Goal: Transaction & Acquisition: Purchase product/service

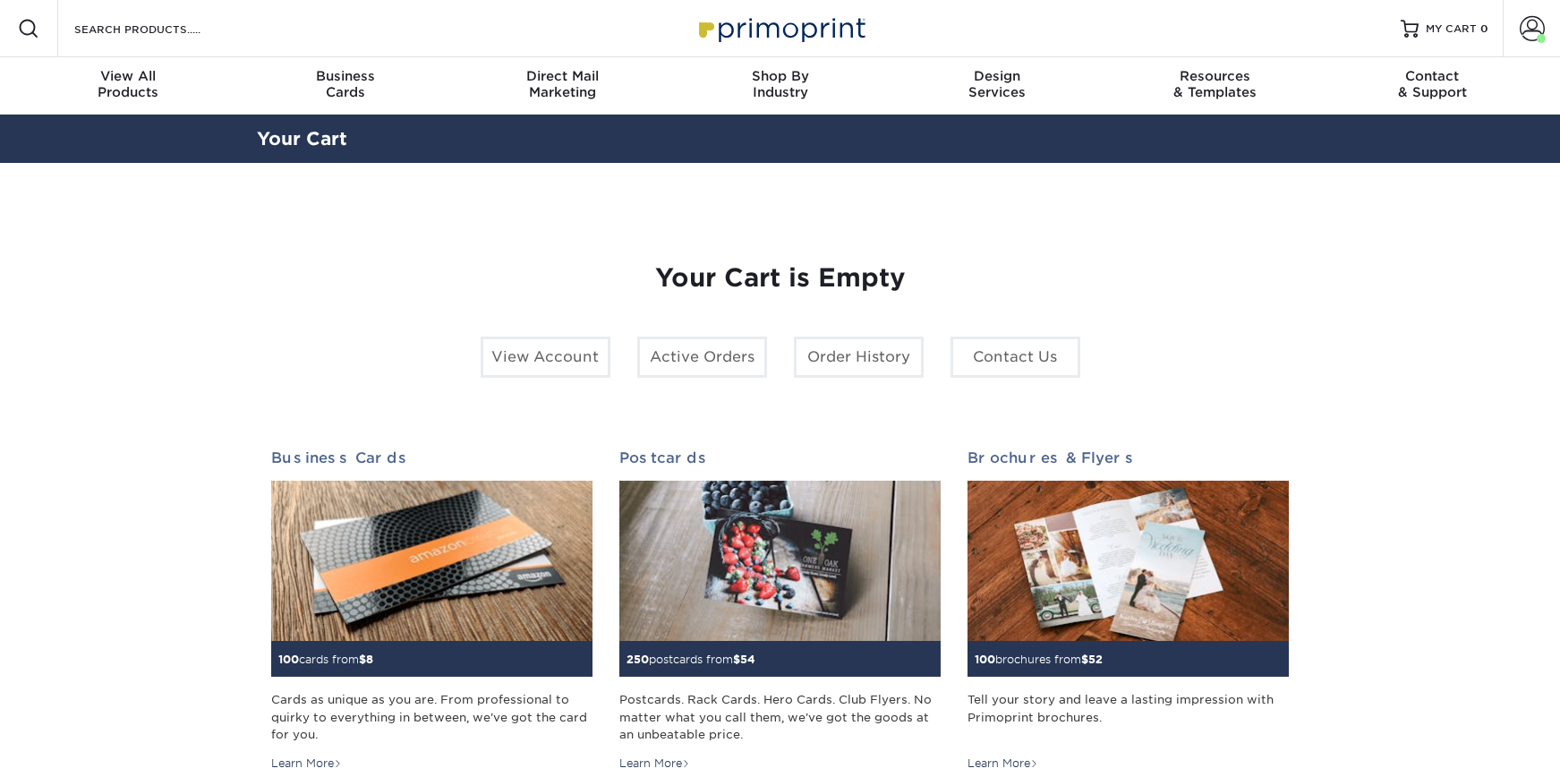
click at [280, 19] on div "Resources Menu Search Products Account Welcome, Michael Primo Client Account Da…" at bounding box center [780, 28] width 1560 height 57
click at [174, 15] on div "Search Products" at bounding box center [152, 28] width 189 height 57
click at [172, 21] on input "Search Products" at bounding box center [160, 28] width 175 height 21
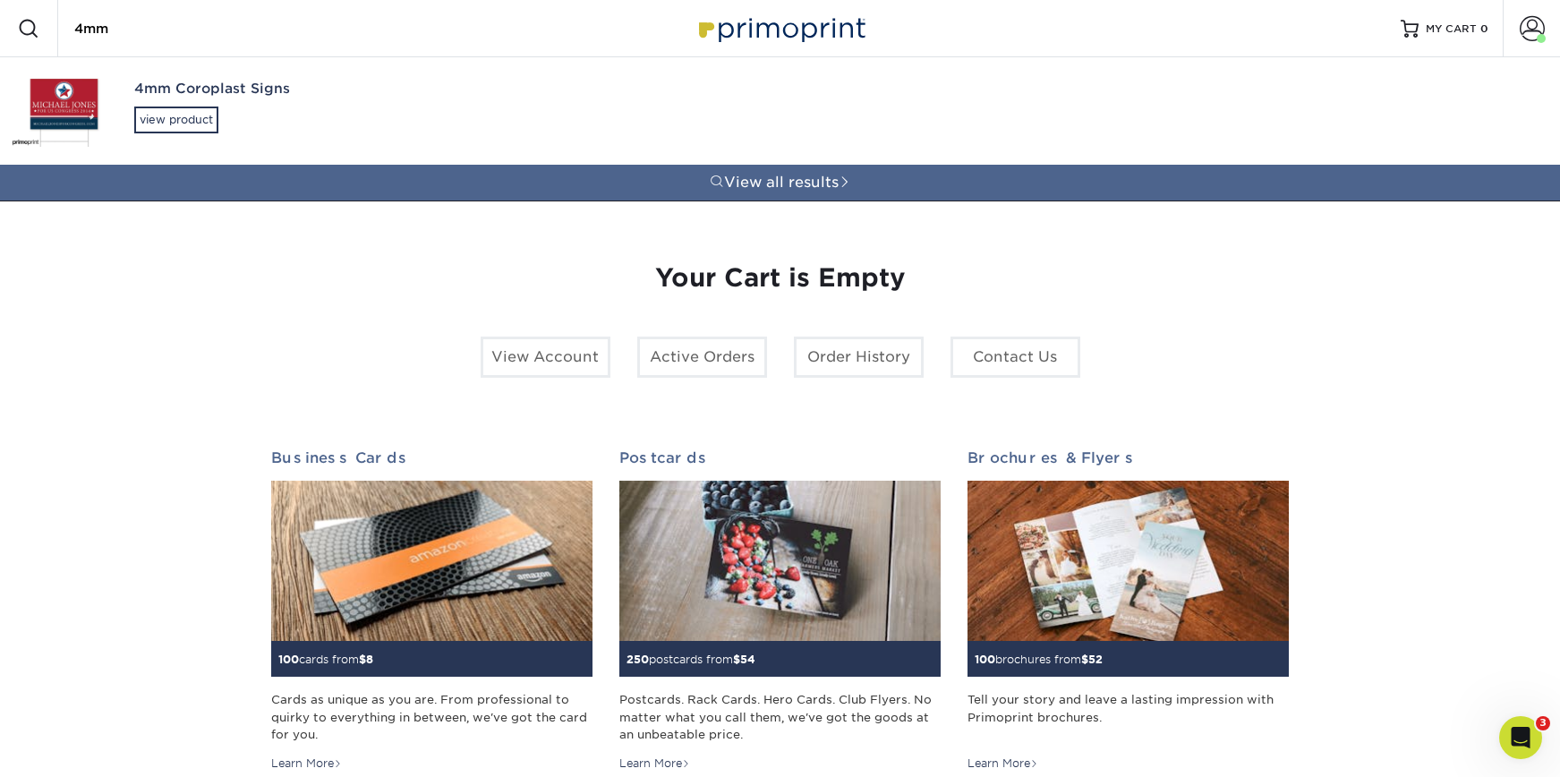
type input "4mm"
click at [152, 102] on div "4mm Coroplast Signs view product" at bounding box center [316, 106] width 364 height 98
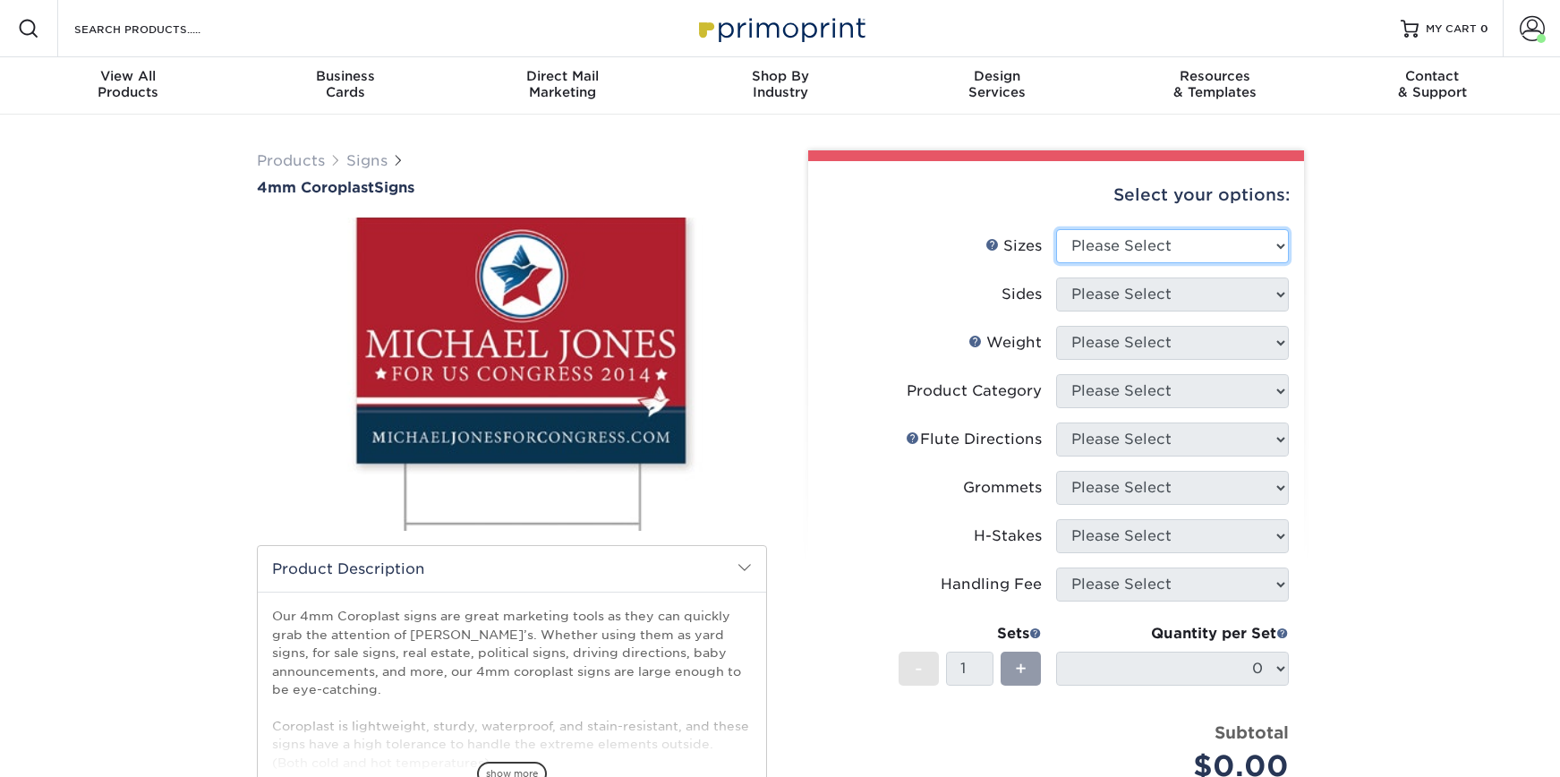
click at [1191, 249] on select "Please Select 12" x 18" 18" x 24" 24" x 24" 24" x 36"" at bounding box center [1172, 246] width 233 height 34
select select "24.00x36.00"
click at [1056, 229] on select "Please Select 12" x 18" 18" x 24" 24" x 24" 24" x 36"" at bounding box center [1172, 246] width 233 height 34
click at [1180, 290] on select "Please Select Print Both Sides Print Front Only" at bounding box center [1172, 294] width 233 height 34
select select "32d3c223-f82c-492b-b915-ba065a00862f"
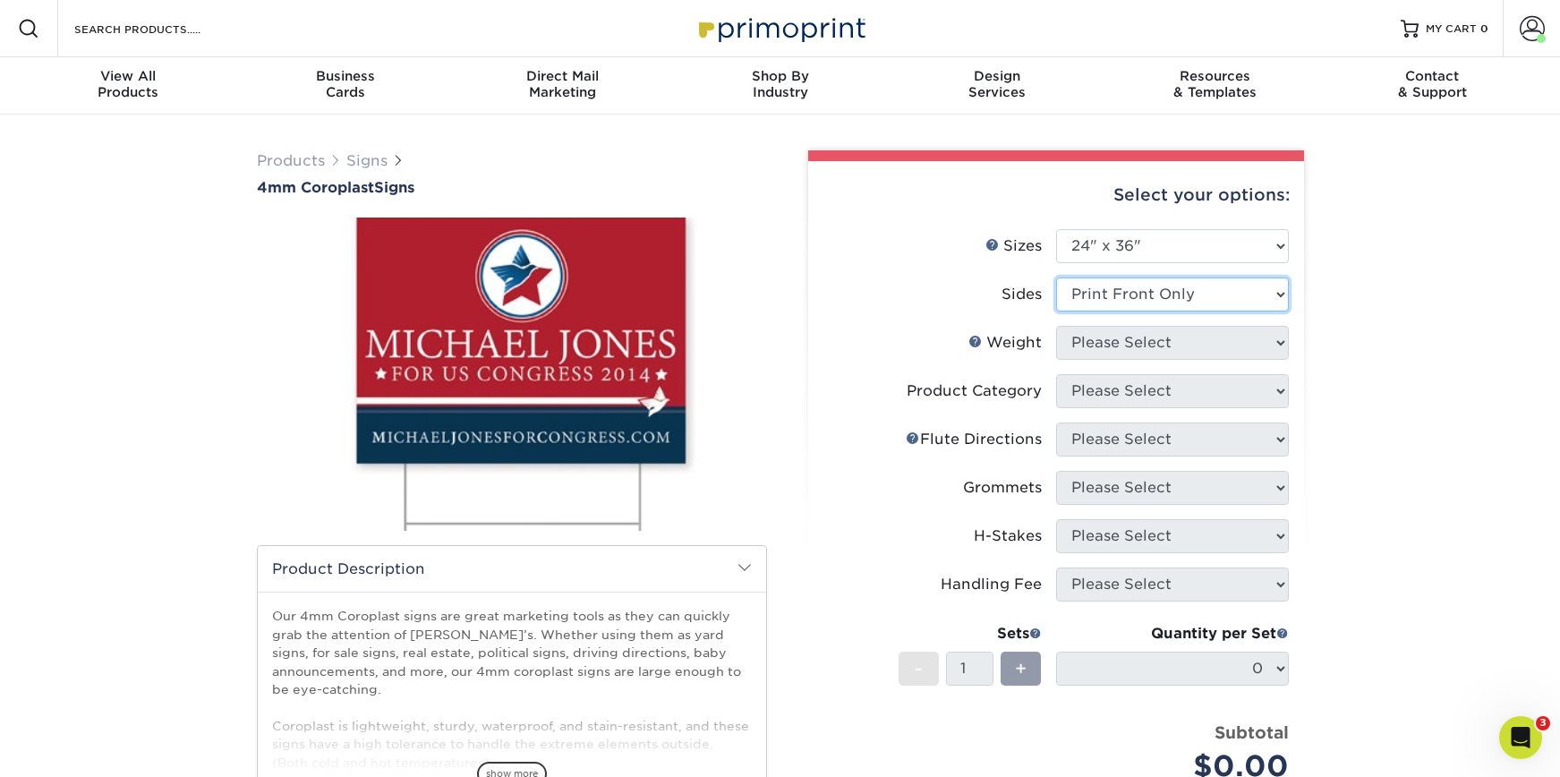
click at [1056, 277] on select "Please Select Print Both Sides Print Front Only" at bounding box center [1172, 294] width 233 height 34
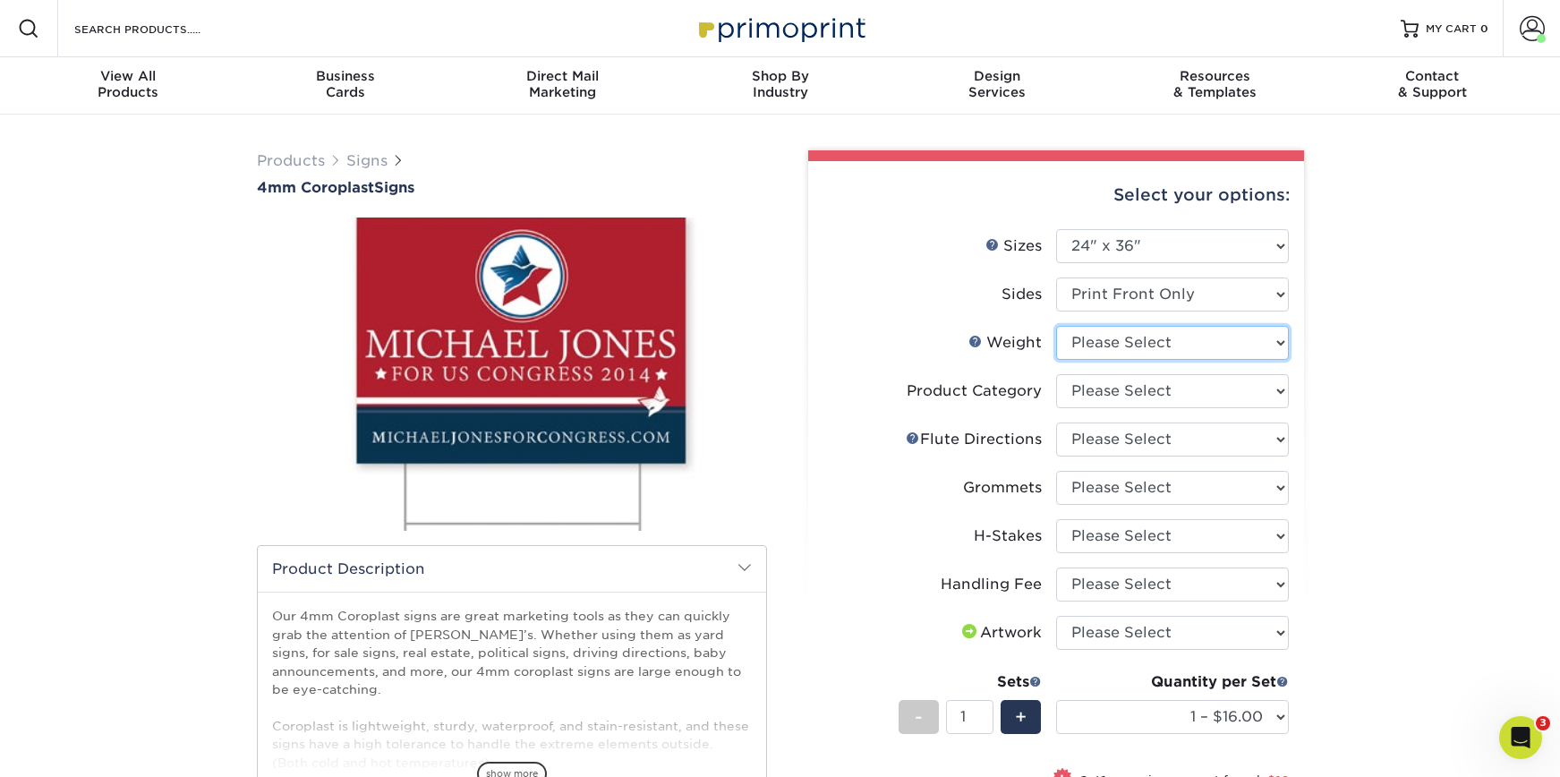
click at [1088, 333] on select "Please Select 4CORO" at bounding box center [1172, 343] width 233 height 34
select select "4CORO"
click at [1056, 326] on select "Please Select 4CORO" at bounding box center [1172, 343] width 233 height 34
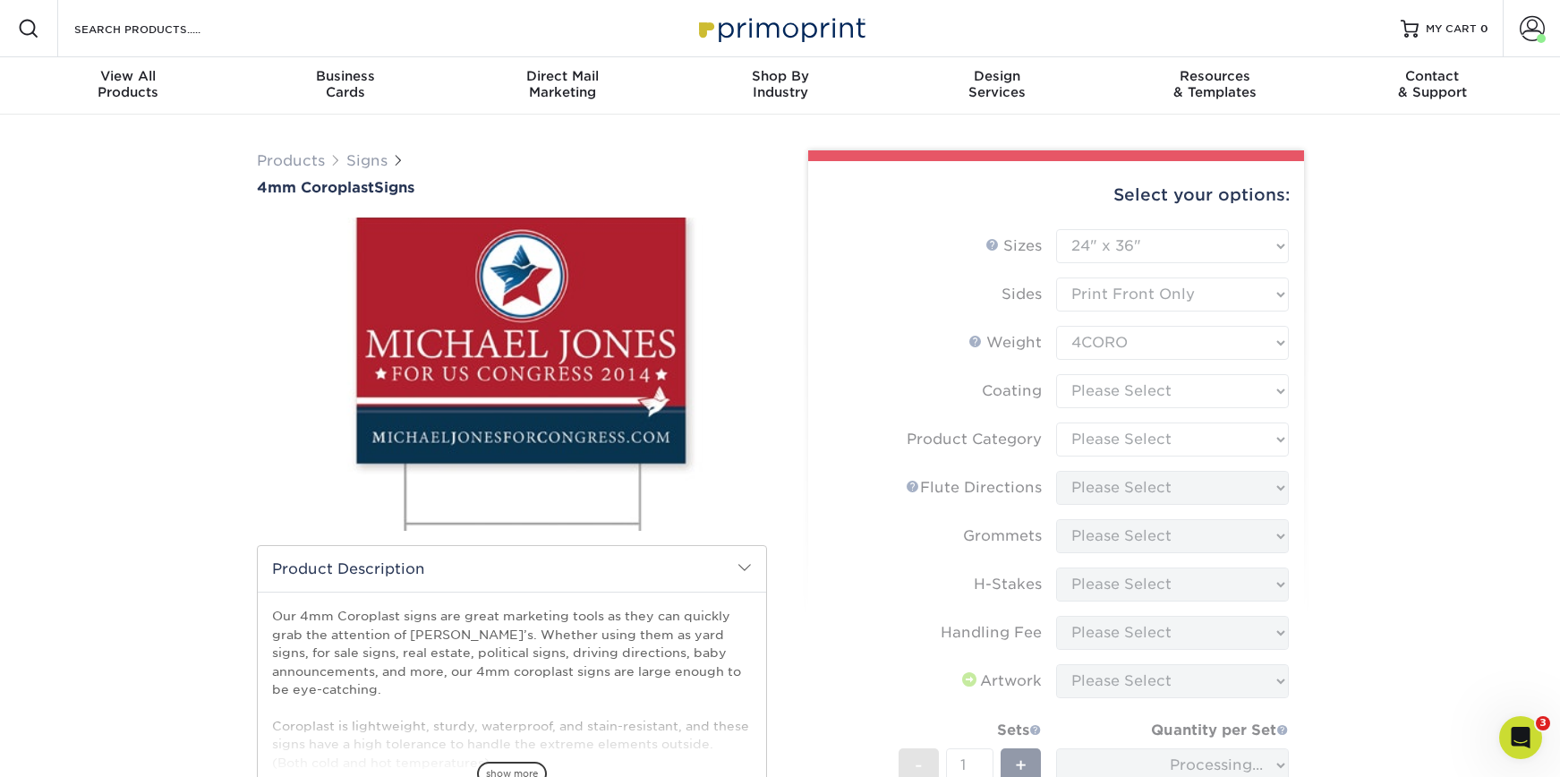
click at [1105, 398] on form "Sizes Help Sizes Please Select 12" x 18" 18" x 24" 24" x 24" 24" x 36" Sides Pl…" at bounding box center [1056, 583] width 467 height 709
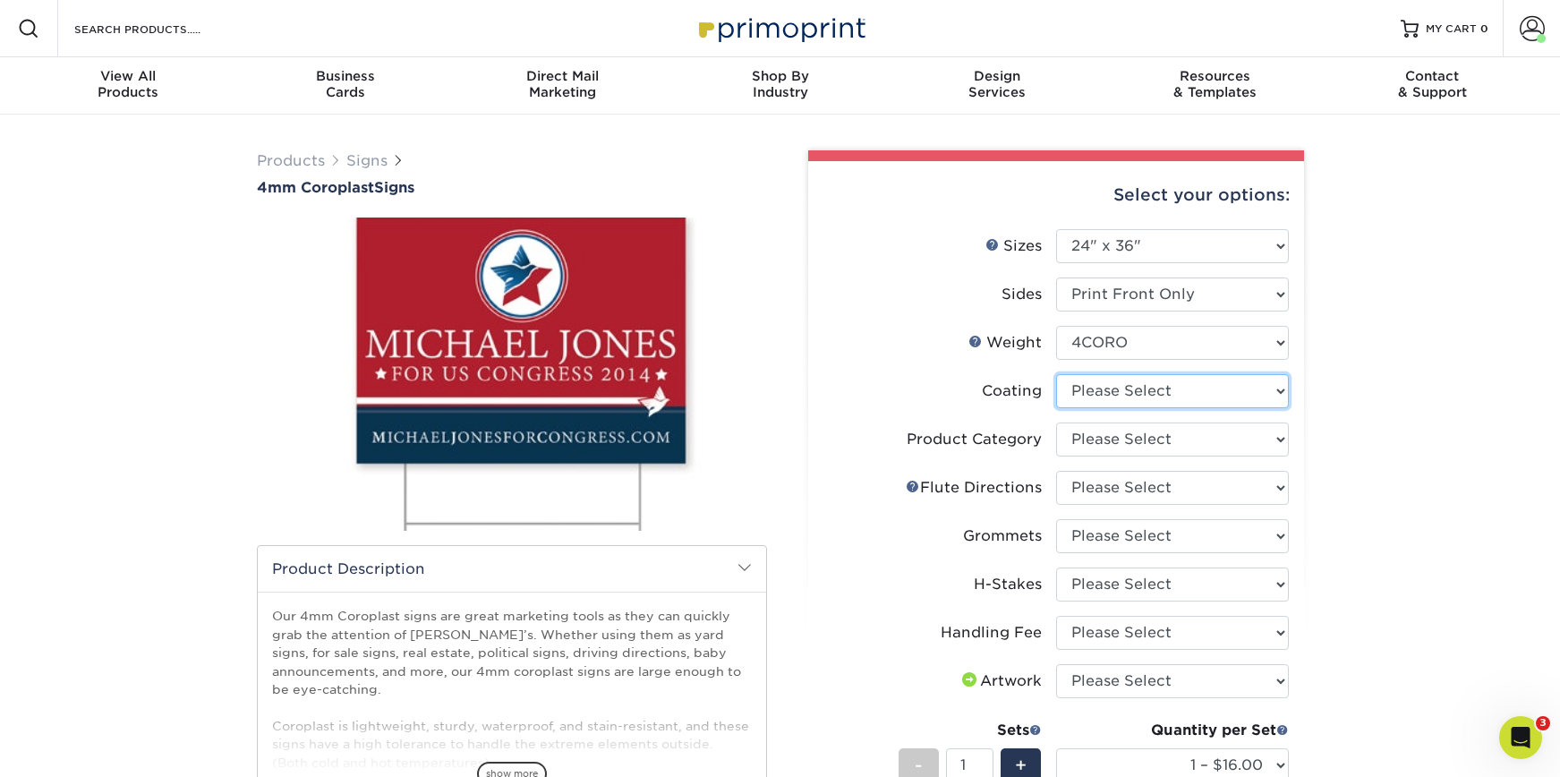
click at [1088, 394] on select at bounding box center [1172, 391] width 233 height 34
select select "3e7618de-abca-4bda-9f97-8b9129e913d8"
click at [1056, 374] on select at bounding box center [1172, 391] width 233 height 34
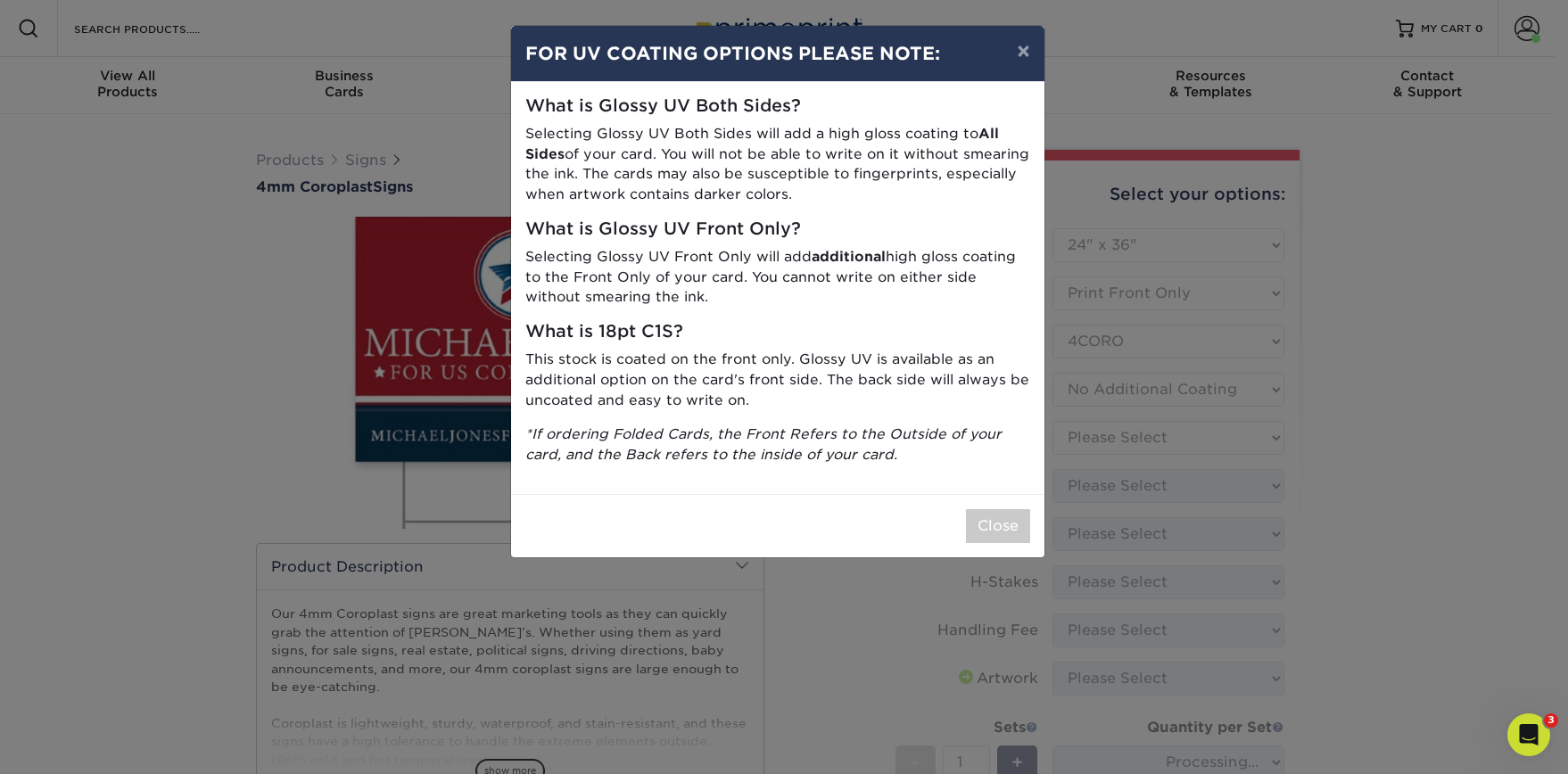
click at [1005, 559] on div "× FOR UV COATING OPTIONS PLEASE NOTE: What is Glossy UV Both Sides? Selecting G…" at bounding box center [784, 387] width 1568 height 774
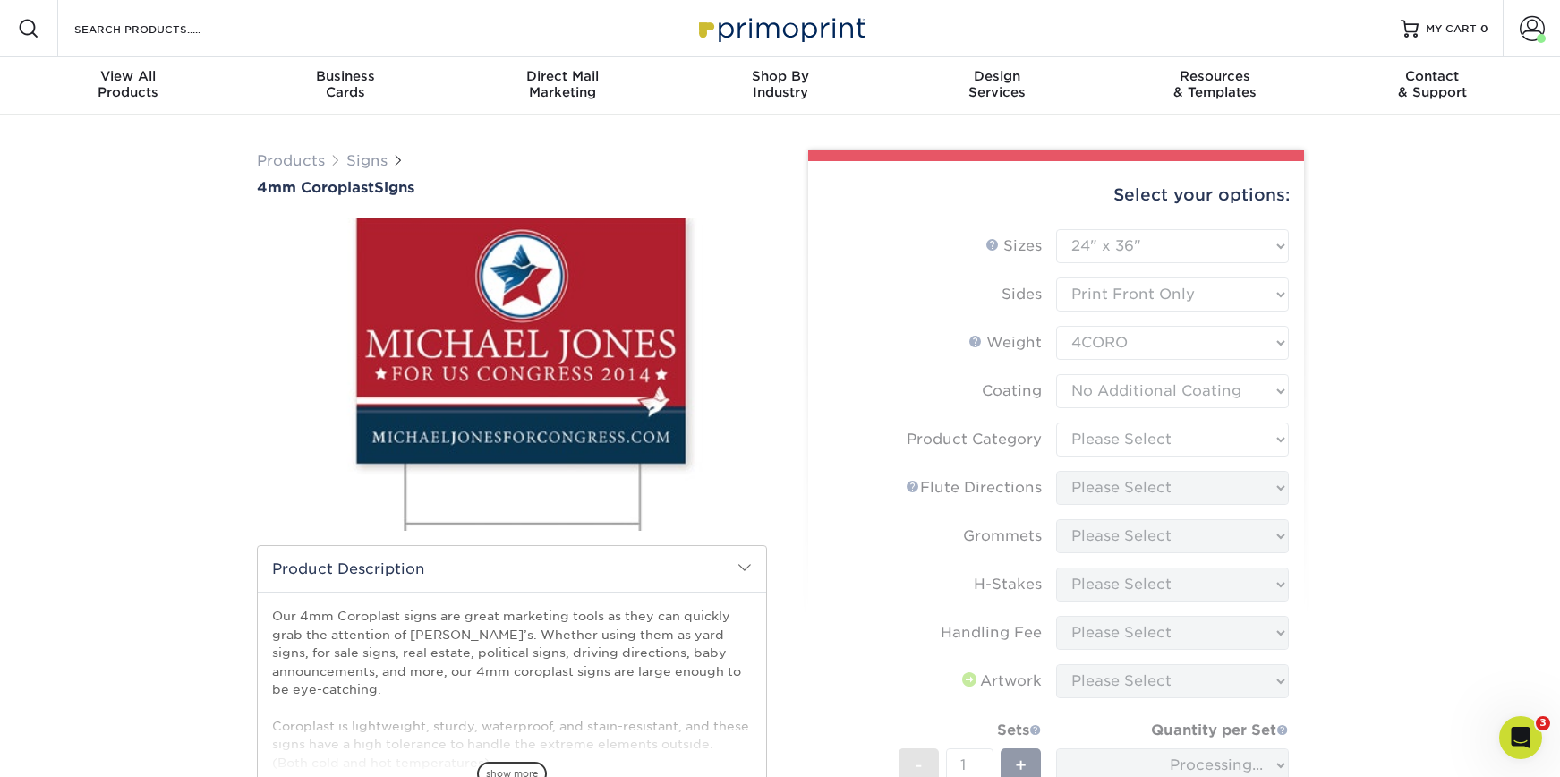
click at [1012, 538] on form "Sizes Help Sizes Please Select 12" x 18" 18" x 24" 24" x 24" 24" x 36" Sides Pl…" at bounding box center [1056, 583] width 467 height 709
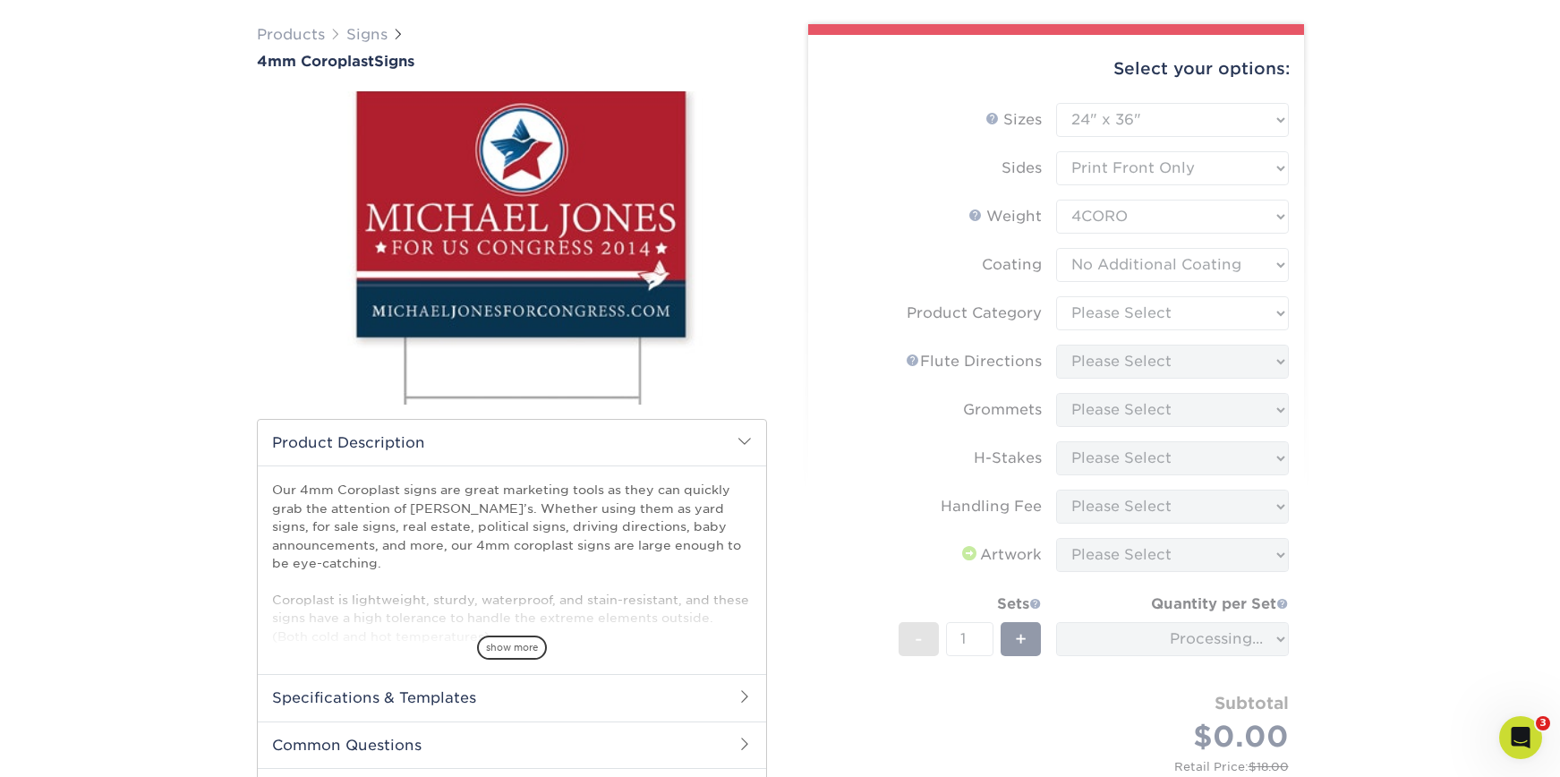
scroll to position [140, 0]
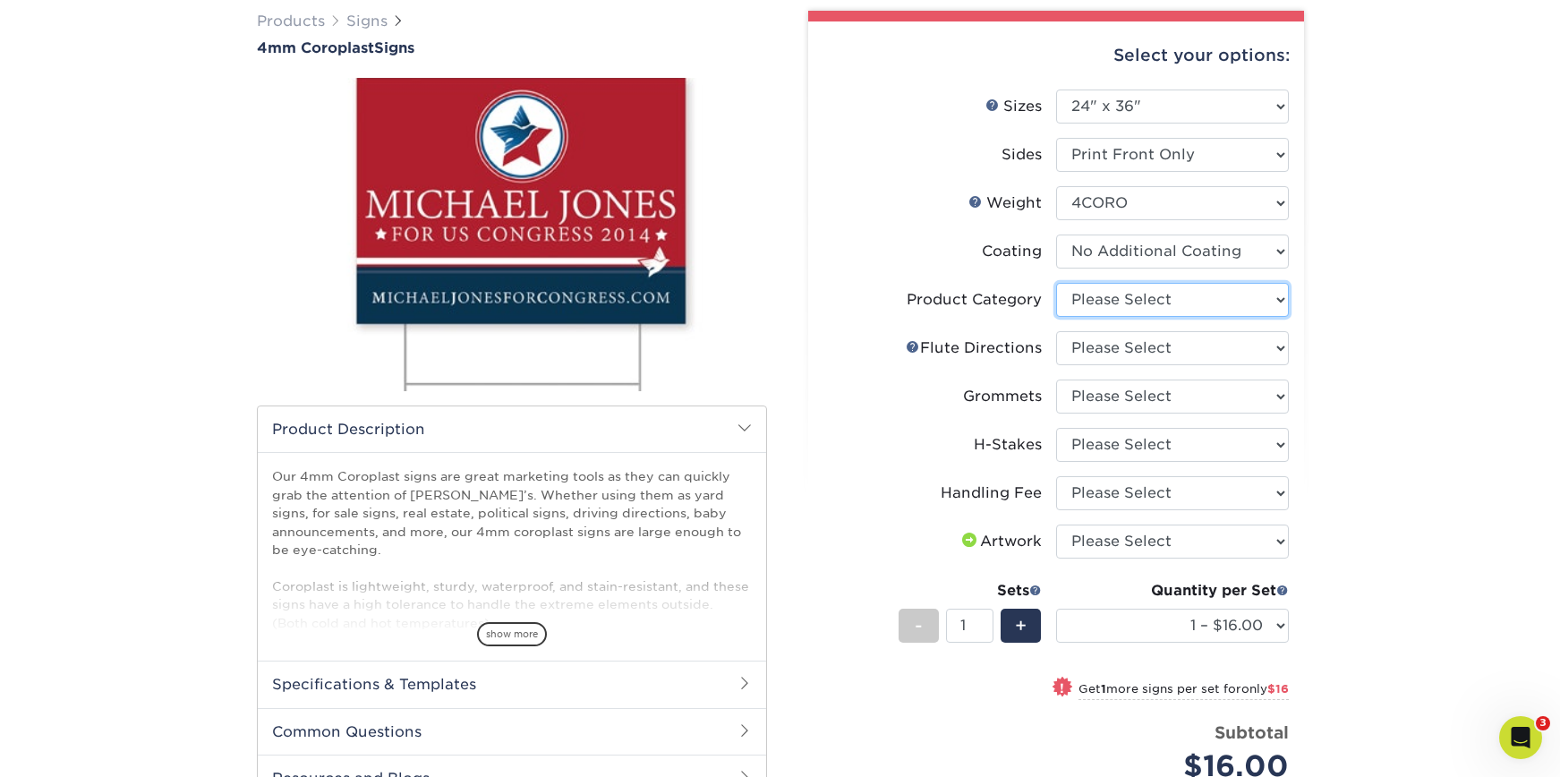
click at [1147, 295] on select "Please Select Coroplast Signs" at bounding box center [1172, 300] width 233 height 34
select select "b3582ed5-6912-492c-8440-2cc51afdb8e1"
click at [1056, 283] on select "Please Select Coroplast Signs" at bounding box center [1172, 300] width 233 height 34
click at [1135, 349] on select "Please Select Flute Direction (Horizontal) Flute Direction (Vertical)" at bounding box center [1172, 348] width 233 height 34
select select "b9474d6d-25b7-40b8-b284-85b7690982f8"
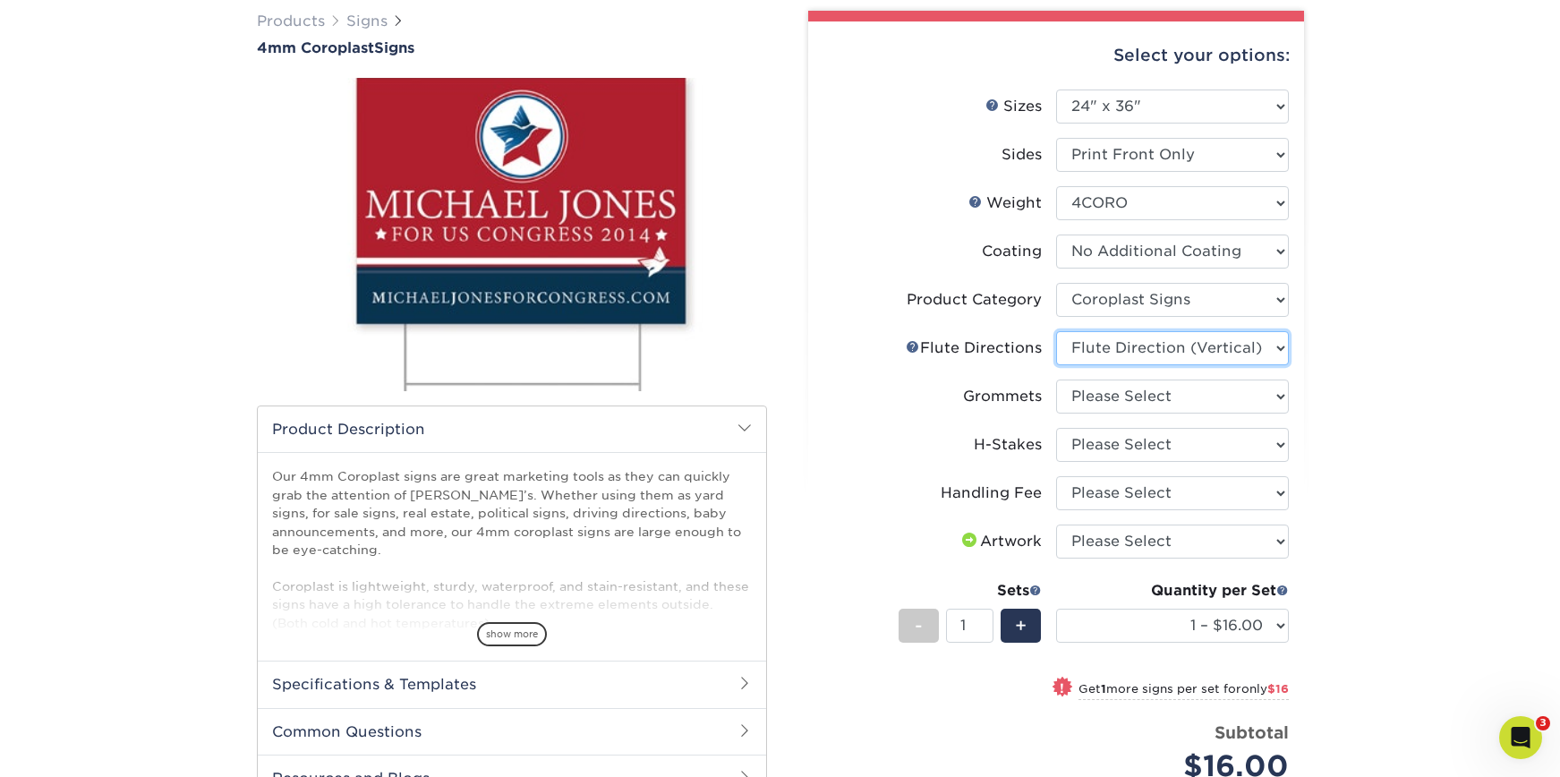
click at [1056, 331] on select "Please Select Flute Direction (Horizontal) Flute Direction (Vertical)" at bounding box center [1172, 348] width 233 height 34
click at [1139, 402] on select "Please Select No Grommets Yes, Grommet All 4 Corners Yes, Grommet All 4 Corners…" at bounding box center [1172, 397] width 233 height 34
select select "90d329df-db80-4206-b821-ff9d3f363977"
click at [1056, 380] on select "Please Select No Grommets Yes, Grommet All 4 Corners Yes, Grommet All 4 Corners…" at bounding box center [1172, 397] width 233 height 34
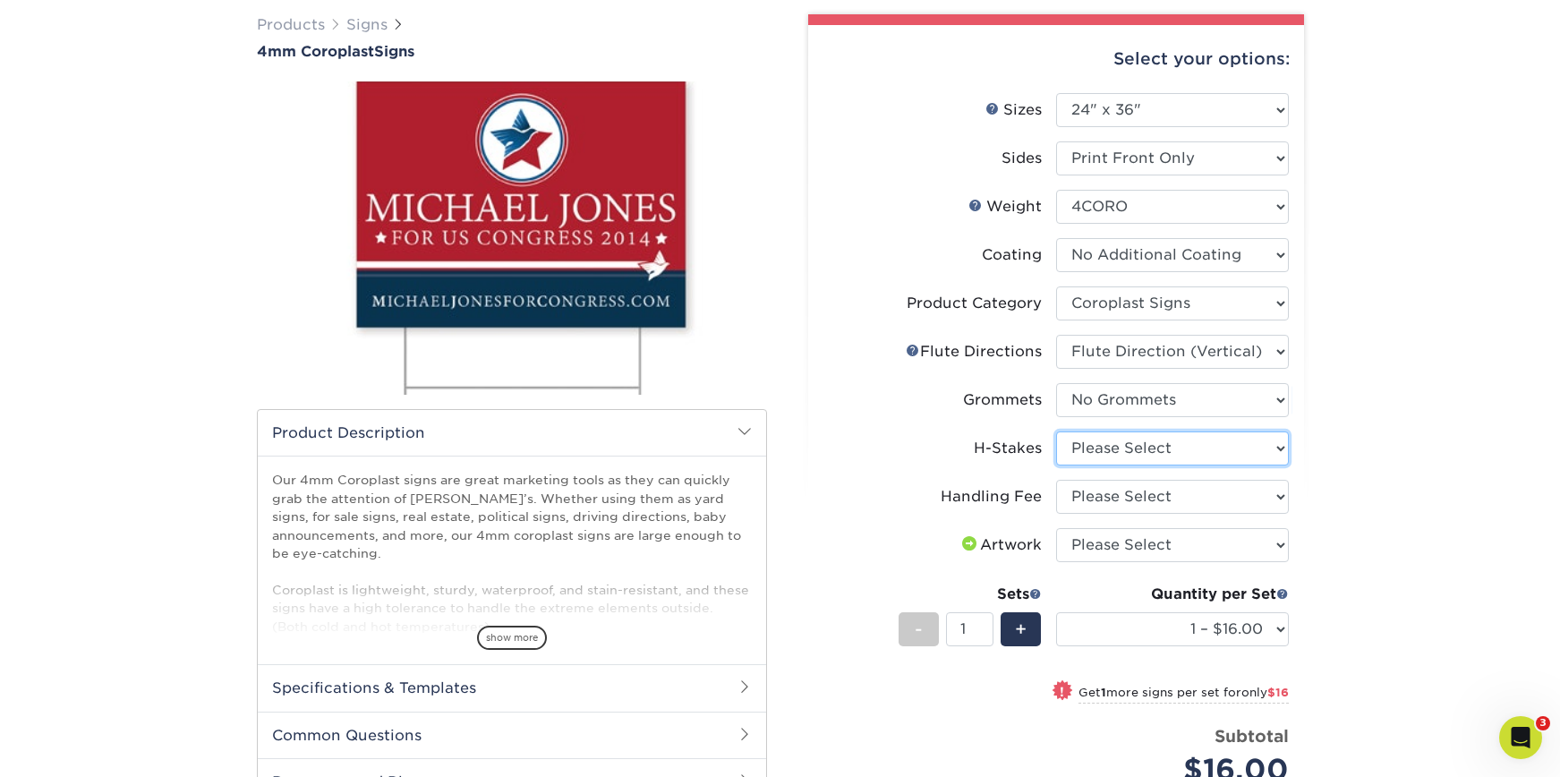
click at [1174, 448] on select "Please Select No H-Stakes Yes" at bounding box center [1172, 448] width 233 height 34
select select "aec992a9-897e-40ed-b45c-8ce74849ba63"
click at [1056, 431] on select "Please Select No H-Stakes Yes" at bounding box center [1172, 448] width 233 height 34
click at [1157, 494] on select "Please Select Handling Fee" at bounding box center [1172, 497] width 233 height 34
select select "ab74c079-444c-4260-ae6a-e09bdee8073c"
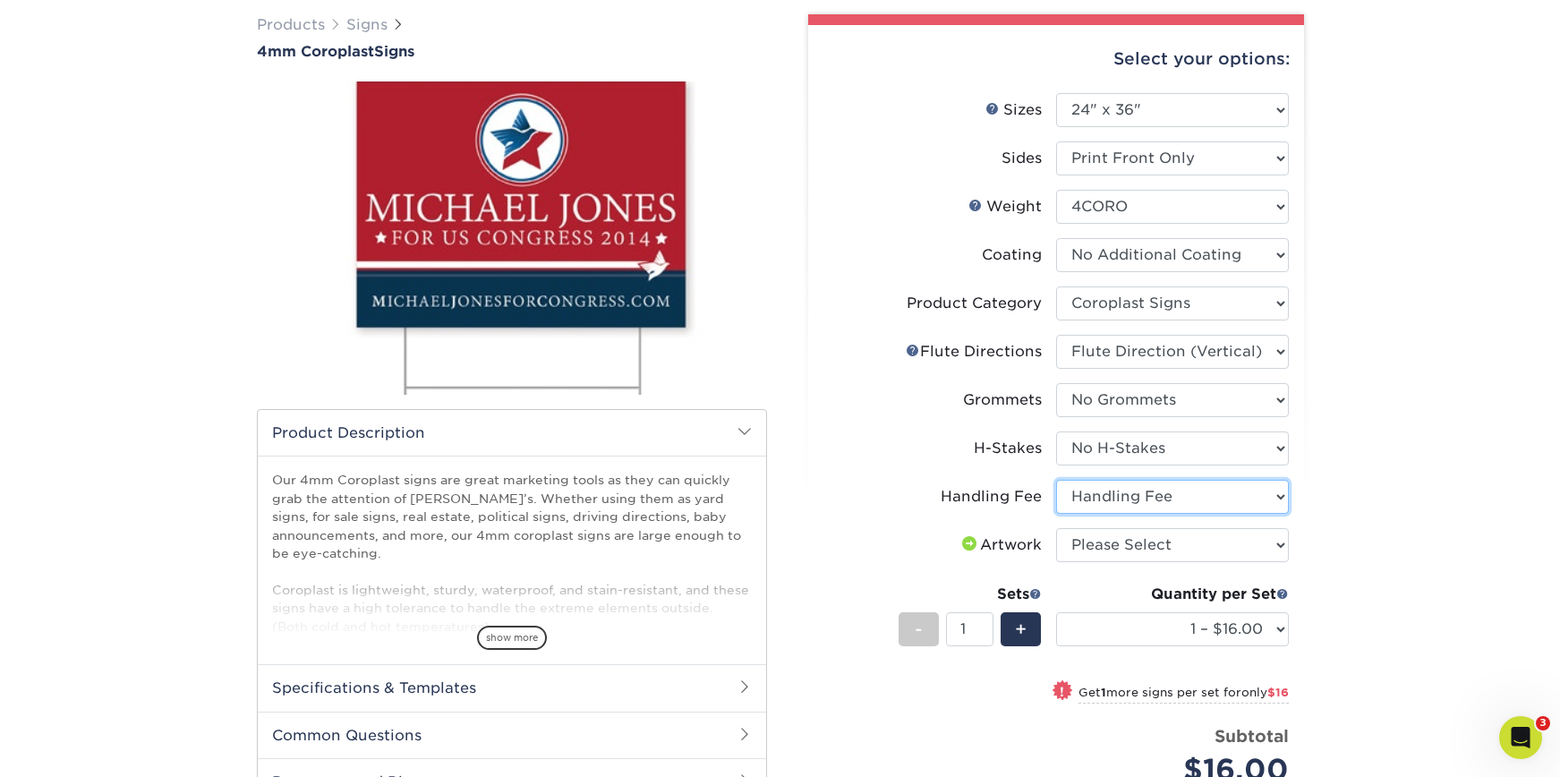
click at [1056, 480] on select "Please Select Handling Fee" at bounding box center [1172, 497] width 233 height 34
click at [1152, 543] on select "Please Select I will upload files I need a design - $50" at bounding box center [1172, 545] width 233 height 34
select select "upload"
click at [1056, 528] on select "Please Select I will upload files I need a design - $50" at bounding box center [1172, 545] width 233 height 34
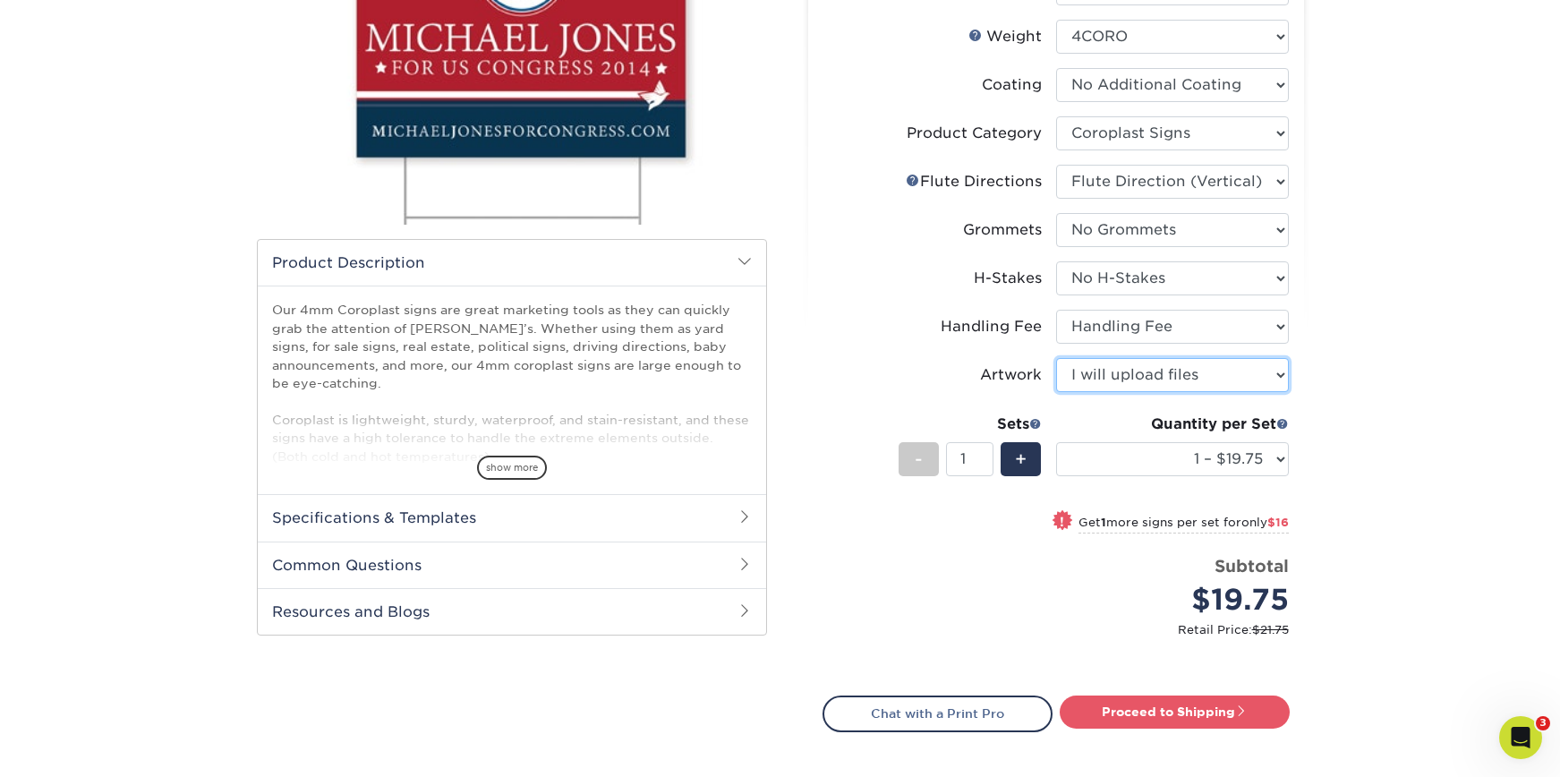
scroll to position [309, 0]
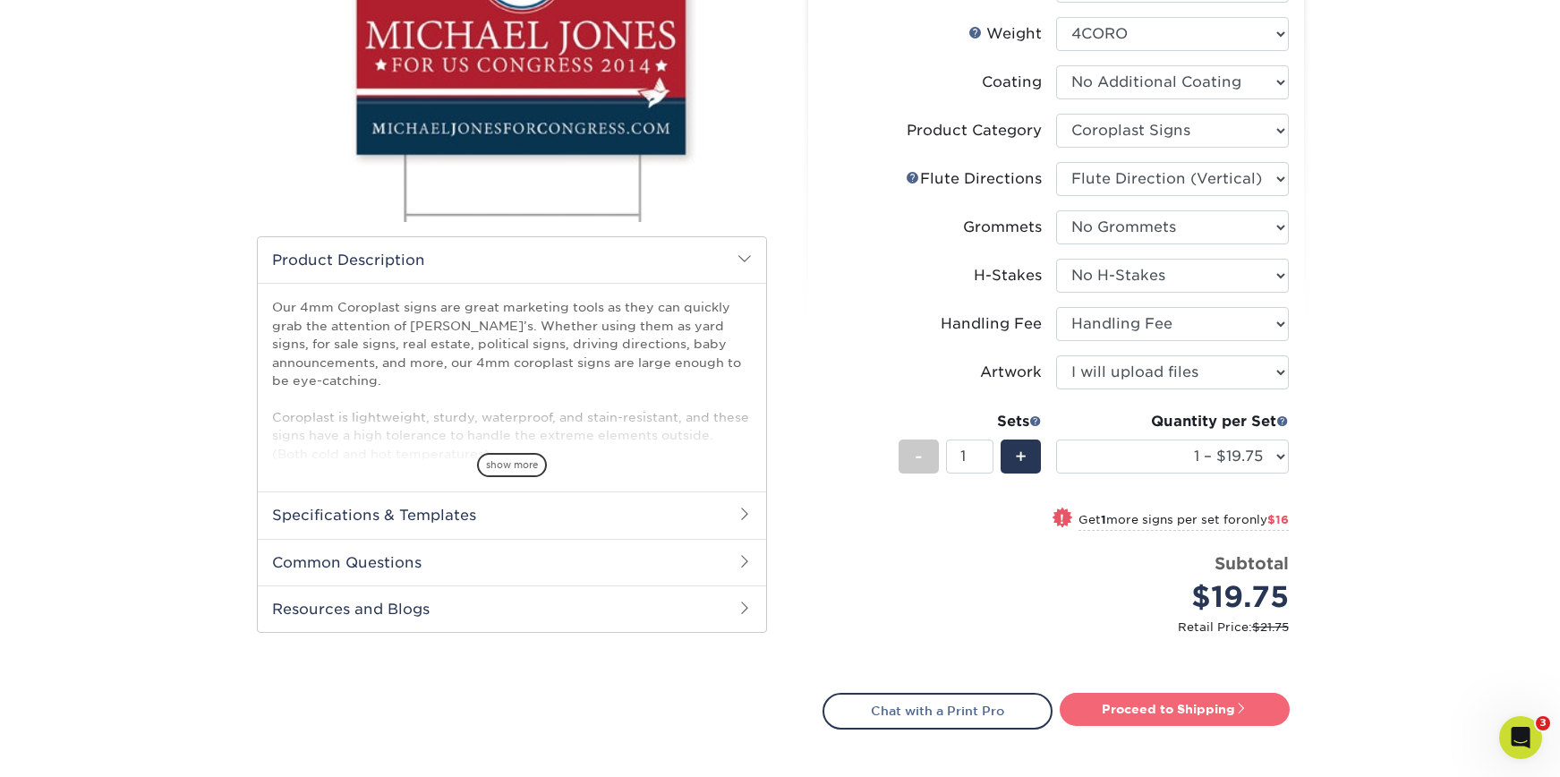
click at [1190, 703] on link "Proceed to Shipping" at bounding box center [1175, 709] width 230 height 32
type input "Set 1"
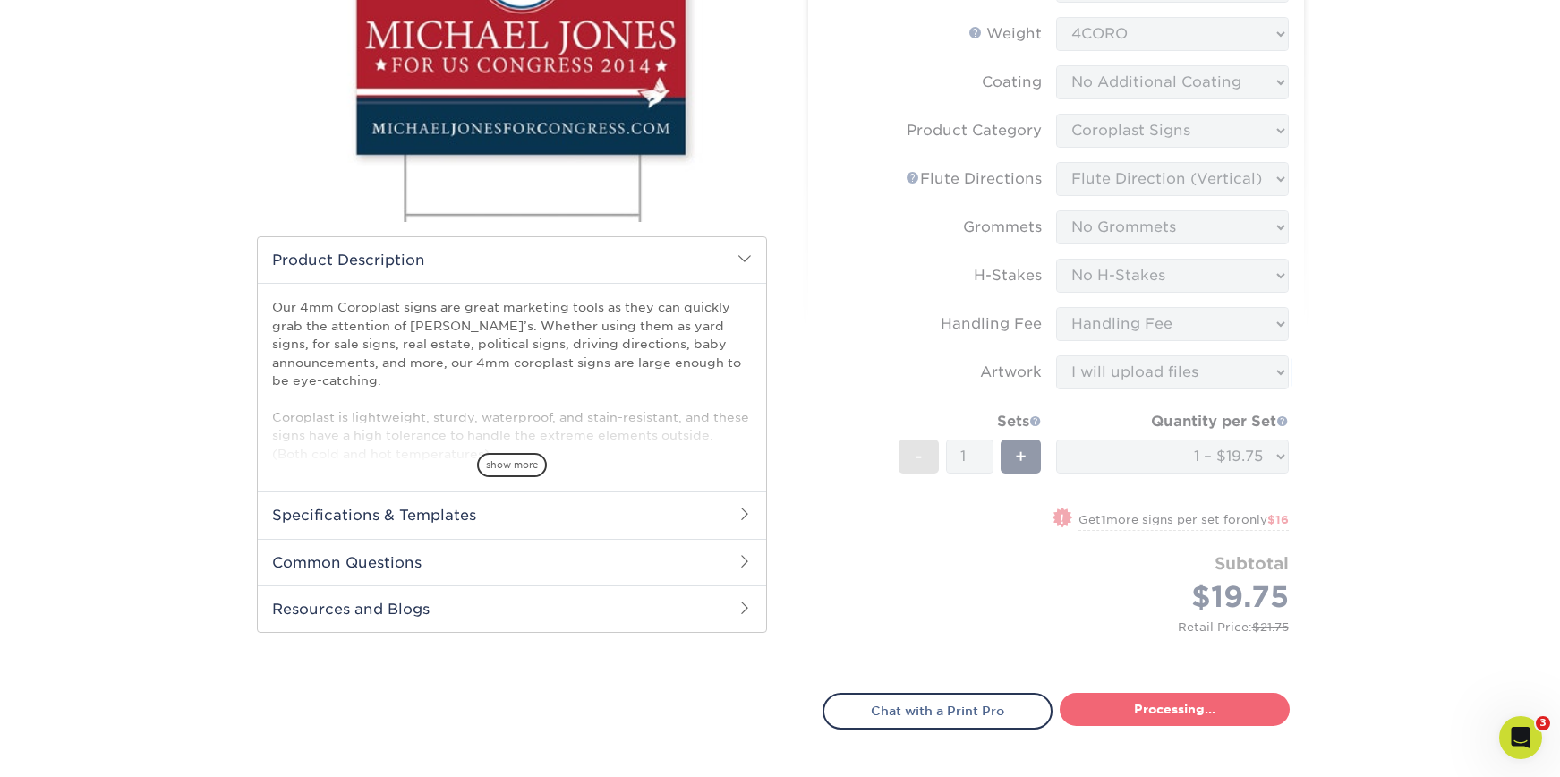
select select "044640a2-81e0-4a14-b128-5232b6ab5635"
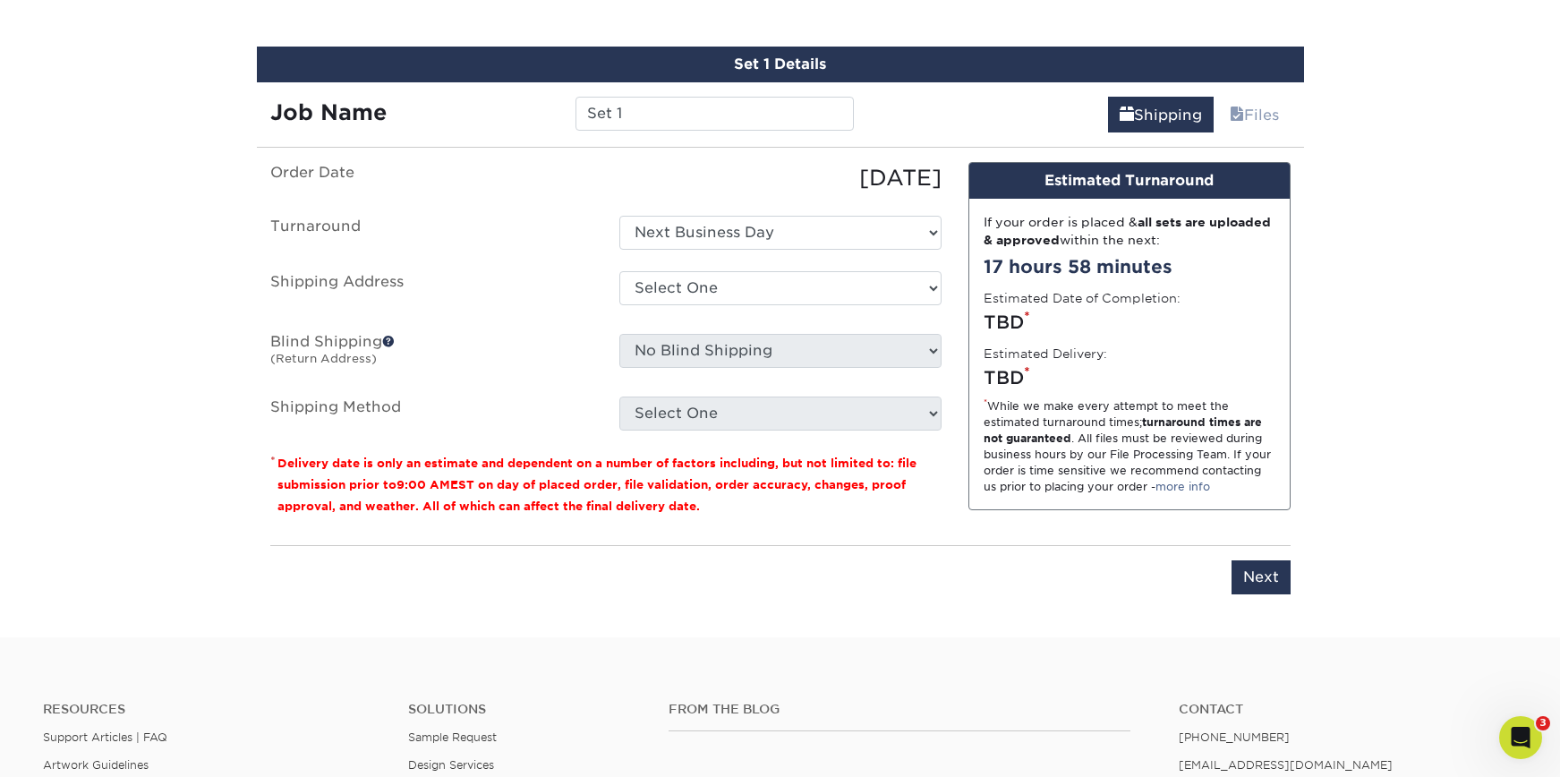
scroll to position [1051, 0]
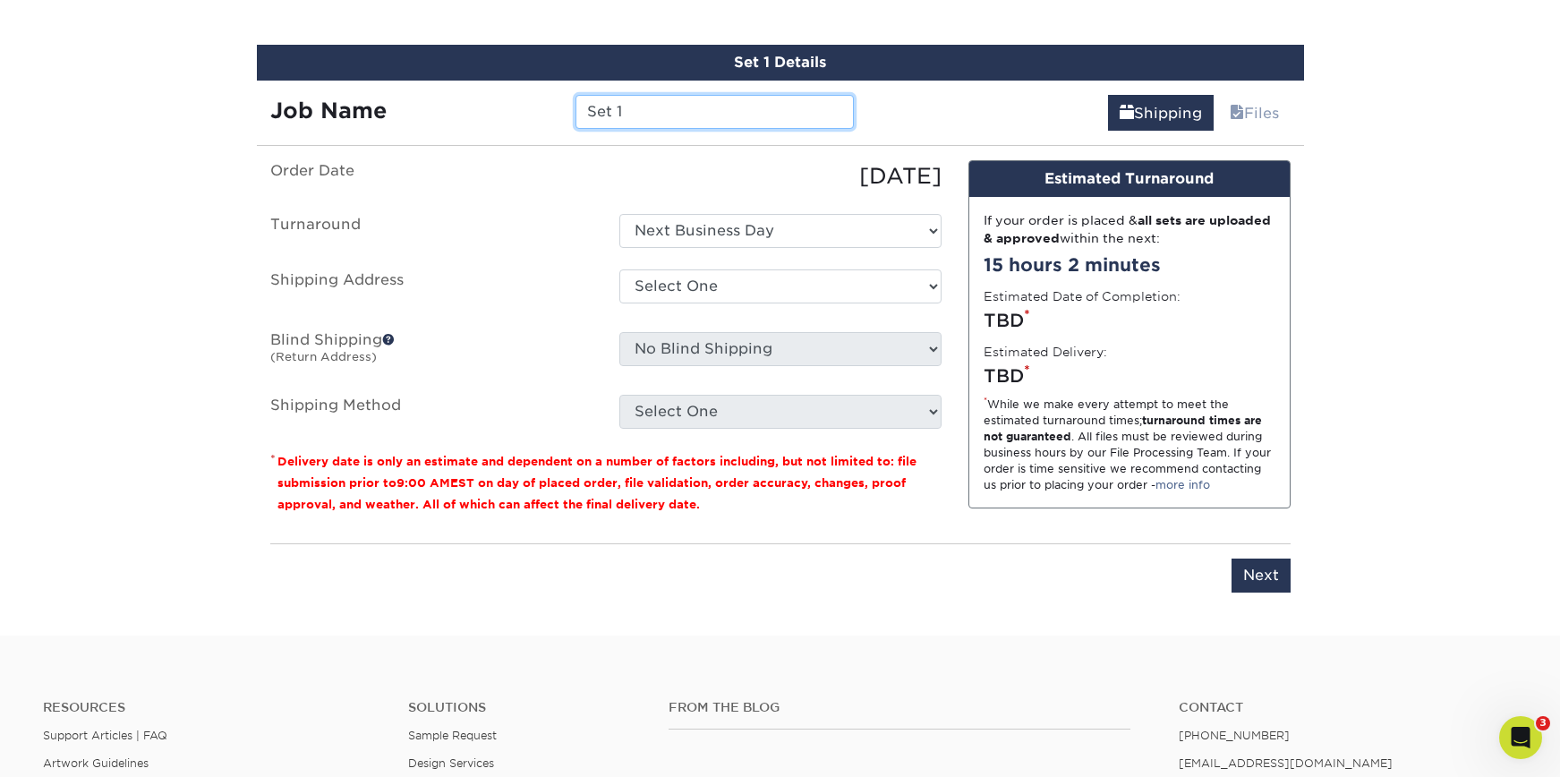
click at [651, 112] on input "Set 1" at bounding box center [715, 112] width 278 height 34
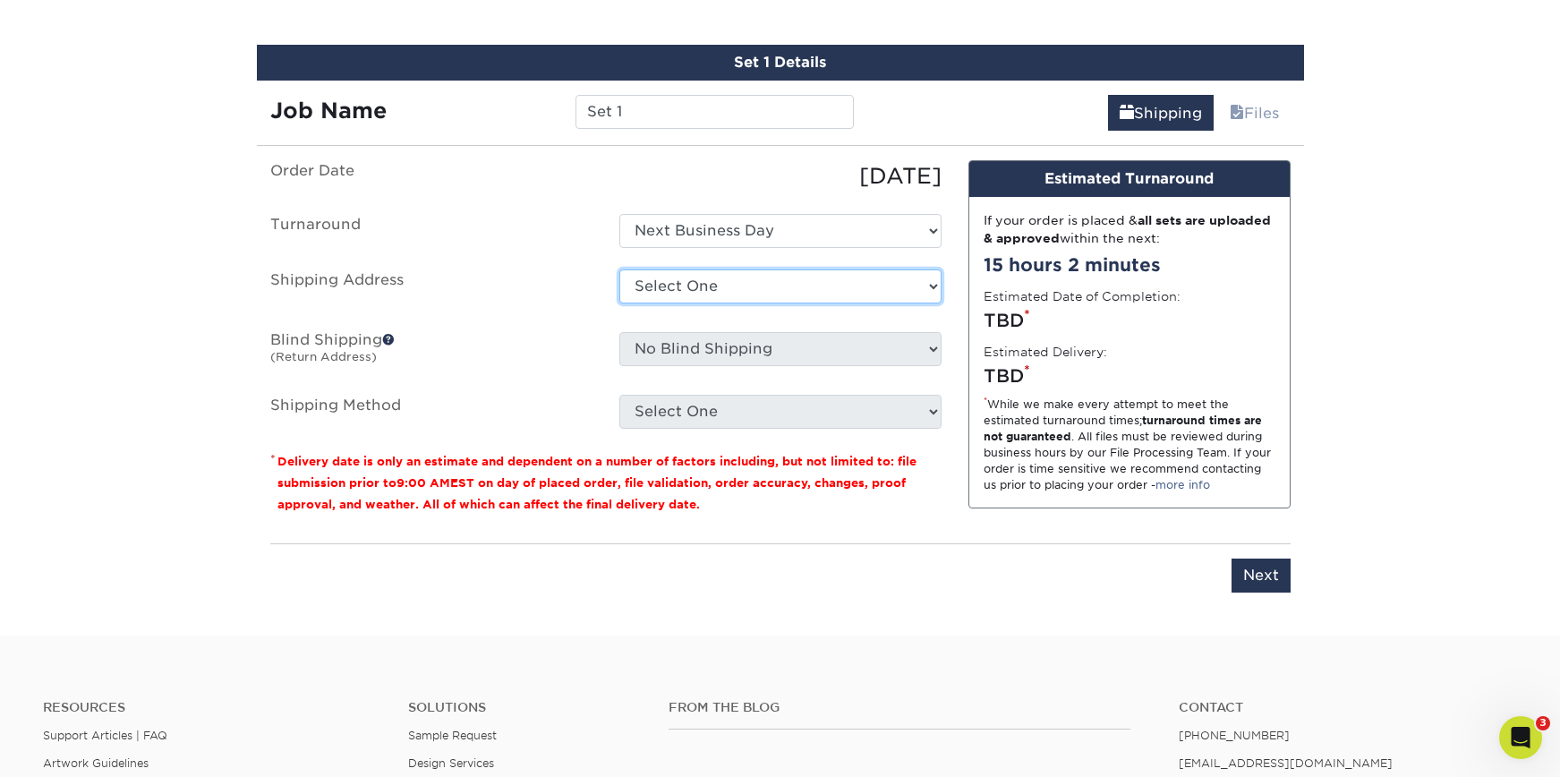
click at [738, 272] on select "Select One Buck County Playhouse - FOH Bucks County Playhouse Bucks County Play…" at bounding box center [780, 286] width 322 height 34
select select "69707"
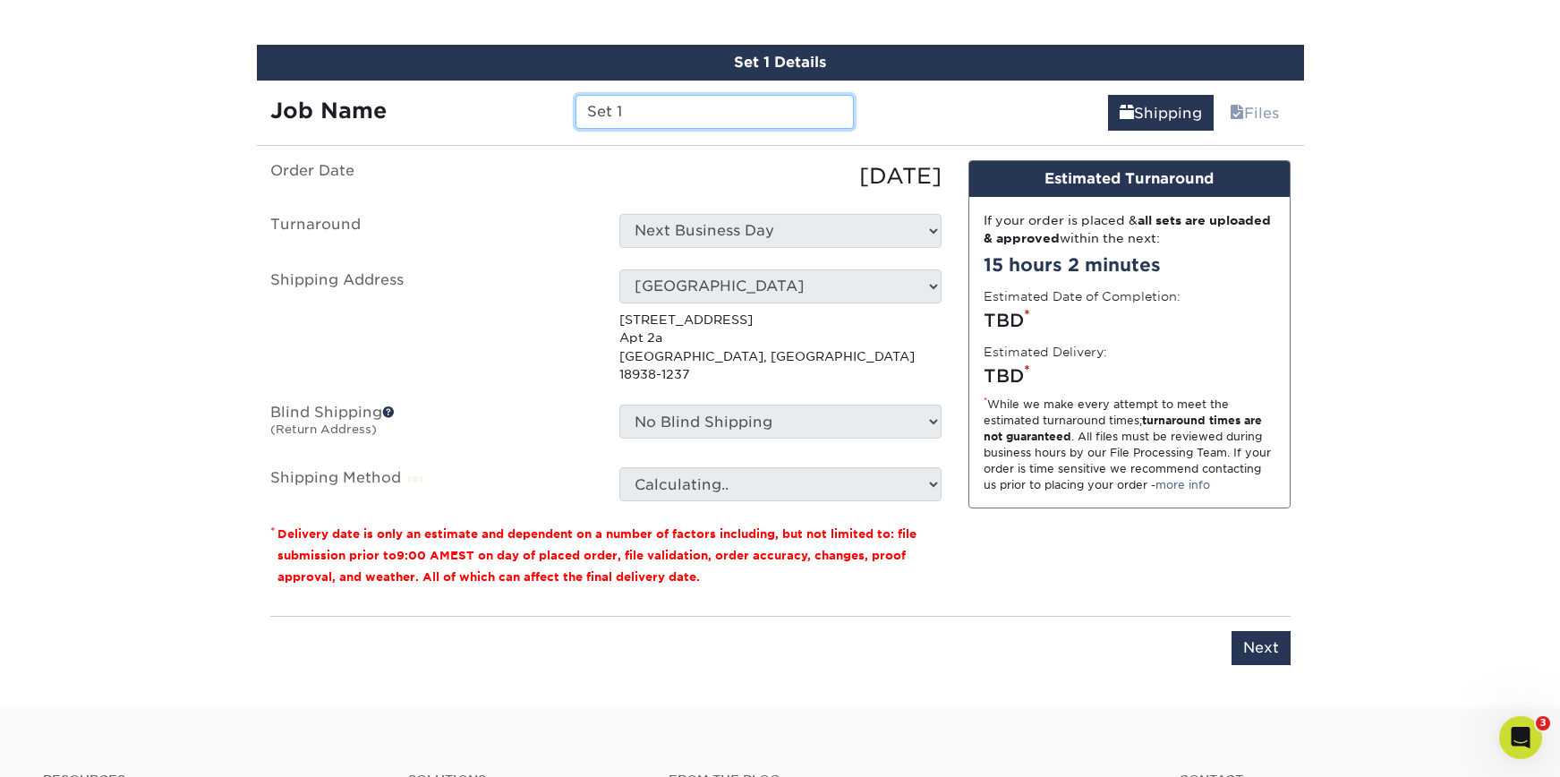
drag, startPoint x: 634, startPoint y: 118, endPoint x: 516, endPoint y: 110, distance: 117.5
click at [516, 110] on div "Job Name Set 1" at bounding box center [562, 112] width 611 height 34
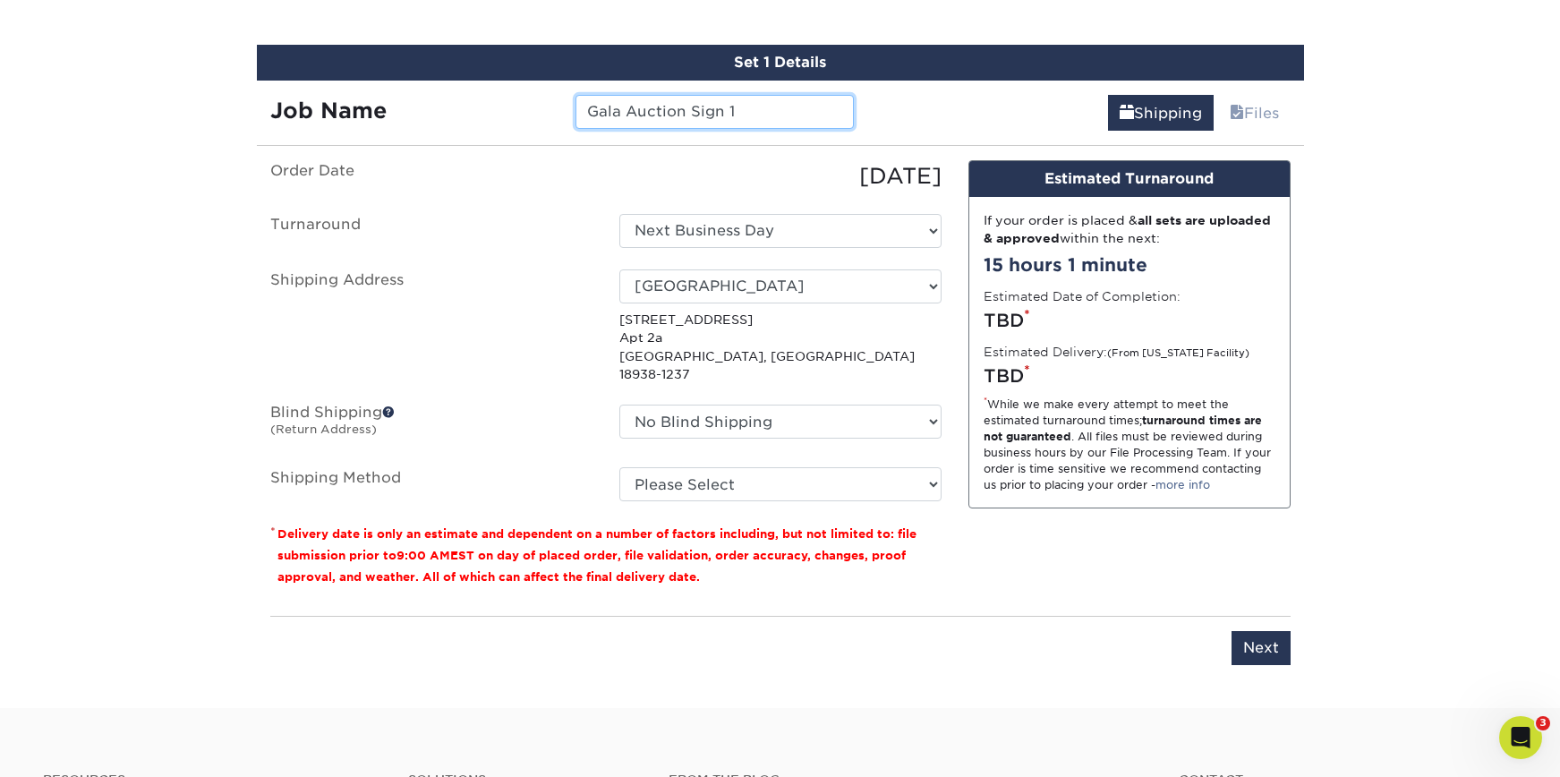
type input "Gala Auction Sign 1"
click at [833, 407] on select "No Blind Shipping Buck County Playhouse - FOH Bucks County Playhouse Bucks Coun…" at bounding box center [780, 422] width 322 height 34
select select "69707"
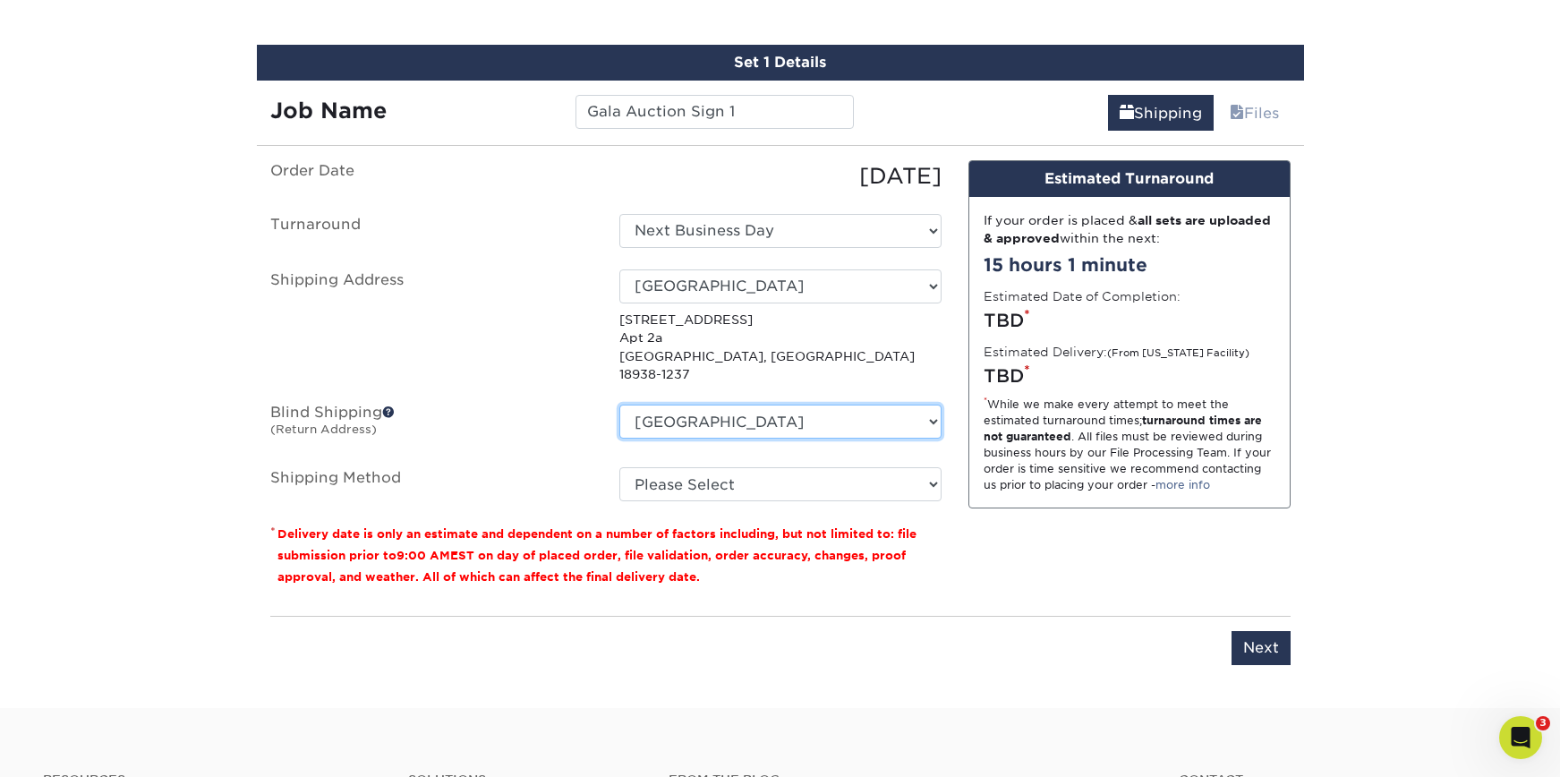
click at [619, 405] on select "No Blind Shipping Buck County Playhouse - FOH Bucks County Playhouse Bucks Coun…" at bounding box center [780, 422] width 322 height 34
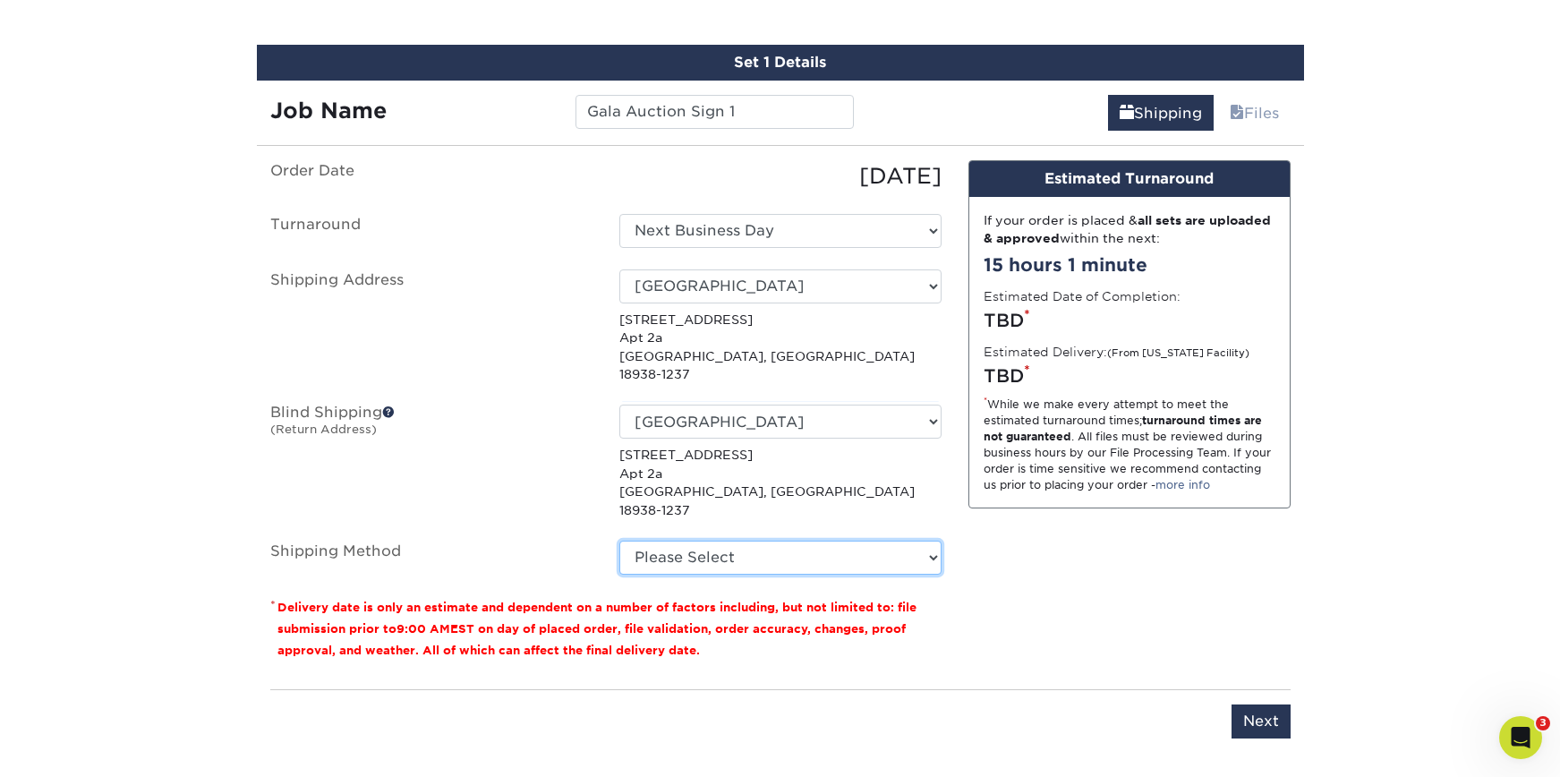
click at [783, 541] on select "Please Select Flat Rate Shipping (+$11.20) 3 Day Shipping Service (+$18.69) Gro…" at bounding box center [780, 558] width 322 height 34
select select "G4MFLATRATE"
click at [619, 541] on select "Please Select Flat Rate Shipping (+$11.20) 3 Day Shipping Service (+$18.69) Gro…" at bounding box center [780, 558] width 322 height 34
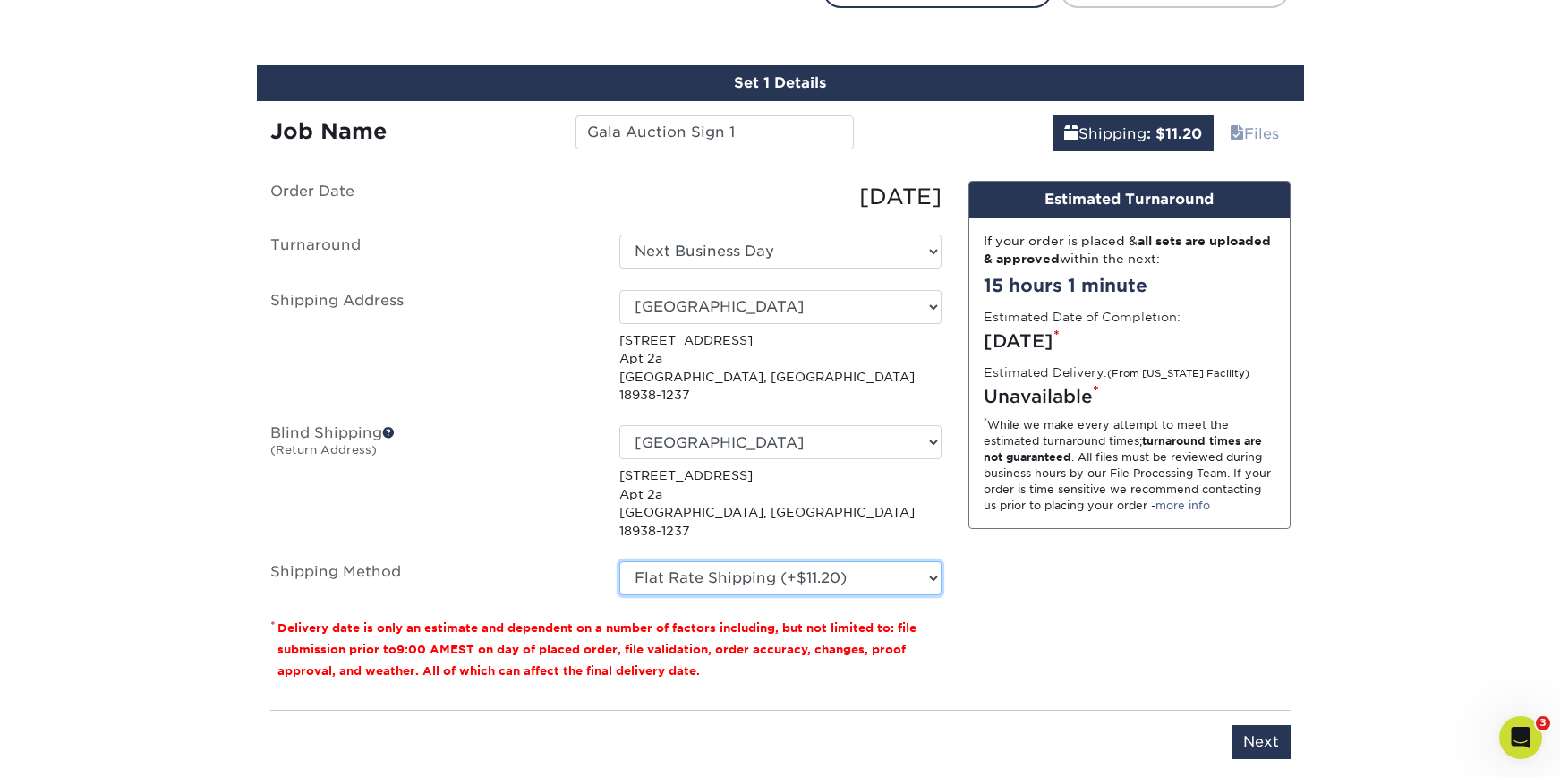
scroll to position [1028, 0]
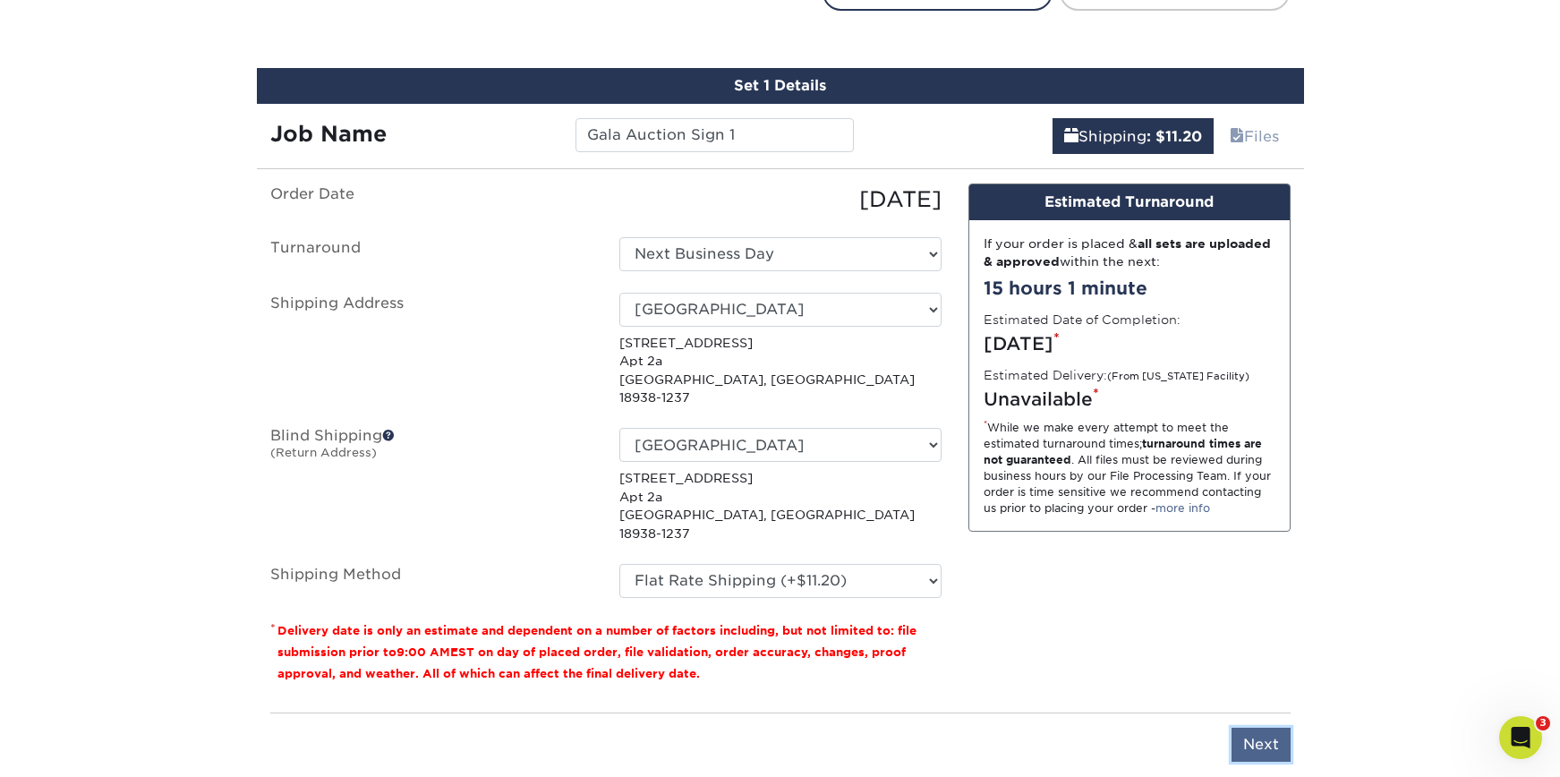
click at [1284, 728] on input "Next" at bounding box center [1261, 745] width 59 height 34
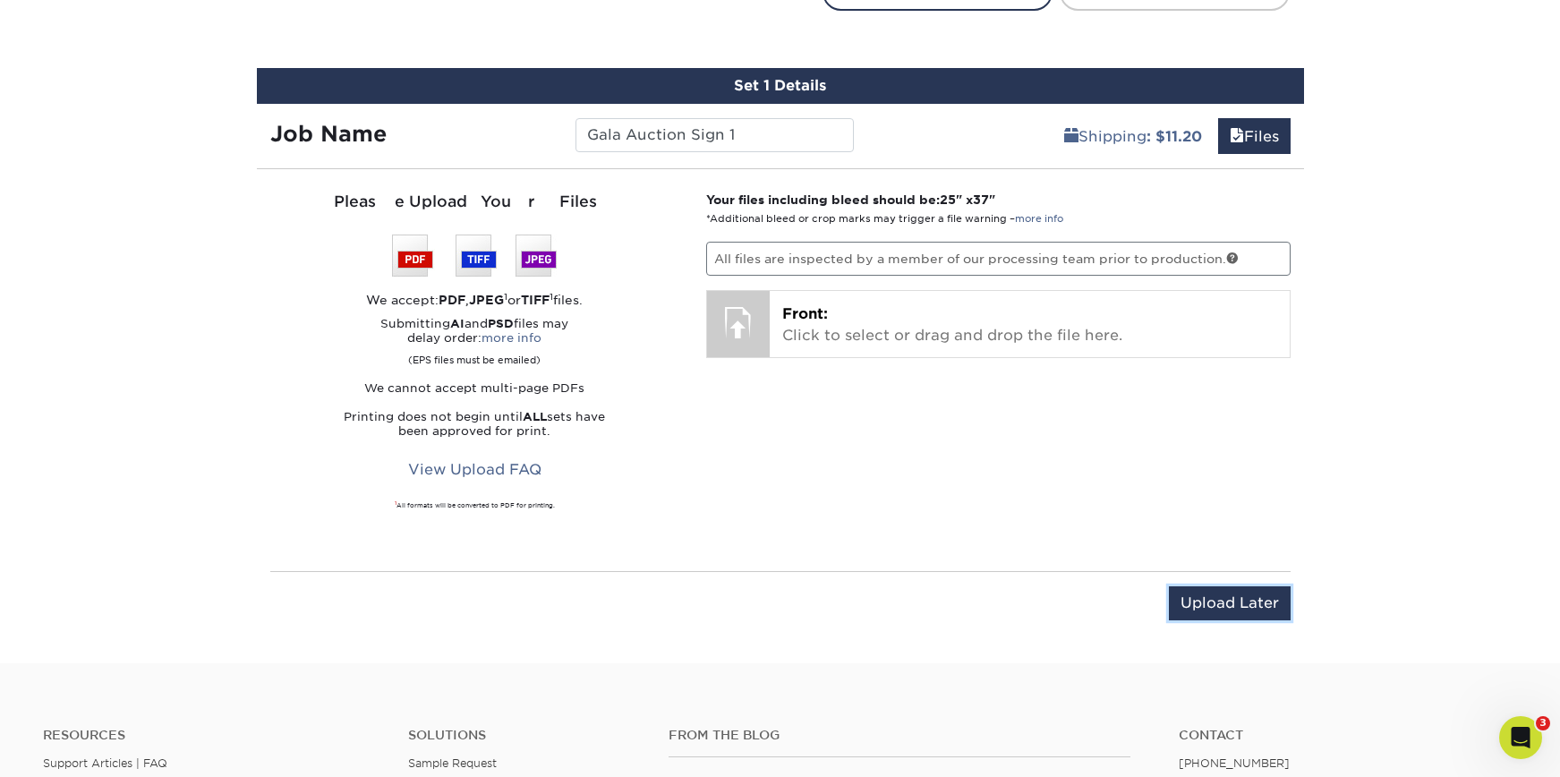
click at [1251, 608] on input "Upload Later" at bounding box center [1230, 603] width 122 height 34
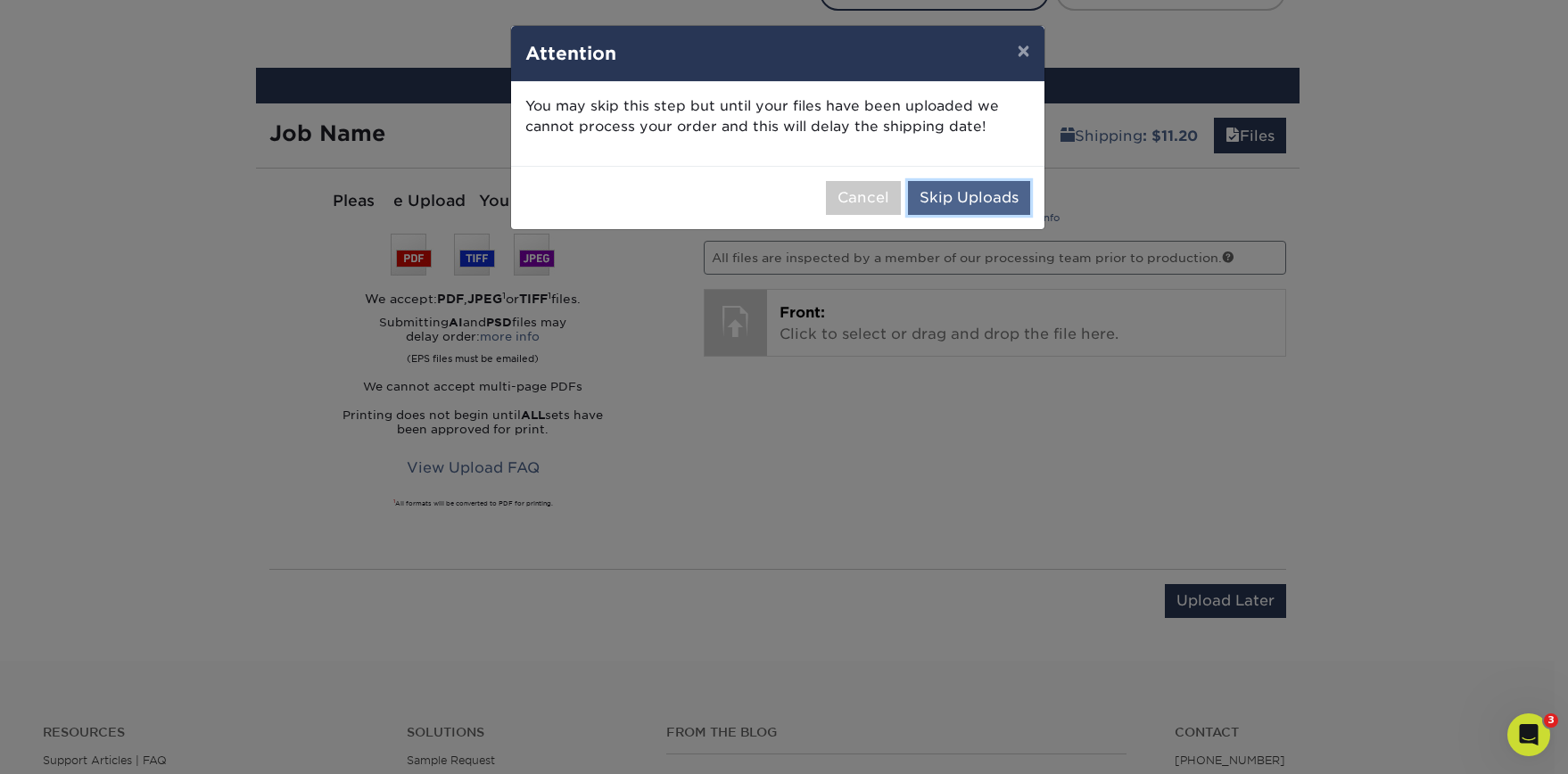
click at [985, 202] on button "Skip Uploads" at bounding box center [968, 198] width 123 height 34
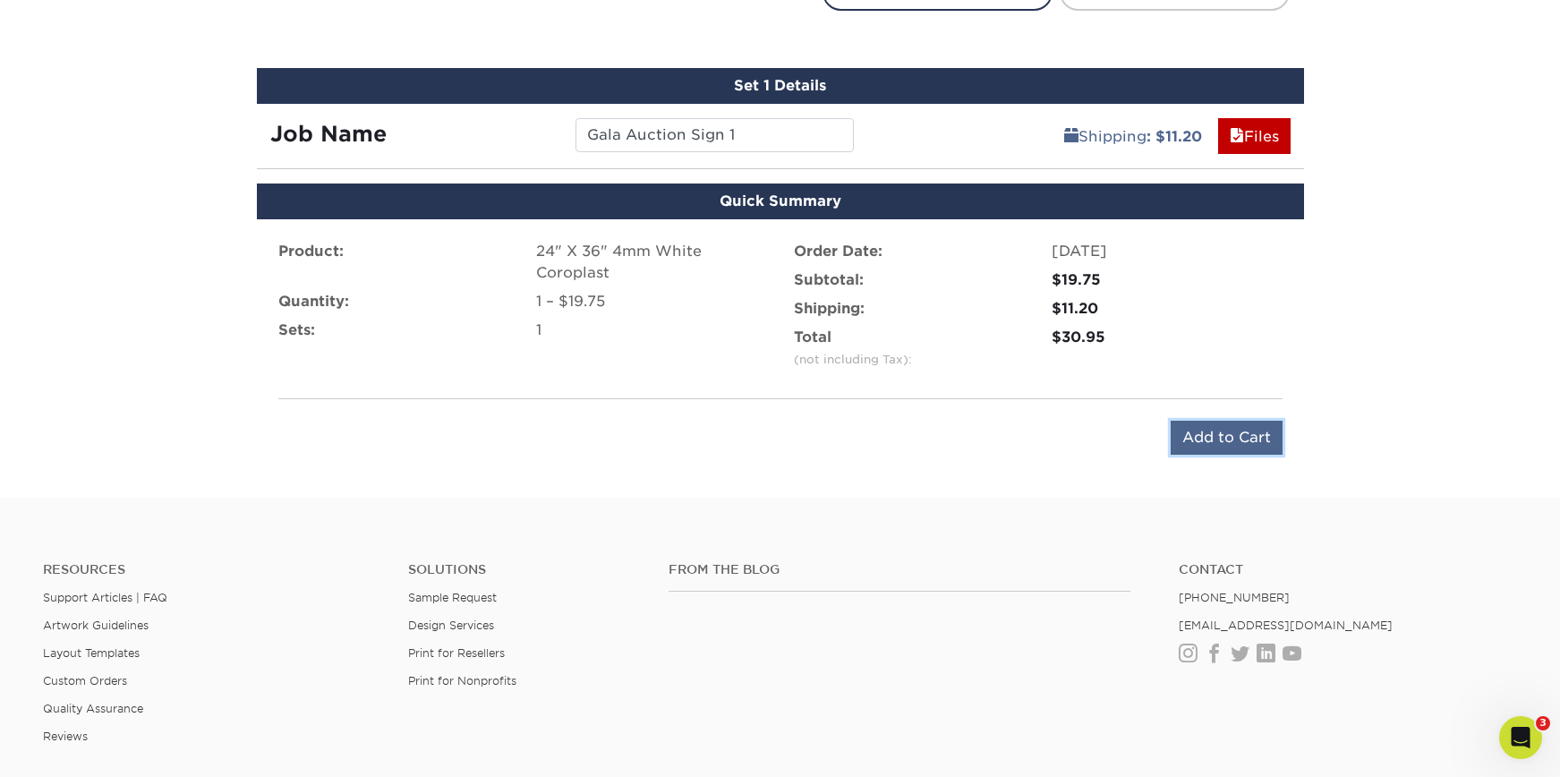
click at [1240, 429] on input "Add to Cart" at bounding box center [1227, 438] width 112 height 34
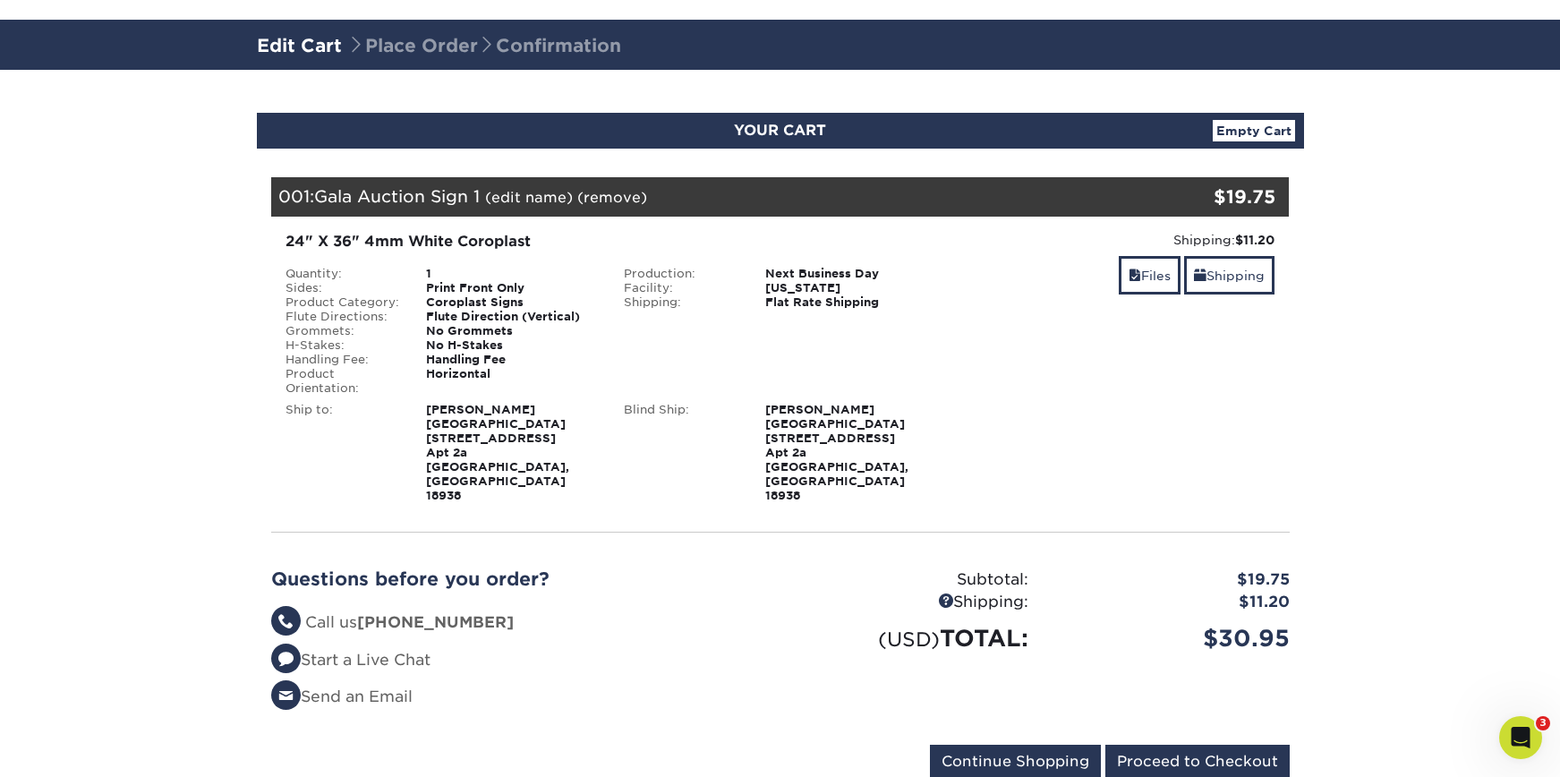
scroll to position [124, 0]
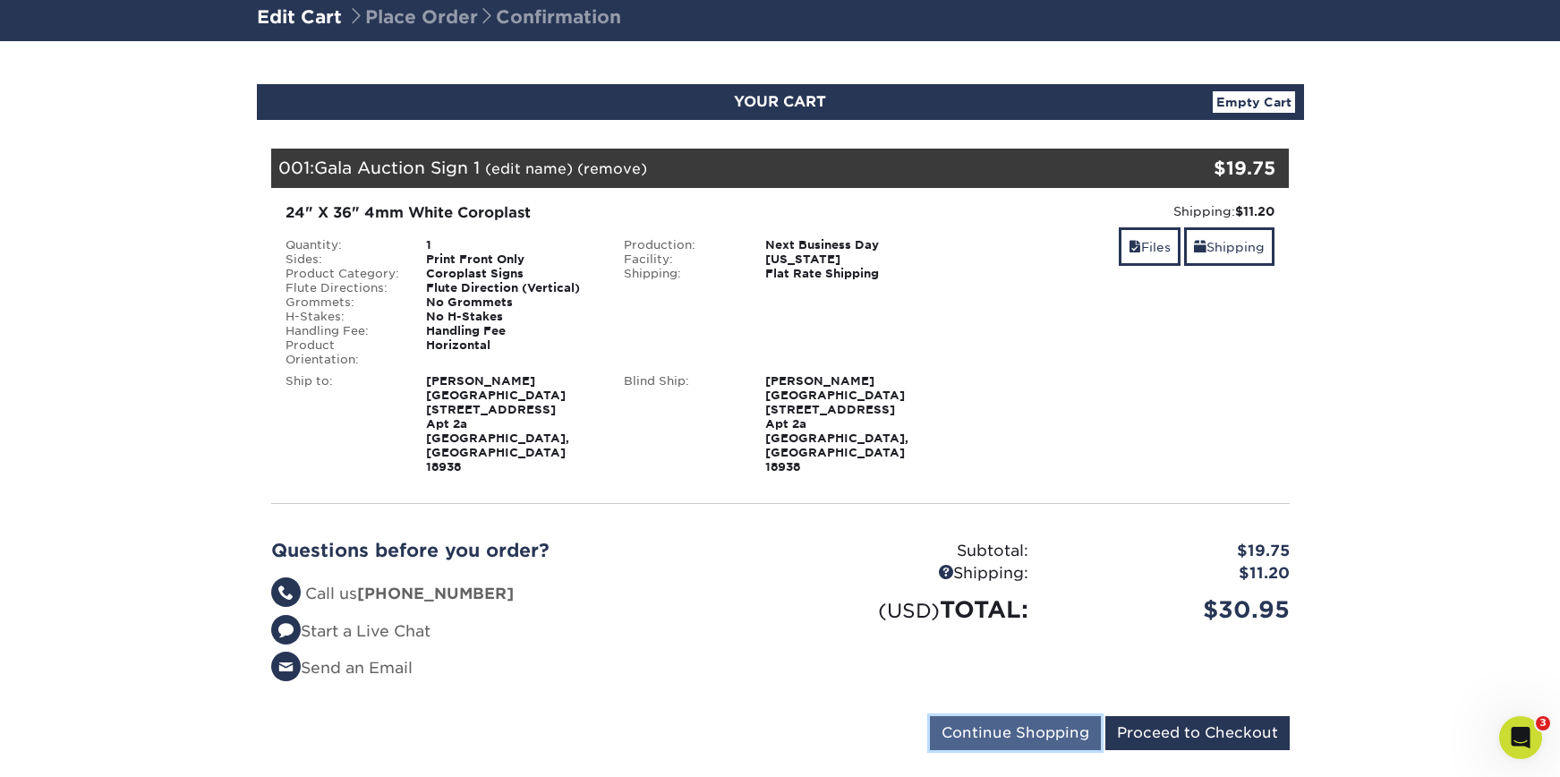
click at [1052, 716] on input "Continue Shopping" at bounding box center [1015, 733] width 171 height 34
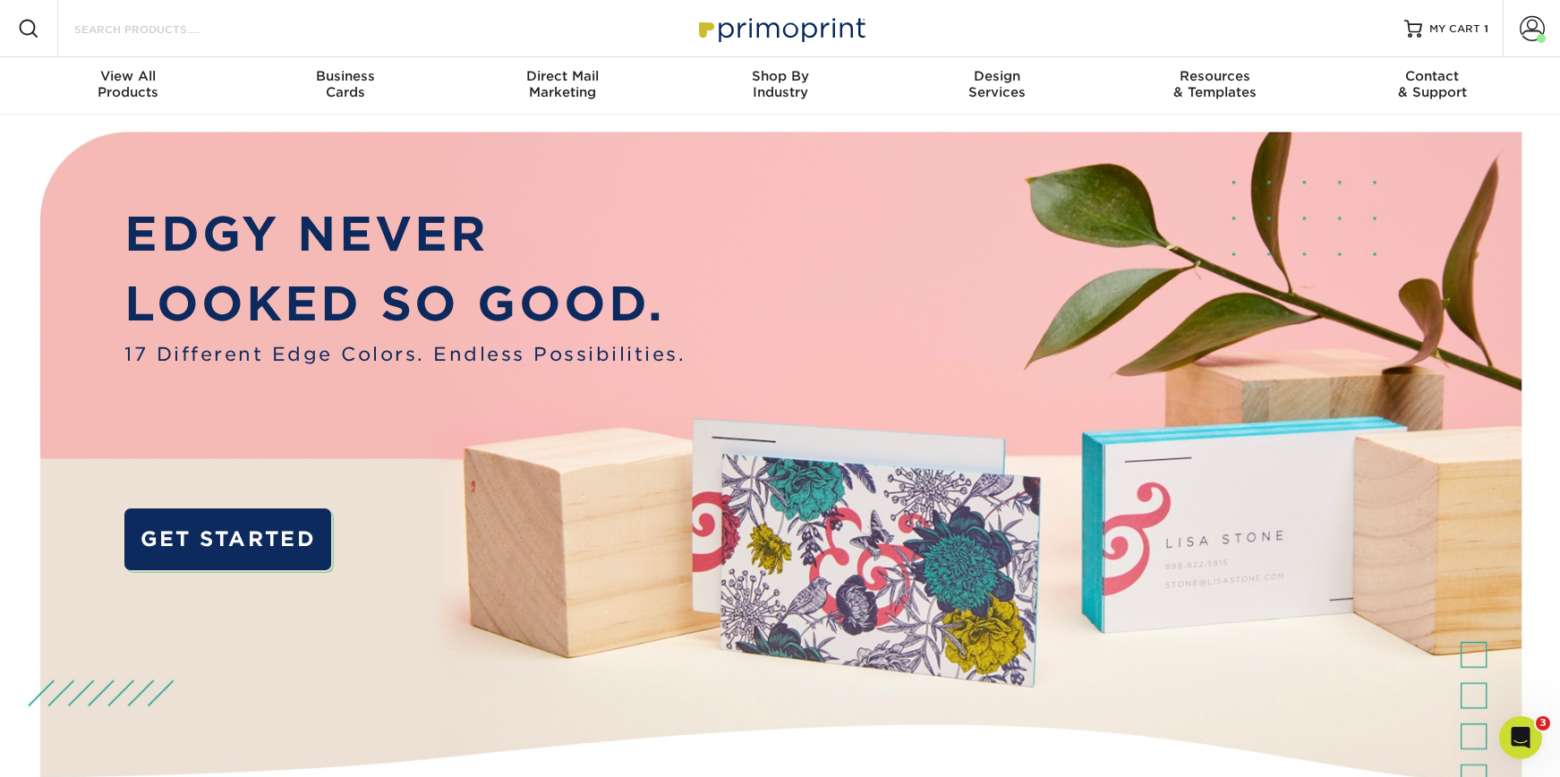
click at [152, 34] on input "Search Products" at bounding box center [160, 28] width 175 height 21
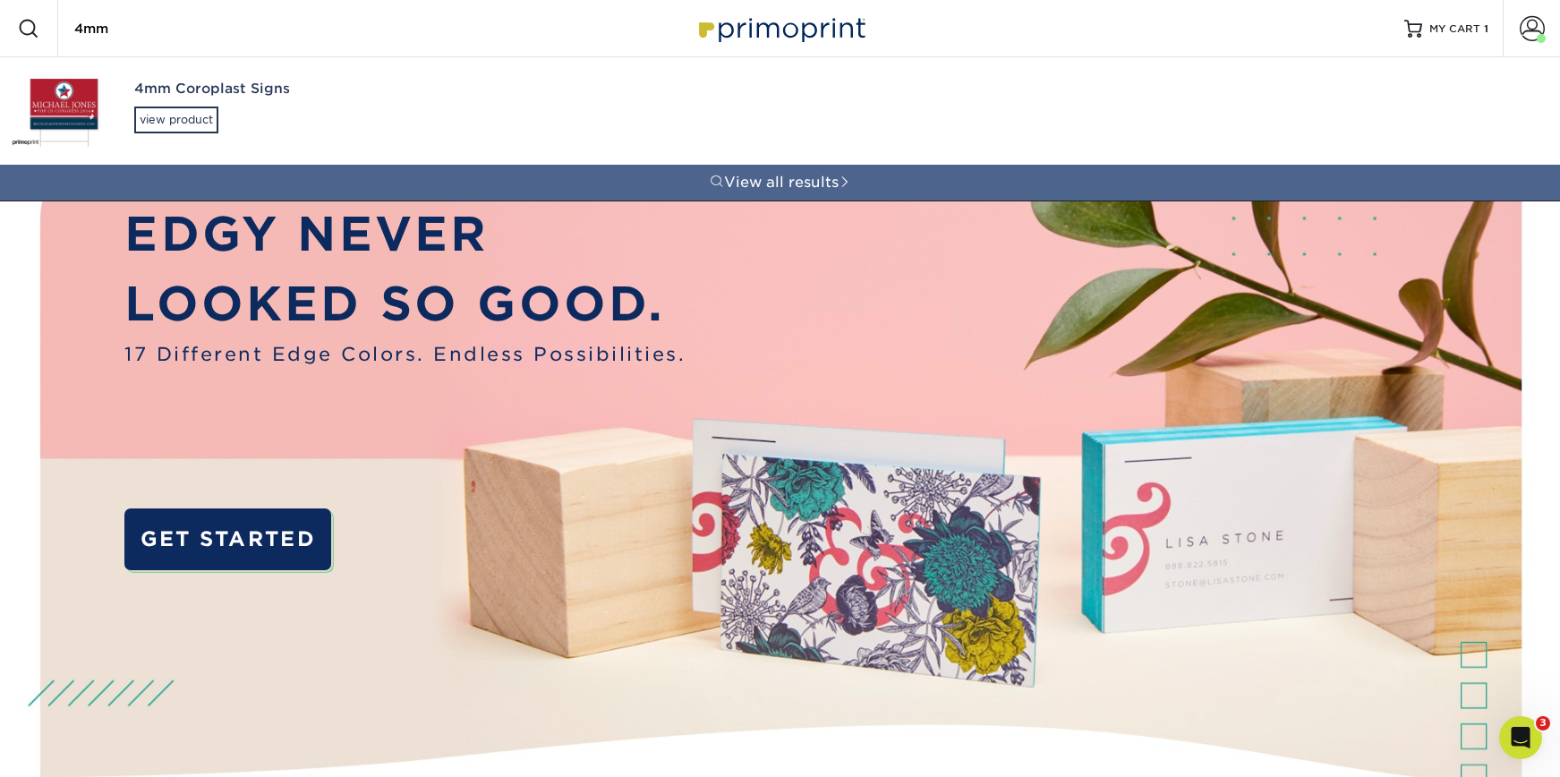
type input "4mm"
click at [176, 105] on div "4mm Coroplast Signs view product" at bounding box center [316, 106] width 364 height 98
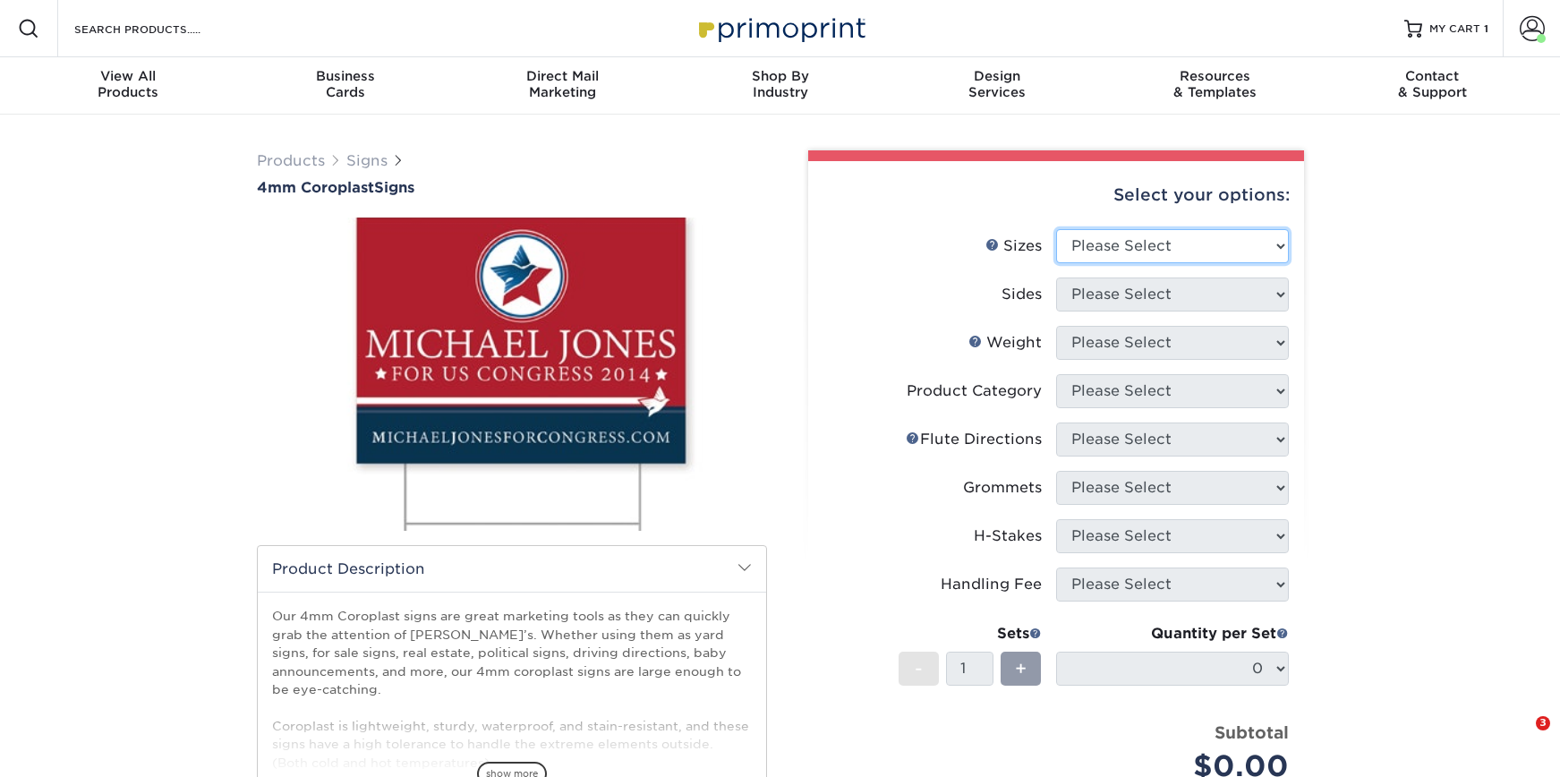
click at [1180, 261] on select "Please Select 12" x 18" 18" x 24" 24" x 24" 24" x 36"" at bounding box center [1172, 246] width 233 height 34
select select "24.00x36.00"
click at [1056, 229] on select "Please Select 12" x 18" 18" x 24" 24" x 24" 24" x 36"" at bounding box center [1172, 246] width 233 height 34
click at [1183, 295] on select "Please Select Print Both Sides Print Front Only" at bounding box center [1172, 294] width 233 height 34
select select "32d3c223-f82c-492b-b915-ba065a00862f"
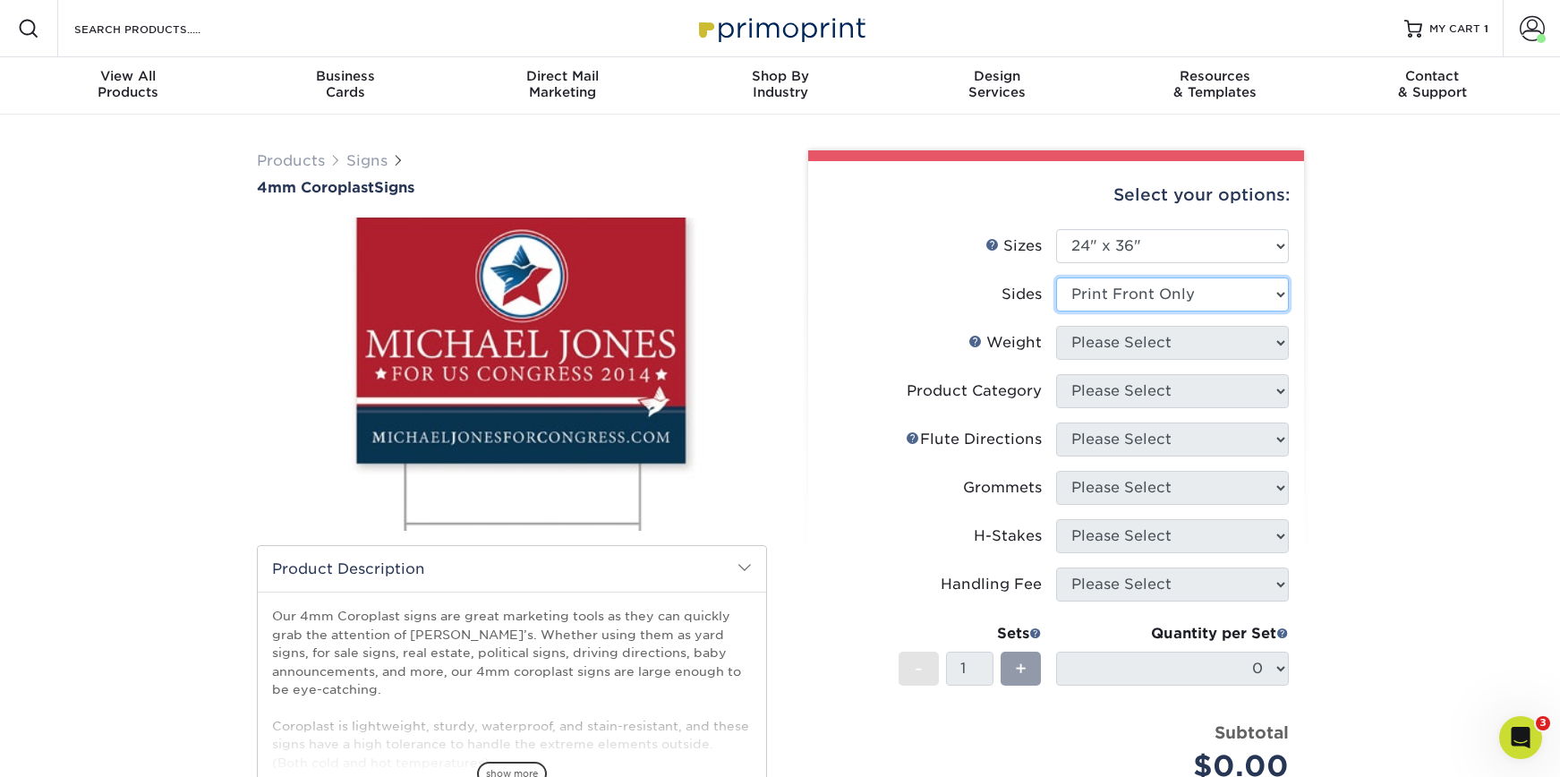
click at [1056, 277] on select "Please Select Print Both Sides Print Front Only" at bounding box center [1172, 294] width 233 height 34
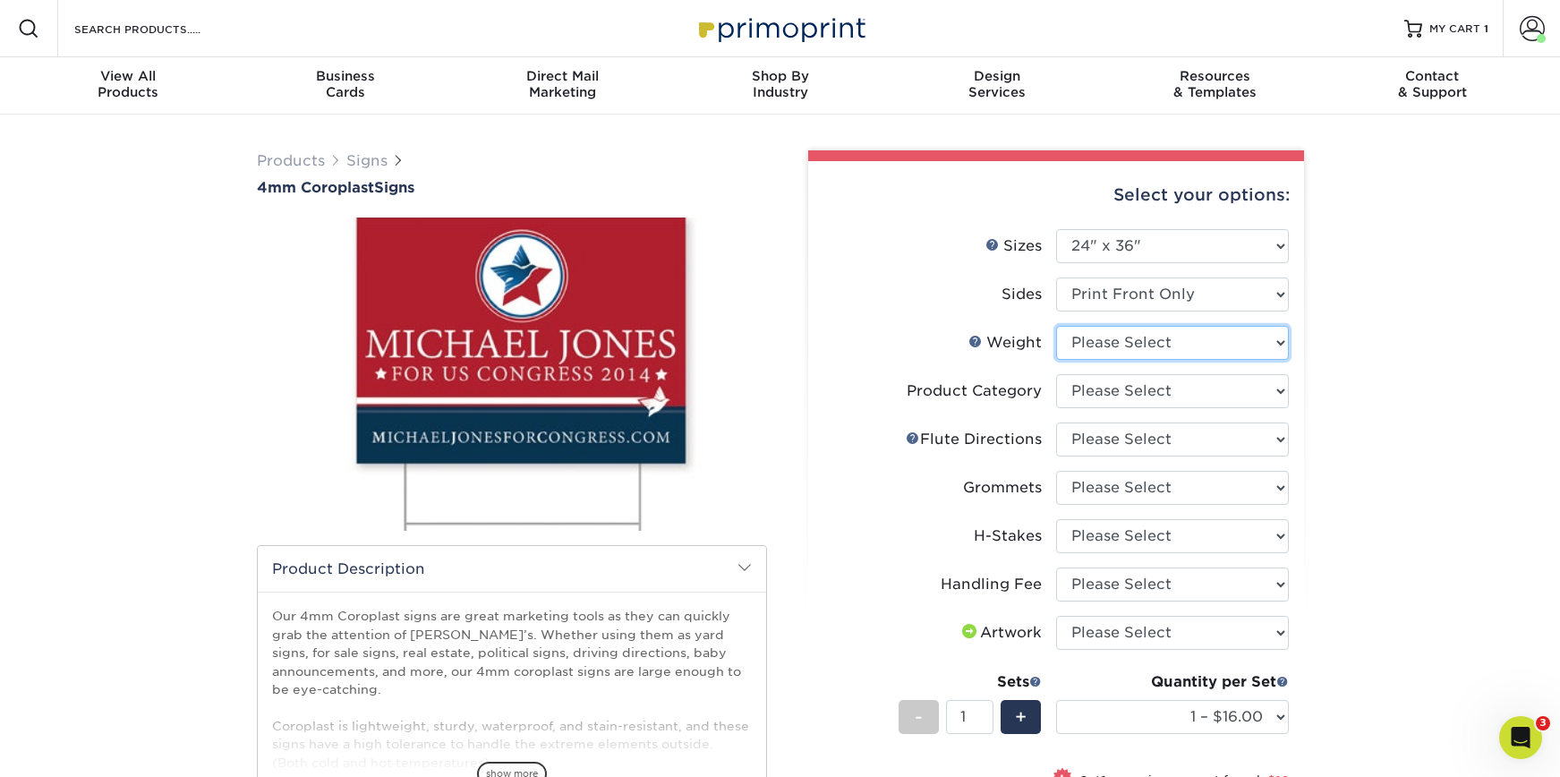
click at [1164, 346] on select "Please Select 4CORO" at bounding box center [1172, 343] width 233 height 34
select select "4CORO"
click at [1056, 326] on select "Please Select 4CORO" at bounding box center [1172, 343] width 233 height 34
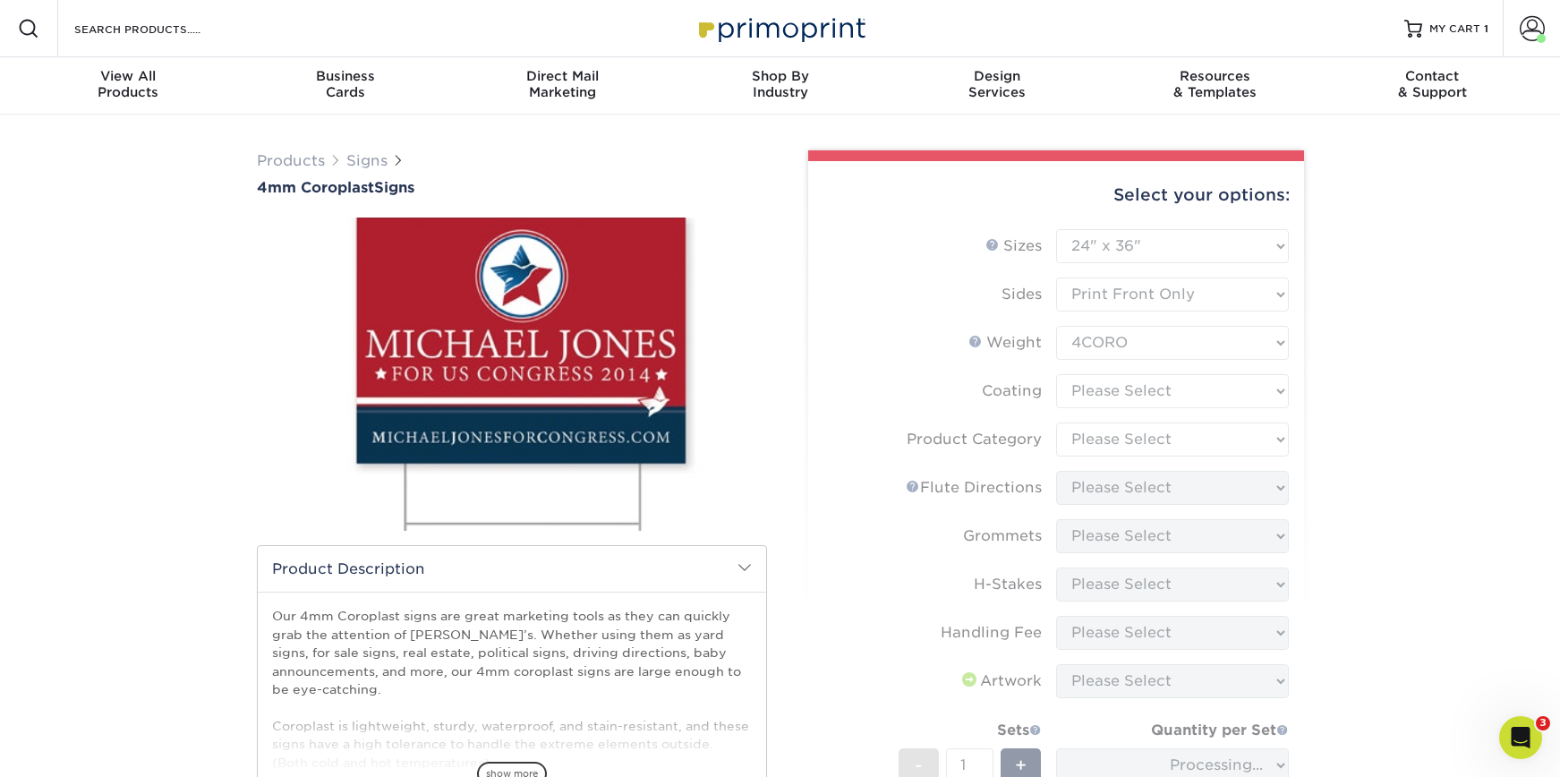
click at [1172, 397] on form "Sizes Help Sizes Please Select 12" x 18" 18" x 24" 24" x 24" 24" x 36" Sides Pl…" at bounding box center [1056, 583] width 467 height 709
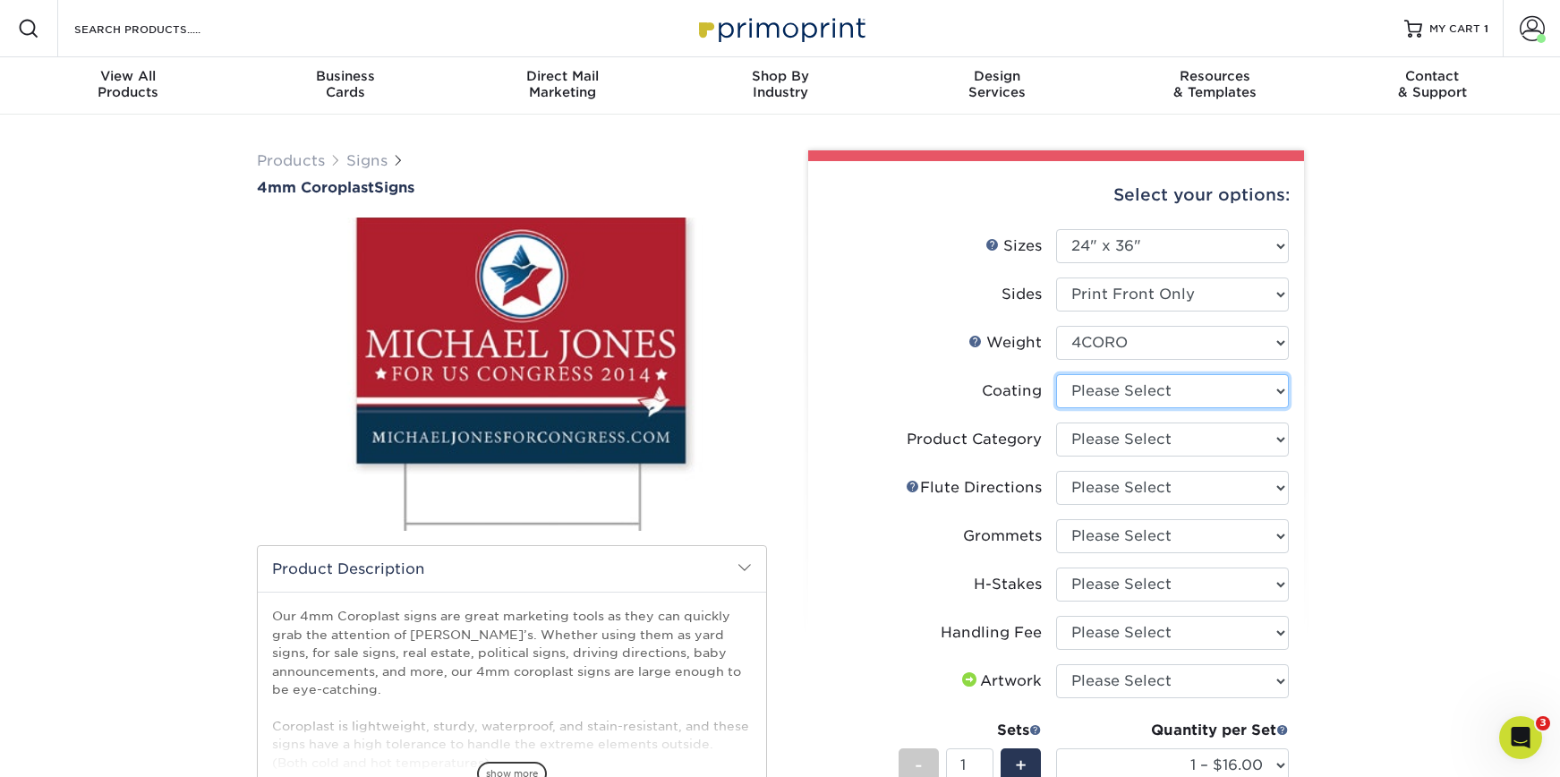
click at [1198, 401] on select at bounding box center [1172, 391] width 233 height 34
select select "3e7618de-abca-4bda-9f97-8b9129e913d8"
click at [1056, 374] on select at bounding box center [1172, 391] width 233 height 34
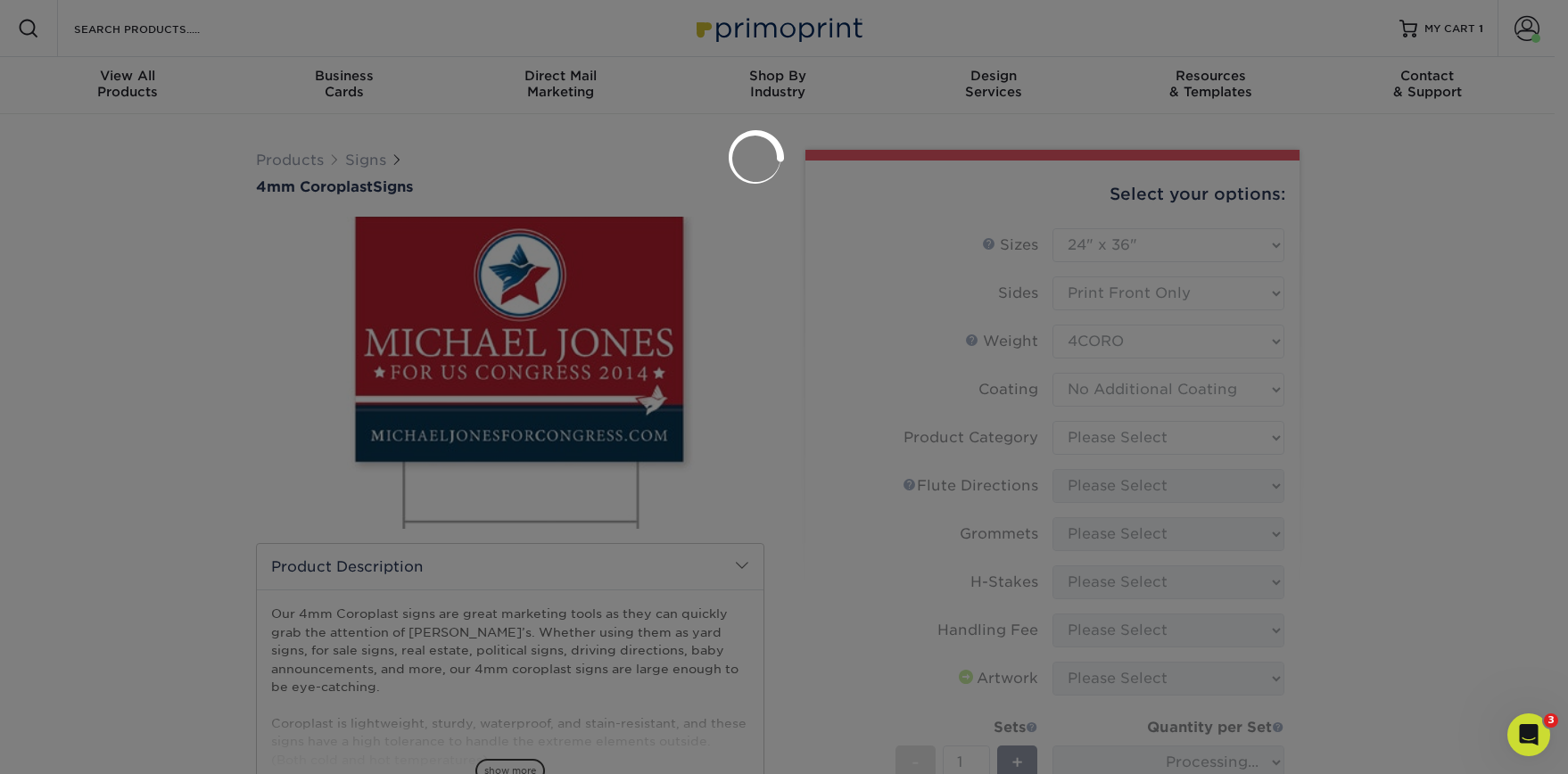
click at [1211, 437] on div at bounding box center [784, 387] width 1568 height 774
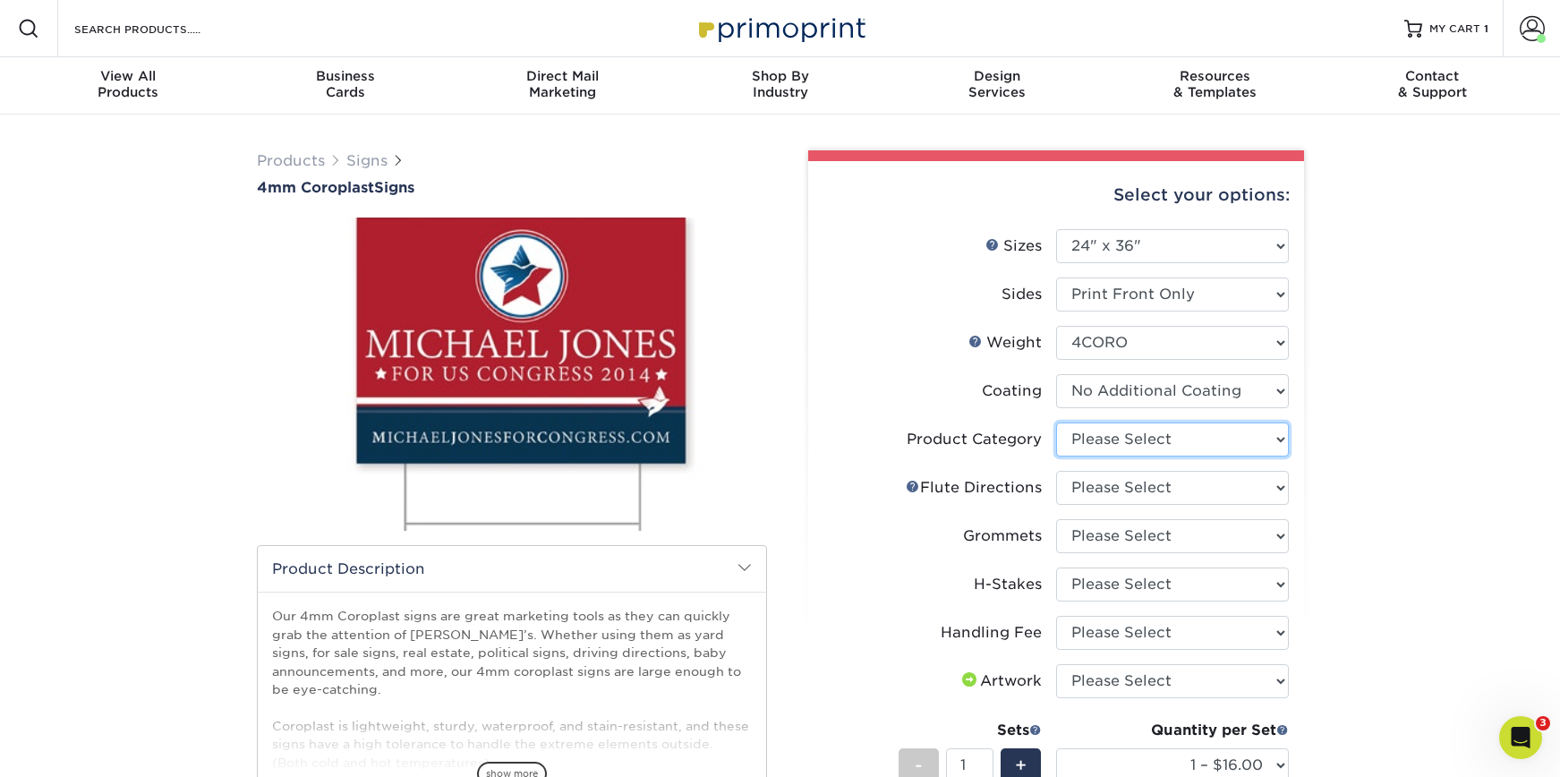
click at [1237, 440] on select "Please Select Coroplast Signs" at bounding box center [1172, 439] width 233 height 34
select select "b3582ed5-6912-492c-8440-2cc51afdb8e1"
click at [1056, 422] on select "Please Select Coroplast Signs" at bounding box center [1172, 439] width 233 height 34
click at [1224, 482] on select "Please Select Flute Direction (Horizontal) Flute Direction (Vertical)" at bounding box center [1172, 488] width 233 height 34
select select "b9474d6d-25b7-40b8-b284-85b7690982f8"
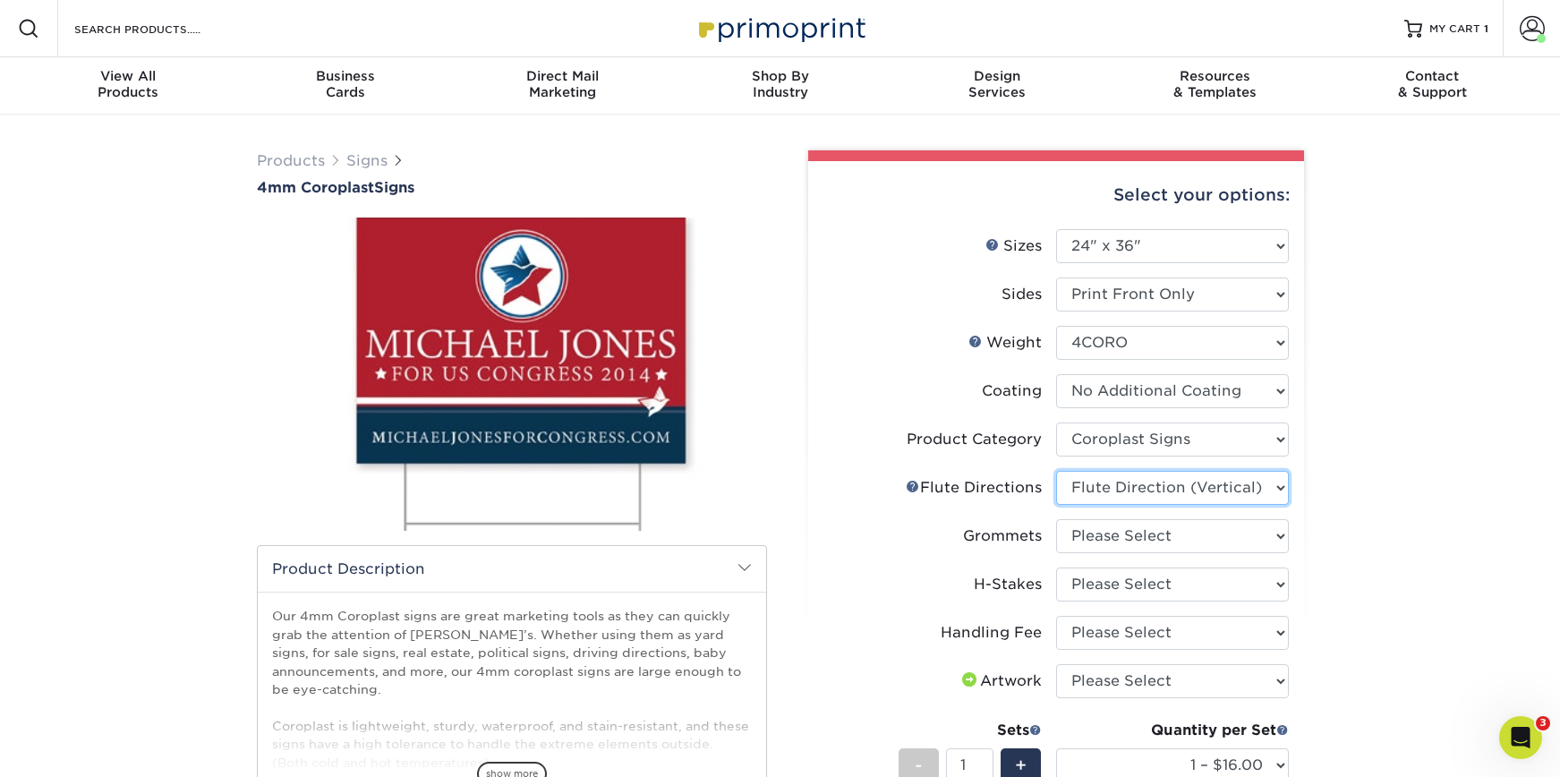
click at [1056, 471] on select "Please Select Flute Direction (Horizontal) Flute Direction (Vertical)" at bounding box center [1172, 488] width 233 height 34
click at [1208, 537] on select "Please Select No Grommets Yes, Grommet All 4 Corners Yes, Grommet All 4 Corners…" at bounding box center [1172, 536] width 233 height 34
select select "90d329df-db80-4206-b821-ff9d3f363977"
click at [1056, 519] on select "Please Select No Grommets Yes, Grommet All 4 Corners Yes, Grommet All 4 Corners…" at bounding box center [1172, 536] width 233 height 34
click at [1180, 583] on select "Please Select No H-Stakes Yes" at bounding box center [1172, 584] width 233 height 34
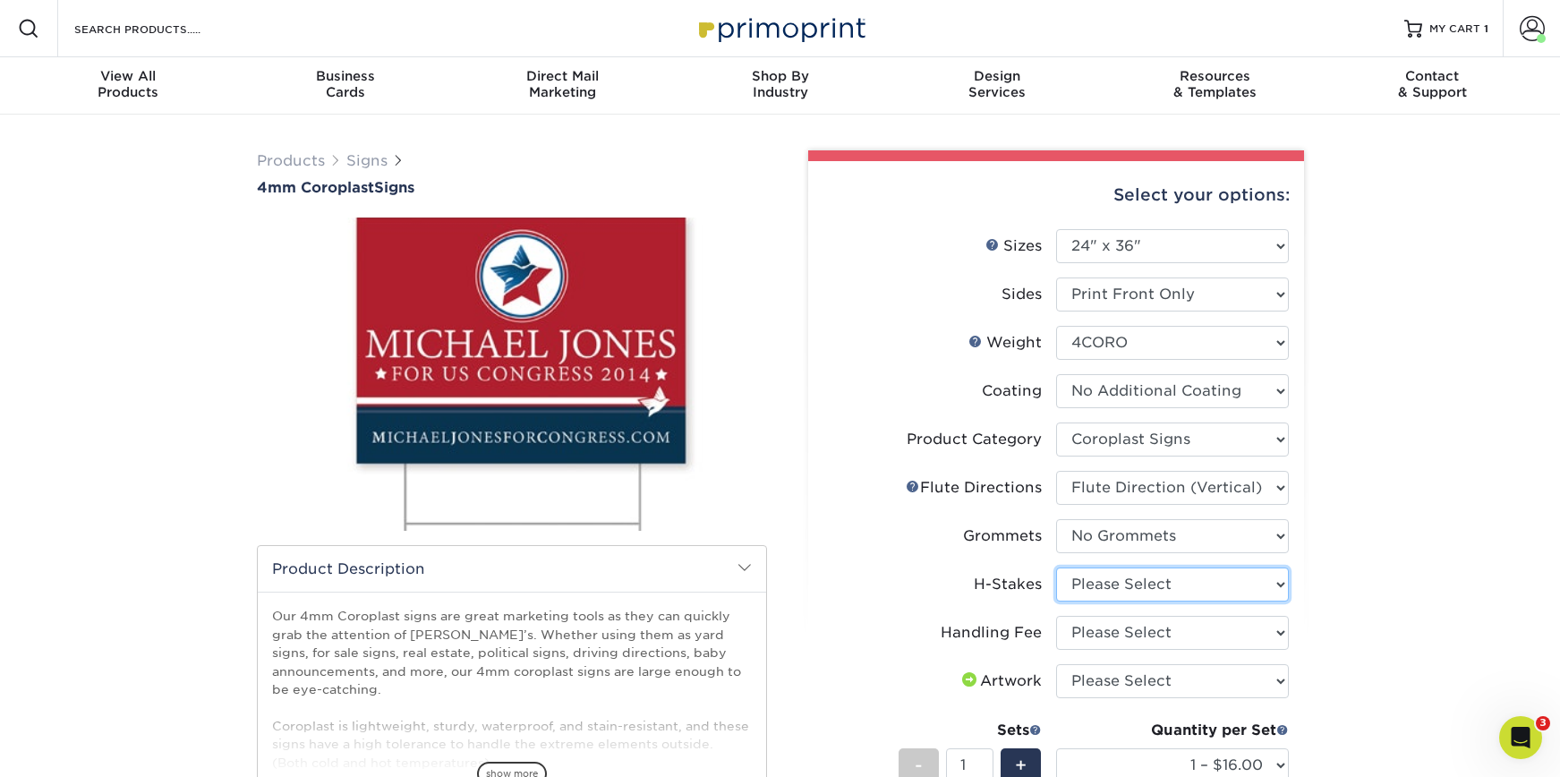
select select "aec992a9-897e-40ed-b45c-8ce74849ba63"
click at [1056, 567] on select "Please Select No H-Stakes Yes" at bounding box center [1172, 584] width 233 height 34
click at [1144, 637] on select "Please Select Handling Fee" at bounding box center [1172, 633] width 233 height 34
select select "ab74c079-444c-4260-ae6a-e09bdee8073c"
click at [1056, 616] on select "Please Select Handling Fee" at bounding box center [1172, 633] width 233 height 34
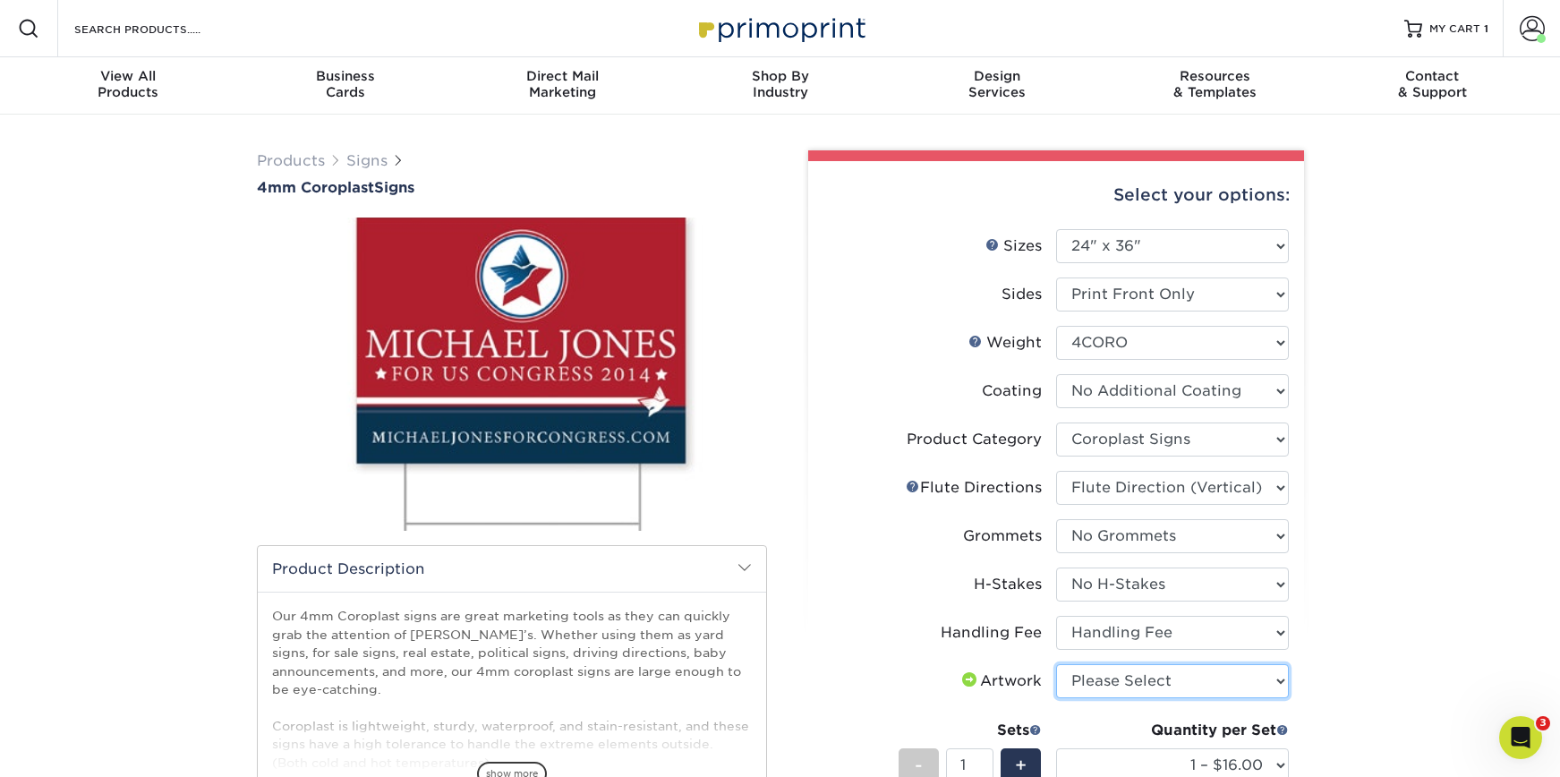
click at [1144, 674] on select "Please Select I will upload files I need a design - $50" at bounding box center [1172, 681] width 233 height 34
select select "upload"
click at [1056, 664] on select "Please Select I will upload files I need a design - $50" at bounding box center [1172, 681] width 233 height 34
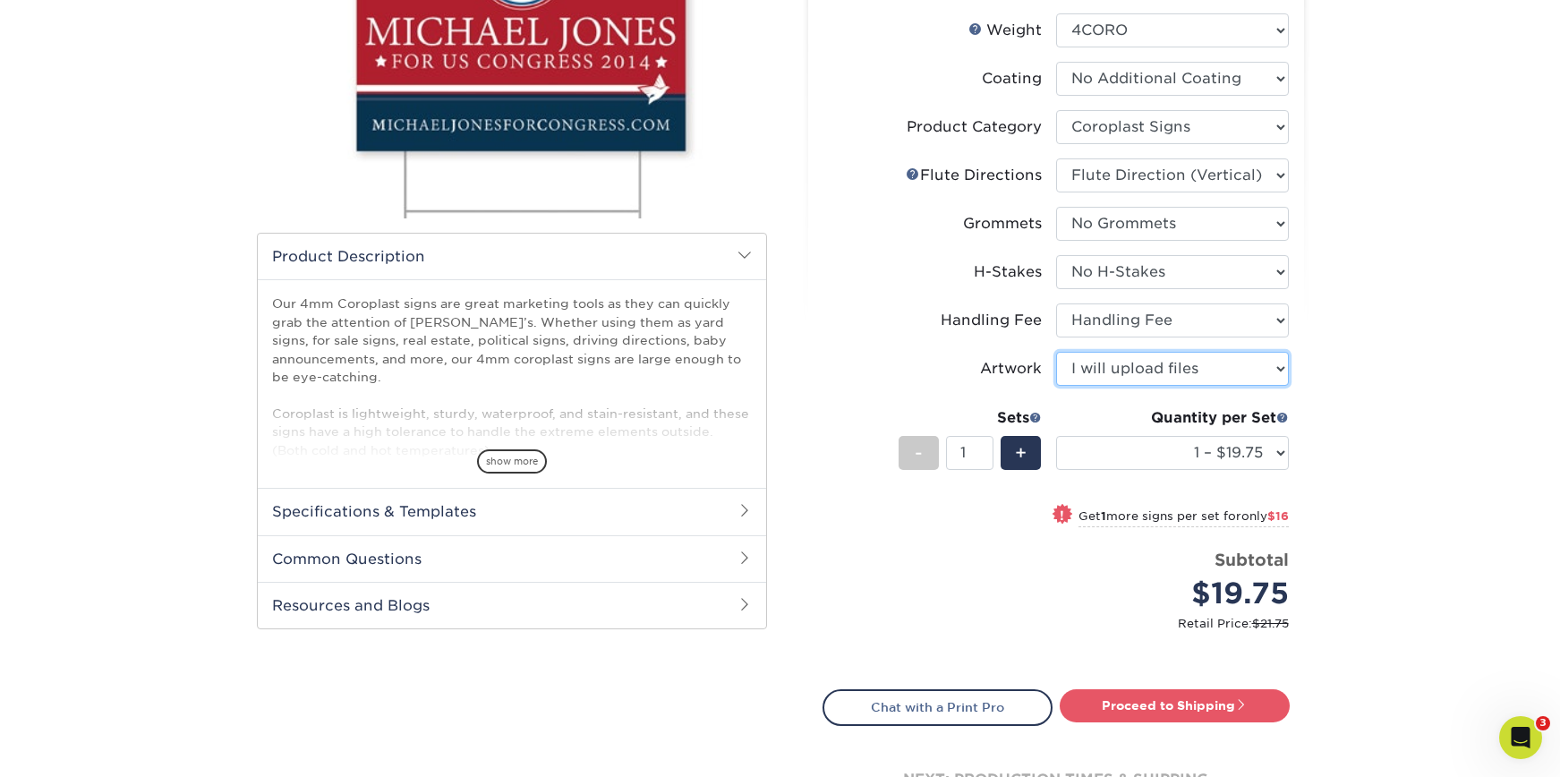
scroll to position [327, 0]
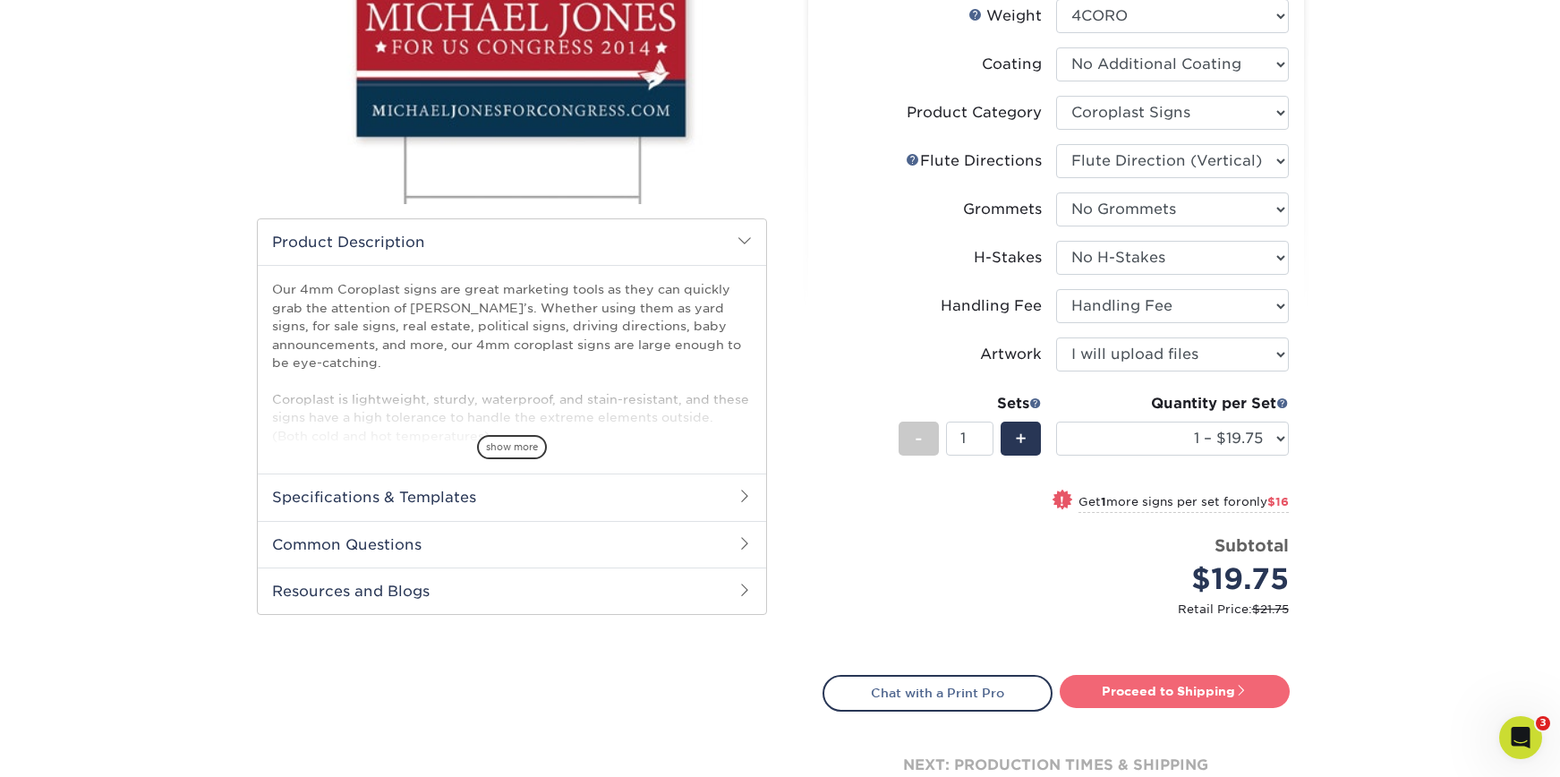
click at [1183, 687] on link "Proceed to Shipping" at bounding box center [1175, 691] width 230 height 32
type input "Set 1"
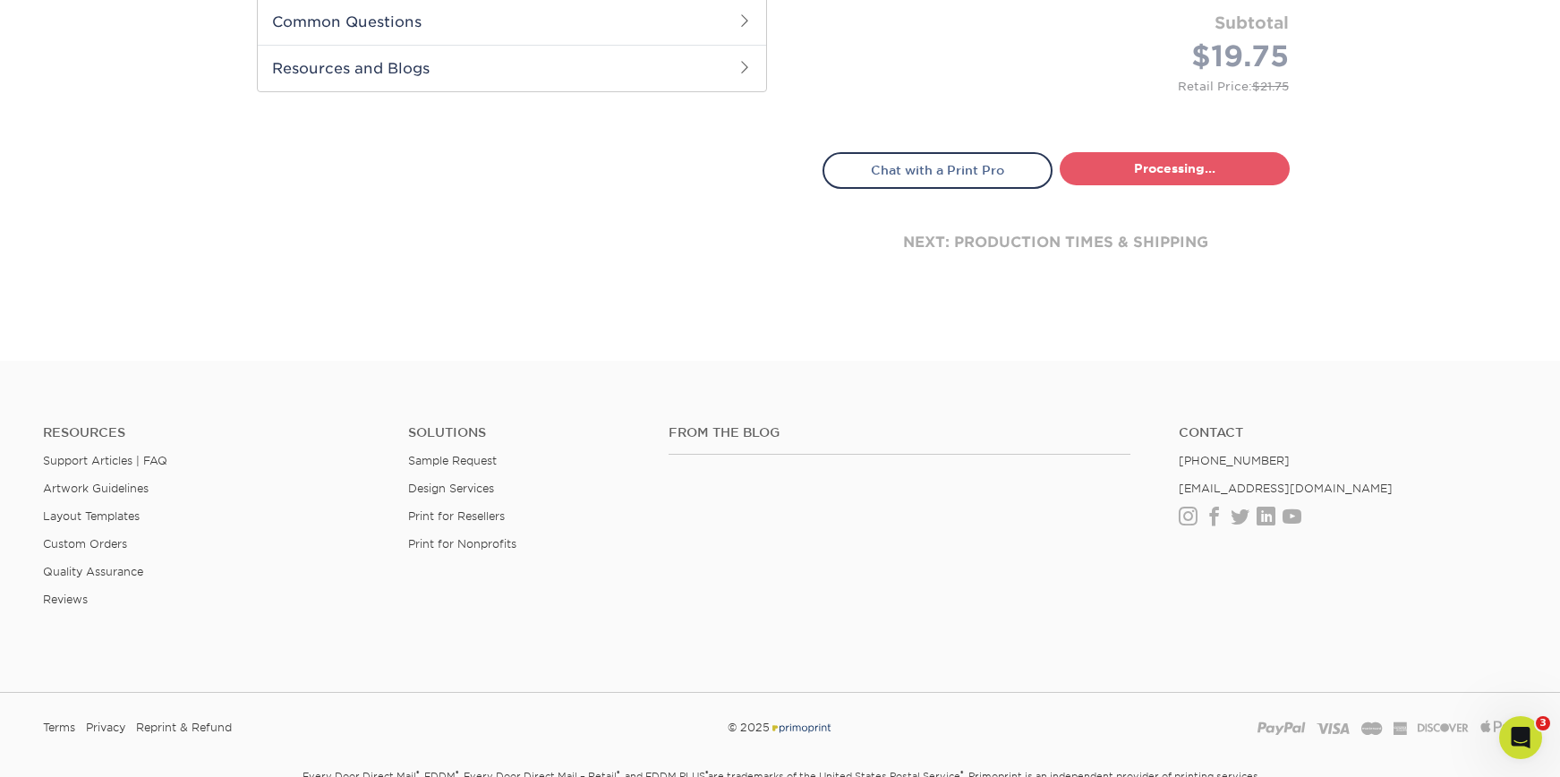
select select "044640a2-81e0-4a14-b128-5232b6ab5635"
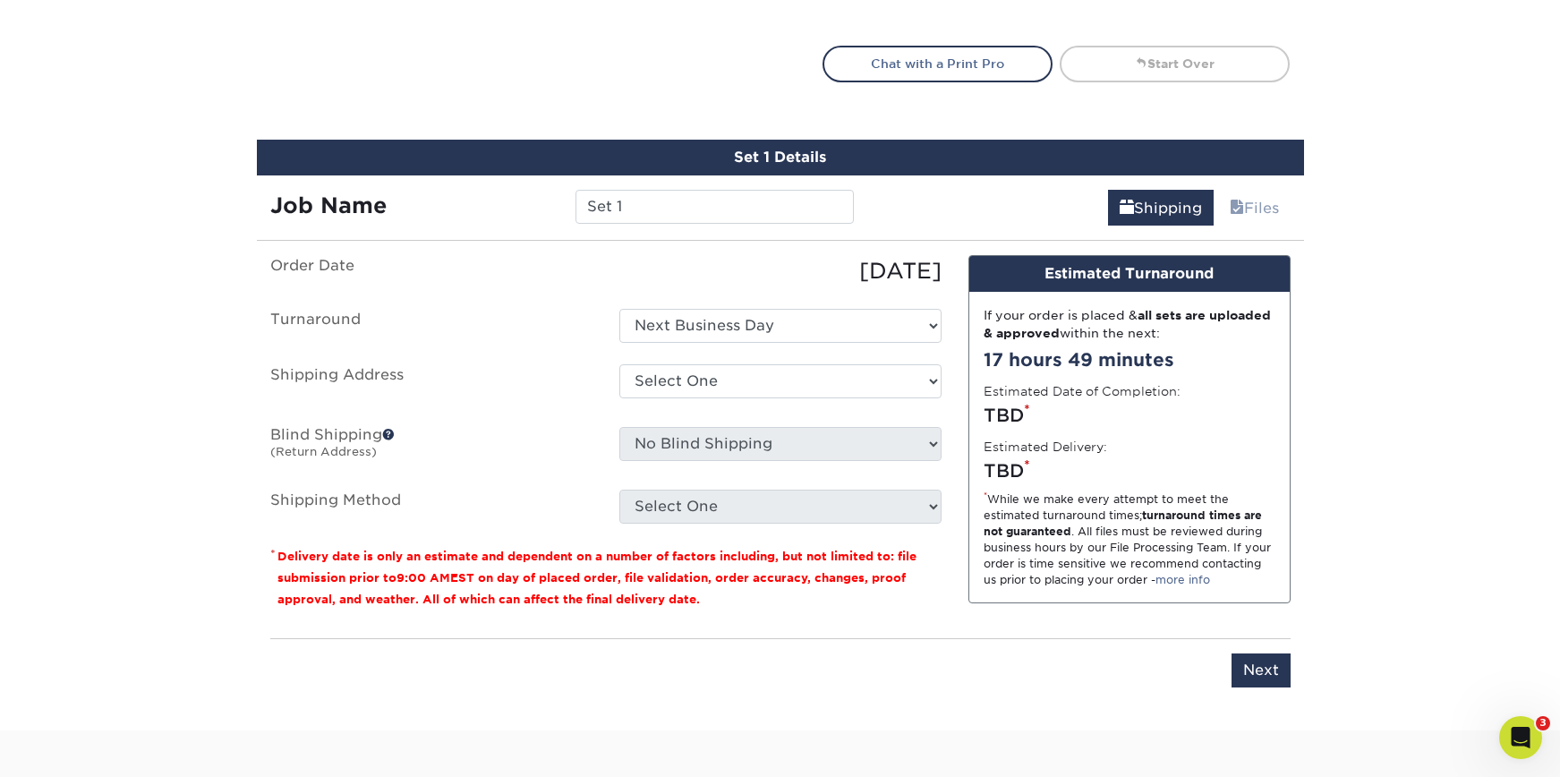
scroll to position [1051, 0]
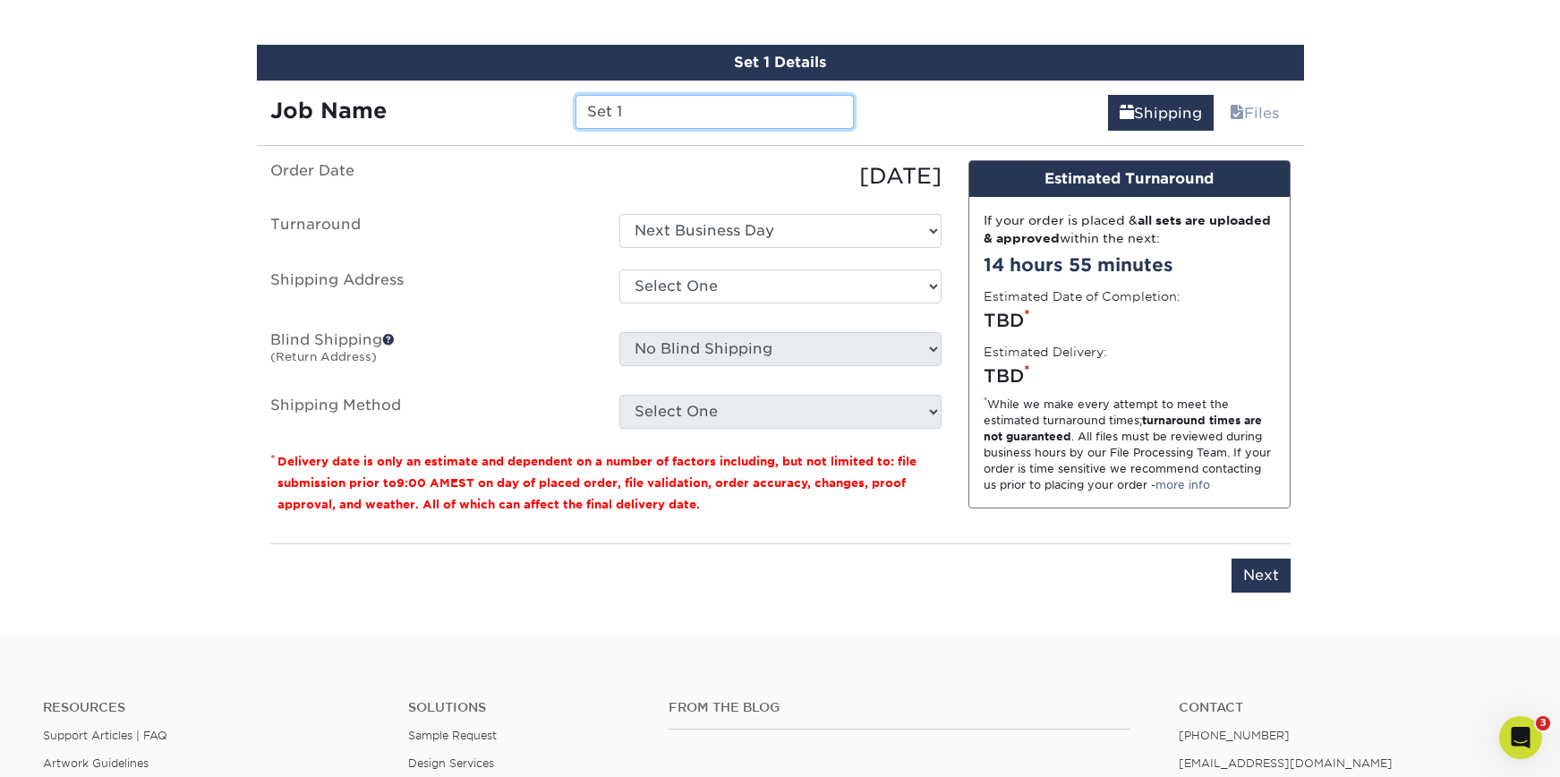
drag, startPoint x: 687, startPoint y: 109, endPoint x: 545, endPoint y: 110, distance: 141.4
click at [545, 110] on div "Job Name Set 1" at bounding box center [562, 112] width 611 height 34
click at [738, 122] on input "Set 1" at bounding box center [715, 112] width 278 height 34
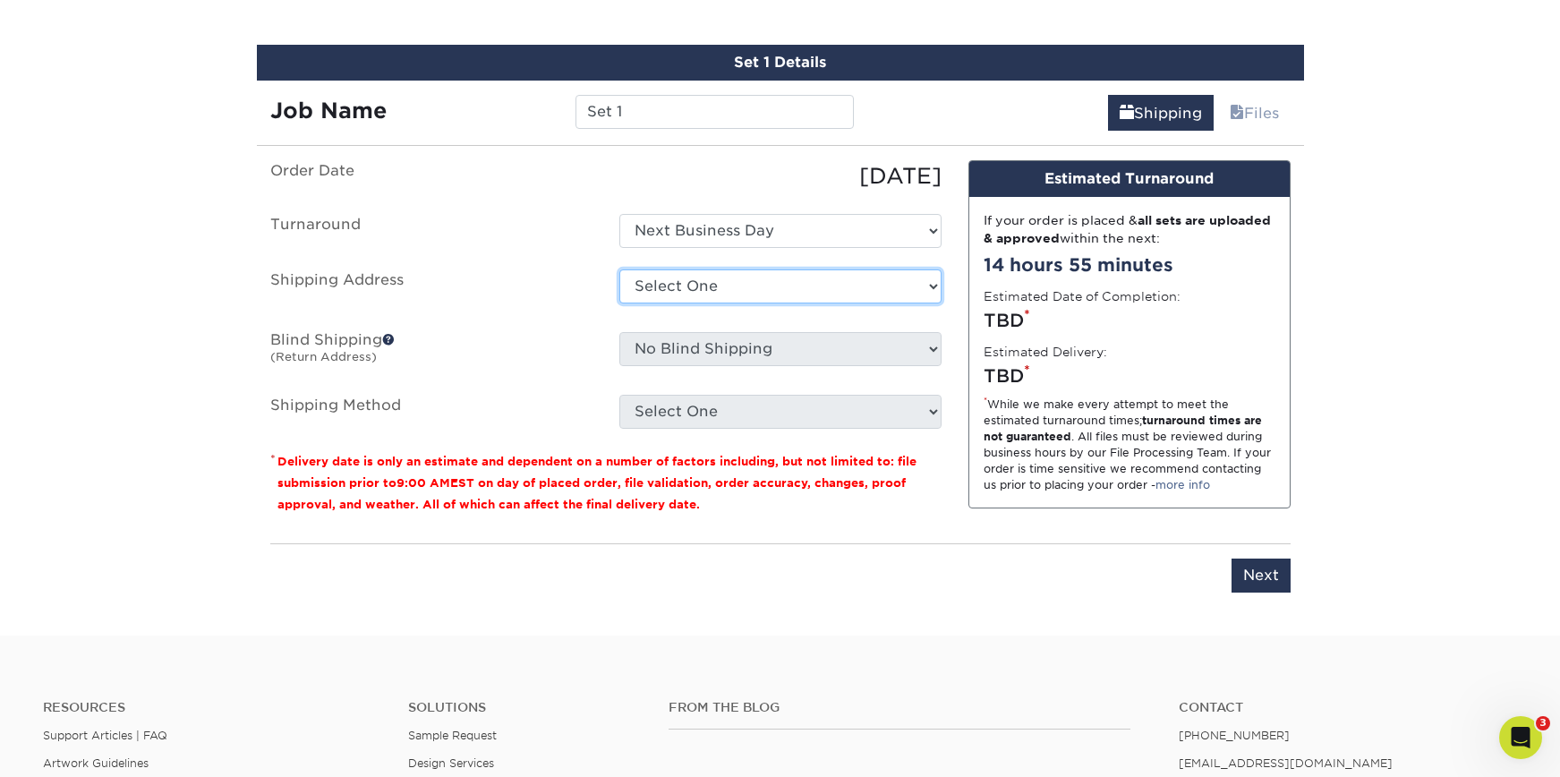
click at [815, 296] on select "Select One [GEOGRAPHIC_DATA] - FOH [GEOGRAPHIC_DATA] [GEOGRAPHIC_DATA] - Deck […" at bounding box center [780, 286] width 322 height 34
select select "69707"
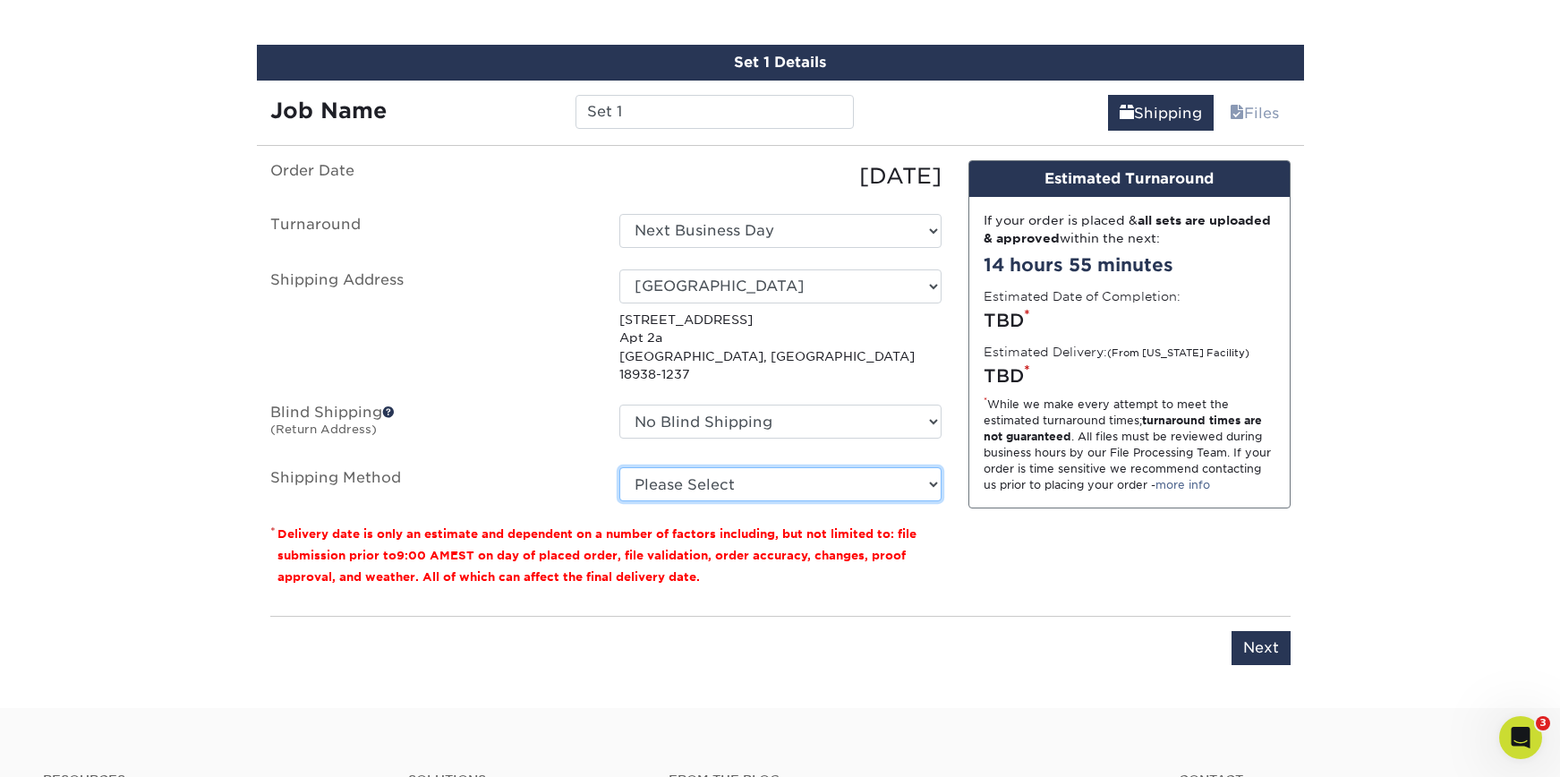
click at [775, 467] on select "Please Select Flat Rate Shipping (+$11.20) 3 Day Shipping Service (+$18.69) Gro…" at bounding box center [780, 484] width 322 height 34
select select "G4MFLATRATE"
click at [619, 467] on select "Please Select Flat Rate Shipping (+$11.20) 3 Day Shipping Service (+$18.69) Gro…" at bounding box center [780, 484] width 322 height 34
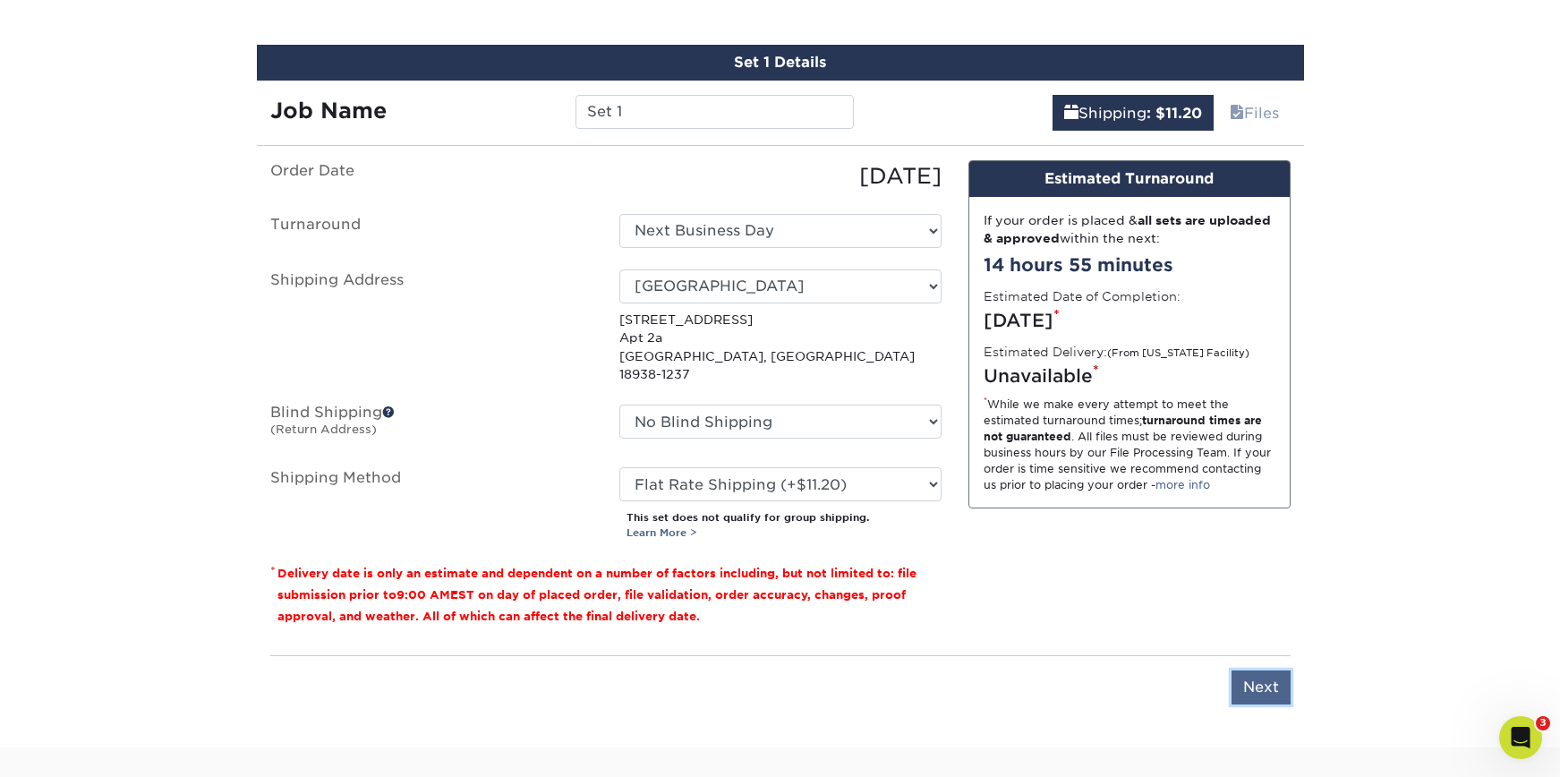
click at [1243, 670] on input "Next" at bounding box center [1261, 687] width 59 height 34
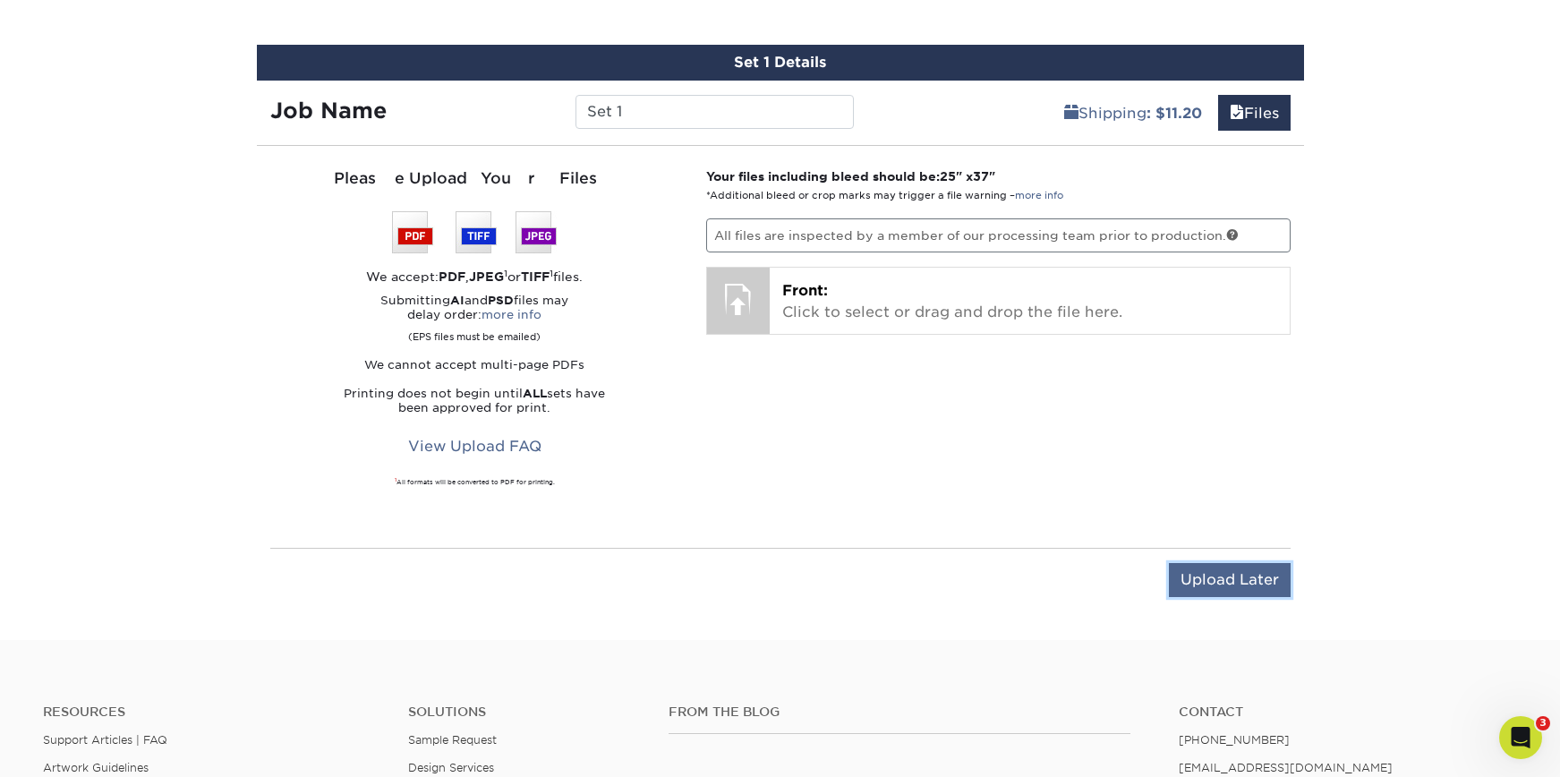
click at [1240, 575] on input "Upload Later" at bounding box center [1230, 580] width 122 height 34
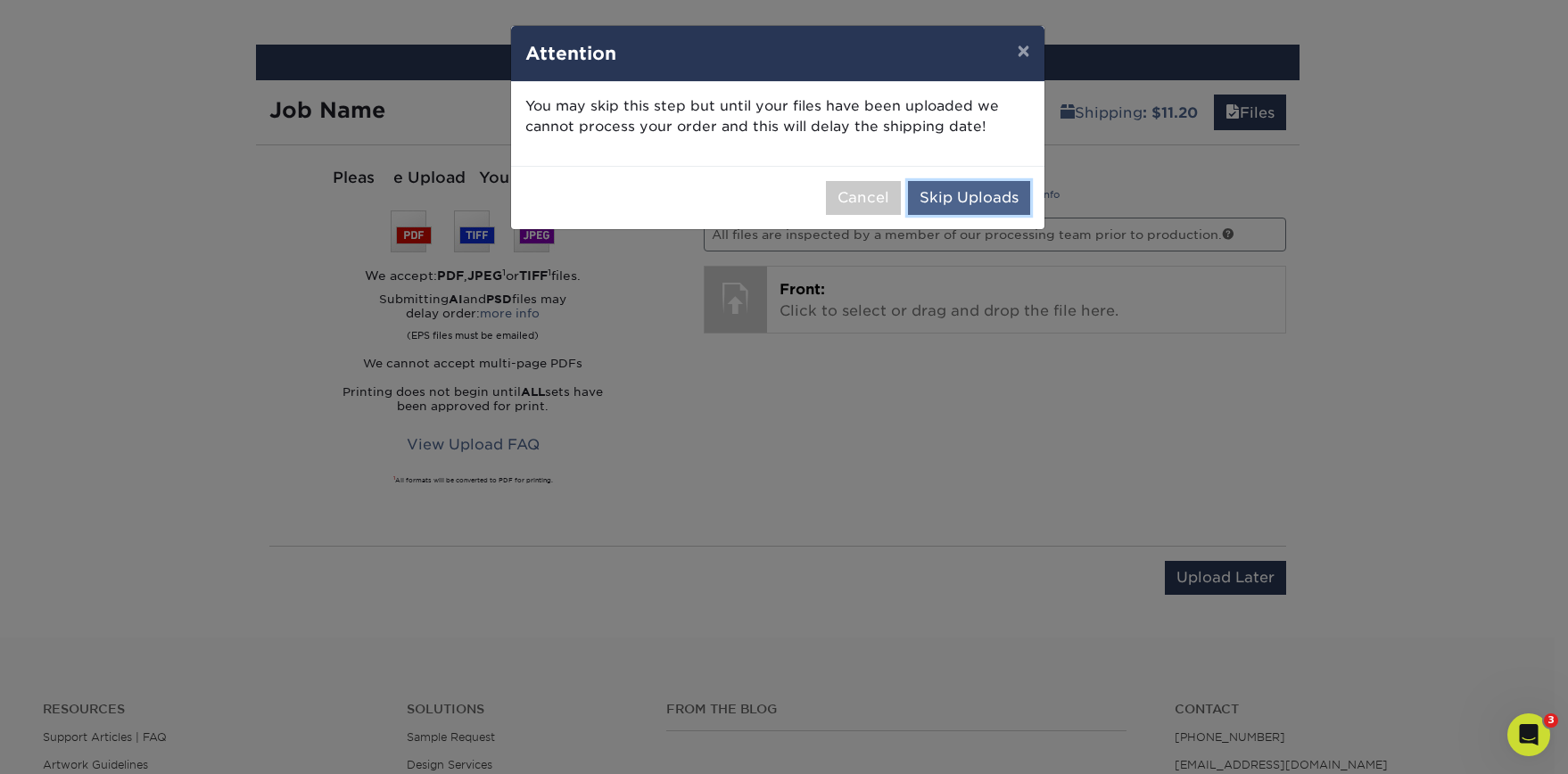
click at [971, 184] on button "Skip Uploads" at bounding box center [968, 198] width 123 height 34
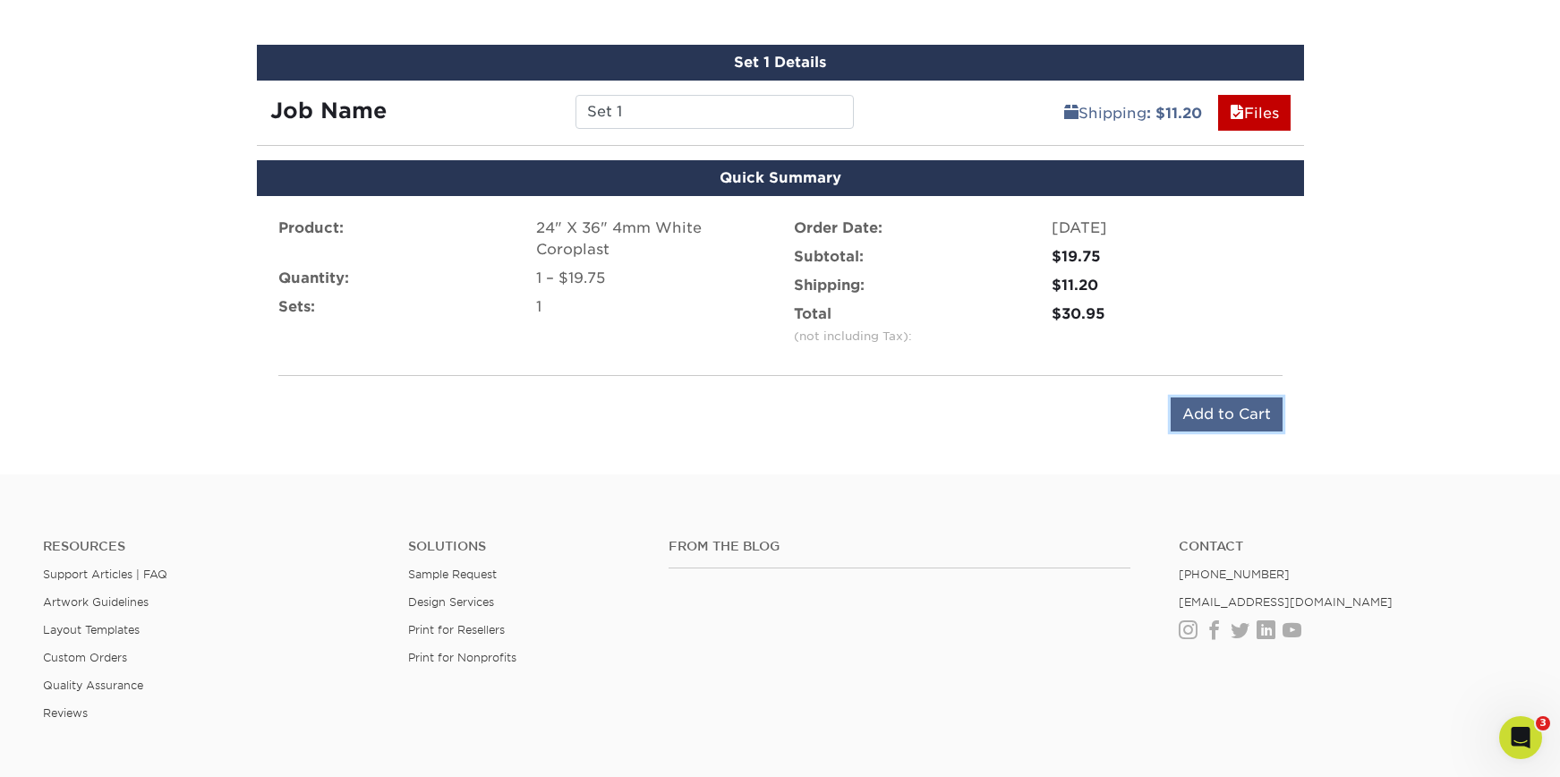
click at [1222, 418] on input "Add to Cart" at bounding box center [1227, 414] width 112 height 34
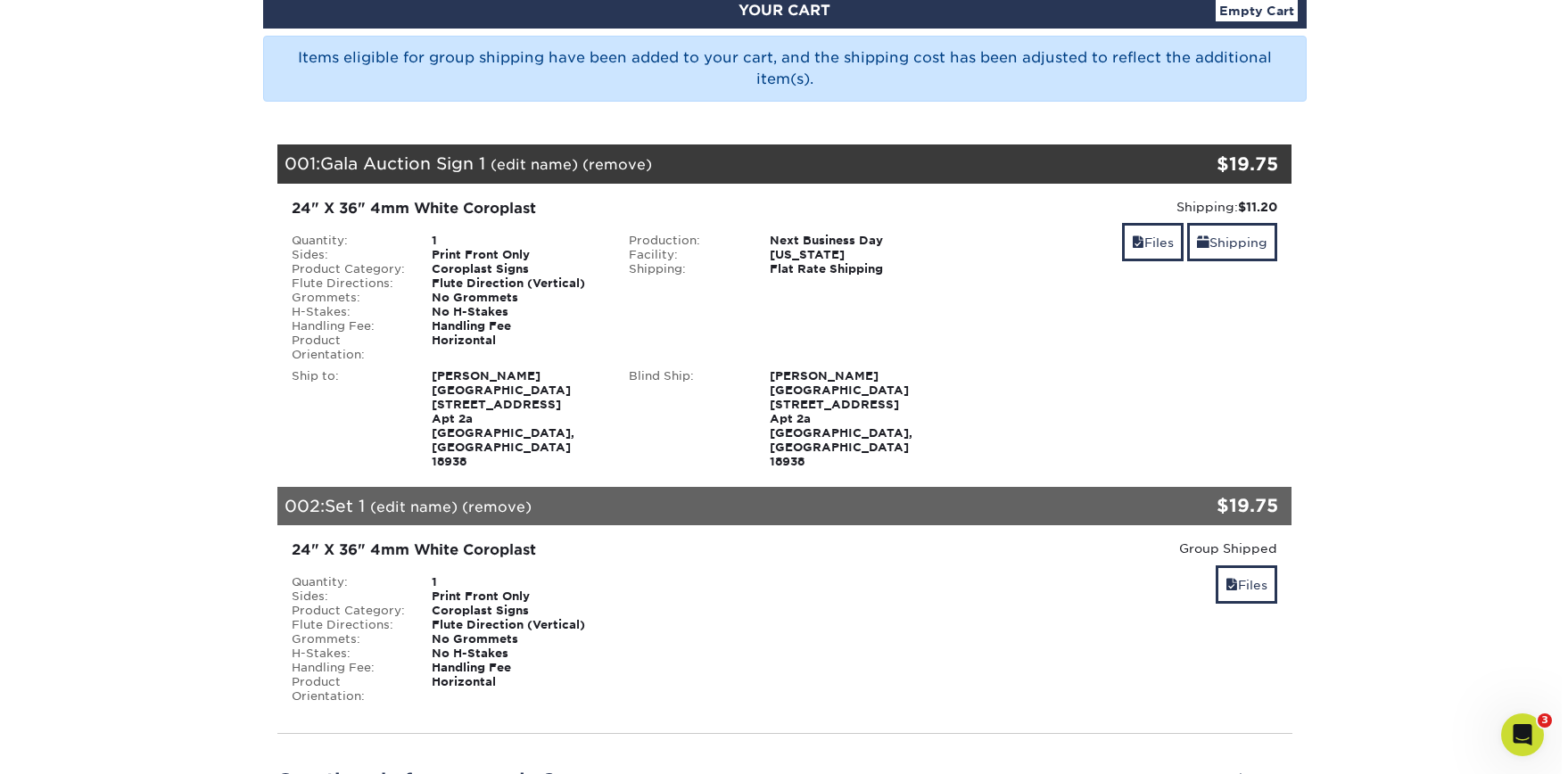
scroll to position [333, 0]
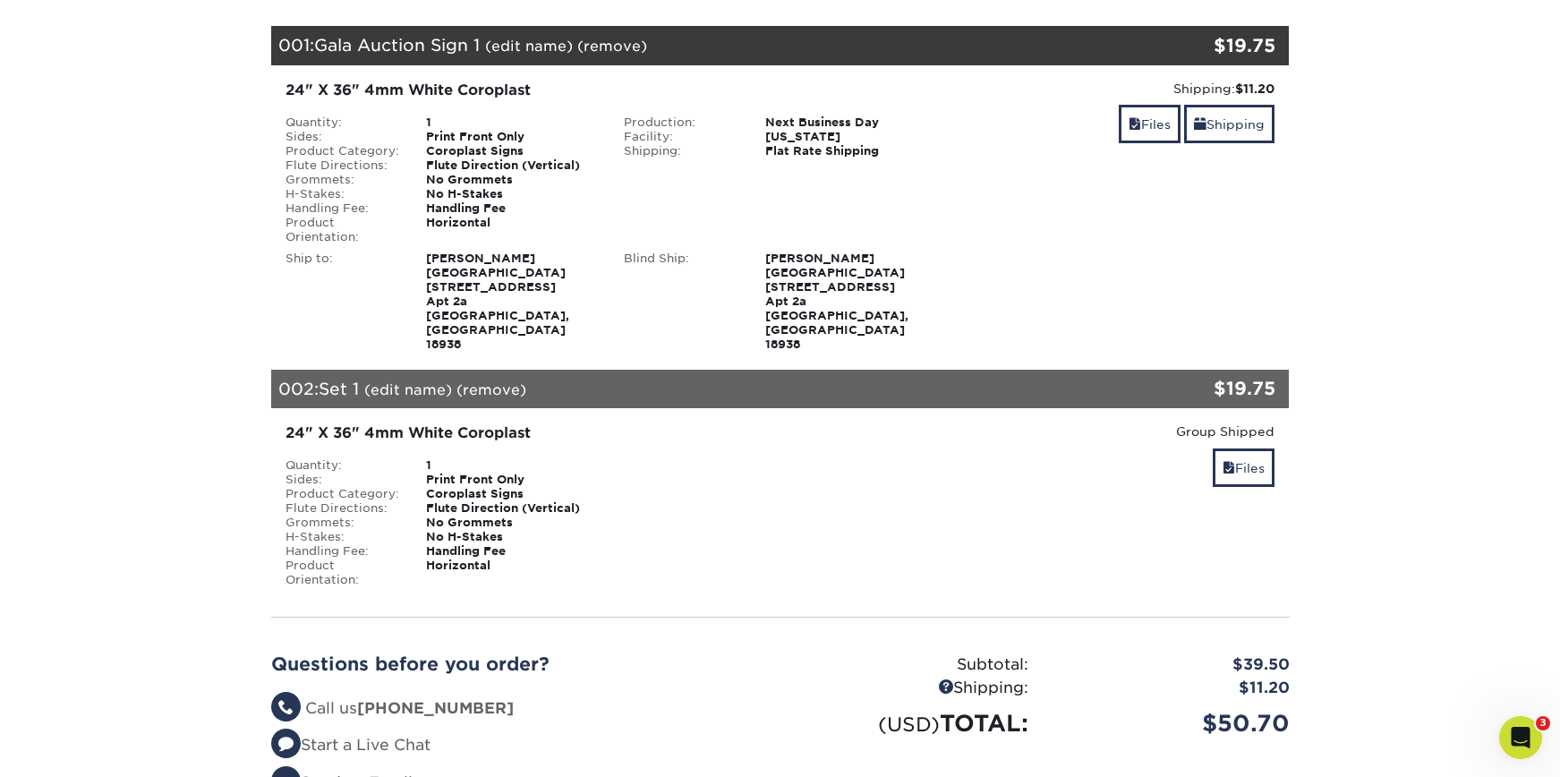
click at [424, 381] on link "(edit name)" at bounding box center [408, 389] width 88 height 17
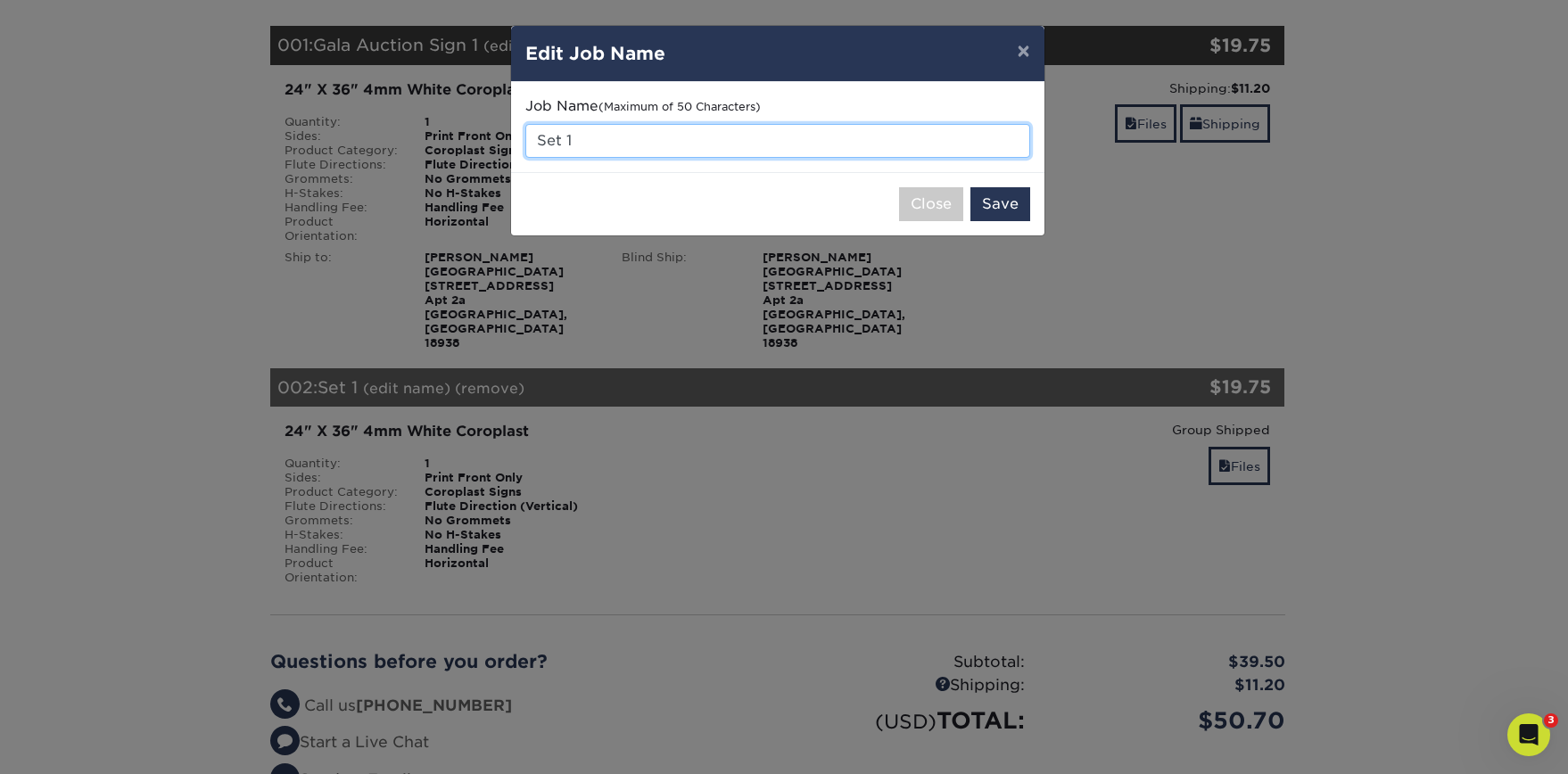
drag, startPoint x: 597, startPoint y: 135, endPoint x: 534, endPoint y: 137, distance: 63.0
click at [534, 137] on input "Set 1" at bounding box center [777, 140] width 505 height 34
type input "Gala Auction 2"
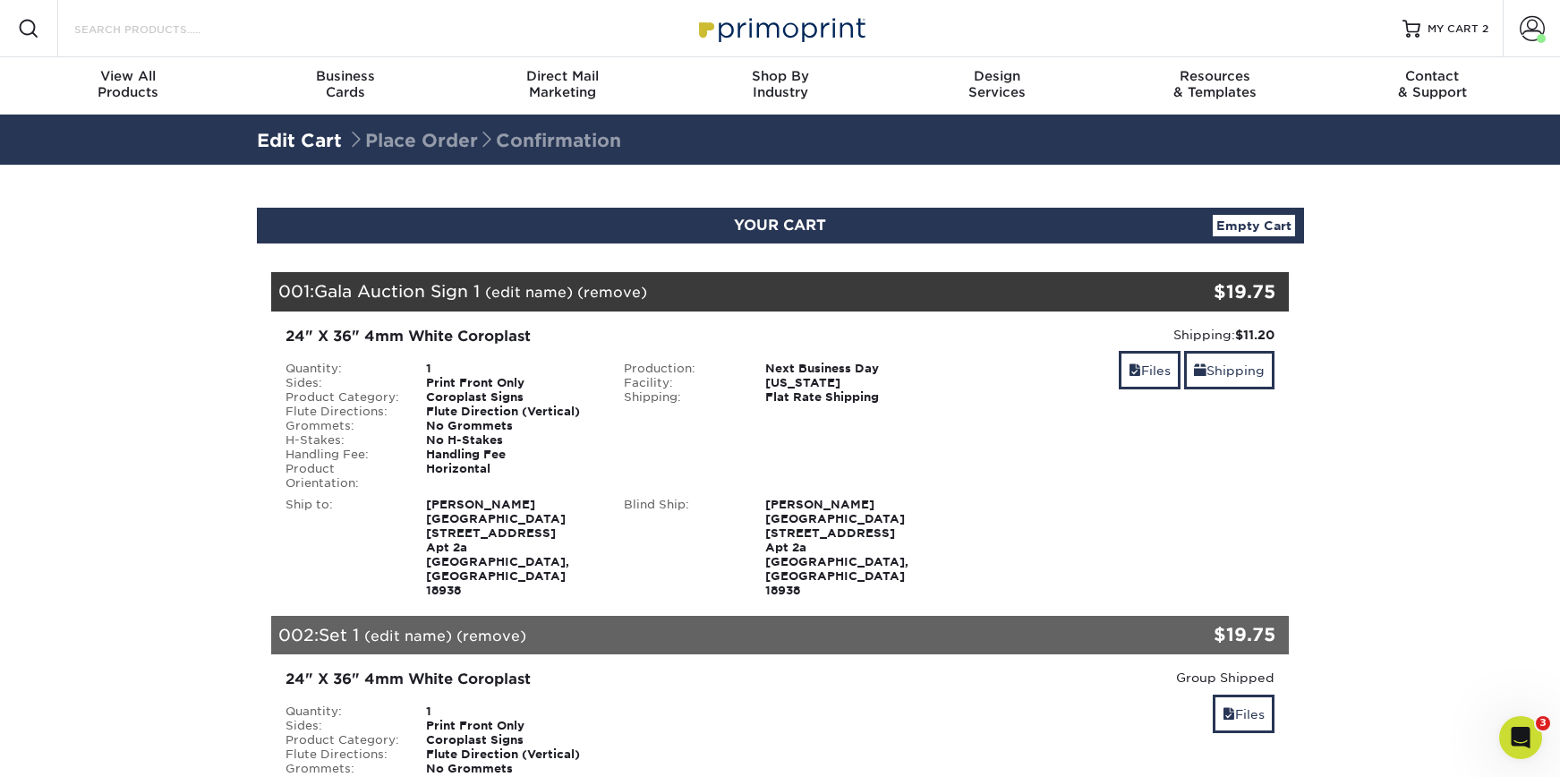
click at [141, 19] on input "Search Products" at bounding box center [160, 28] width 175 height 21
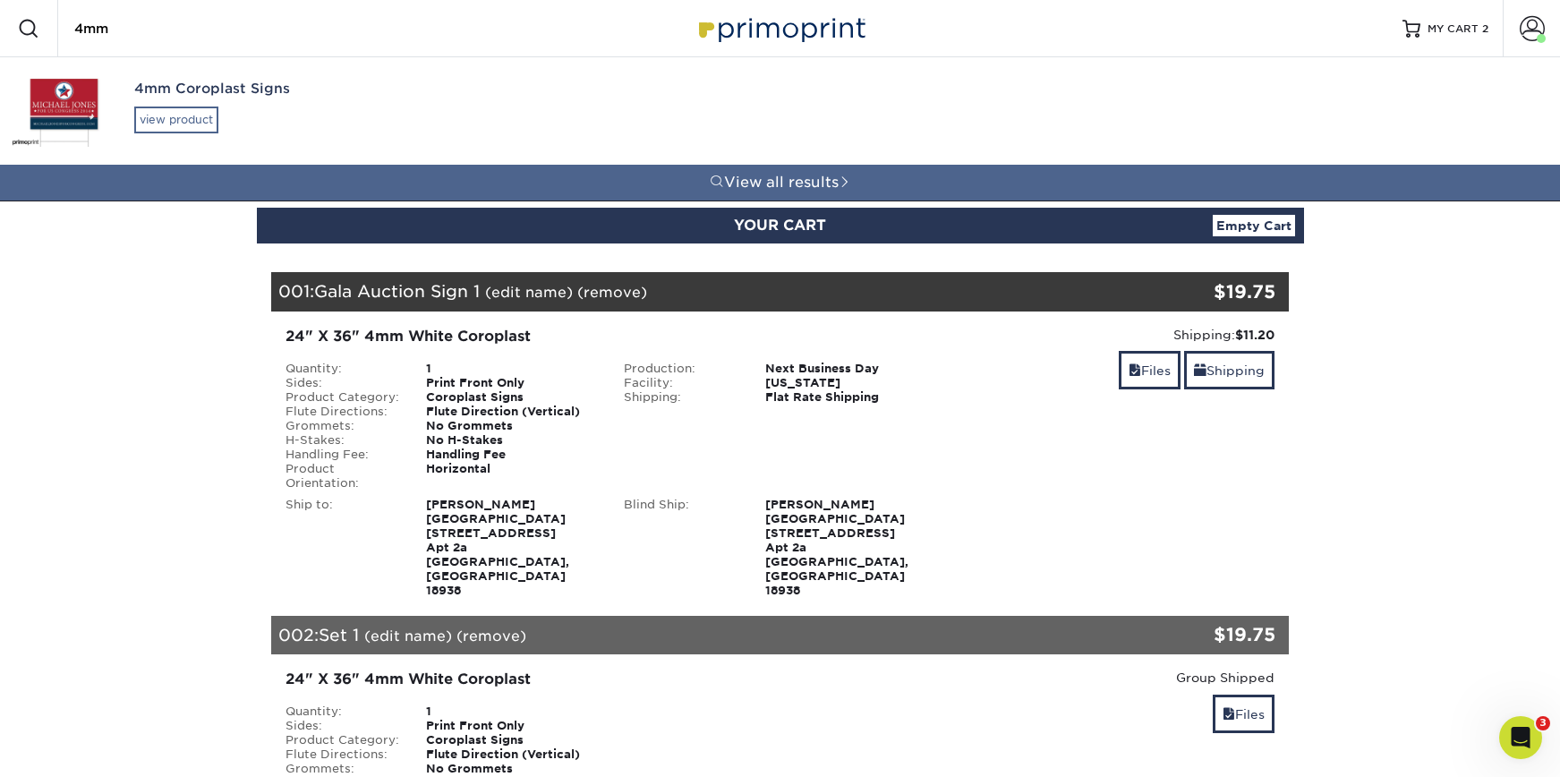
type input "4mm"
click at [206, 112] on div "view product" at bounding box center [176, 120] width 84 height 27
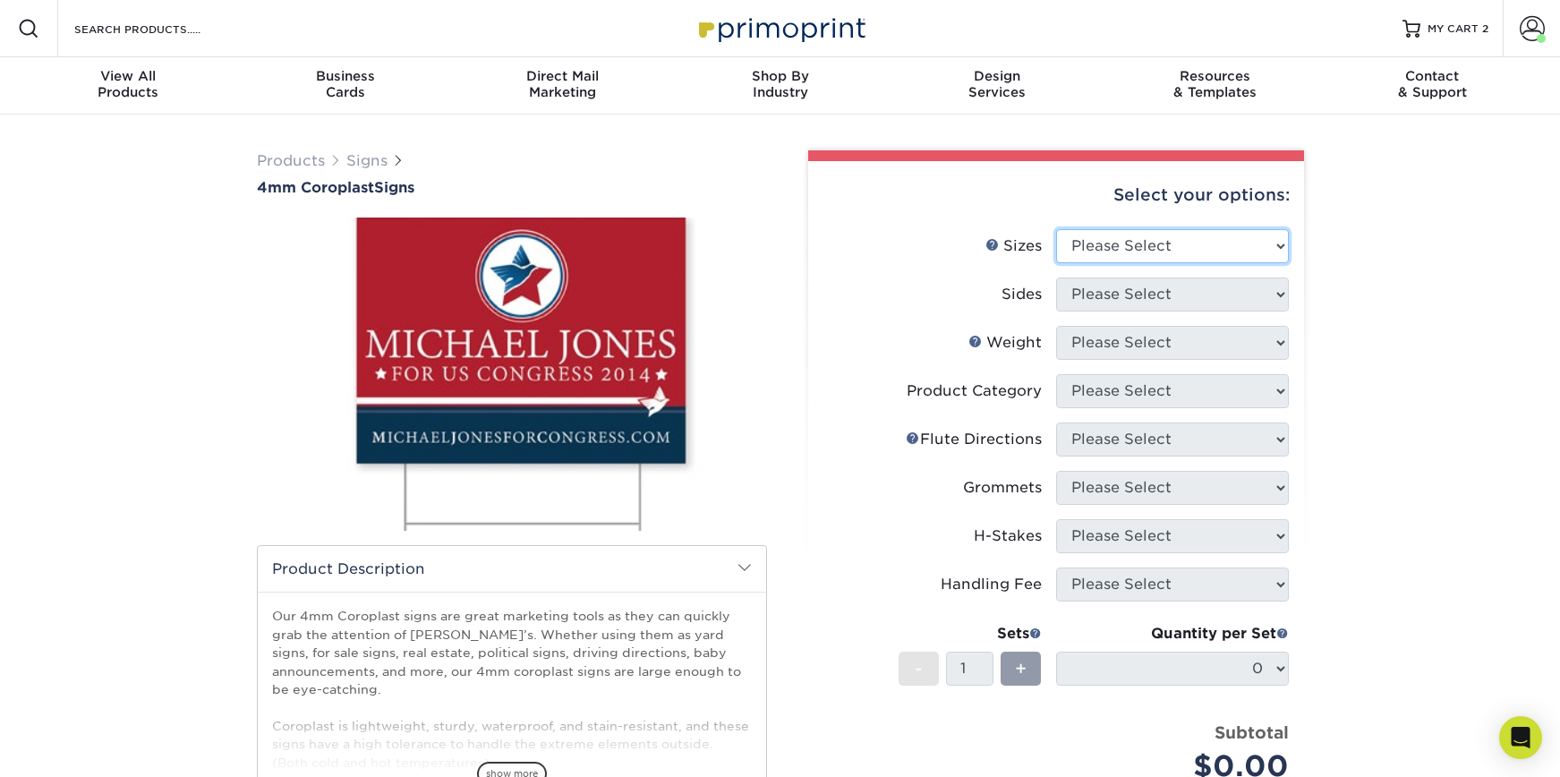
click at [1167, 237] on select "Please Select 12" x 18" 18" x 24" 24" x 24" 24" x 36"" at bounding box center [1172, 246] width 233 height 34
select select "24.00x36.00"
click at [1056, 229] on select "Please Select 12" x 18" 18" x 24" 24" x 24" 24" x 36"" at bounding box center [1172, 246] width 233 height 34
click at [1166, 297] on select "Please Select Print Both Sides Print Front Only" at bounding box center [1172, 294] width 233 height 34
select select "32d3c223-f82c-492b-b915-ba065a00862f"
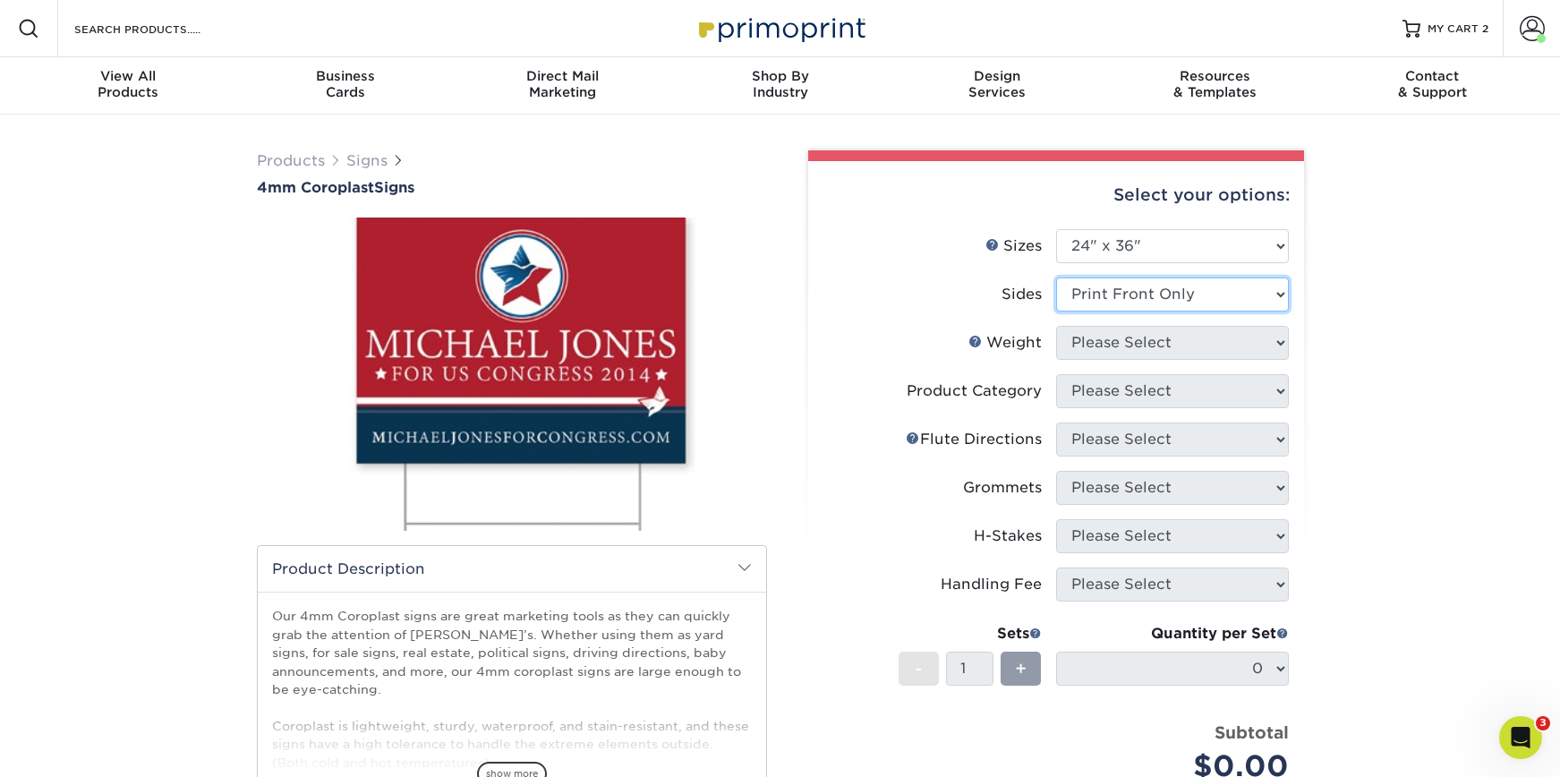
click at [1056, 277] on select "Please Select Print Both Sides Print Front Only" at bounding box center [1172, 294] width 233 height 34
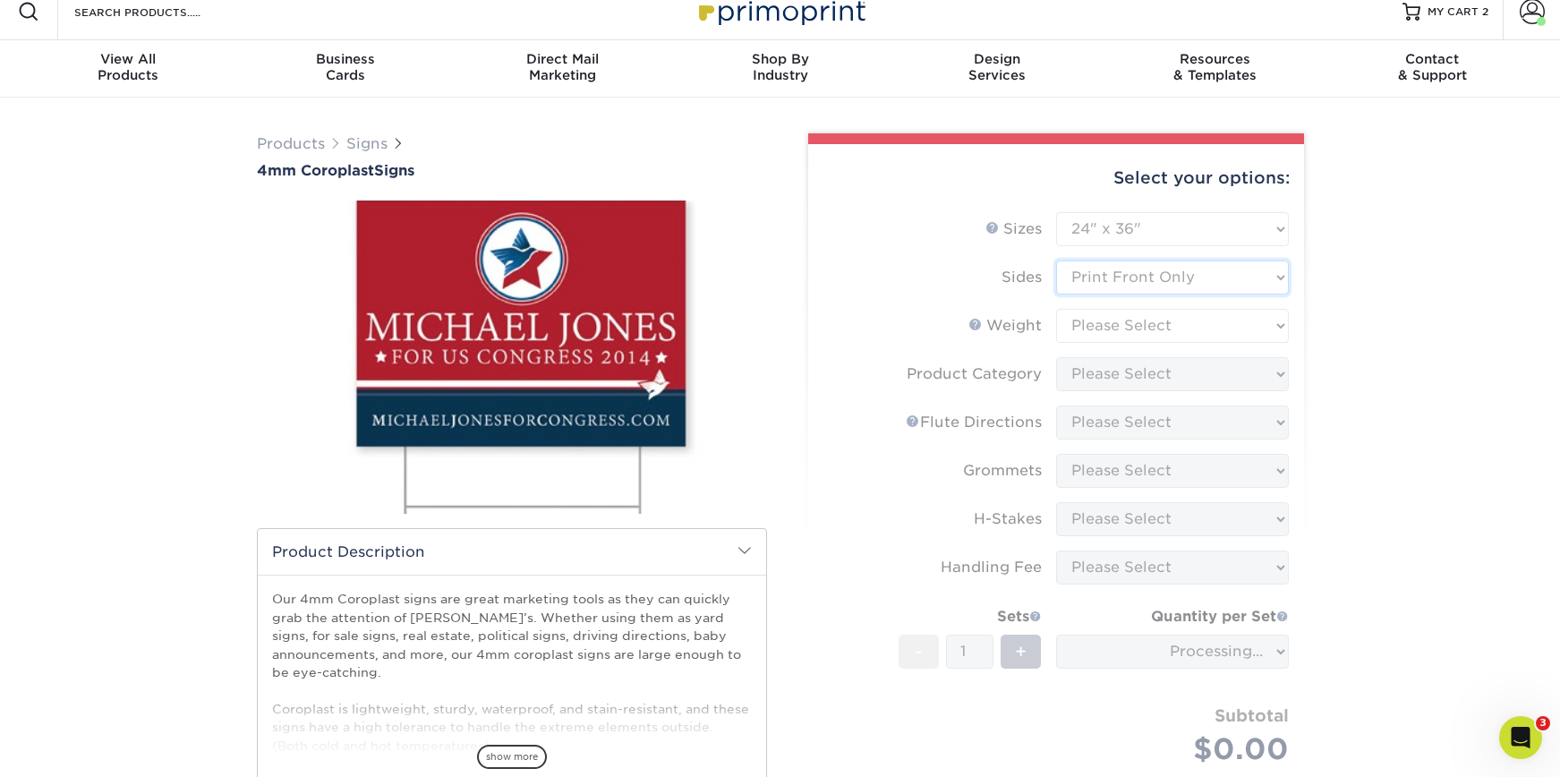
scroll to position [37, 0]
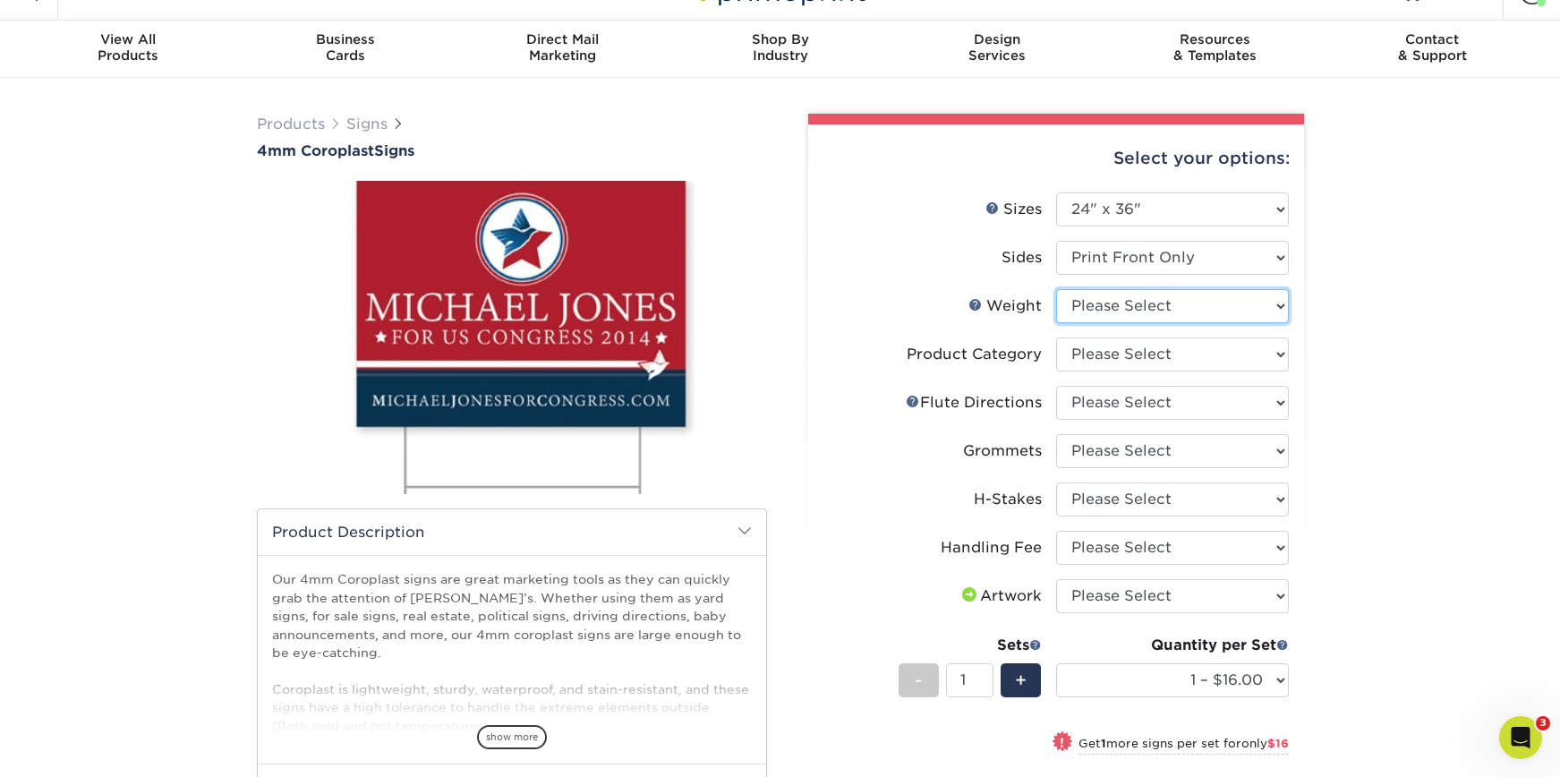
click at [1169, 313] on select "Please Select 4CORO" at bounding box center [1172, 306] width 233 height 34
select select "4CORO"
click at [1056, 289] on select "Please Select 4CORO" at bounding box center [1172, 306] width 233 height 34
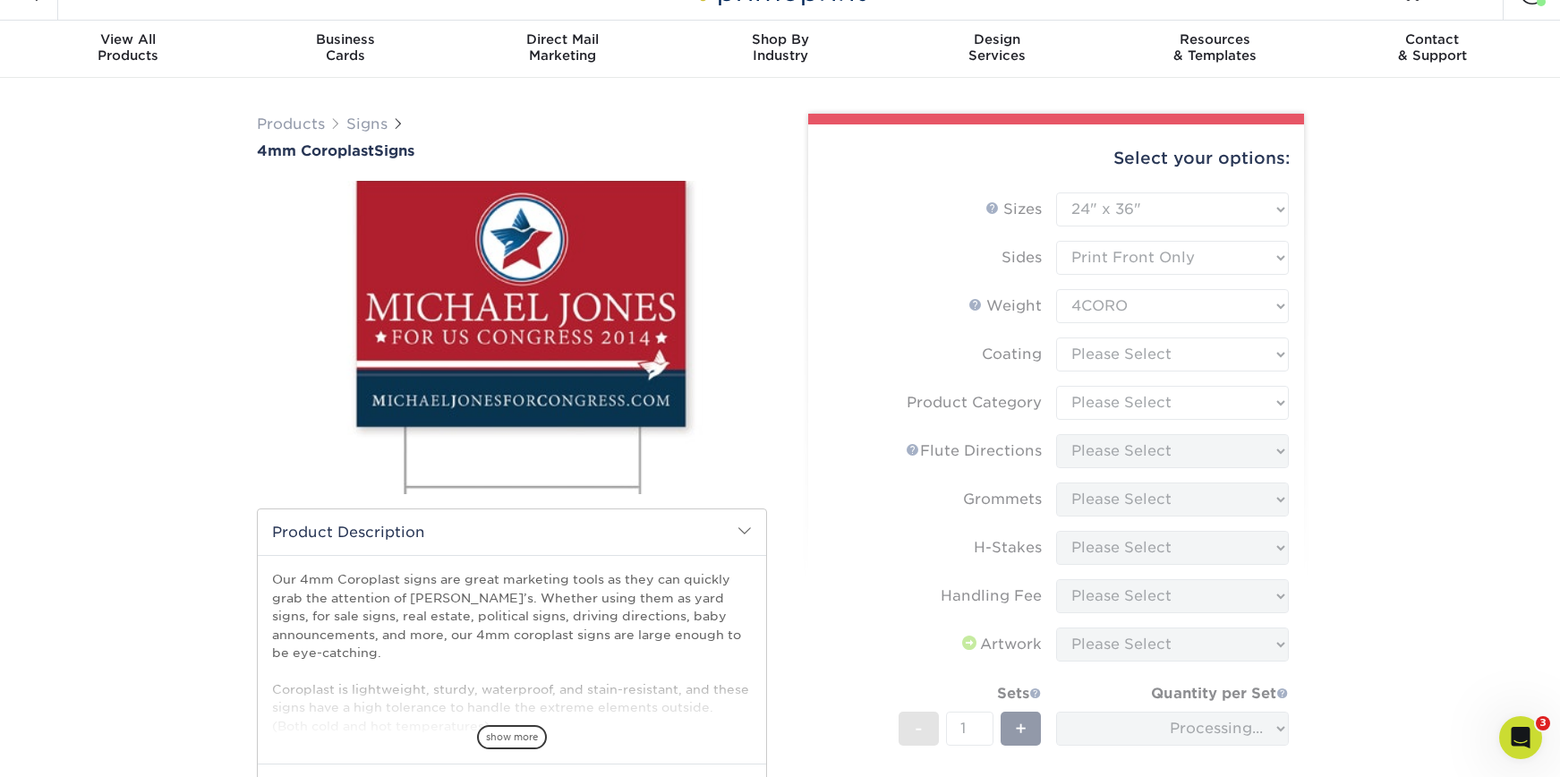
click at [1155, 361] on form "Sizes Help Sizes Please Select 12" x 18" 18" x 24" 24" x 24" 24" x 36" Sides Pl…" at bounding box center [1056, 546] width 467 height 709
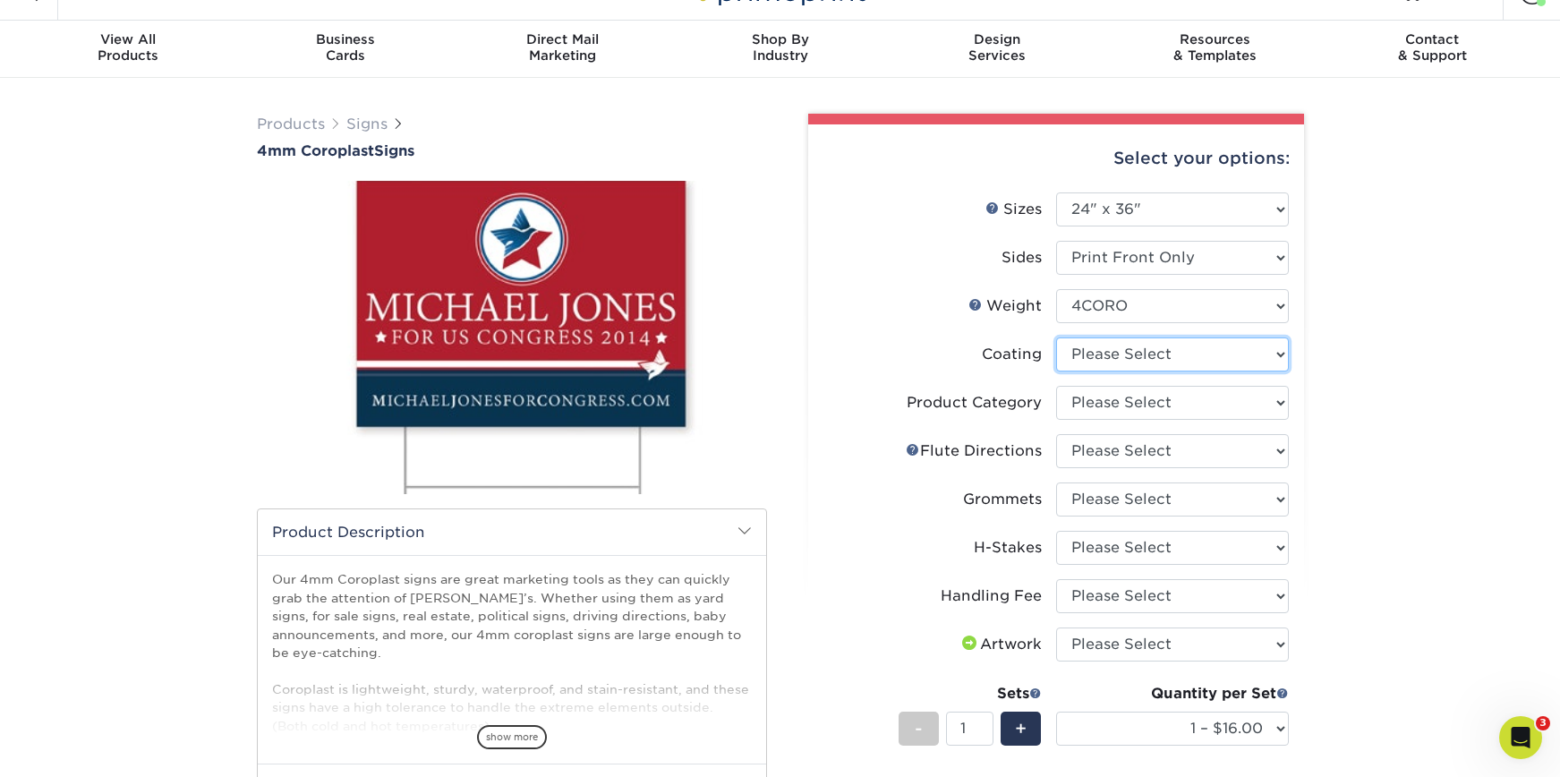
click at [1081, 354] on select at bounding box center [1172, 354] width 233 height 34
select select "3e7618de-abca-4bda-9f97-8b9129e913d8"
click at [1056, 337] on select at bounding box center [1172, 354] width 233 height 34
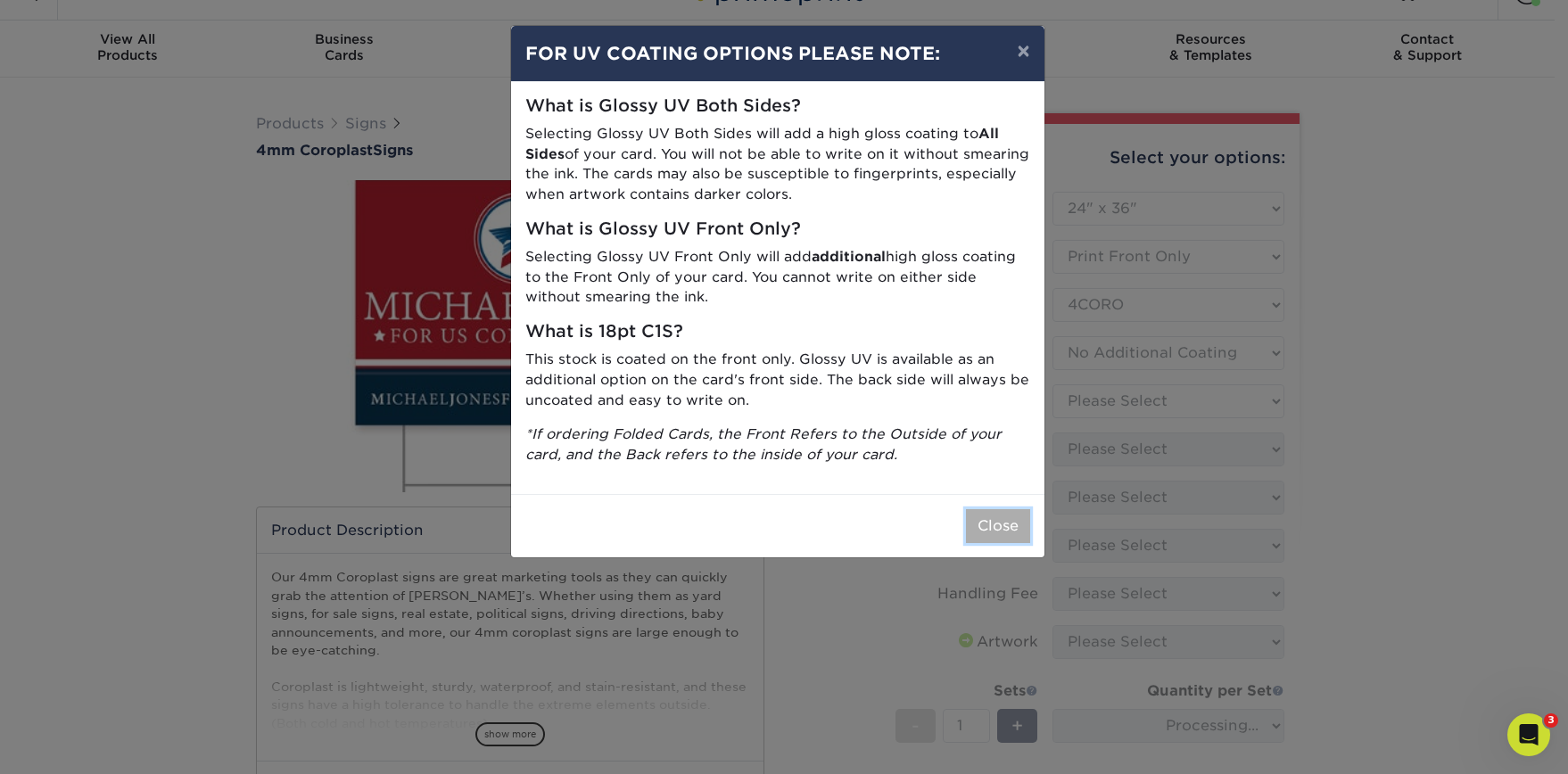
click at [999, 516] on button "Close" at bounding box center [997, 526] width 64 height 34
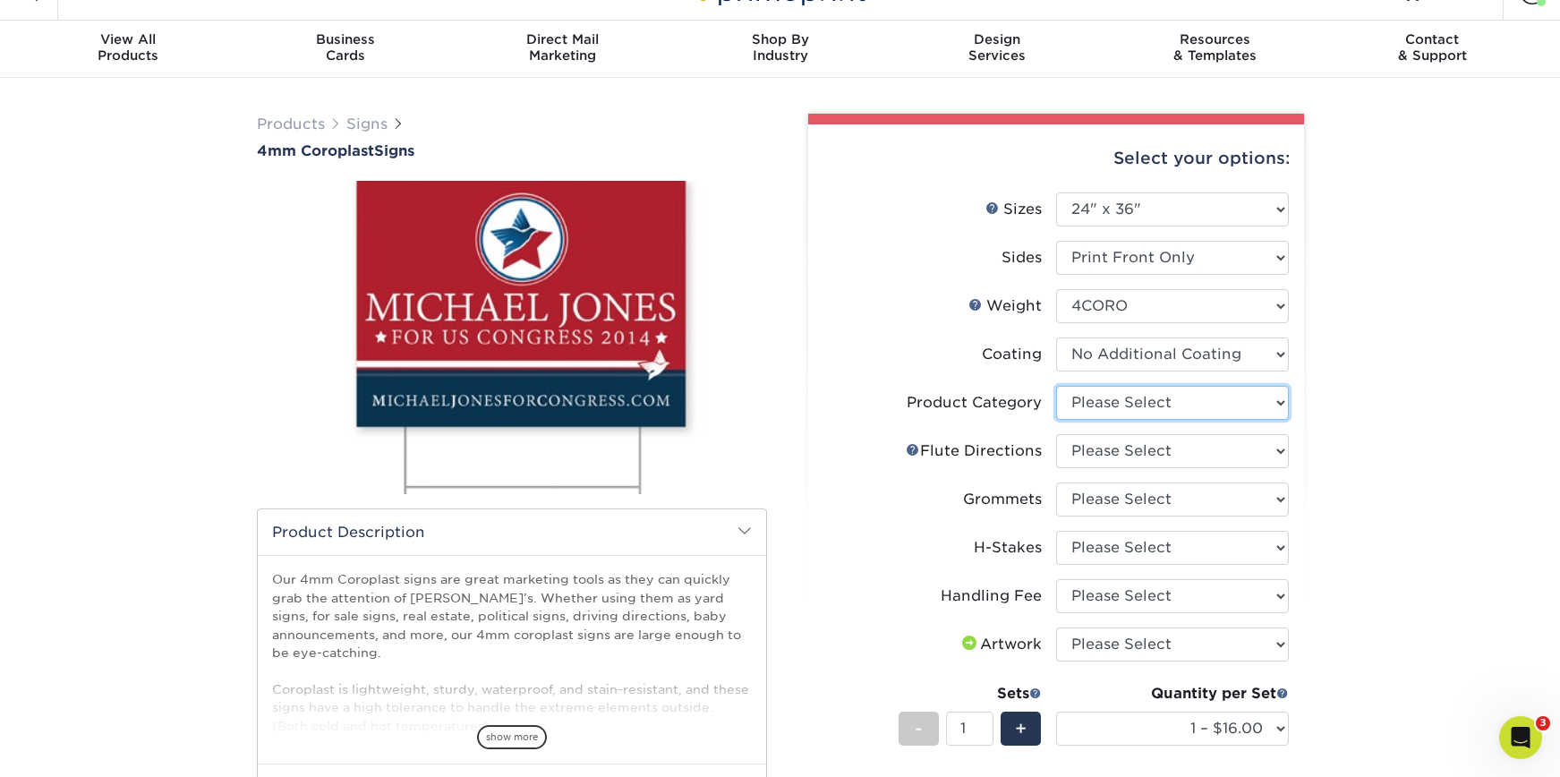
click at [1196, 414] on select "Please Select Coroplast Signs" at bounding box center [1172, 403] width 233 height 34
select select "b3582ed5-6912-492c-8440-2cc51afdb8e1"
click at [1056, 386] on select "Please Select Coroplast Signs" at bounding box center [1172, 403] width 233 height 34
click at [1139, 452] on select "Please Select Flute Direction (Horizontal) Flute Direction (Vertical)" at bounding box center [1172, 451] width 233 height 34
select select "b9474d6d-25b7-40b8-b284-85b7690982f8"
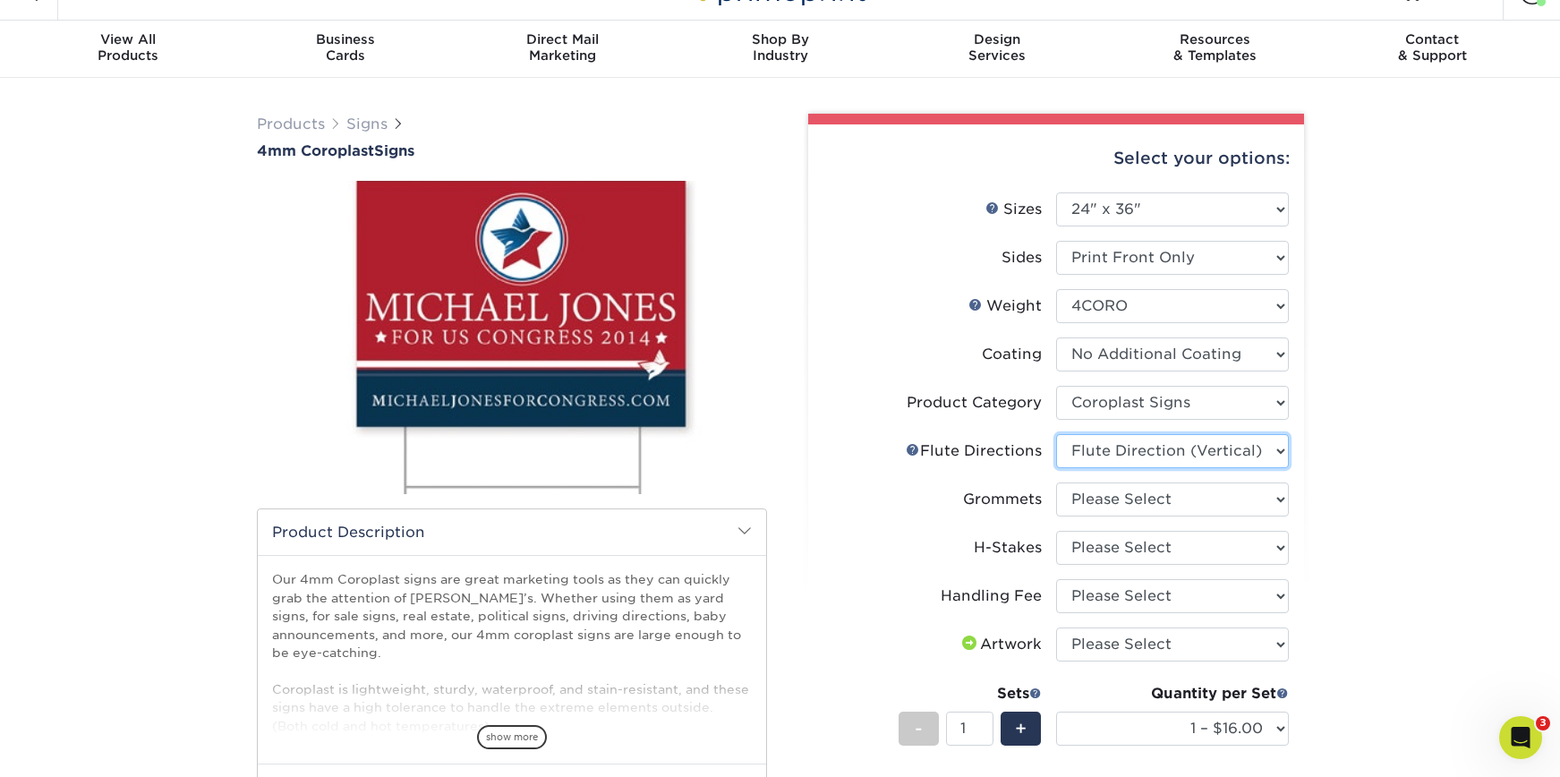
click at [1056, 434] on select "Please Select Flute Direction (Horizontal) Flute Direction (Vertical)" at bounding box center [1172, 451] width 233 height 34
click at [1114, 489] on select "Please Select No Grommets Yes, Grommet All 4 Corners Yes, Grommet All 4 Corners…" at bounding box center [1172, 499] width 233 height 34
select select "90d329df-db80-4206-b821-ff9d3f363977"
click at [1056, 482] on select "Please Select No Grommets Yes, Grommet All 4 Corners Yes, Grommet All 4 Corners…" at bounding box center [1172, 499] width 233 height 34
click at [1108, 529] on li "Grommets Please Select No Grommets Yes, Grommet All 4 Corners Yes, Grommet All …" at bounding box center [1055, 506] width 465 height 48
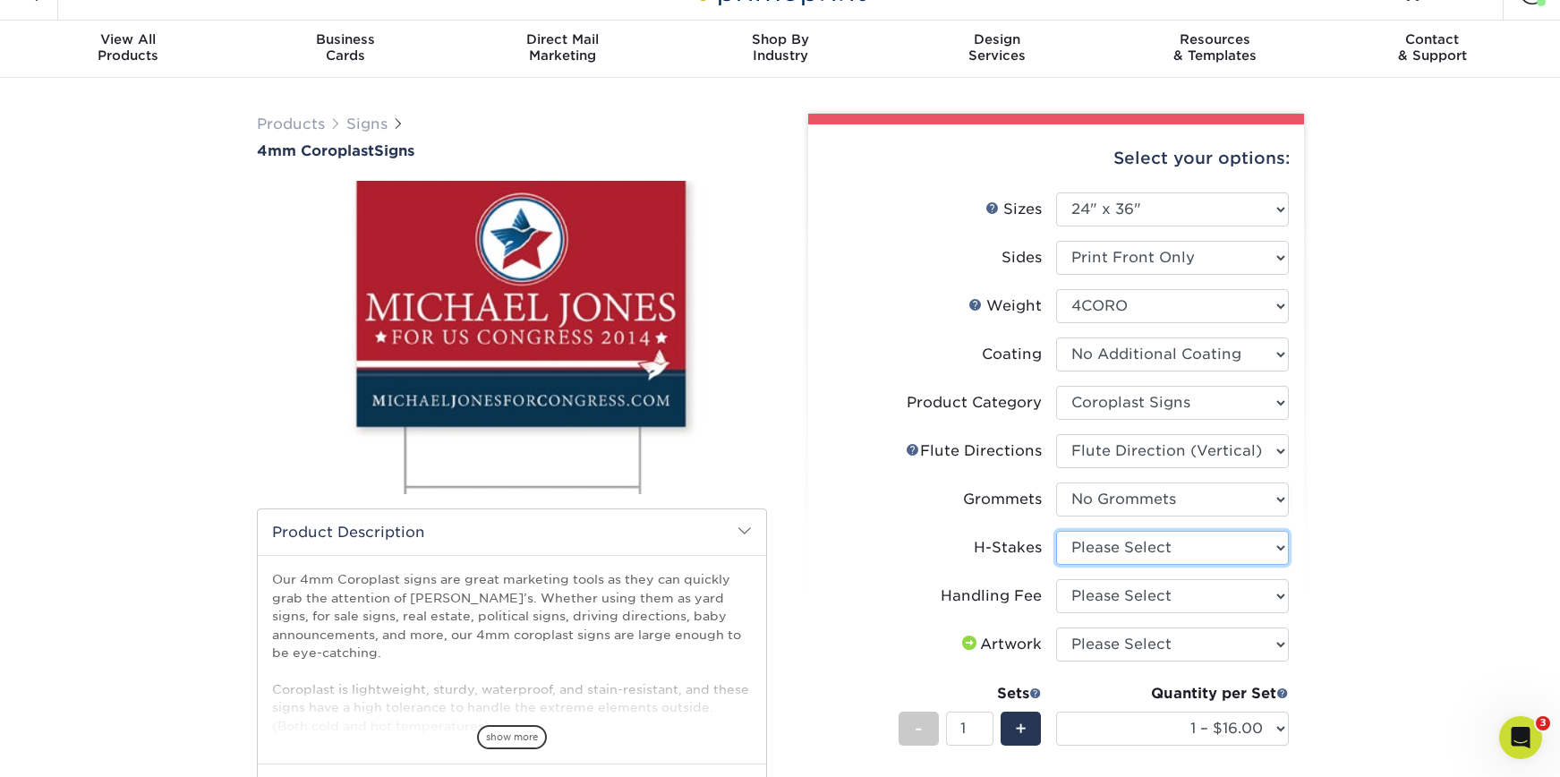
click at [1113, 537] on select "Please Select No H-Stakes Yes" at bounding box center [1172, 548] width 233 height 34
select select "aec992a9-897e-40ed-b45c-8ce74849ba63"
click at [1056, 531] on select "Please Select No H-Stakes Yes" at bounding box center [1172, 548] width 233 height 34
click at [1141, 590] on select "Please Select Handling Fee" at bounding box center [1172, 596] width 233 height 34
select select "ab74c079-444c-4260-ae6a-e09bdee8073c"
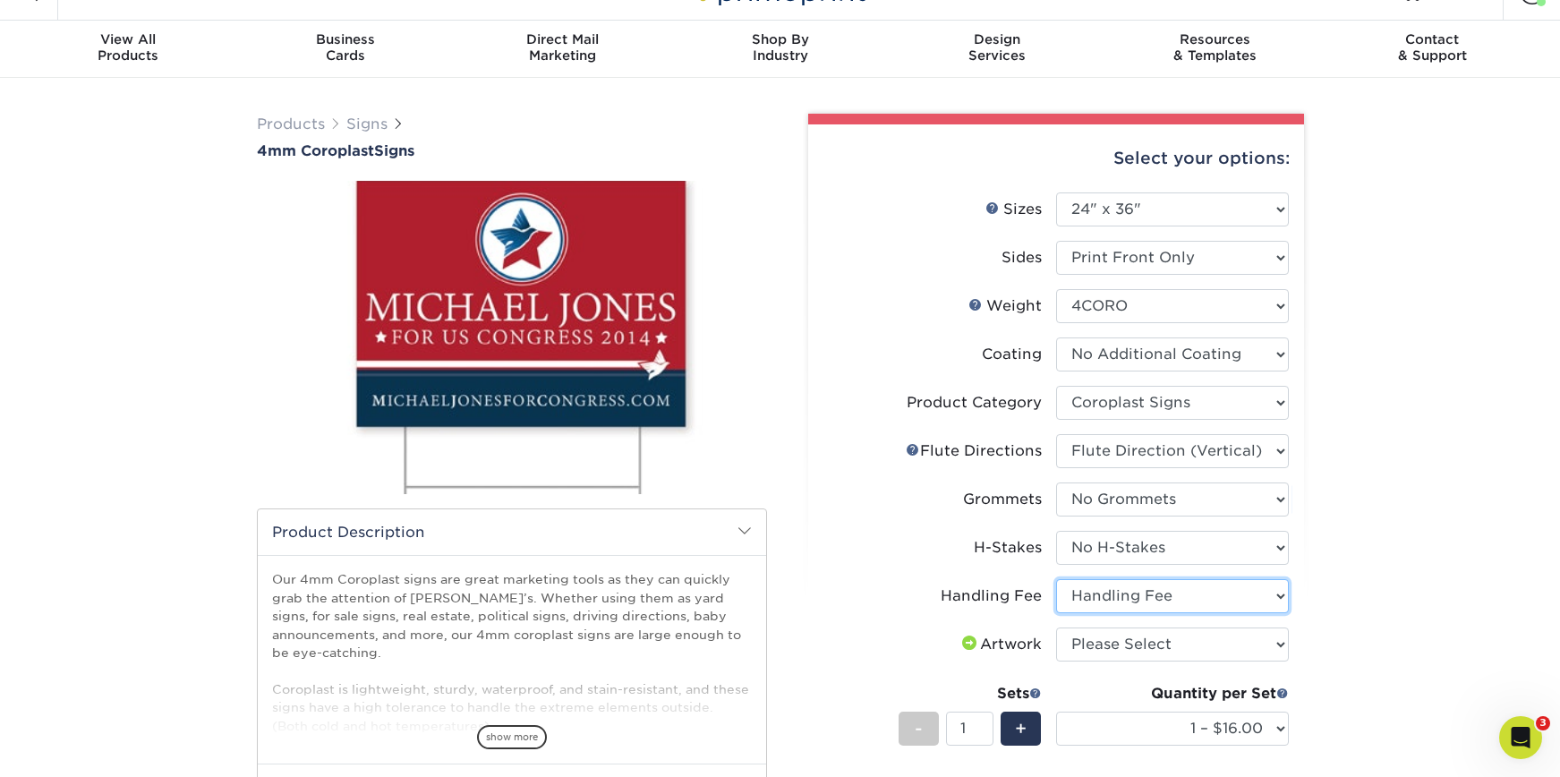
click at [1056, 579] on select "Please Select Handling Fee" at bounding box center [1172, 596] width 233 height 34
click at [1151, 640] on select "Please Select I will upload files I need a design - $50" at bounding box center [1172, 644] width 233 height 34
select select "upload"
click at [1056, 627] on select "Please Select I will upload files I need a design - $50" at bounding box center [1172, 644] width 233 height 34
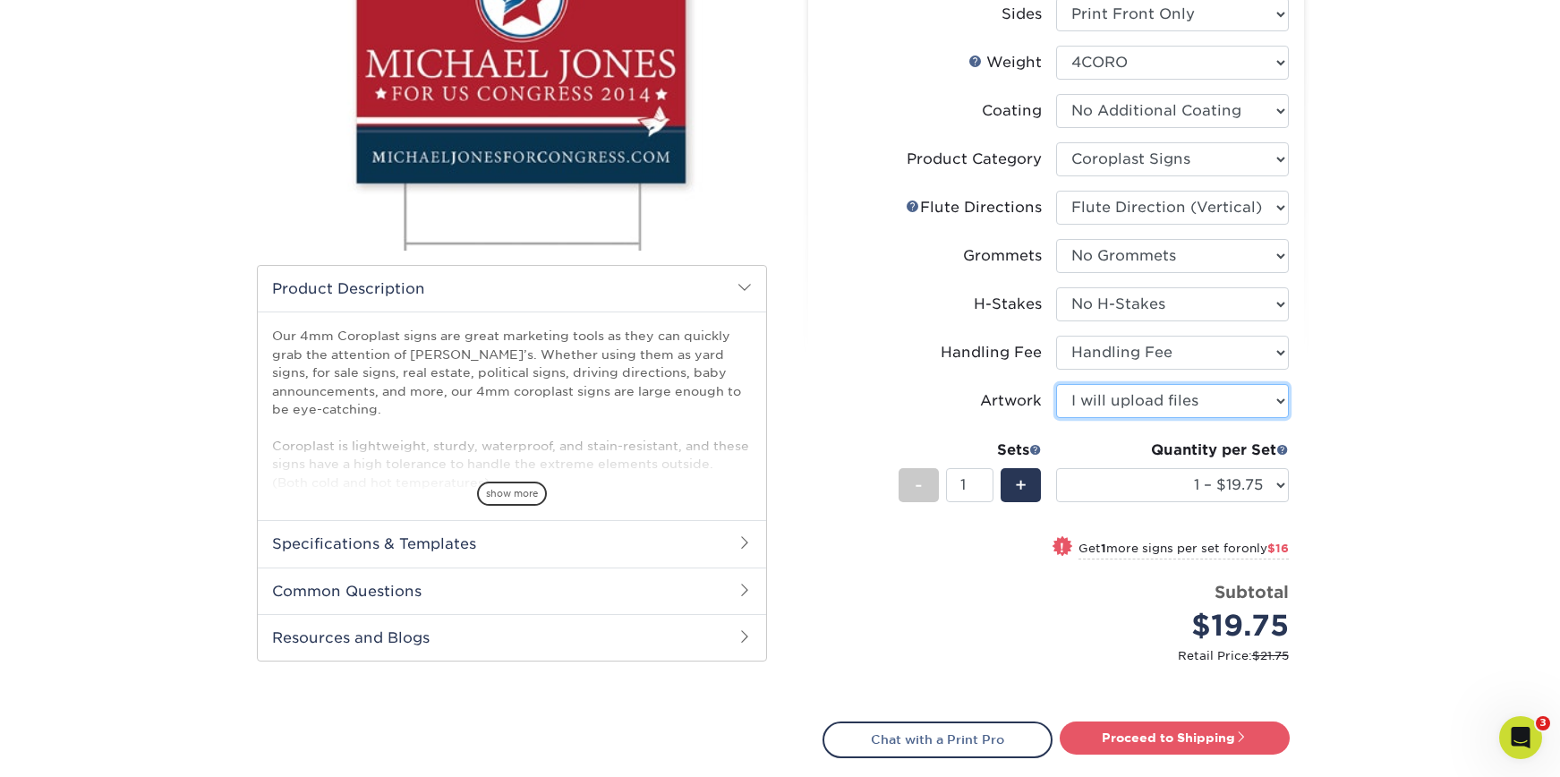
scroll to position [282, 0]
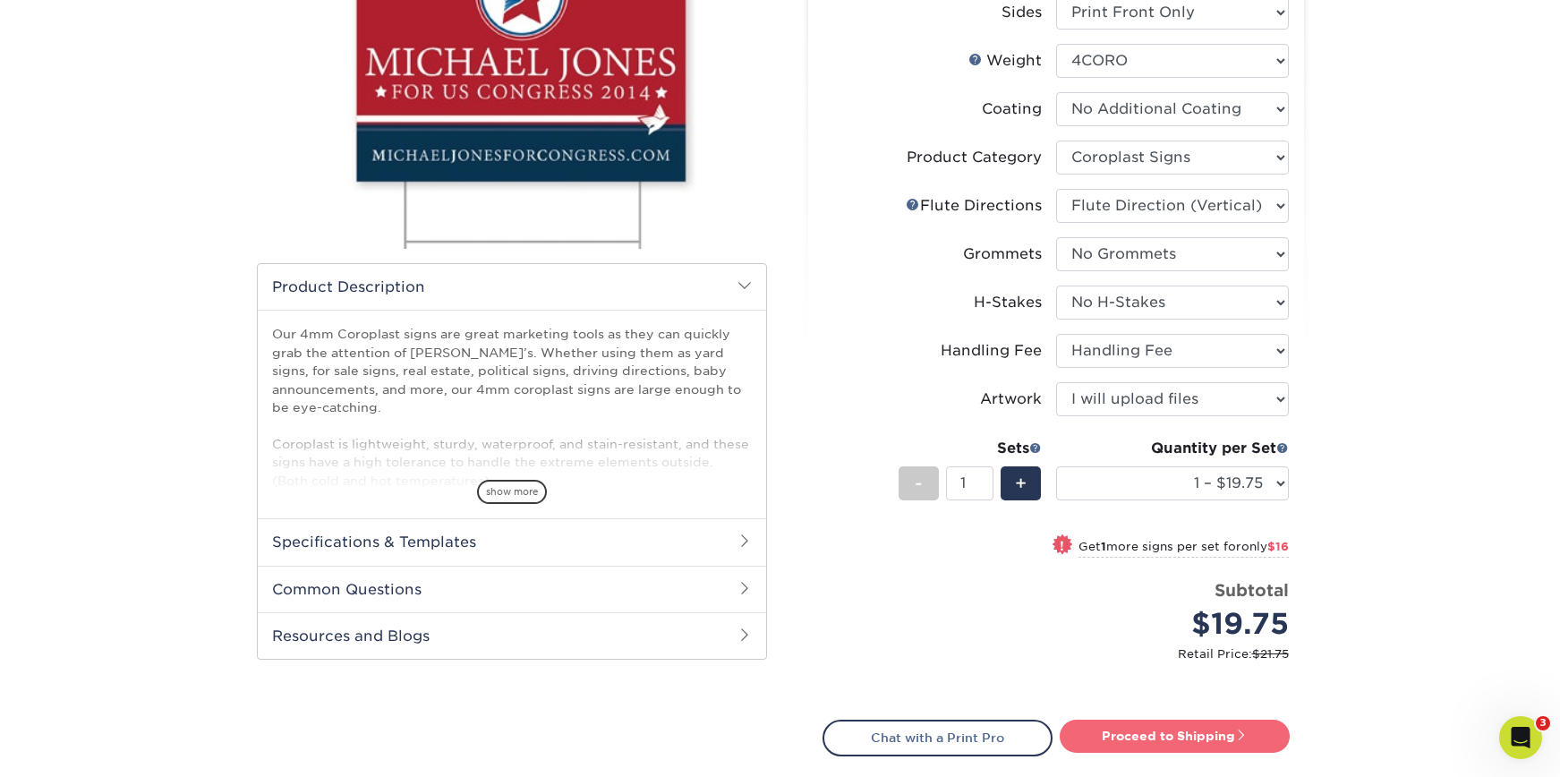
click at [1204, 735] on link "Proceed to Shipping" at bounding box center [1175, 736] width 230 height 32
type input "Set 1"
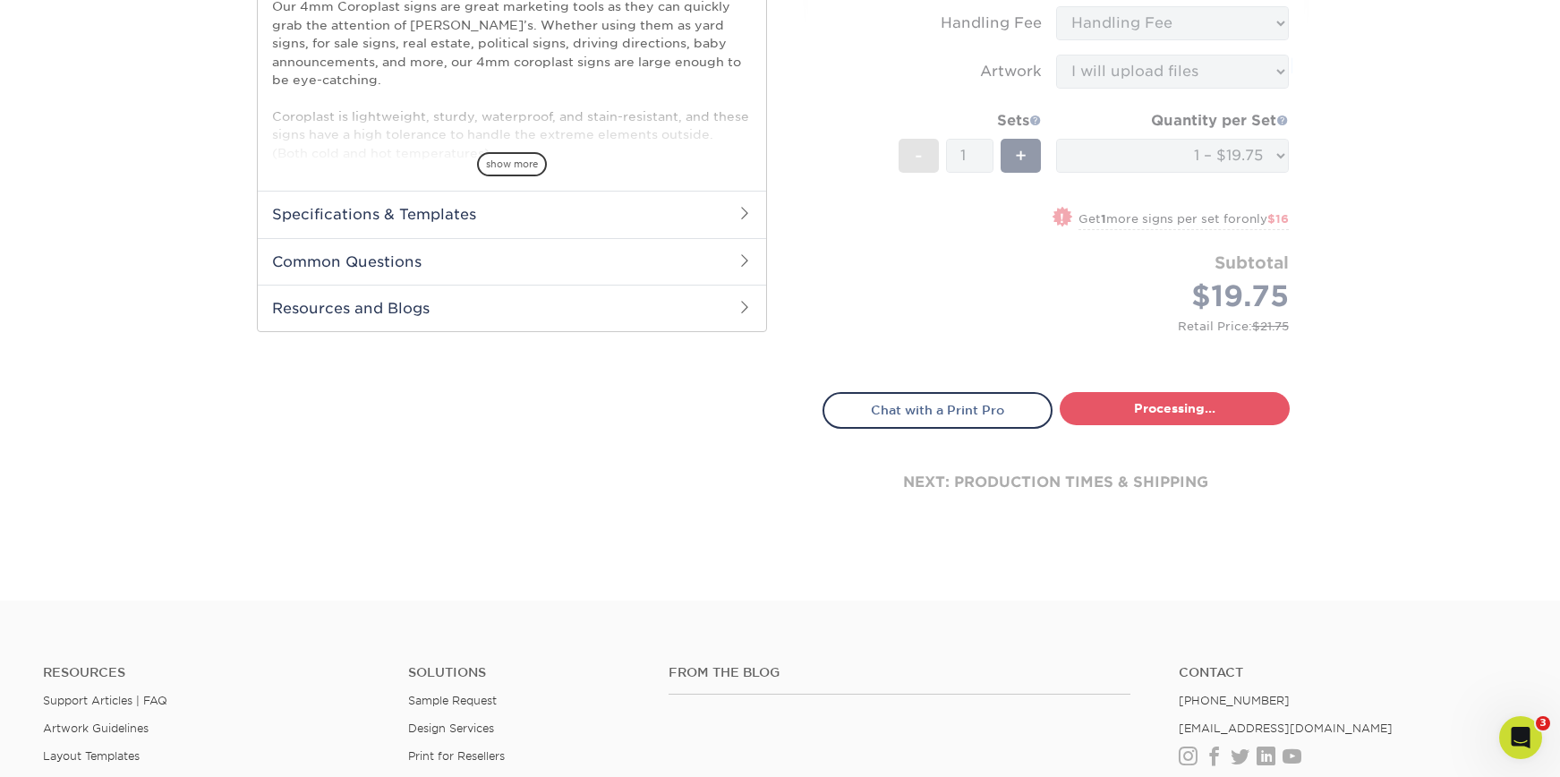
select select "044640a2-81e0-4a14-b128-5232b6ab5635"
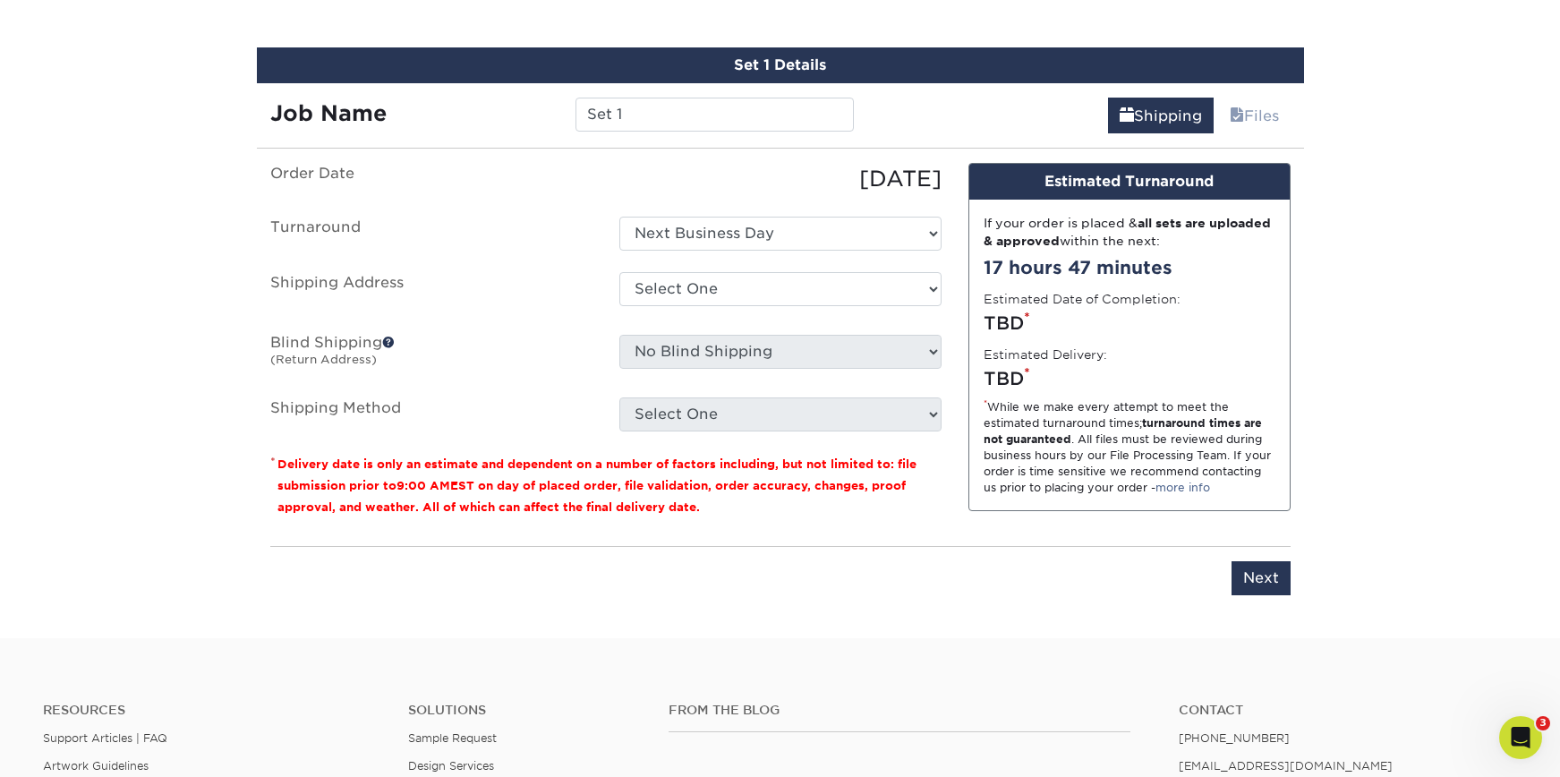
scroll to position [1051, 0]
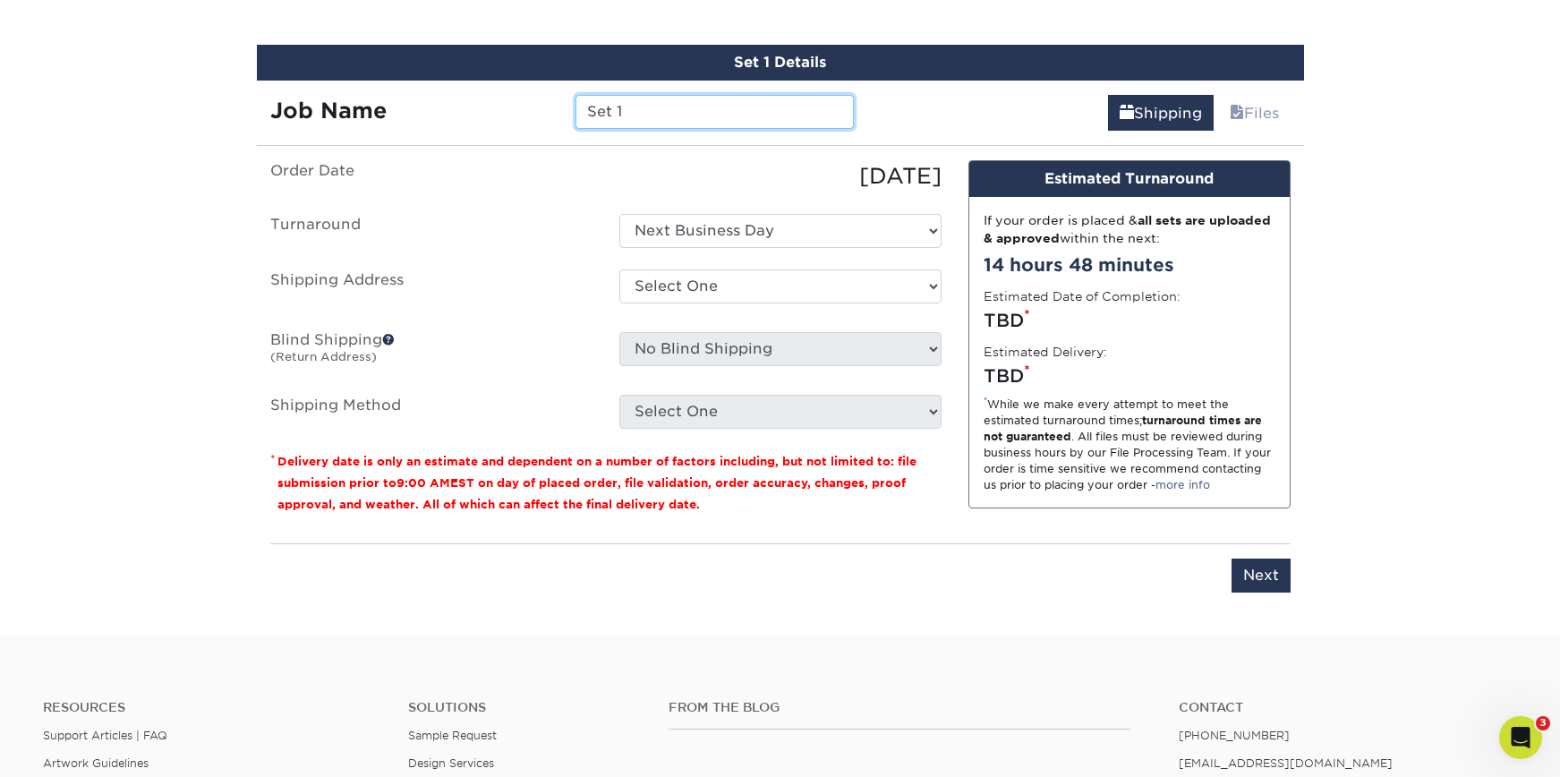
drag, startPoint x: 700, startPoint y: 107, endPoint x: 570, endPoint y: 109, distance: 129.8
click at [570, 109] on div "Set 1" at bounding box center [714, 112] width 305 height 34
type input "Gala Auction 3"
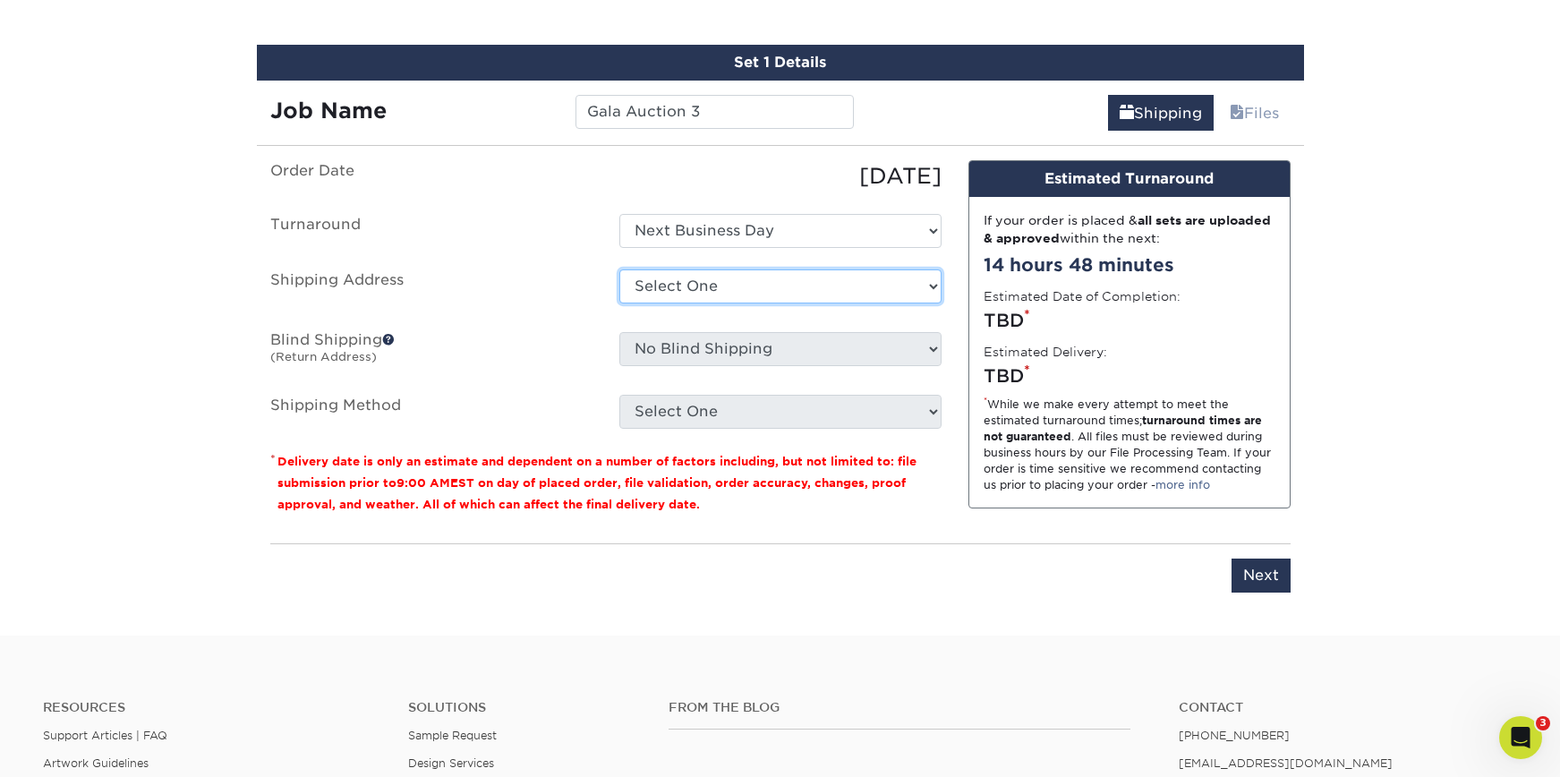
click at [771, 291] on select "Select One [GEOGRAPHIC_DATA] - FOH [GEOGRAPHIC_DATA] [GEOGRAPHIC_DATA] - Deck […" at bounding box center [780, 286] width 322 height 34
select select "69707"
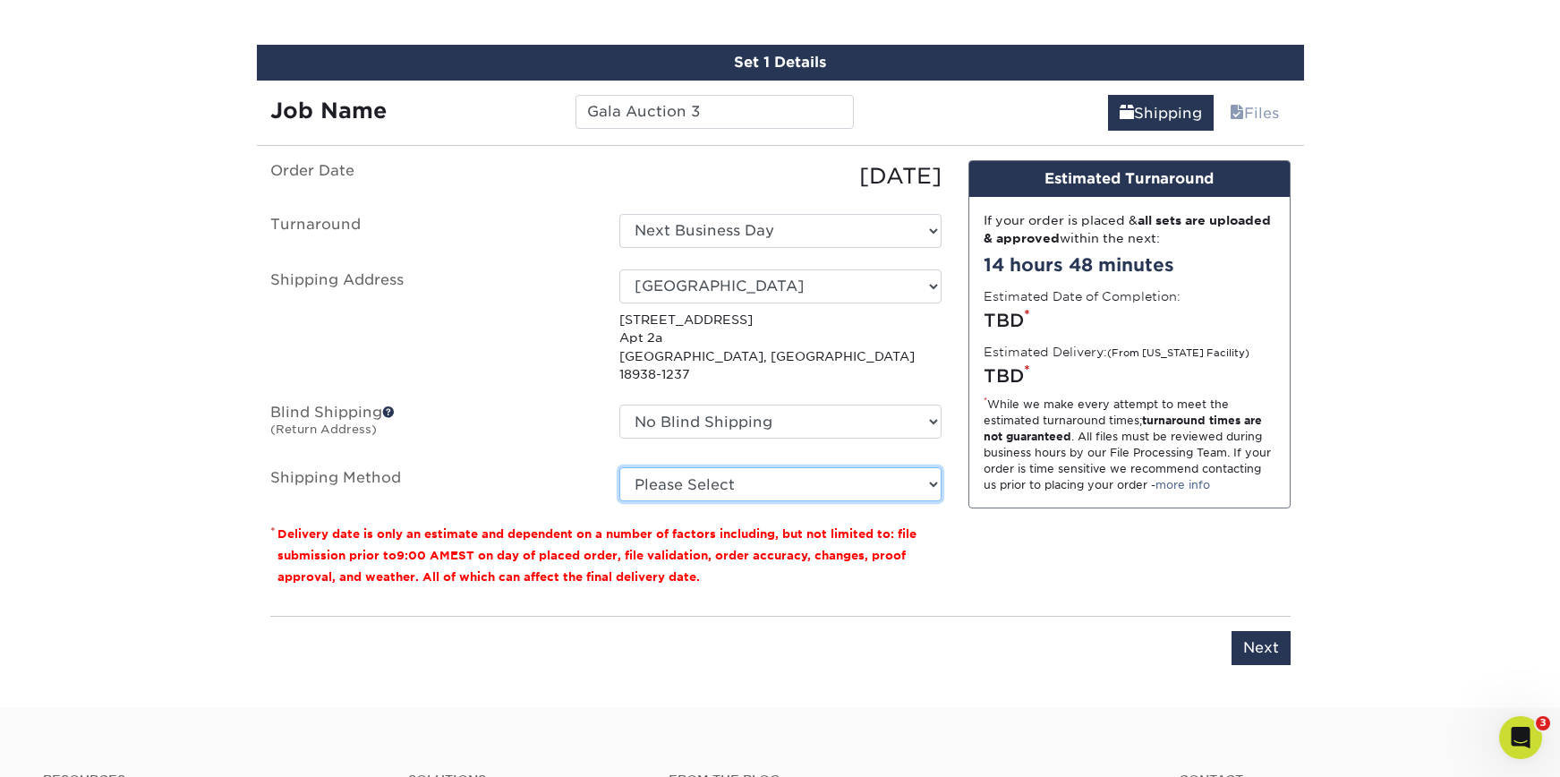
click at [689, 467] on select "Please Select Flat Rate Shipping (+$11.20) 3 Day Shipping Service (+$18.69) Gro…" at bounding box center [780, 484] width 322 height 34
select select "G4MFLATRATE"
click at [619, 467] on select "Please Select Flat Rate Shipping (+$11.20) 3 Day Shipping Service (+$18.69) Gro…" at bounding box center [780, 484] width 322 height 34
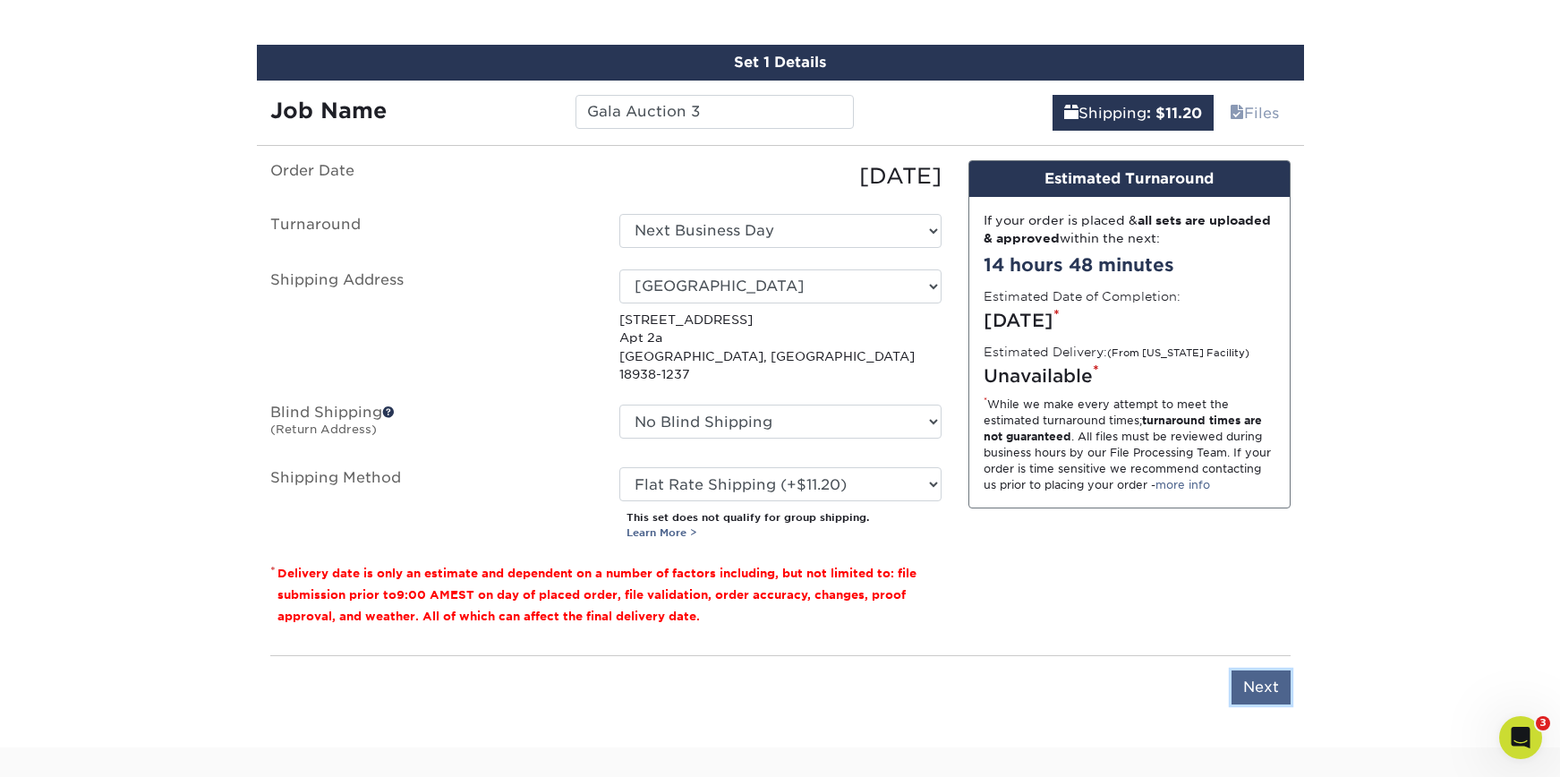
click at [1272, 672] on input "Next" at bounding box center [1261, 687] width 59 height 34
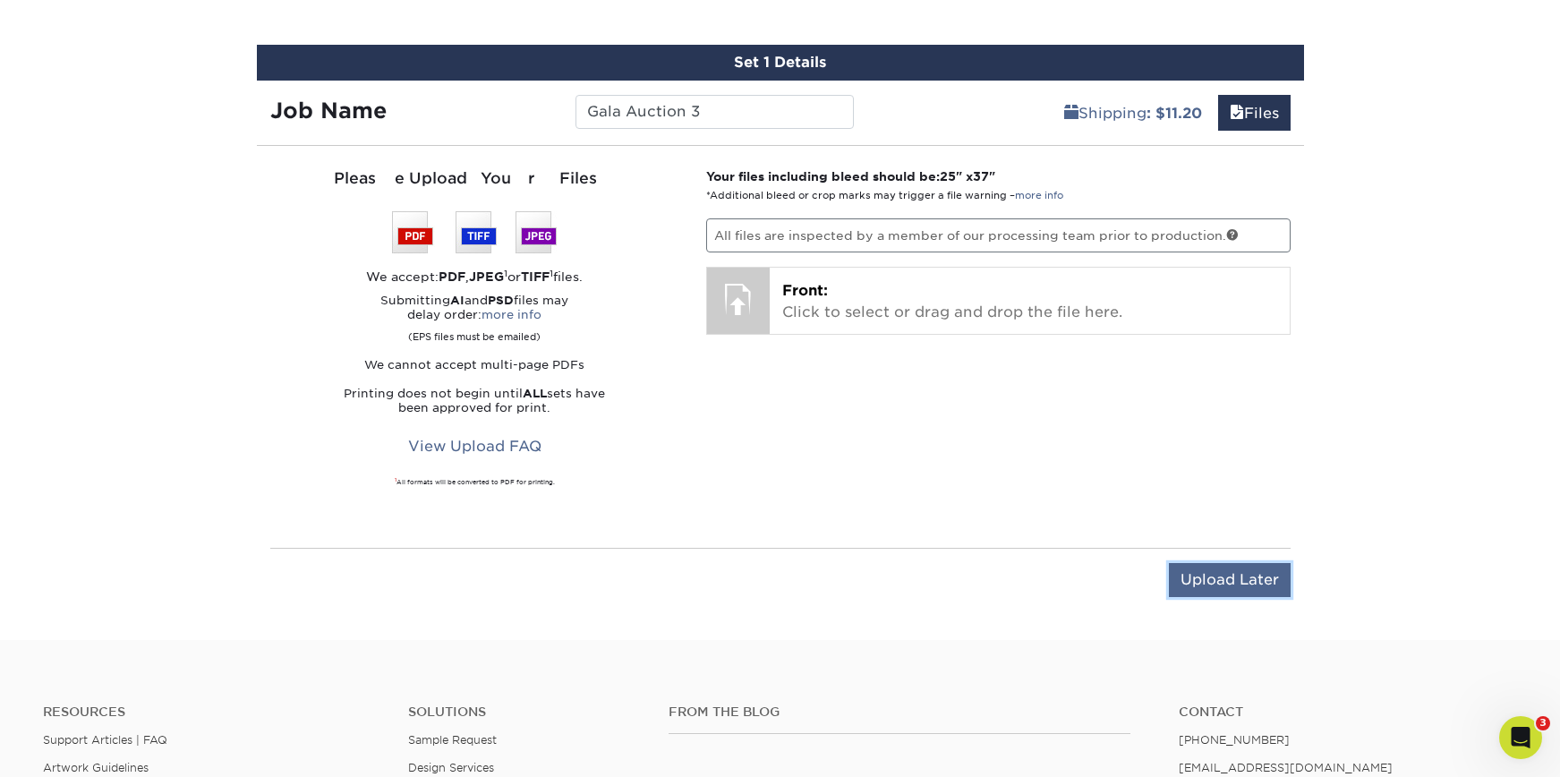
click at [1261, 584] on input "Upload Later" at bounding box center [1230, 580] width 122 height 34
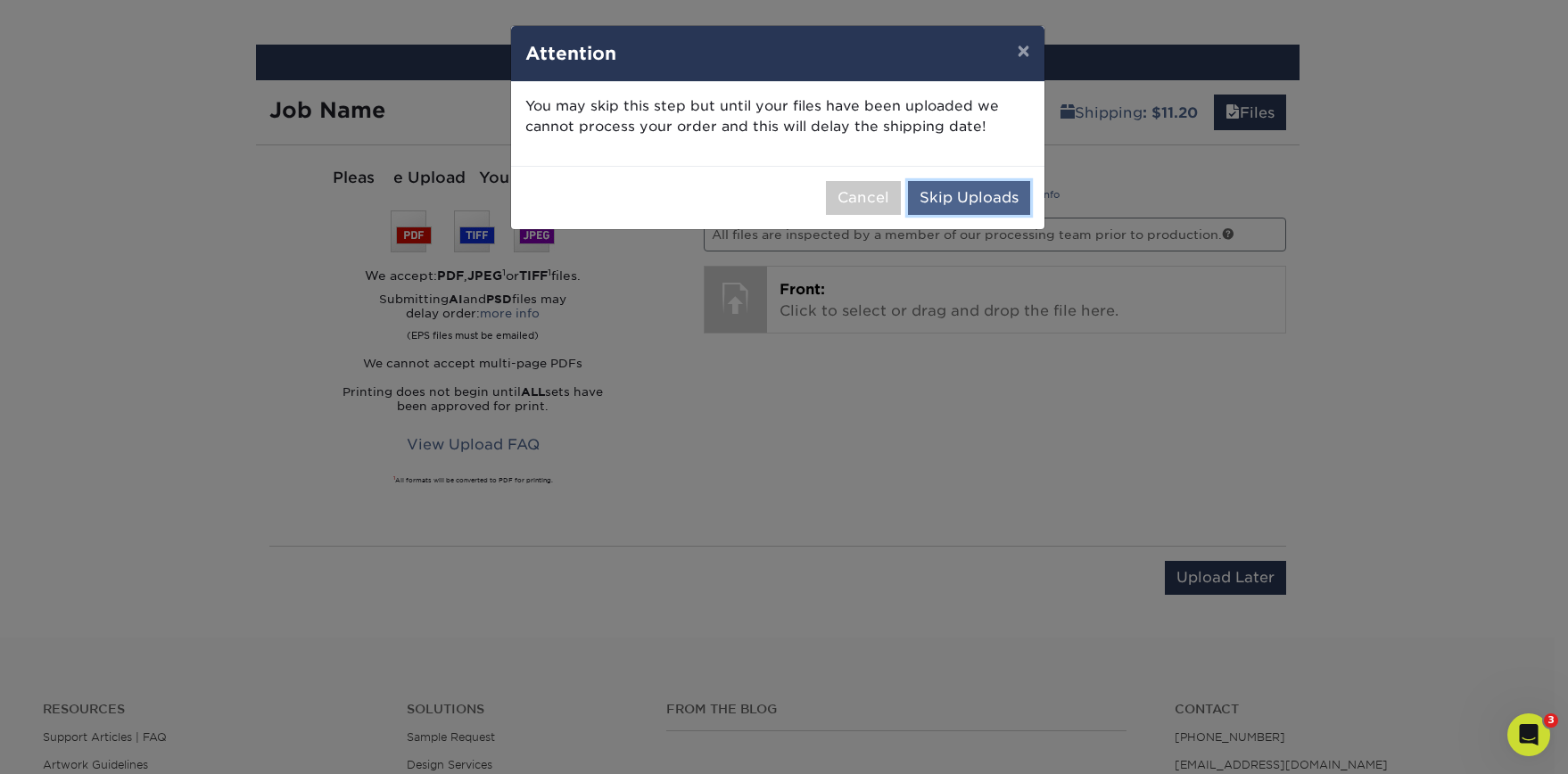
click at [988, 206] on button "Skip Uploads" at bounding box center [968, 198] width 123 height 34
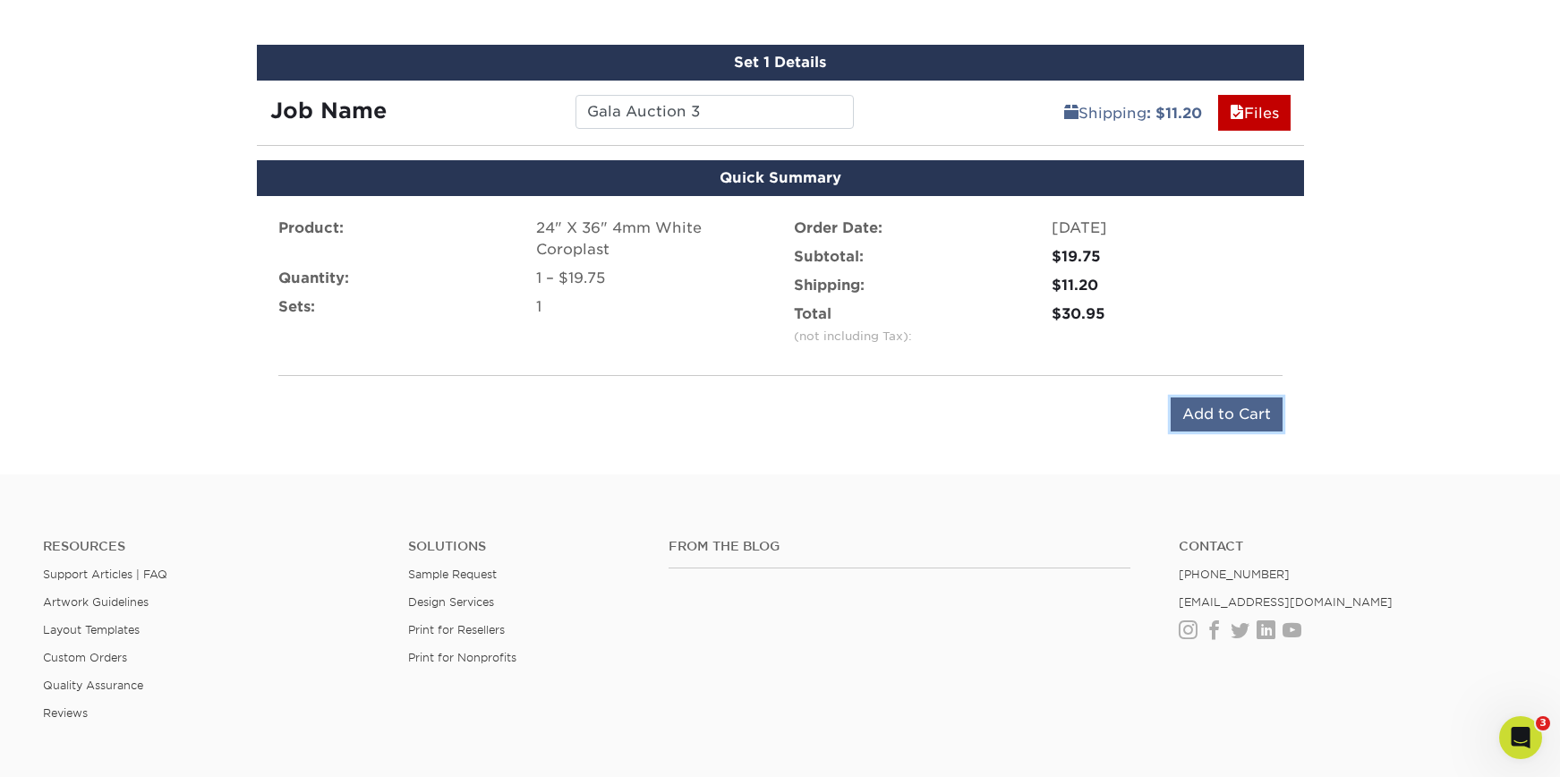
click at [1238, 414] on input "Add to Cart" at bounding box center [1227, 414] width 112 height 34
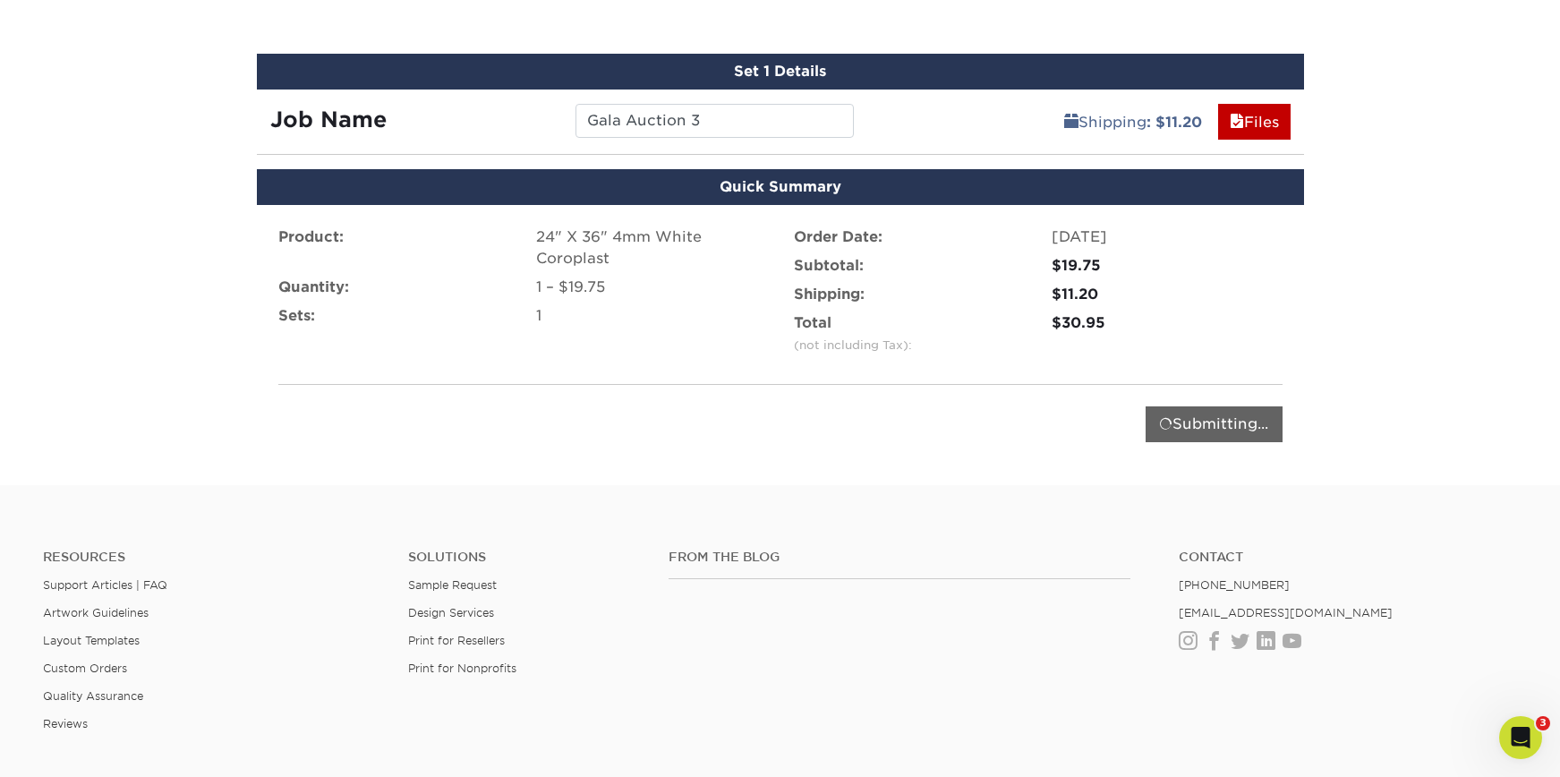
scroll to position [1040, 0]
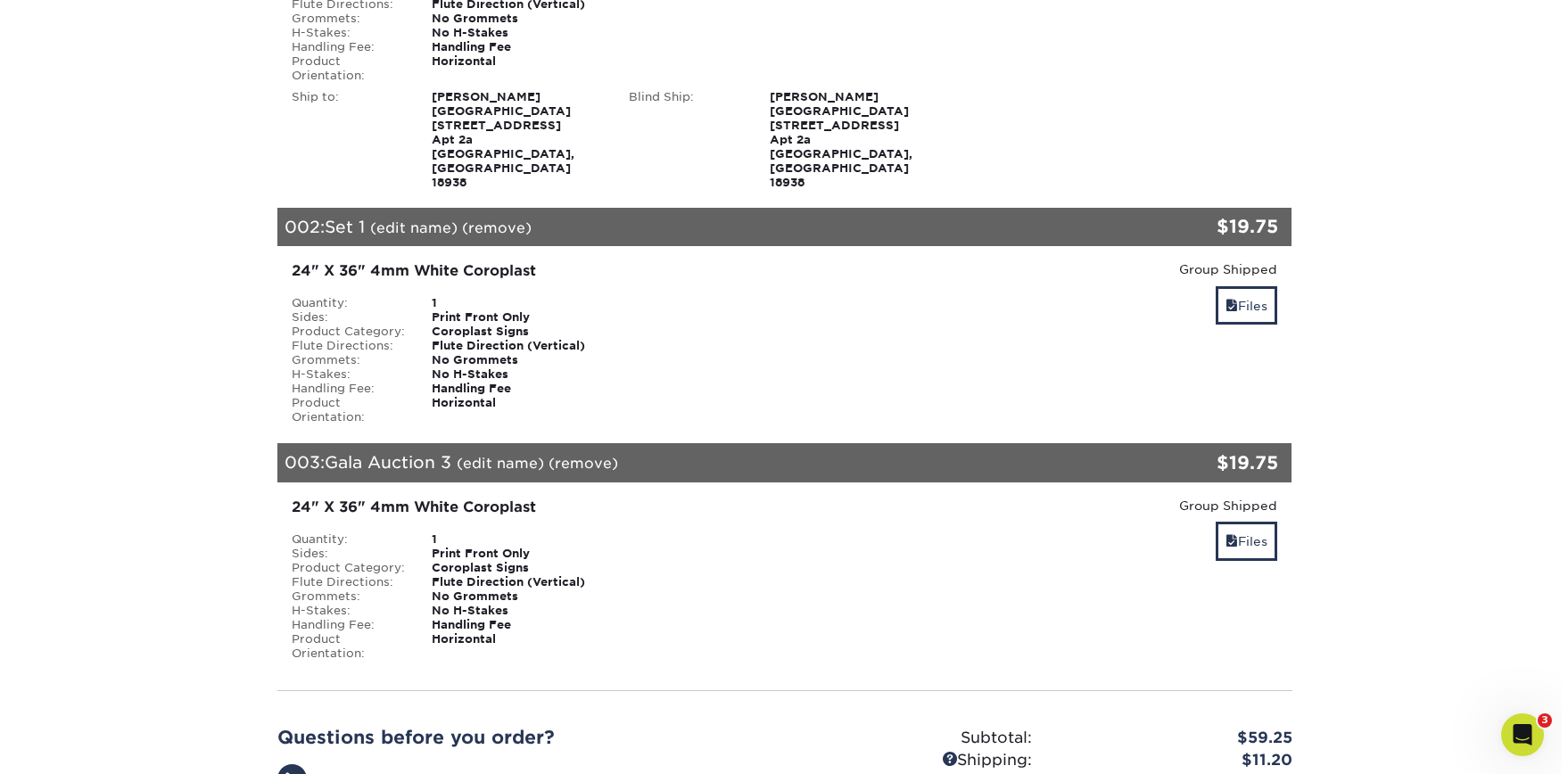
scroll to position [489, 0]
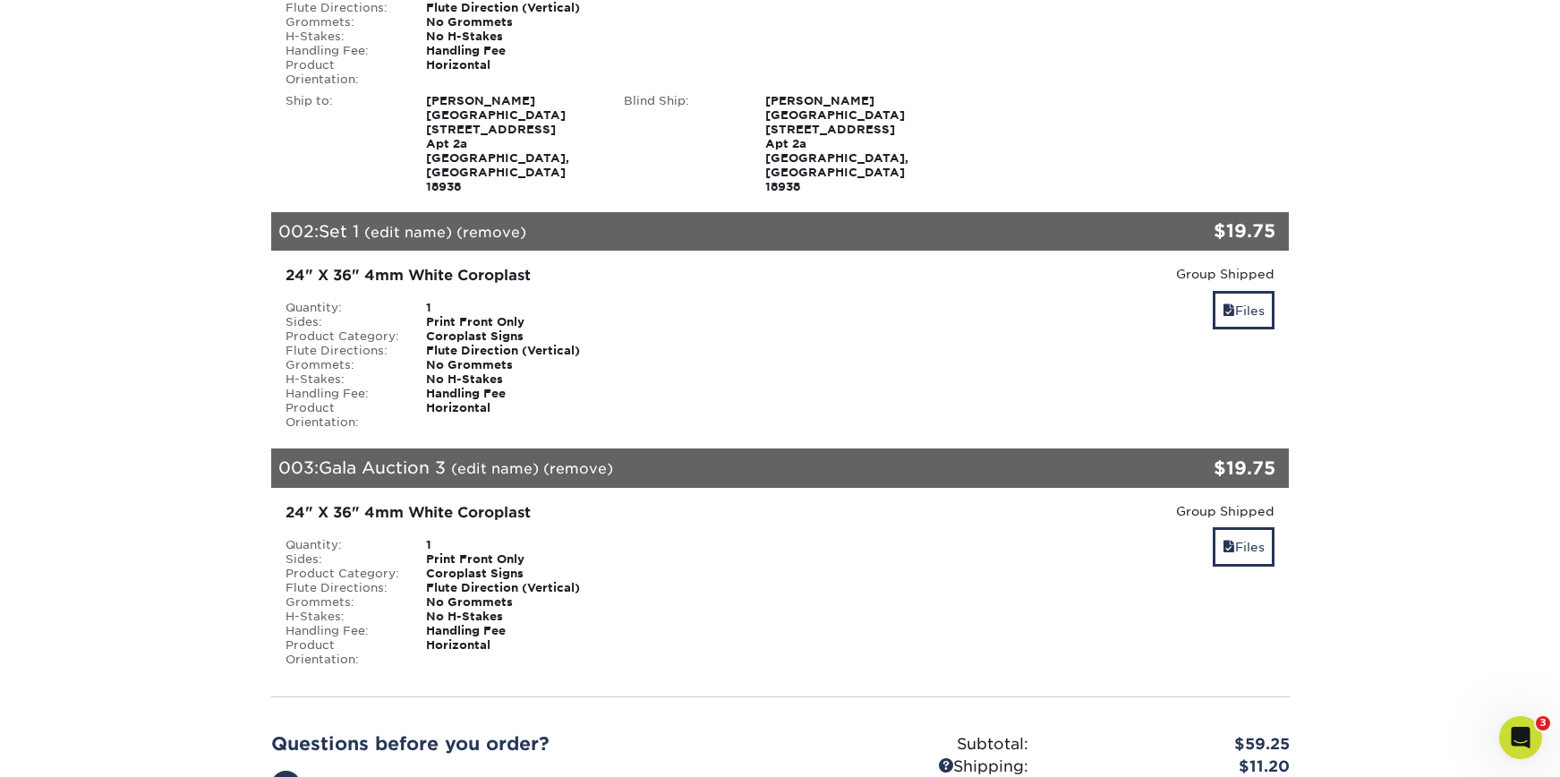
click at [422, 224] on link "(edit name)" at bounding box center [408, 232] width 88 height 17
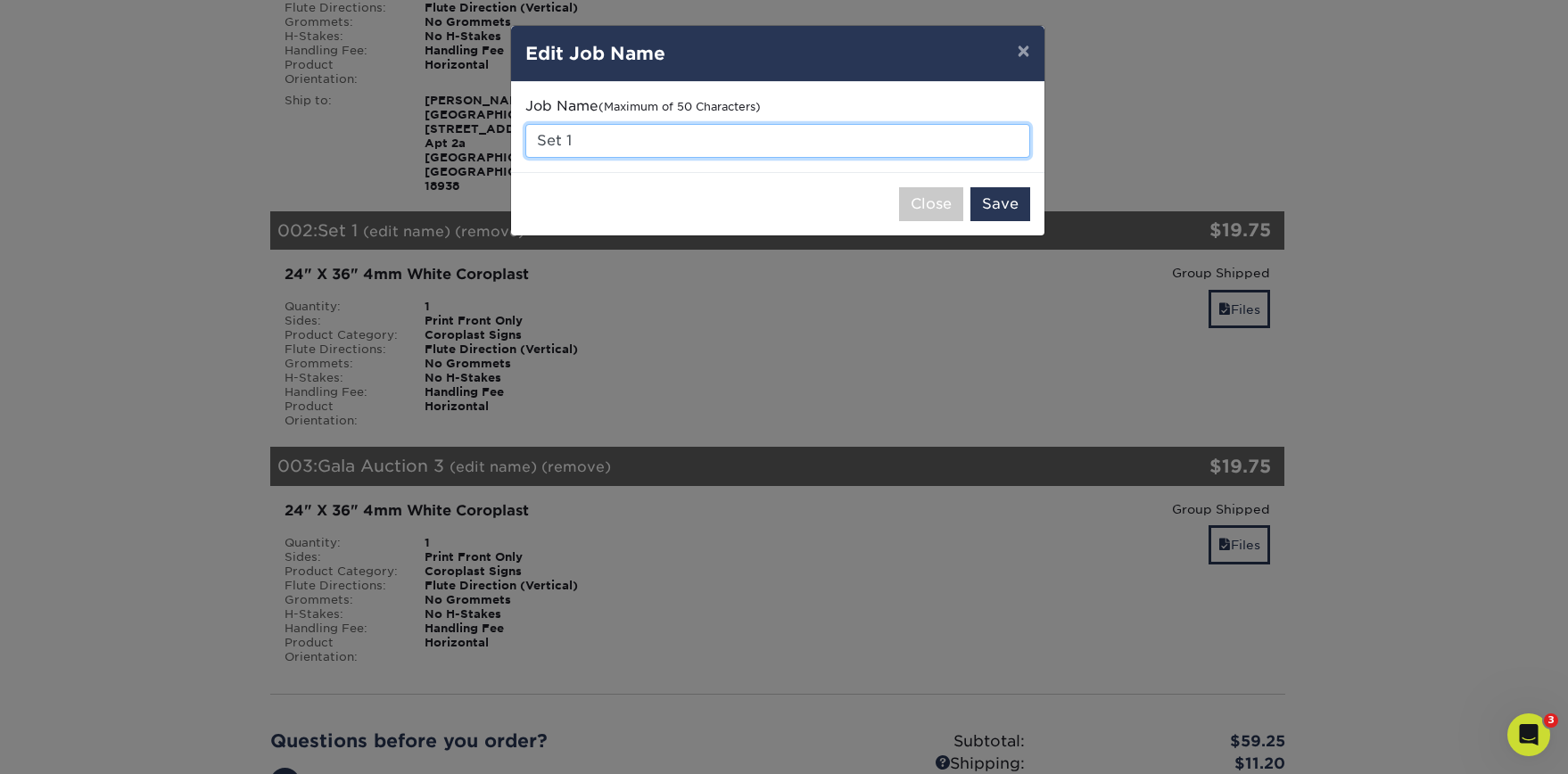
click at [623, 140] on input "Set 1" at bounding box center [777, 140] width 505 height 34
type input "Gala Auction 2"
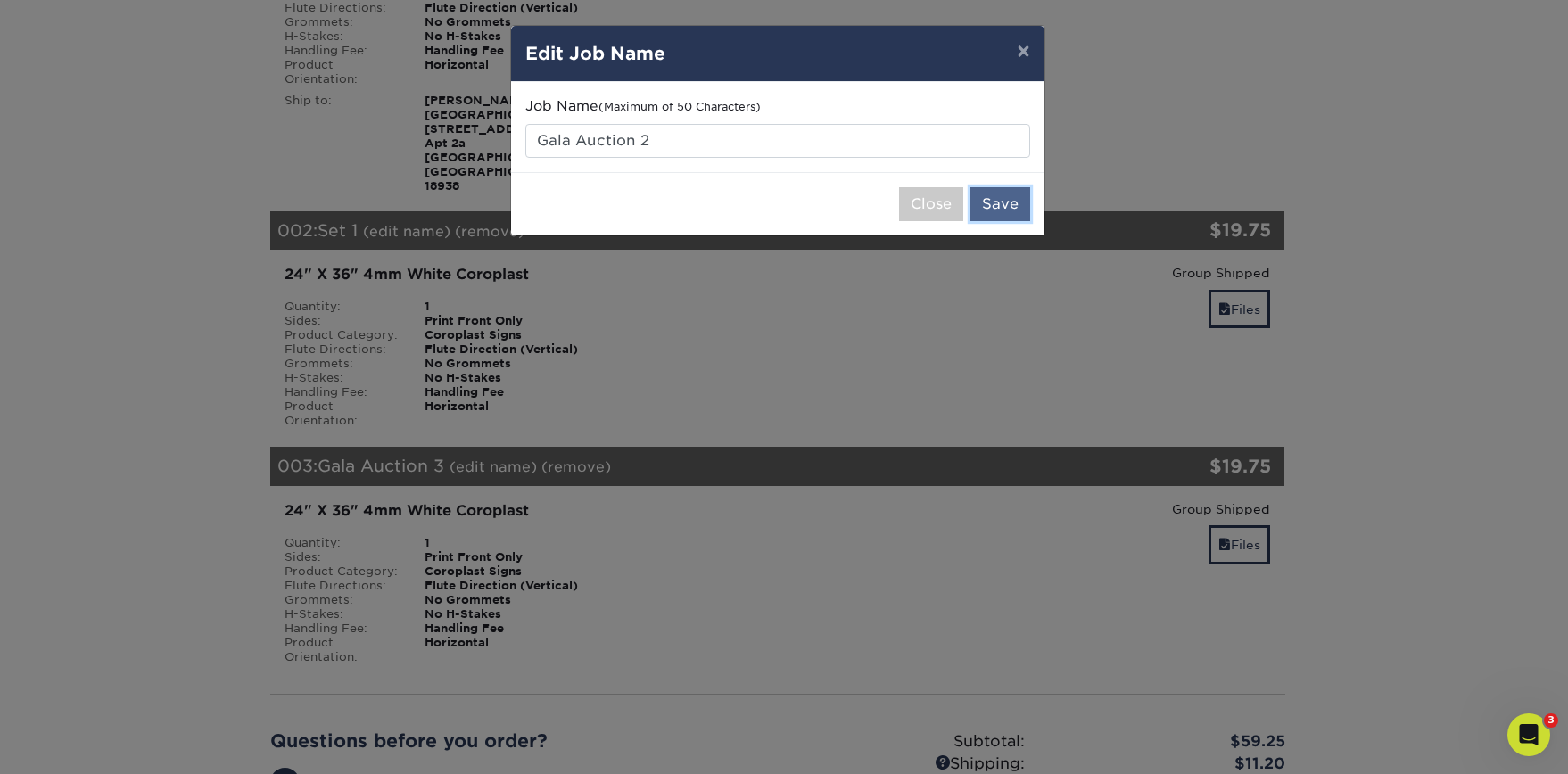
click at [1013, 212] on button "Save" at bounding box center [1000, 204] width 60 height 34
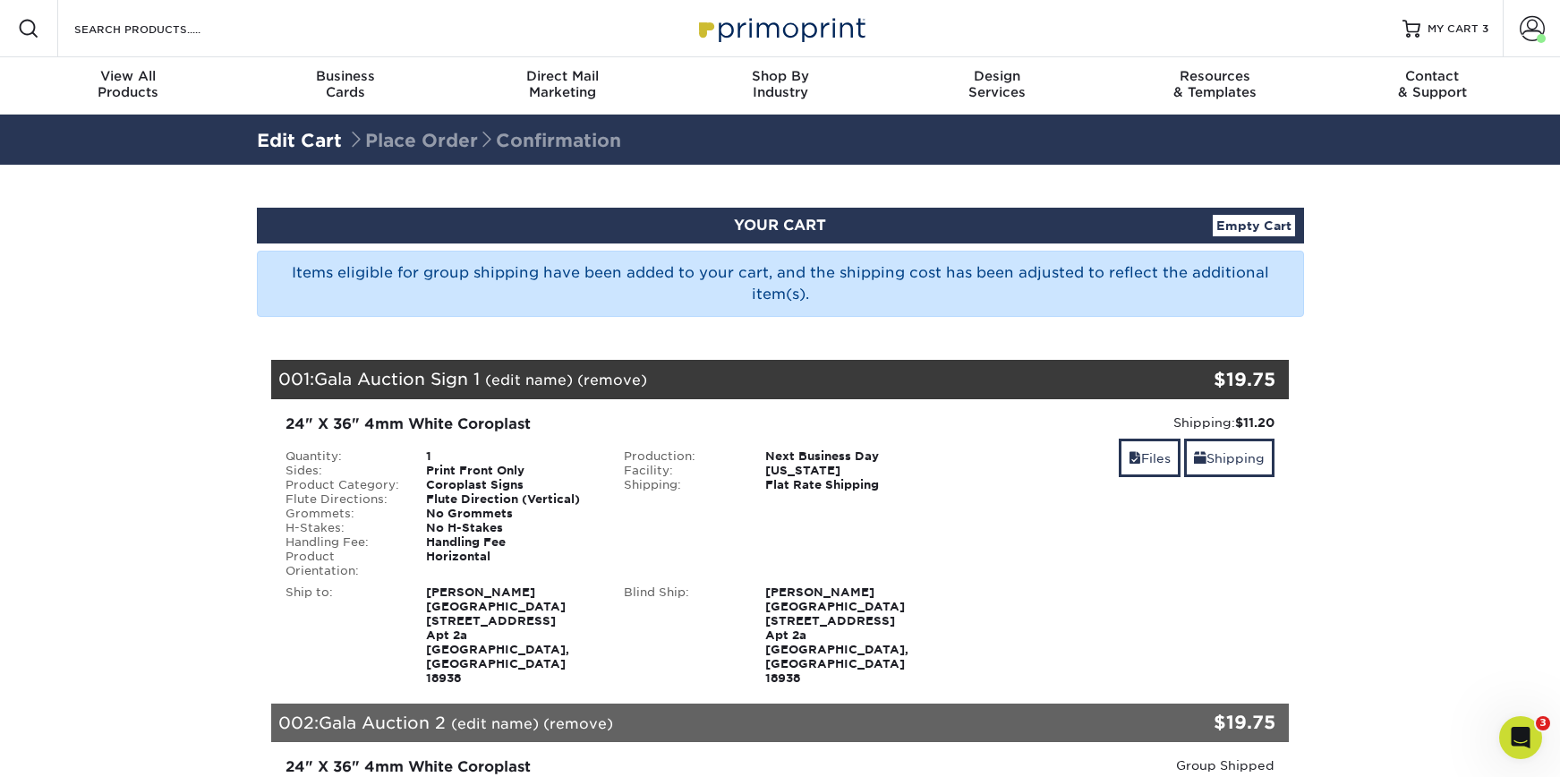
click at [260, 33] on div "Resources Menu Search Products Account [PERSON_NAME] Client Account Dashboard A…" at bounding box center [780, 28] width 1560 height 57
click at [152, 36] on input "Search Products" at bounding box center [160, 28] width 175 height 21
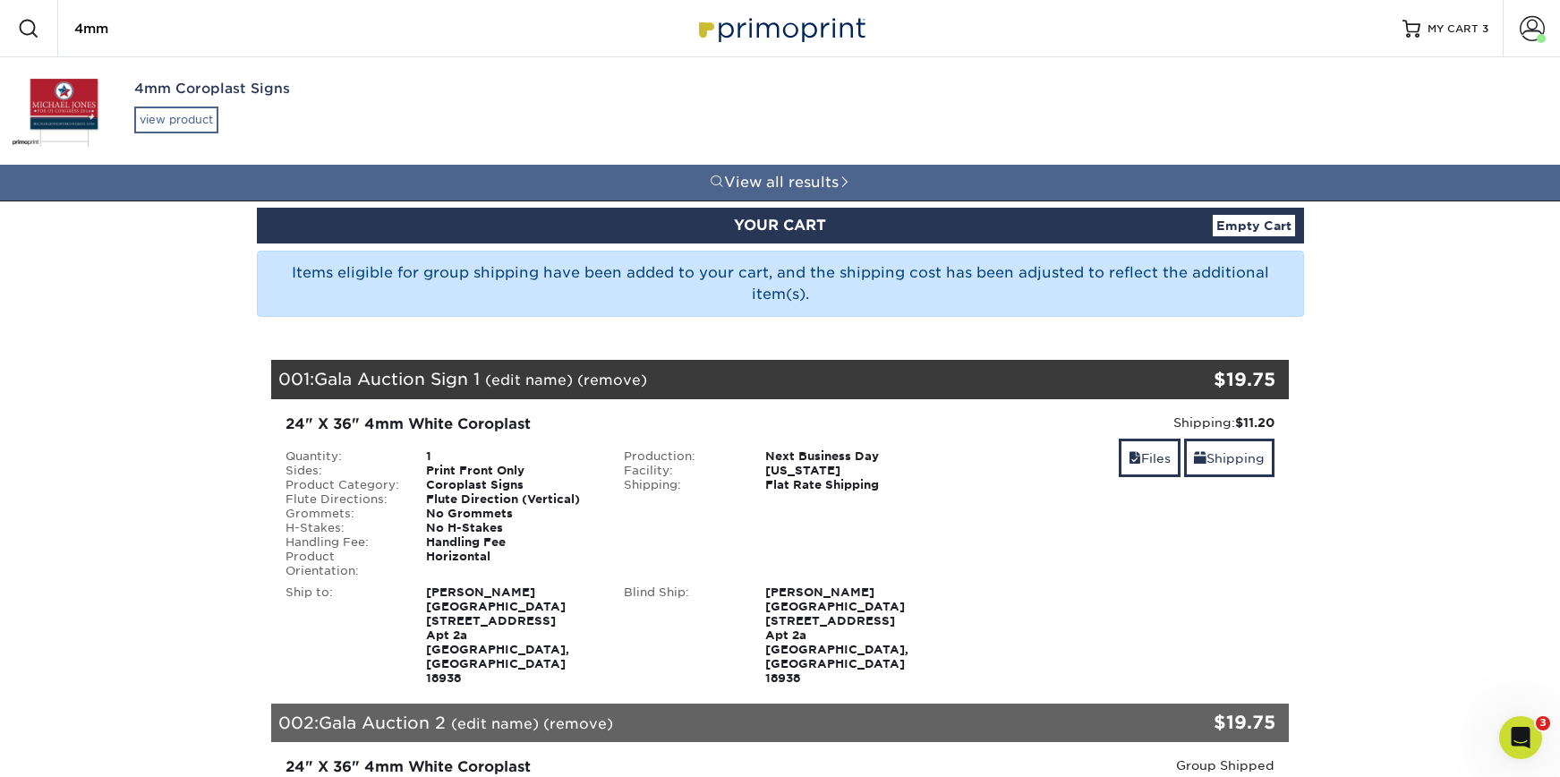
type input "4mm"
click at [169, 114] on div "view product" at bounding box center [176, 120] width 84 height 27
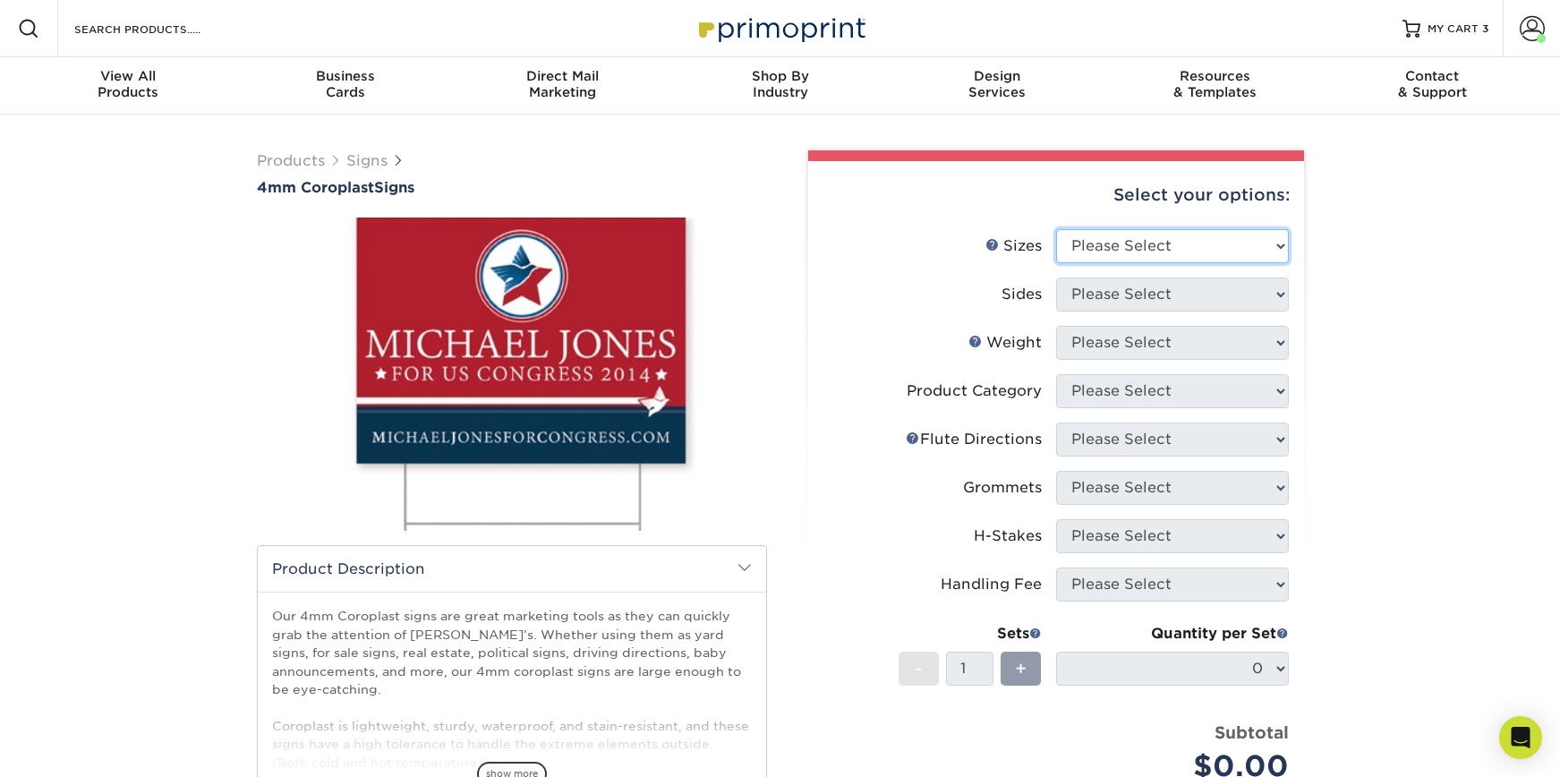
click at [1186, 248] on select "Please Select 12" x 18" 18" x 24" 24" x 24" 24" x 36"" at bounding box center [1172, 246] width 233 height 34
select select "24.00x36.00"
click at [1056, 229] on select "Please Select 12" x 18" 18" x 24" 24" x 24" 24" x 36"" at bounding box center [1172, 246] width 233 height 34
click at [1147, 289] on select "Please Select Print Both Sides Print Front Only" at bounding box center [1172, 294] width 233 height 34
select select "32d3c223-f82c-492b-b915-ba065a00862f"
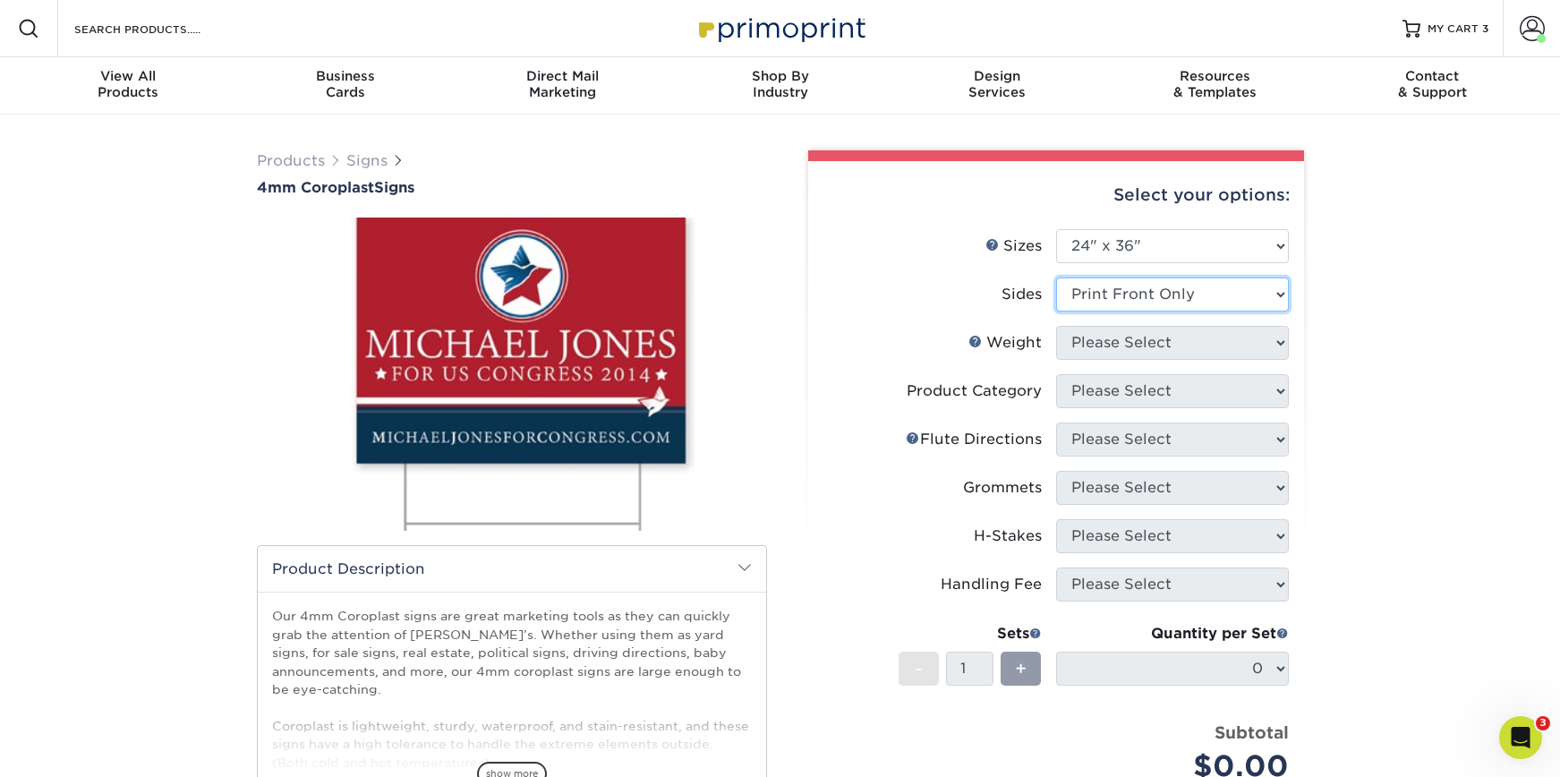
click at [1056, 277] on select "Please Select Print Both Sides Print Front Only" at bounding box center [1172, 294] width 233 height 34
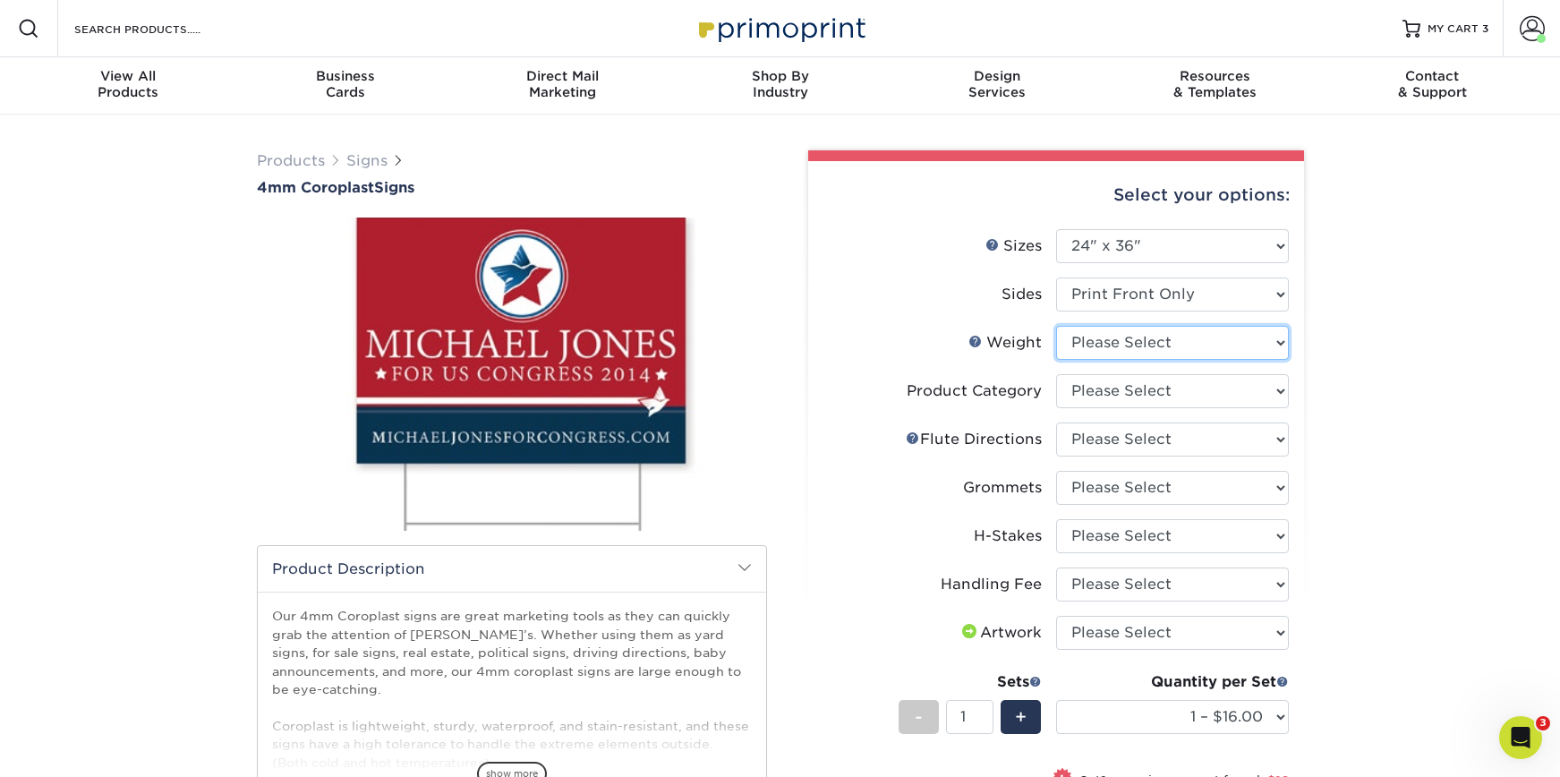
click at [1160, 357] on select "Please Select 4CORO" at bounding box center [1172, 343] width 233 height 34
select select "4CORO"
click at [1056, 326] on select "Please Select 4CORO" at bounding box center [1172, 343] width 233 height 34
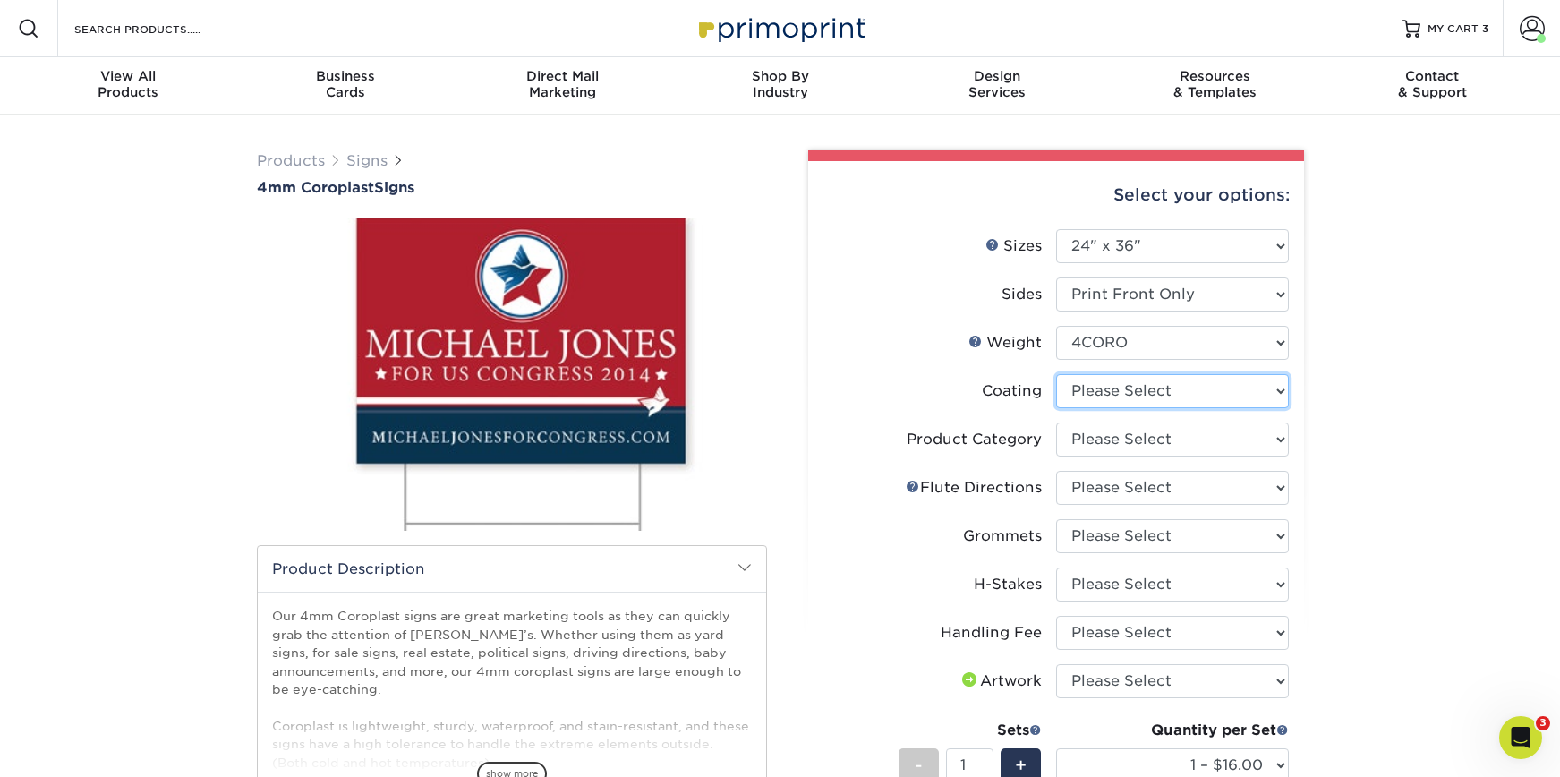
click at [1132, 405] on select at bounding box center [1172, 391] width 233 height 34
select select "3e7618de-abca-4bda-9f97-8b9129e913d8"
click at [1056, 374] on select at bounding box center [1172, 391] width 233 height 34
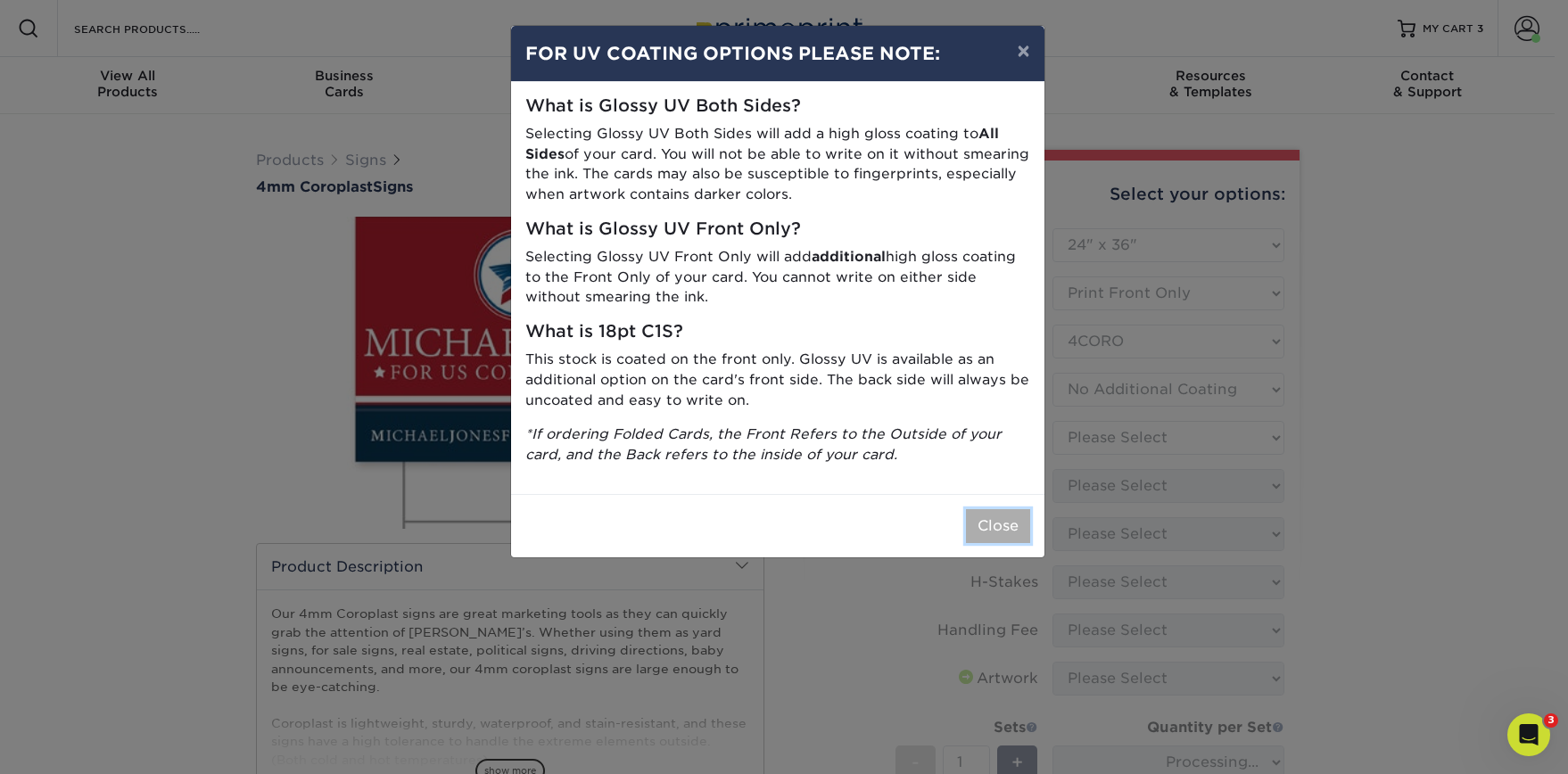
click at [1022, 525] on button "Close" at bounding box center [997, 526] width 64 height 34
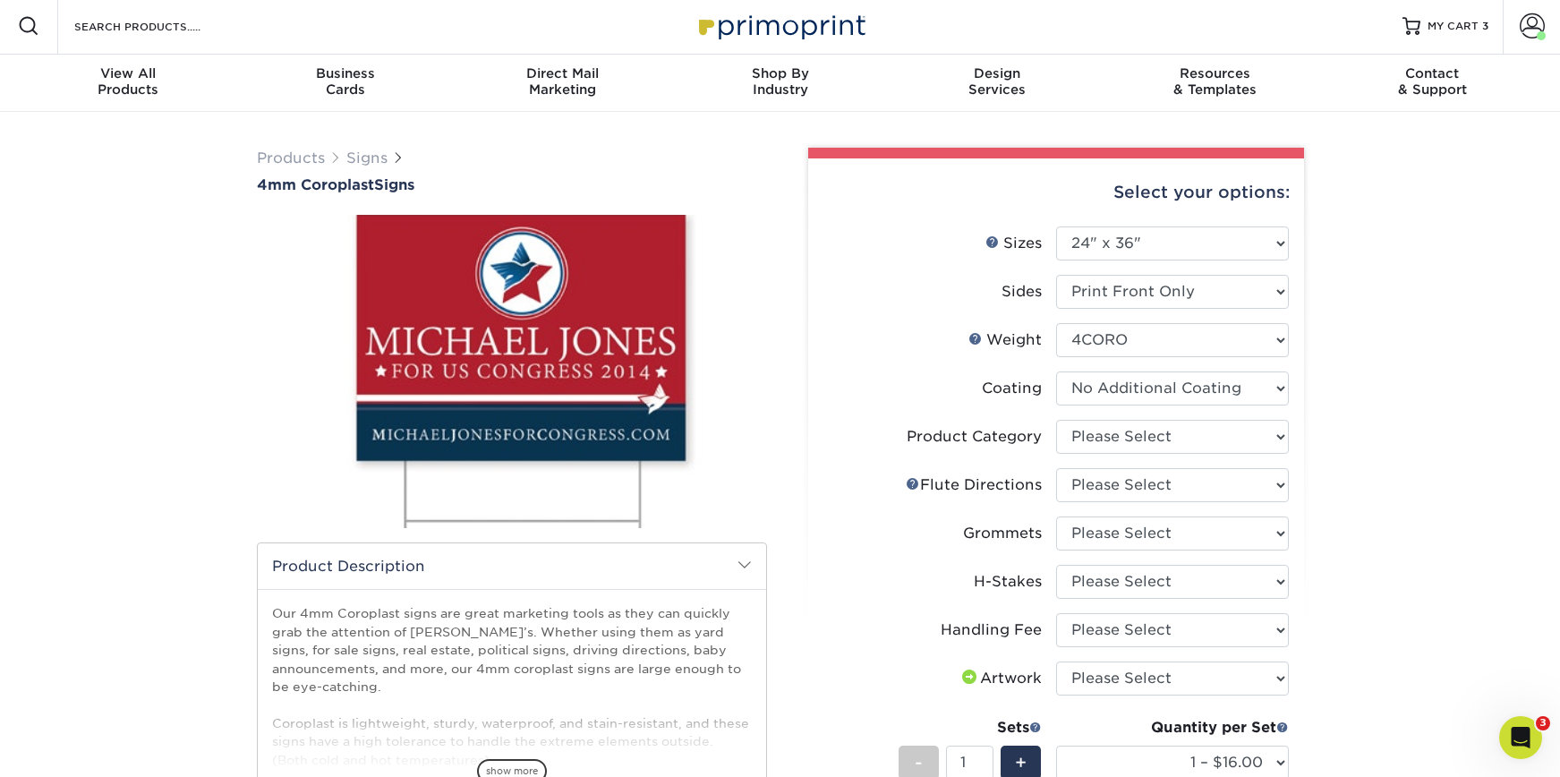
scroll to position [4, 0]
click at [1170, 456] on li "Product Category Please Select Coroplast Signs" at bounding box center [1055, 443] width 465 height 48
click at [1192, 439] on select "Please Select Coroplast Signs" at bounding box center [1172, 436] width 233 height 34
select select "b3582ed5-6912-492c-8440-2cc51afdb8e1"
click at [1056, 419] on select "Please Select Coroplast Signs" at bounding box center [1172, 436] width 233 height 34
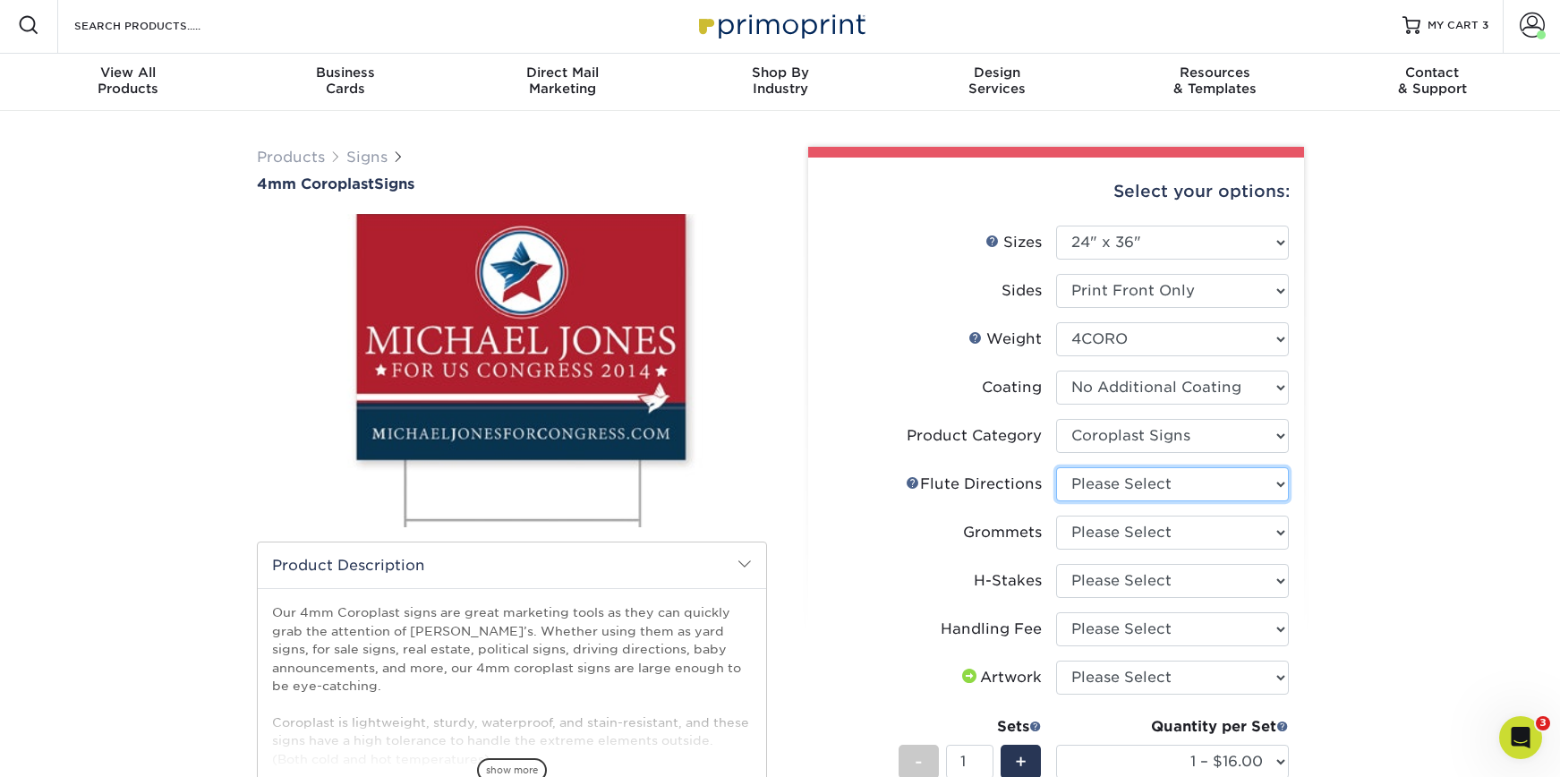
click at [1169, 482] on select "Please Select Flute Direction (Horizontal) Flute Direction (Vertical)" at bounding box center [1172, 484] width 233 height 34
select select "b9474d6d-25b7-40b8-b284-85b7690982f8"
click at [1056, 467] on select "Please Select Flute Direction (Horizontal) Flute Direction (Vertical)" at bounding box center [1172, 484] width 233 height 34
click at [1138, 533] on select "Please Select No Grommets Yes, Grommet All 4 Corners Yes, Grommet All 4 Corners…" at bounding box center [1172, 533] width 233 height 34
select select "90d329df-db80-4206-b821-ff9d3f363977"
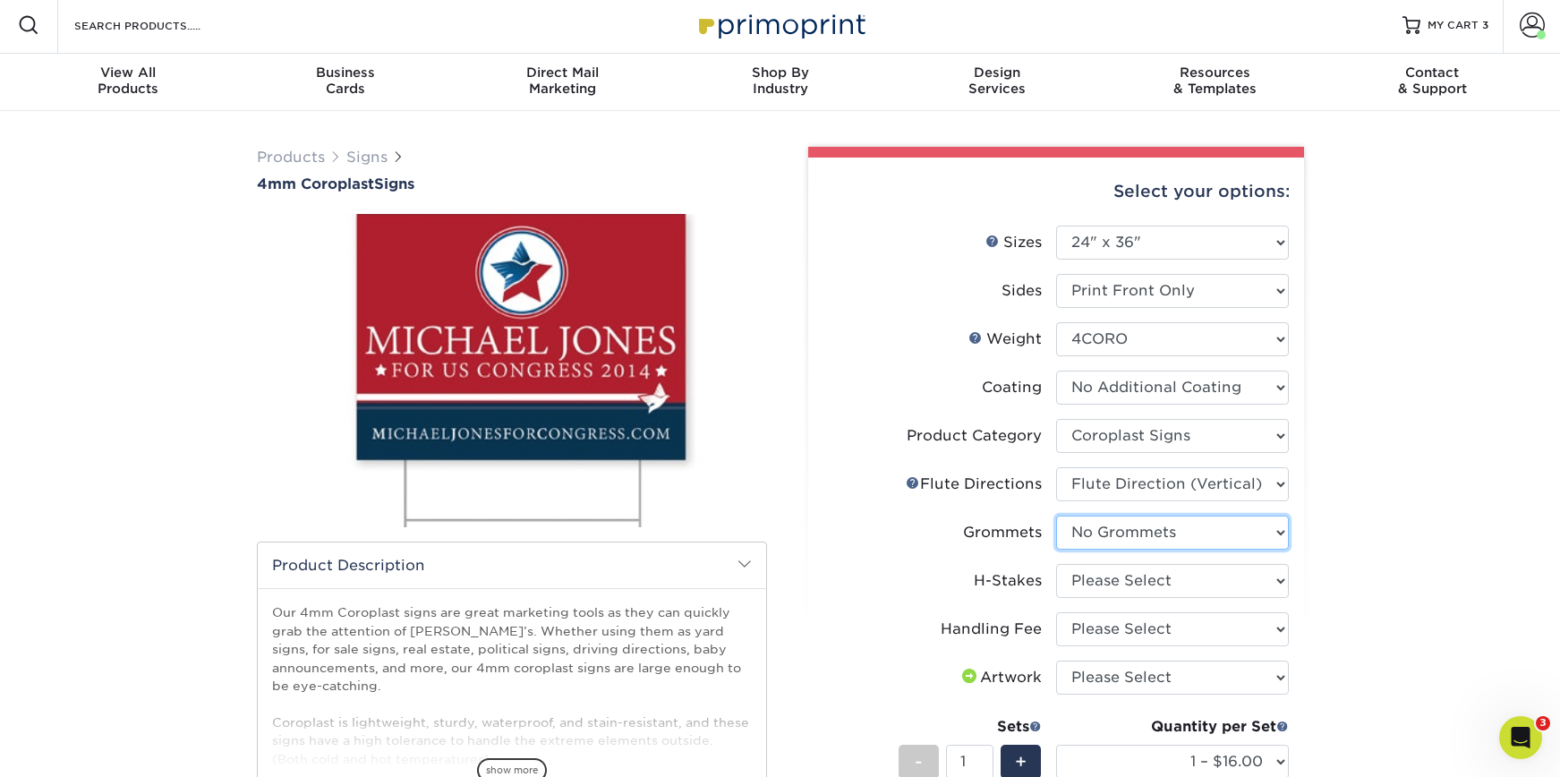
click at [1056, 516] on select "Please Select No Grommets Yes, Grommet All 4 Corners Yes, Grommet All 4 Corners…" at bounding box center [1172, 533] width 233 height 34
click at [1146, 584] on select "Please Select No H-Stakes Yes" at bounding box center [1172, 581] width 233 height 34
select select "aec992a9-897e-40ed-b45c-8ce74849ba63"
click at [1056, 564] on select "Please Select No H-Stakes Yes" at bounding box center [1172, 581] width 233 height 34
click at [1122, 624] on select "Please Select Handling Fee" at bounding box center [1172, 629] width 233 height 34
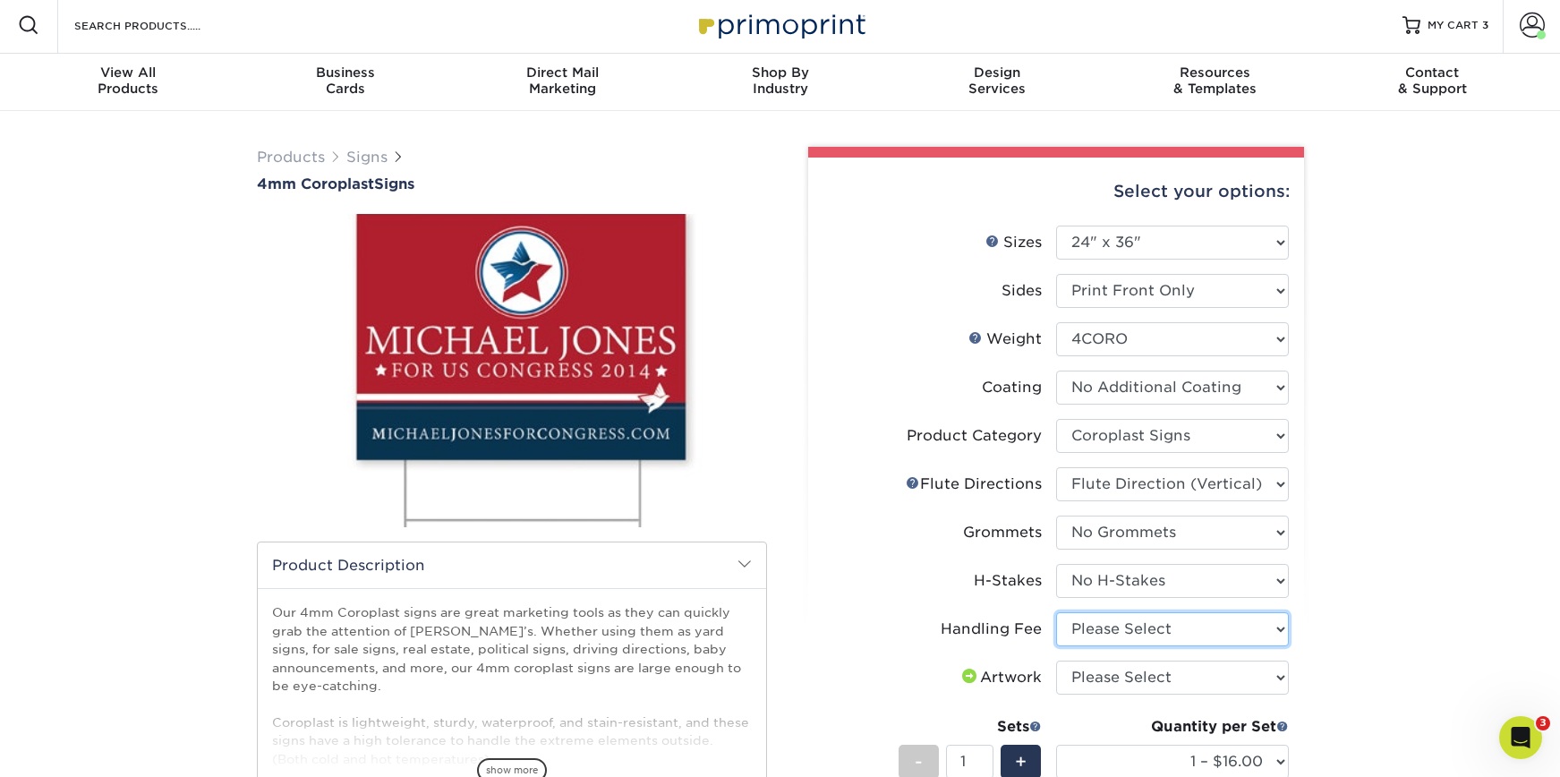
select select "ab74c079-444c-4260-ae6a-e09bdee8073c"
click at [1056, 612] on select "Please Select Handling Fee" at bounding box center [1172, 629] width 233 height 34
click at [1123, 669] on select "Please Select I will upload files I need a design - $50" at bounding box center [1172, 678] width 233 height 34
select select "upload"
click at [1056, 661] on select "Please Select I will upload files I need a design - $50" at bounding box center [1172, 678] width 233 height 34
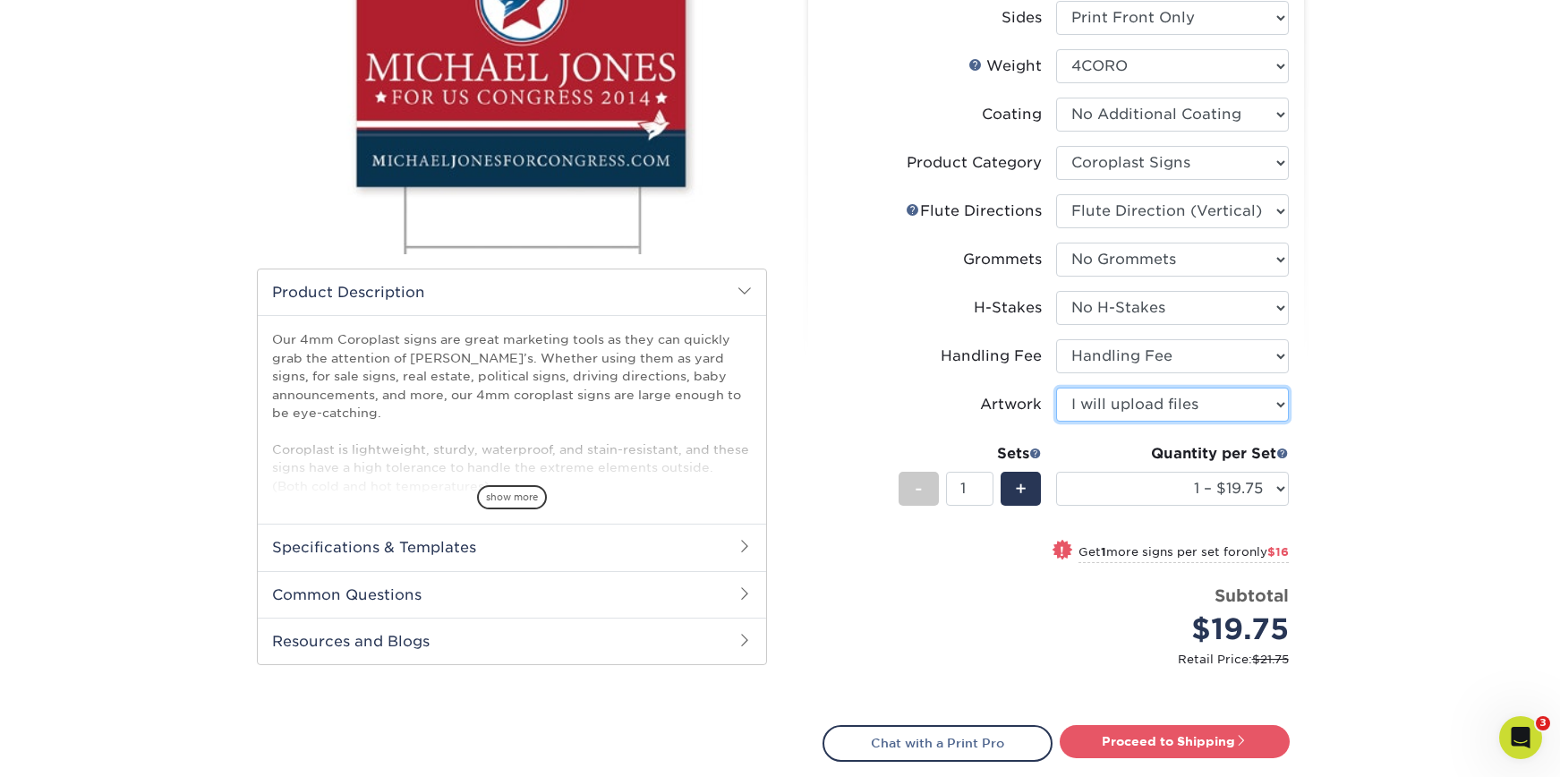
scroll to position [387, 0]
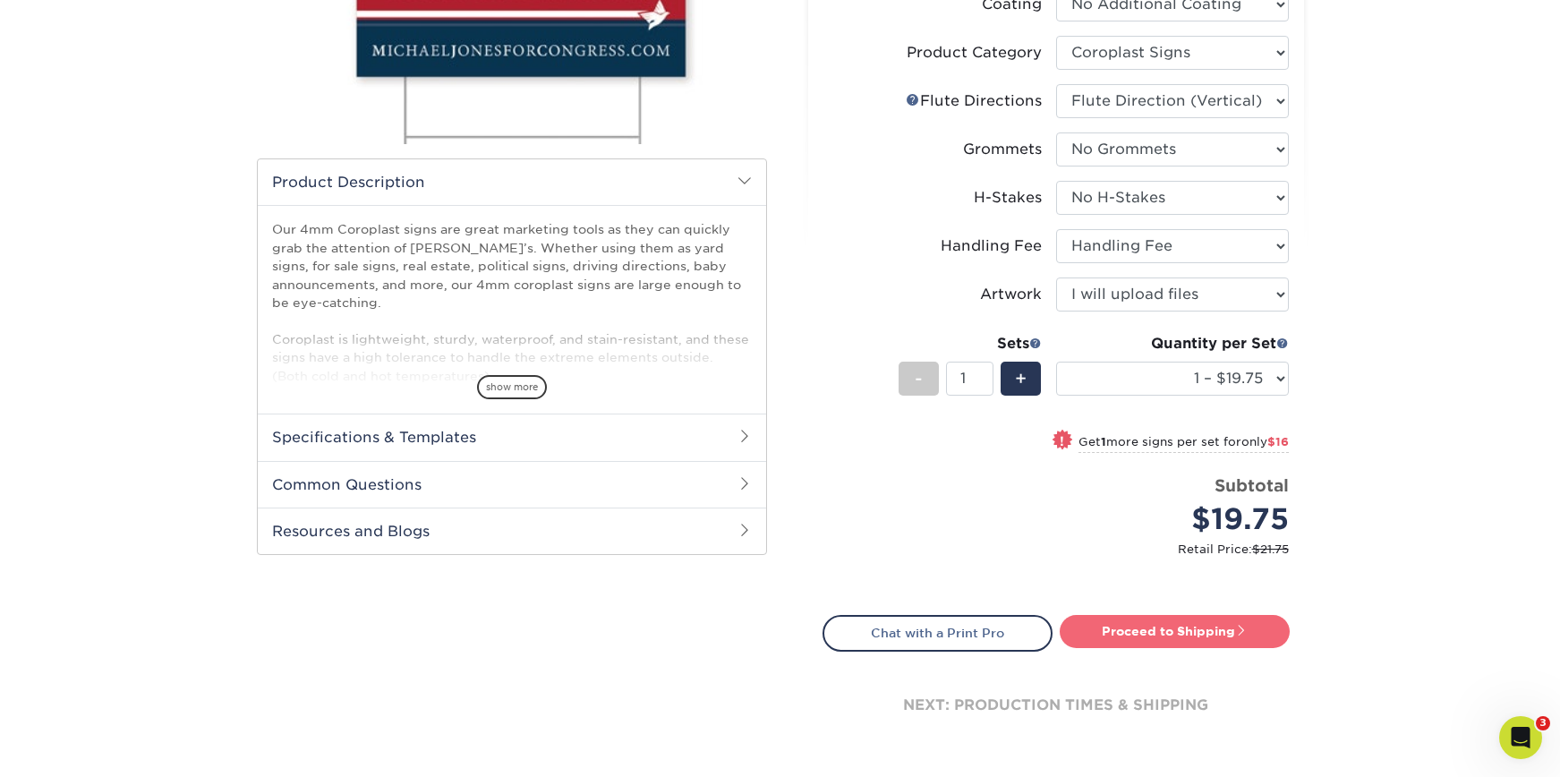
click at [1191, 637] on link "Proceed to Shipping" at bounding box center [1175, 631] width 230 height 32
type input "Set 1"
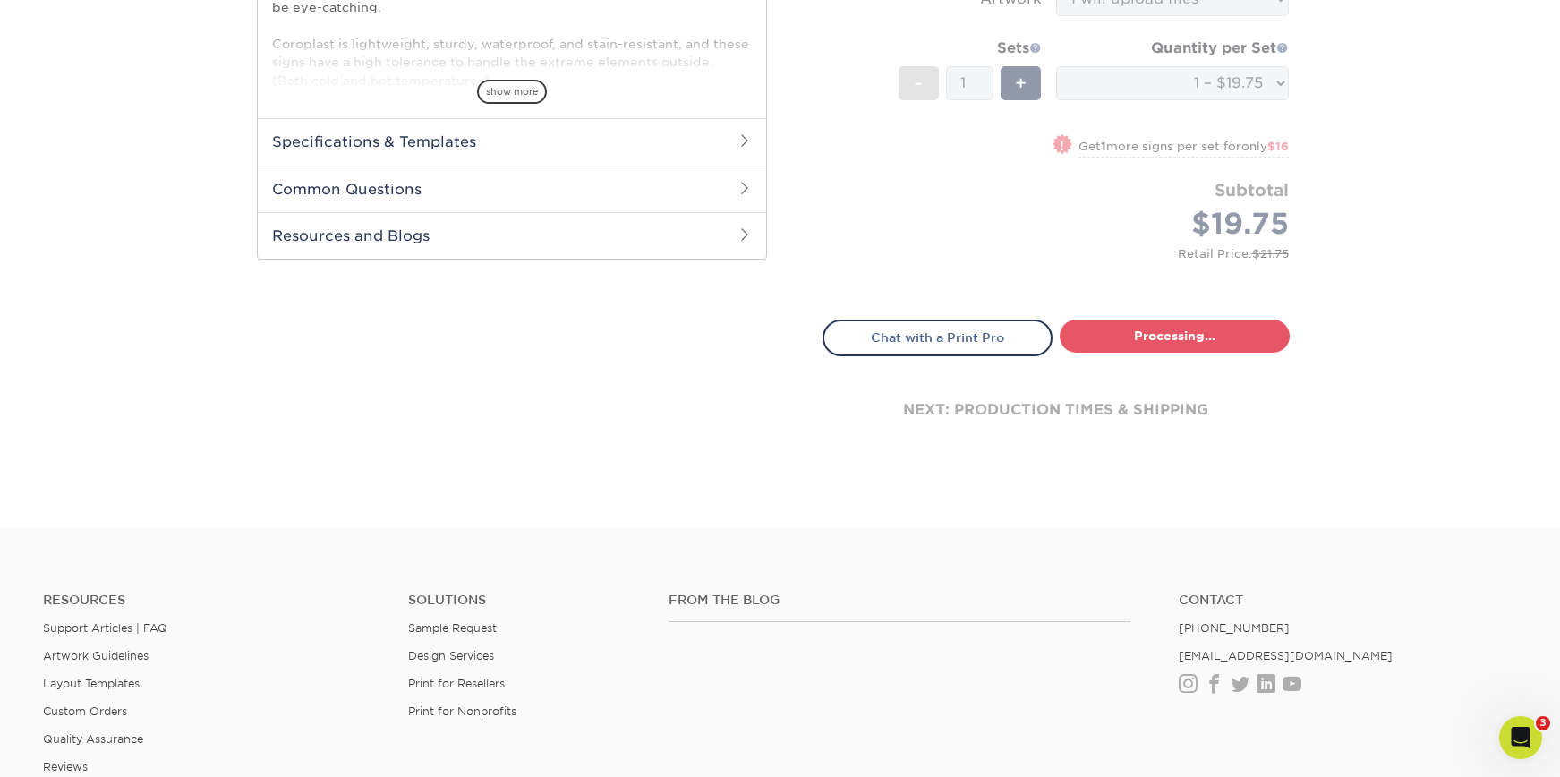
select select "044640a2-81e0-4a14-b128-5232b6ab5635"
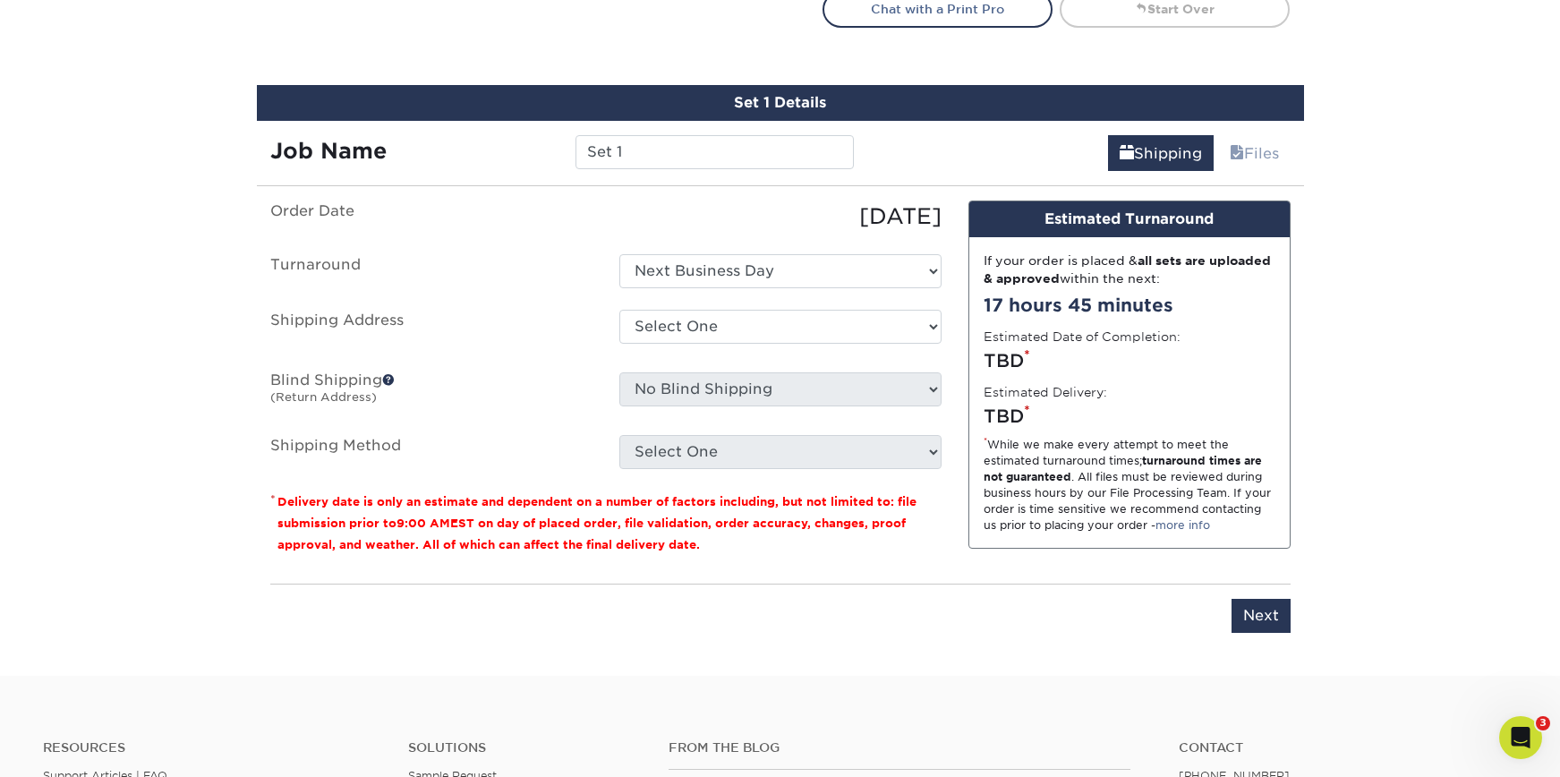
scroll to position [1051, 0]
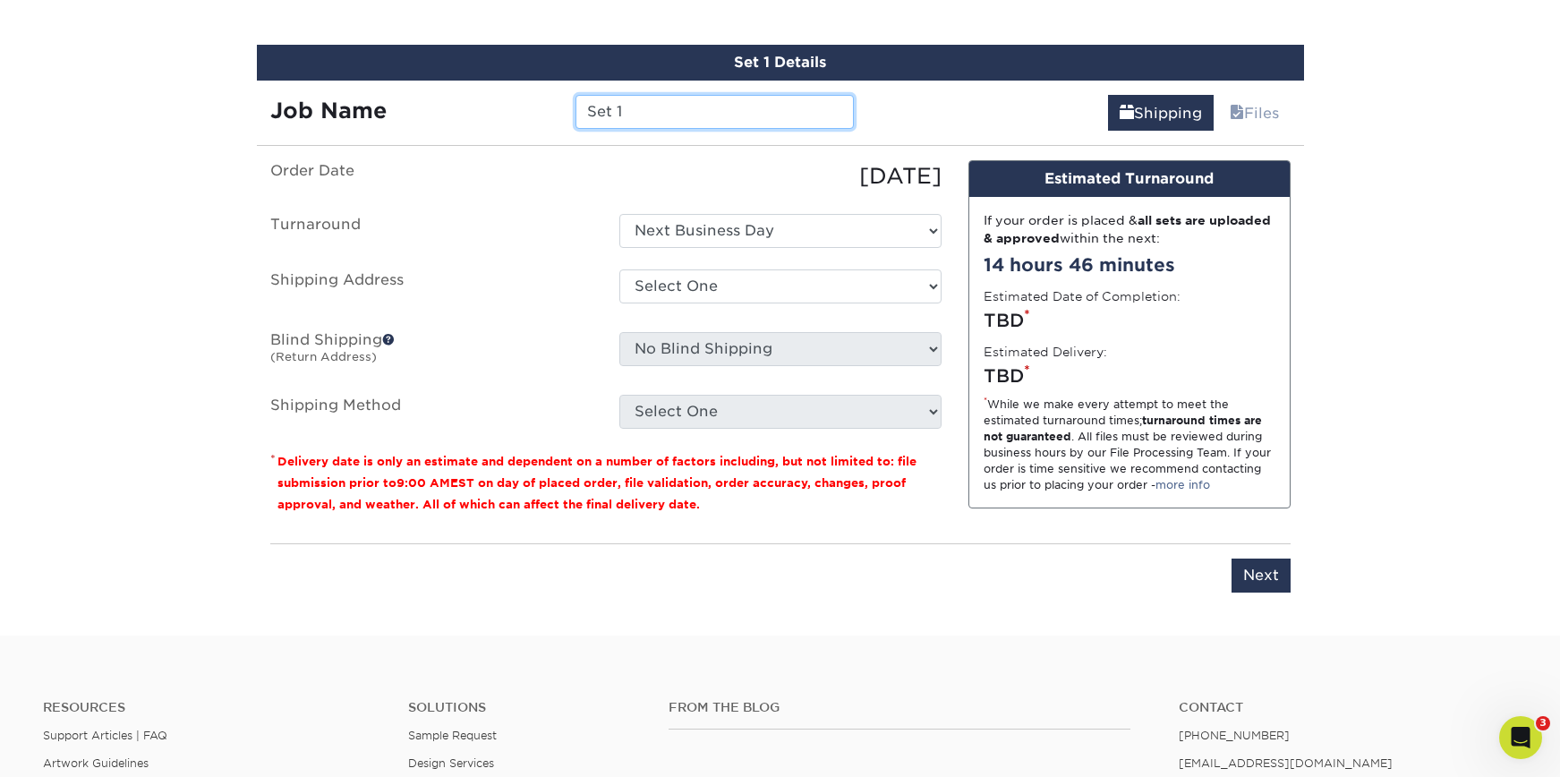
click at [642, 112] on input "Set 1" at bounding box center [715, 112] width 278 height 34
click at [595, 115] on input "Set 1" at bounding box center [715, 112] width 278 height 34
type input "Gala Sign 4"
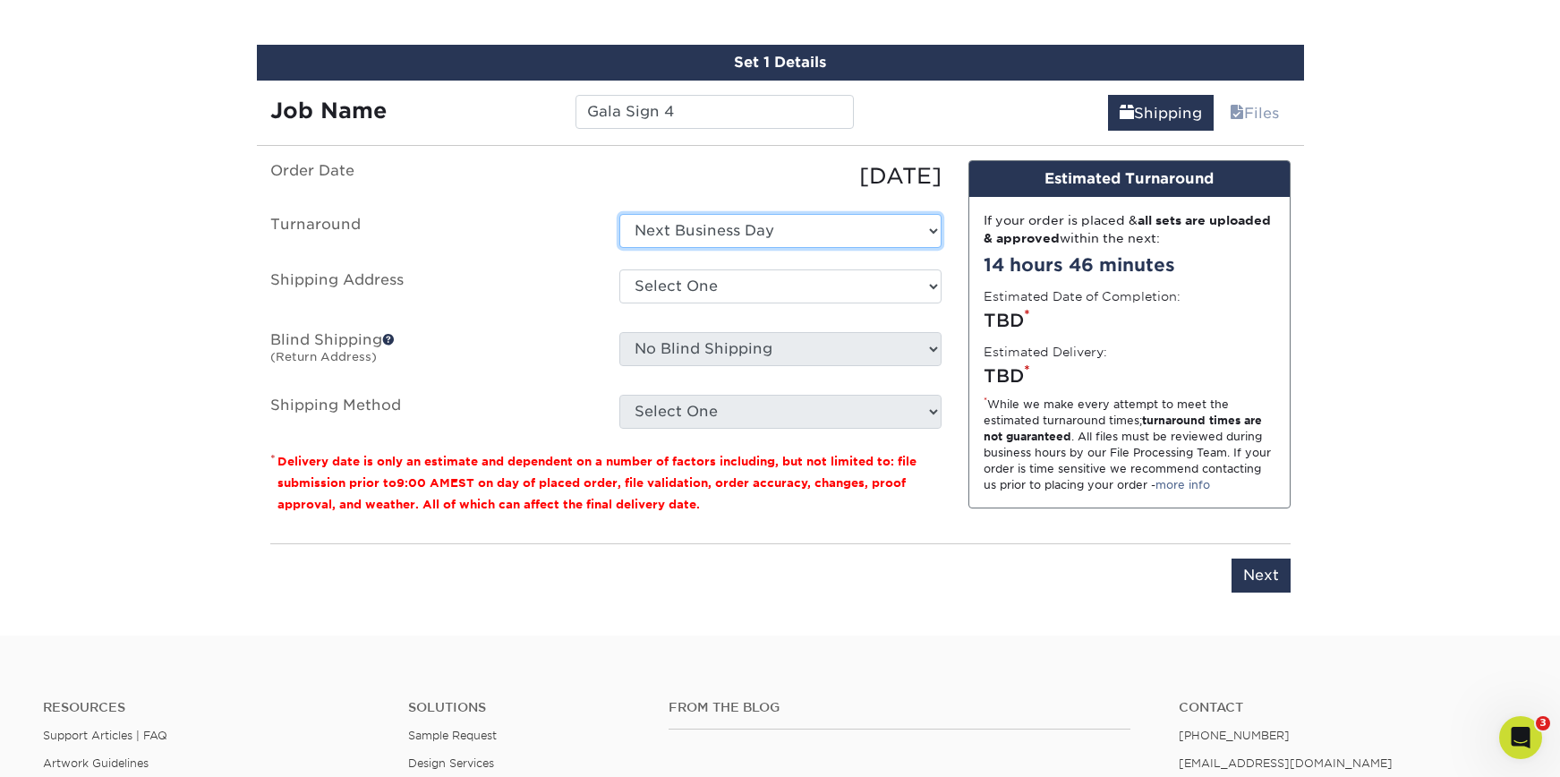
click at [757, 230] on select "Select One Next Business Day" at bounding box center [780, 231] width 322 height 34
click at [721, 304] on div "Select One Buck County Playhouse - FOH Bucks County Playhouse Bucks County Play…" at bounding box center [780, 289] width 349 height 41
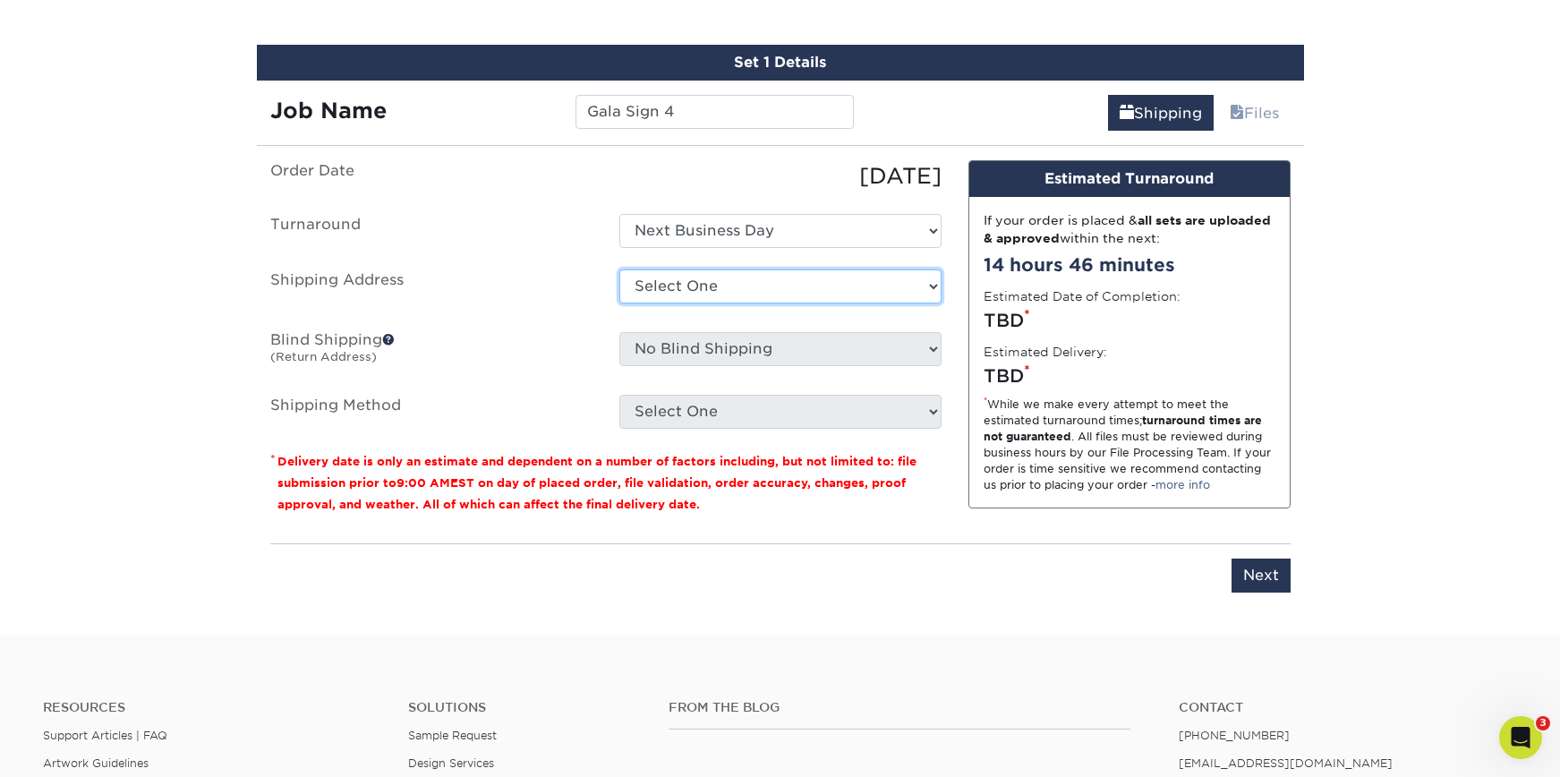
click at [729, 299] on select "Select One [GEOGRAPHIC_DATA] - FOH [GEOGRAPHIC_DATA] [GEOGRAPHIC_DATA] - Deck […" at bounding box center [780, 286] width 322 height 34
select select "69707"
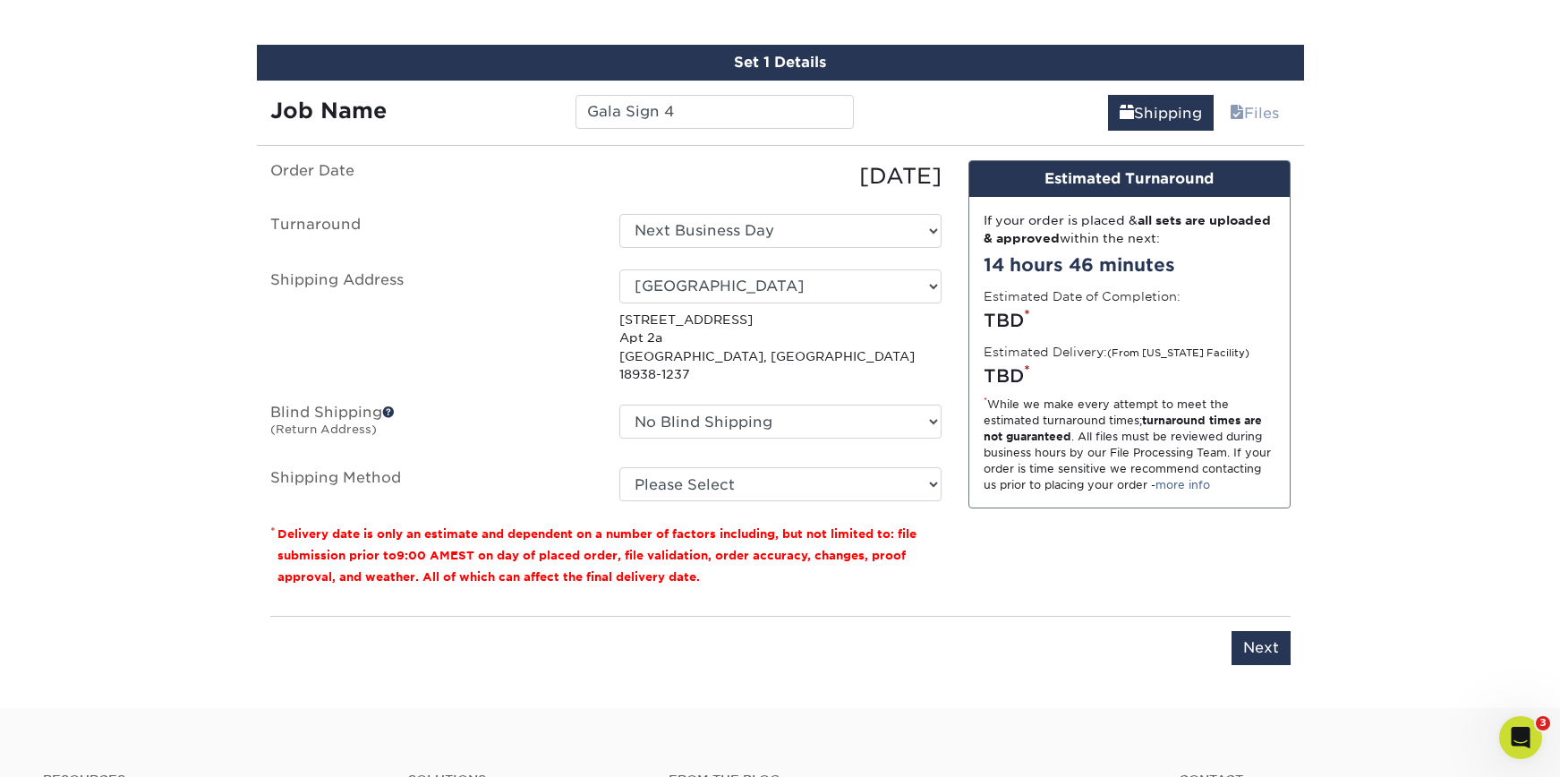
click at [762, 444] on ul "Order Date 09/18/2025 Turnaround Select One Next Business Day Shipping Address …" at bounding box center [605, 331] width 671 height 342
click at [746, 473] on select "Please Select Flat Rate Shipping (+$11.20) 3 Day Shipping Service (+$18.69) Gro…" at bounding box center [780, 484] width 322 height 34
select select "G4MFLATRATE"
click at [619, 467] on select "Please Select Flat Rate Shipping (+$11.20) 3 Day Shipping Service (+$18.69) Gro…" at bounding box center [780, 484] width 322 height 34
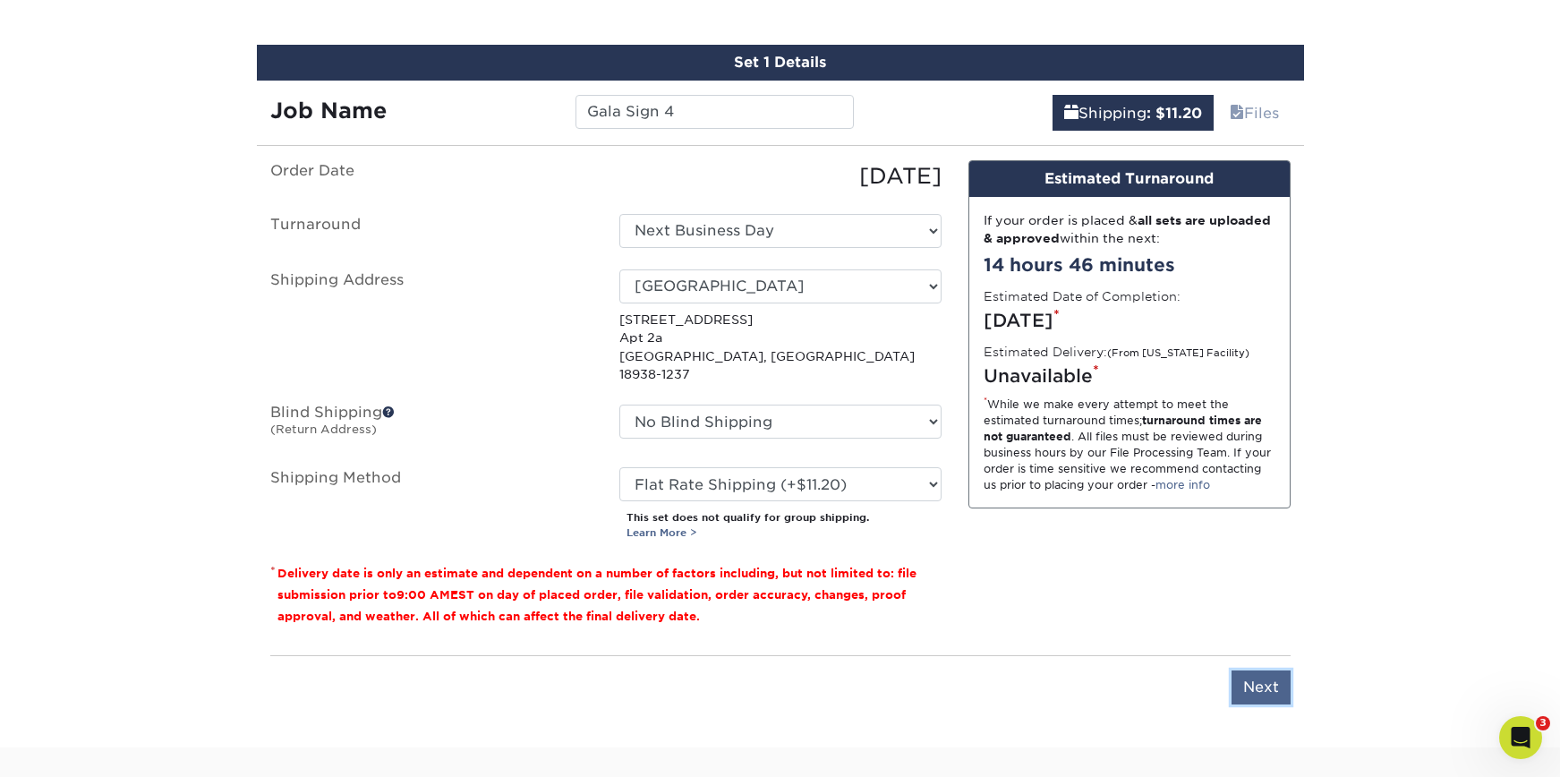
click at [1267, 670] on input "Next" at bounding box center [1261, 687] width 59 height 34
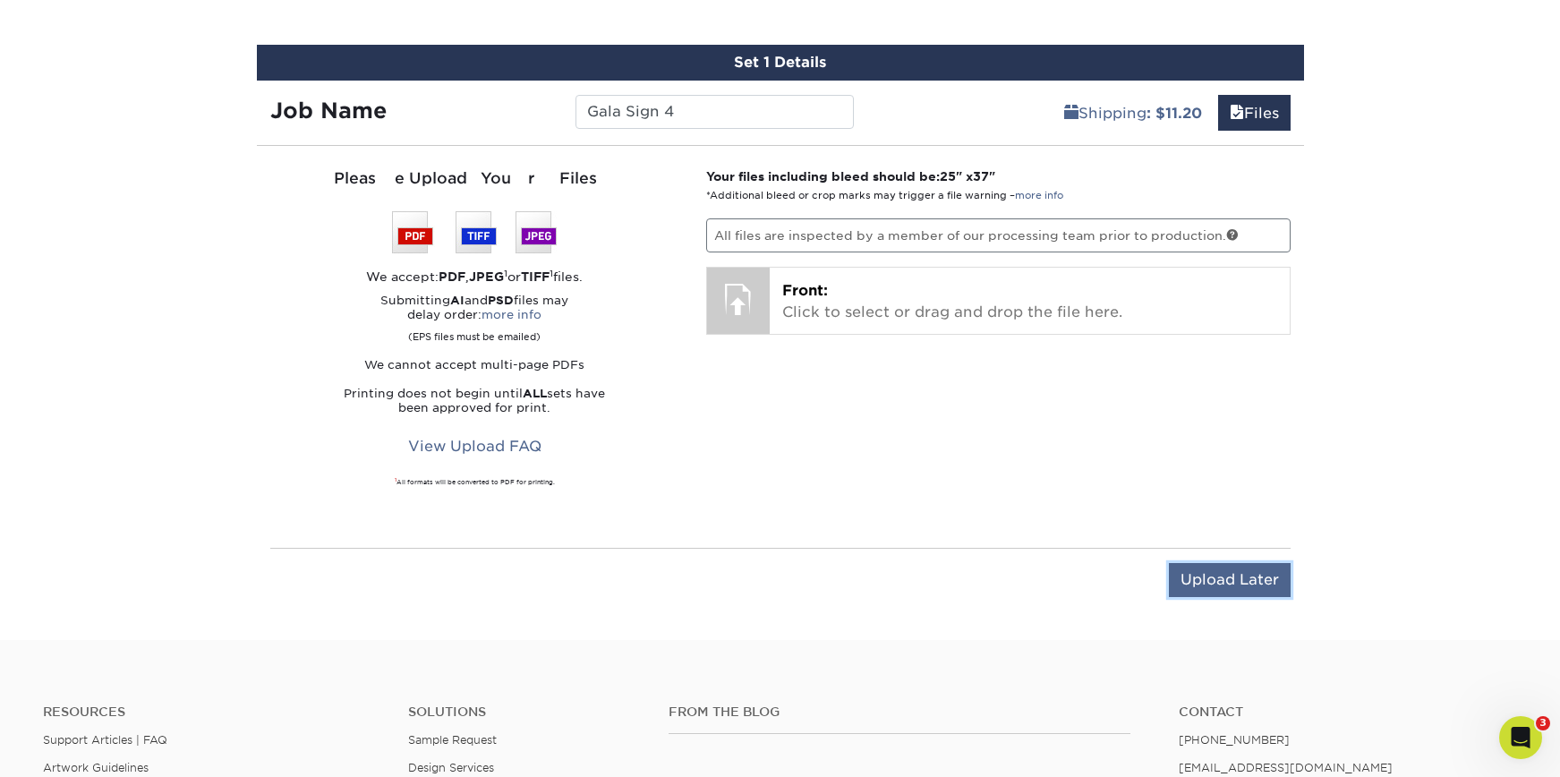
click at [1233, 577] on input "Upload Later" at bounding box center [1230, 580] width 122 height 34
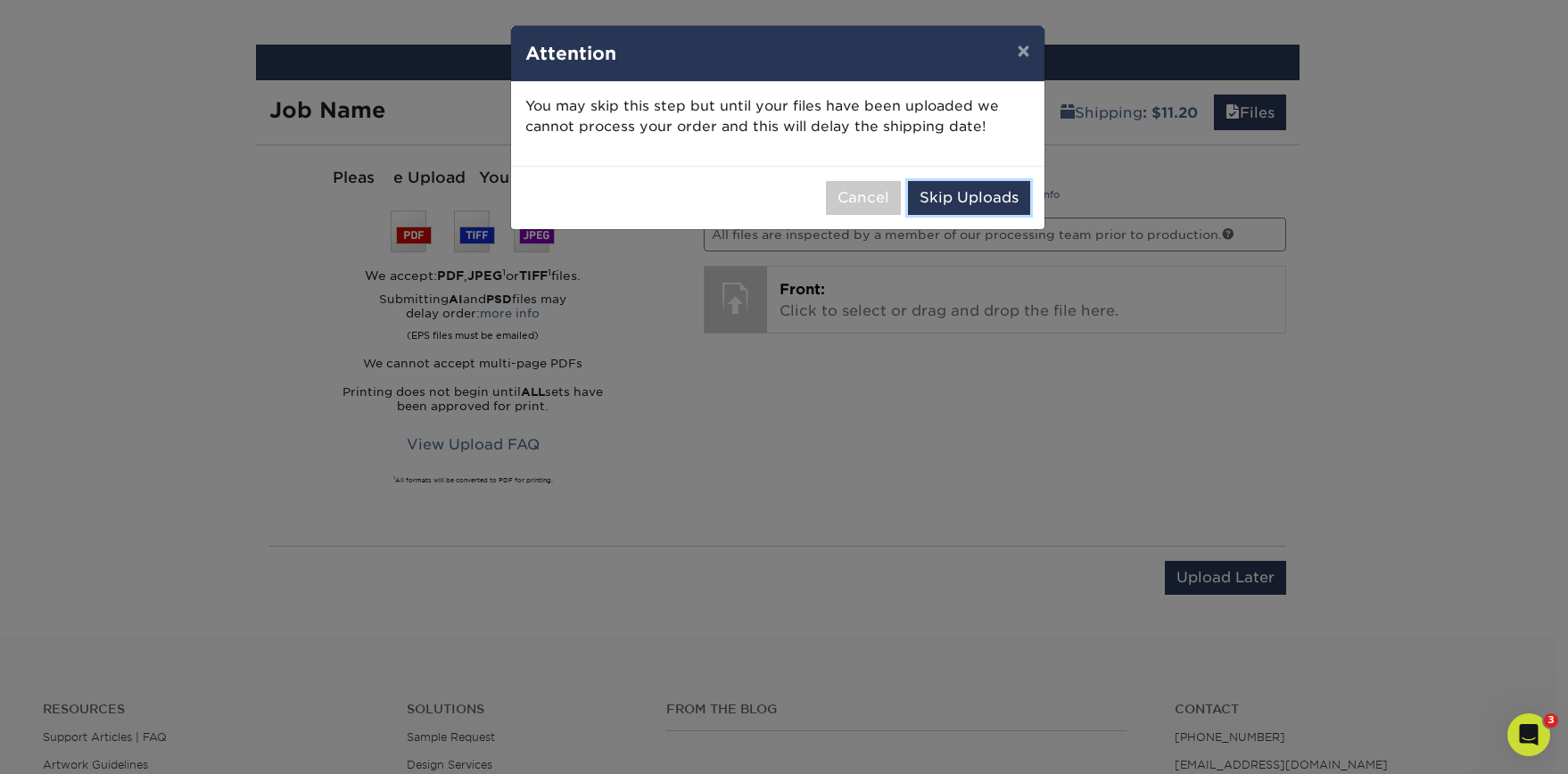
click at [966, 203] on button "Skip Uploads" at bounding box center [968, 198] width 123 height 34
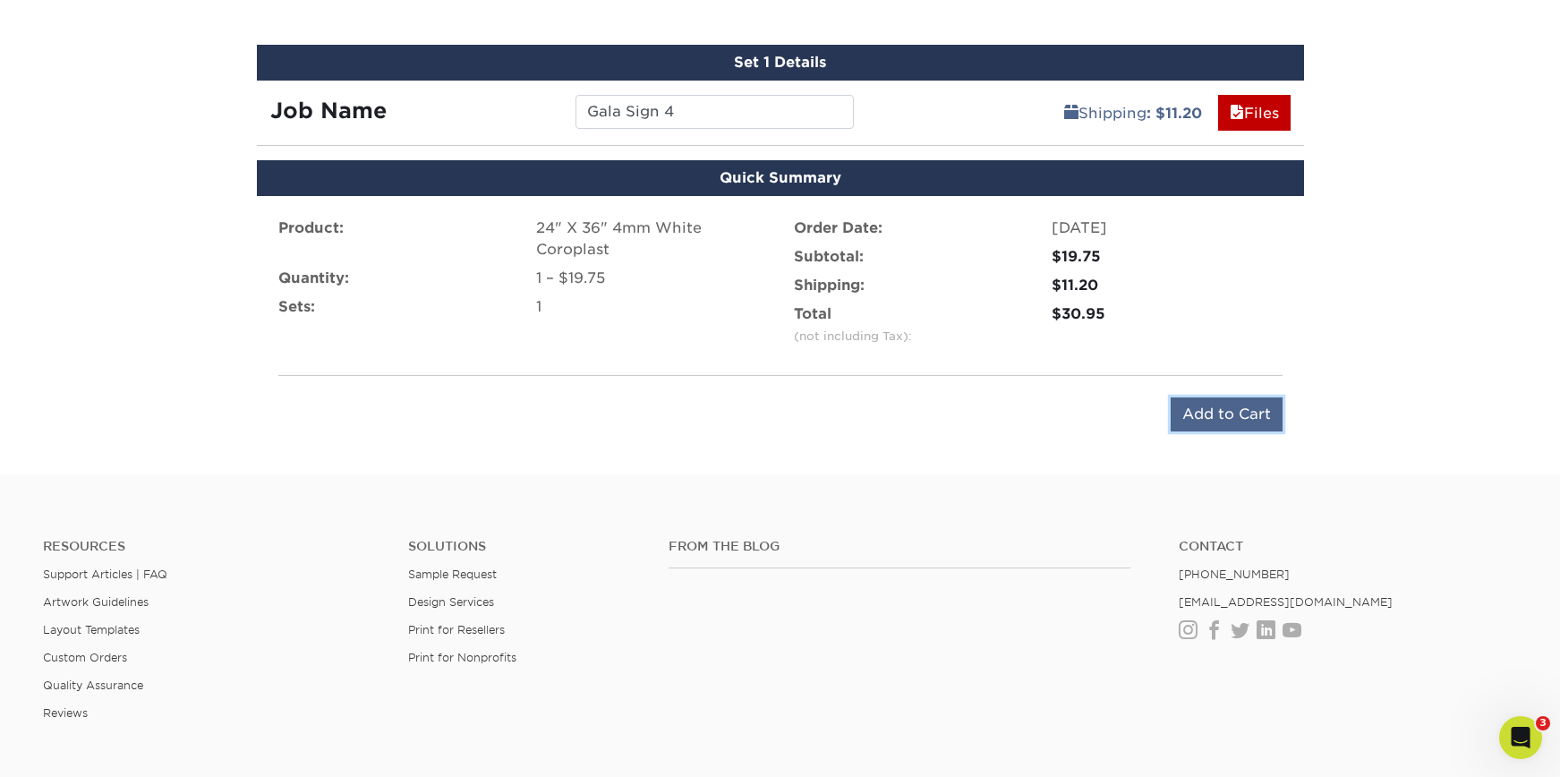
click at [1241, 411] on input "Add to Cart" at bounding box center [1227, 414] width 112 height 34
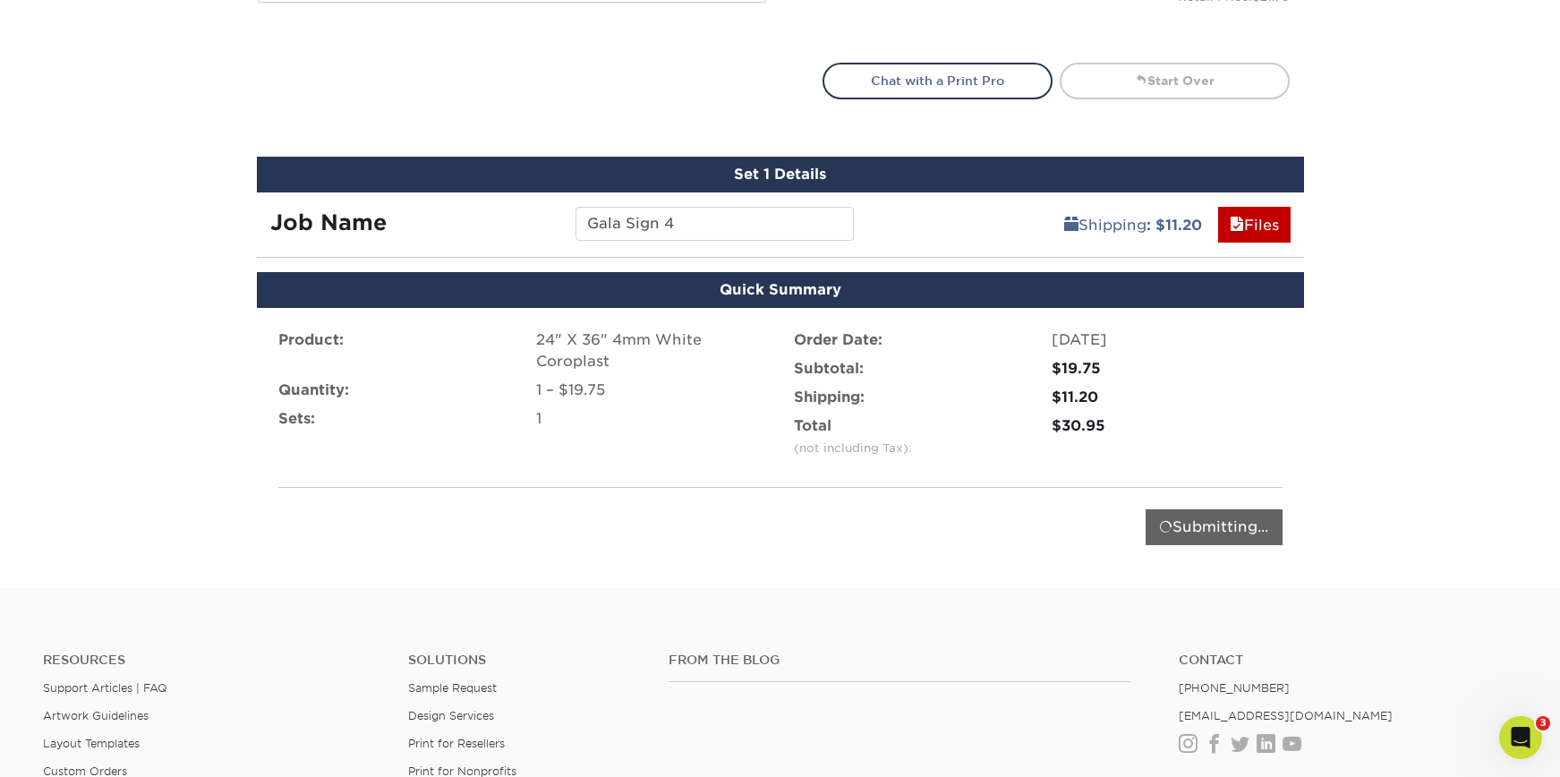
scroll to position [917, 0]
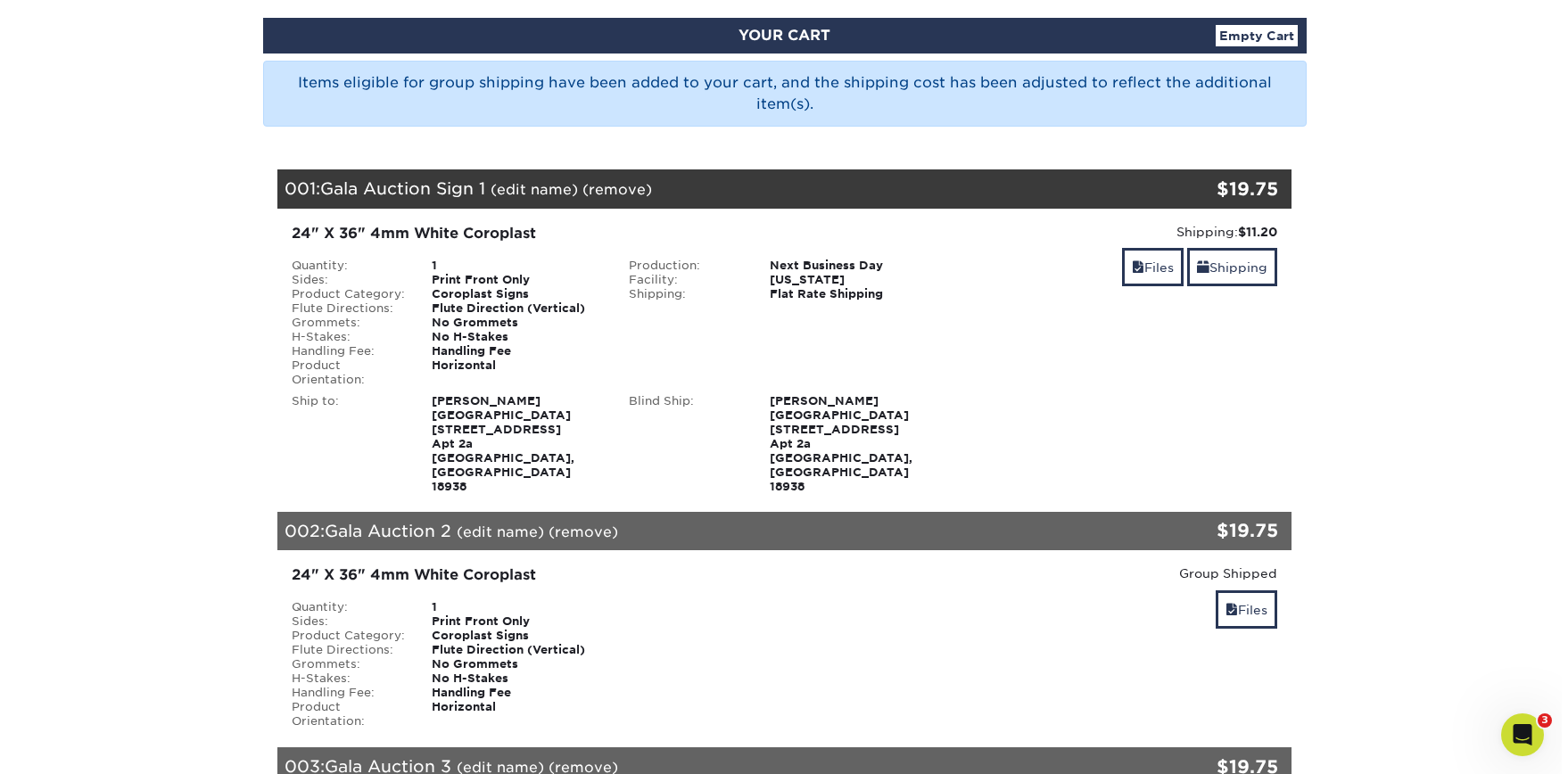
scroll to position [171, 0]
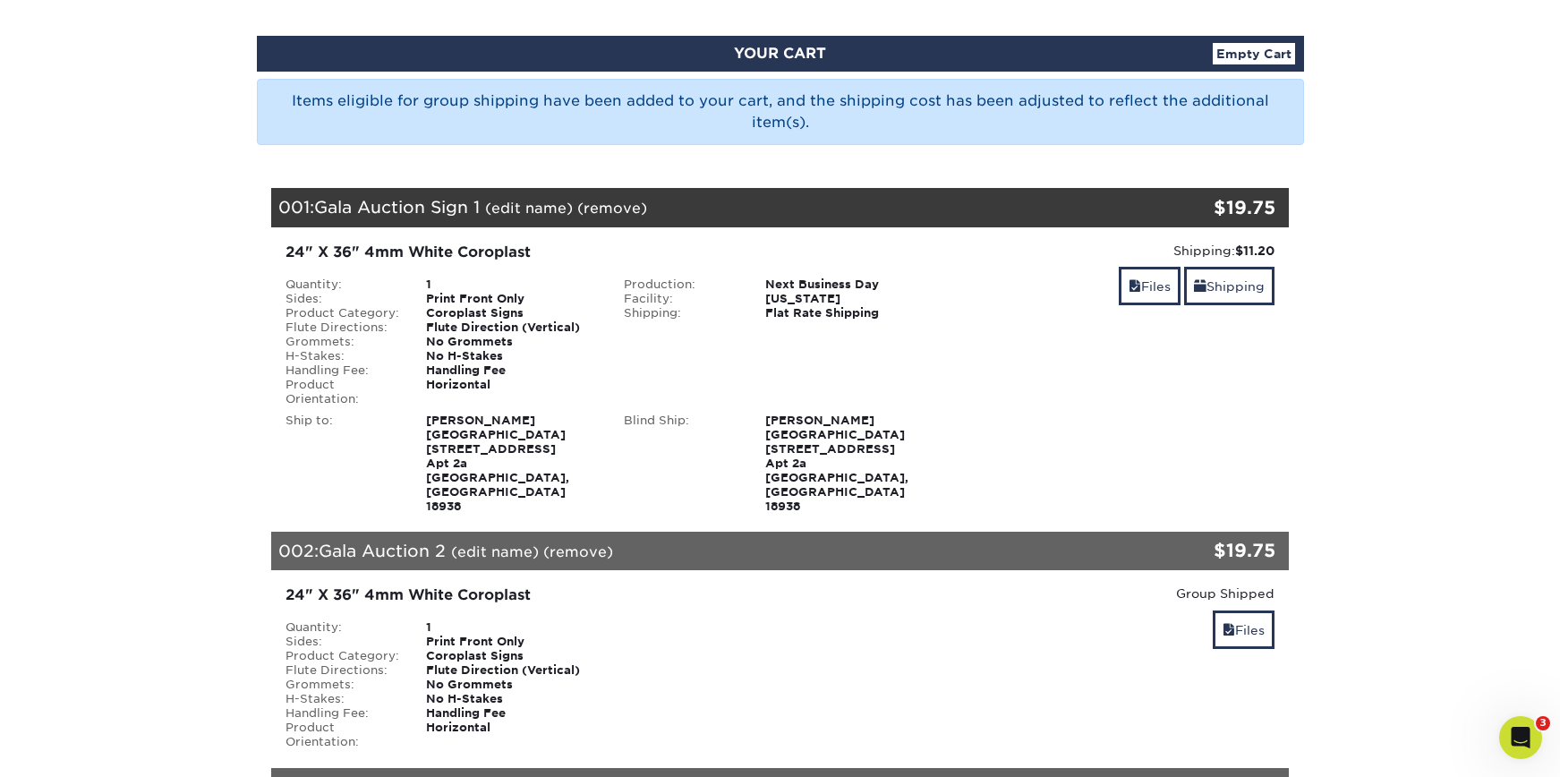
click at [518, 201] on link "(edit name)" at bounding box center [529, 208] width 88 height 17
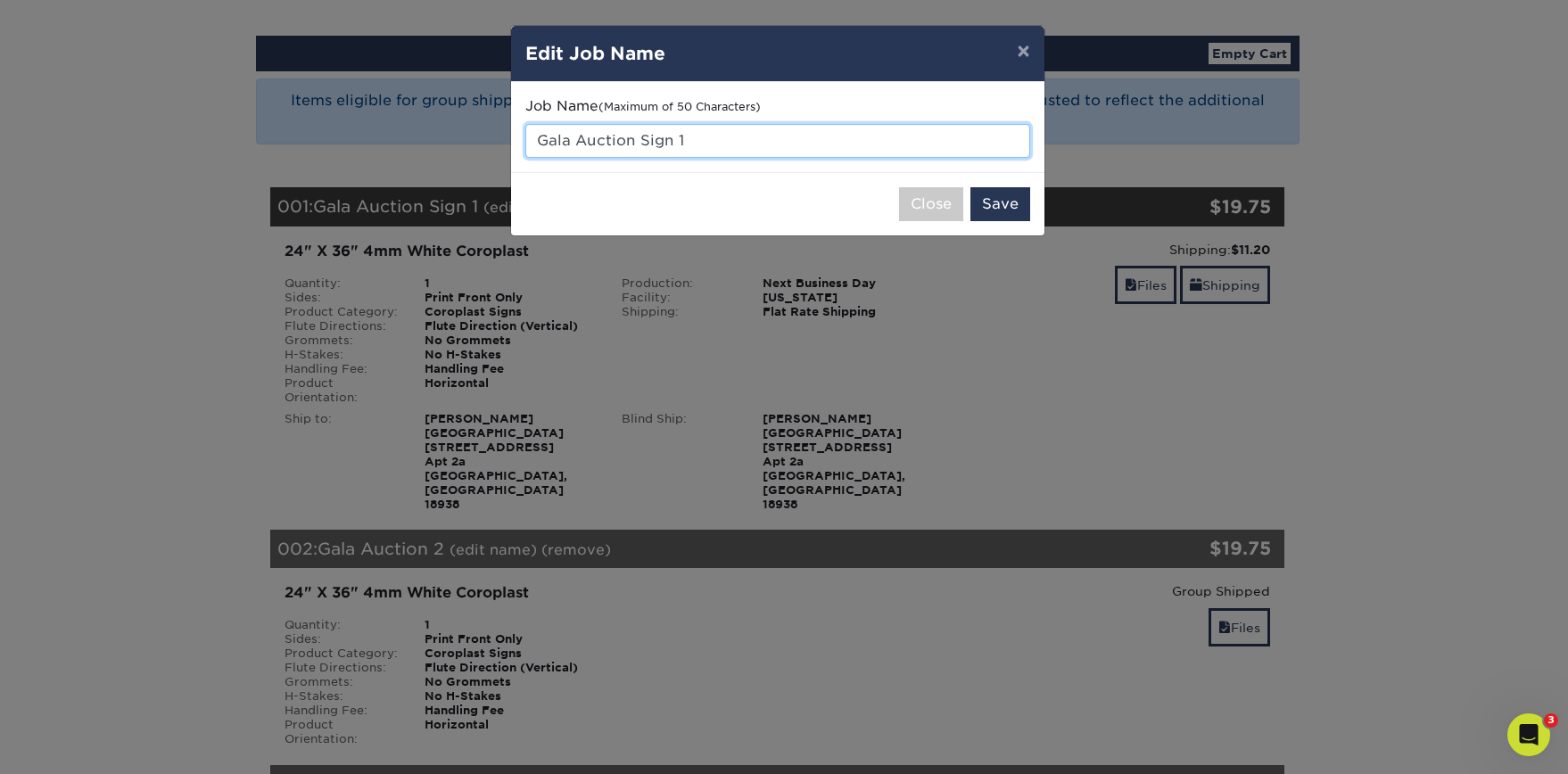
click at [639, 136] on input "Gala Auction Sign 1" at bounding box center [777, 140] width 505 height 34
click at [640, 136] on input "Gala Auction Sign 1" at bounding box center [777, 140] width 505 height 34
type input "Gala Auction 1"
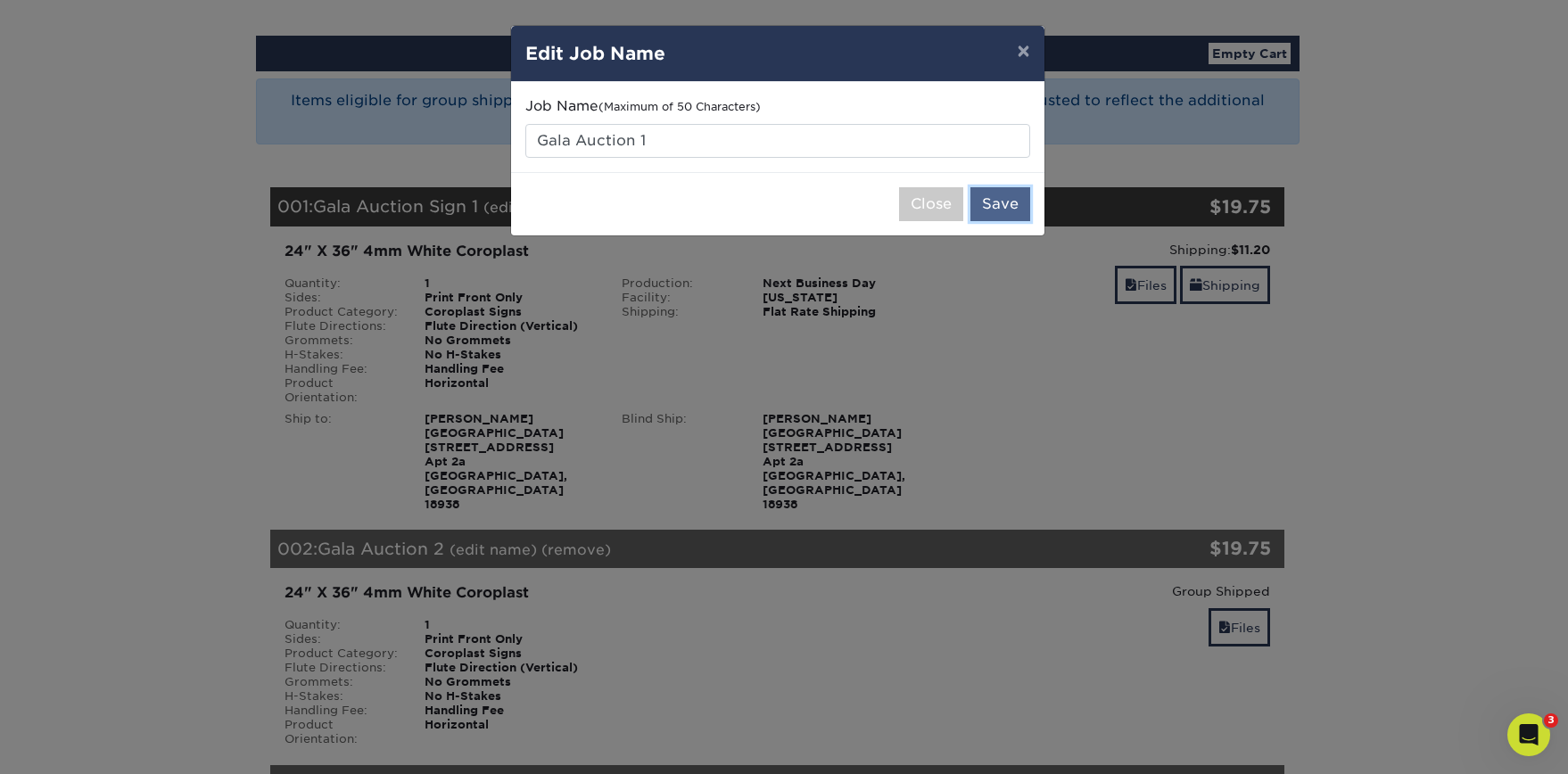
click at [1008, 199] on button "Save" at bounding box center [1000, 204] width 60 height 34
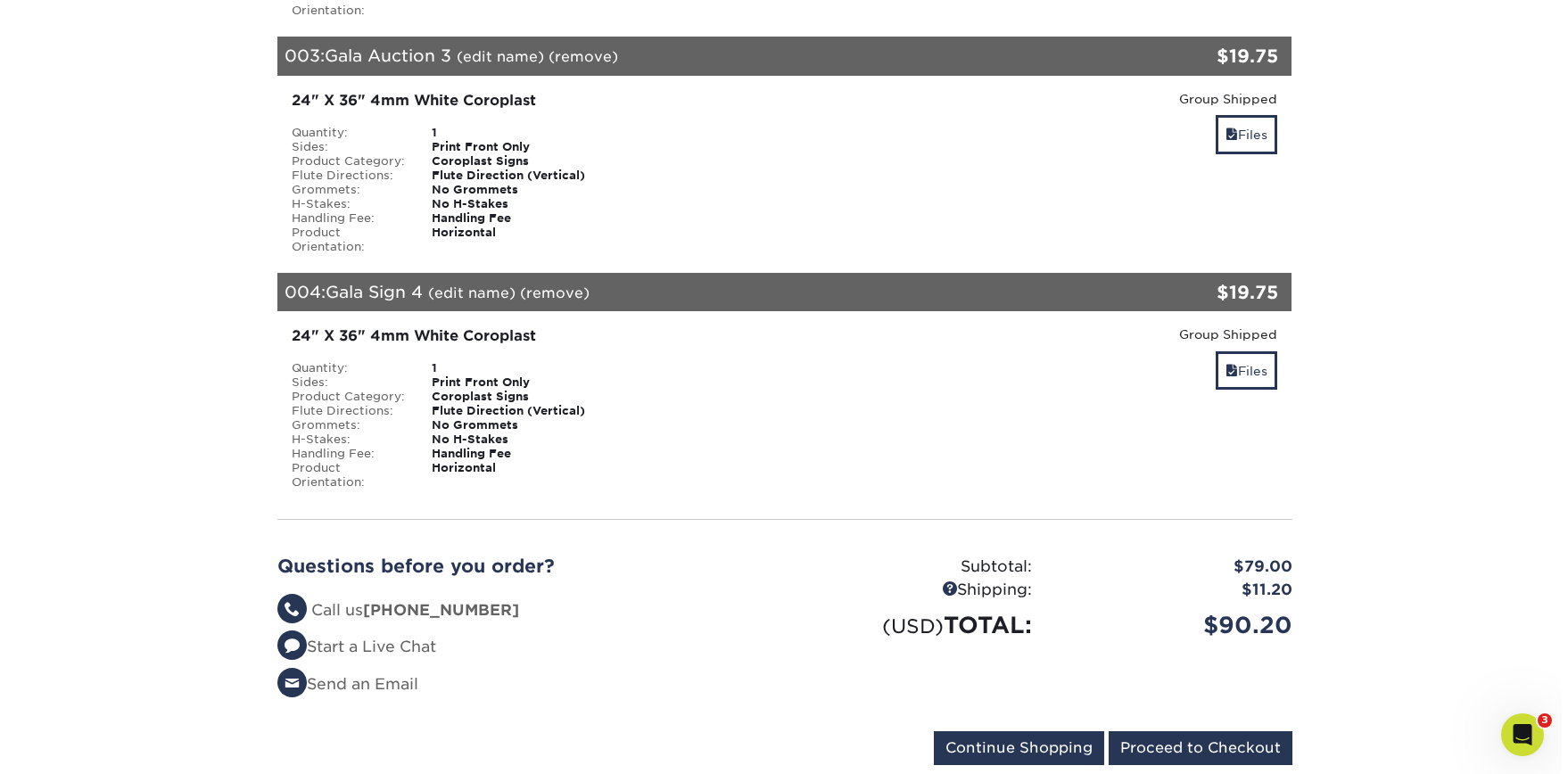
scroll to position [903, 0]
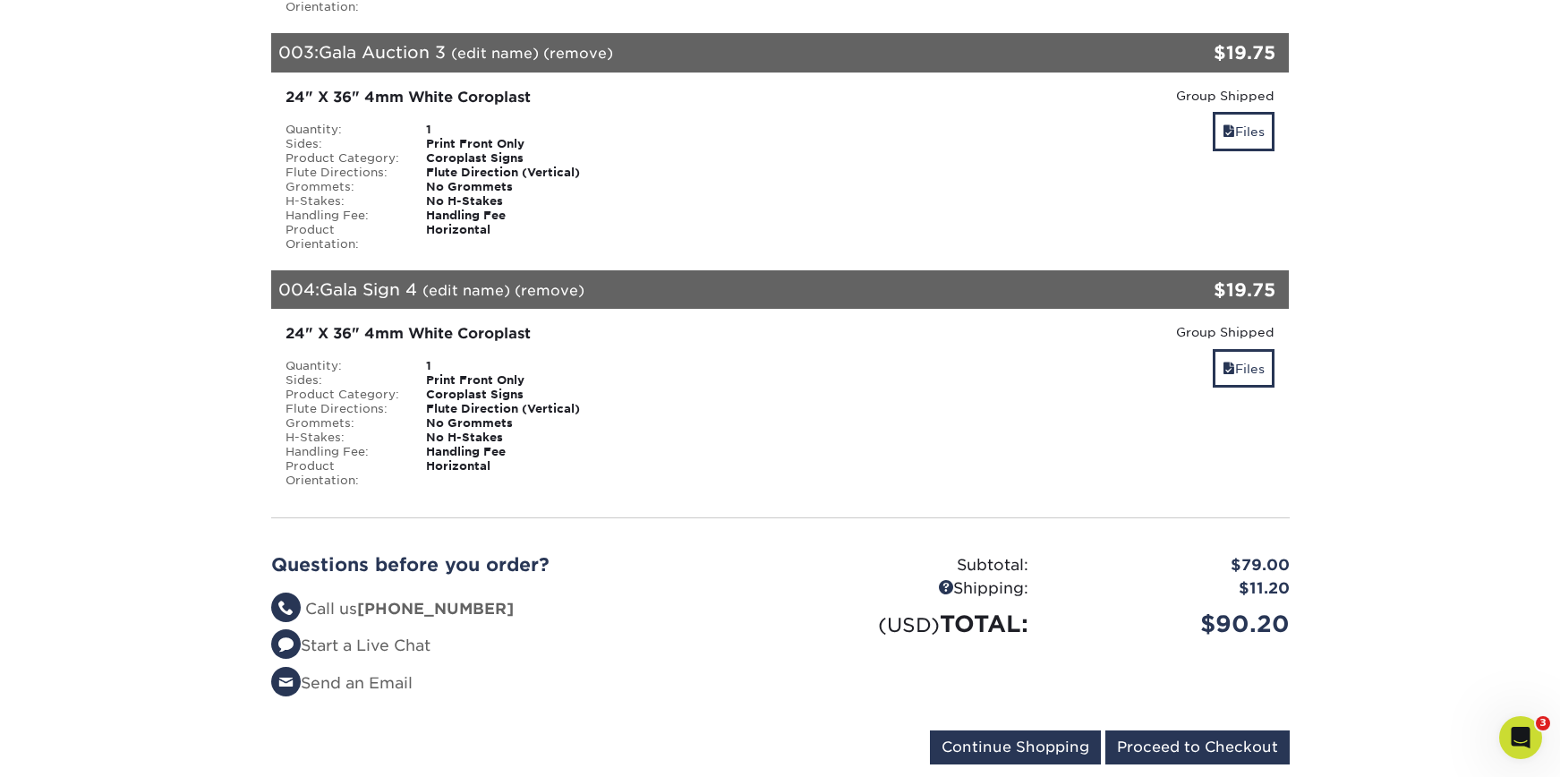
click at [477, 282] on link "(edit name)" at bounding box center [466, 290] width 88 height 17
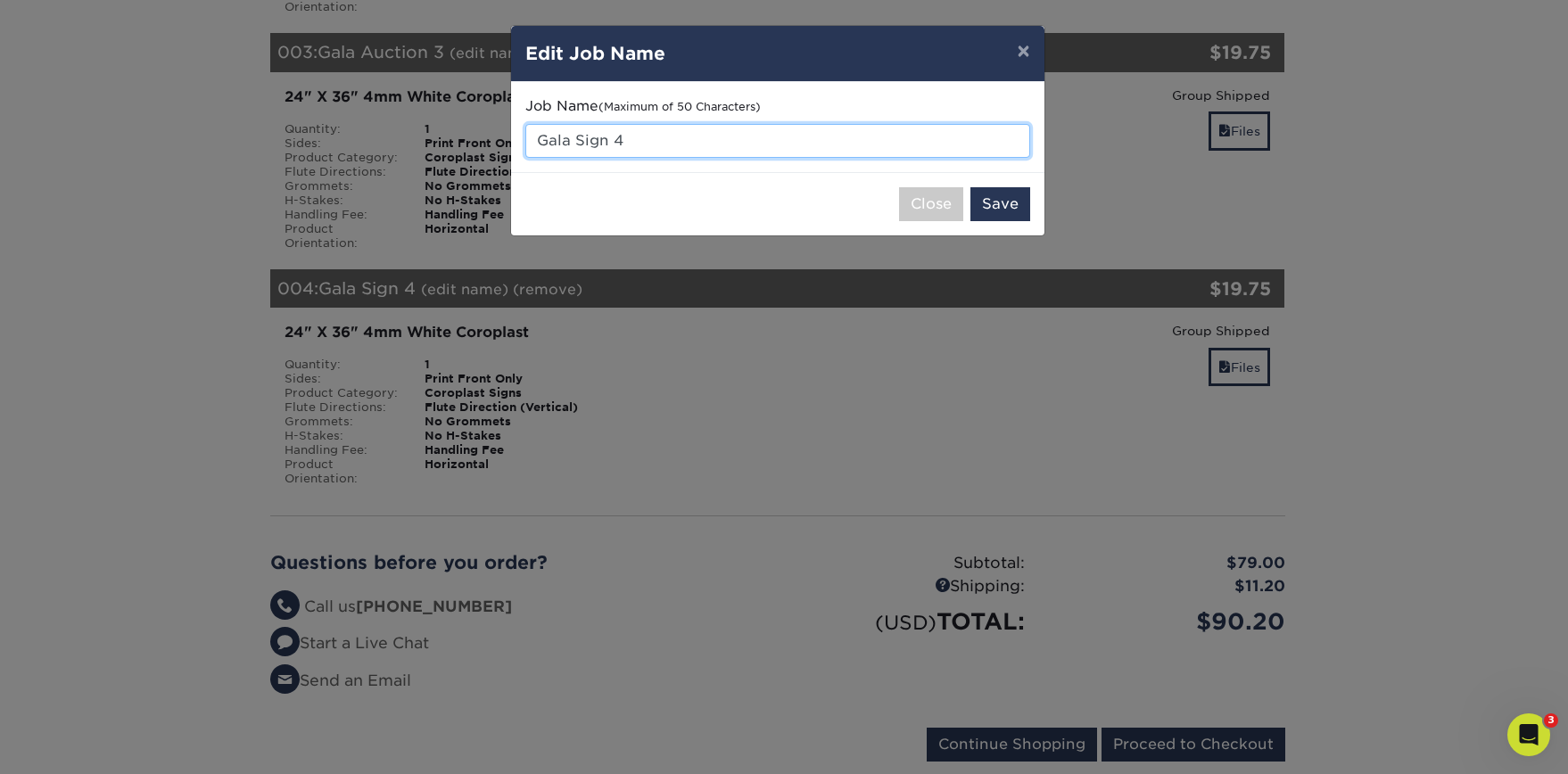
click at [586, 131] on input "Gala Sign 4" at bounding box center [777, 140] width 505 height 34
click at [587, 132] on input "Gala Sign 4" at bounding box center [777, 140] width 505 height 34
click at [591, 148] on input "Gala Sign 4" at bounding box center [777, 140] width 505 height 34
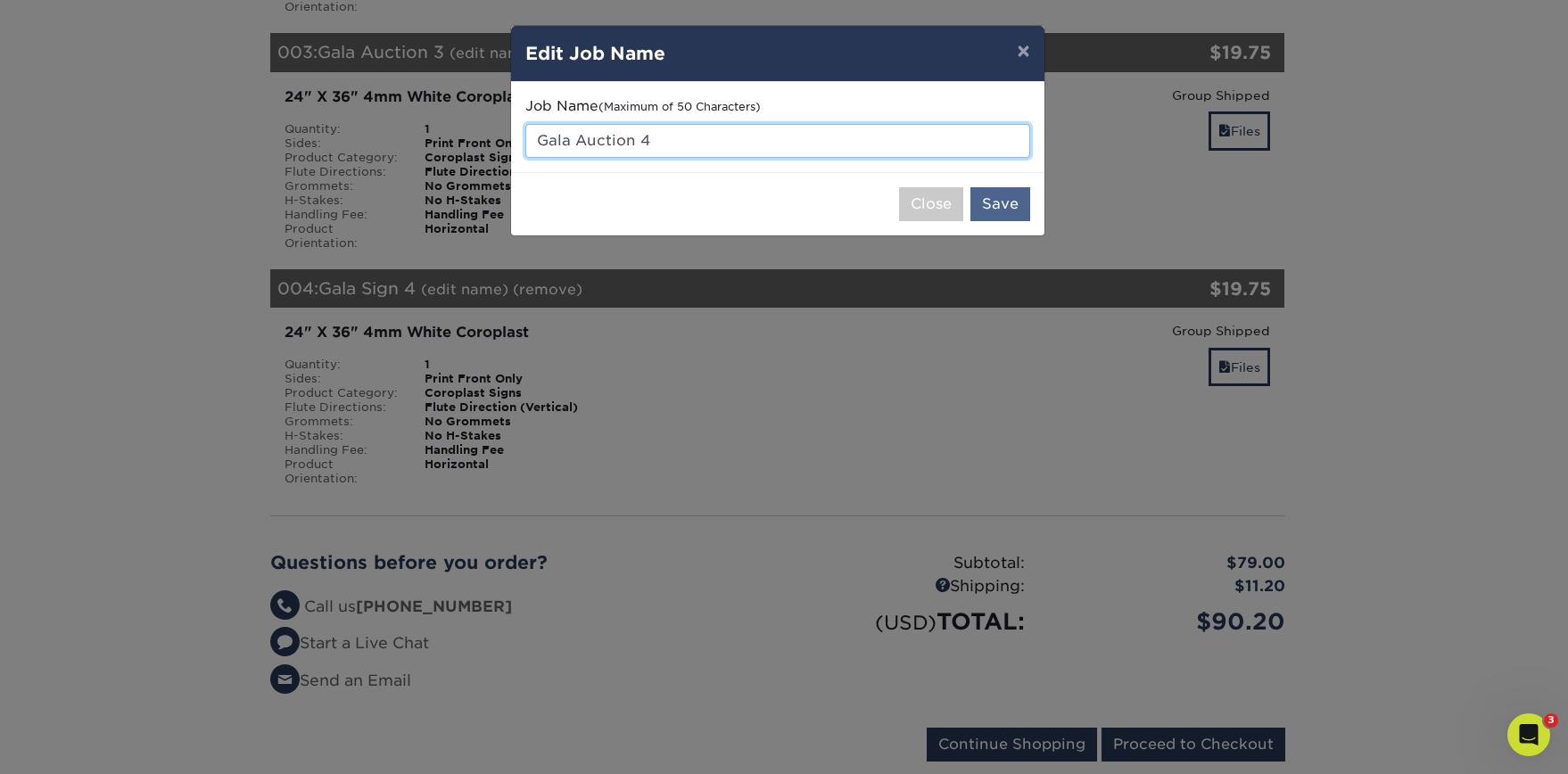
type input "Gala Auction 4"
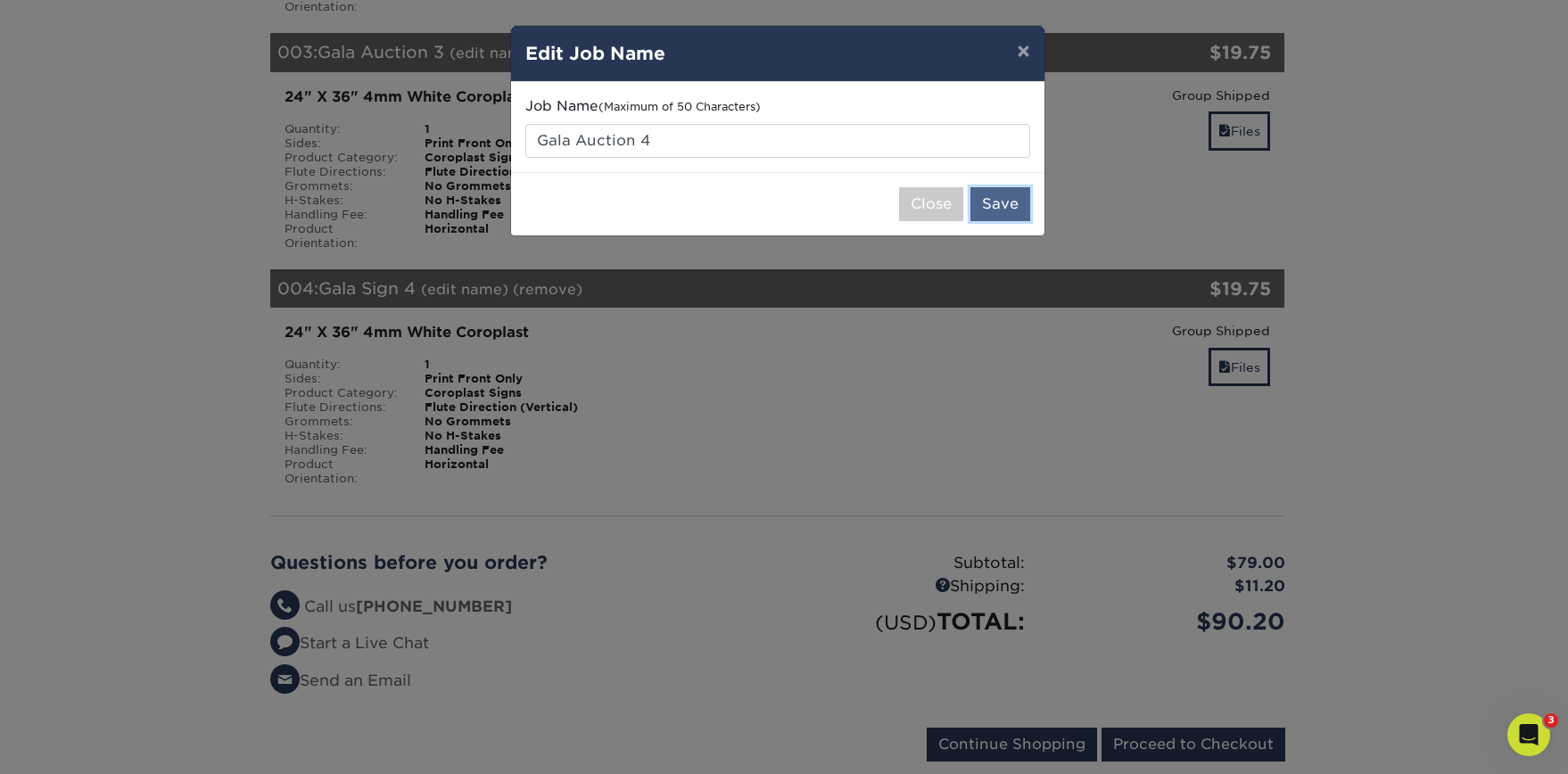
click at [990, 198] on button "Save" at bounding box center [1000, 204] width 60 height 34
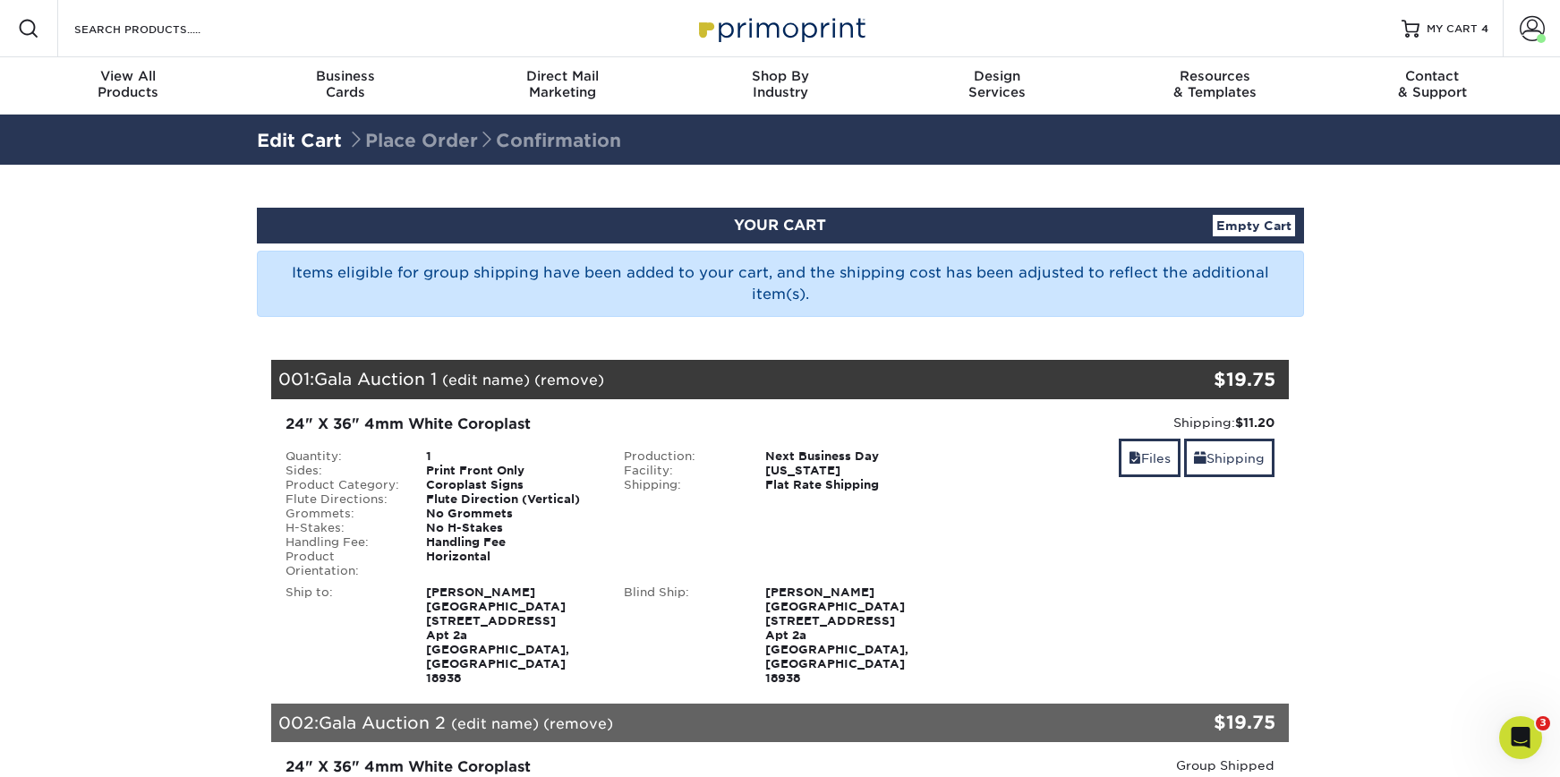
click at [277, 38] on div "Resources Menu Search Products Account [PERSON_NAME] Client Account Dashboard A…" at bounding box center [780, 28] width 1560 height 57
click at [203, 20] on input "Search Products" at bounding box center [160, 28] width 175 height 21
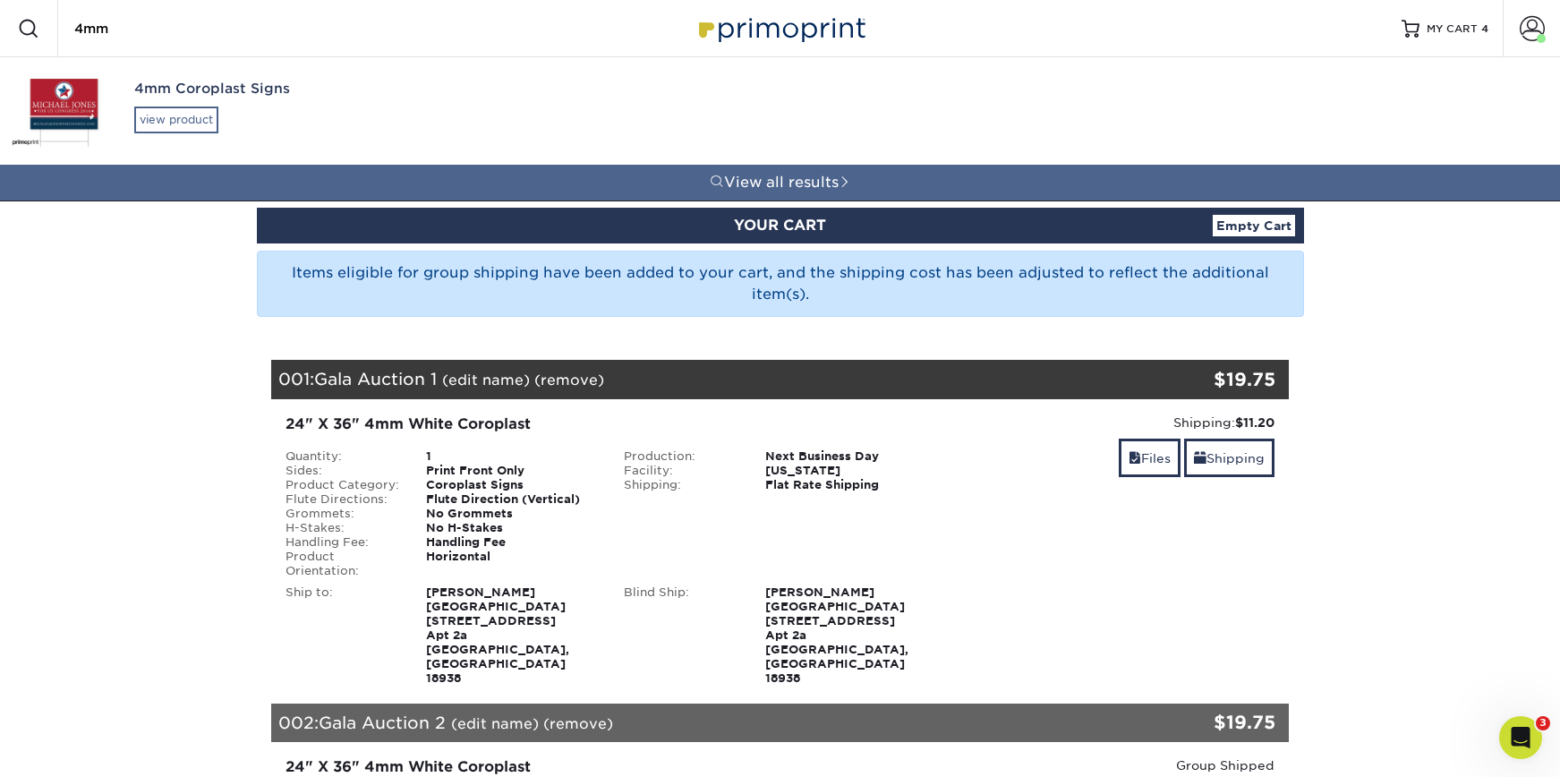
type input "4mm"
click at [177, 115] on div "view product" at bounding box center [176, 120] width 84 height 27
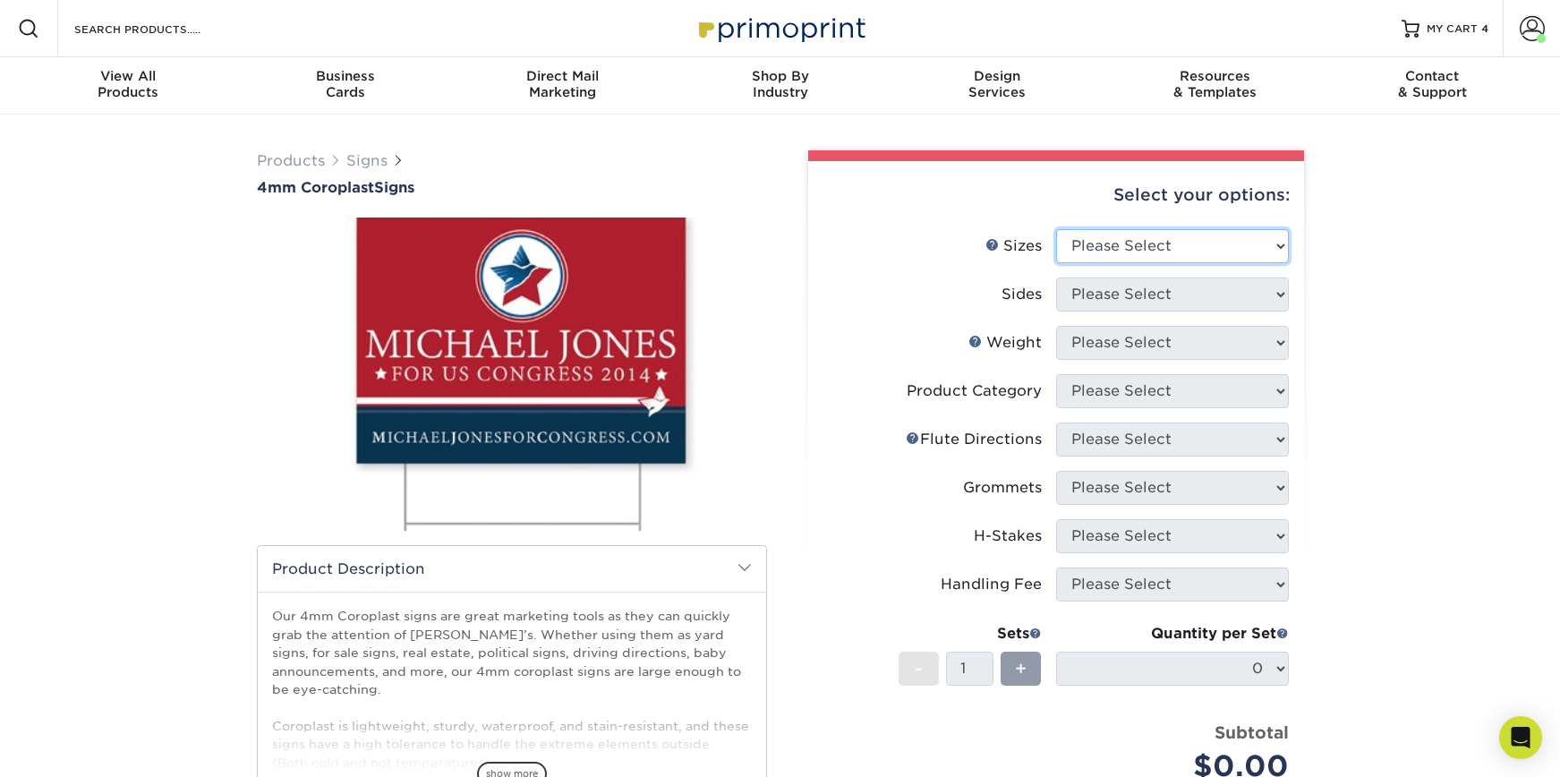
click at [1215, 243] on select "Please Select 12" x 18" 18" x 24" 24" x 24" 24" x 36"" at bounding box center [1172, 246] width 233 height 34
select select "24.00x36.00"
click at [1056, 229] on select "Please Select 12" x 18" 18" x 24" 24" x 24" 24" x 36"" at bounding box center [1172, 246] width 233 height 34
click at [1132, 286] on select "Please Select Print Both Sides Print Front Only" at bounding box center [1172, 294] width 233 height 34
select select "32d3c223-f82c-492b-b915-ba065a00862f"
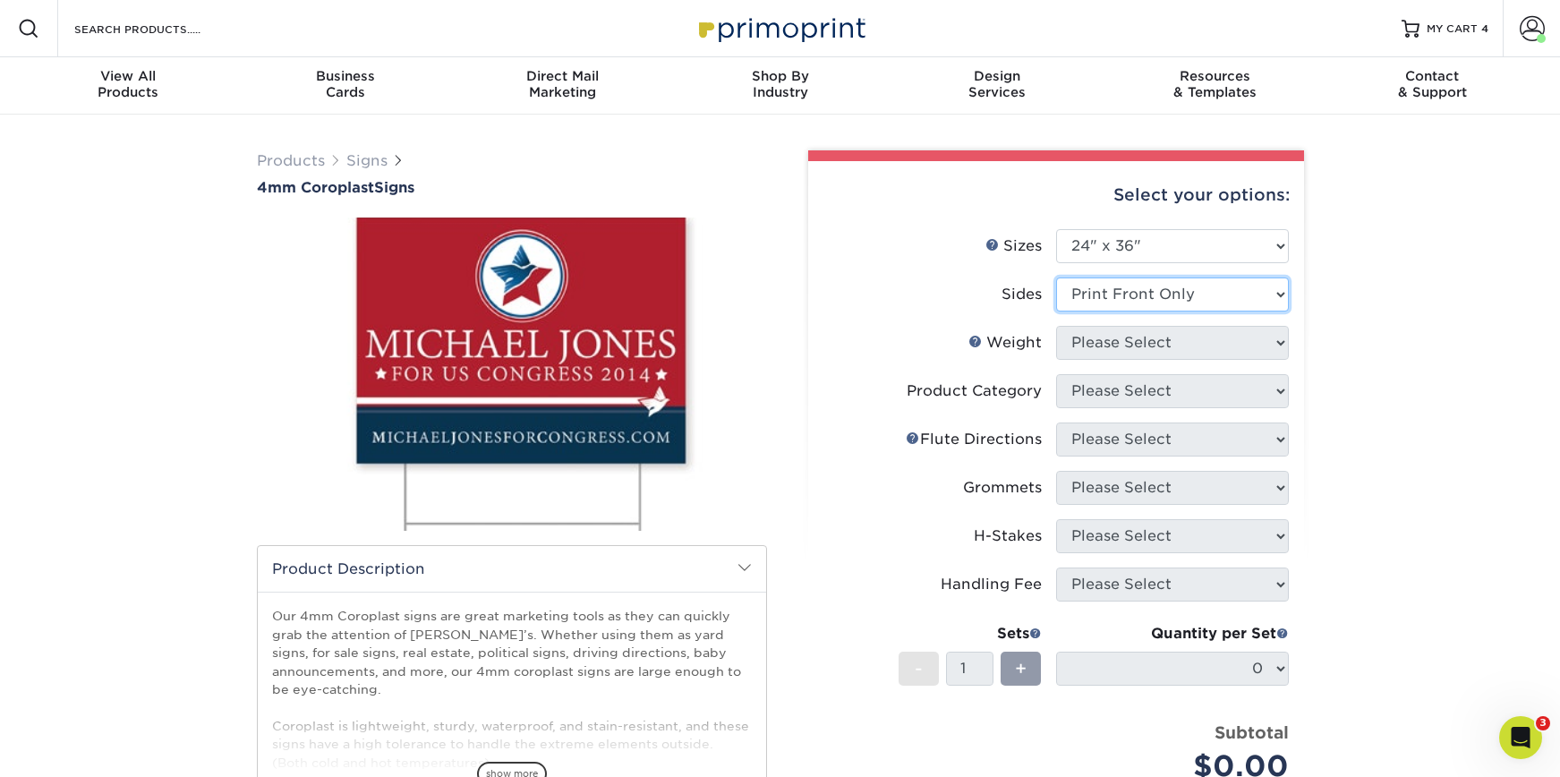
click at [1056, 277] on select "Please Select Print Both Sides Print Front Only" at bounding box center [1172, 294] width 233 height 34
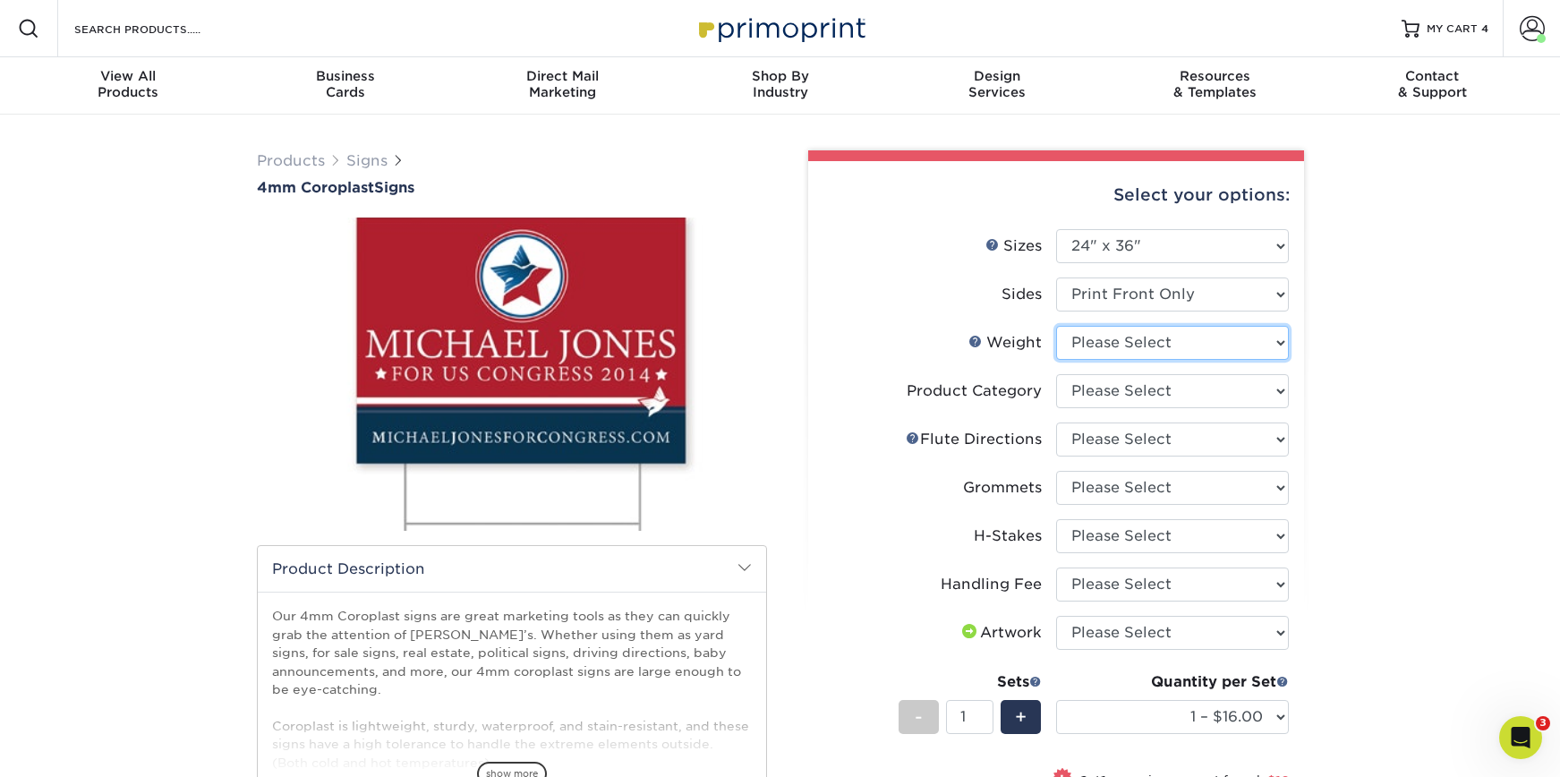
click at [1084, 343] on select "Please Select 4CORO" at bounding box center [1172, 343] width 233 height 34
select select "4CORO"
click at [1056, 326] on select "Please Select 4CORO" at bounding box center [1172, 343] width 233 height 34
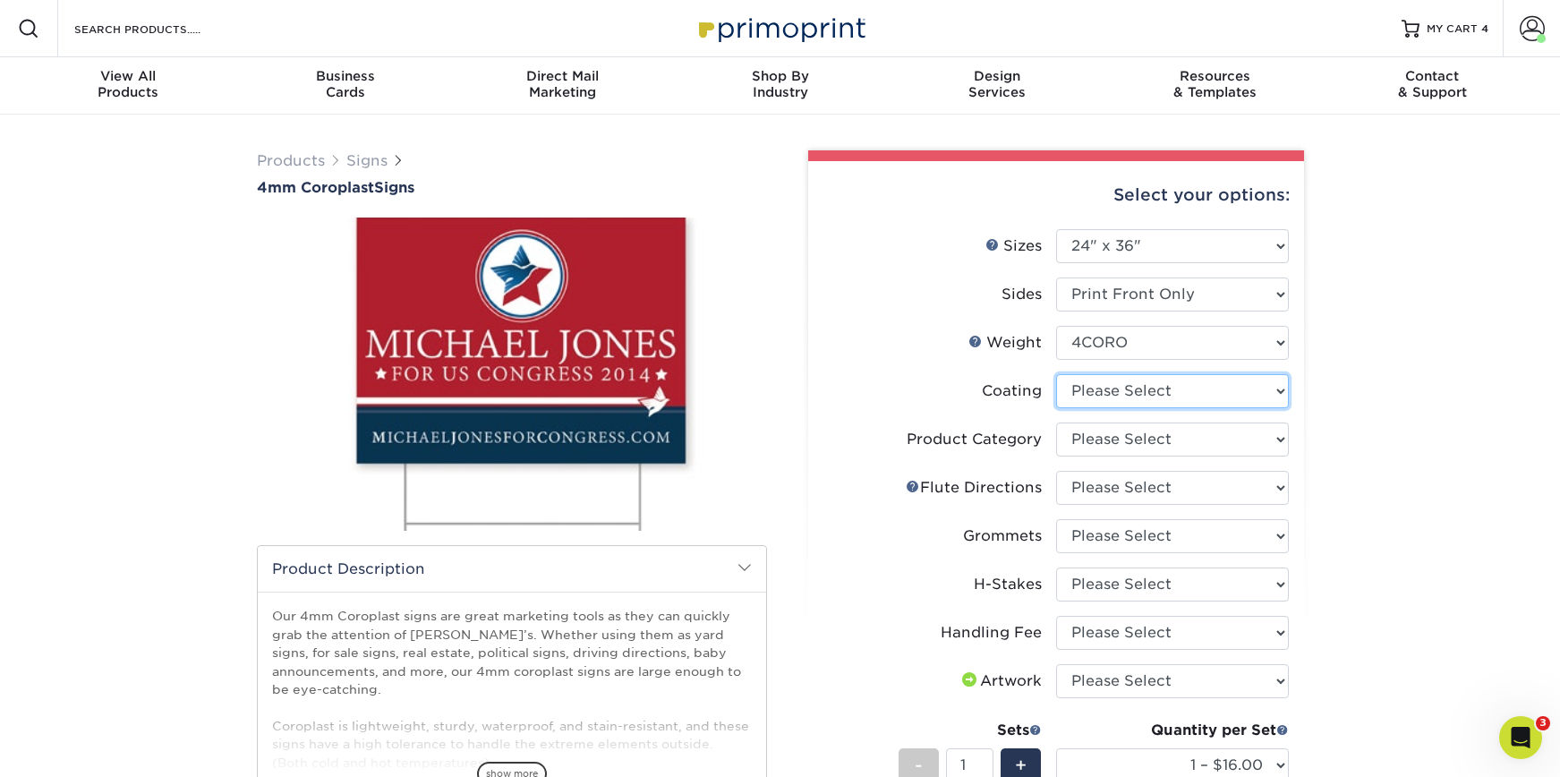
click at [1091, 392] on select at bounding box center [1172, 391] width 233 height 34
select select "3e7618de-abca-4bda-9f97-8b9129e913d8"
click at [1056, 374] on select at bounding box center [1172, 391] width 233 height 34
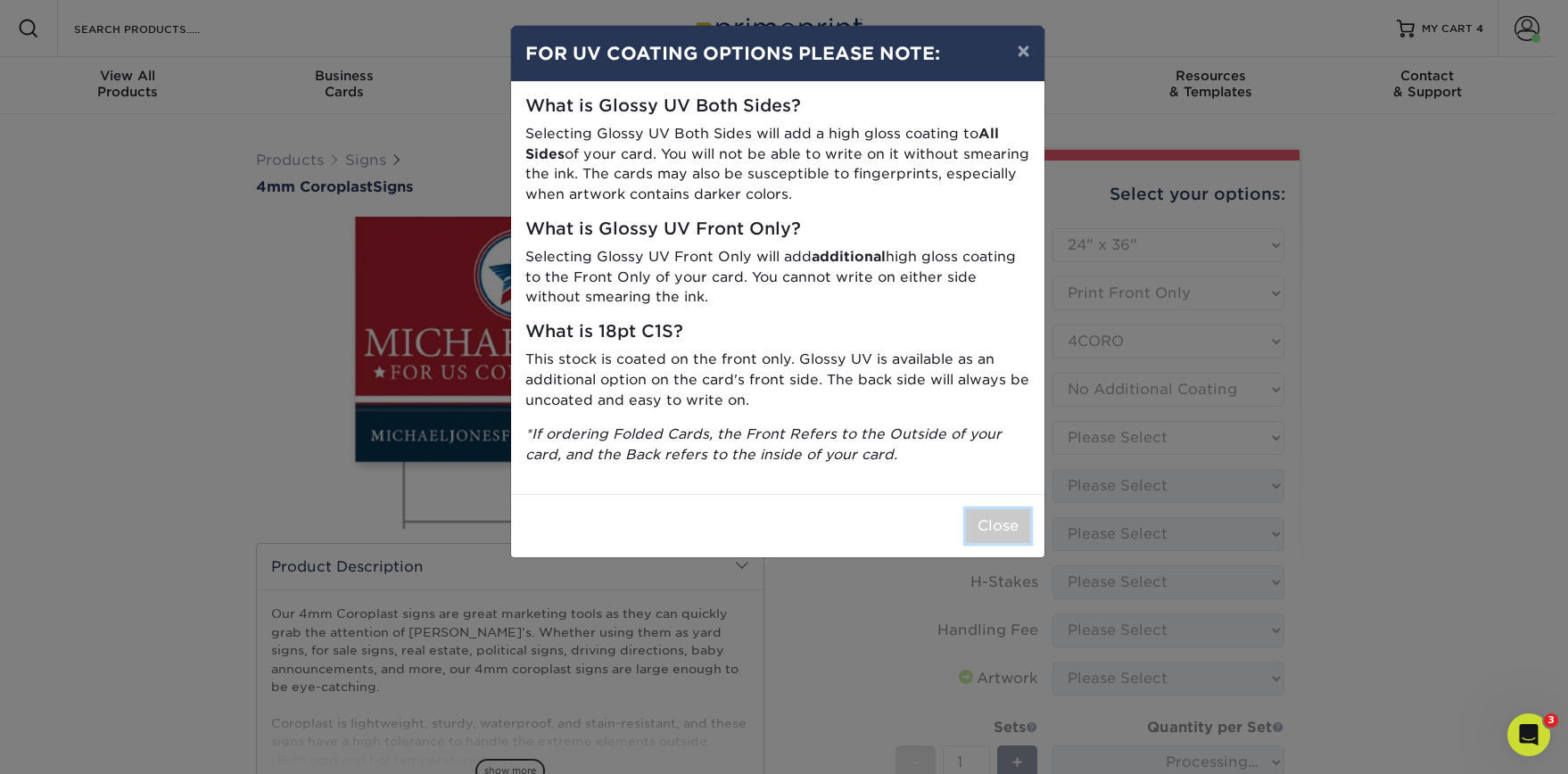
drag, startPoint x: 1026, startPoint y: 511, endPoint x: 1018, endPoint y: 516, distance: 9.4
click at [1018, 515] on button "Close" at bounding box center [997, 526] width 64 height 34
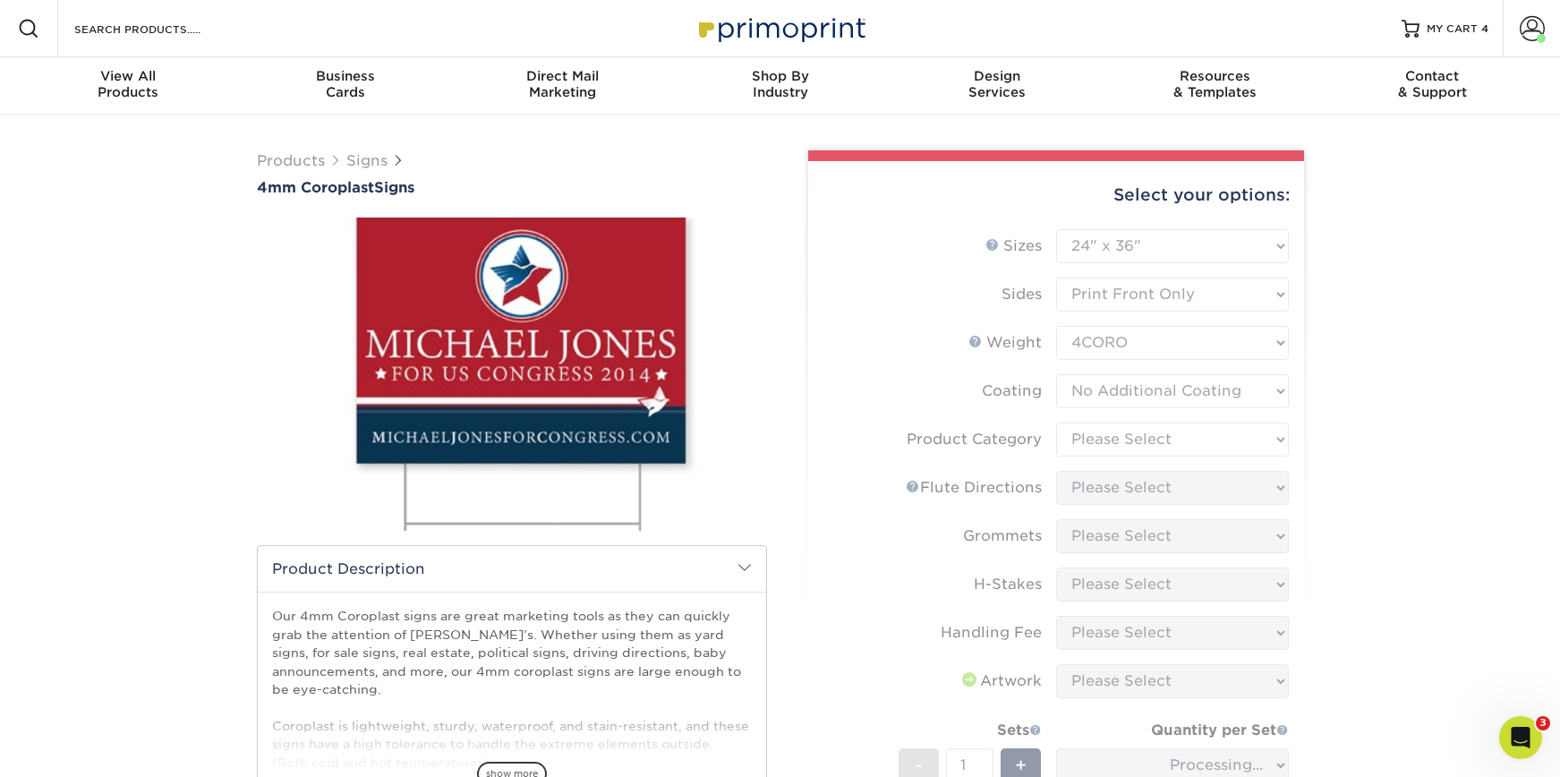
click at [1017, 535] on form "Sizes Help Sizes Please Select 12" x 18" 18" x 24" 24" x 24" 24" x 36" Sides Pl…" at bounding box center [1056, 583] width 467 height 709
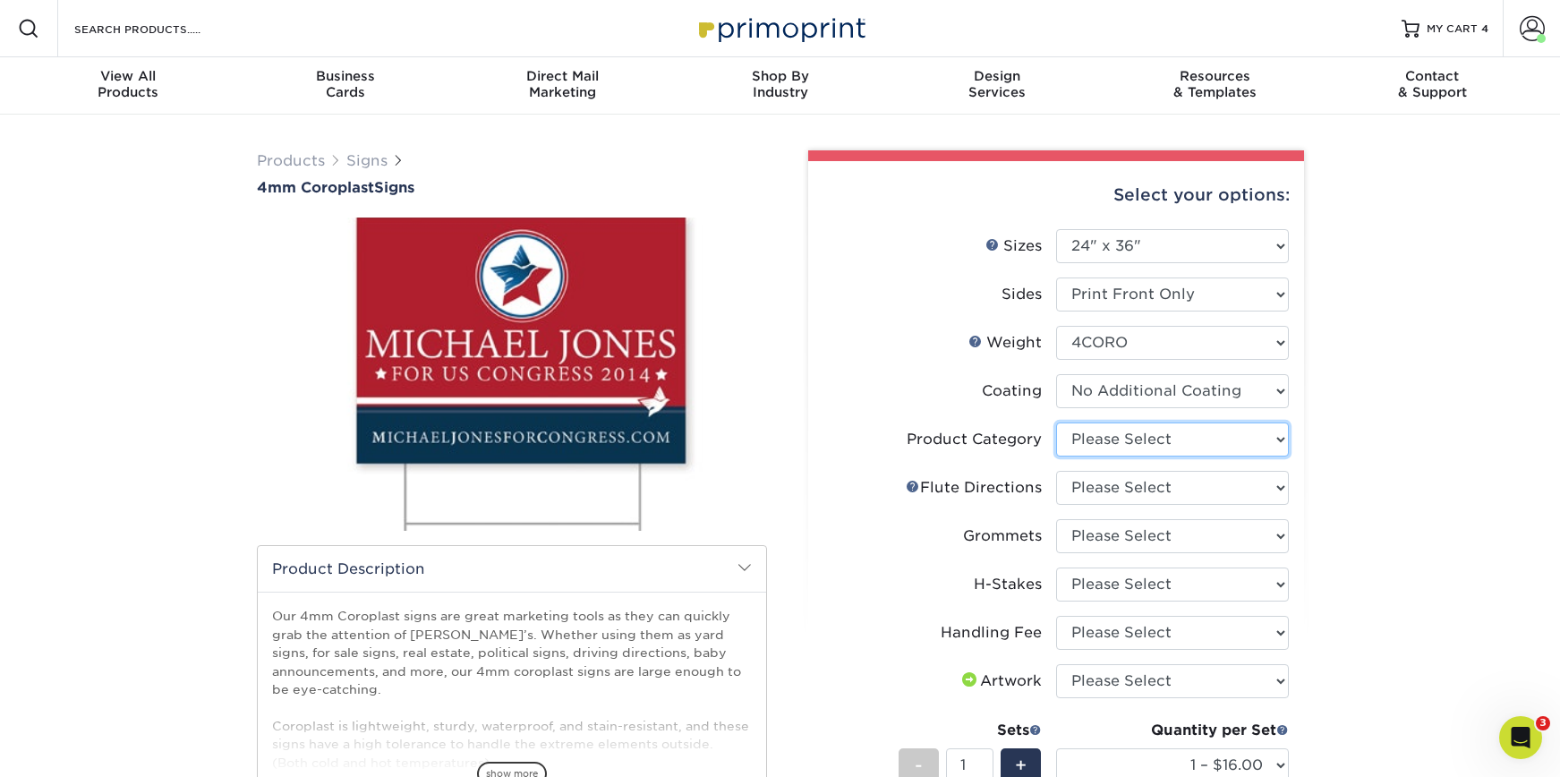
click at [1180, 427] on select "Please Select Coroplast Signs" at bounding box center [1172, 439] width 233 height 34
select select "b3582ed5-6912-492c-8440-2cc51afdb8e1"
click at [1056, 422] on select "Please Select Coroplast Signs" at bounding box center [1172, 439] width 233 height 34
click at [1191, 480] on select "Please Select Flute Direction (Horizontal) Flute Direction (Vertical)" at bounding box center [1172, 488] width 233 height 34
select select "b9474d6d-25b7-40b8-b284-85b7690982f8"
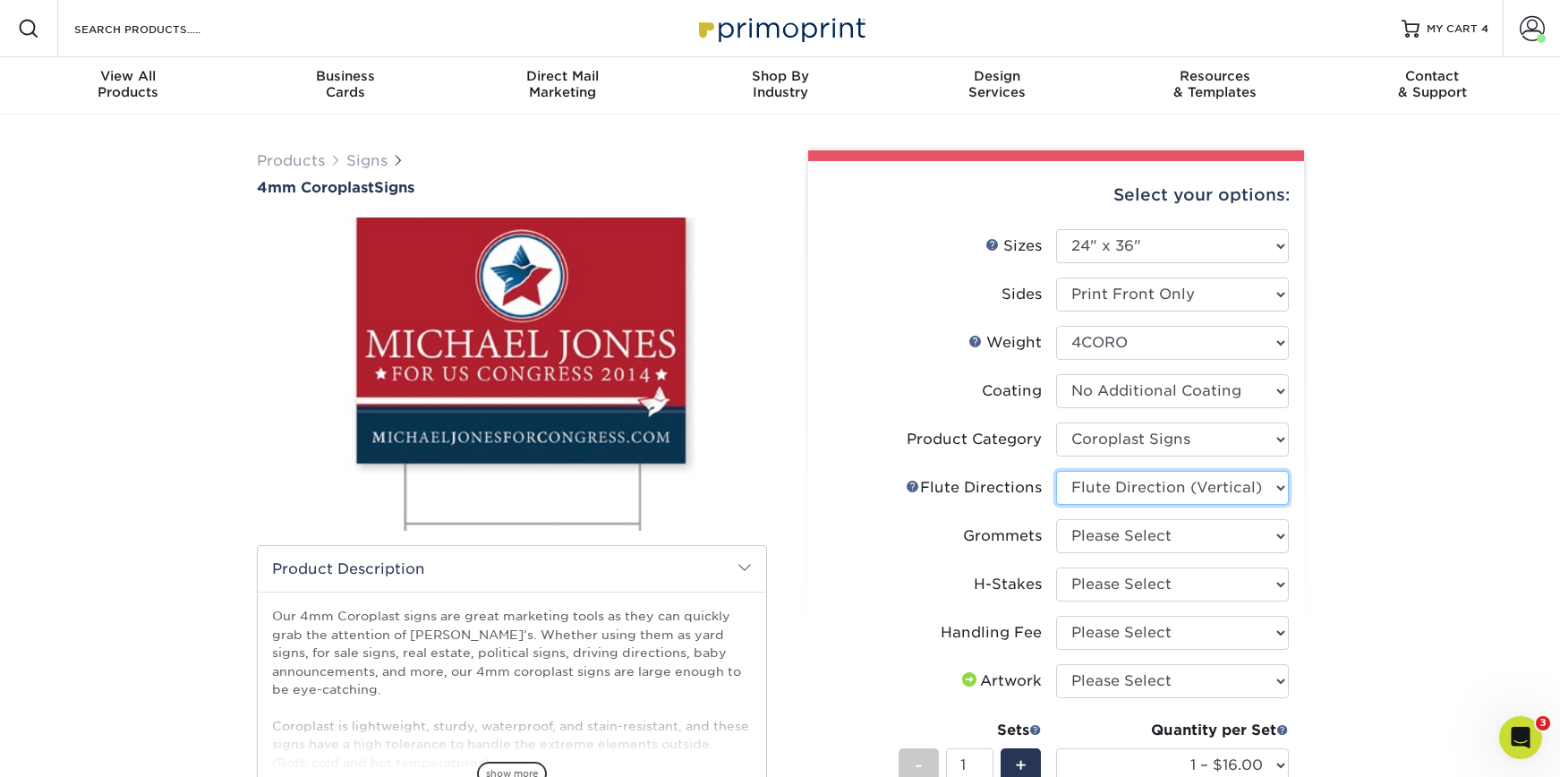
click at [1056, 471] on select "Please Select Flute Direction (Horizontal) Flute Direction (Vertical)" at bounding box center [1172, 488] width 233 height 34
click at [1133, 540] on select "Please Select No Grommets Yes, Grommet All 4 Corners Yes, Grommet All 4 Corners…" at bounding box center [1172, 536] width 233 height 34
select select "90d329df-db80-4206-b821-ff9d3f363977"
click at [1056, 519] on select "Please Select No Grommets Yes, Grommet All 4 Corners Yes, Grommet All 4 Corners…" at bounding box center [1172, 536] width 233 height 34
click at [1115, 593] on select "Please Select No H-Stakes Yes" at bounding box center [1172, 584] width 233 height 34
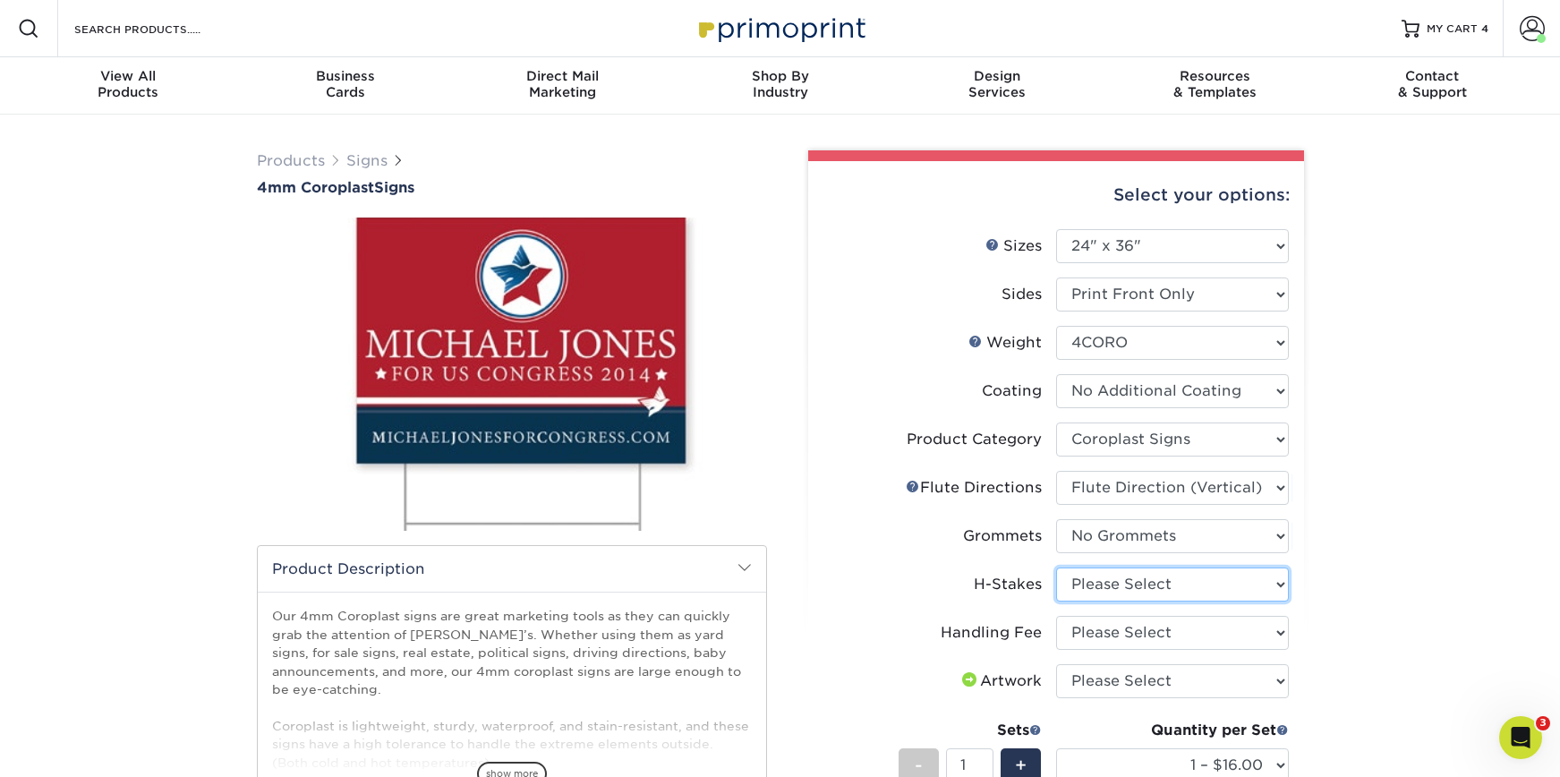
select select "aec992a9-897e-40ed-b45c-8ce74849ba63"
click at [1056, 567] on select "Please Select No H-Stakes Yes" at bounding box center [1172, 584] width 233 height 34
click at [1129, 631] on select "Please Select Handling Fee" at bounding box center [1172, 633] width 233 height 34
select select "ab74c079-444c-4260-ae6a-e09bdee8073c"
click at [1056, 616] on select "Please Select Handling Fee" at bounding box center [1172, 633] width 233 height 34
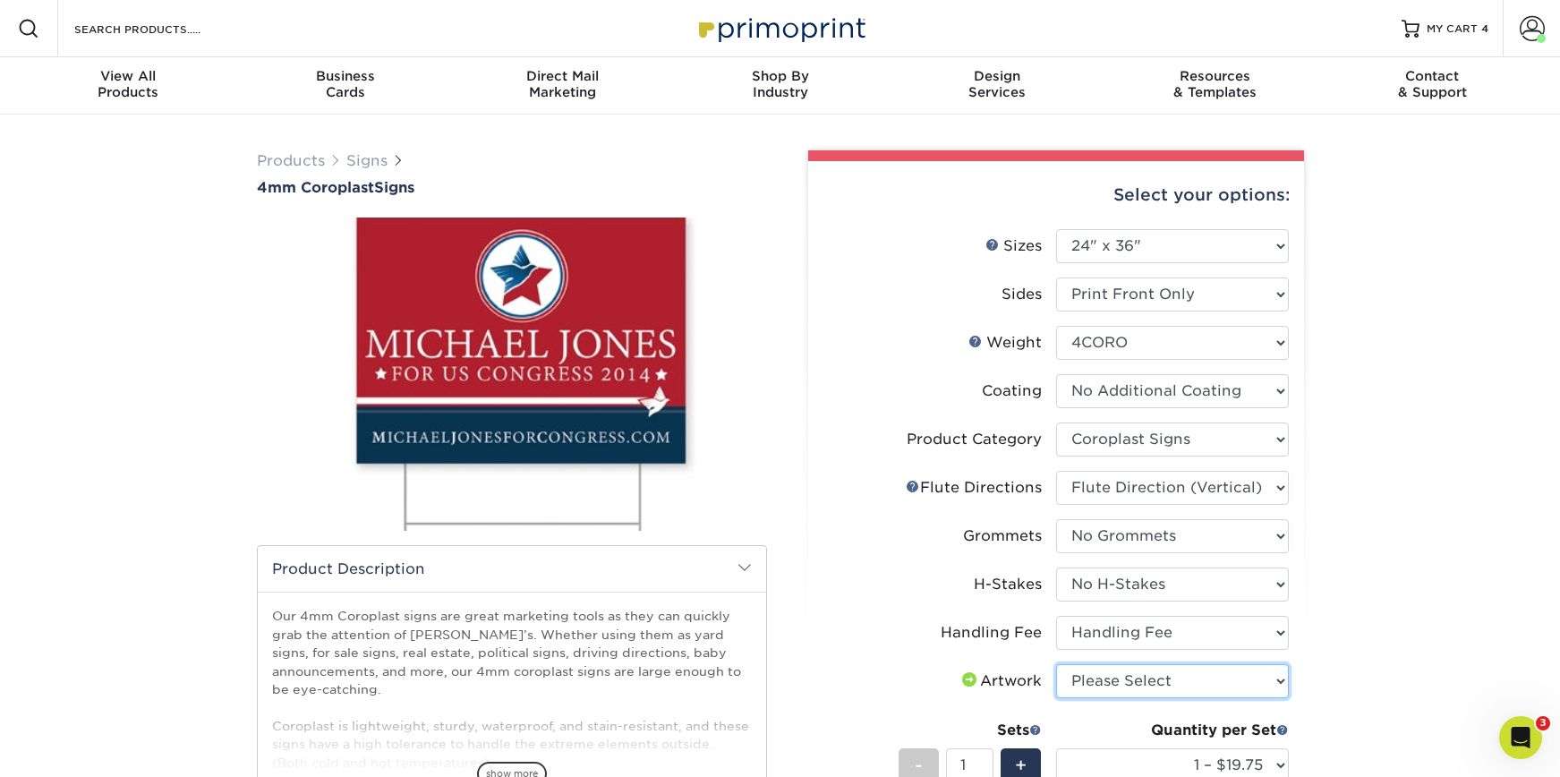
click at [1161, 671] on select "Please Select I will upload files I need a design - $50" at bounding box center [1172, 681] width 233 height 34
select select "upload"
click at [1056, 664] on select "Please Select I will upload files I need a design - $50" at bounding box center [1172, 681] width 233 height 34
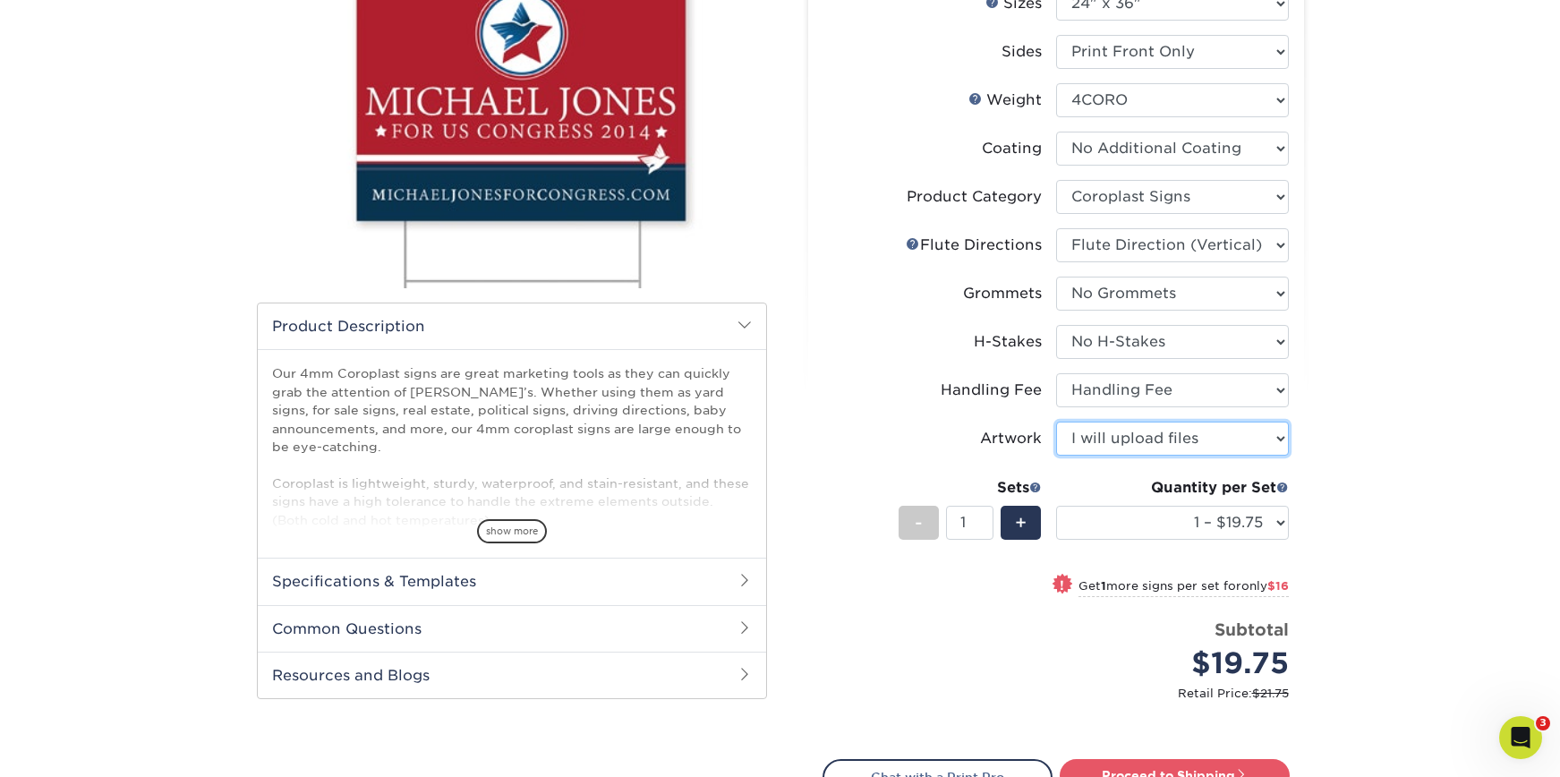
scroll to position [265, 0]
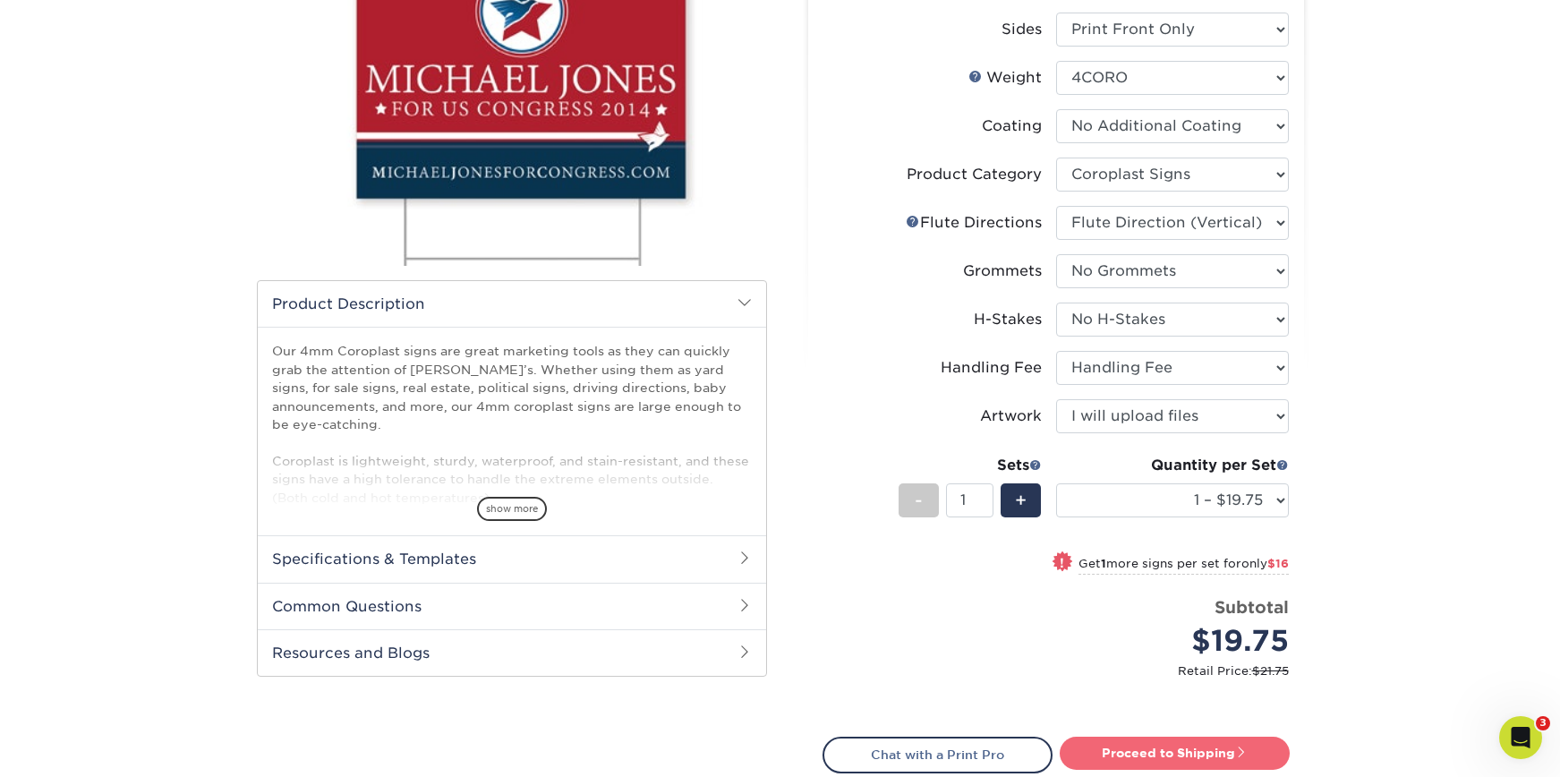
click at [1186, 747] on link "Proceed to Shipping" at bounding box center [1175, 753] width 230 height 32
type input "Set 1"
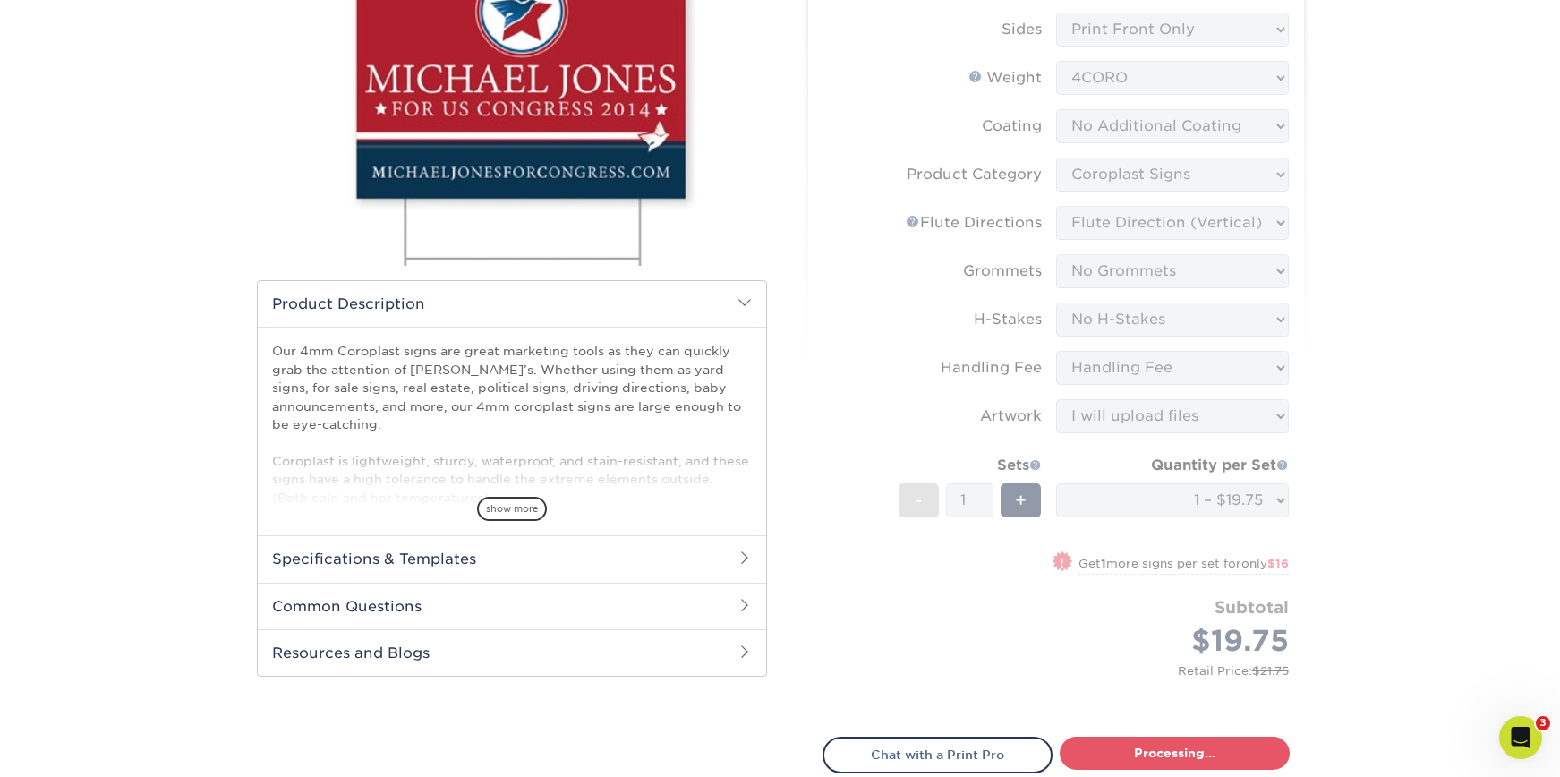
select select "044640a2-81e0-4a14-b128-5232b6ab5635"
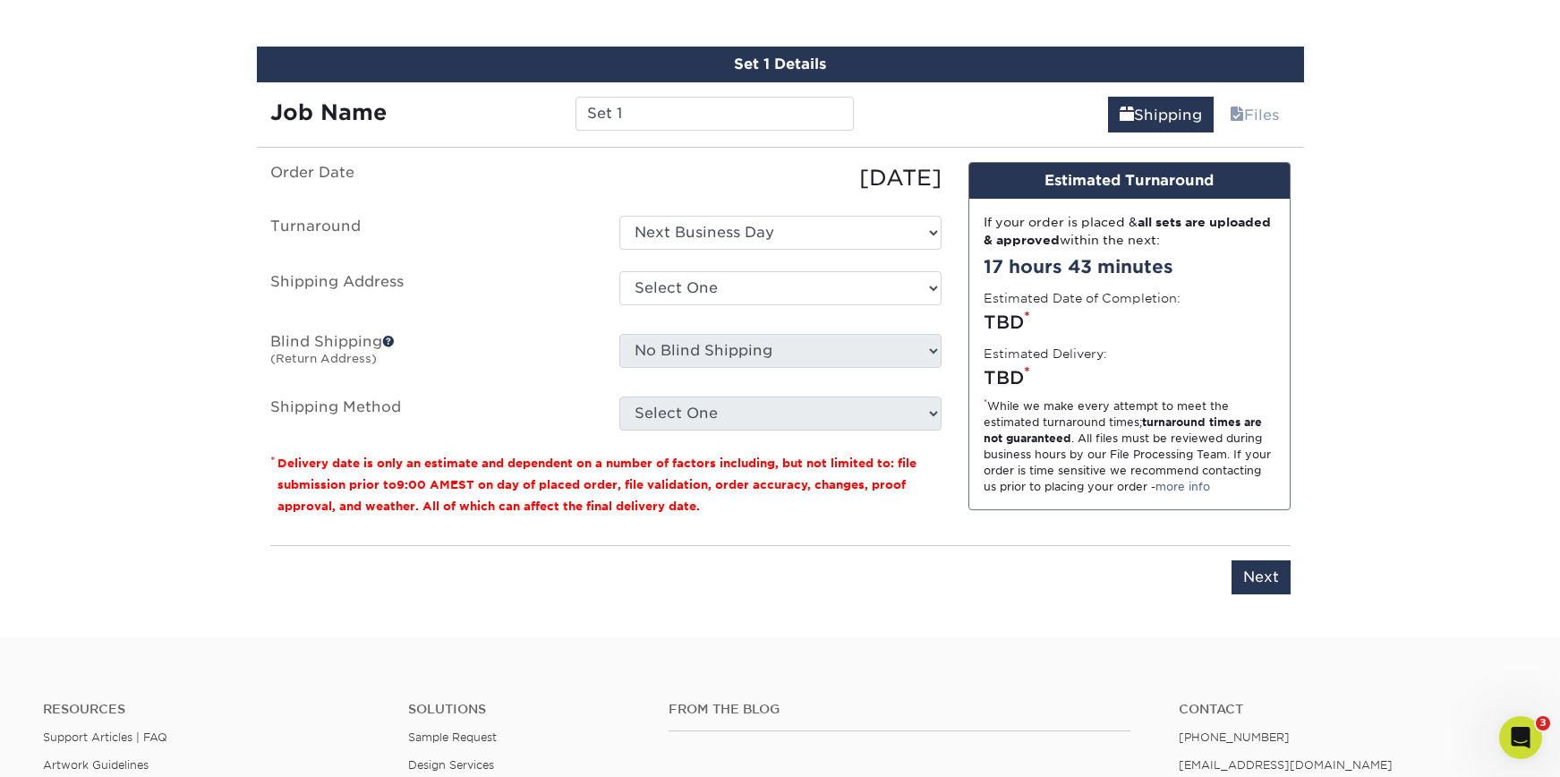
scroll to position [1051, 0]
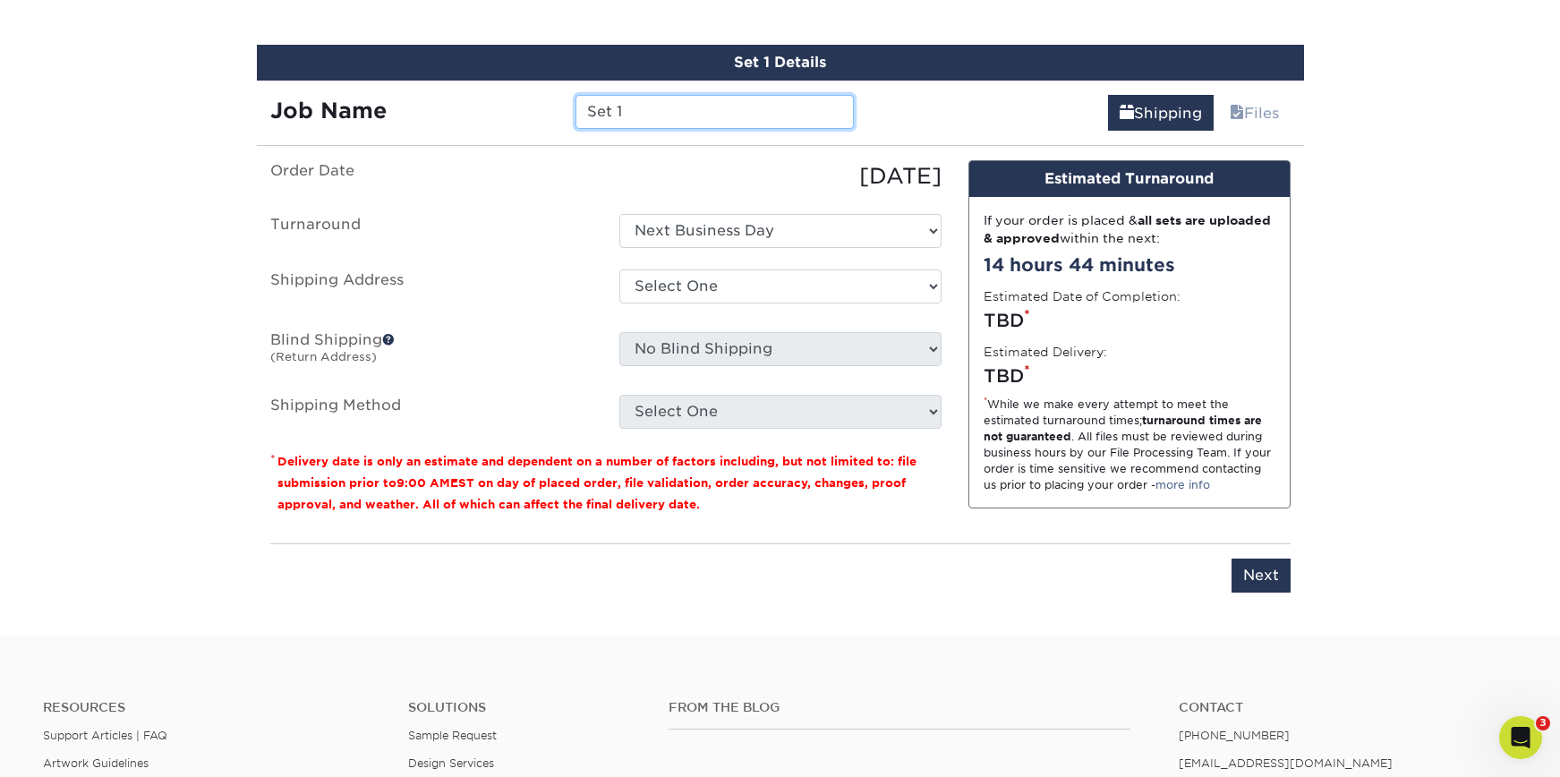
click at [680, 115] on input "Set 1" at bounding box center [715, 112] width 278 height 34
type input "Gala Auction QR Code"
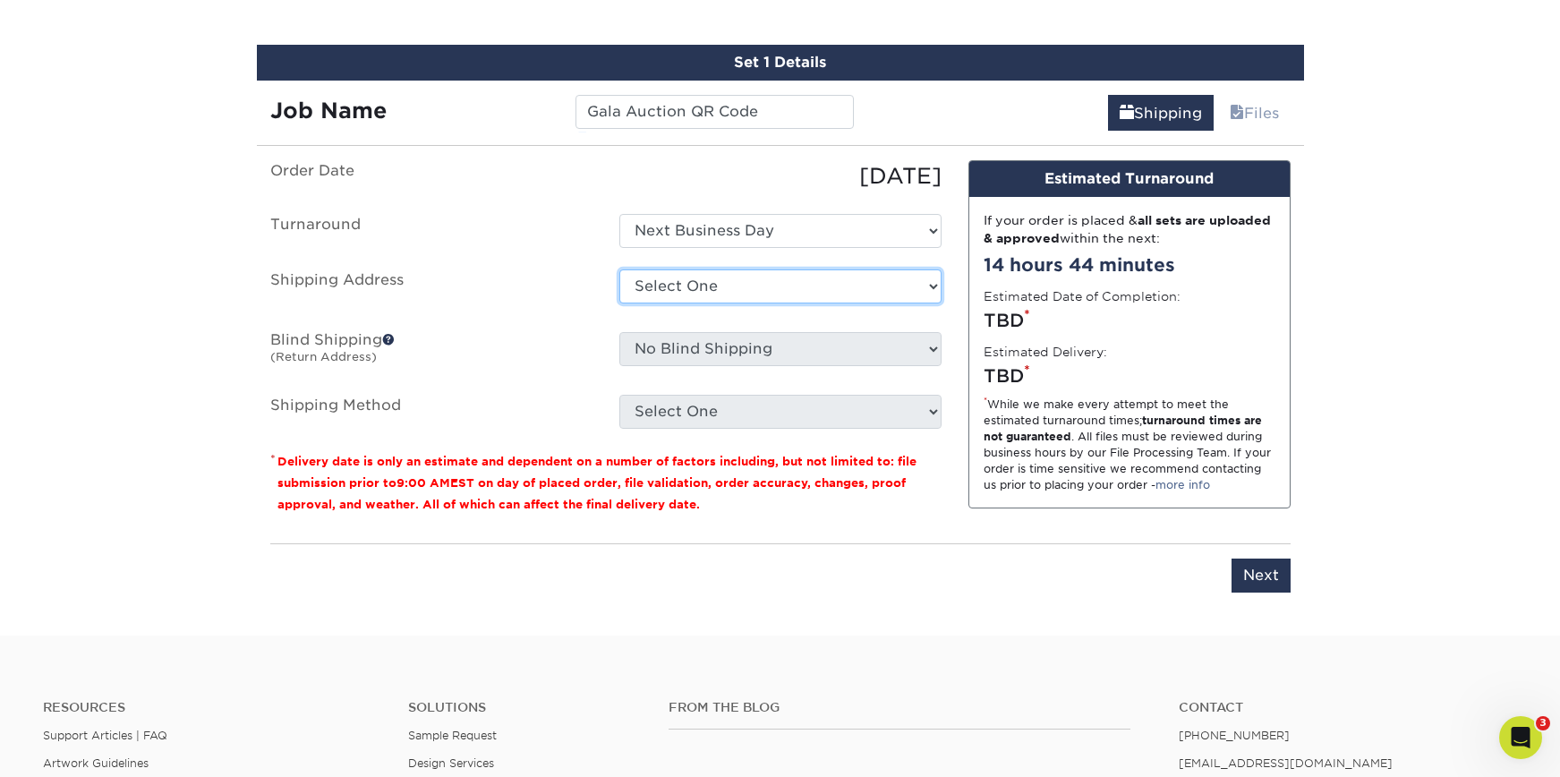
click at [727, 285] on select "Select One Buck County Playhouse - FOH Bucks County Playhouse Bucks County Play…" at bounding box center [780, 286] width 322 height 34
select select "69707"
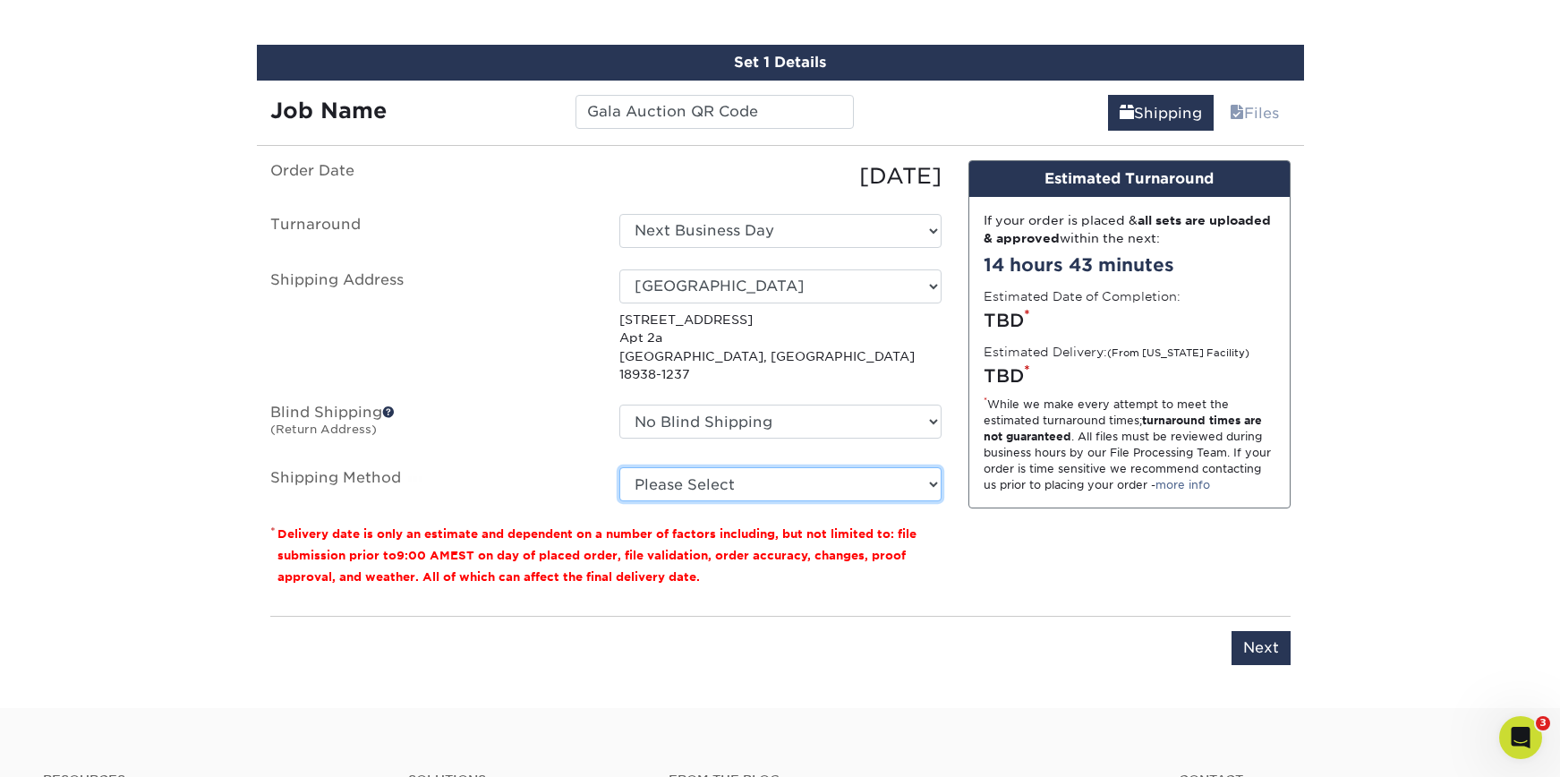
click at [649, 473] on select "Please Select Flat Rate Shipping (+$11.20) 3 Day Shipping Service (+$18.69) Gro…" at bounding box center [780, 484] width 322 height 34
select select "G4MFLATRATE"
click at [619, 467] on select "Please Select Flat Rate Shipping (+$11.20) 3 Day Shipping Service (+$18.69) Gro…" at bounding box center [780, 484] width 322 height 34
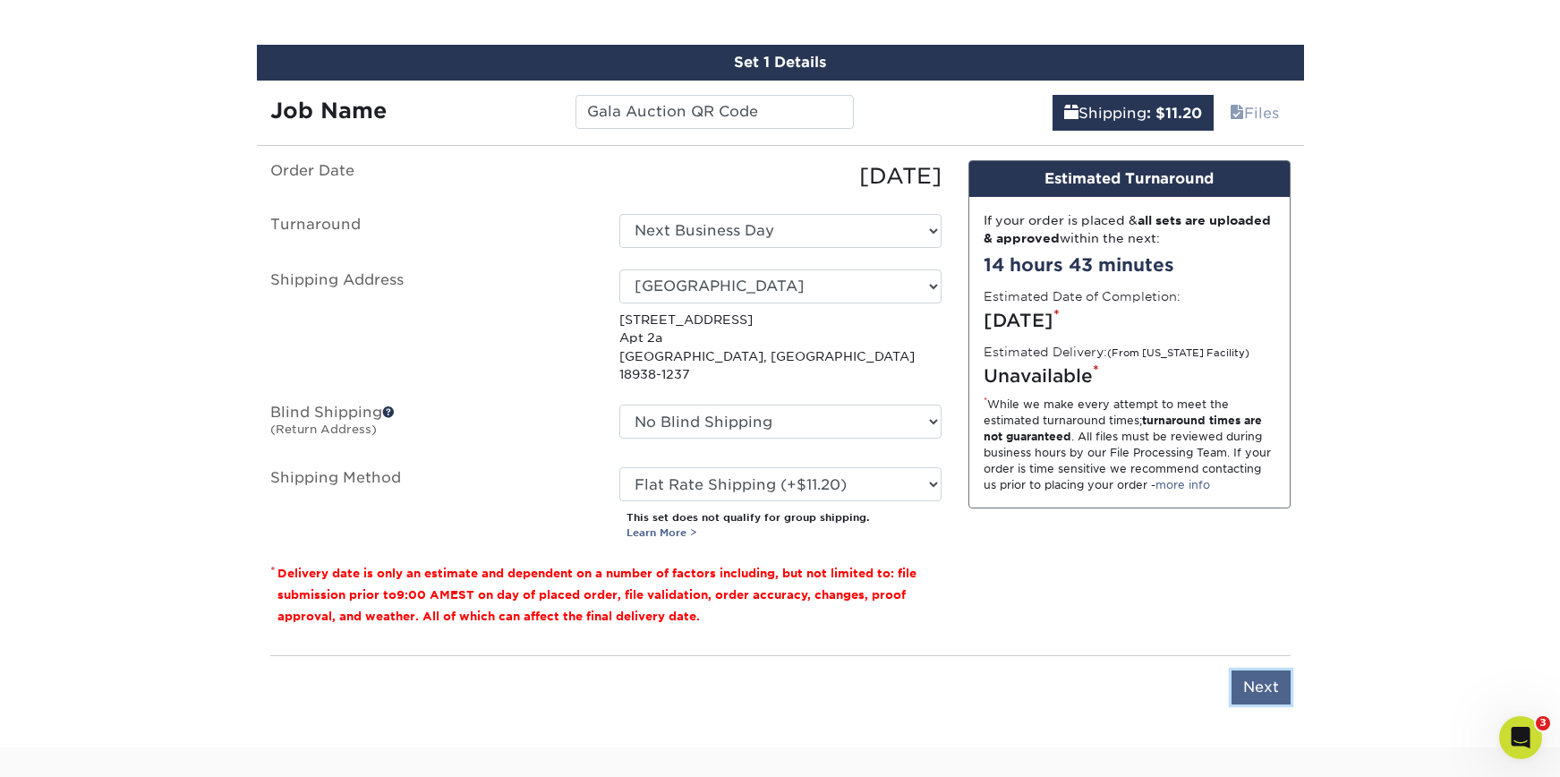
click at [1252, 670] on input "Next" at bounding box center [1261, 687] width 59 height 34
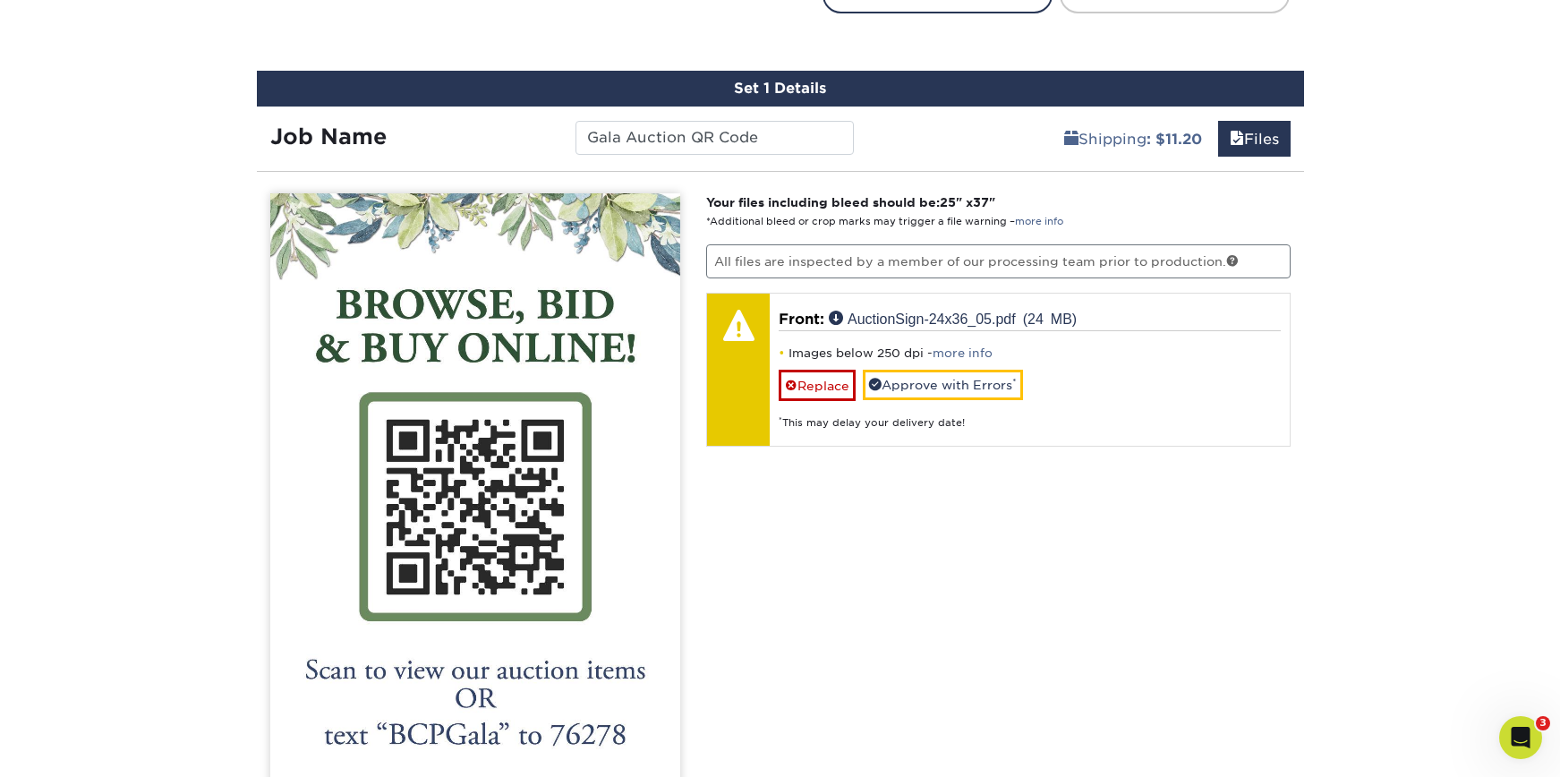
scroll to position [1039, 0]
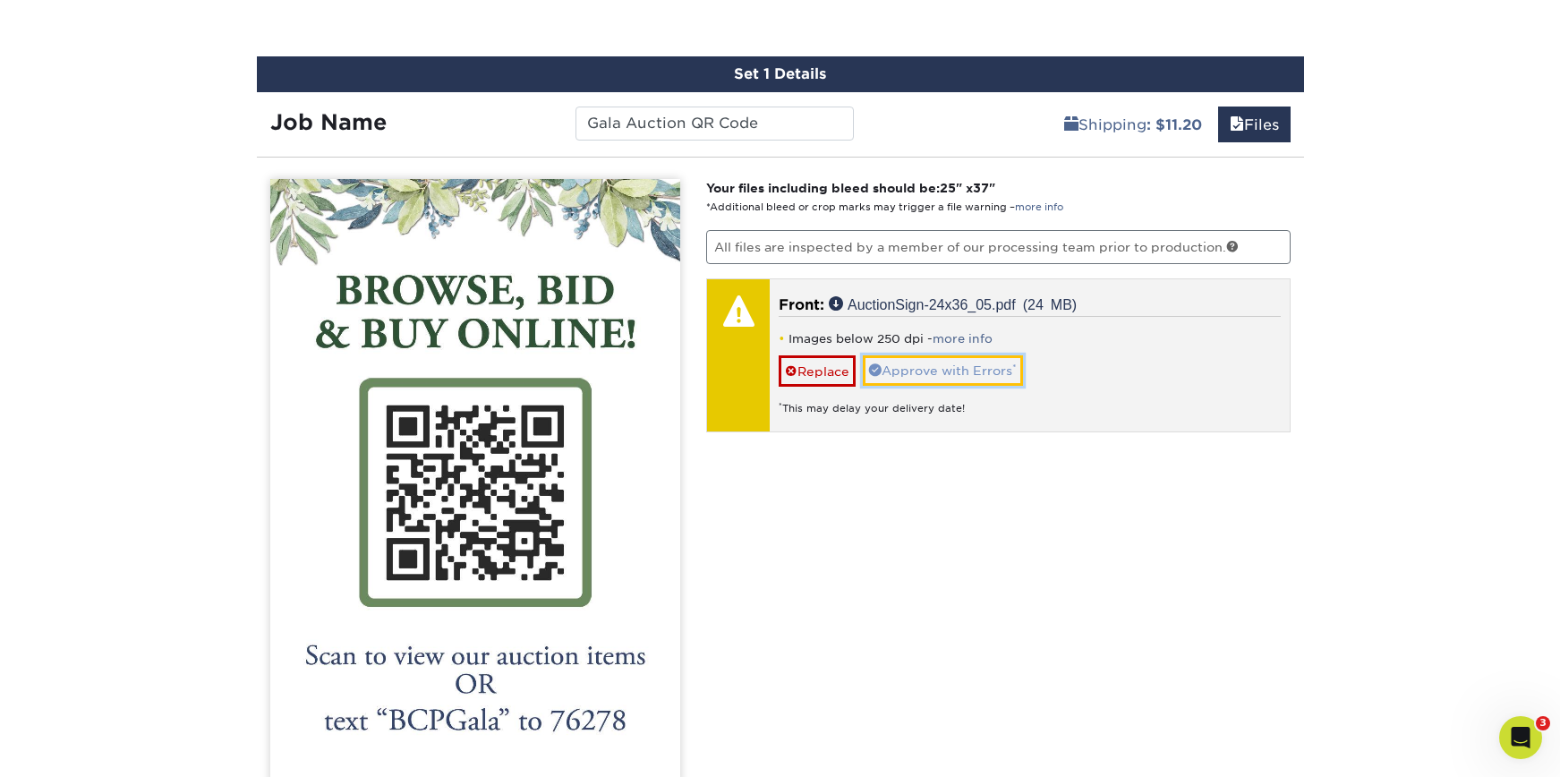
click at [964, 369] on link "Approve with Errors *" at bounding box center [943, 370] width 160 height 30
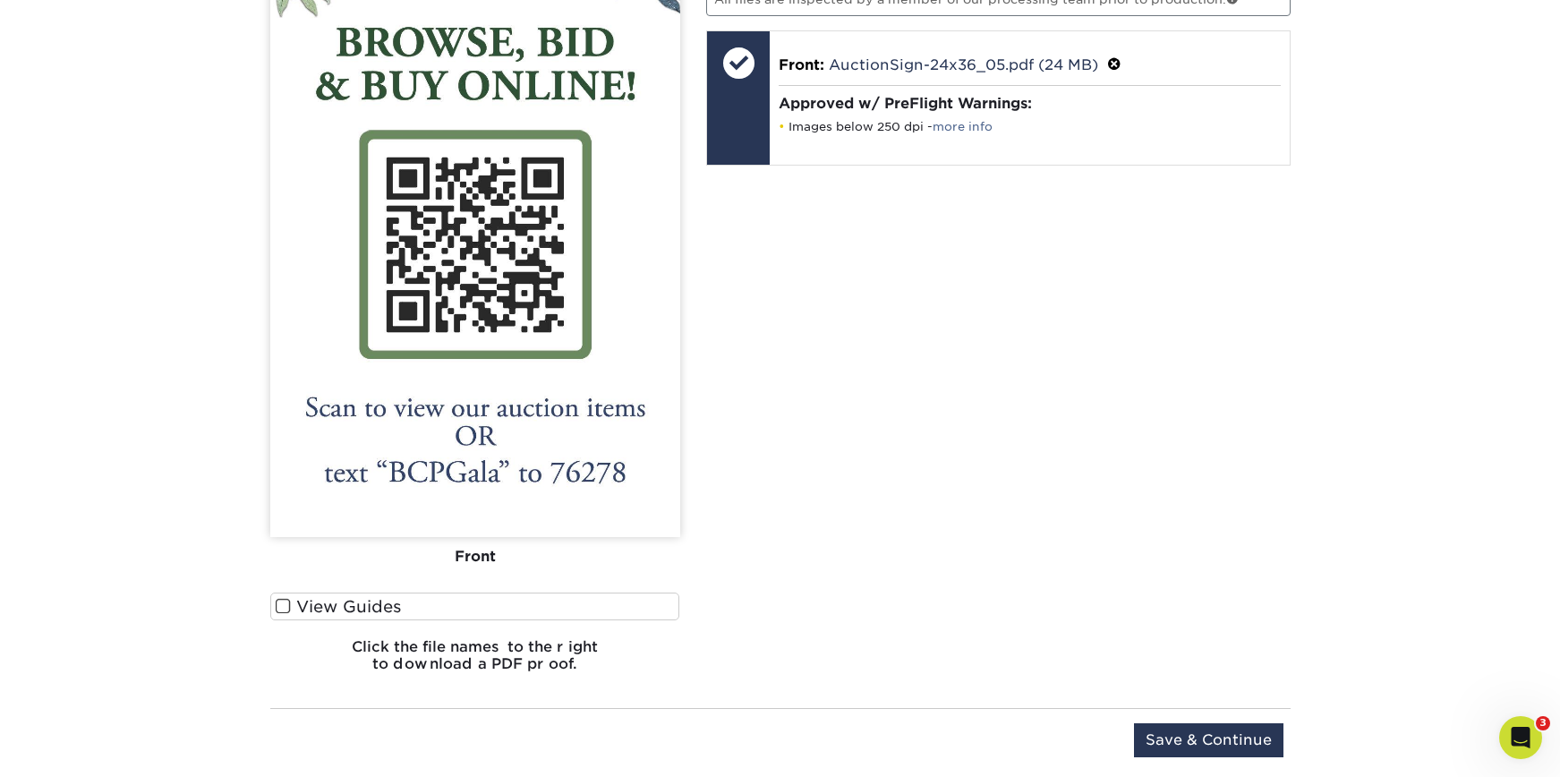
scroll to position [1434, 0]
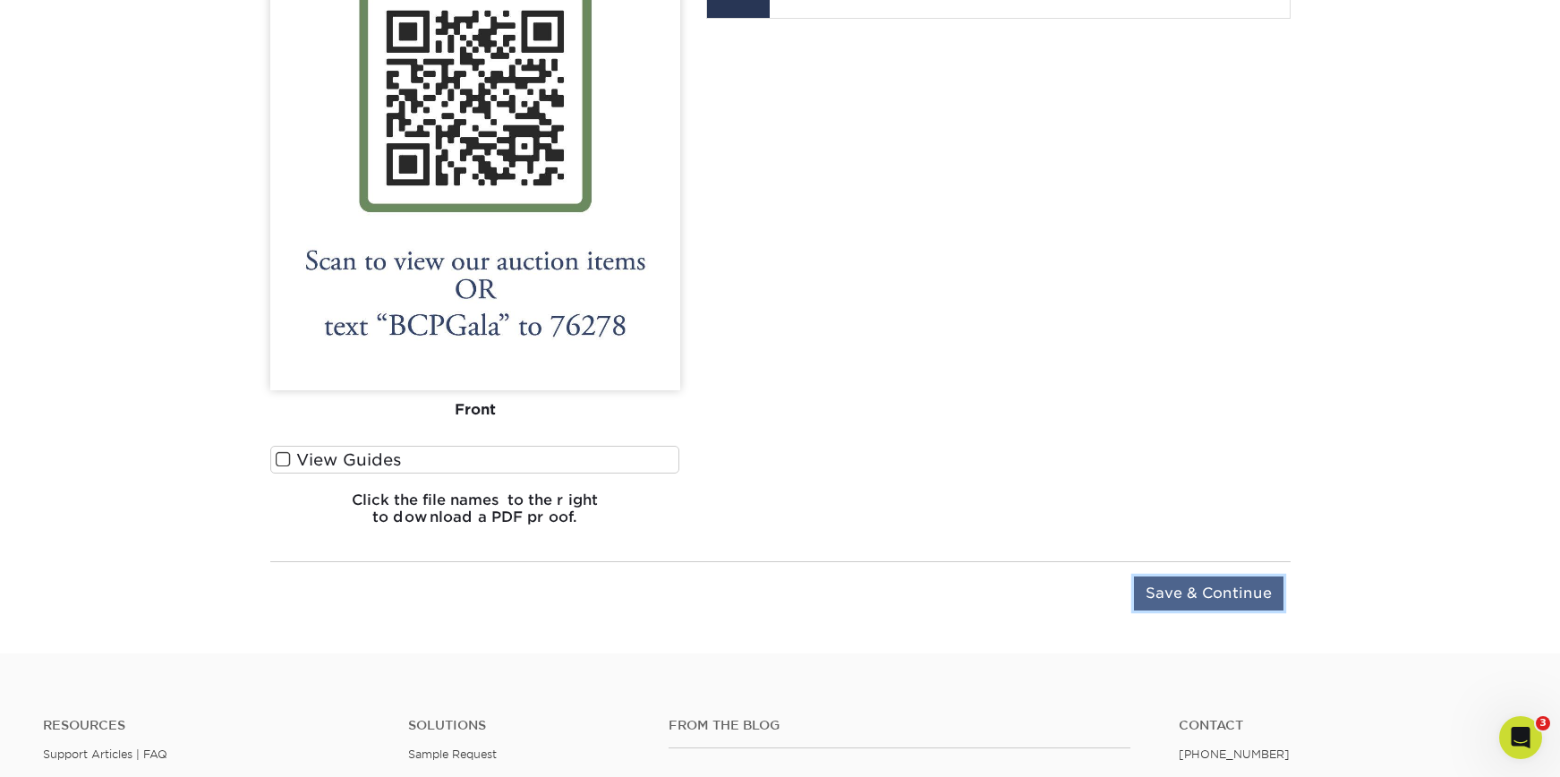
click at [1211, 586] on input "Save & Continue" at bounding box center [1208, 593] width 149 height 34
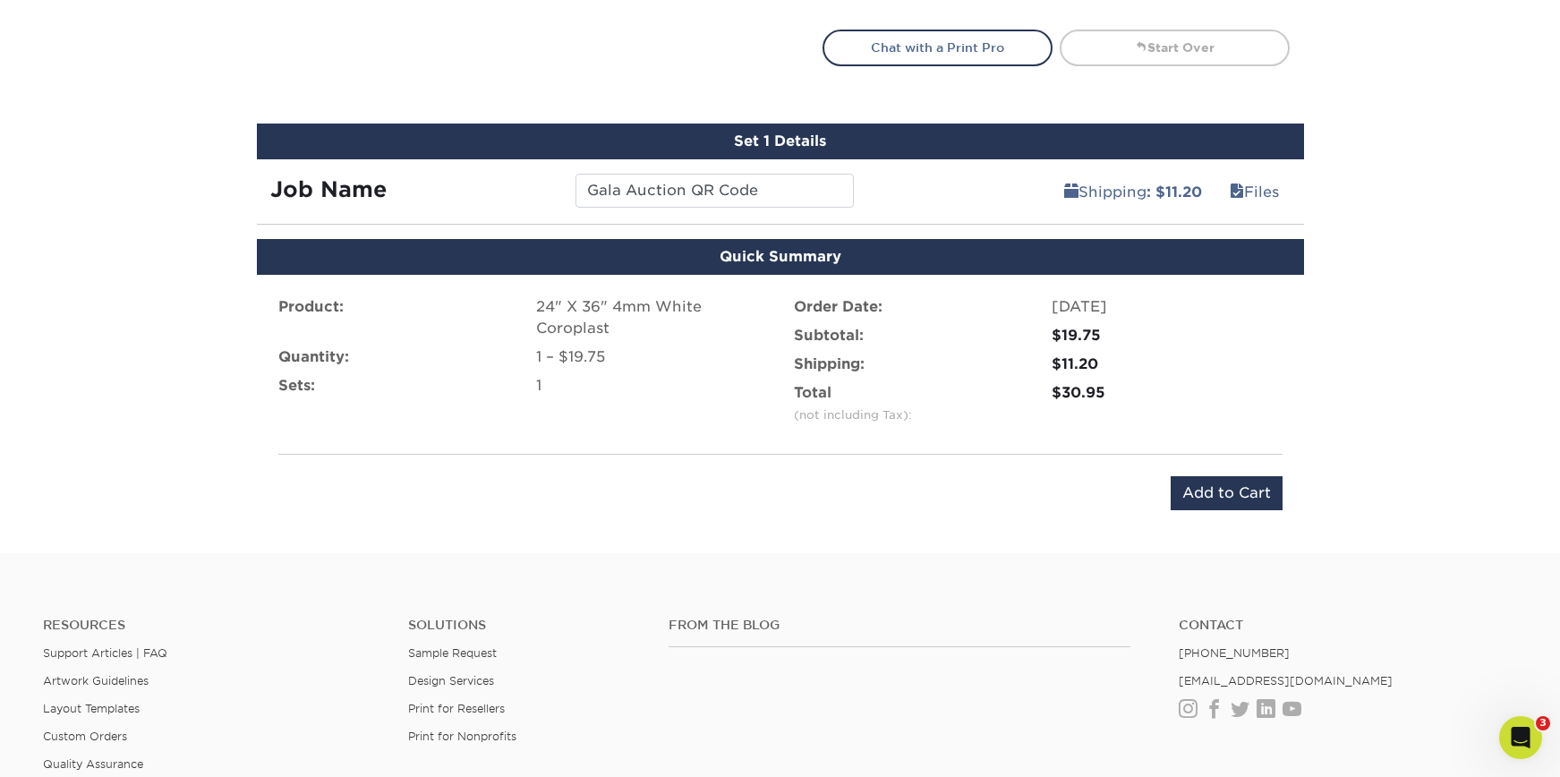
scroll to position [970, 0]
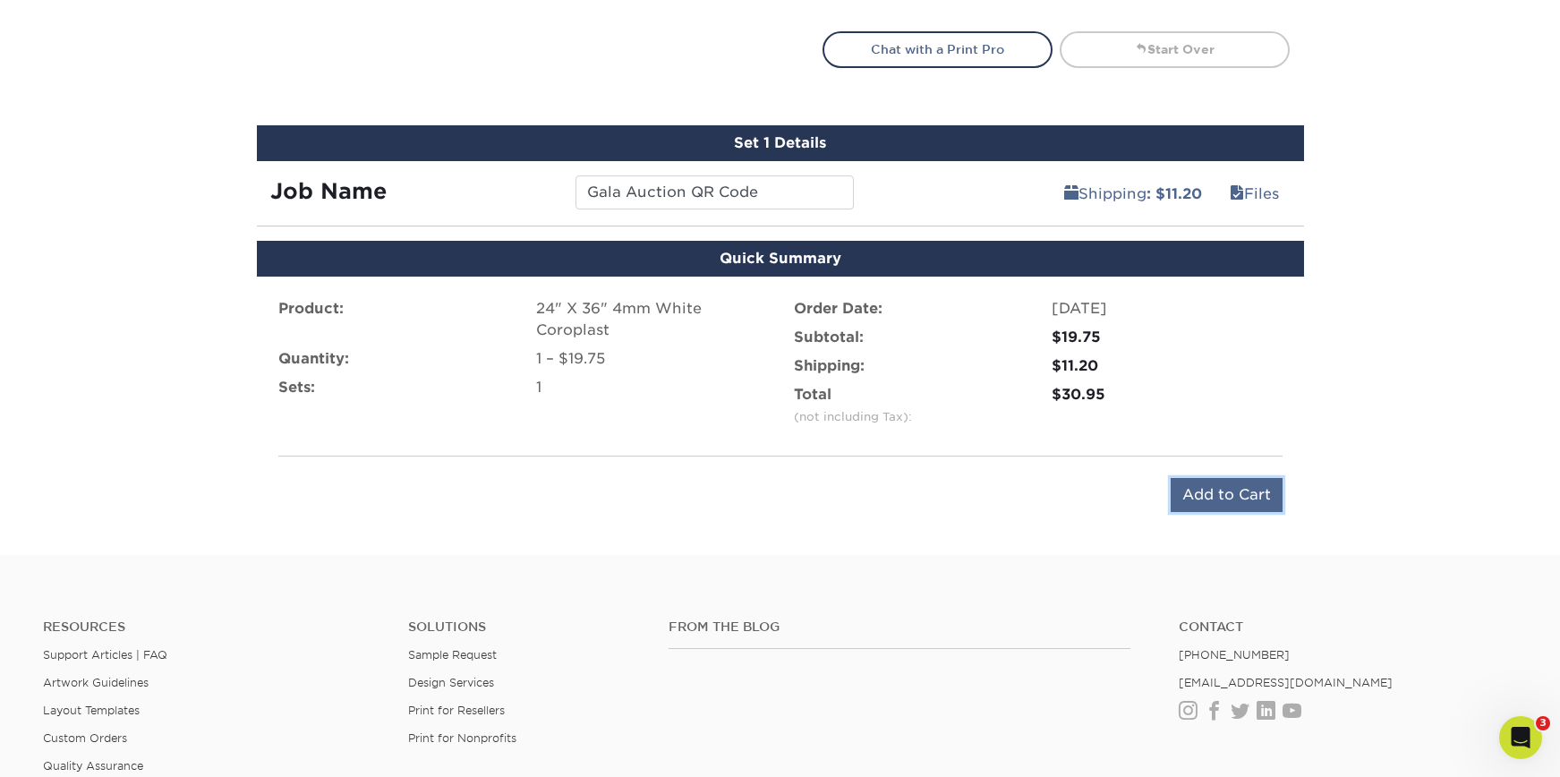
click at [1237, 496] on input "Add to Cart" at bounding box center [1227, 495] width 112 height 34
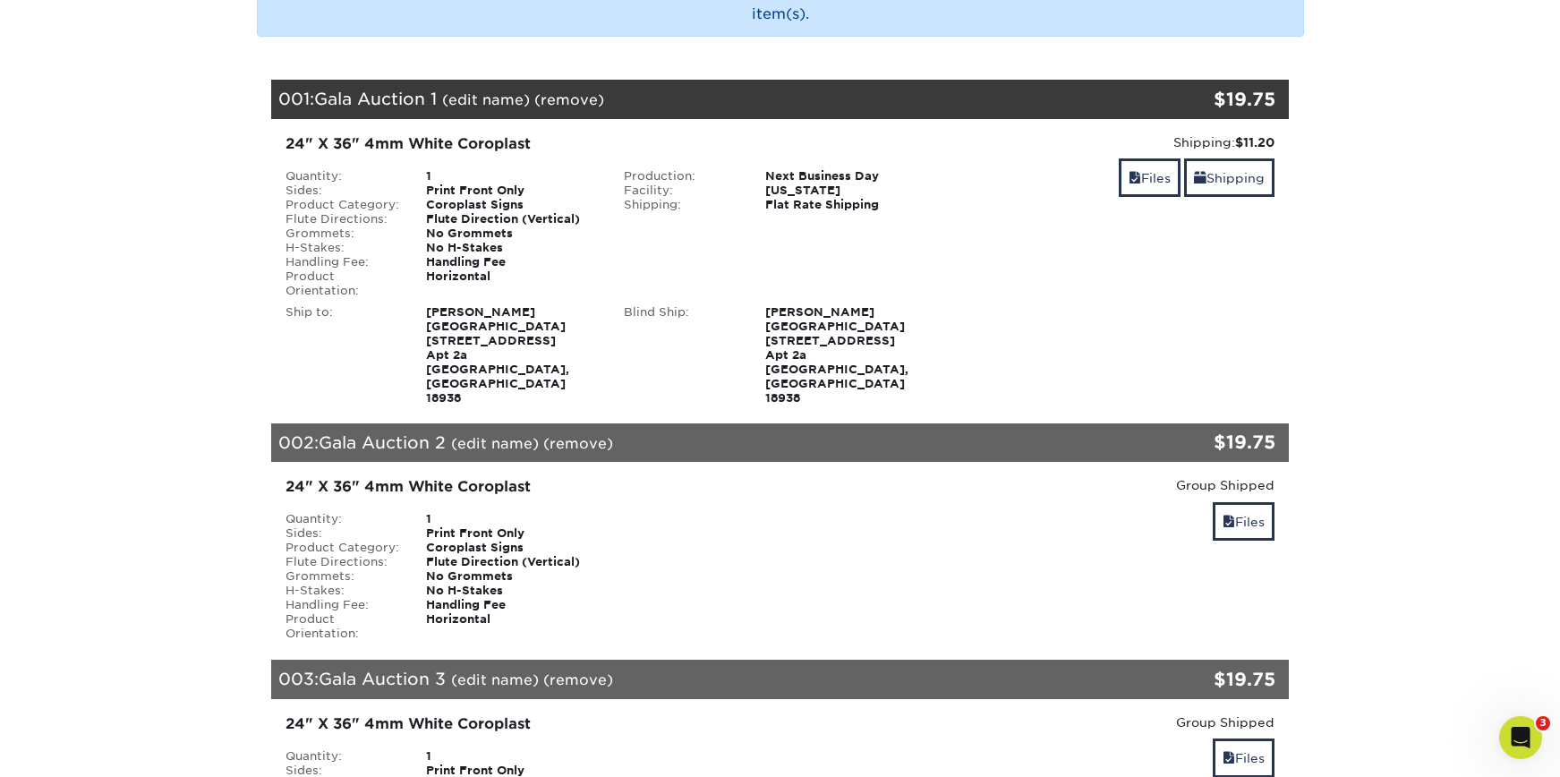
scroll to position [261, 0]
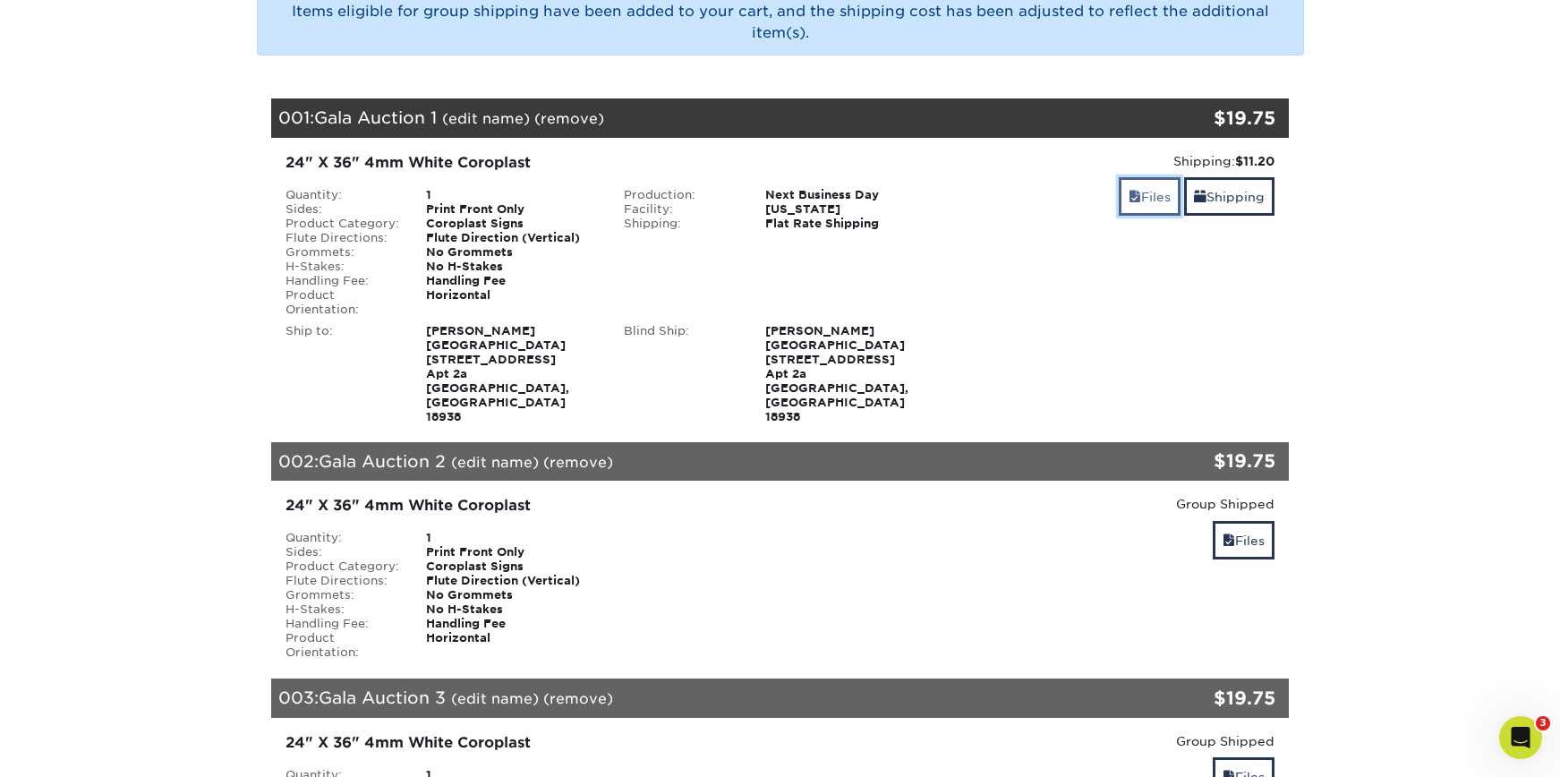
click at [1132, 198] on span at bounding box center [1135, 197] width 13 height 14
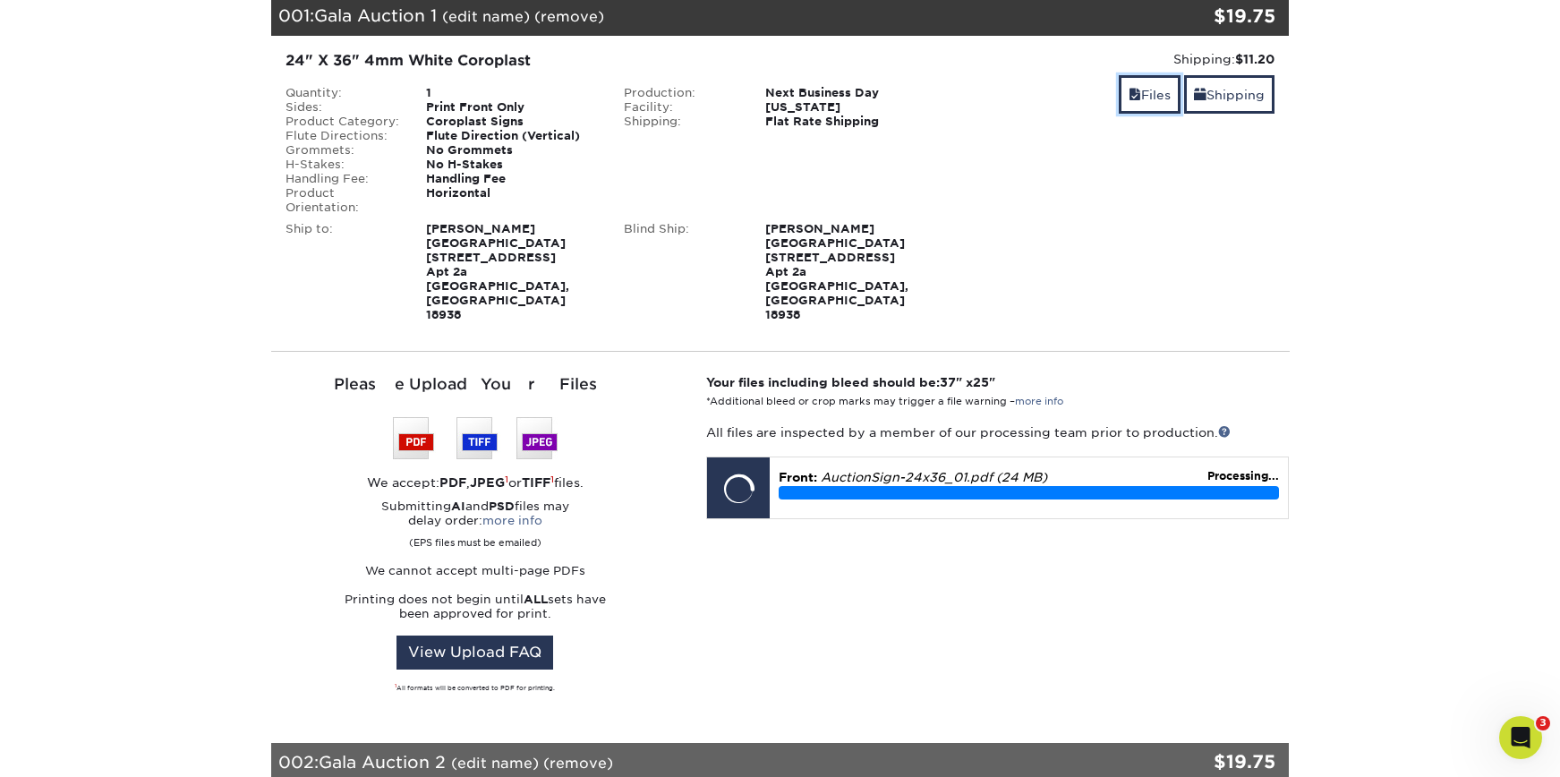
scroll to position [361, 0]
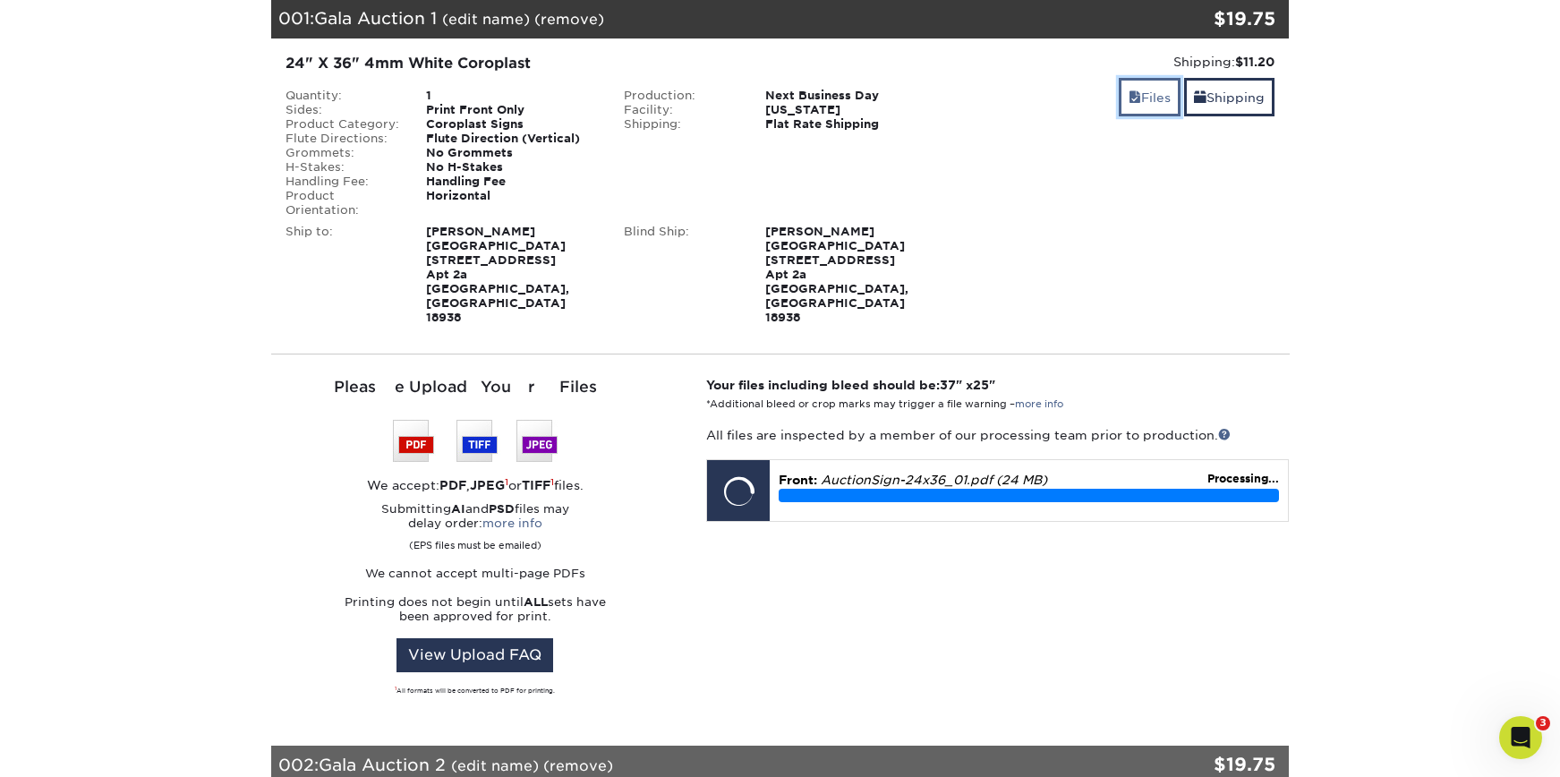
click at [1170, 90] on link "Files" at bounding box center [1150, 97] width 62 height 38
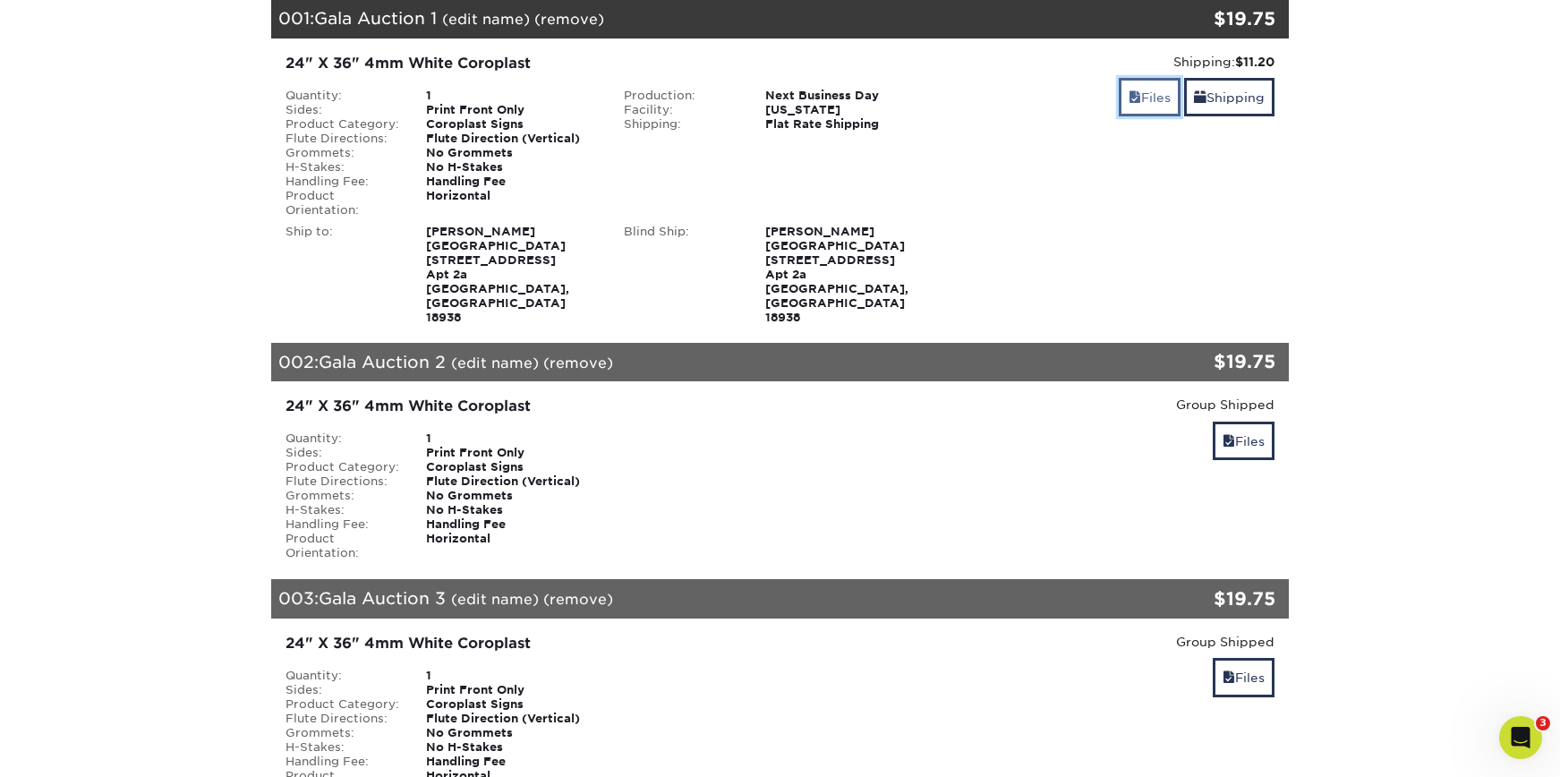
click at [1159, 91] on link "Files" at bounding box center [1150, 97] width 62 height 38
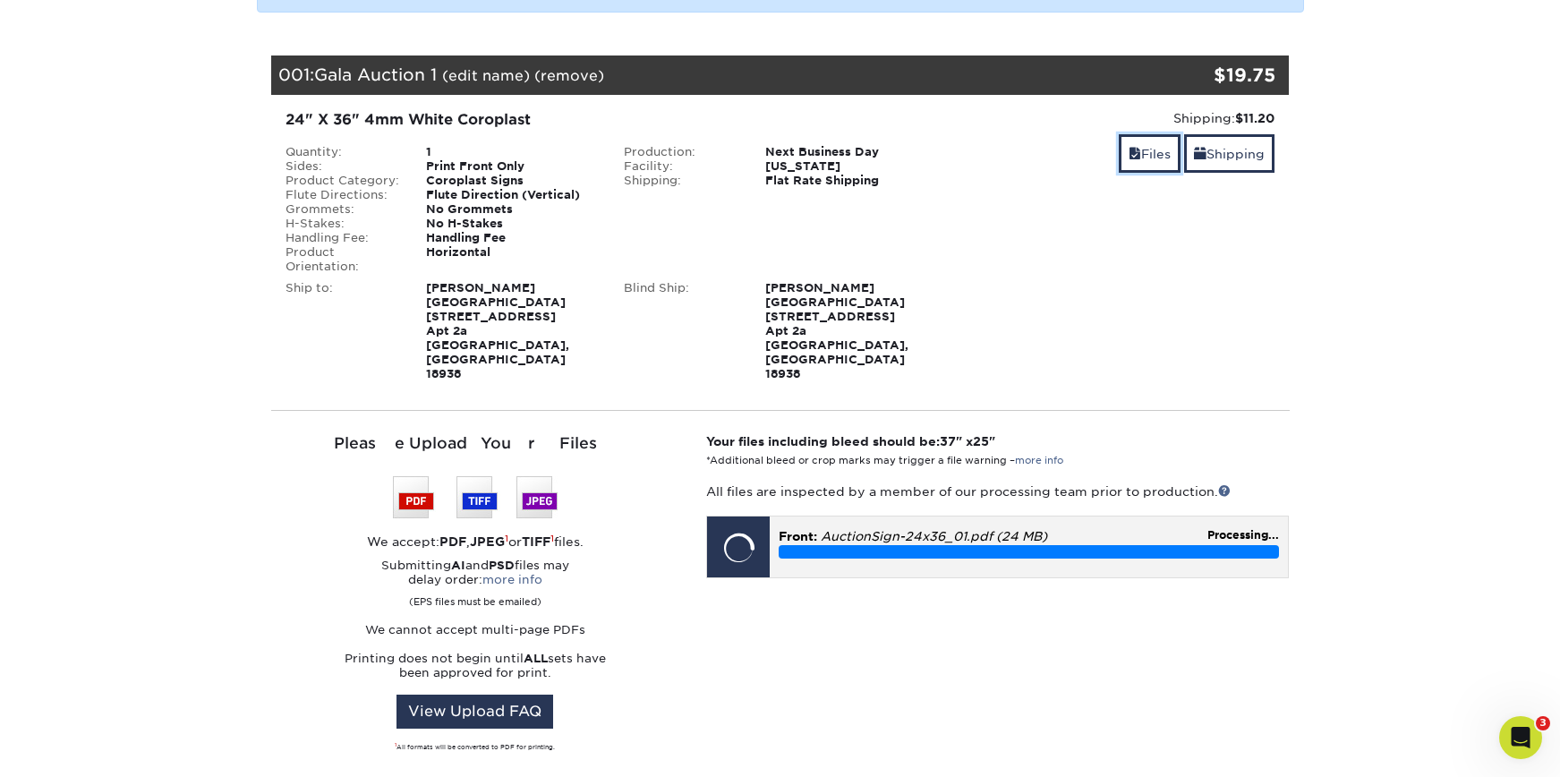
scroll to position [318, 0]
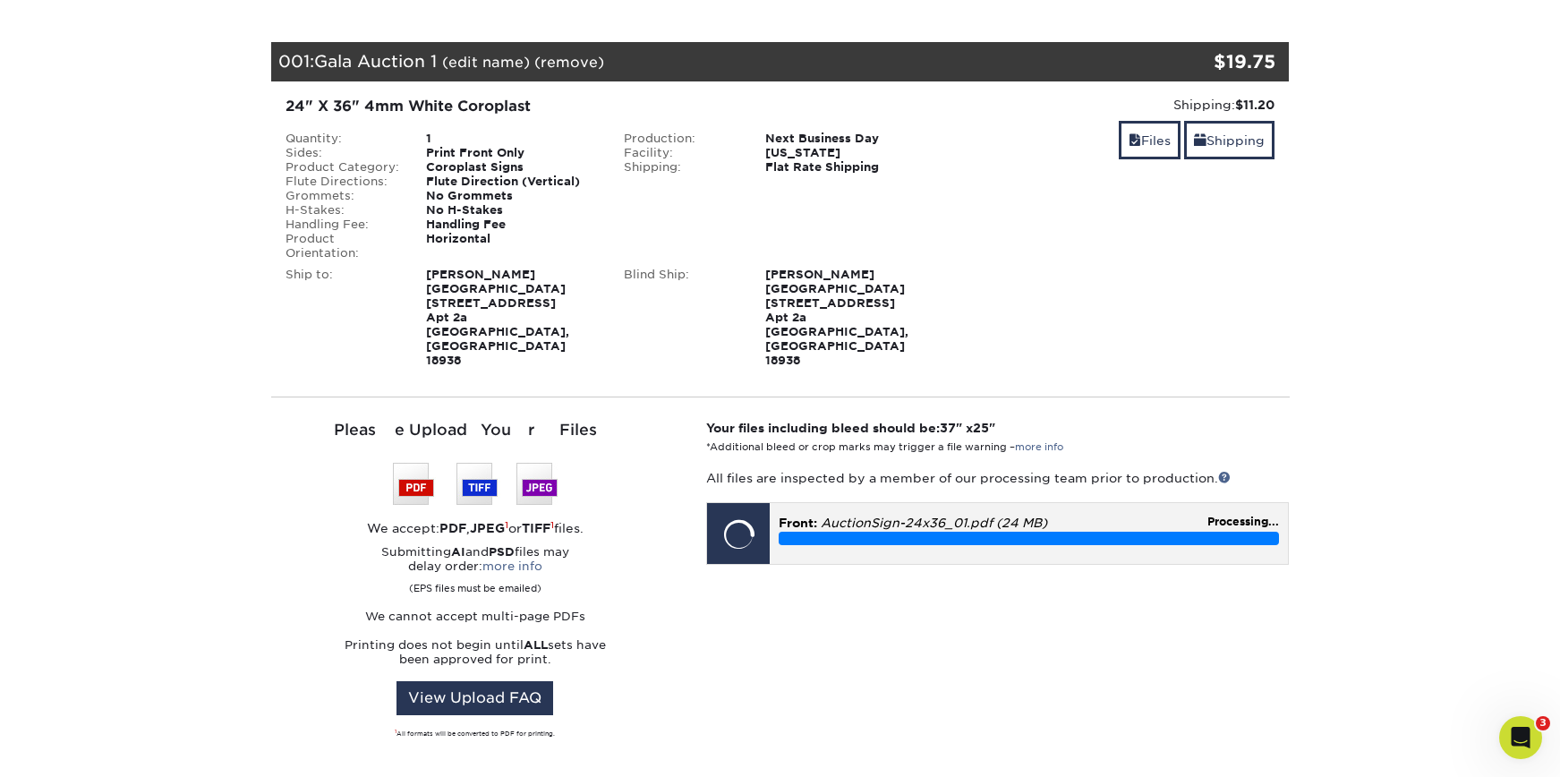
click at [1096, 532] on div "Processing..." at bounding box center [1029, 538] width 500 height 13
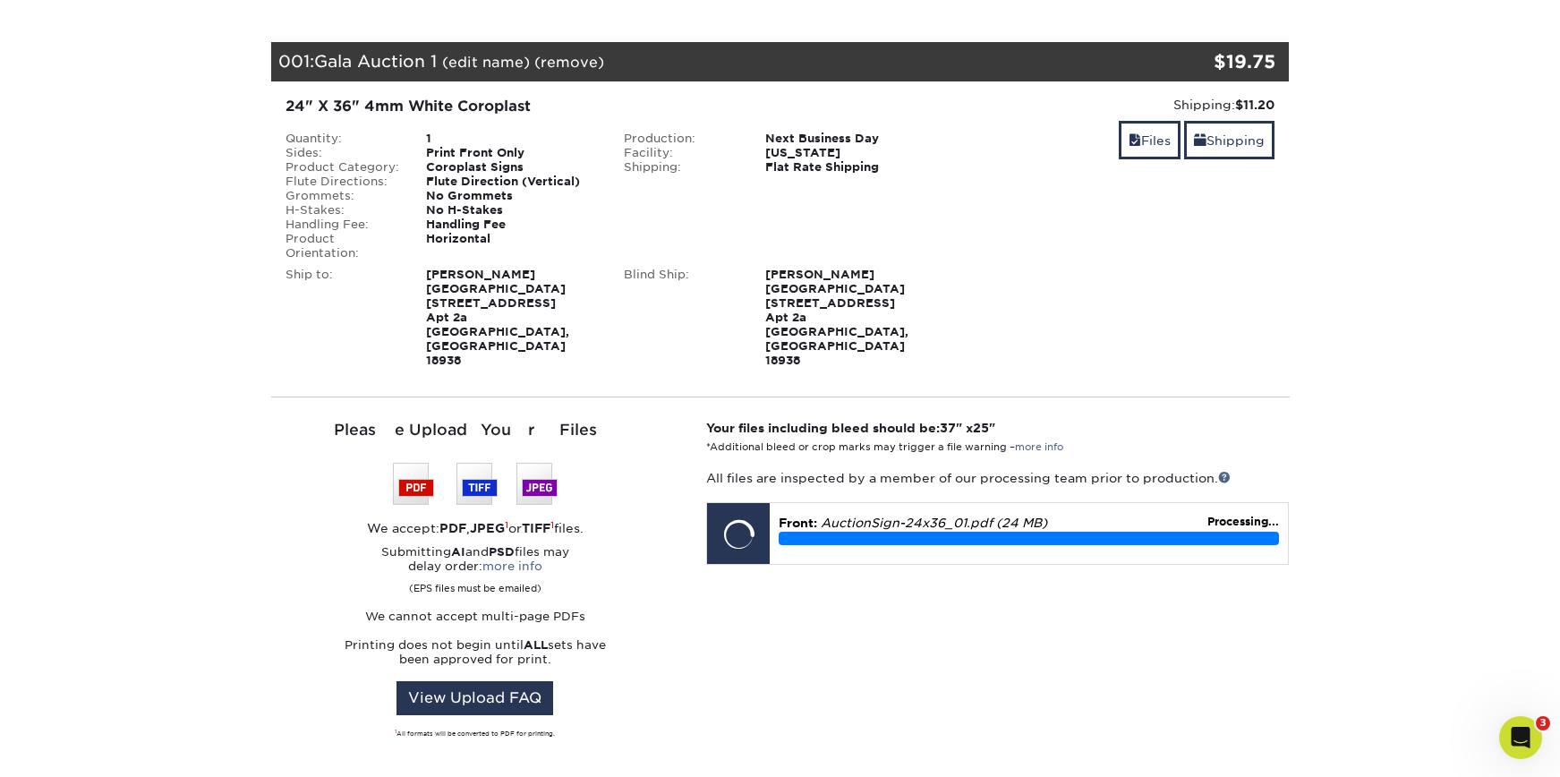
click at [1089, 595] on div "Your files including bleed should be: 37 " x 25 " *Additional bleed or crop mar…" at bounding box center [998, 598] width 610 height 359
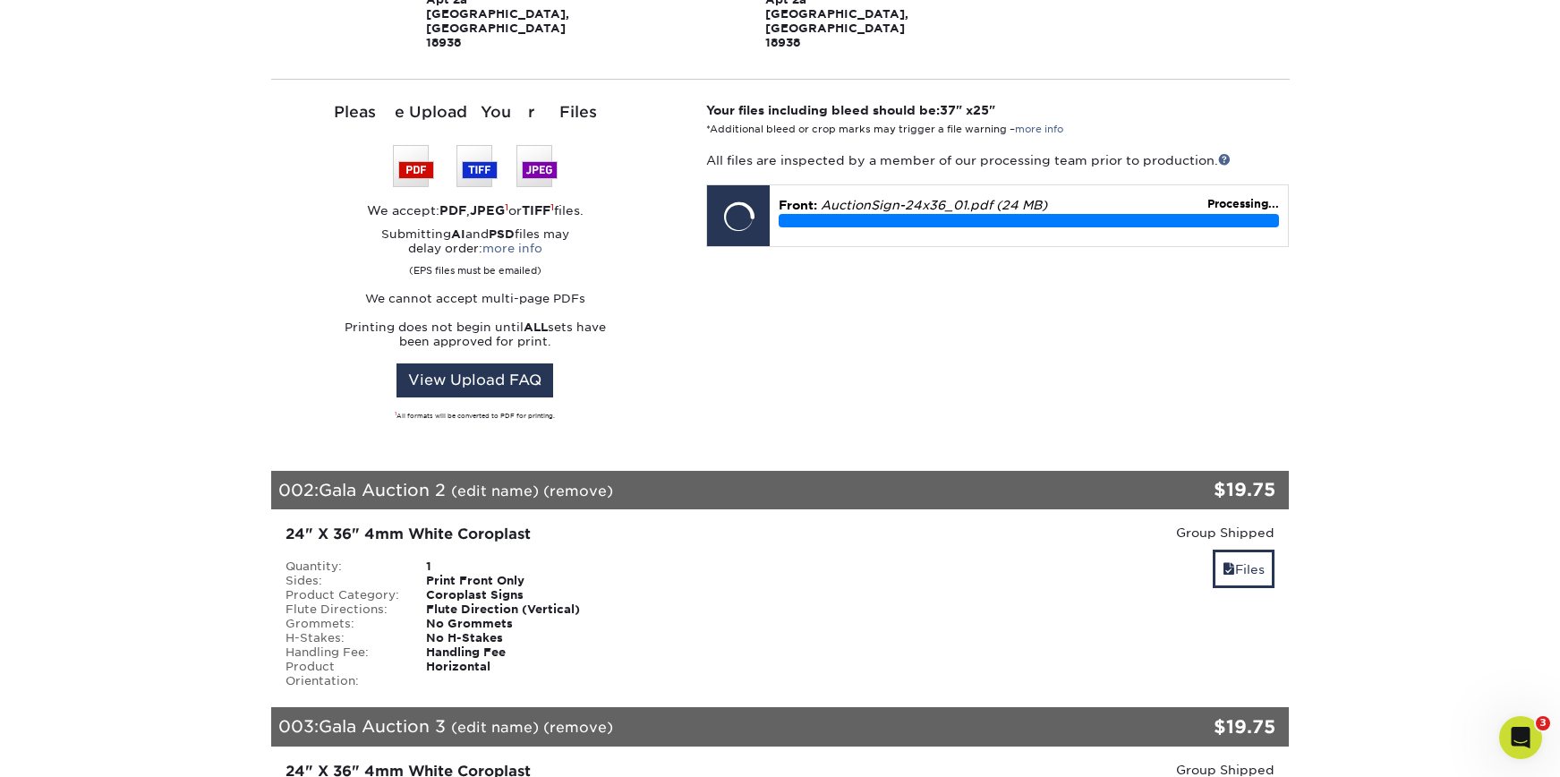
scroll to position [600, 0]
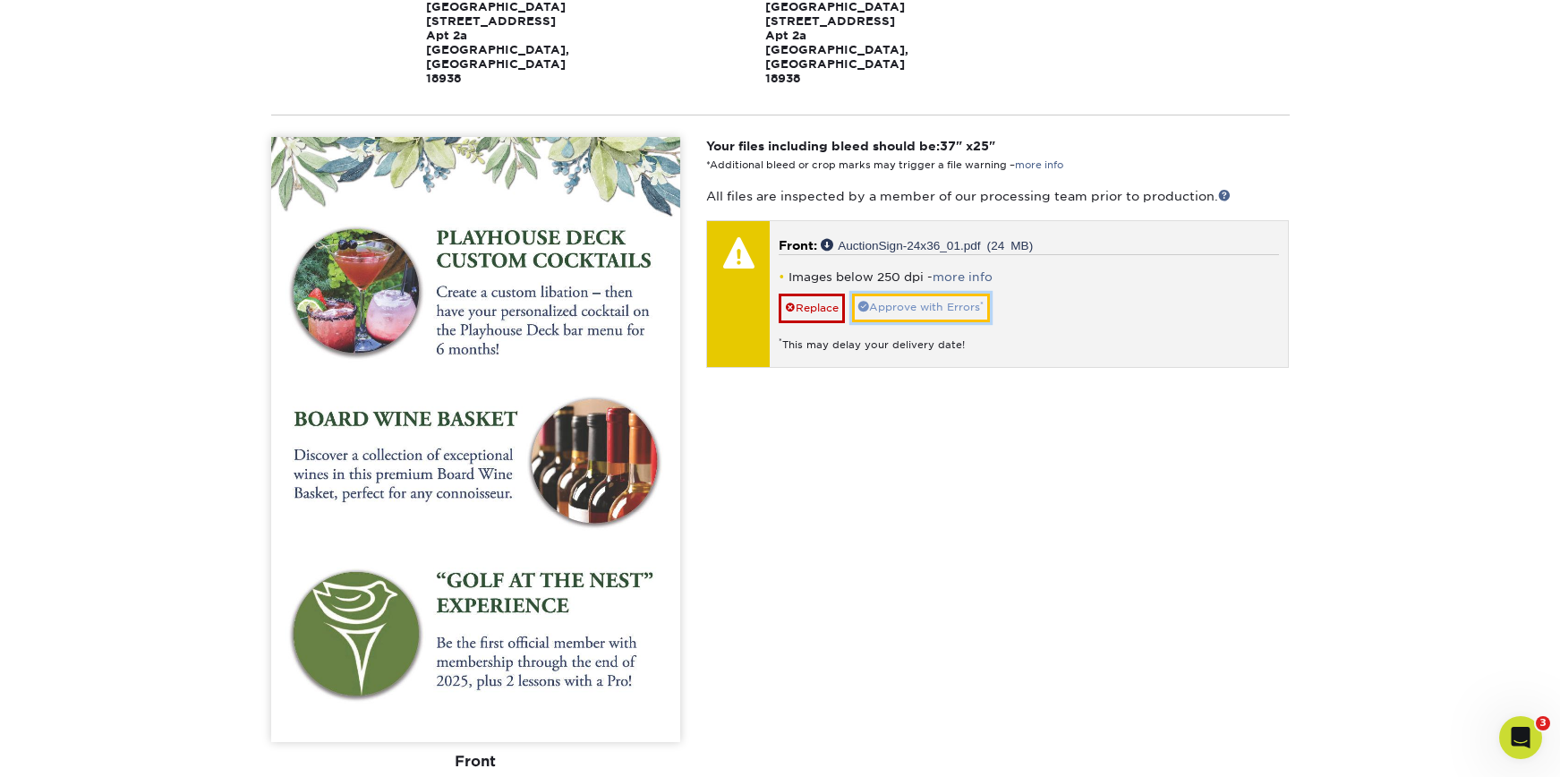
click at [950, 294] on link "Approve with Errors *" at bounding box center [921, 308] width 138 height 28
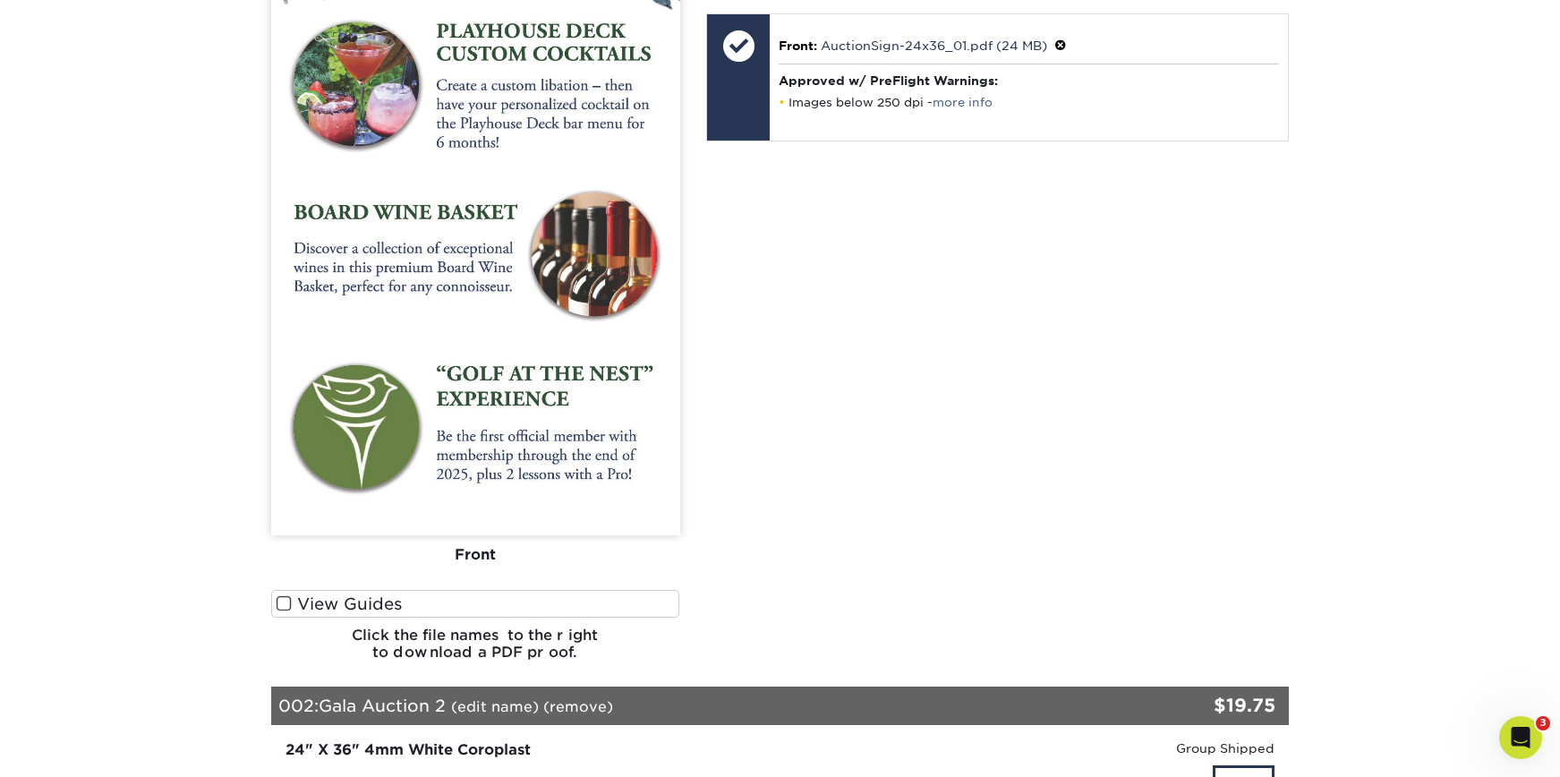
scroll to position [314, 0]
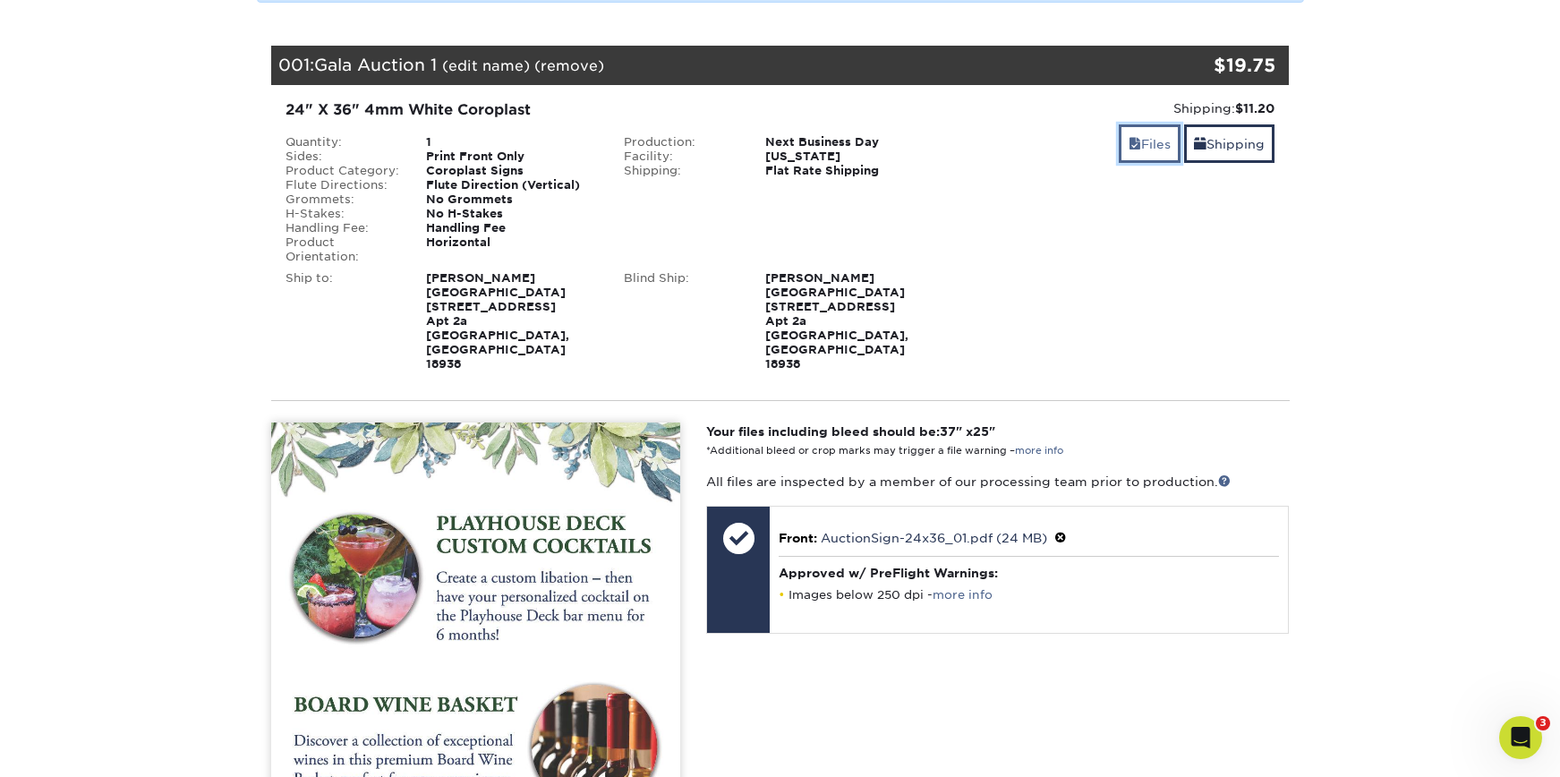
click at [1136, 153] on link "Files" at bounding box center [1150, 143] width 62 height 38
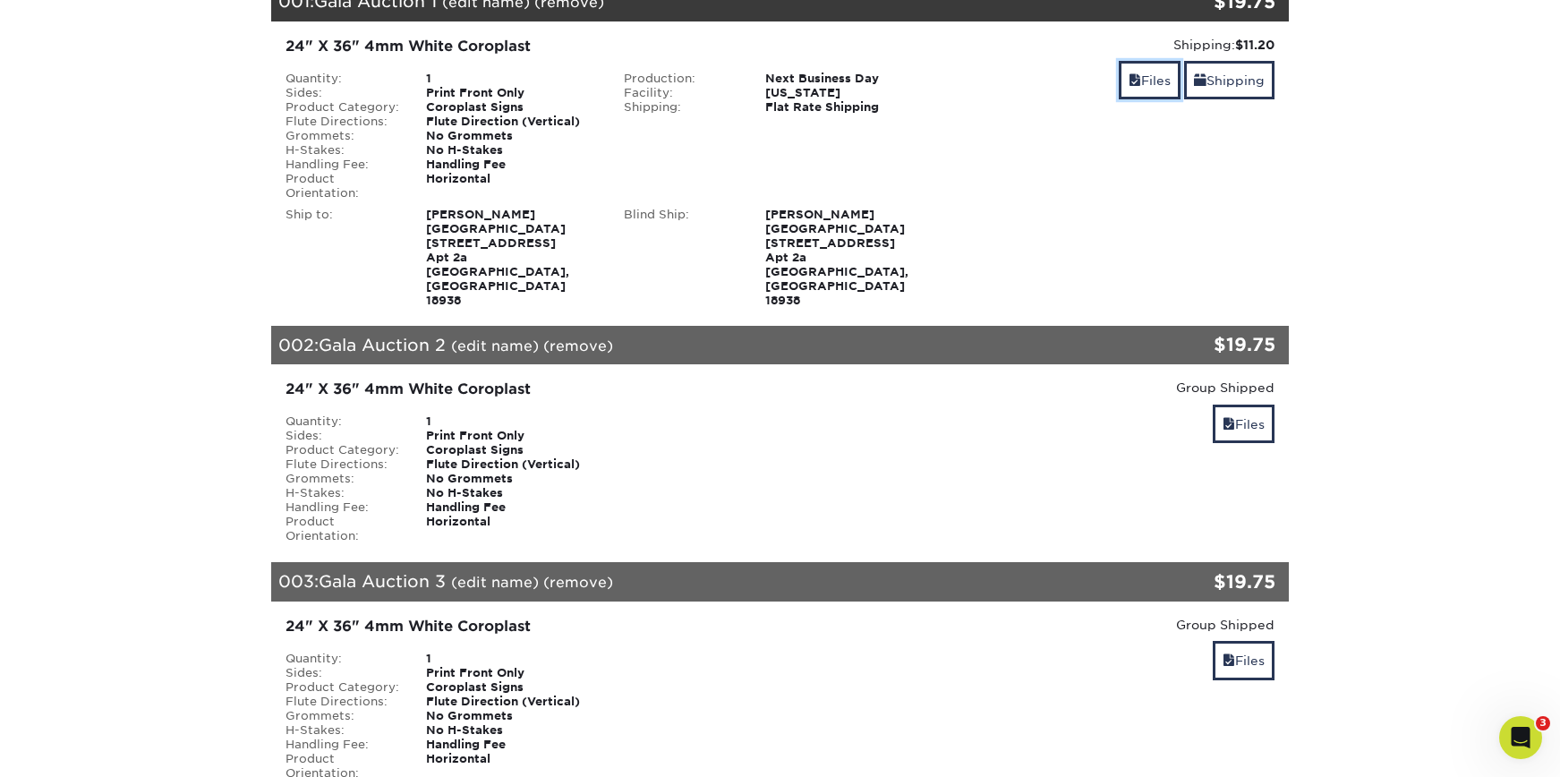
scroll to position [377, 0]
click at [1257, 405] on link "Files" at bounding box center [1244, 424] width 62 height 38
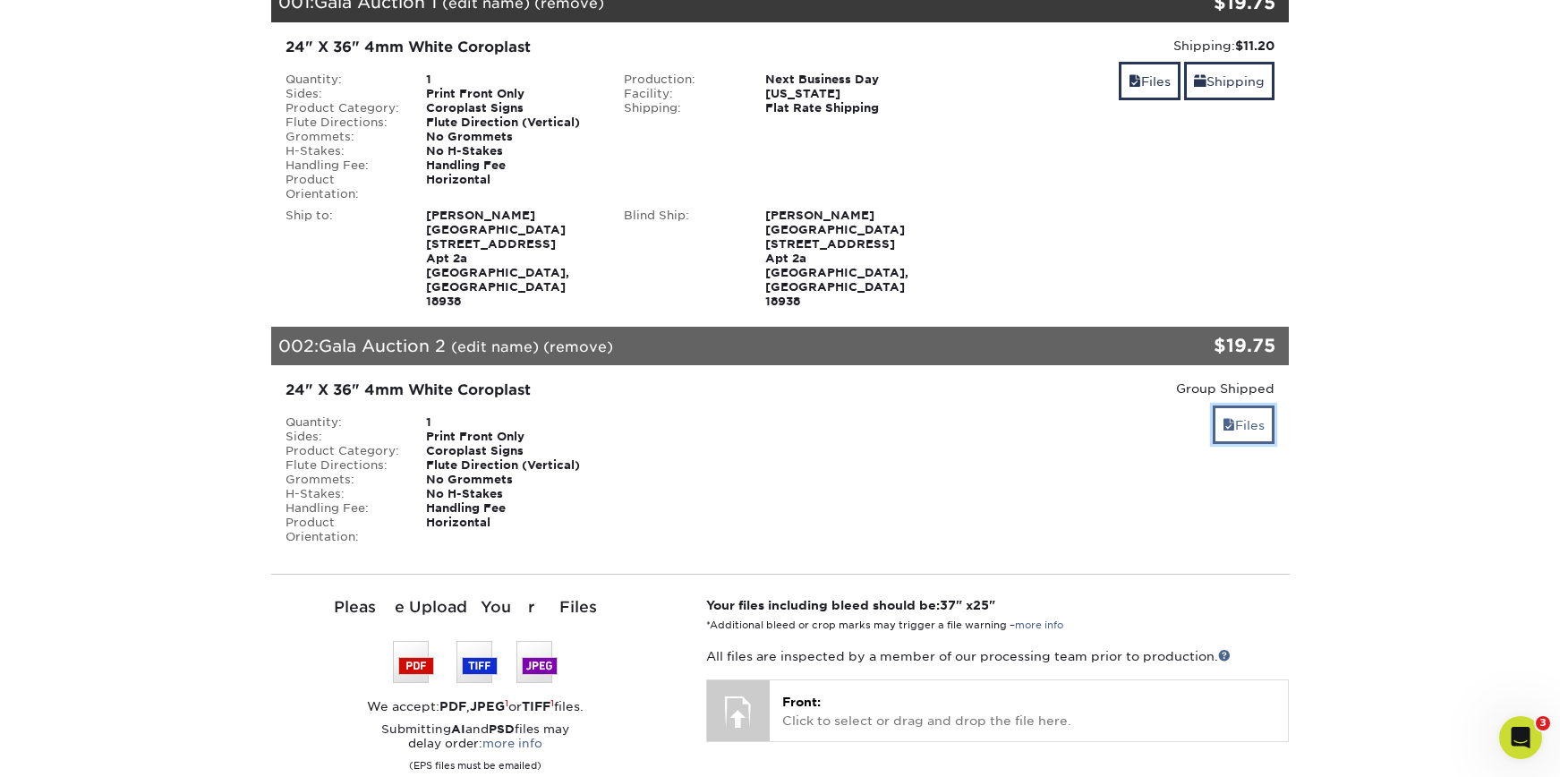
click at [1257, 405] on link "Files" at bounding box center [1244, 424] width 62 height 38
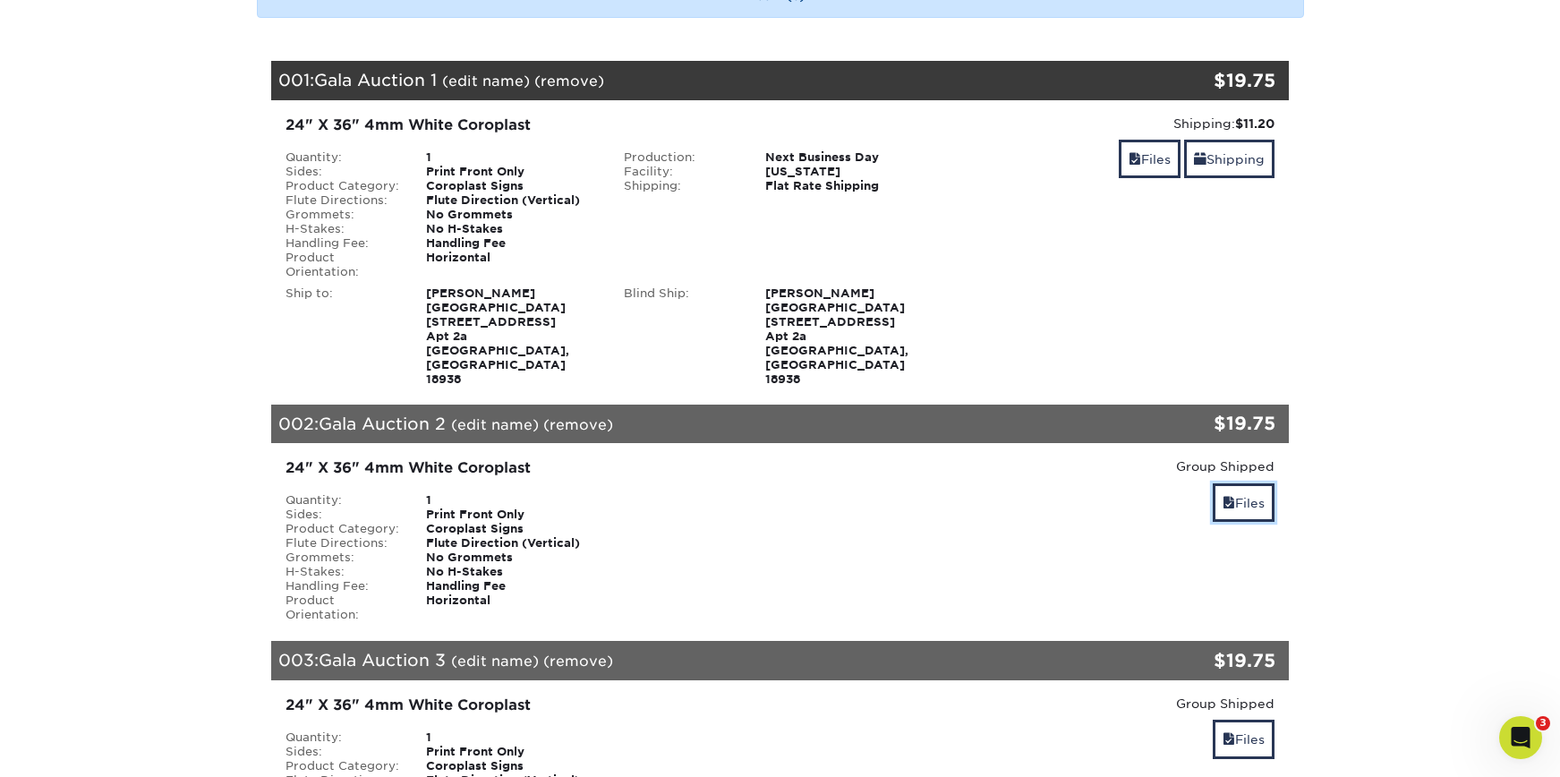
scroll to position [298, 0]
click at [1123, 167] on link "Files" at bounding box center [1150, 160] width 62 height 38
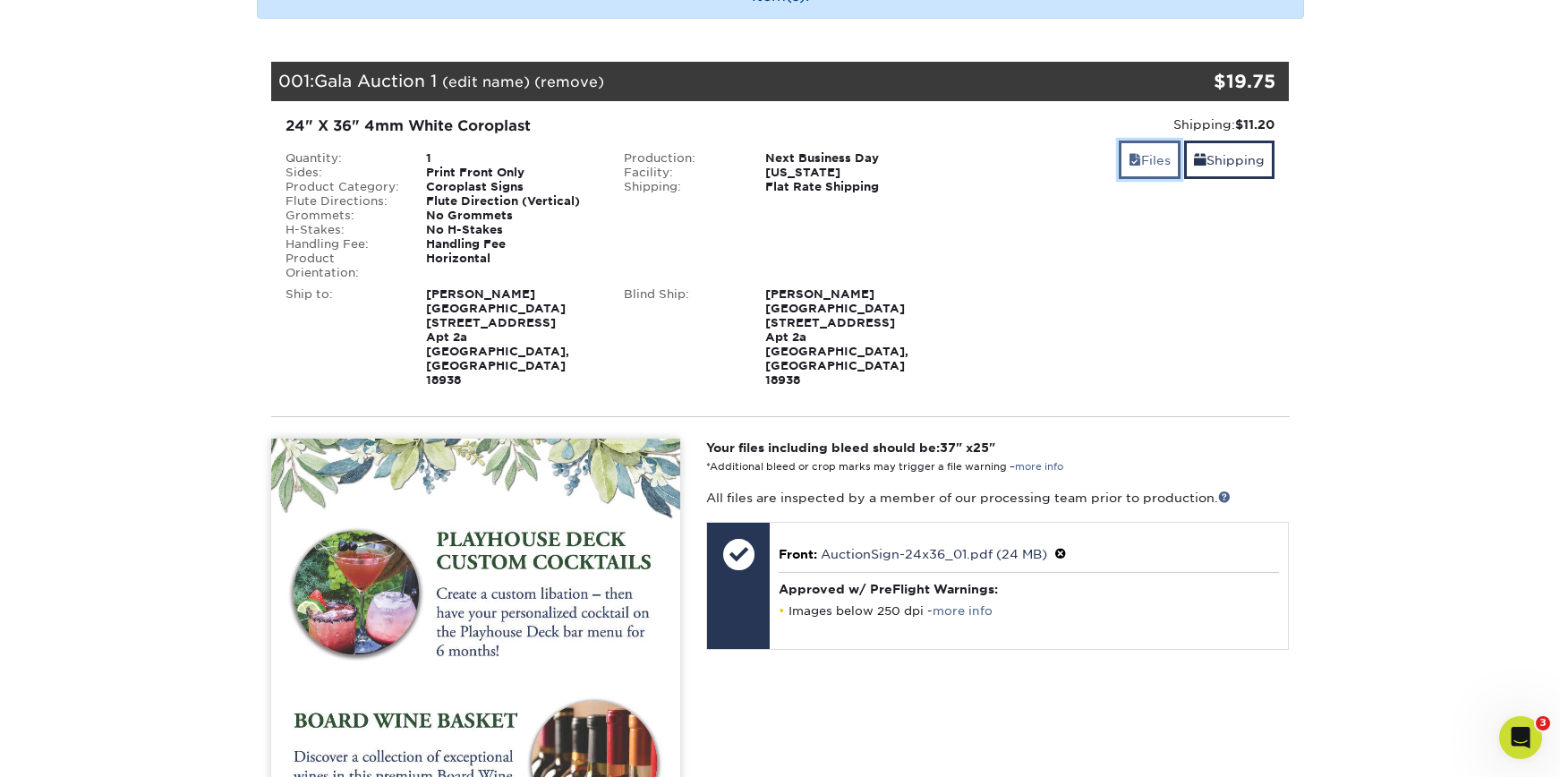
click at [1143, 169] on link "Files" at bounding box center [1150, 160] width 62 height 38
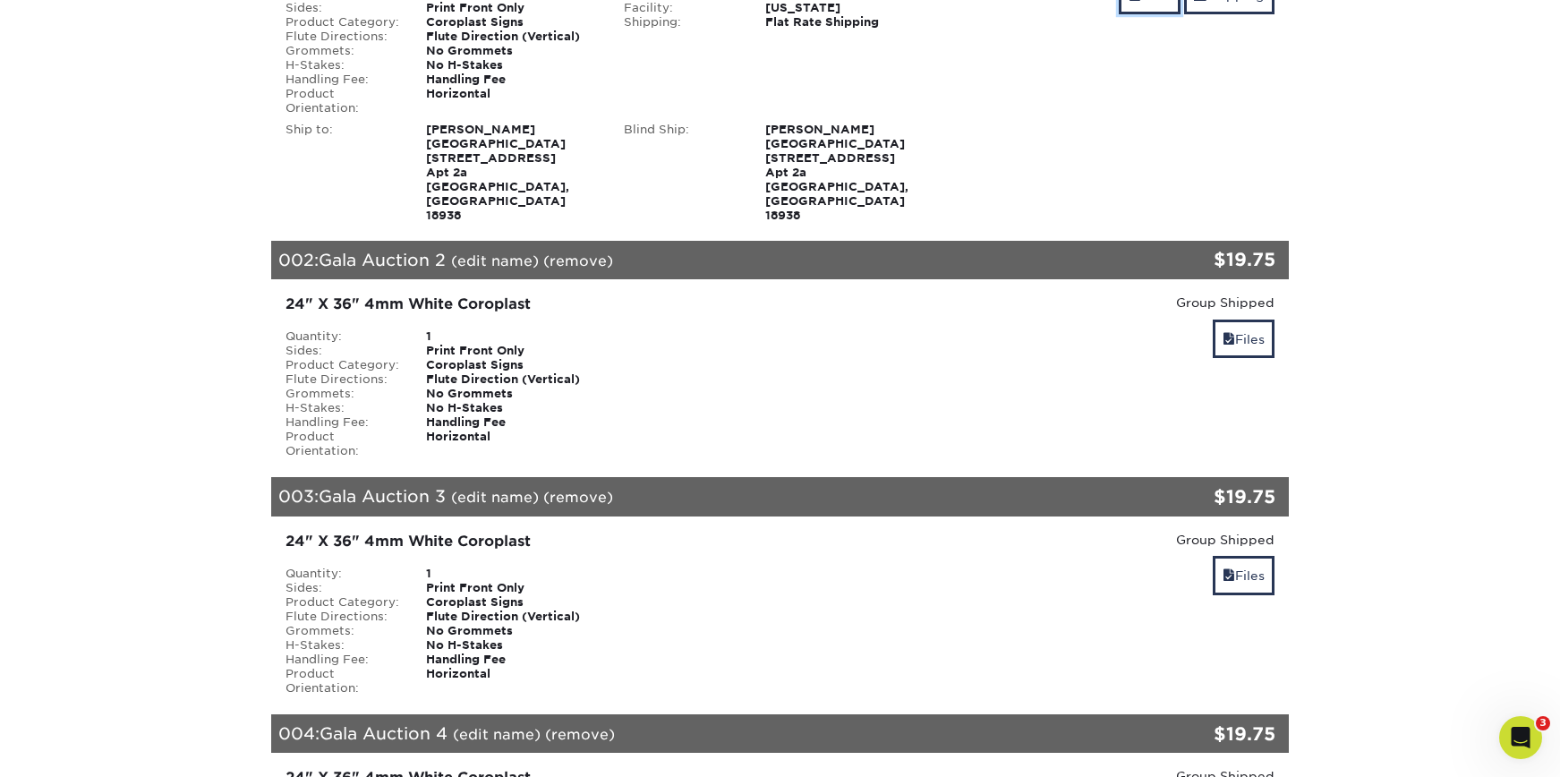
scroll to position [464, 0]
click at [1243, 319] on link "Files" at bounding box center [1244, 338] width 62 height 38
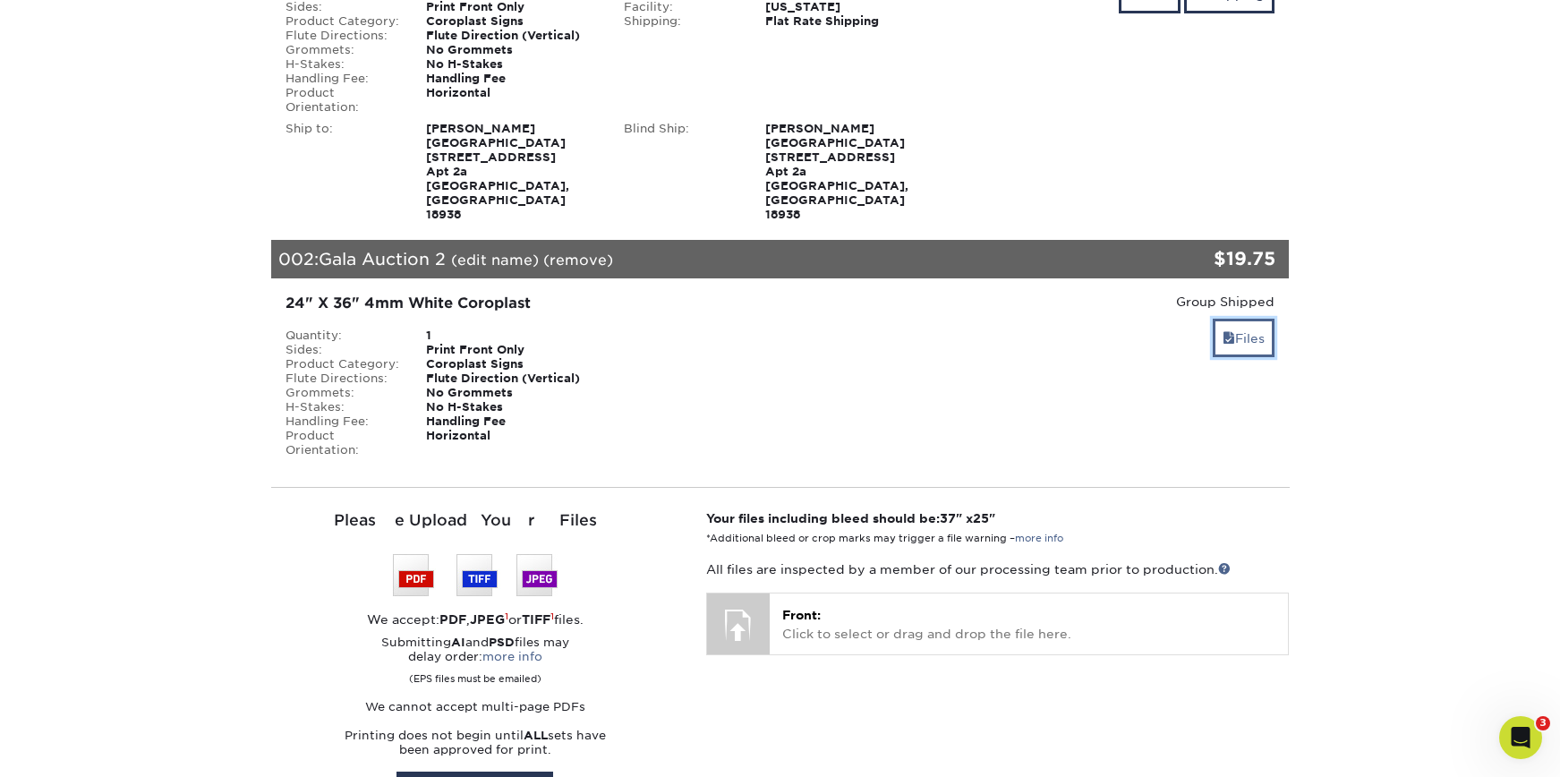
click at [1243, 319] on link "Files" at bounding box center [1244, 338] width 62 height 38
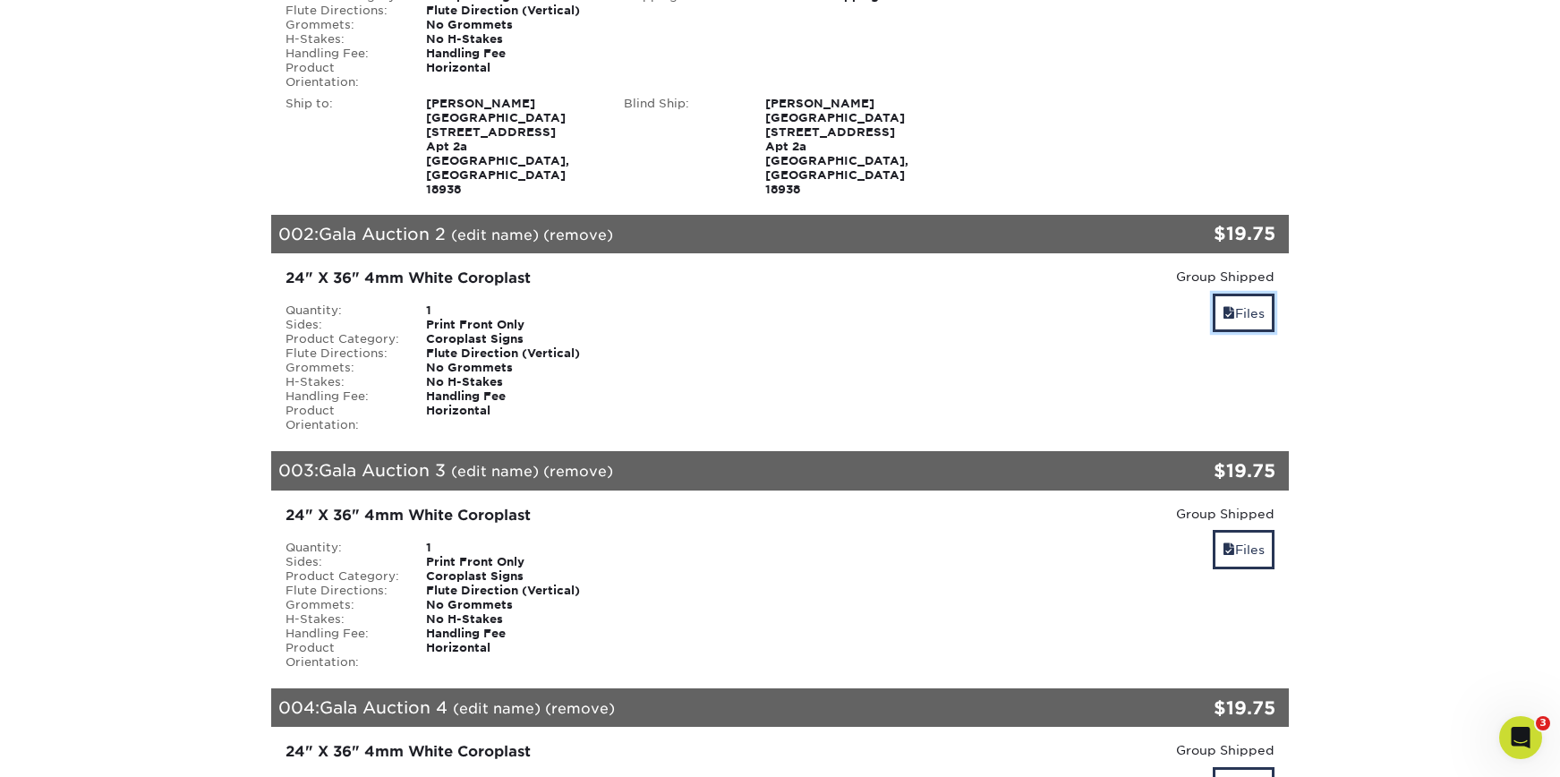
scroll to position [491, 0]
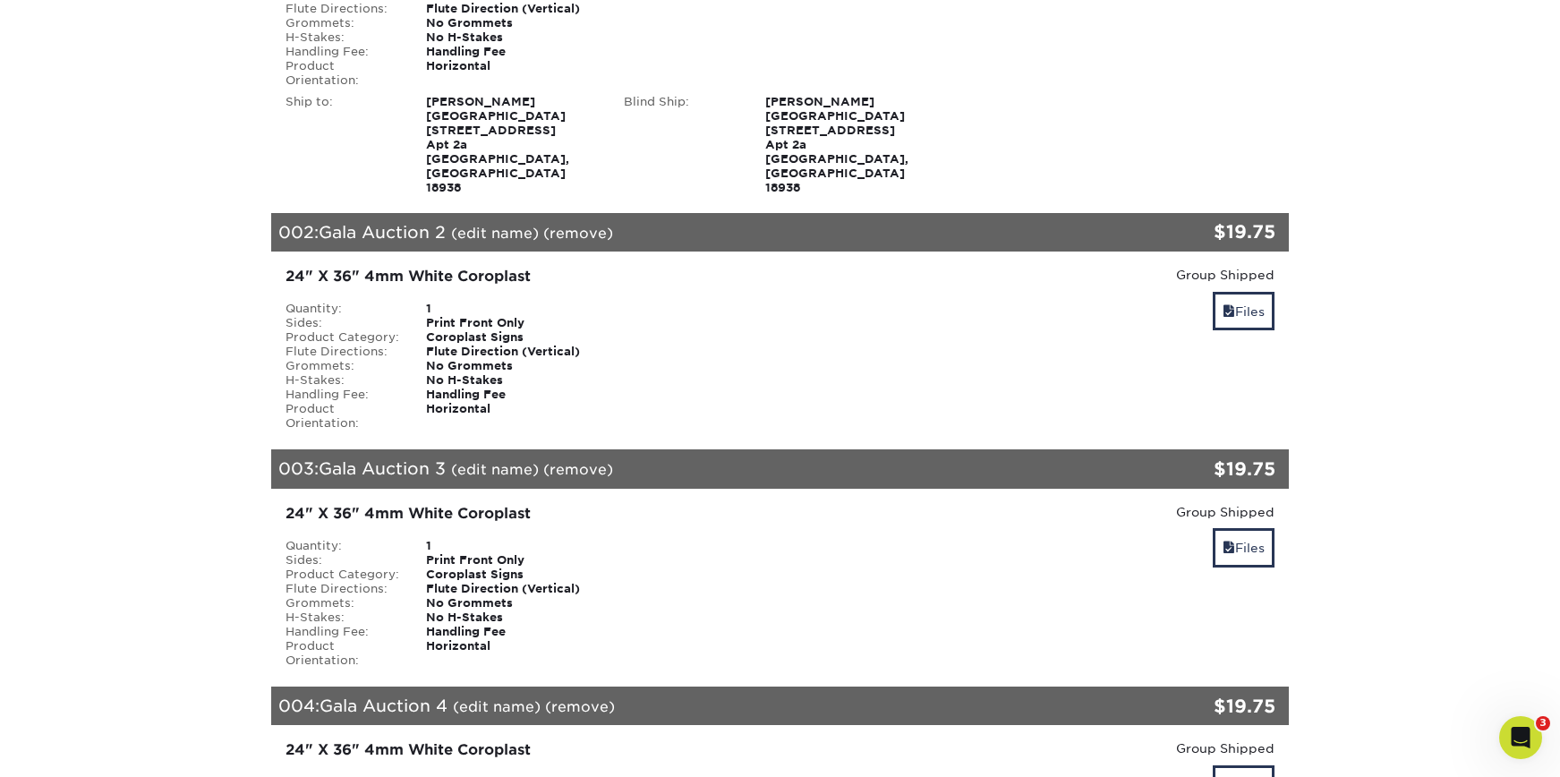
click at [1275, 294] on div "Group Shipped Discount: - $0.00 Files" at bounding box center [1119, 349] width 339 height 166
click at [1257, 292] on link "Files" at bounding box center [1244, 311] width 62 height 38
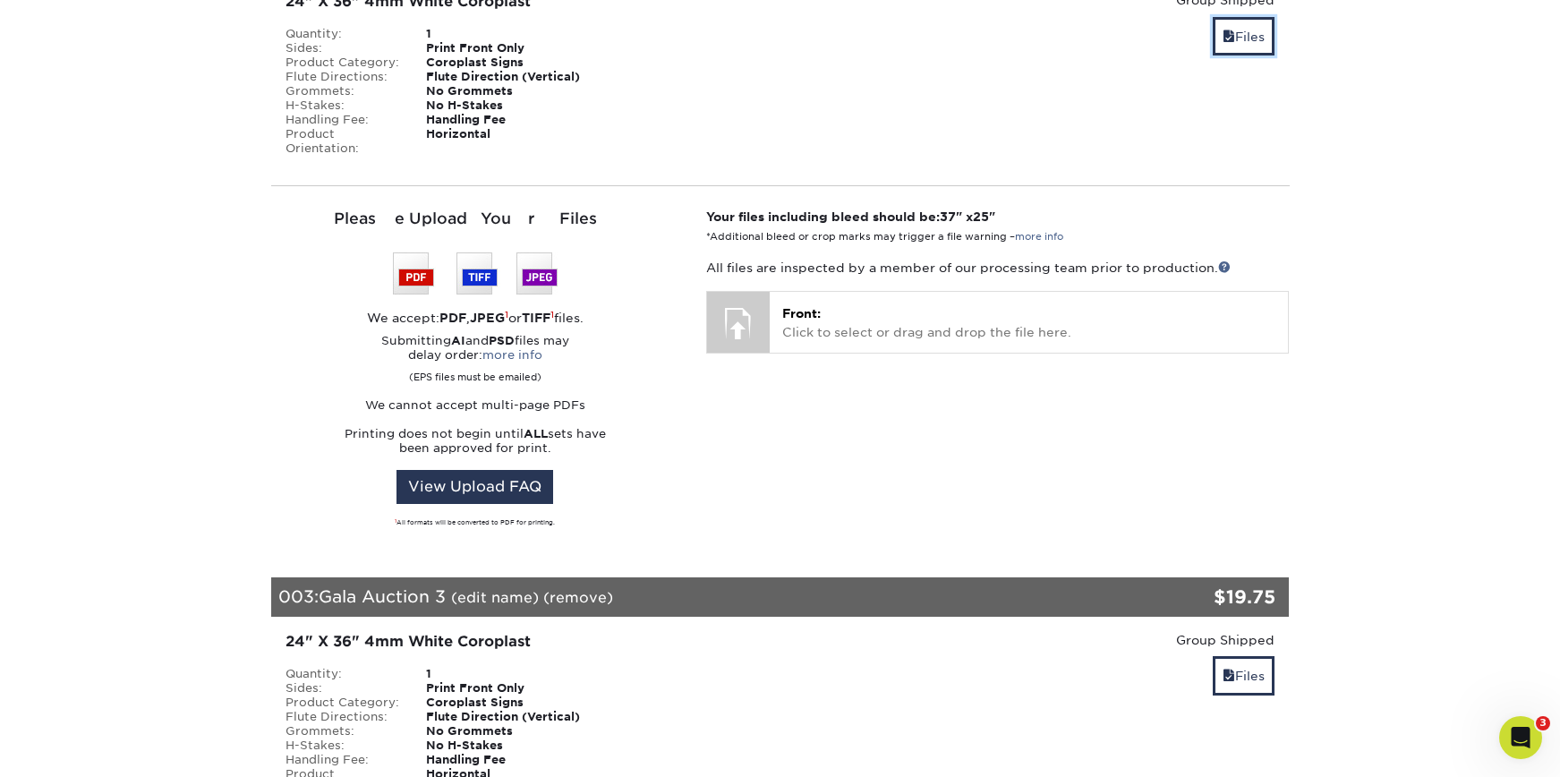
scroll to position [962, 0]
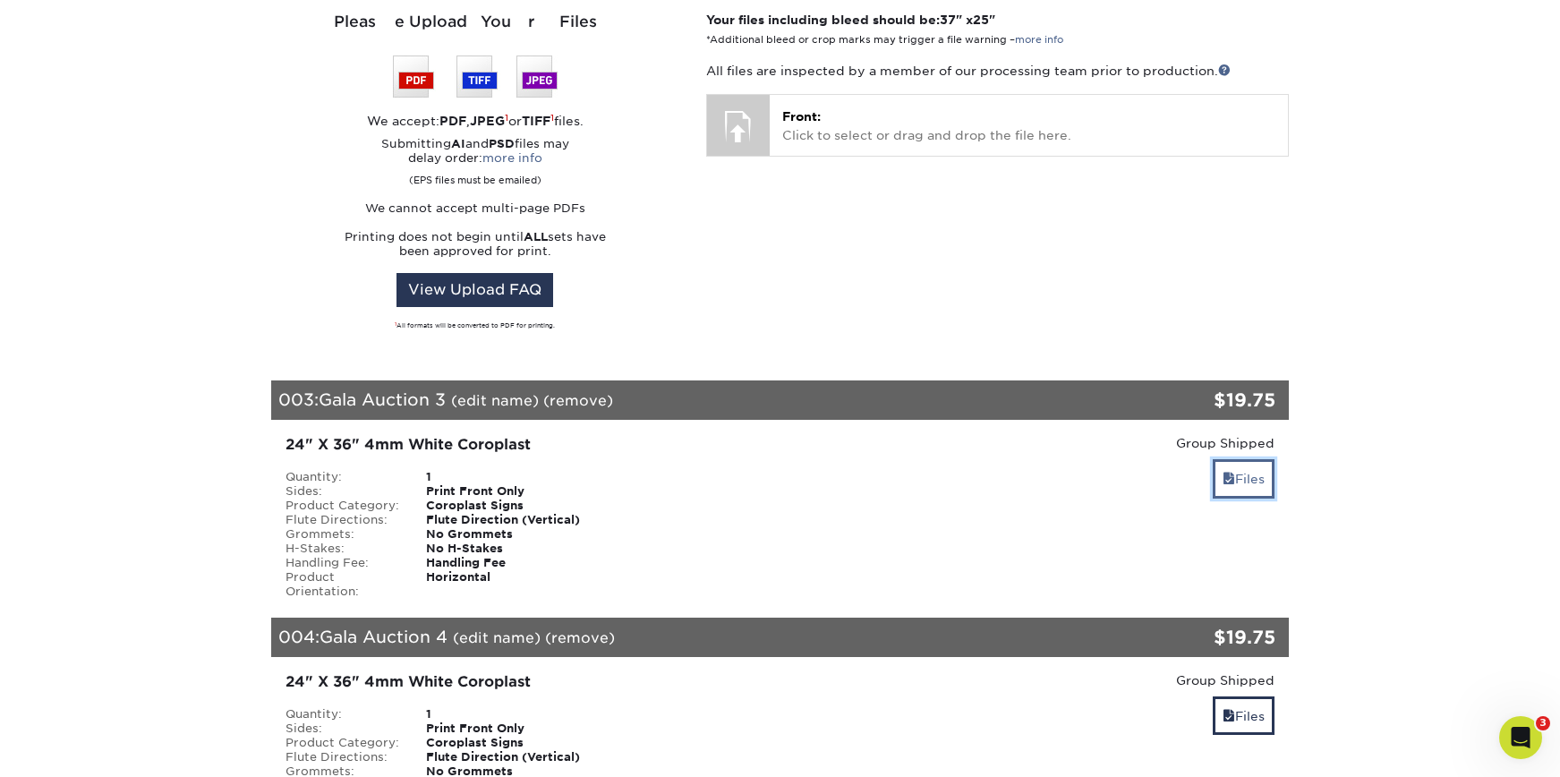
click at [1235, 459] on link "Files" at bounding box center [1244, 478] width 62 height 38
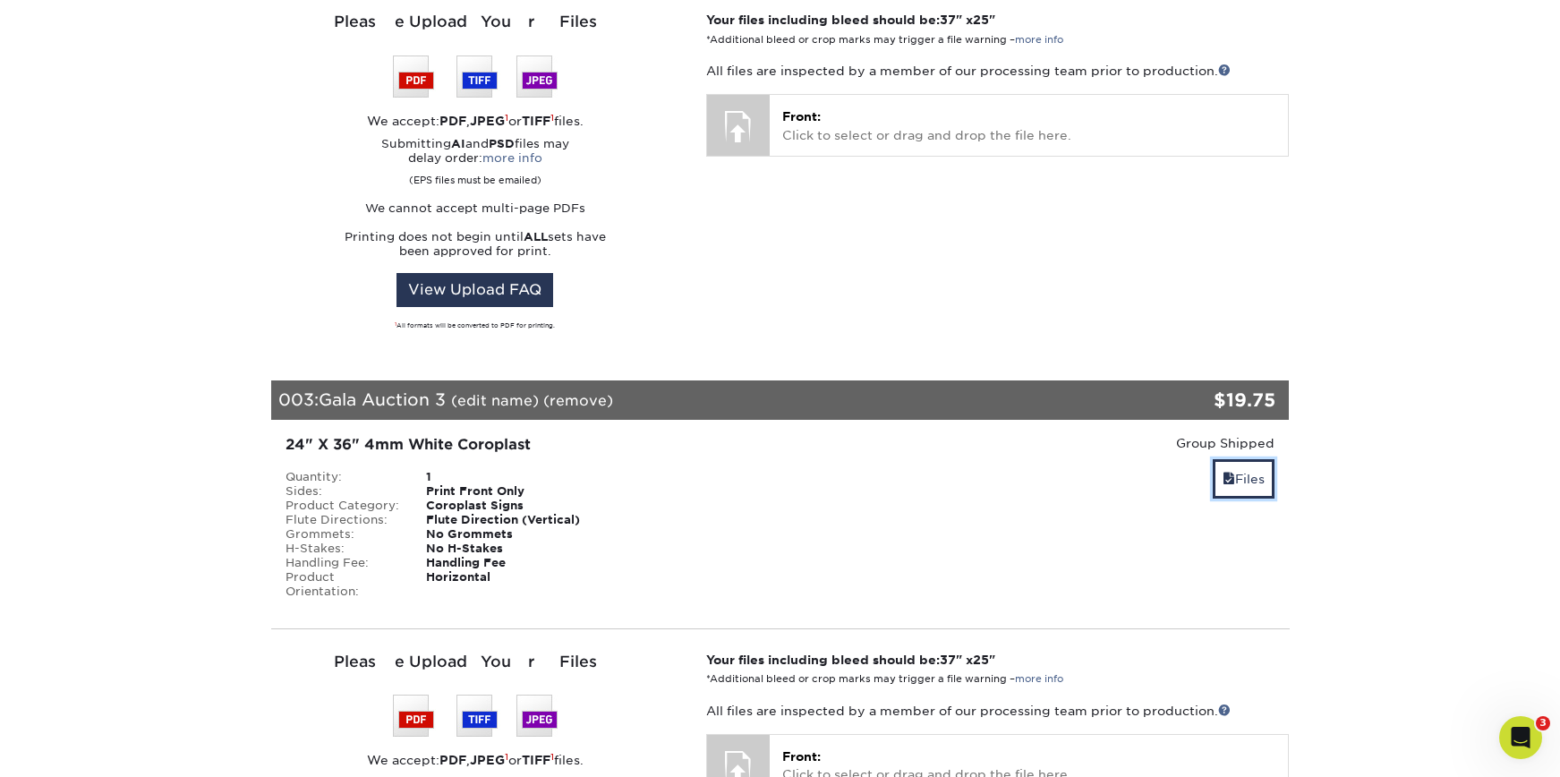
scroll to position [1302, 0]
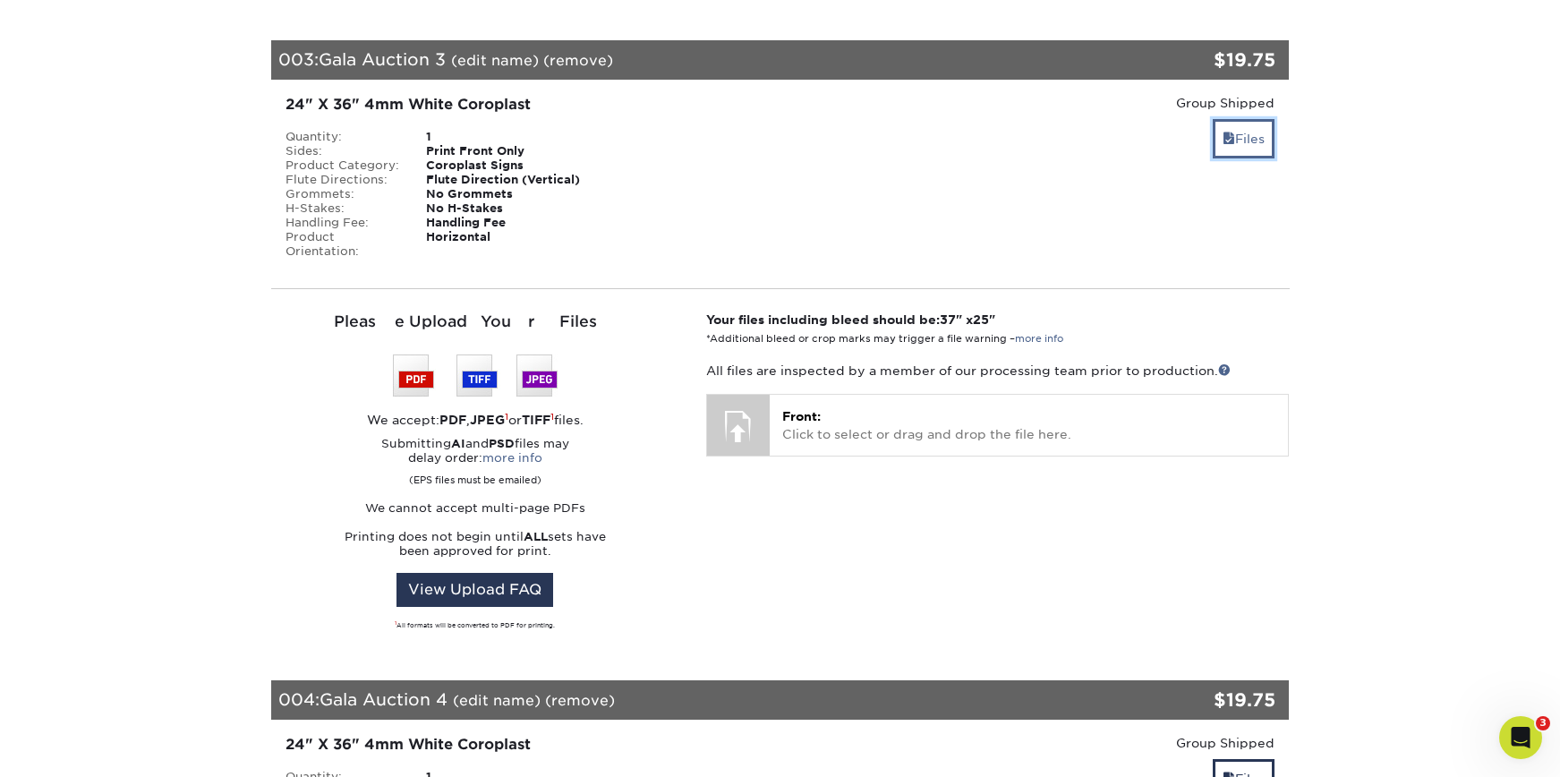
click at [1259, 119] on link "Files" at bounding box center [1244, 138] width 62 height 38
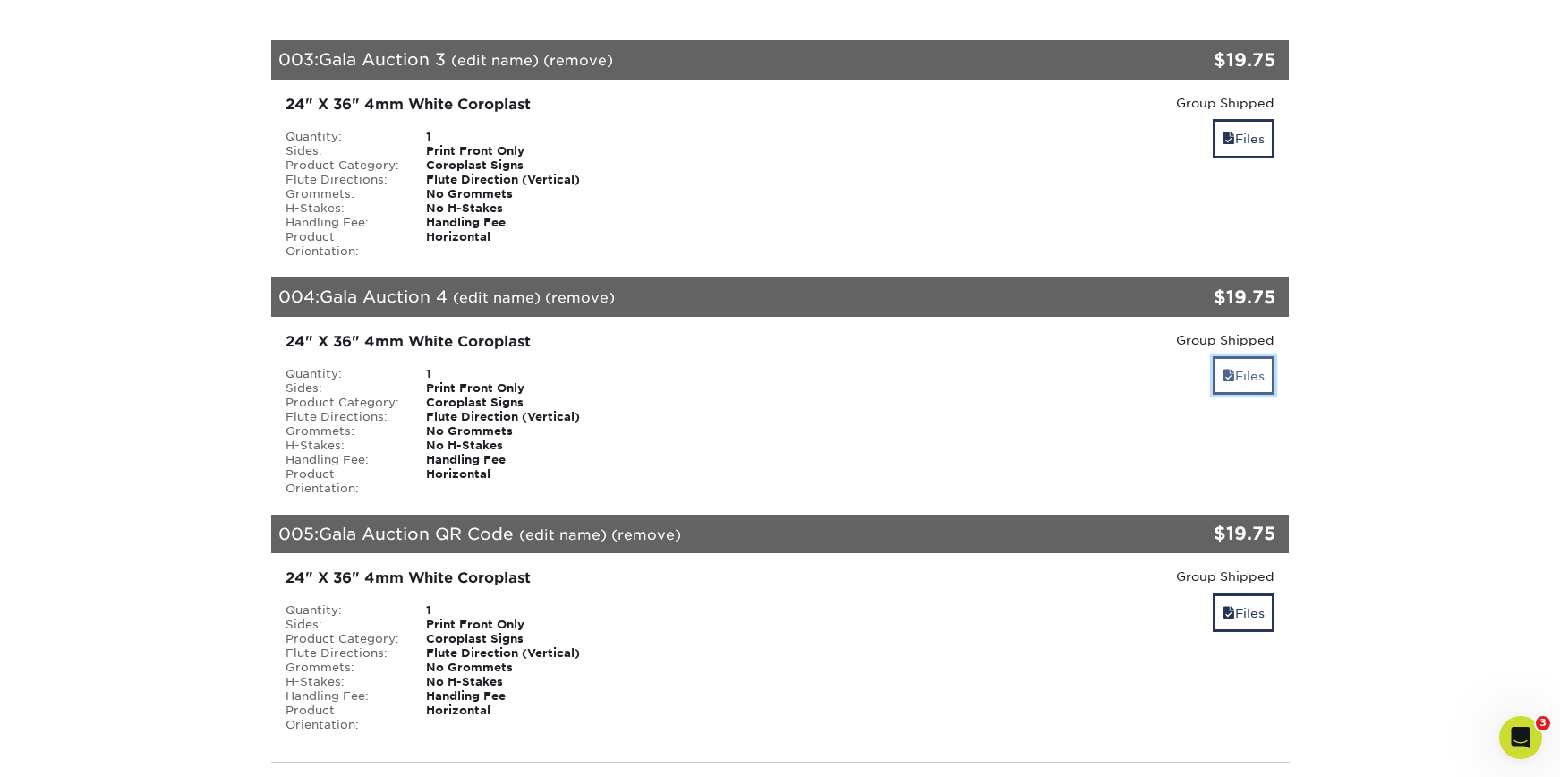
click at [1242, 356] on link "Files" at bounding box center [1244, 375] width 62 height 38
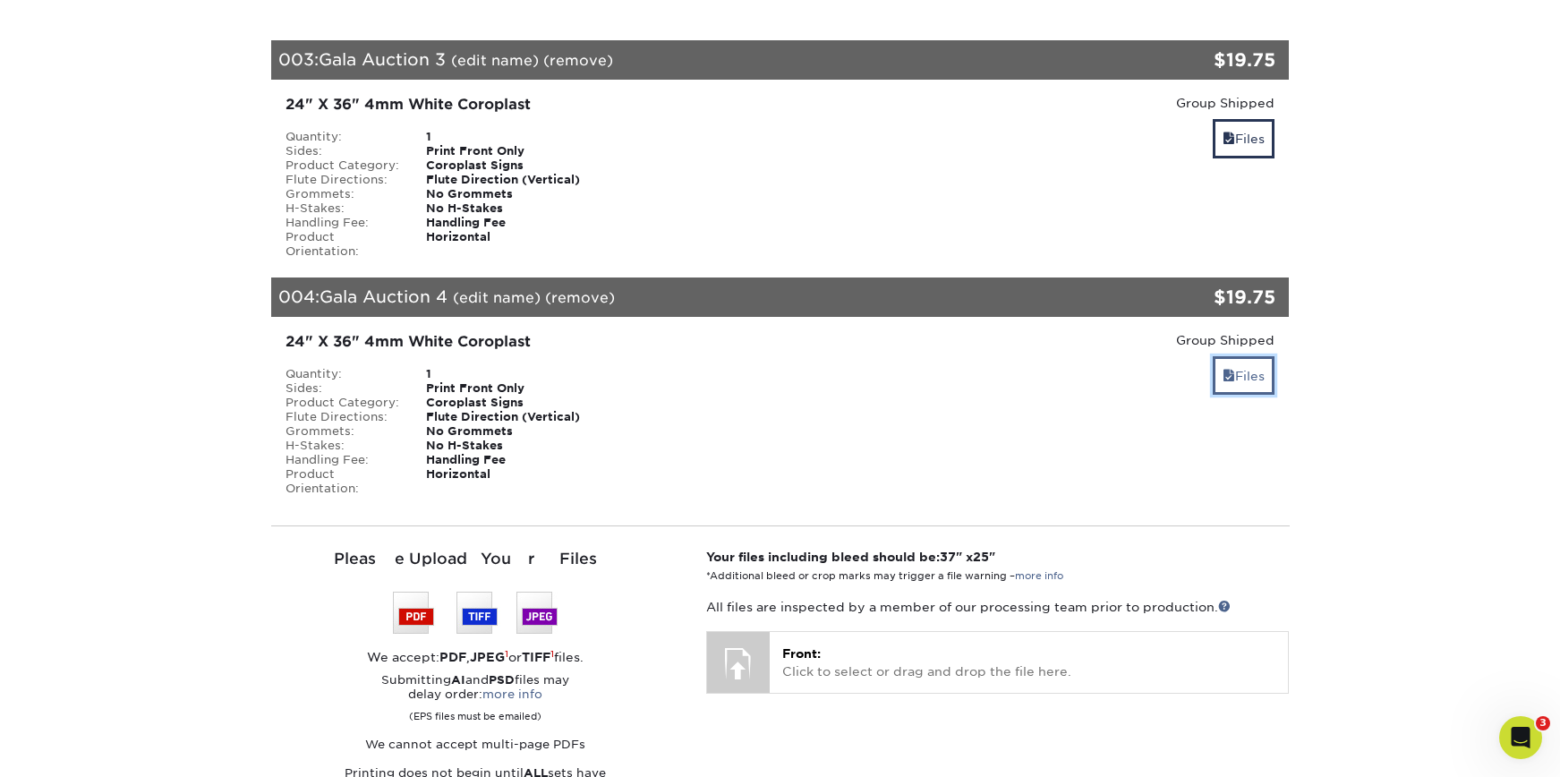
click at [1241, 356] on link "Files" at bounding box center [1244, 375] width 62 height 38
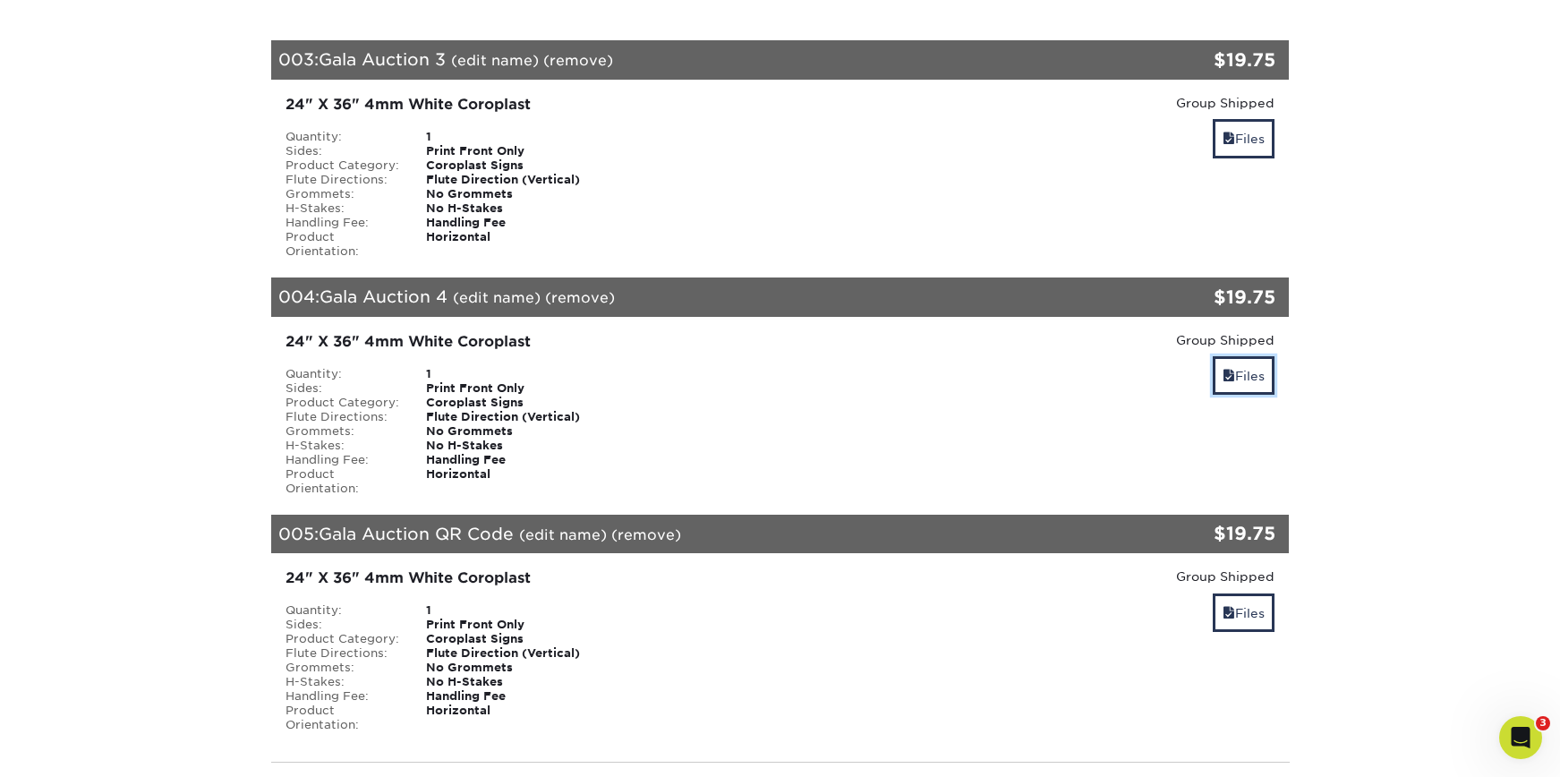
scroll to position [1352, 0]
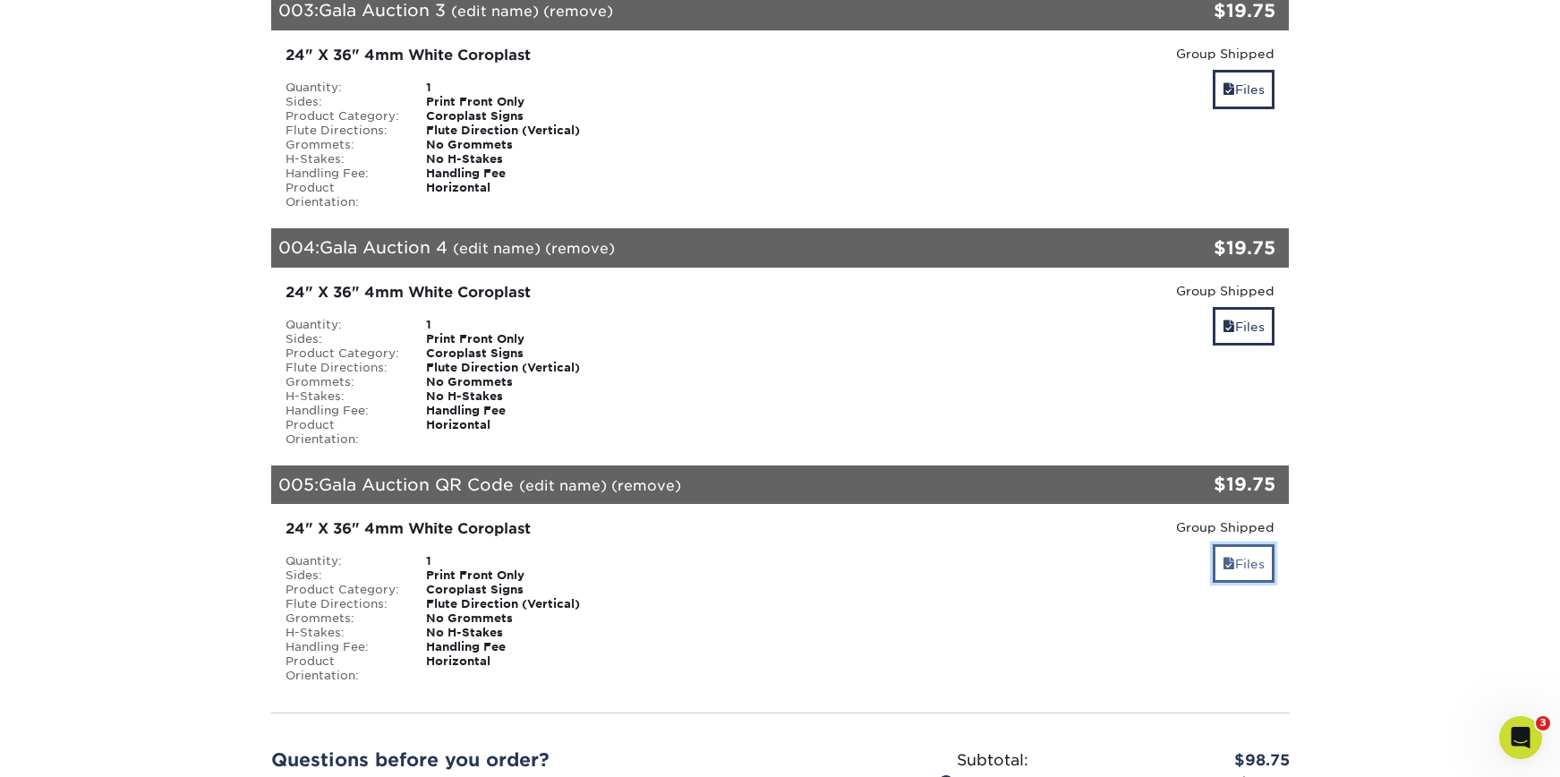
click at [1236, 544] on link "Files" at bounding box center [1244, 563] width 62 height 38
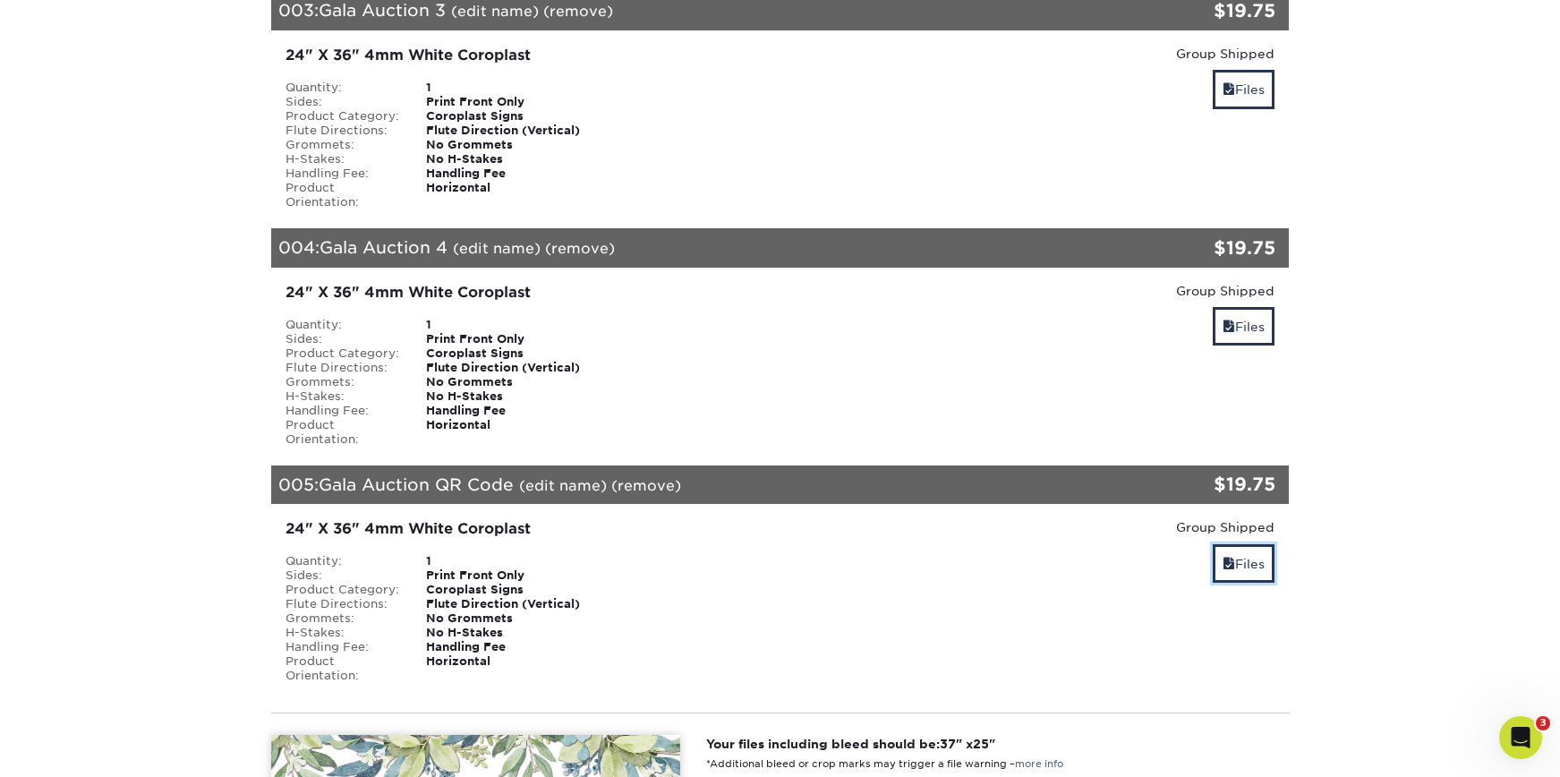
scroll to position [1604, 0]
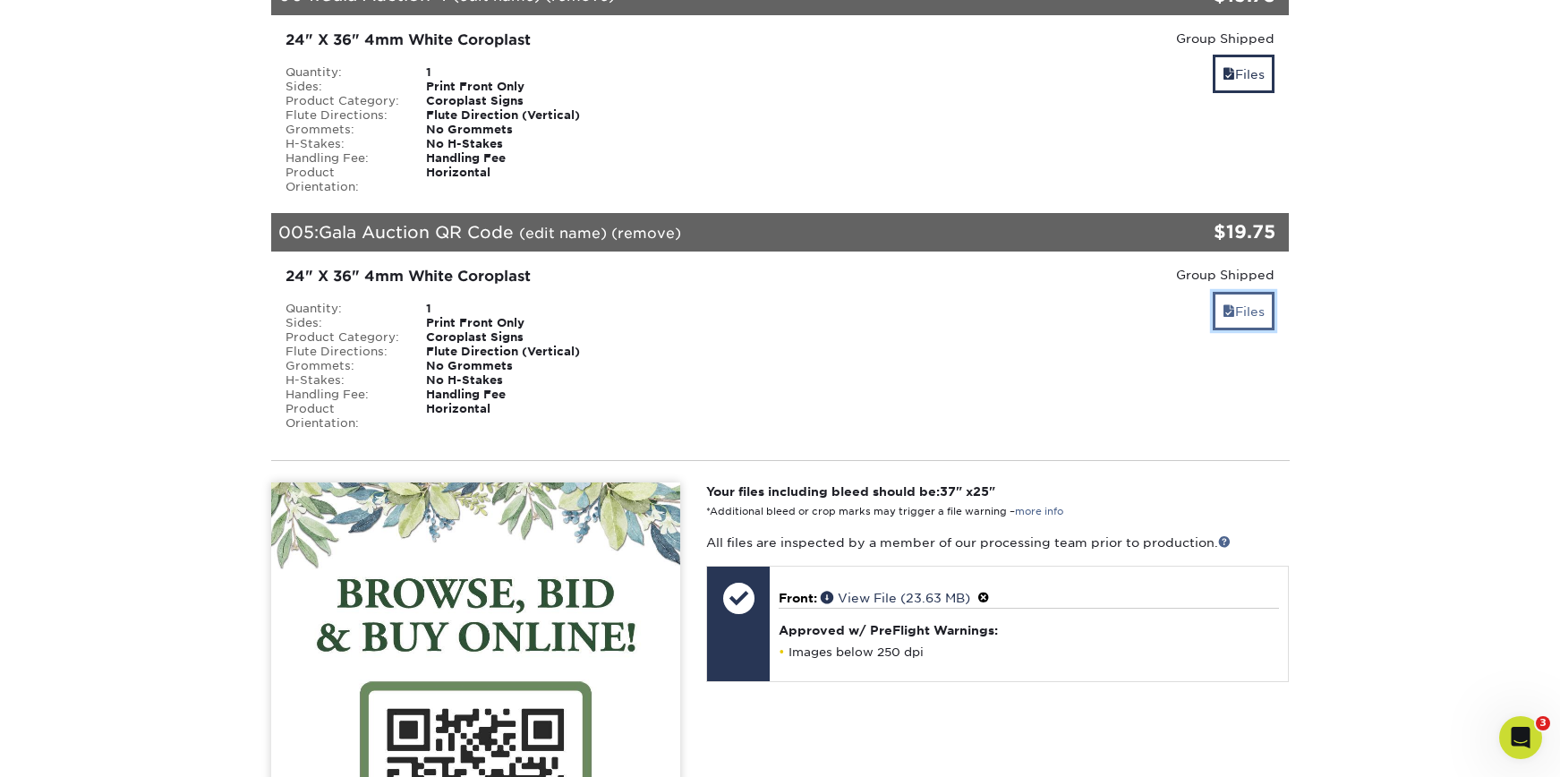
click at [1242, 292] on link "Files" at bounding box center [1244, 311] width 62 height 38
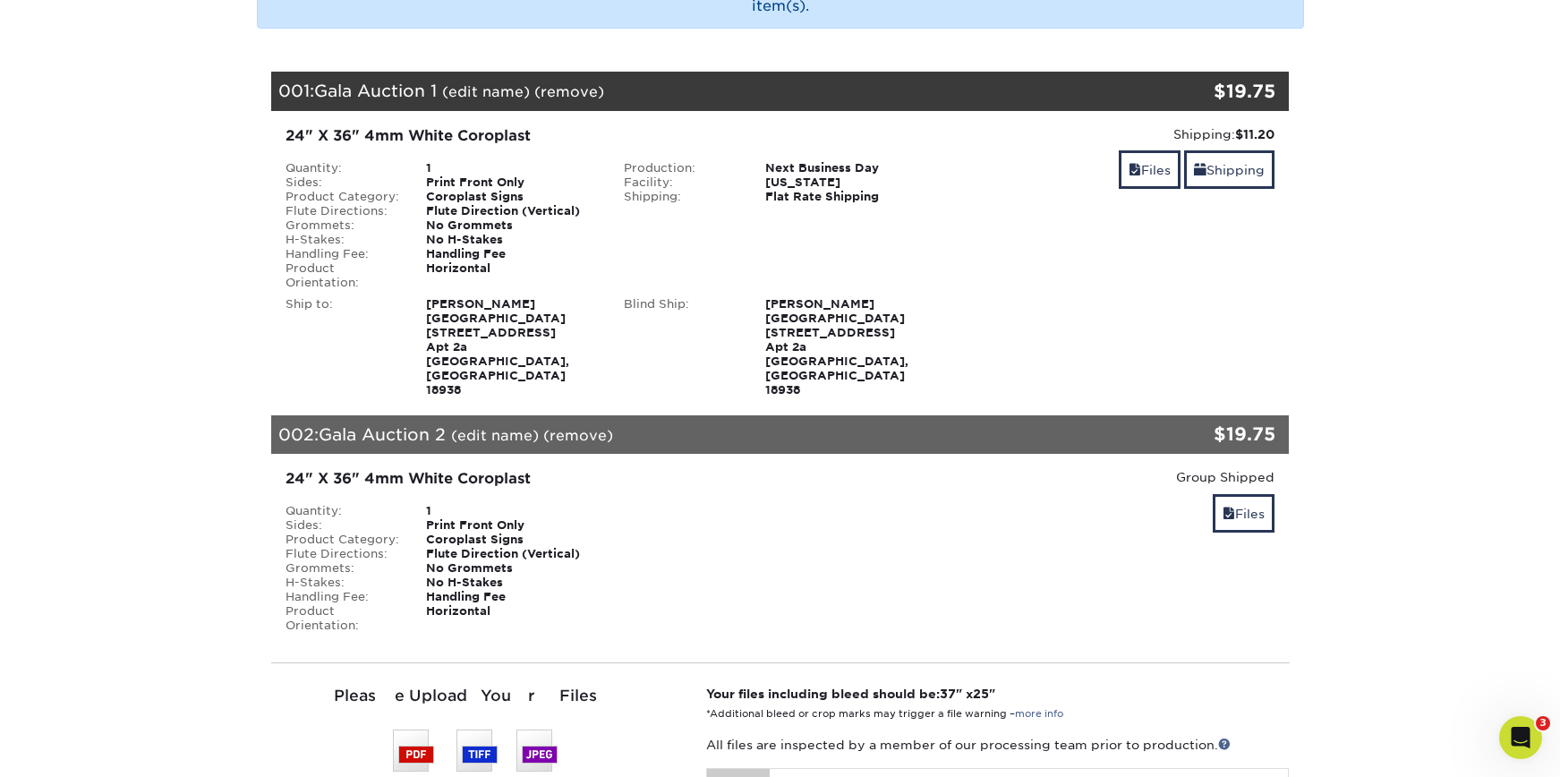
scroll to position [270, 0]
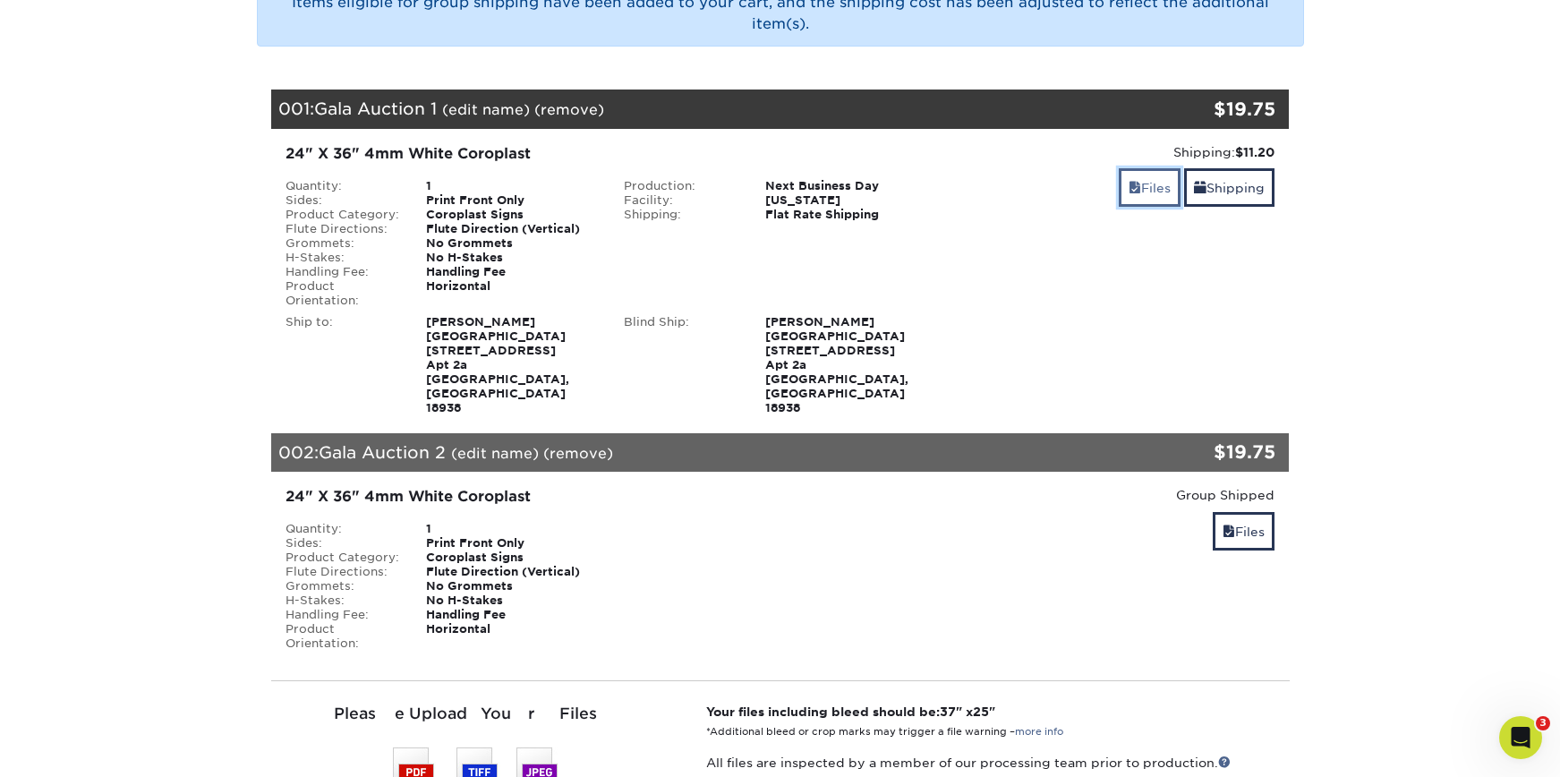
click at [1147, 192] on link "Files" at bounding box center [1150, 187] width 62 height 38
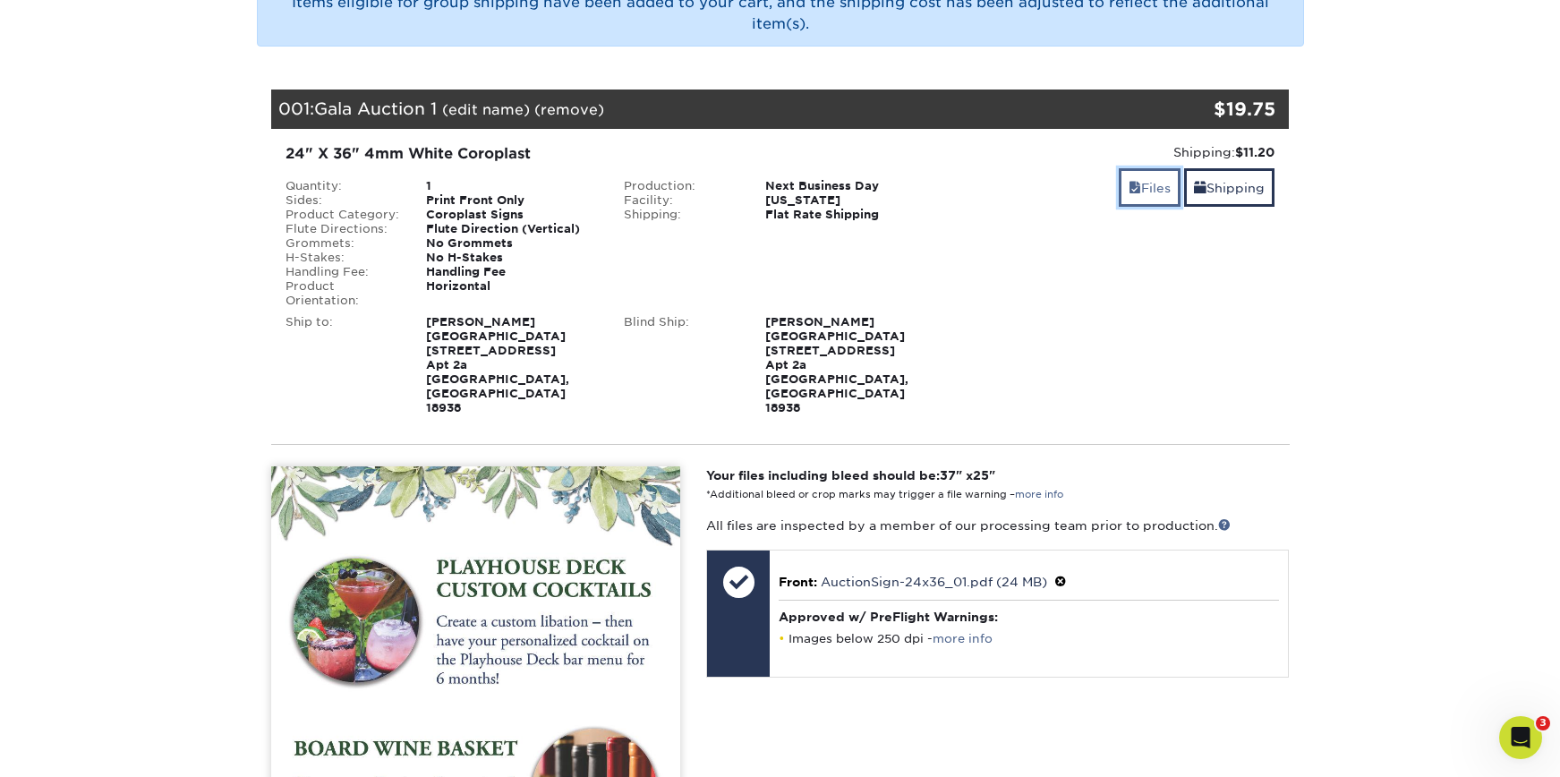
click at [1146, 194] on link "Files" at bounding box center [1150, 187] width 62 height 38
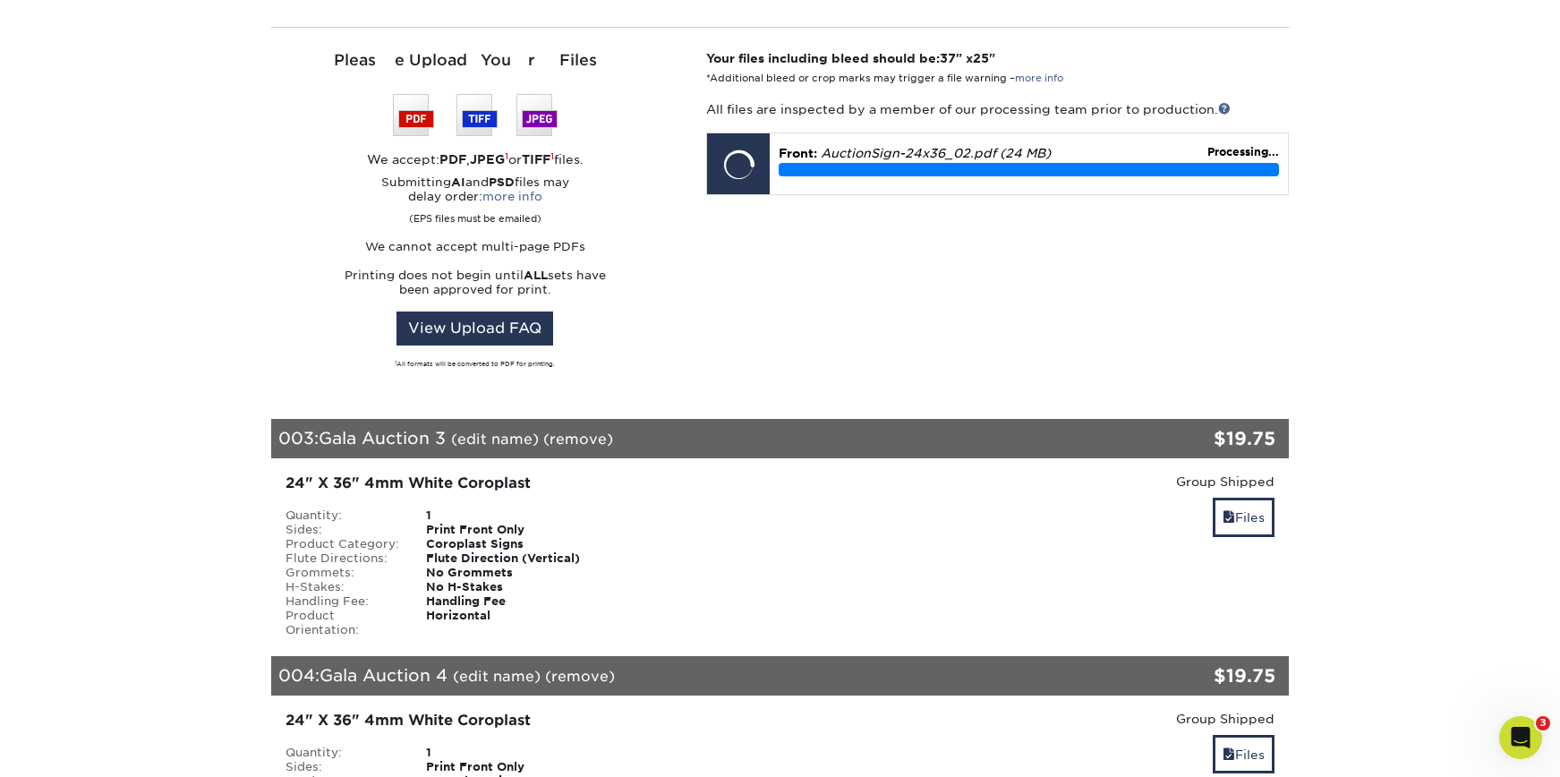
scroll to position [985, 0]
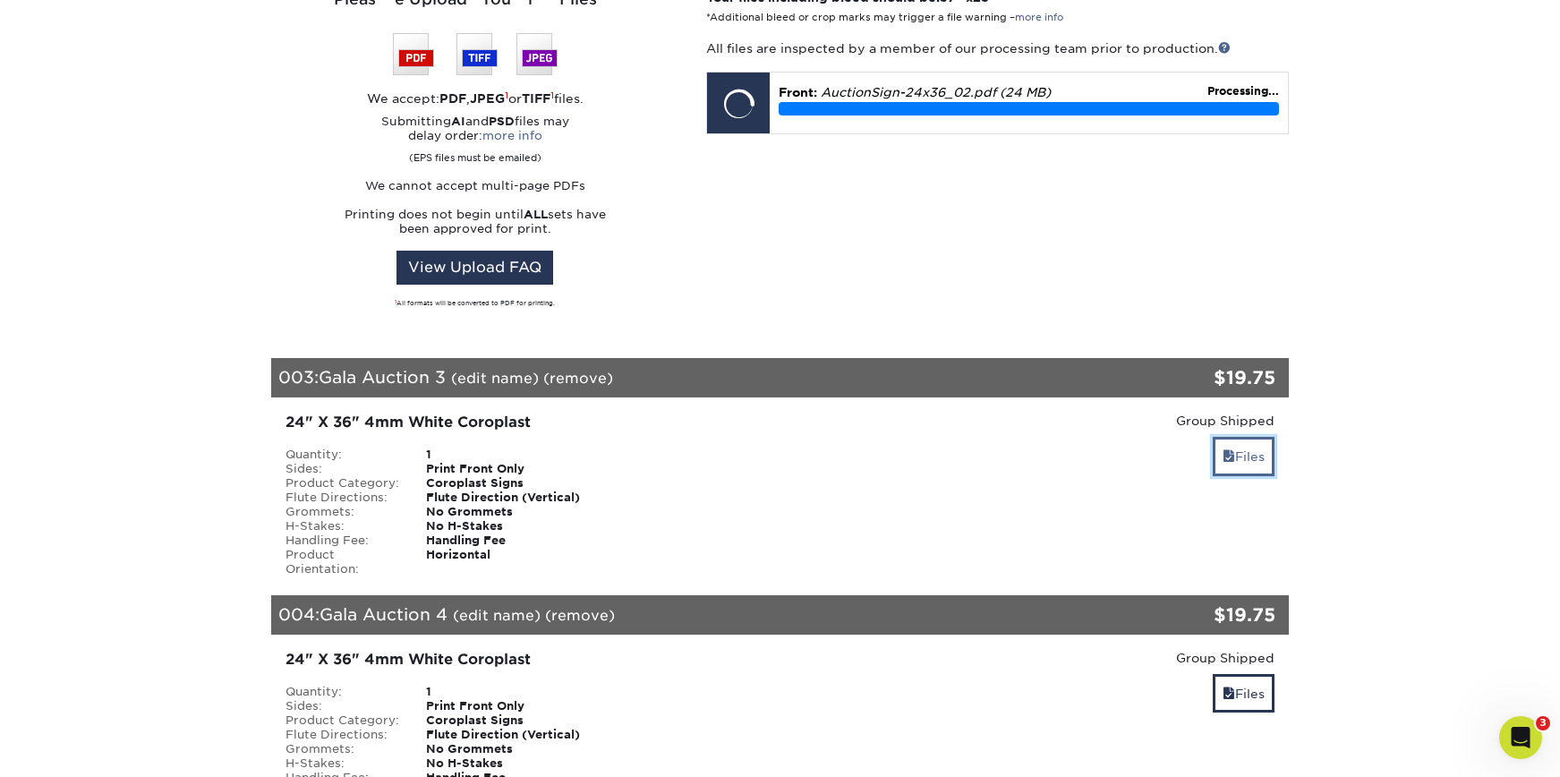
click at [1214, 437] on link "Files" at bounding box center [1244, 456] width 62 height 38
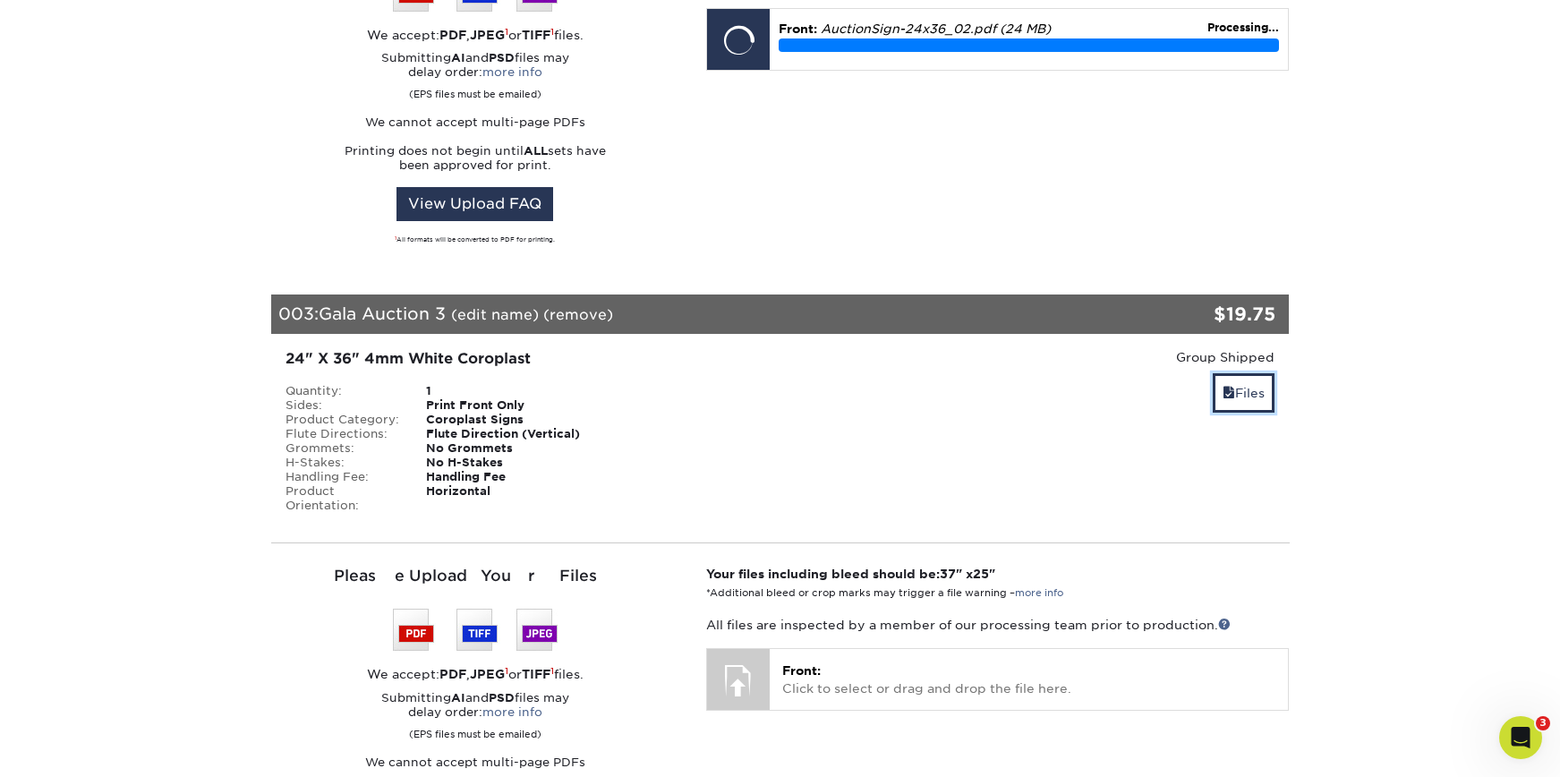
scroll to position [1334, 0]
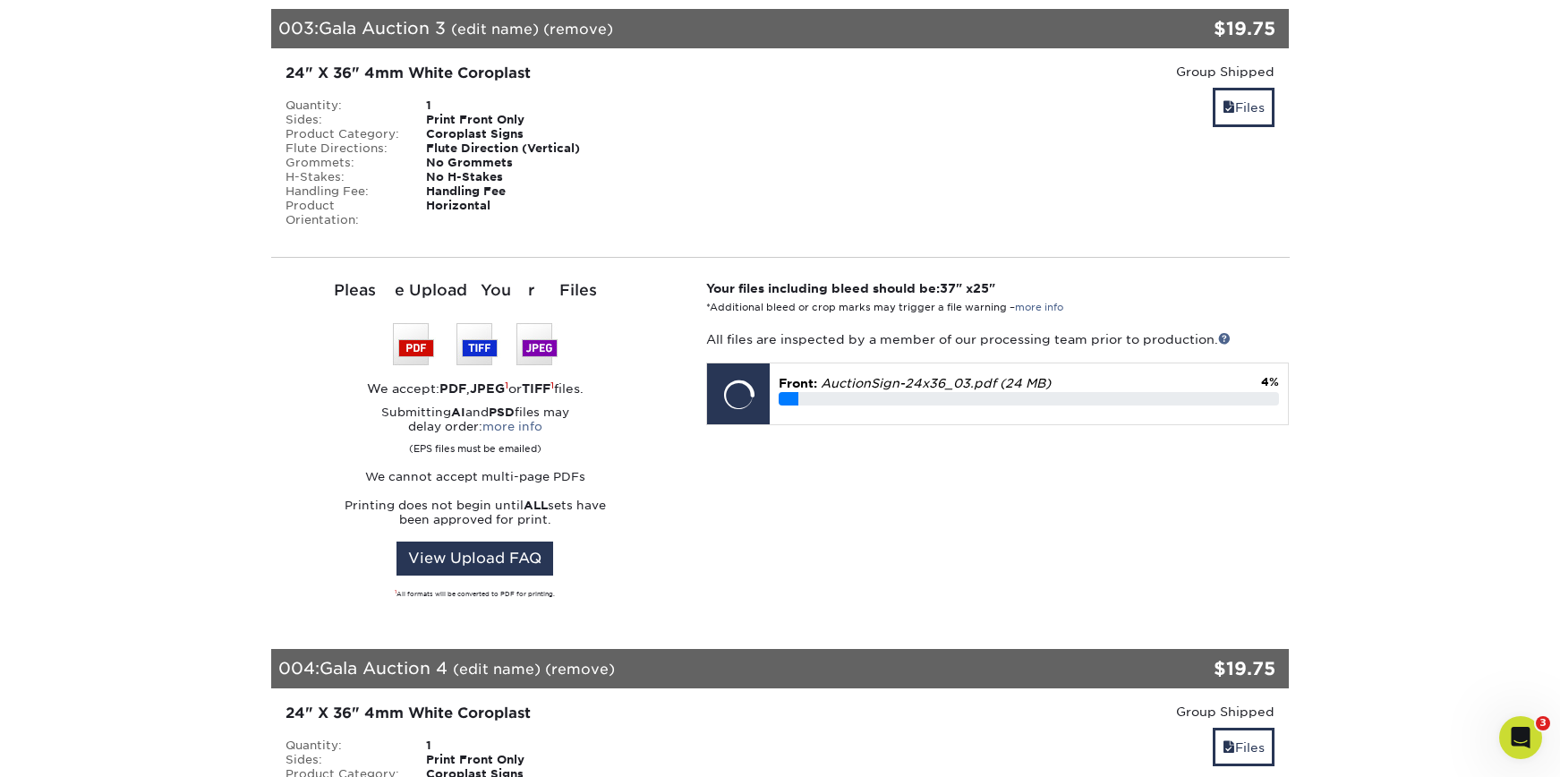
click at [1407, 266] on section "YOUR CART Empty Cart Items eligible for group shipping have been added to your …" at bounding box center [780, 138] width 1560 height 2614
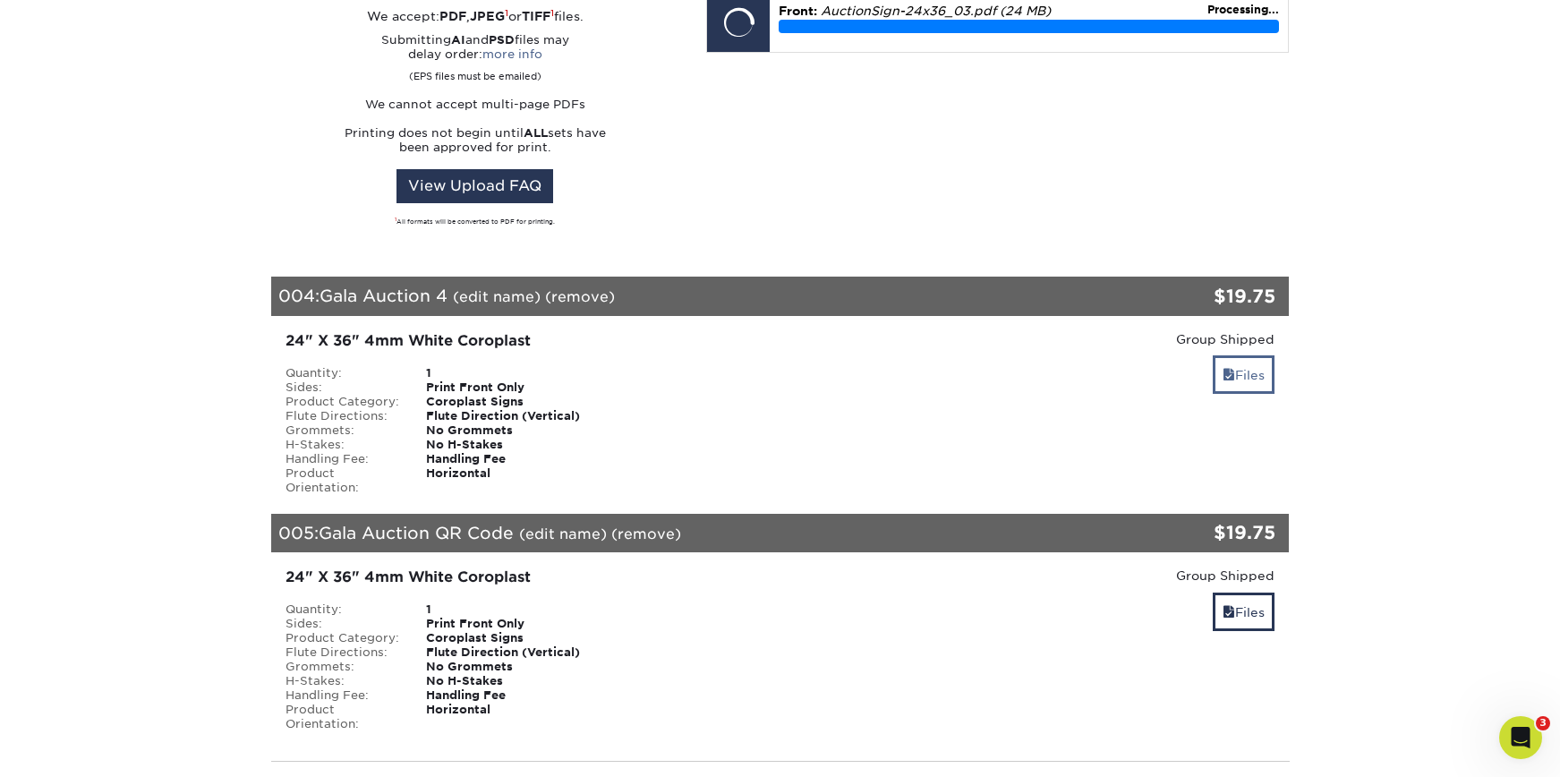
scroll to position [1707, 0]
click at [1257, 360] on link "Files" at bounding box center [1244, 373] width 62 height 38
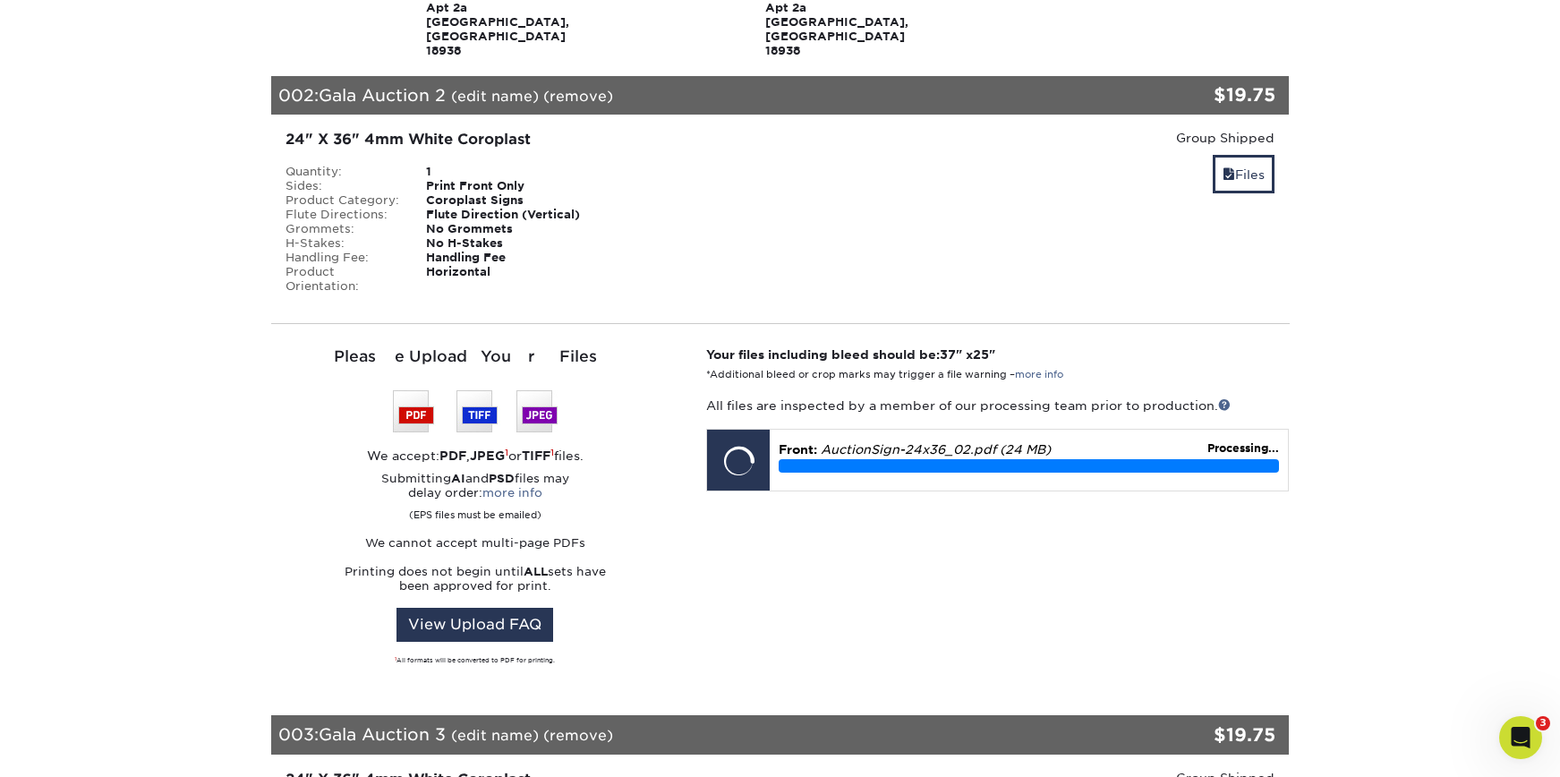
scroll to position [265, 0]
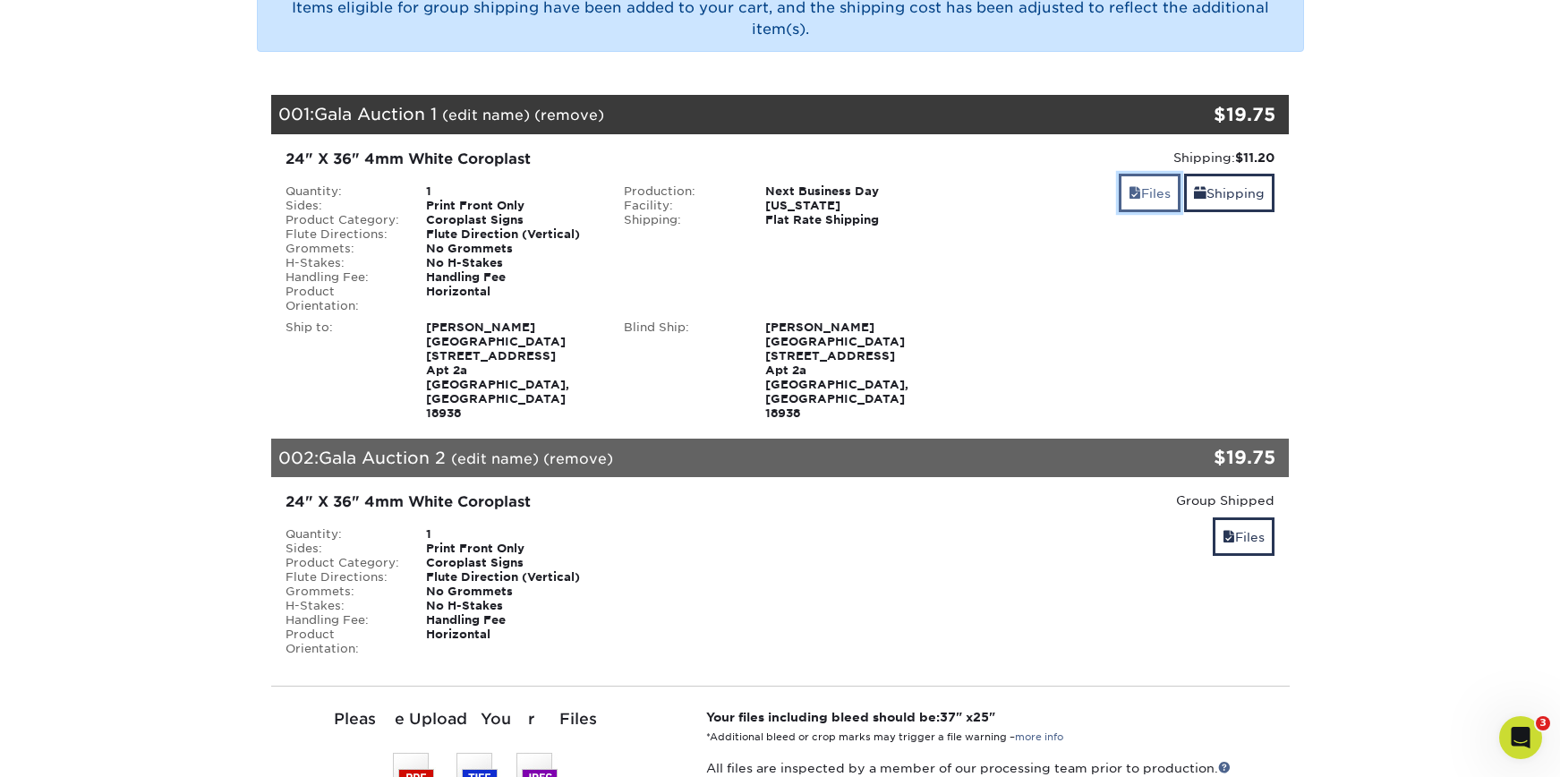
click at [1157, 196] on link "Files" at bounding box center [1150, 193] width 62 height 38
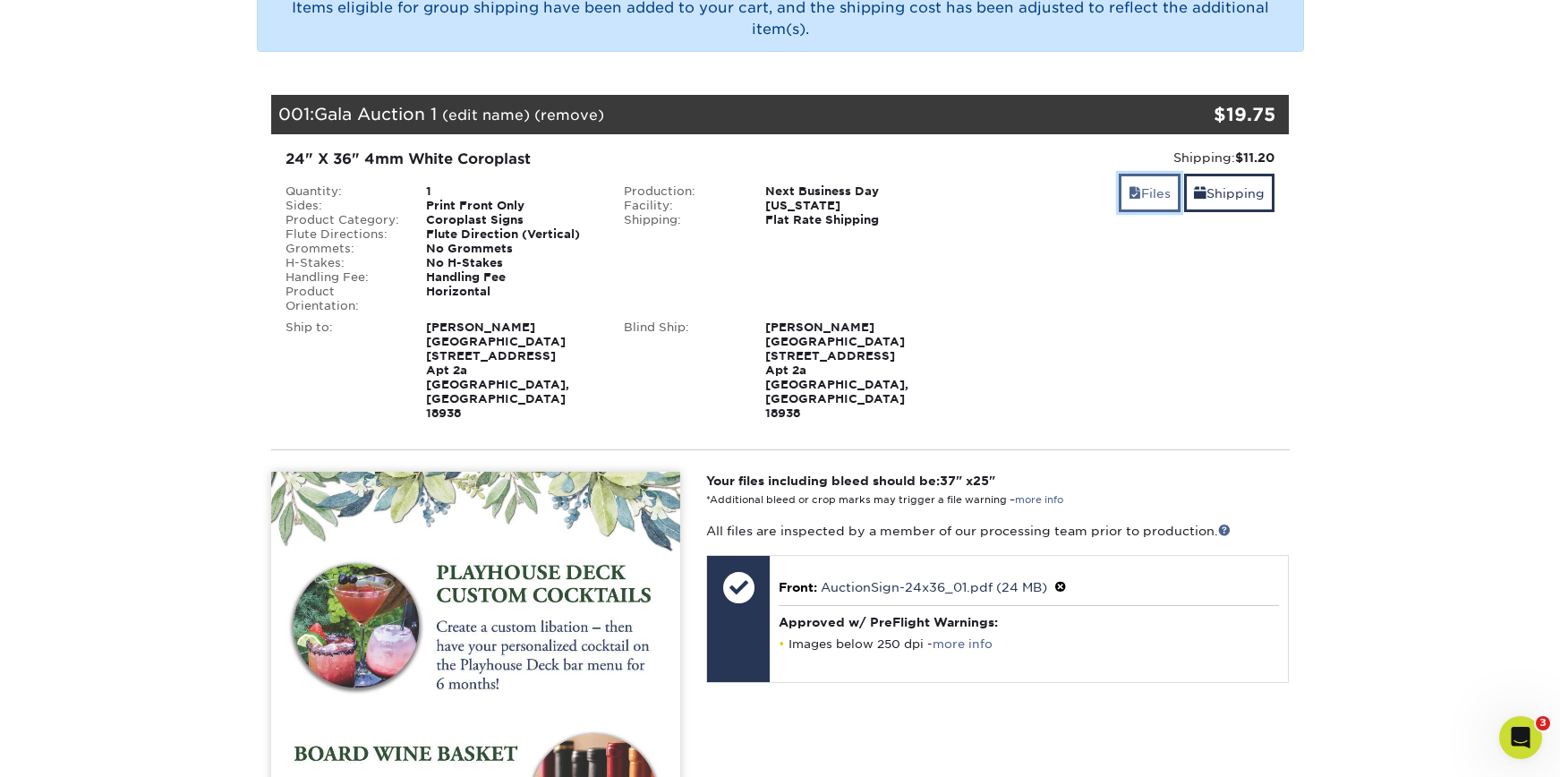
click at [1158, 196] on link "Files" at bounding box center [1150, 193] width 62 height 38
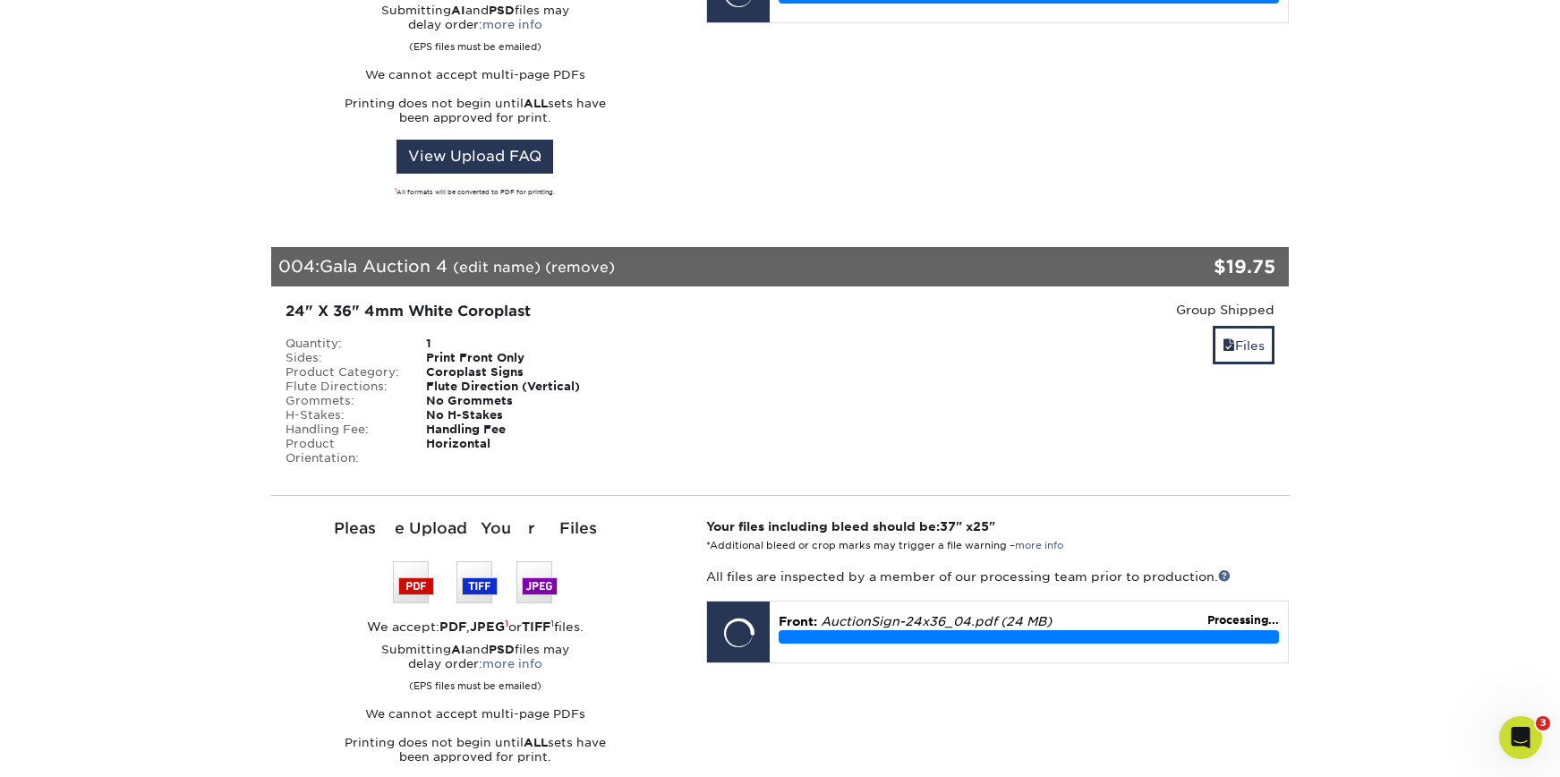
scroll to position [1870, 0]
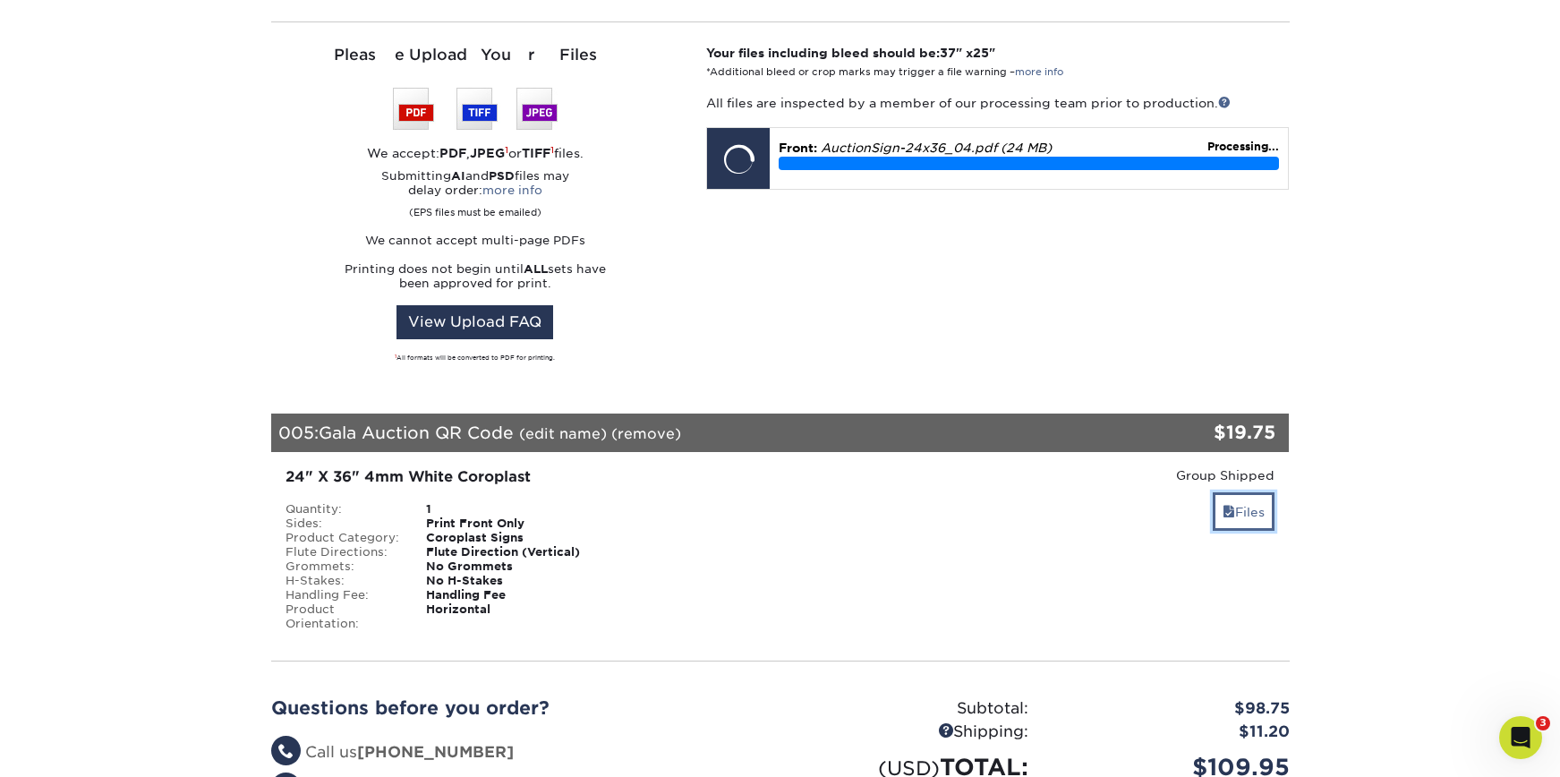
click at [1251, 492] on link "Files" at bounding box center [1244, 511] width 62 height 38
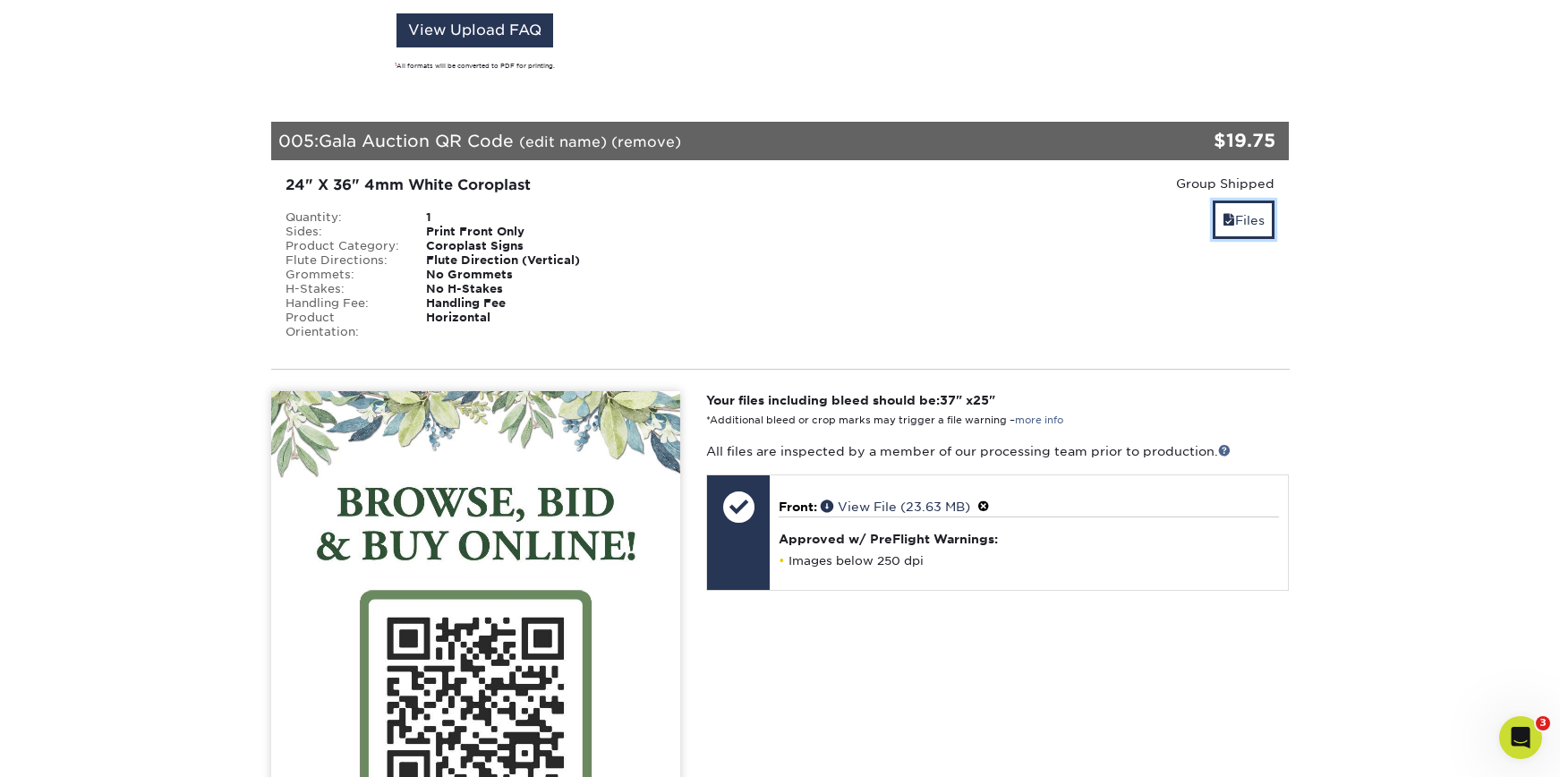
scroll to position [2488, 0]
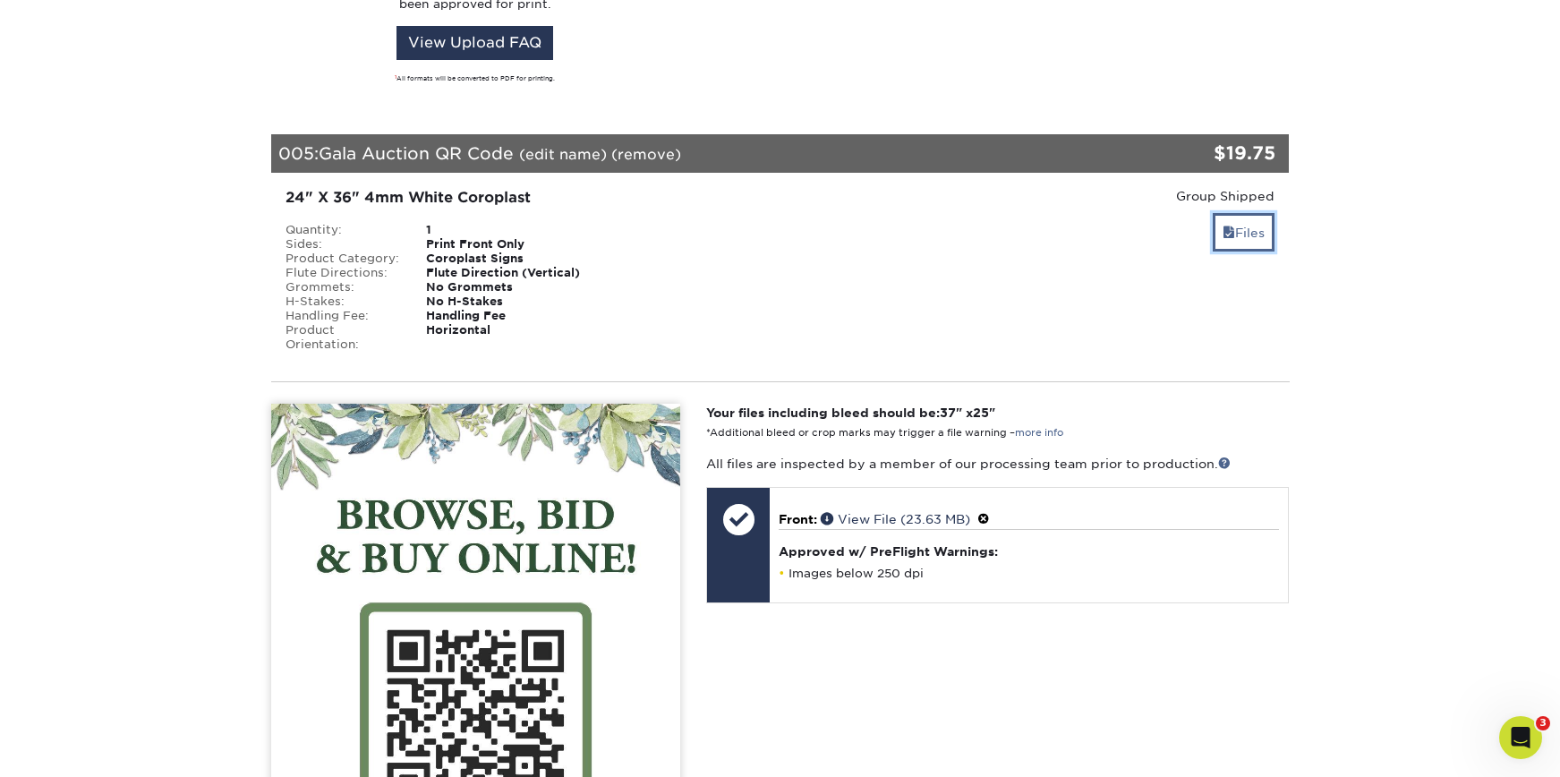
click at [1253, 213] on link "Files" at bounding box center [1244, 232] width 62 height 38
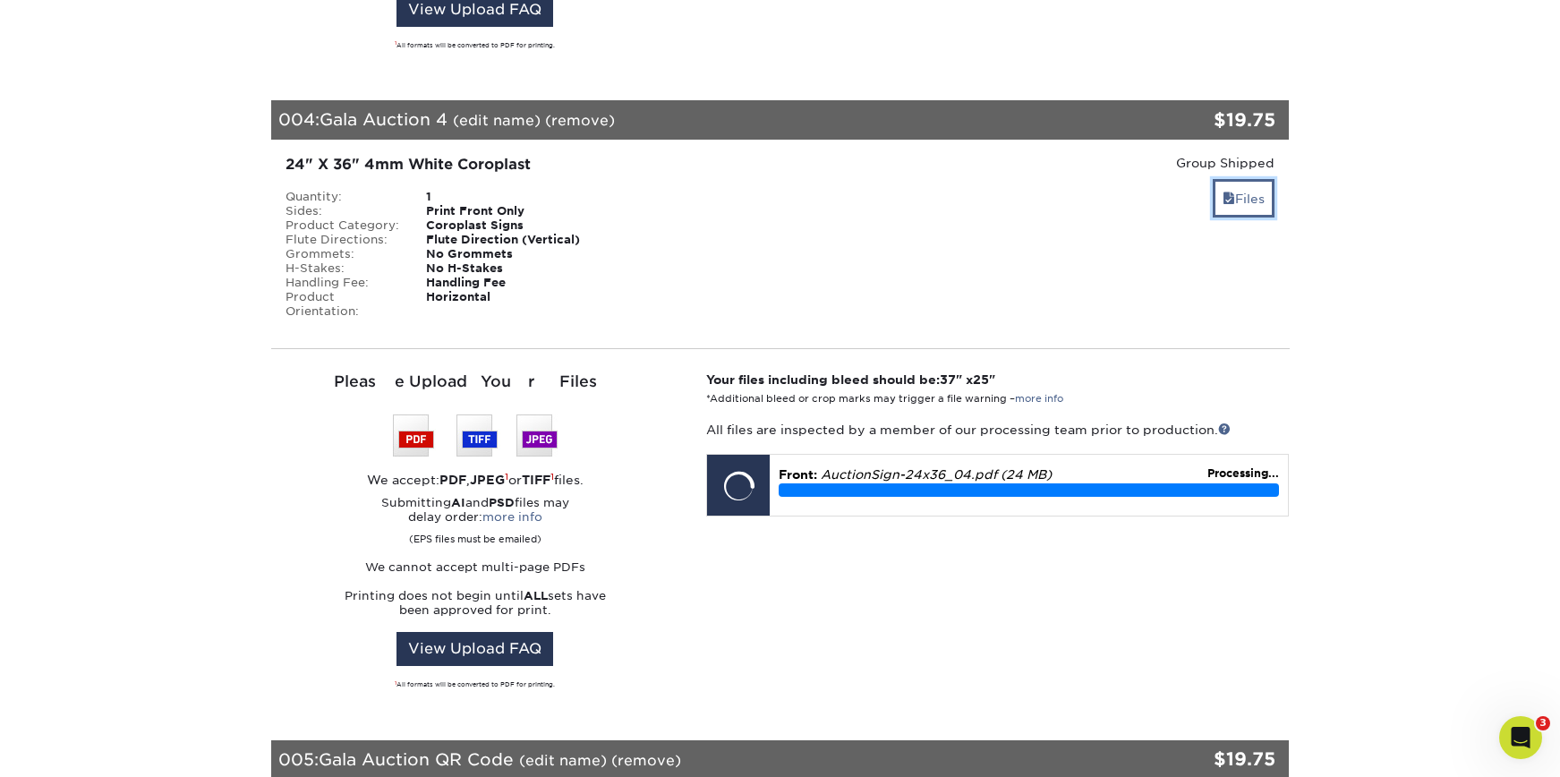
click at [1224, 179] on link "Files" at bounding box center [1244, 198] width 62 height 38
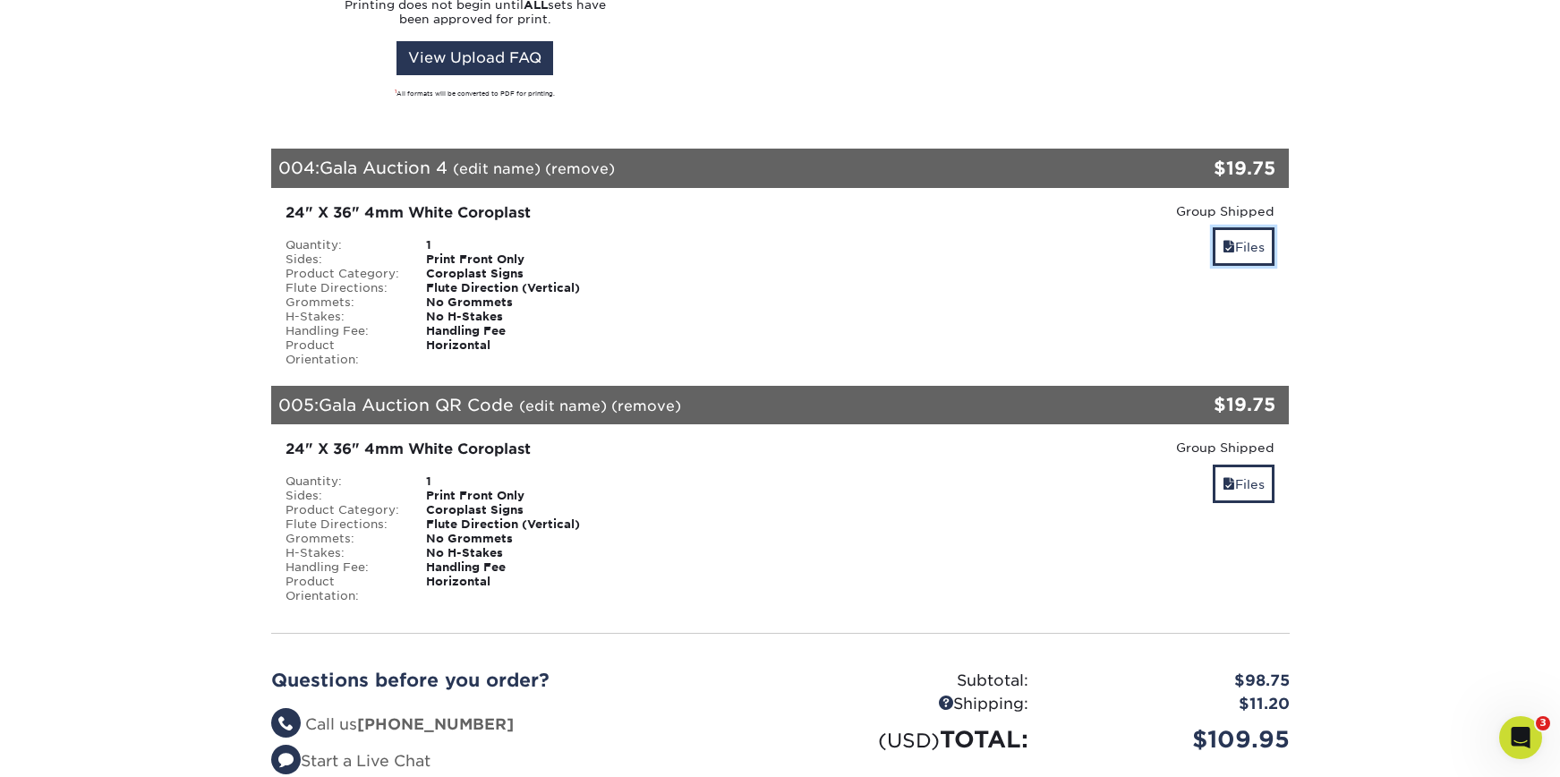
scroll to position [1569, 0]
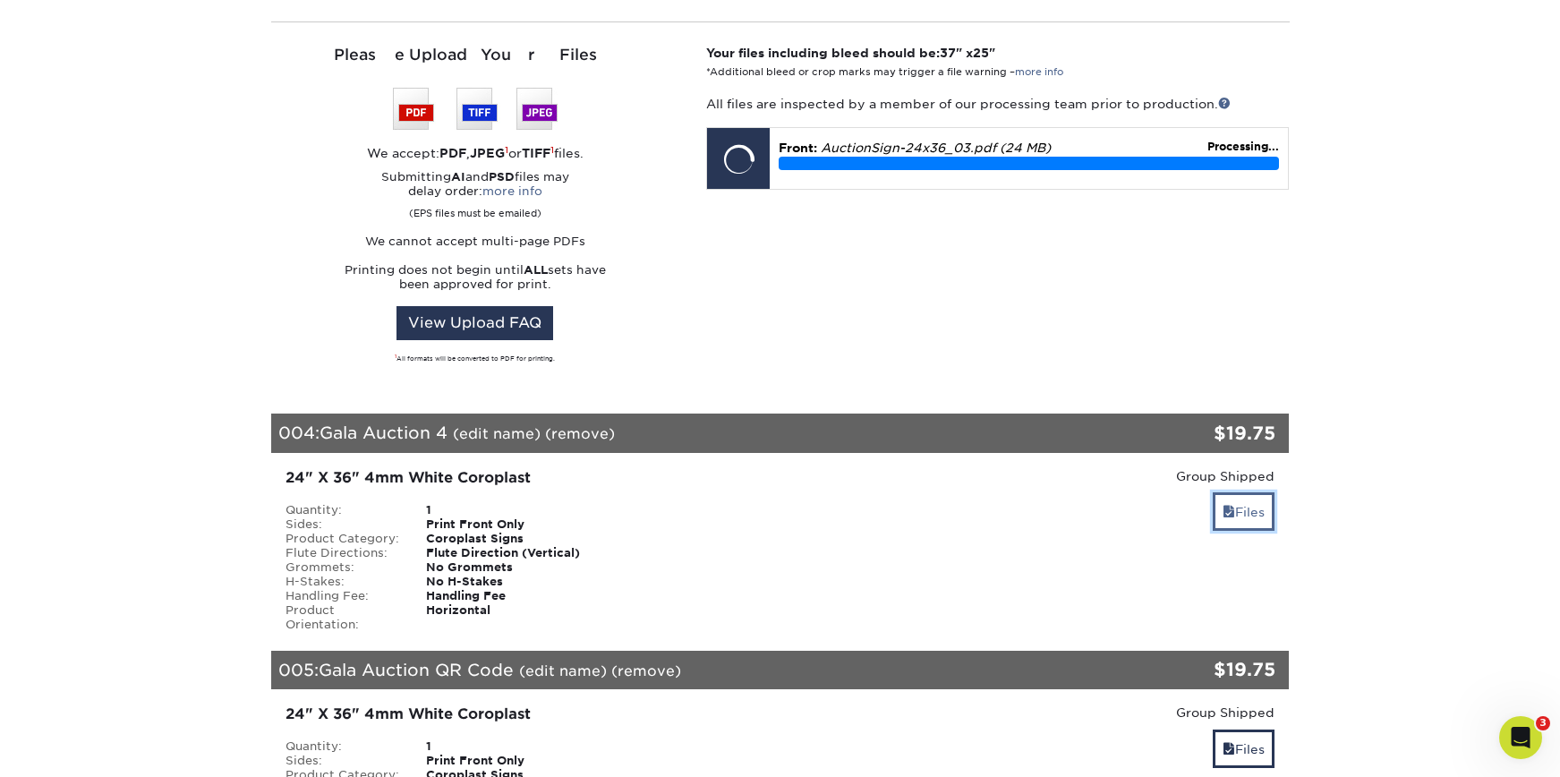
click at [1240, 492] on link "Files" at bounding box center [1244, 511] width 62 height 38
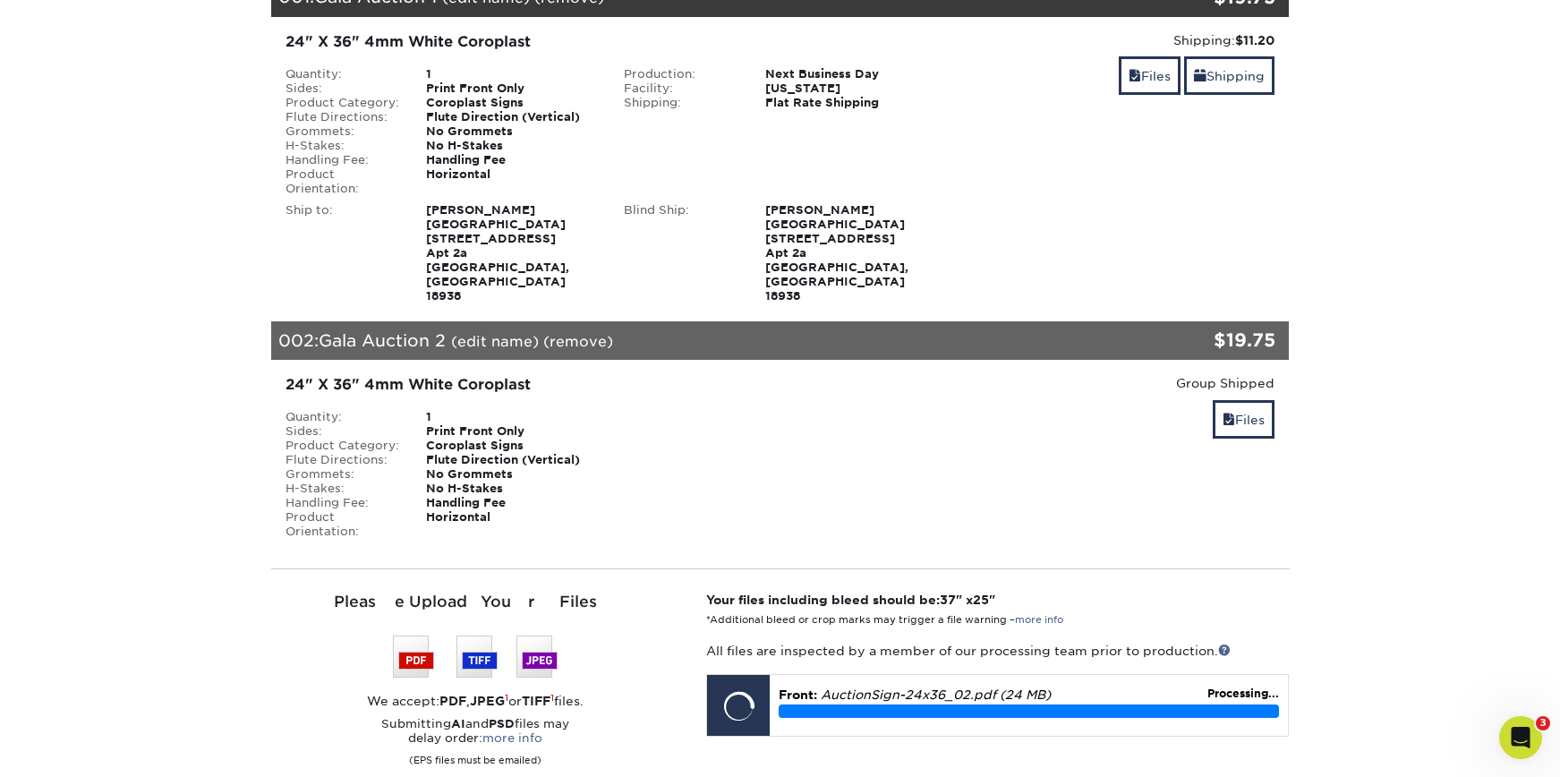
scroll to position [384, 0]
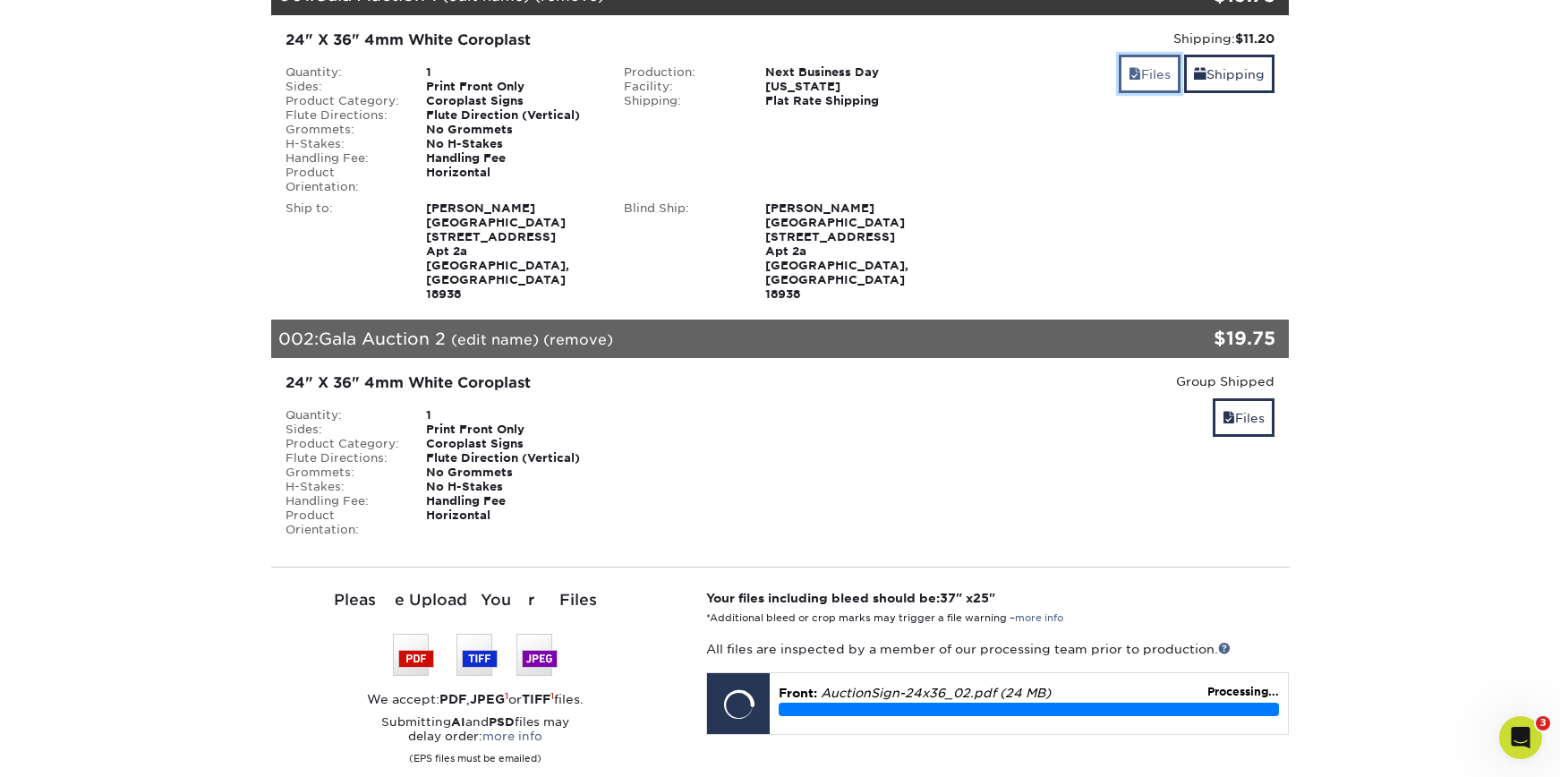
click at [1147, 69] on link "Files" at bounding box center [1150, 74] width 62 height 38
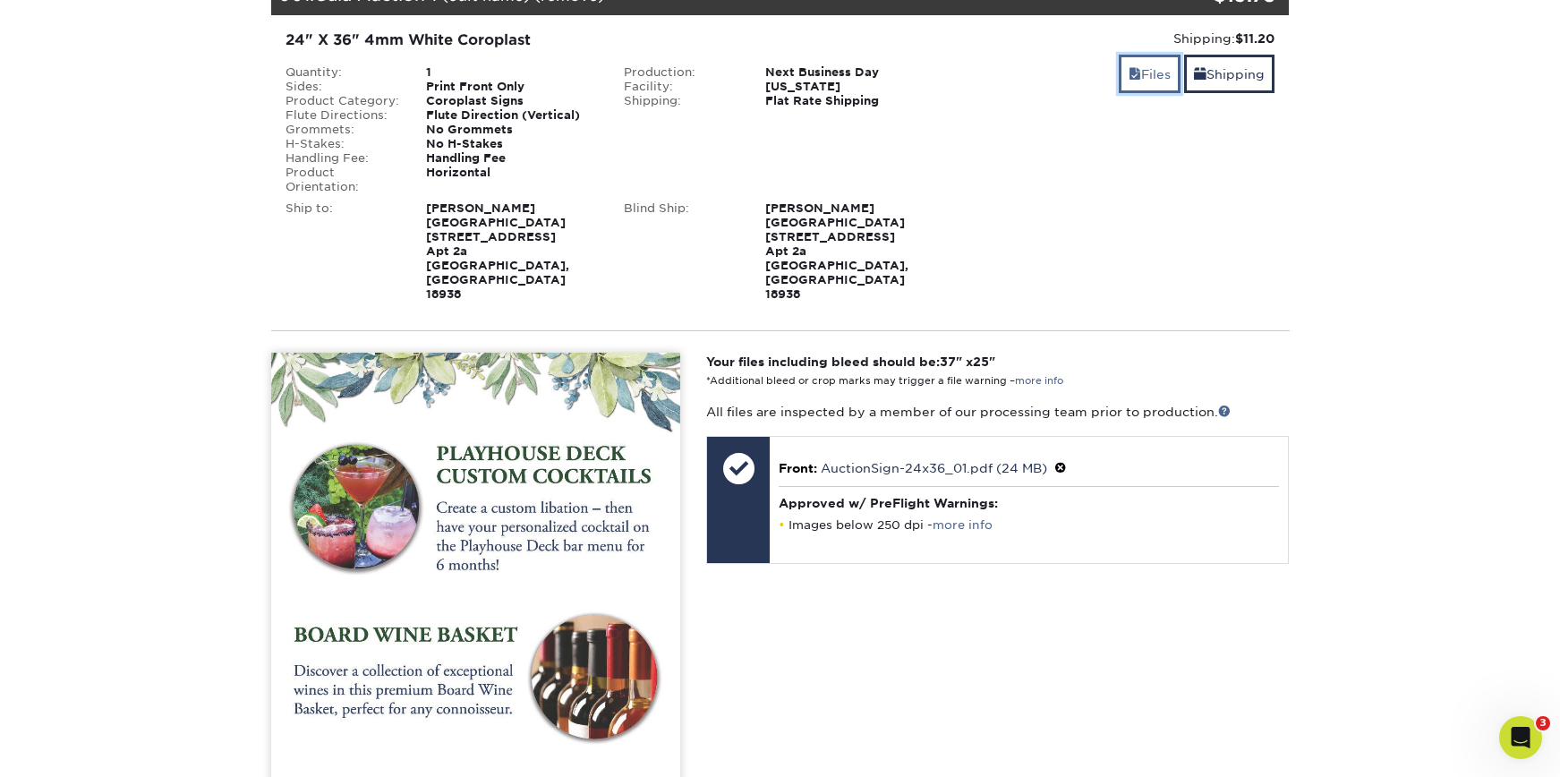
click at [1143, 73] on link "Files" at bounding box center [1150, 74] width 62 height 38
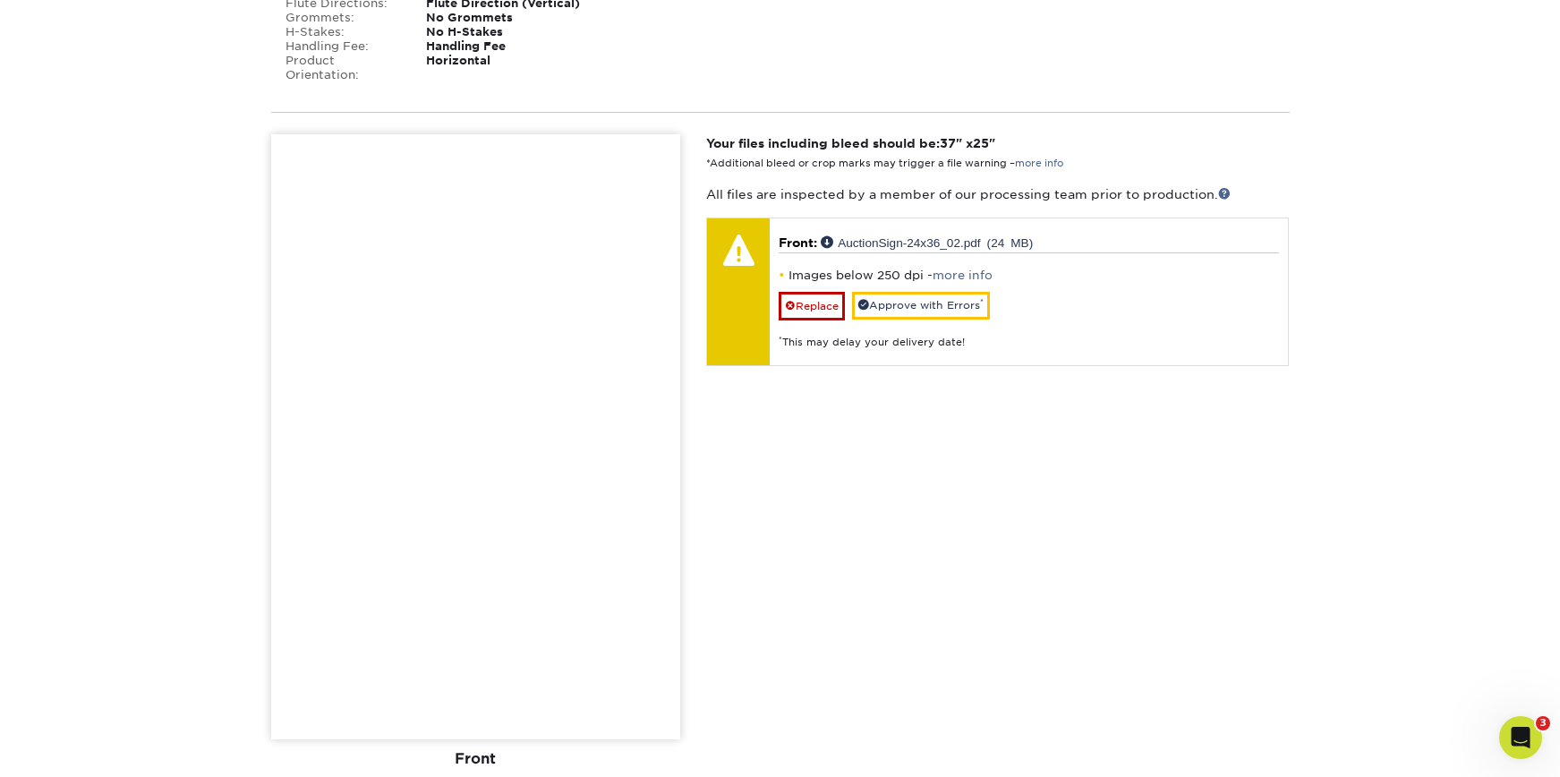
scroll to position [786, 0]
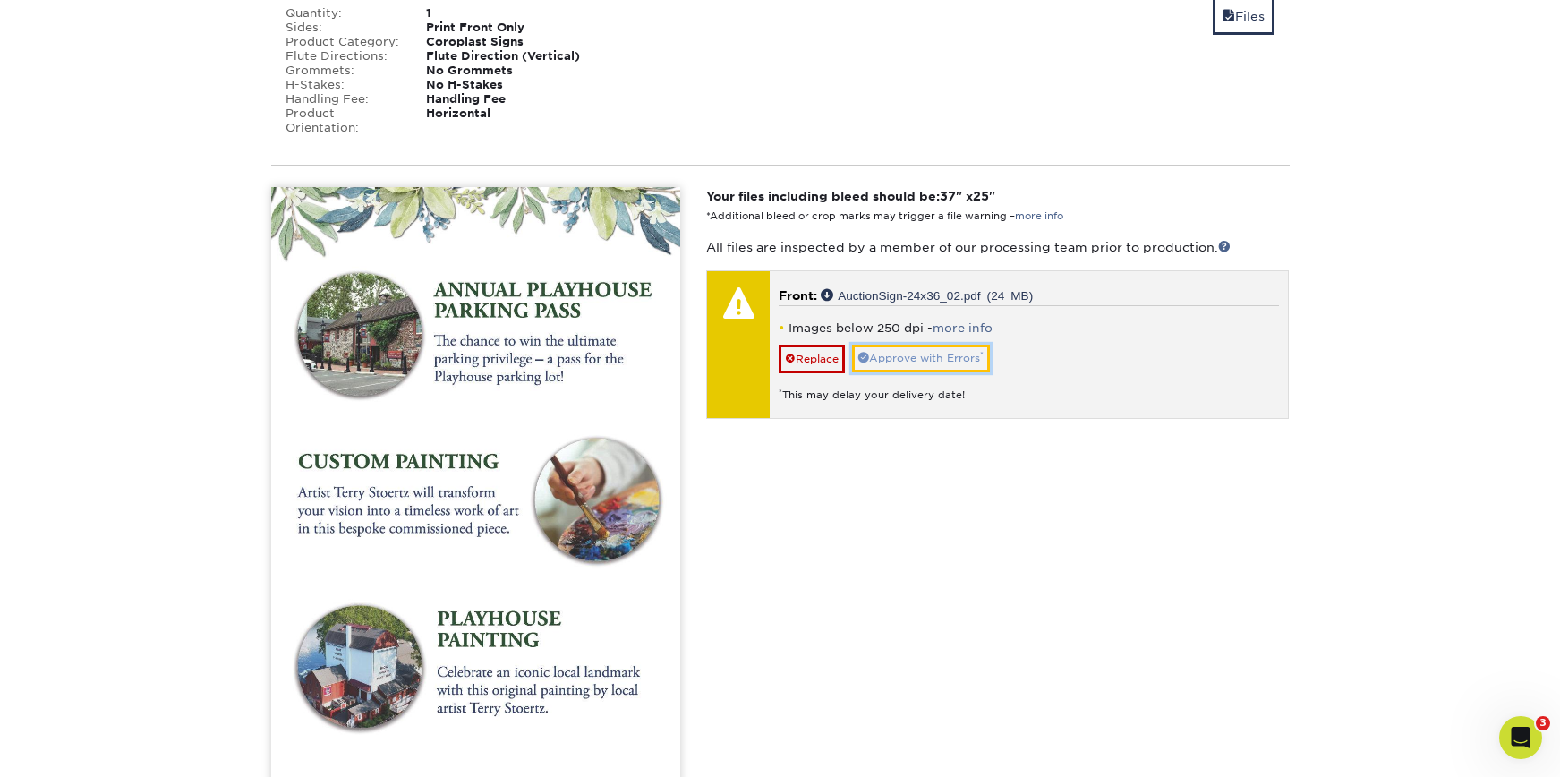
click at [908, 345] on link "Approve with Errors *" at bounding box center [921, 359] width 138 height 28
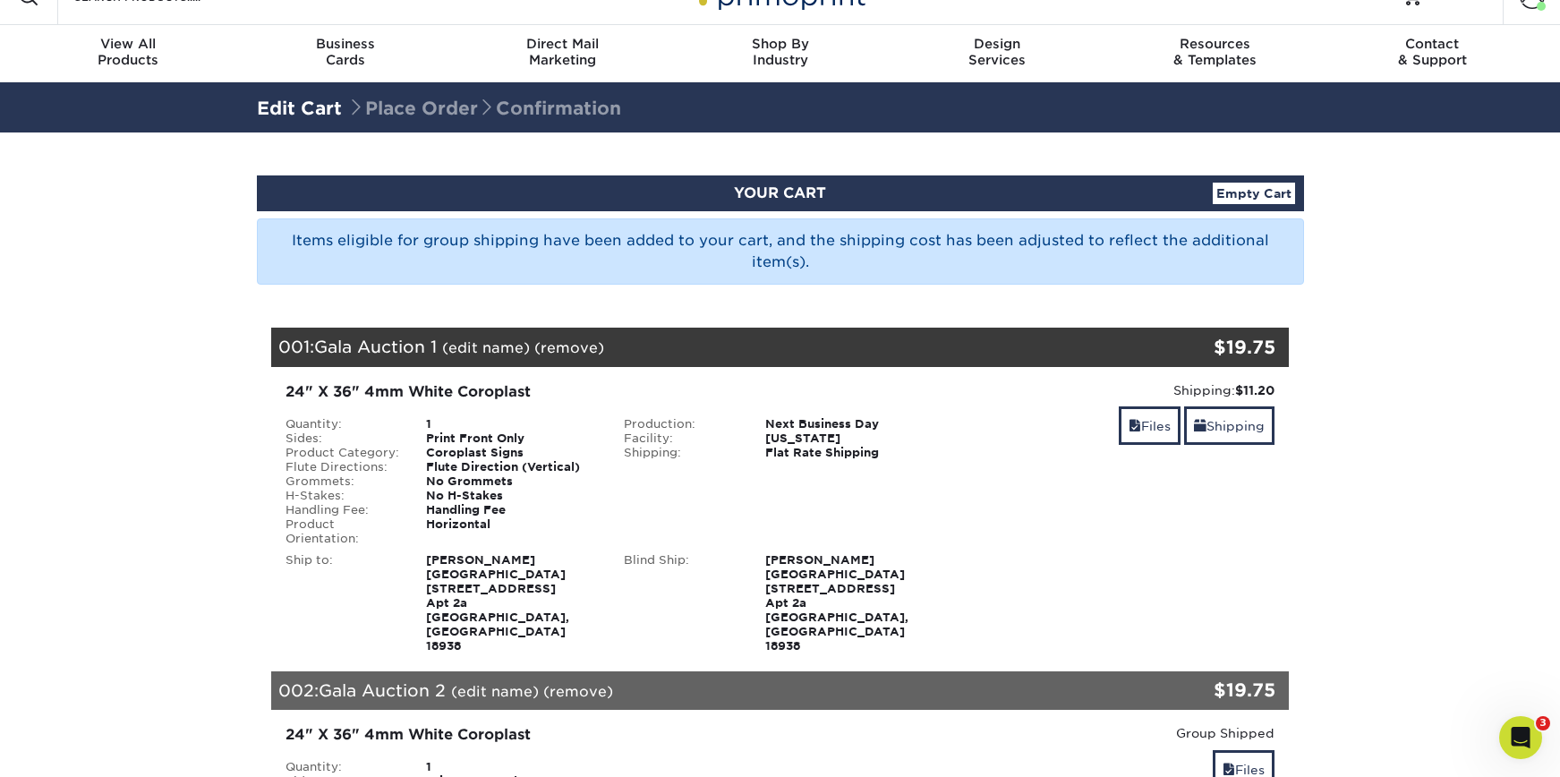
scroll to position [0, 0]
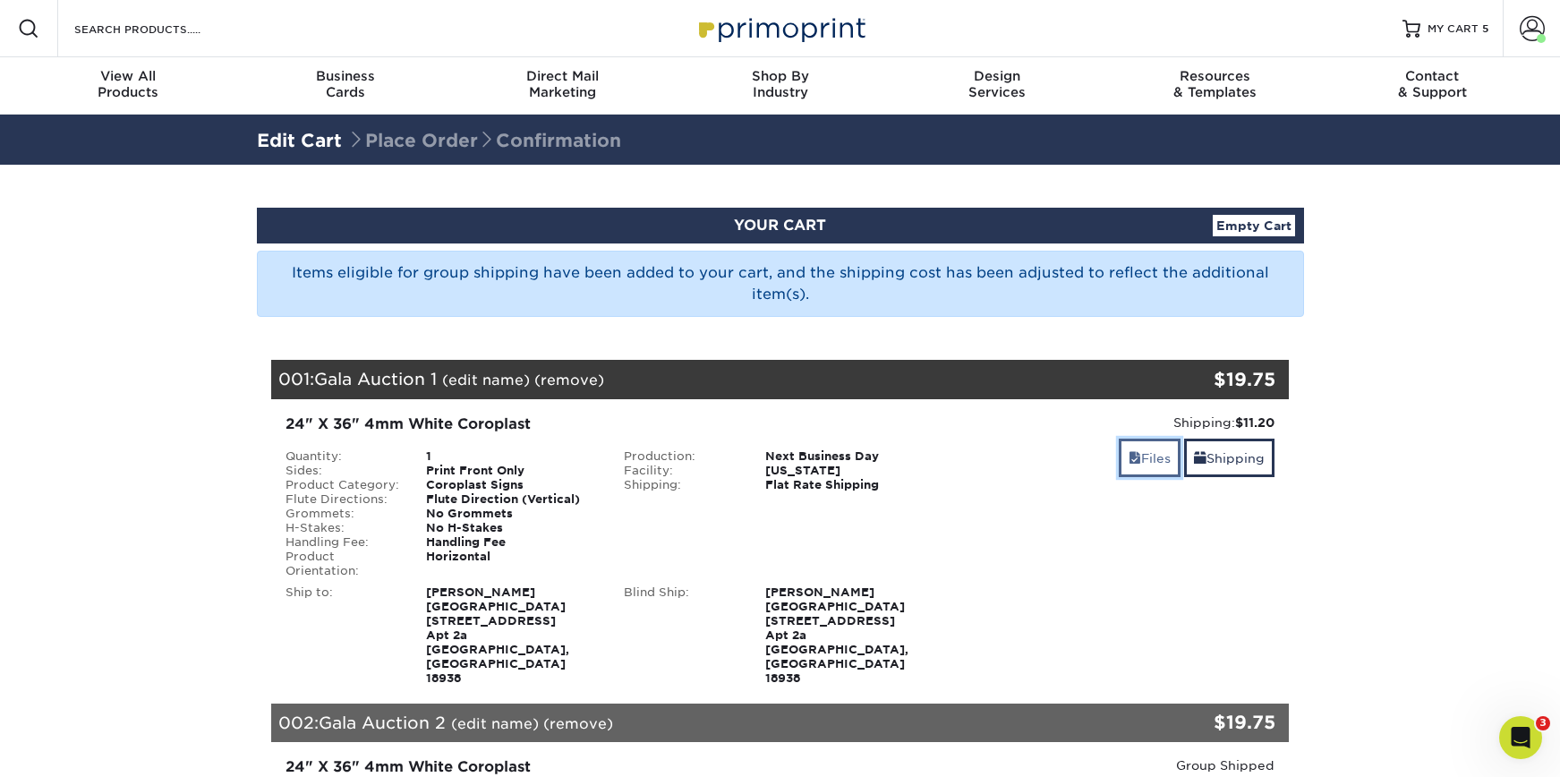
click at [1159, 456] on link "Files" at bounding box center [1150, 458] width 62 height 38
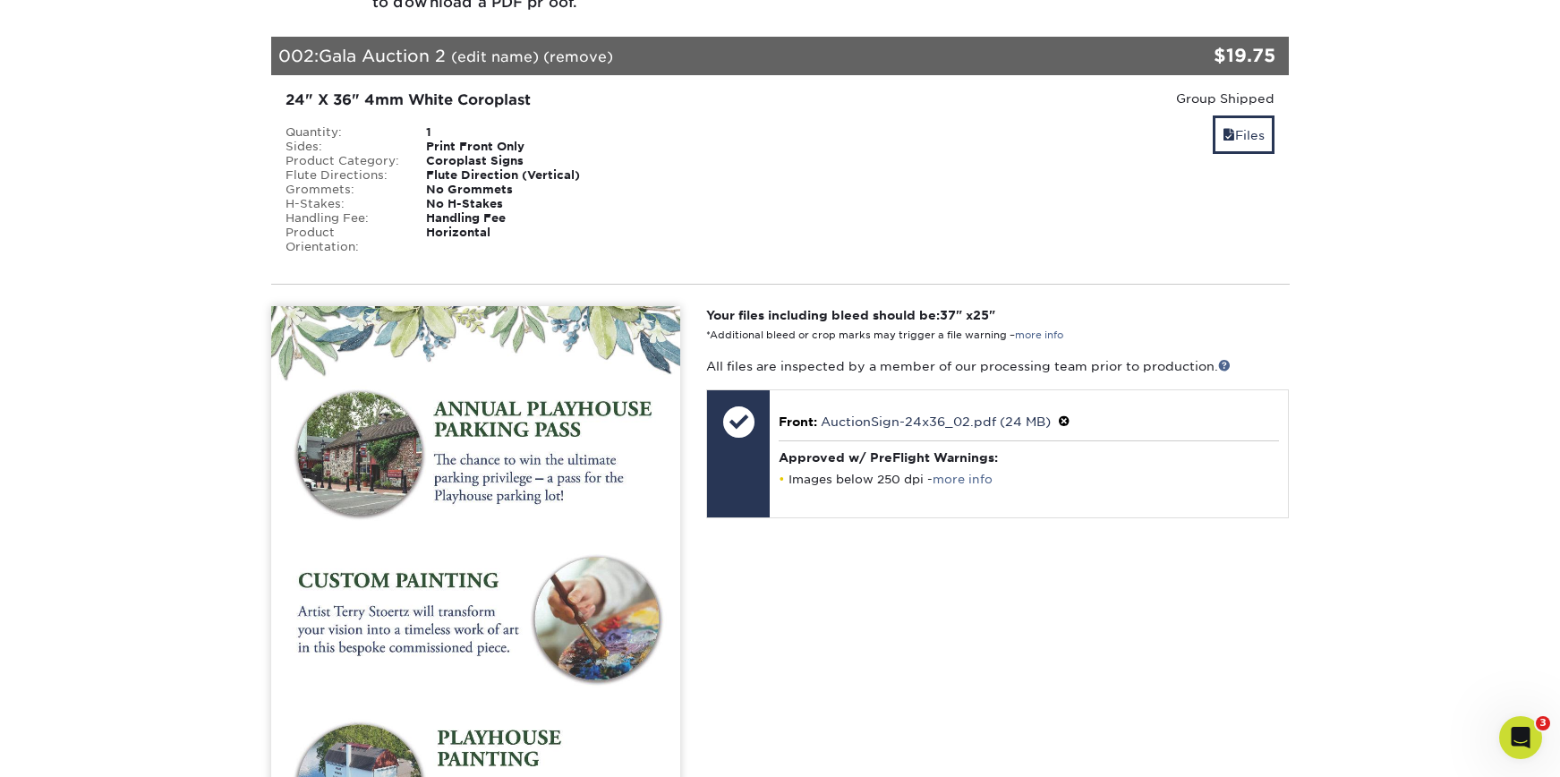
scroll to position [1233, 0]
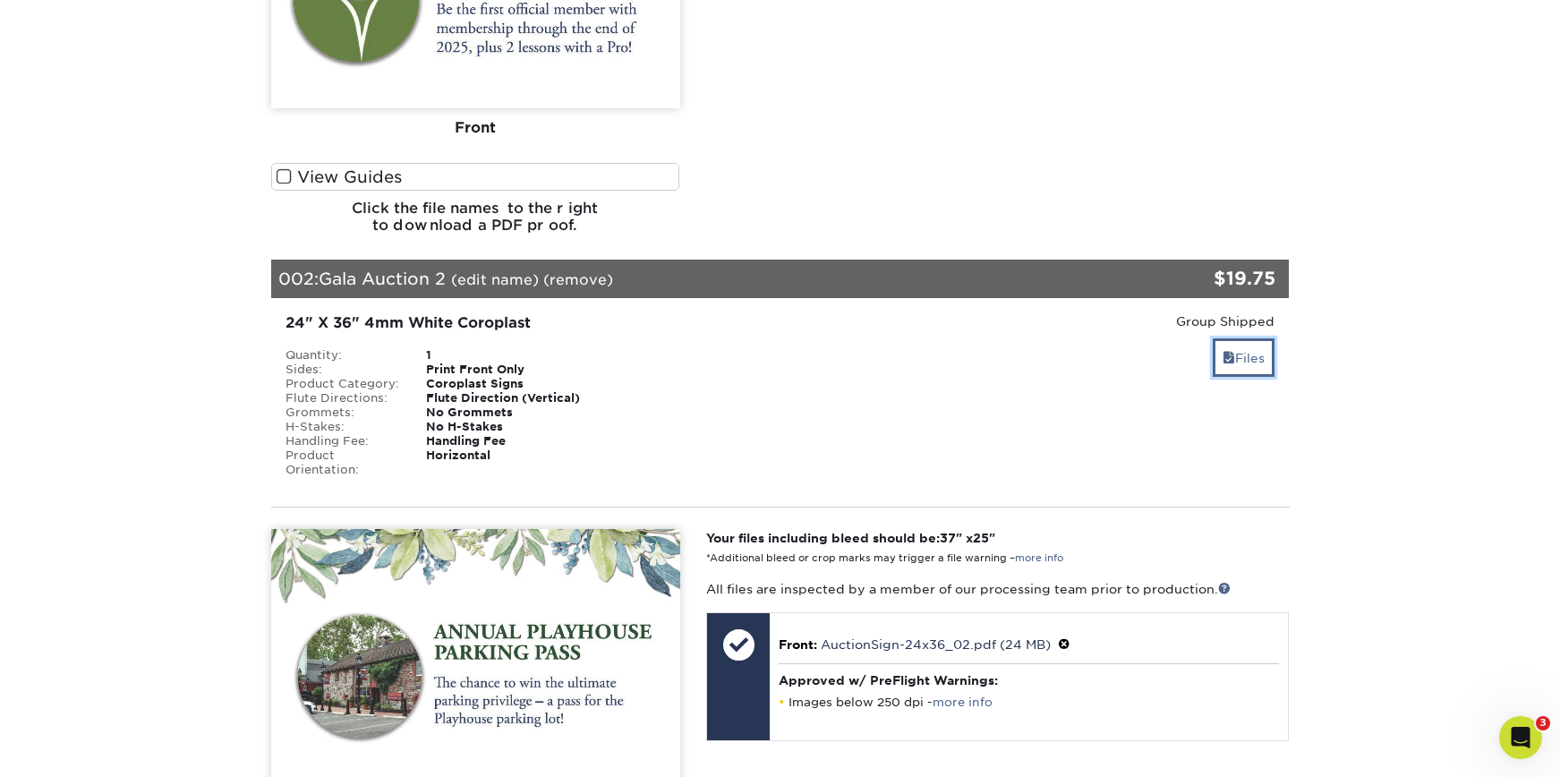
click at [1250, 338] on link "Files" at bounding box center [1244, 357] width 62 height 38
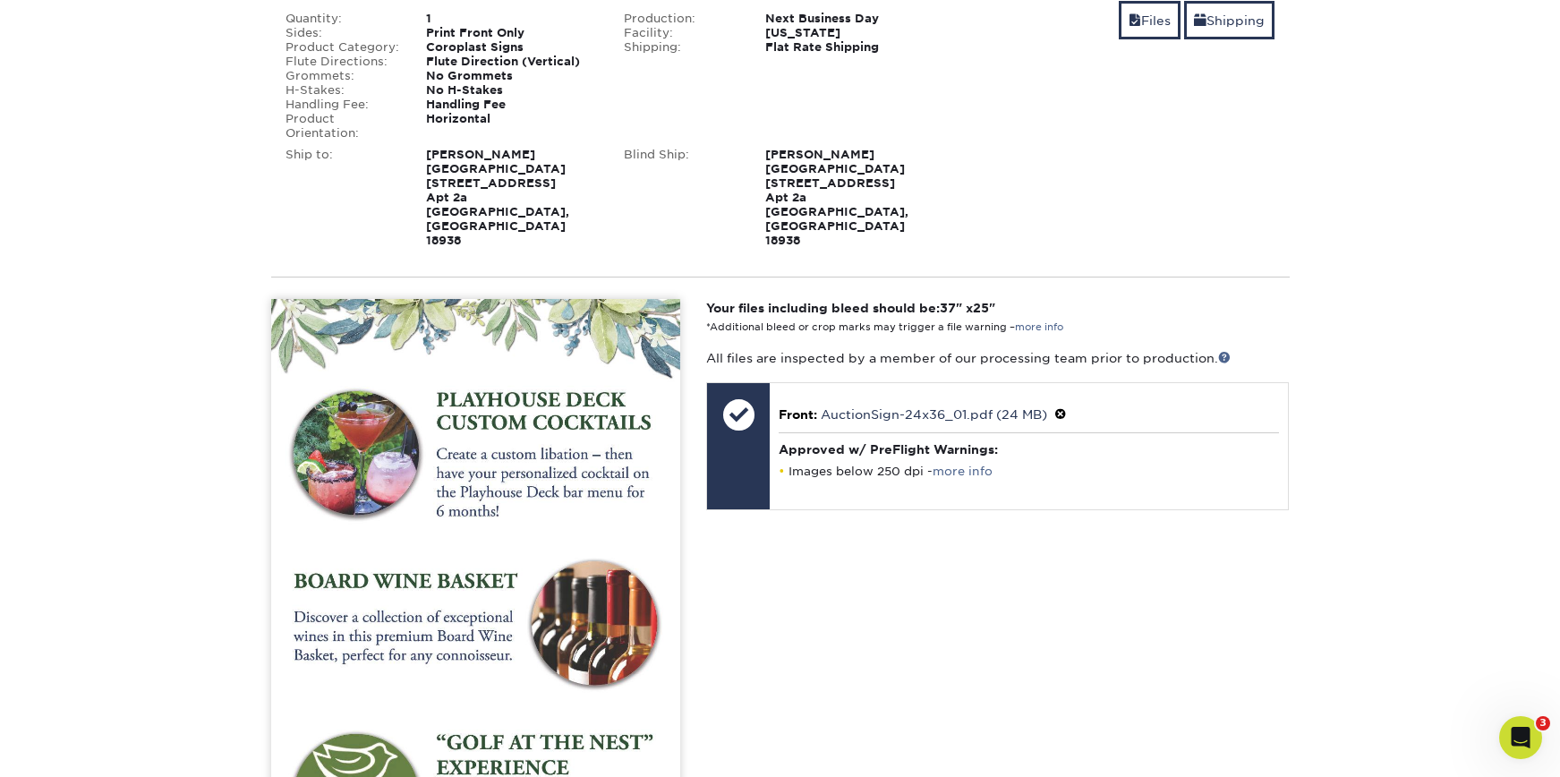
scroll to position [200, 0]
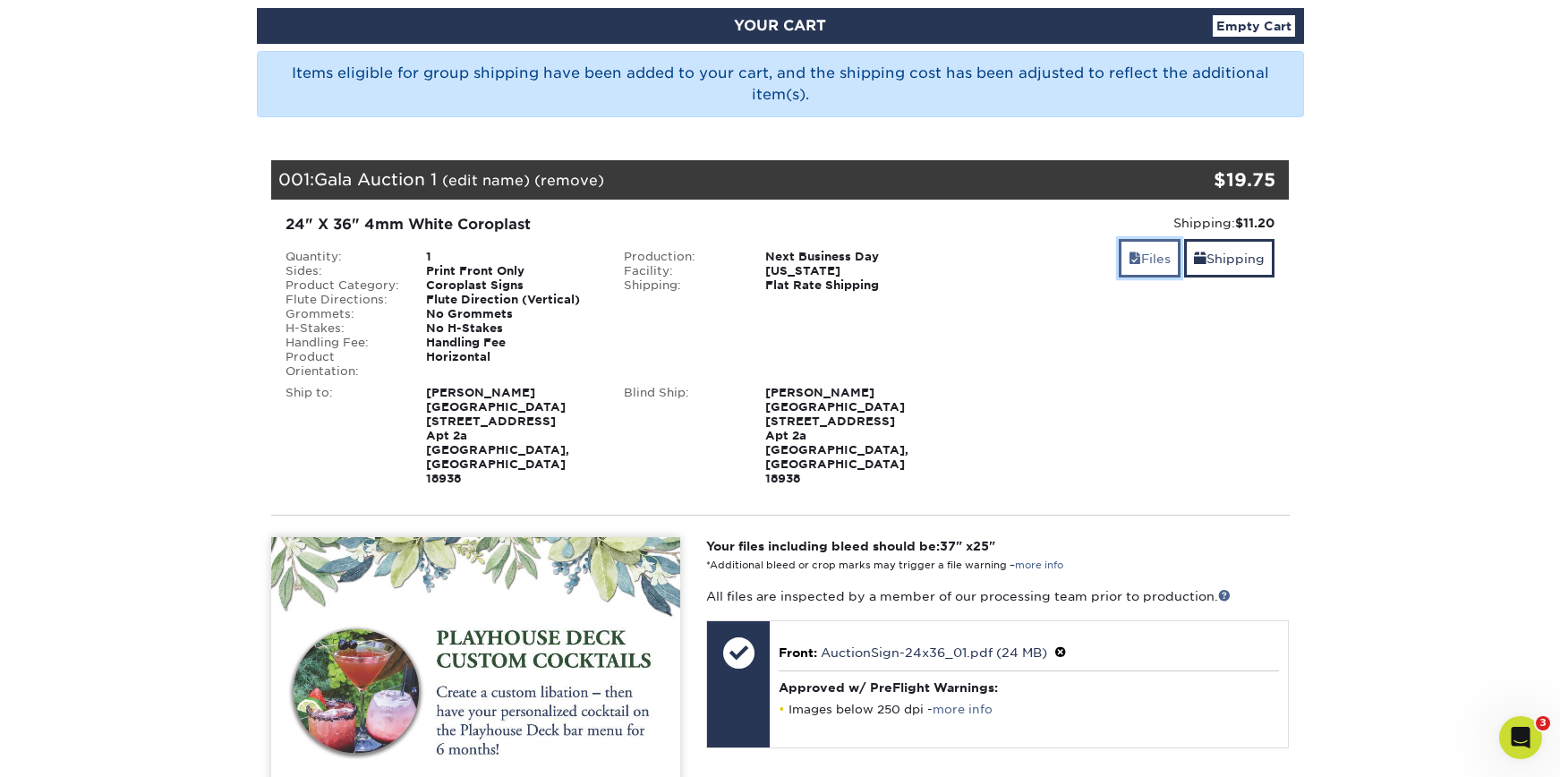
click at [1140, 271] on link "Files" at bounding box center [1150, 258] width 62 height 38
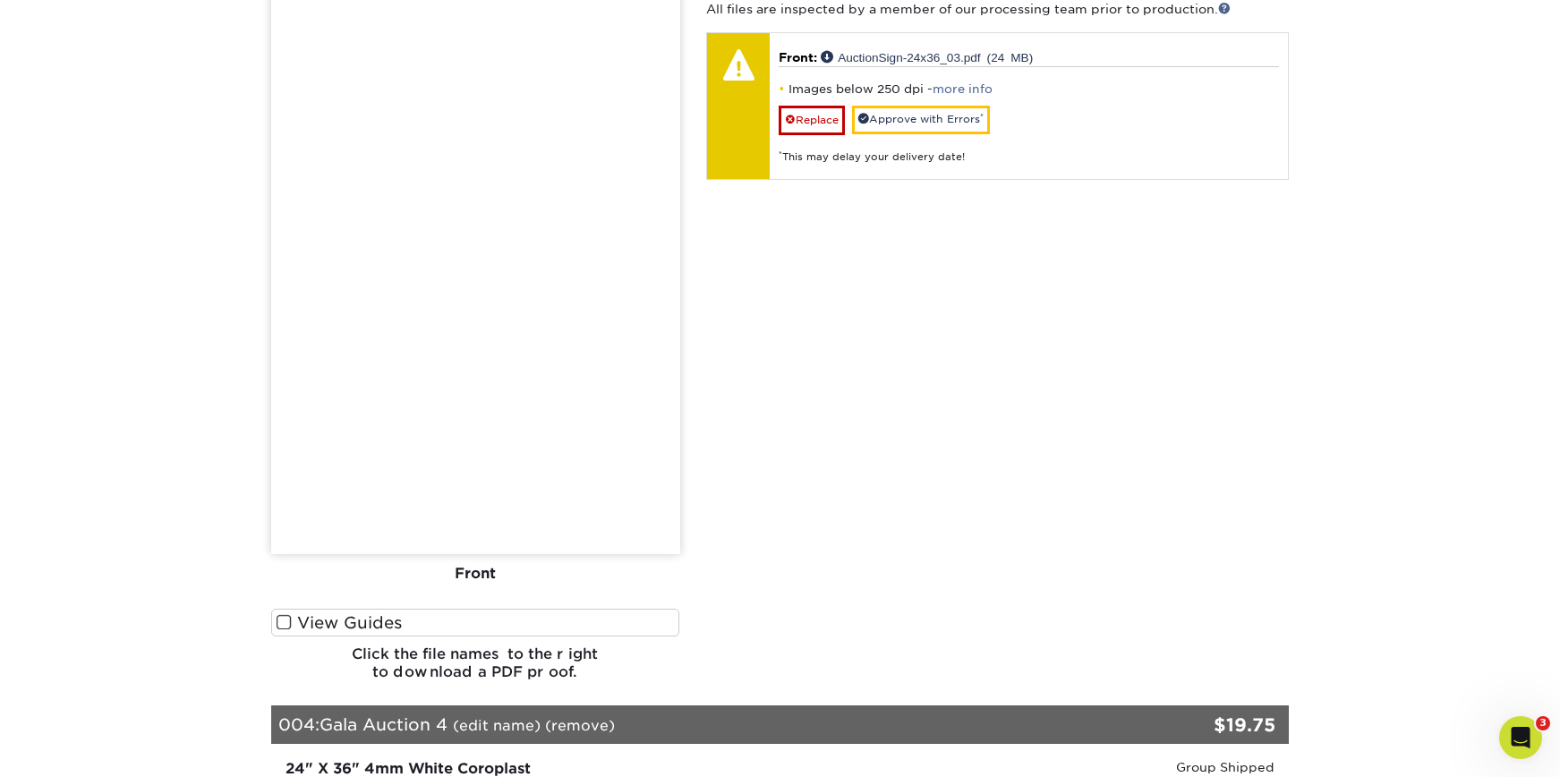
scroll to position [1095, 0]
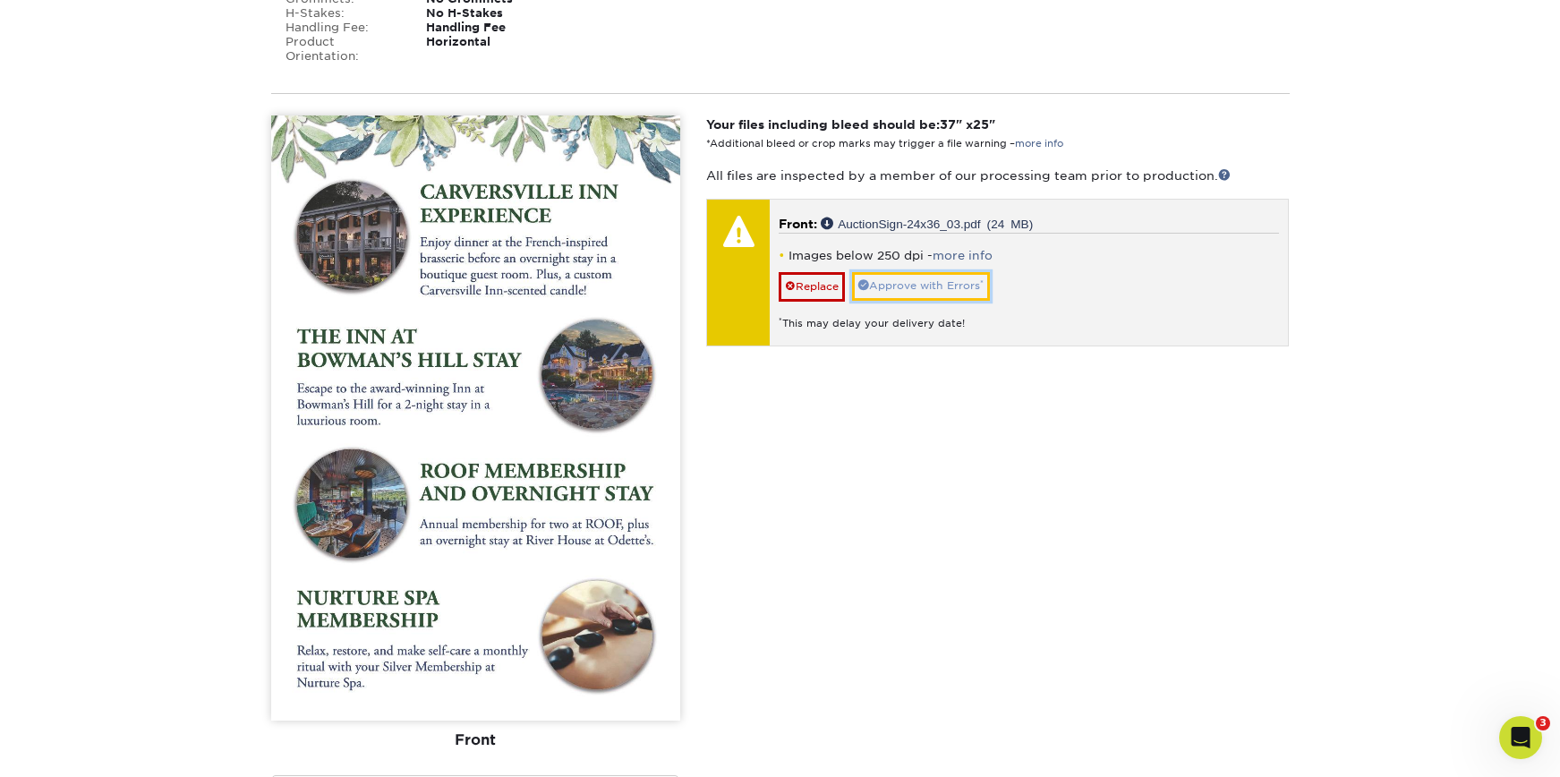
click at [922, 272] on link "Approve with Errors *" at bounding box center [921, 286] width 138 height 28
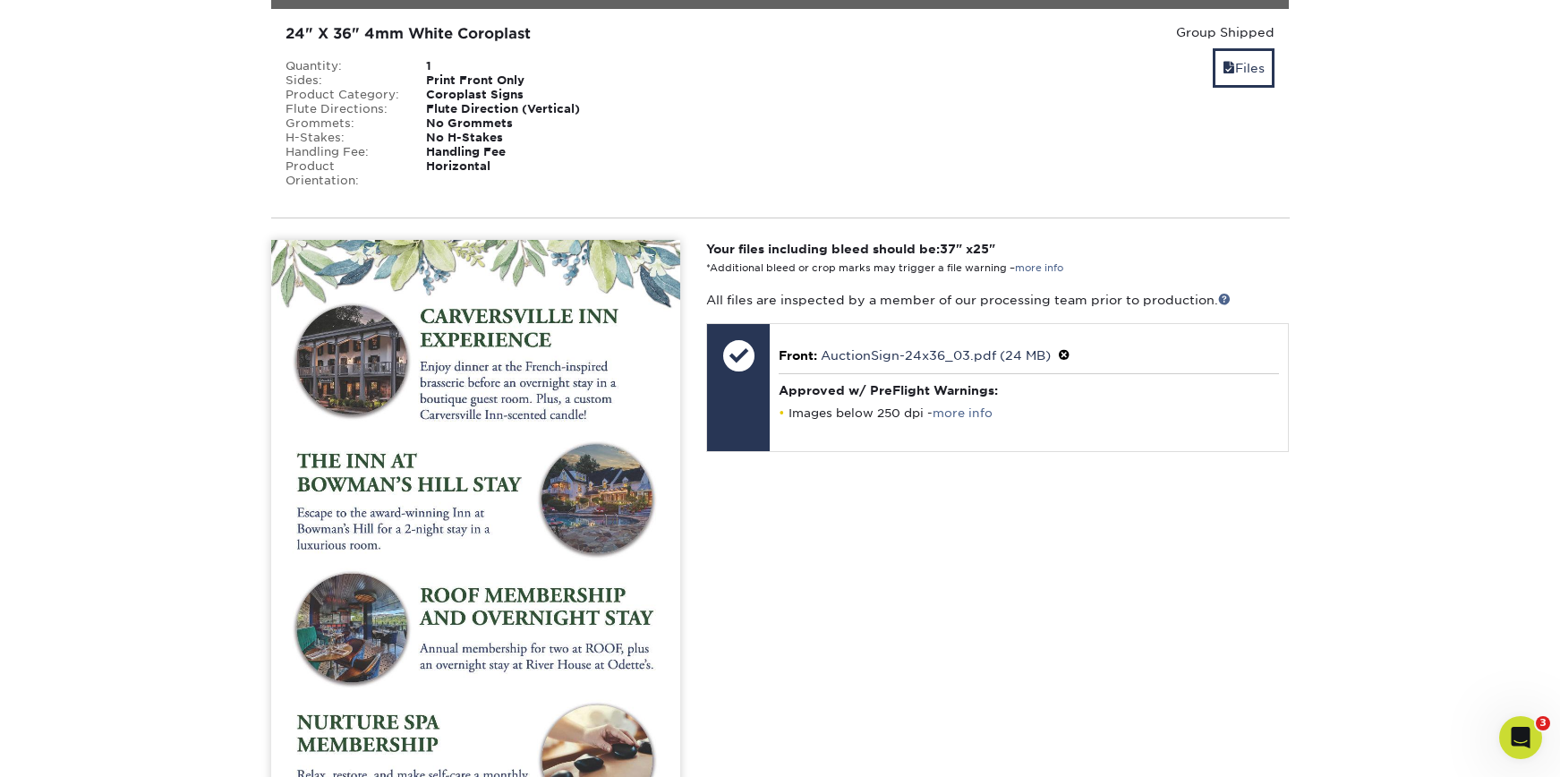
scroll to position [869, 0]
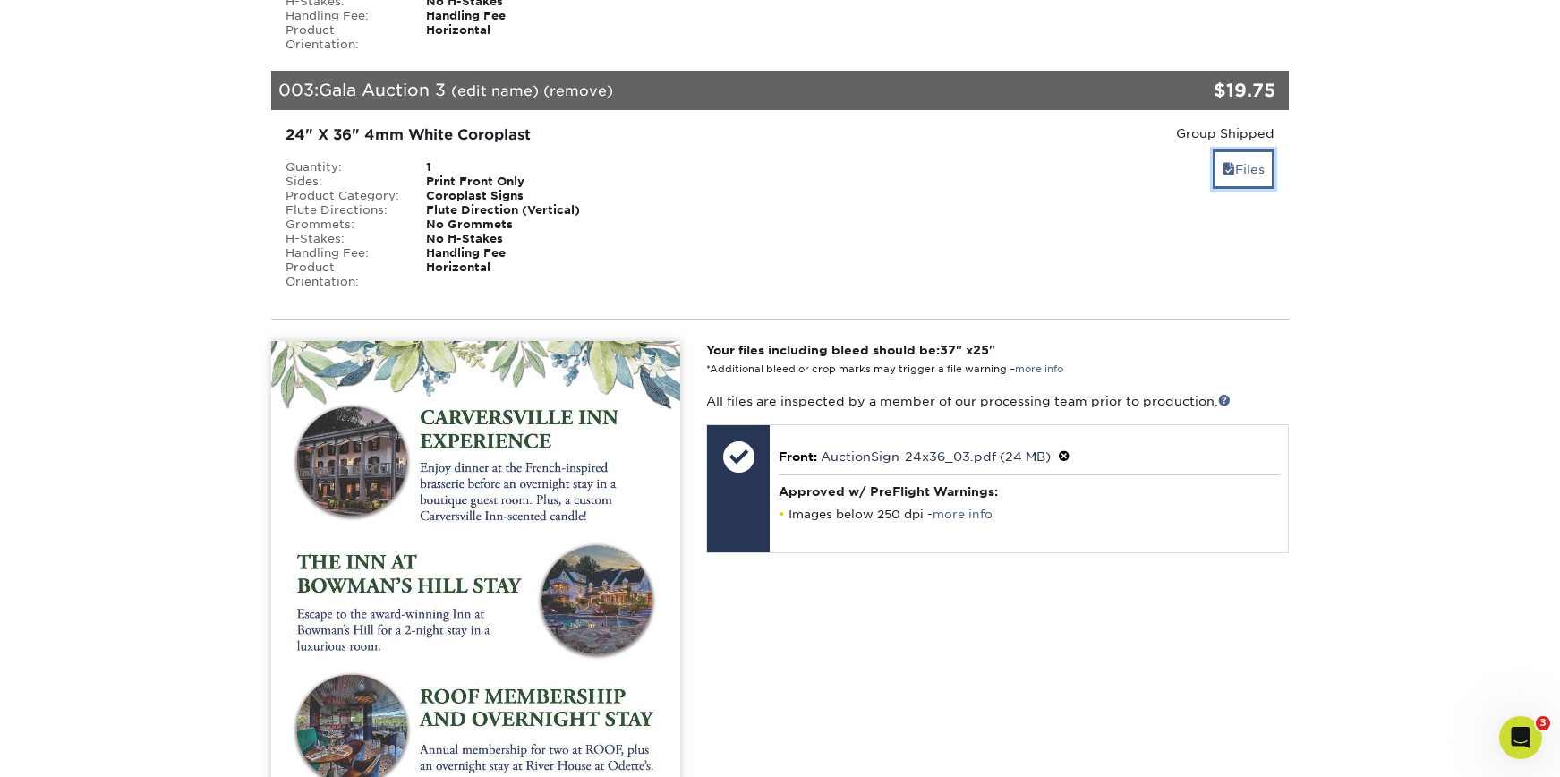
click at [1243, 149] on link "Files" at bounding box center [1244, 168] width 62 height 38
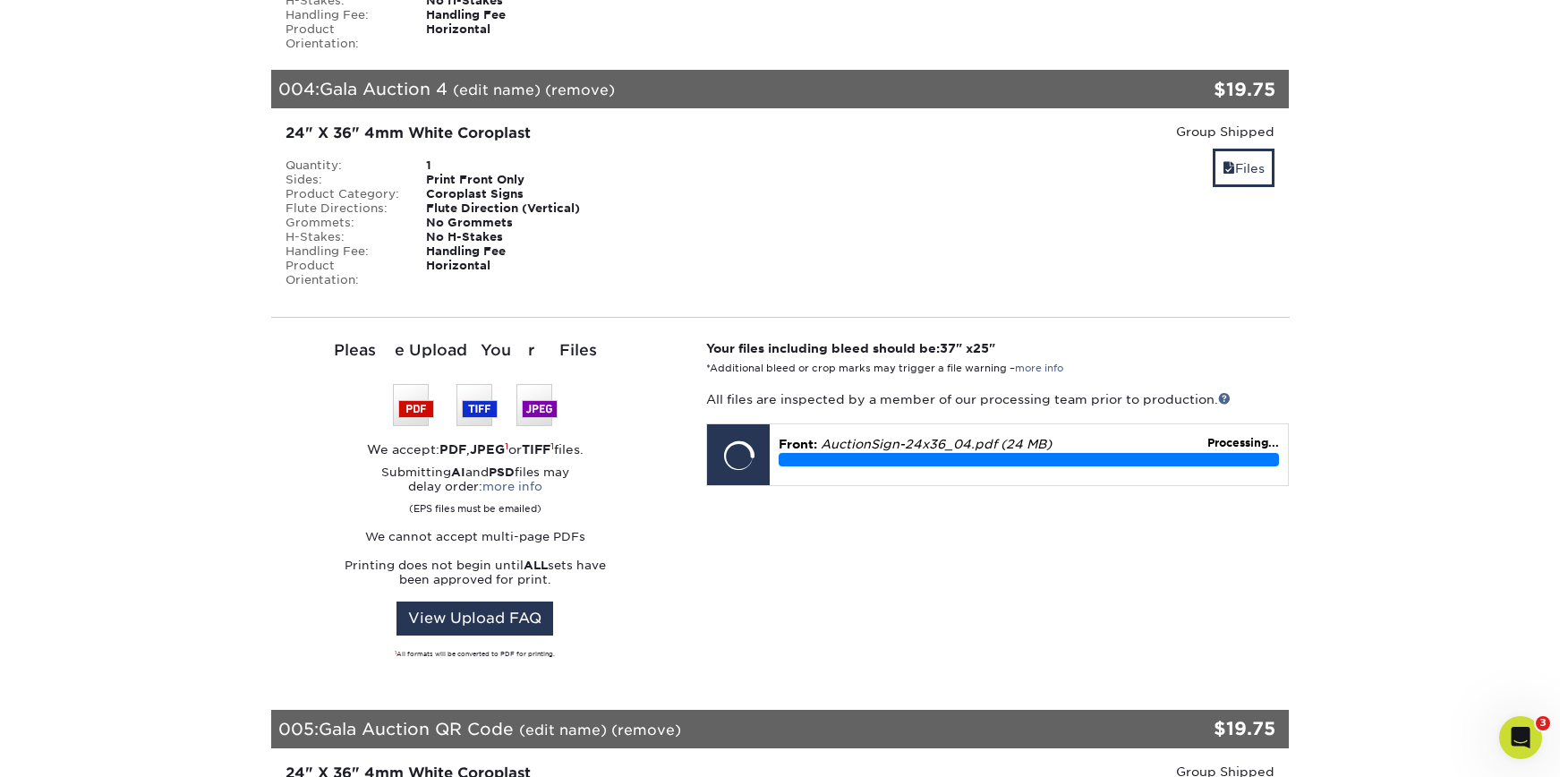
scroll to position [1134, 0]
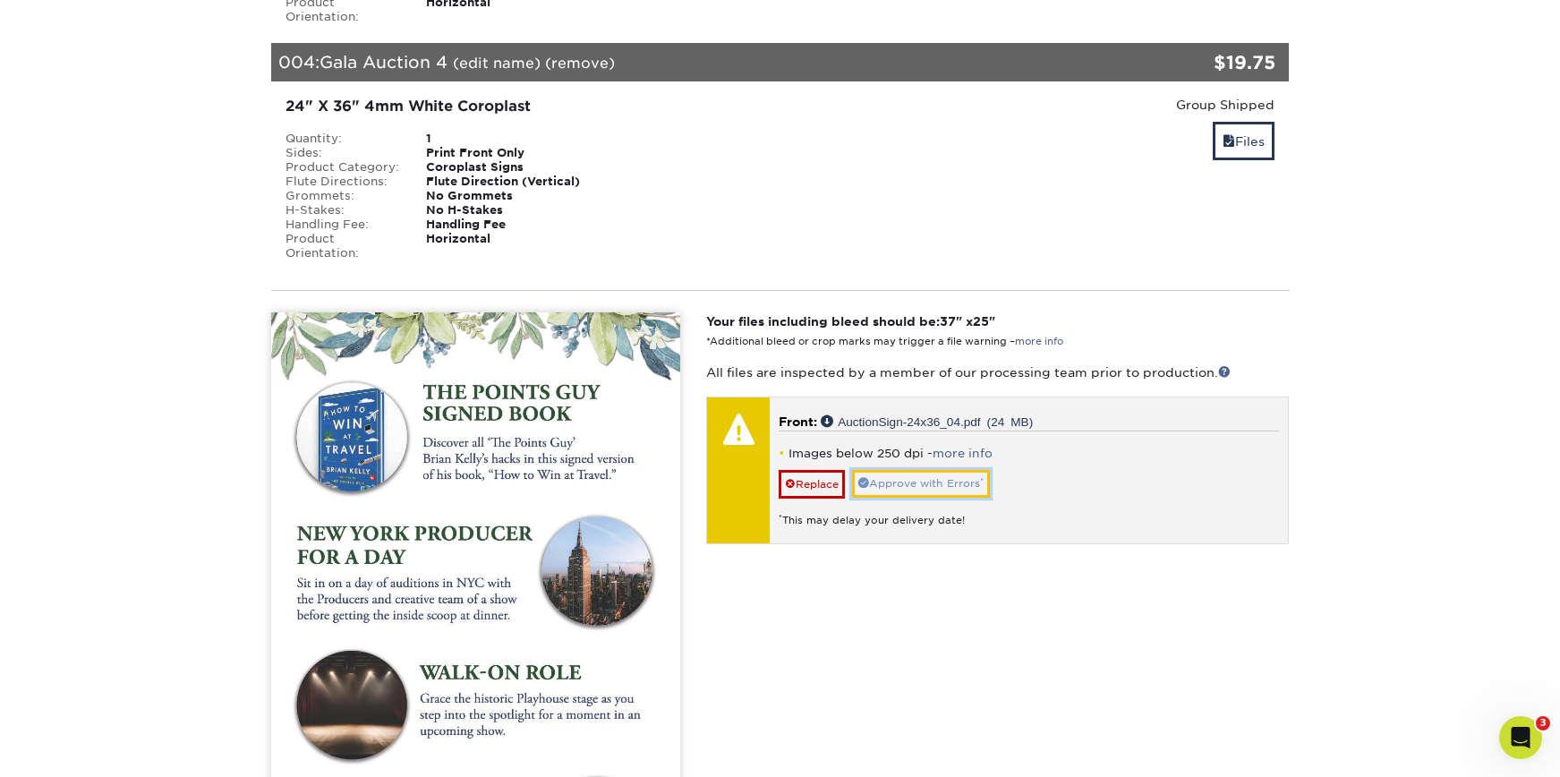
click at [926, 470] on link "Approve with Errors *" at bounding box center [921, 484] width 138 height 28
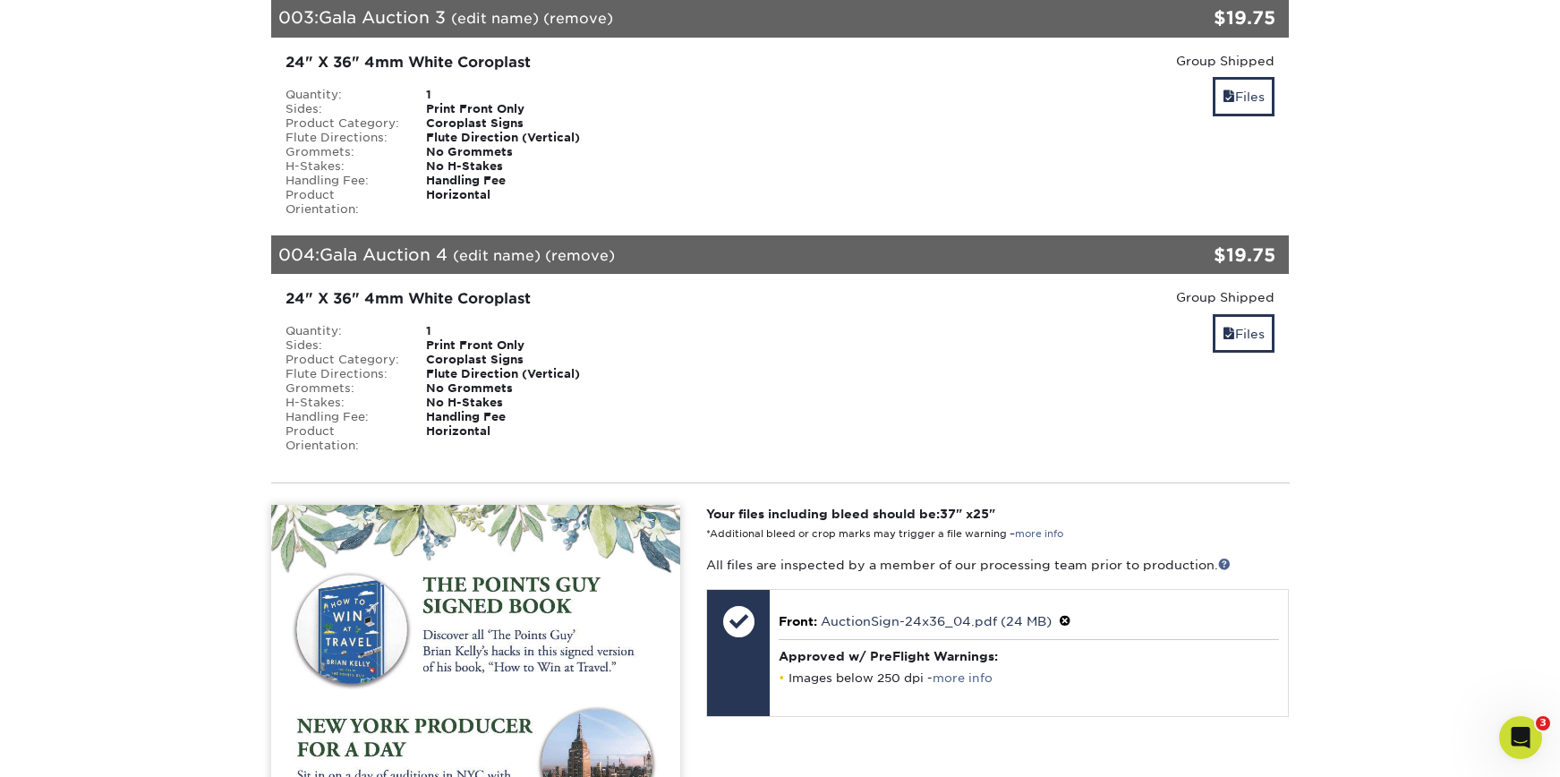
scroll to position [924, 0]
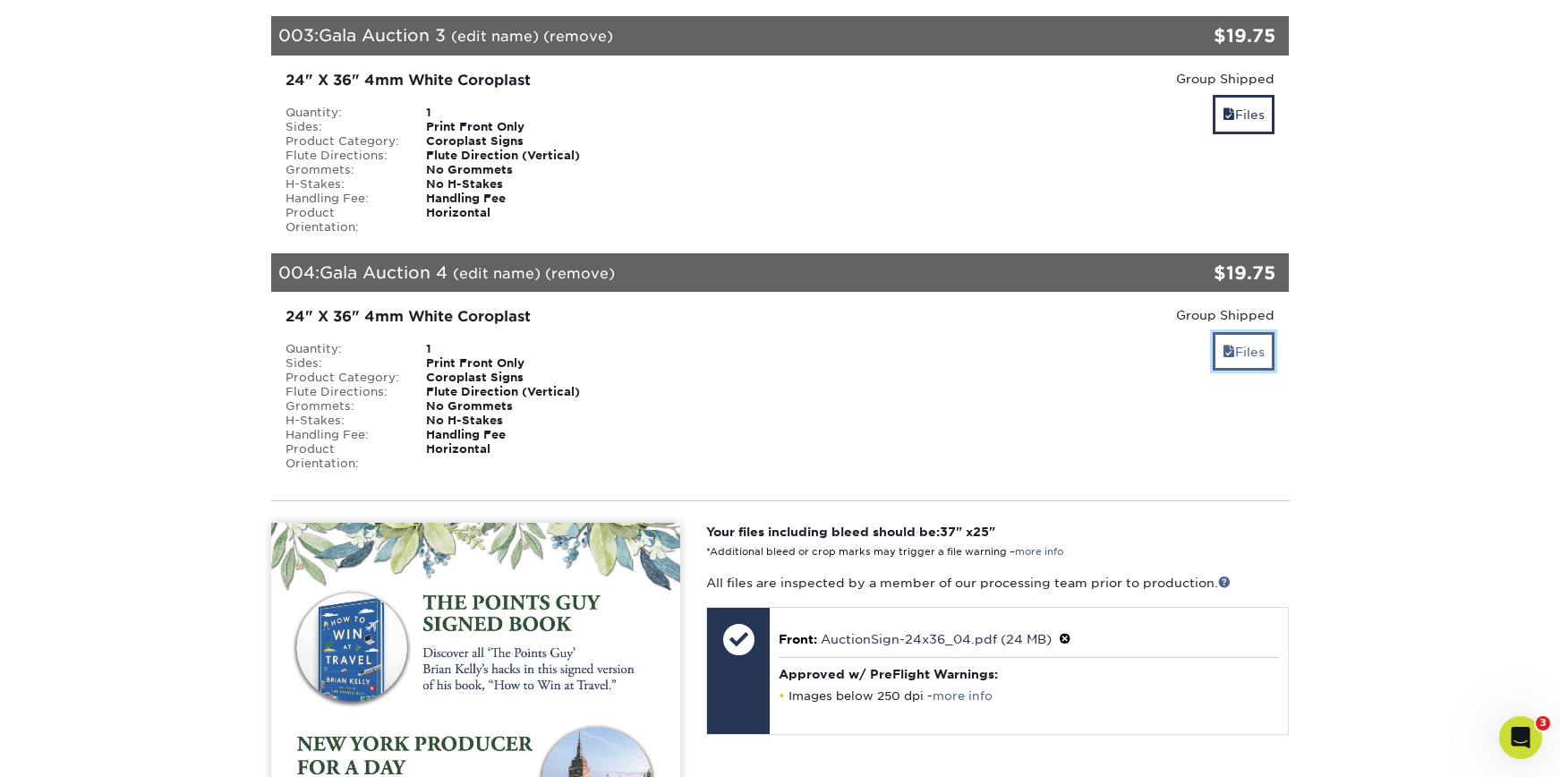
click at [1224, 333] on link "Files" at bounding box center [1244, 351] width 62 height 38
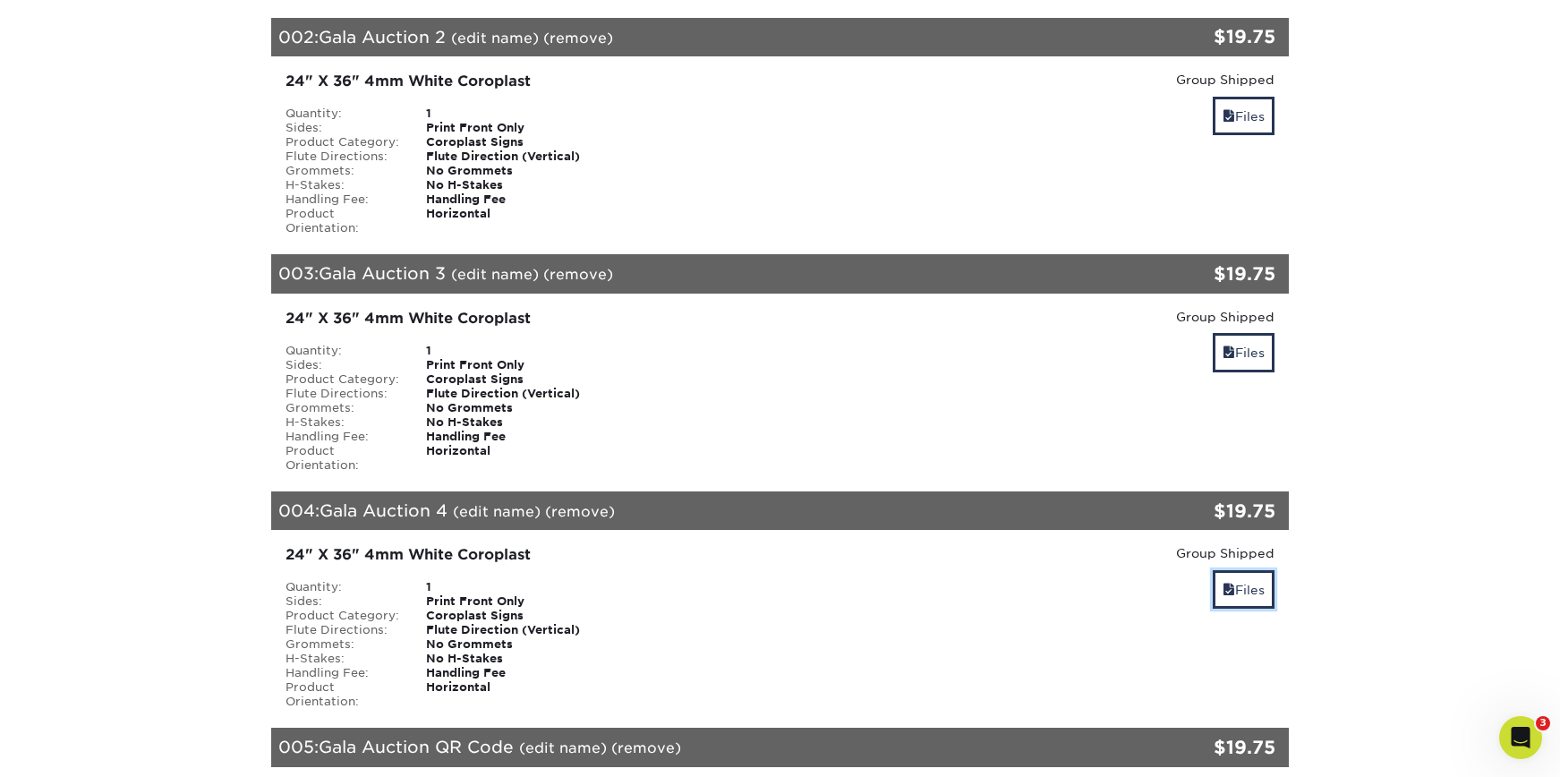
scroll to position [597, 0]
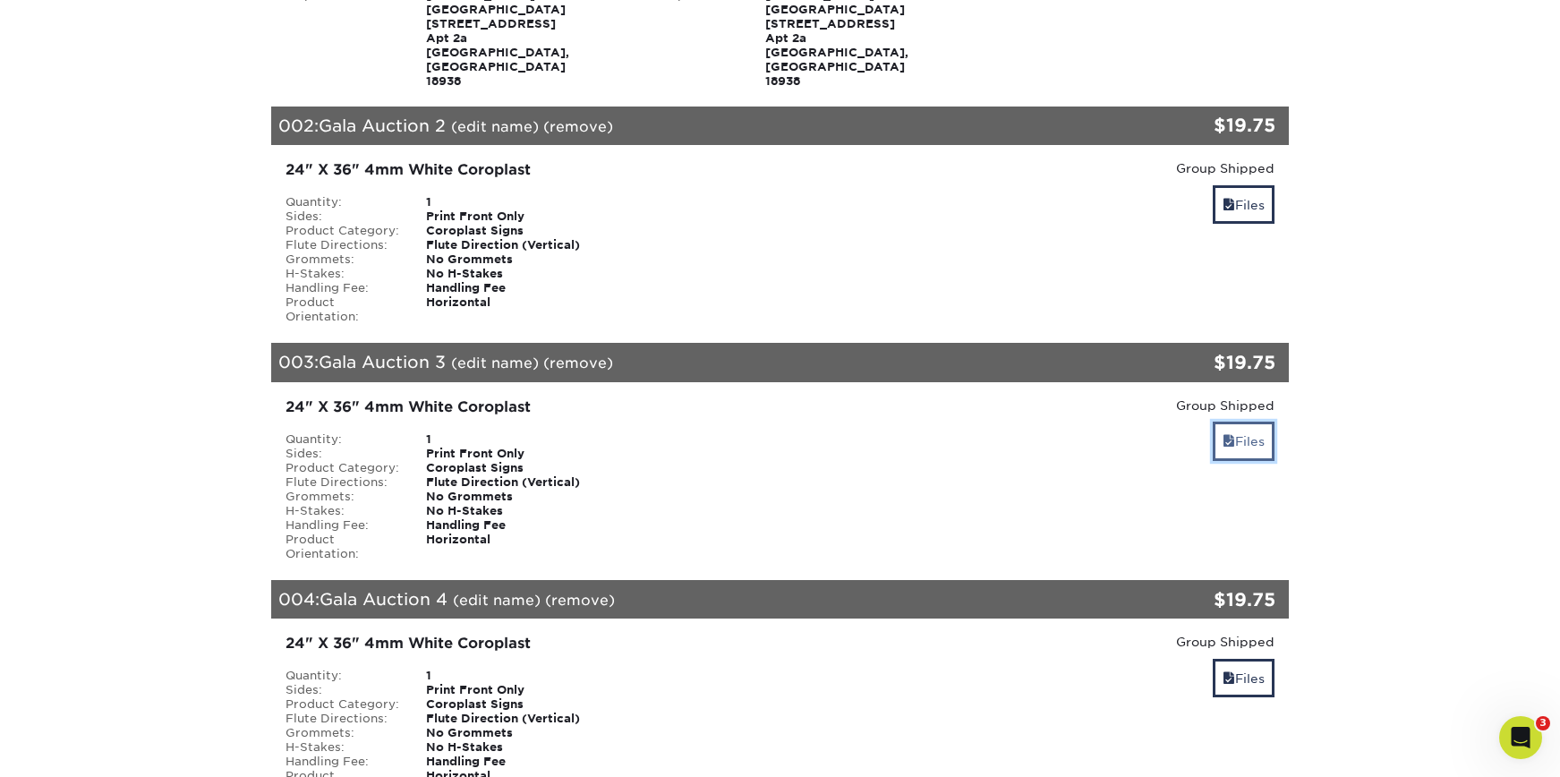
click at [1250, 422] on link "Files" at bounding box center [1244, 441] width 62 height 38
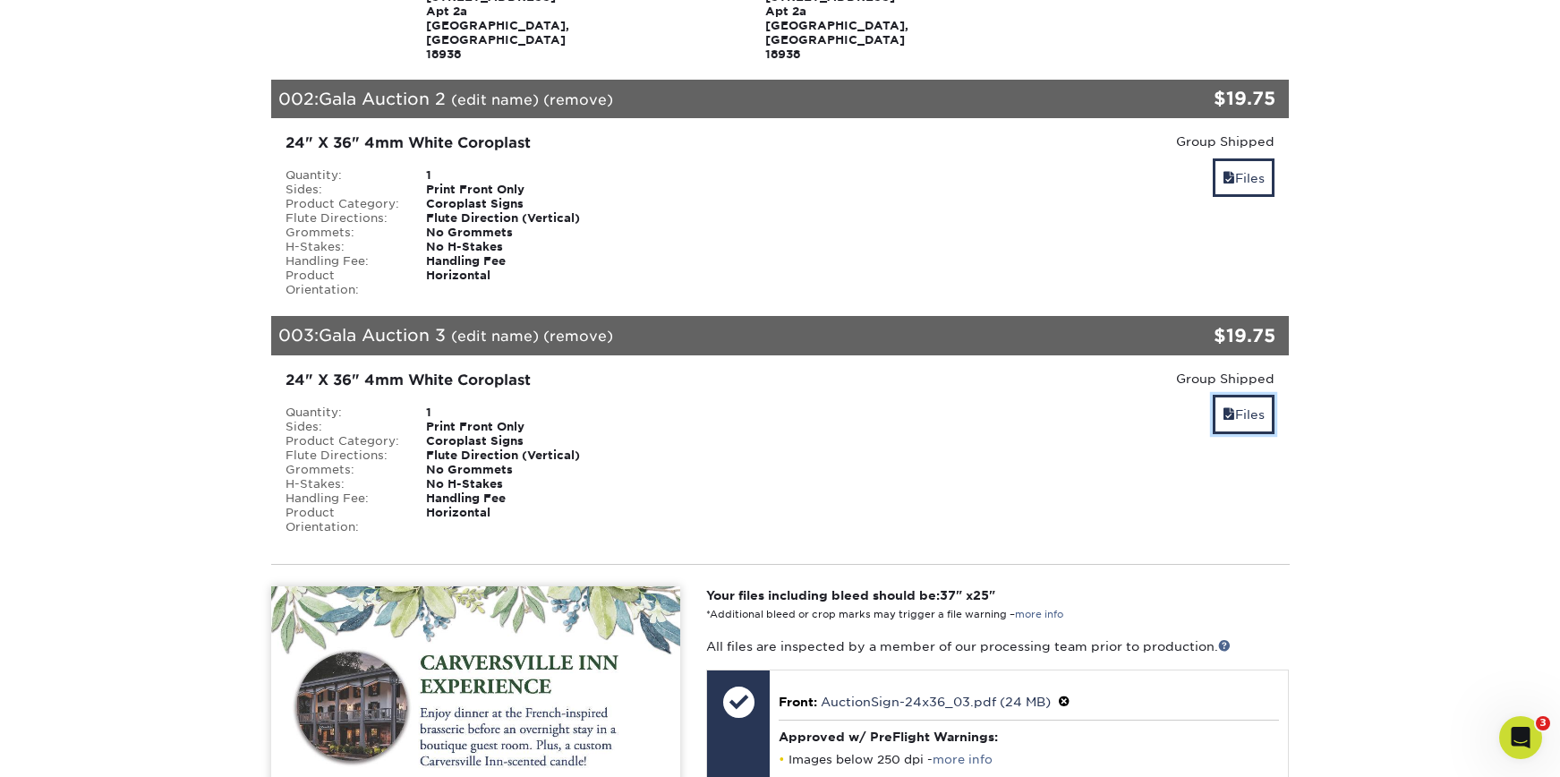
scroll to position [565, 0]
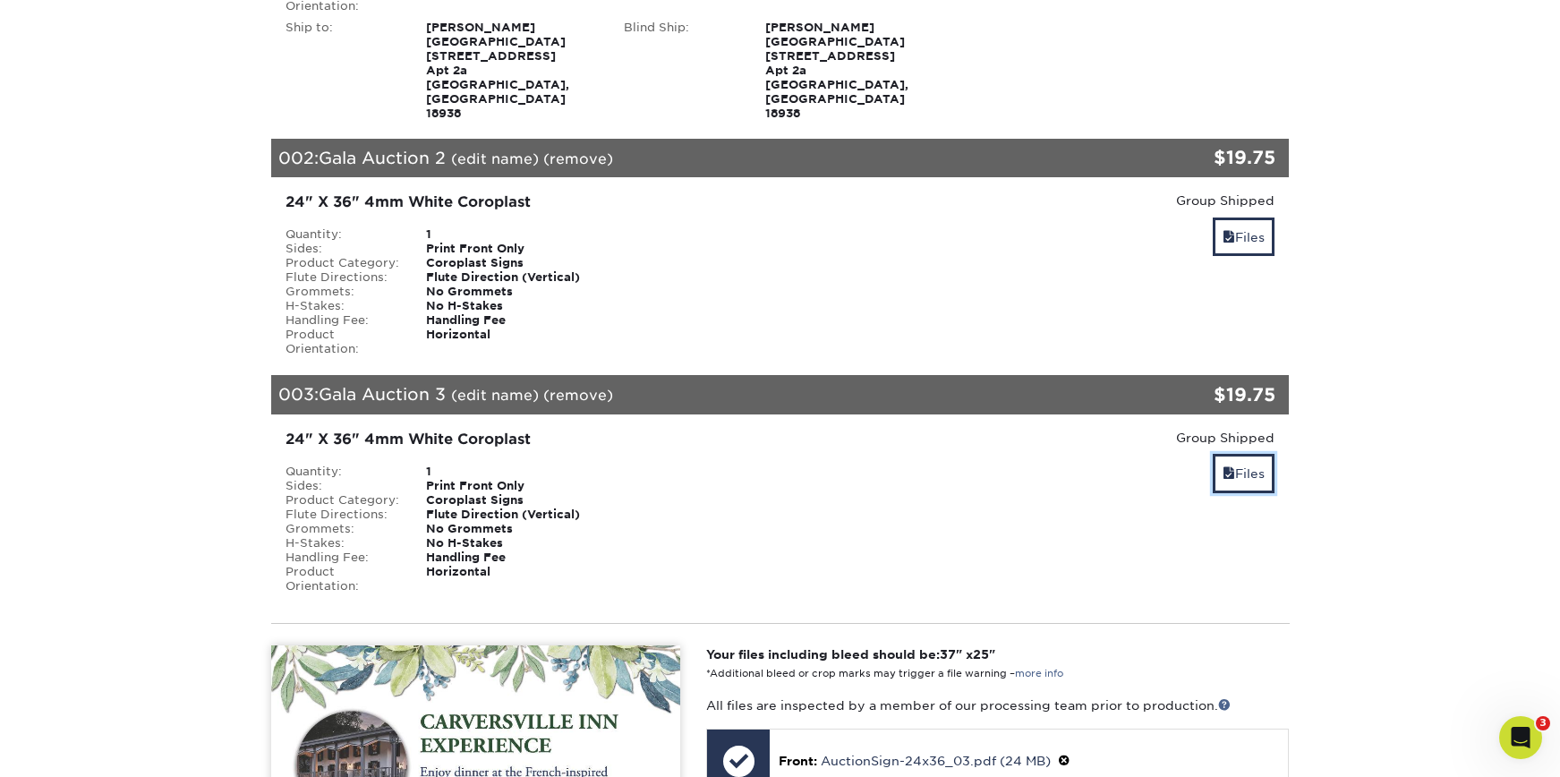
drag, startPoint x: 1258, startPoint y: 442, endPoint x: 1264, endPoint y: 405, distance: 38.0
click at [1258, 454] on link "Files" at bounding box center [1244, 473] width 62 height 38
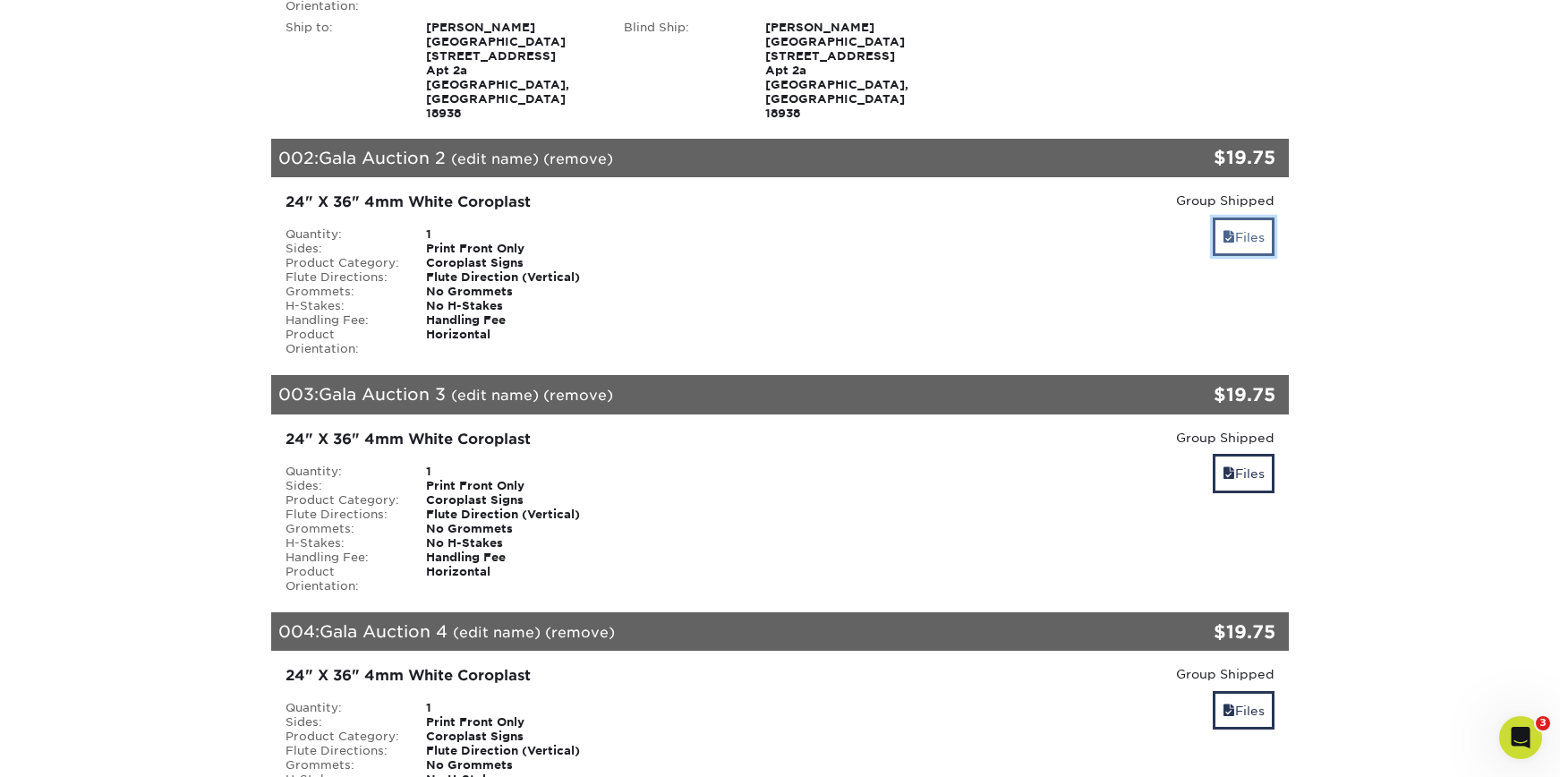
click at [1256, 218] on link "Files" at bounding box center [1244, 237] width 62 height 38
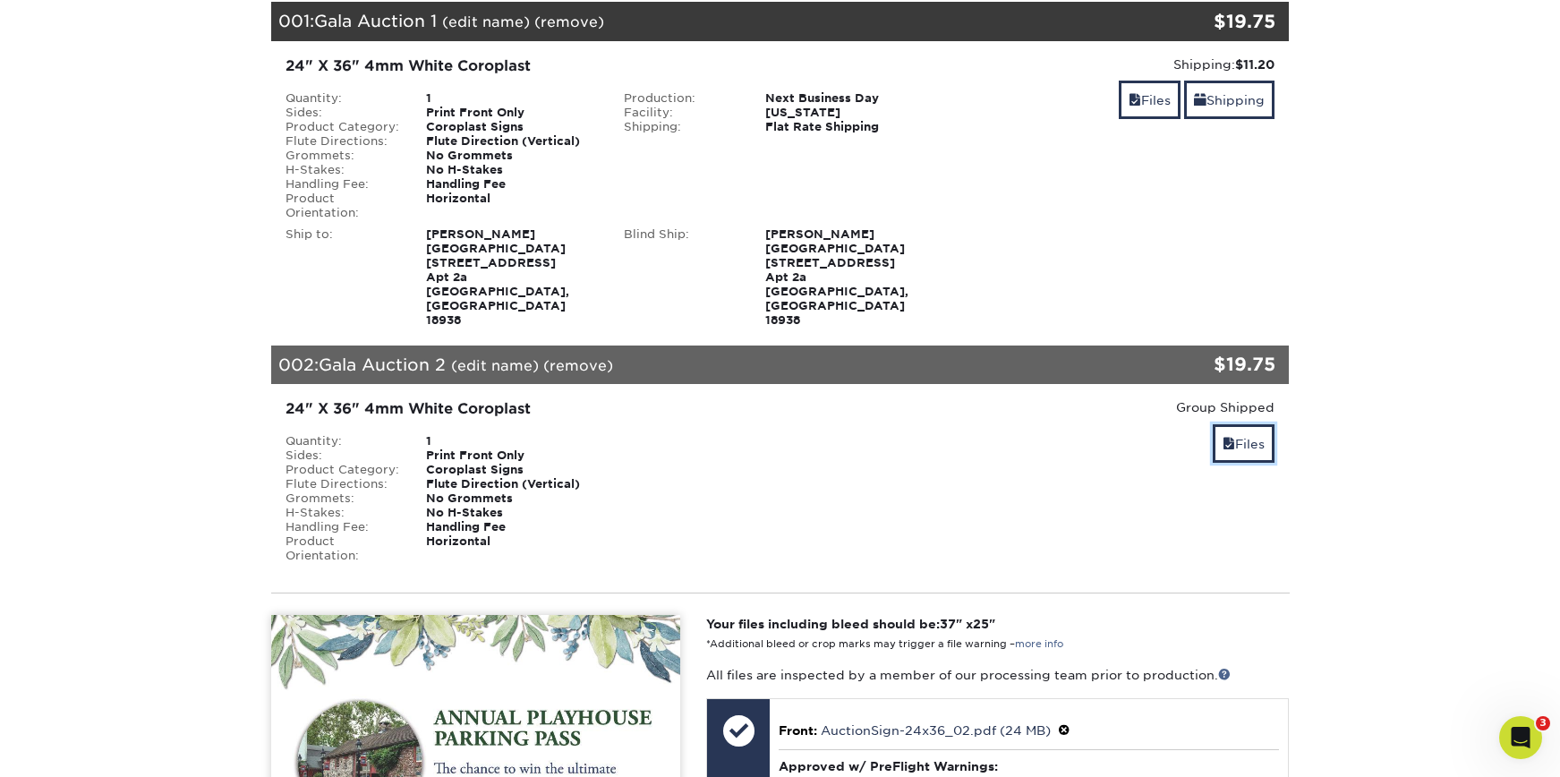
scroll to position [300, 0]
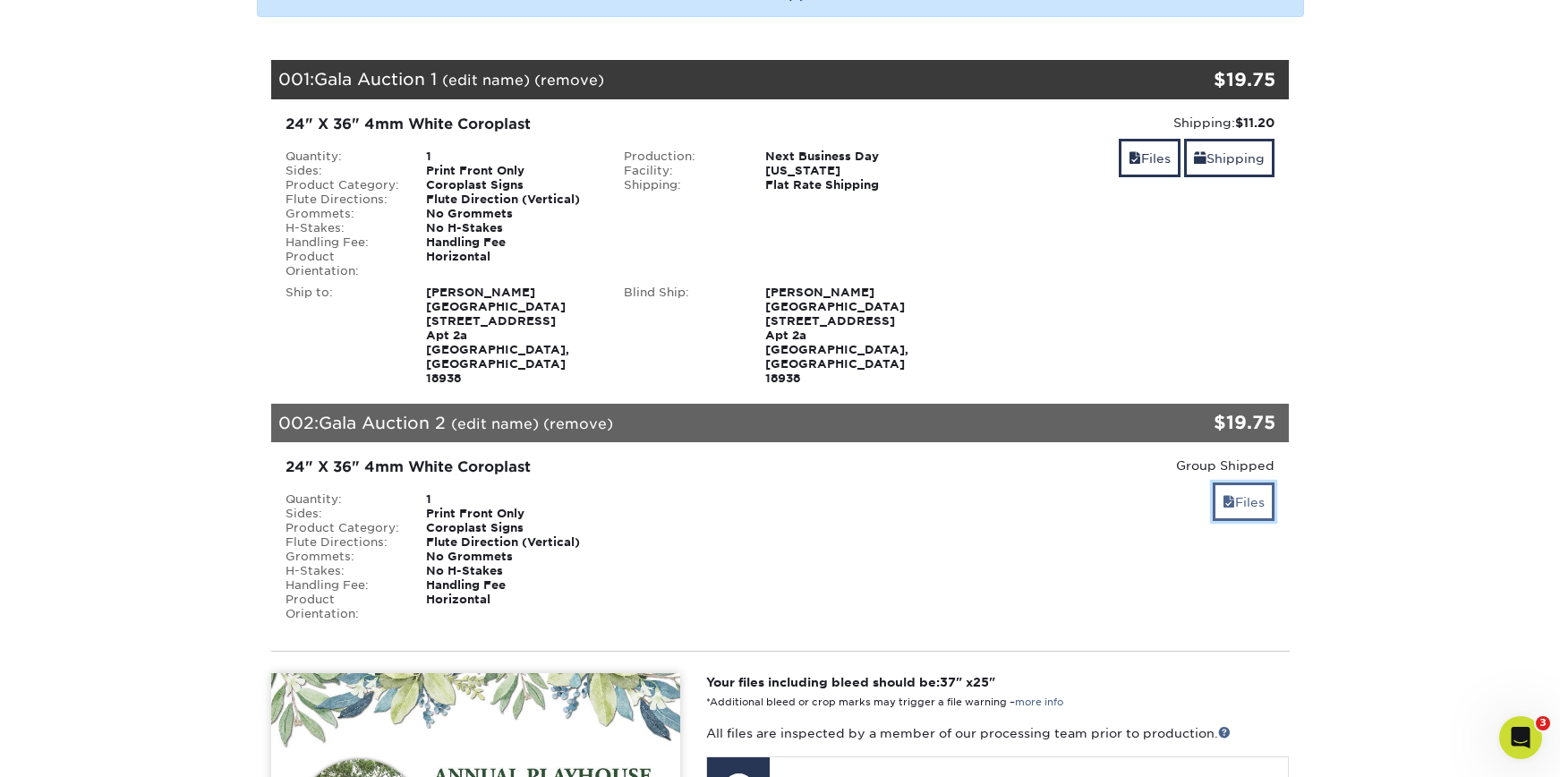
click at [1258, 482] on link "Files" at bounding box center [1244, 501] width 62 height 38
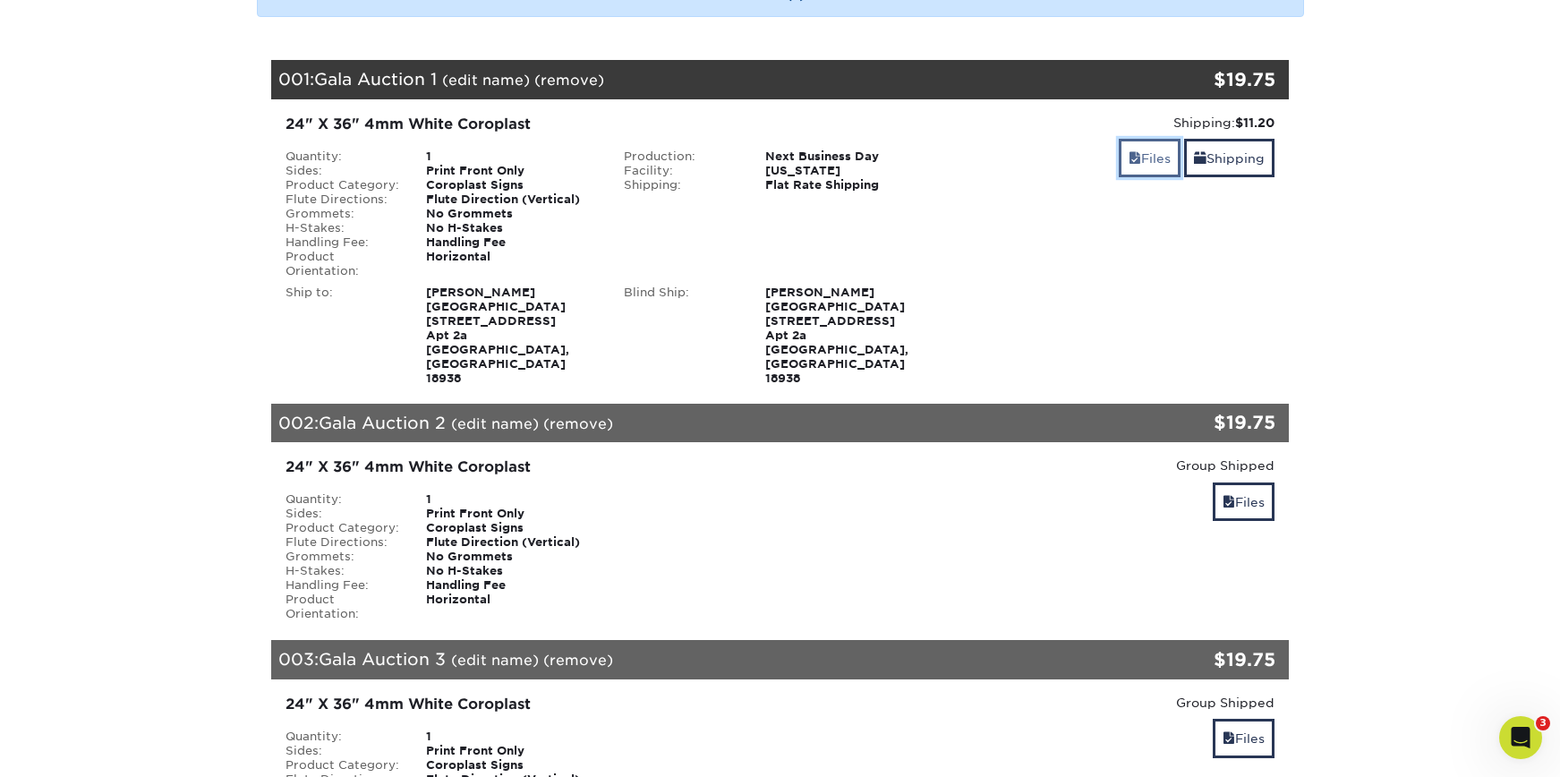
click at [1134, 156] on span at bounding box center [1135, 158] width 13 height 14
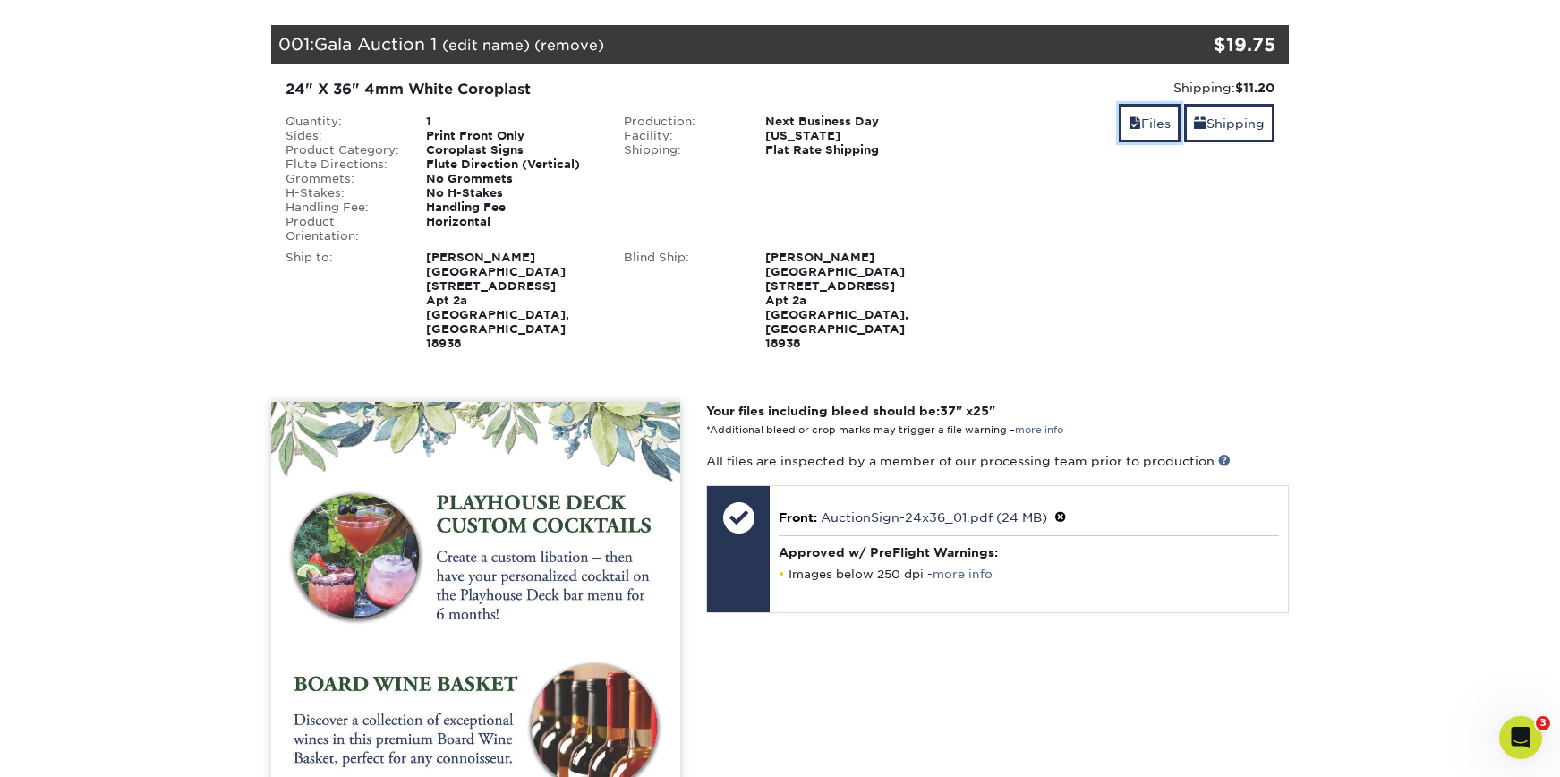
scroll to position [338, 0]
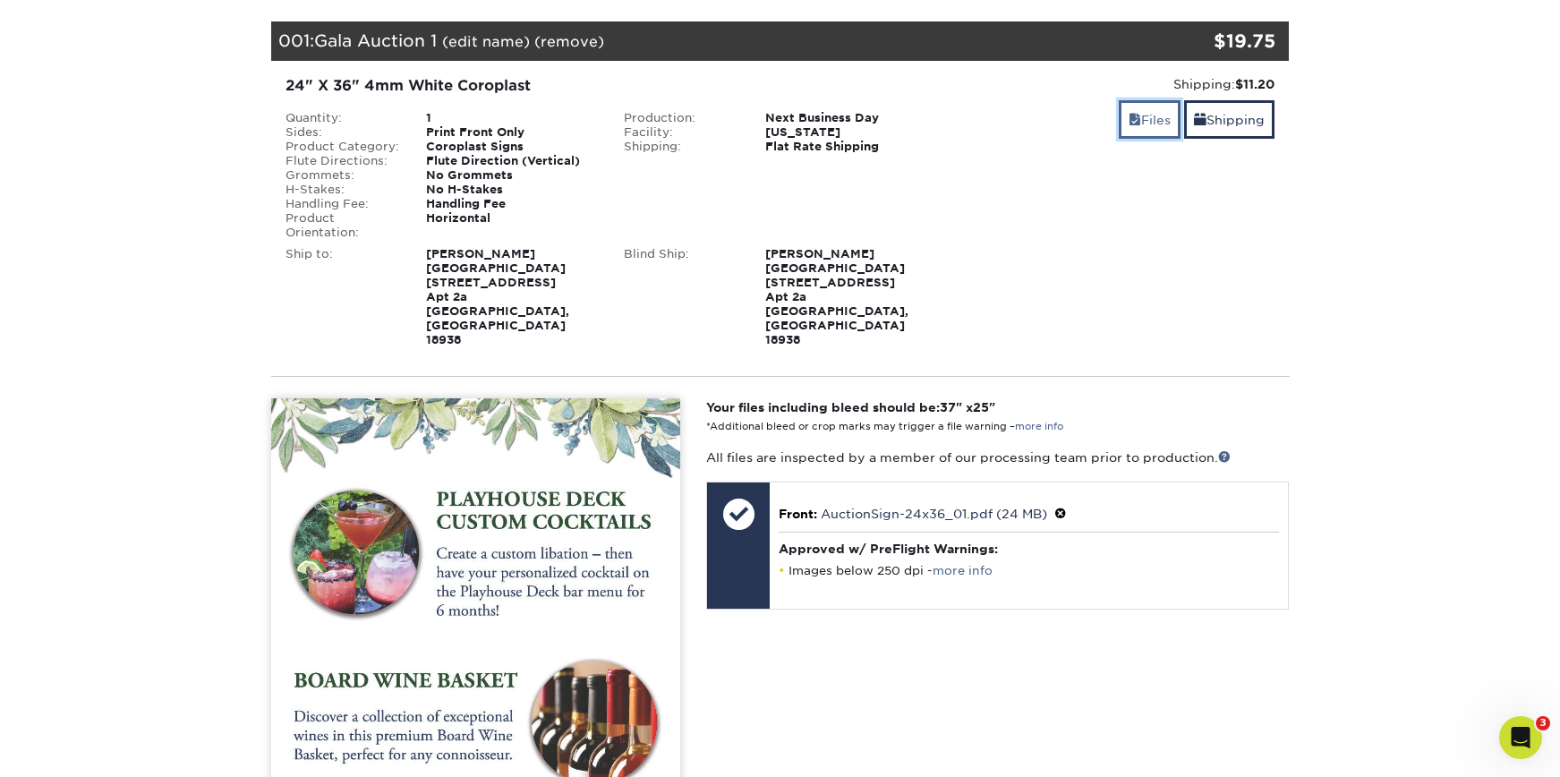
click at [1119, 132] on link "Files" at bounding box center [1150, 119] width 62 height 38
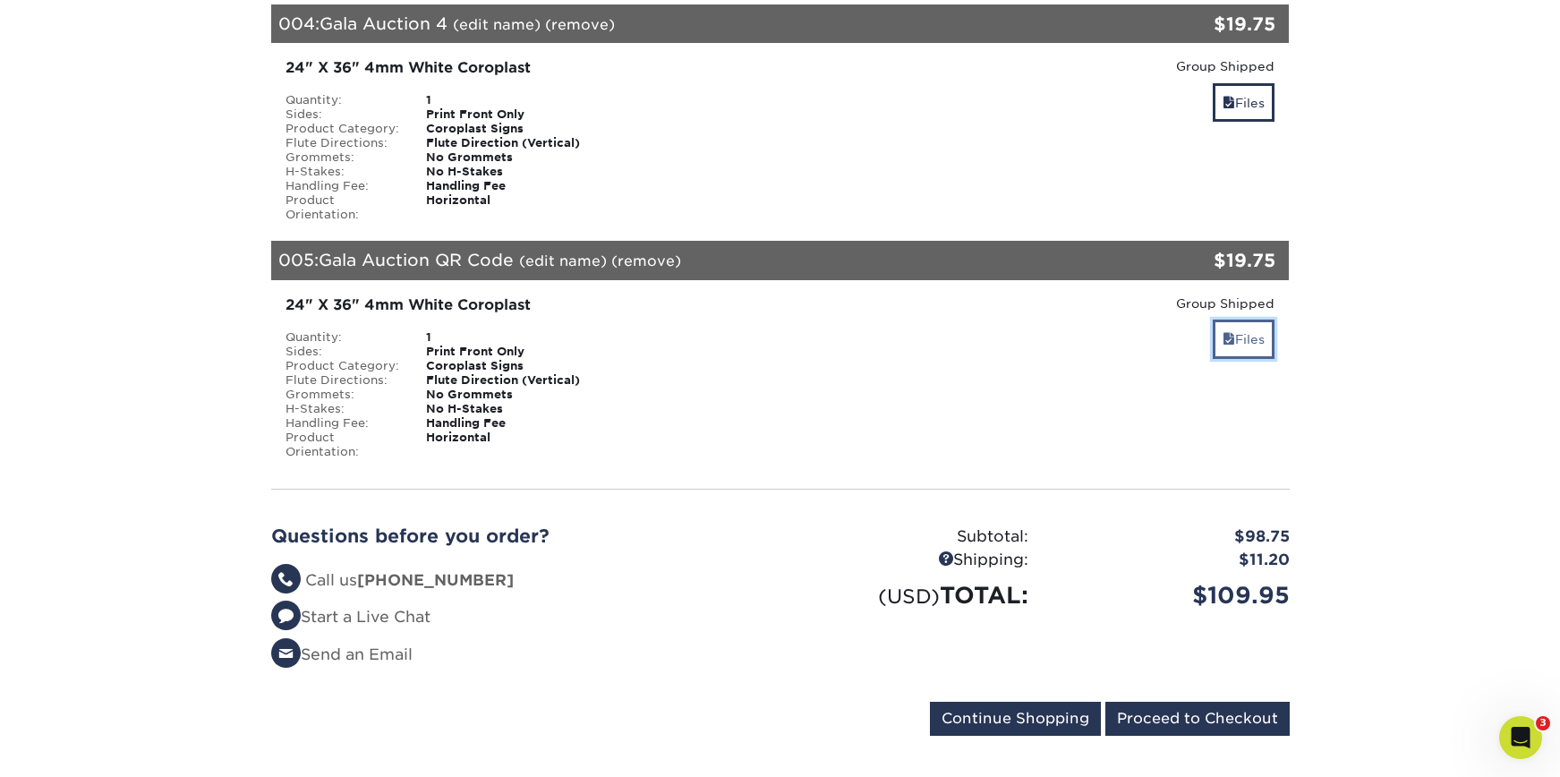
click at [1213, 320] on link "Files" at bounding box center [1244, 339] width 62 height 38
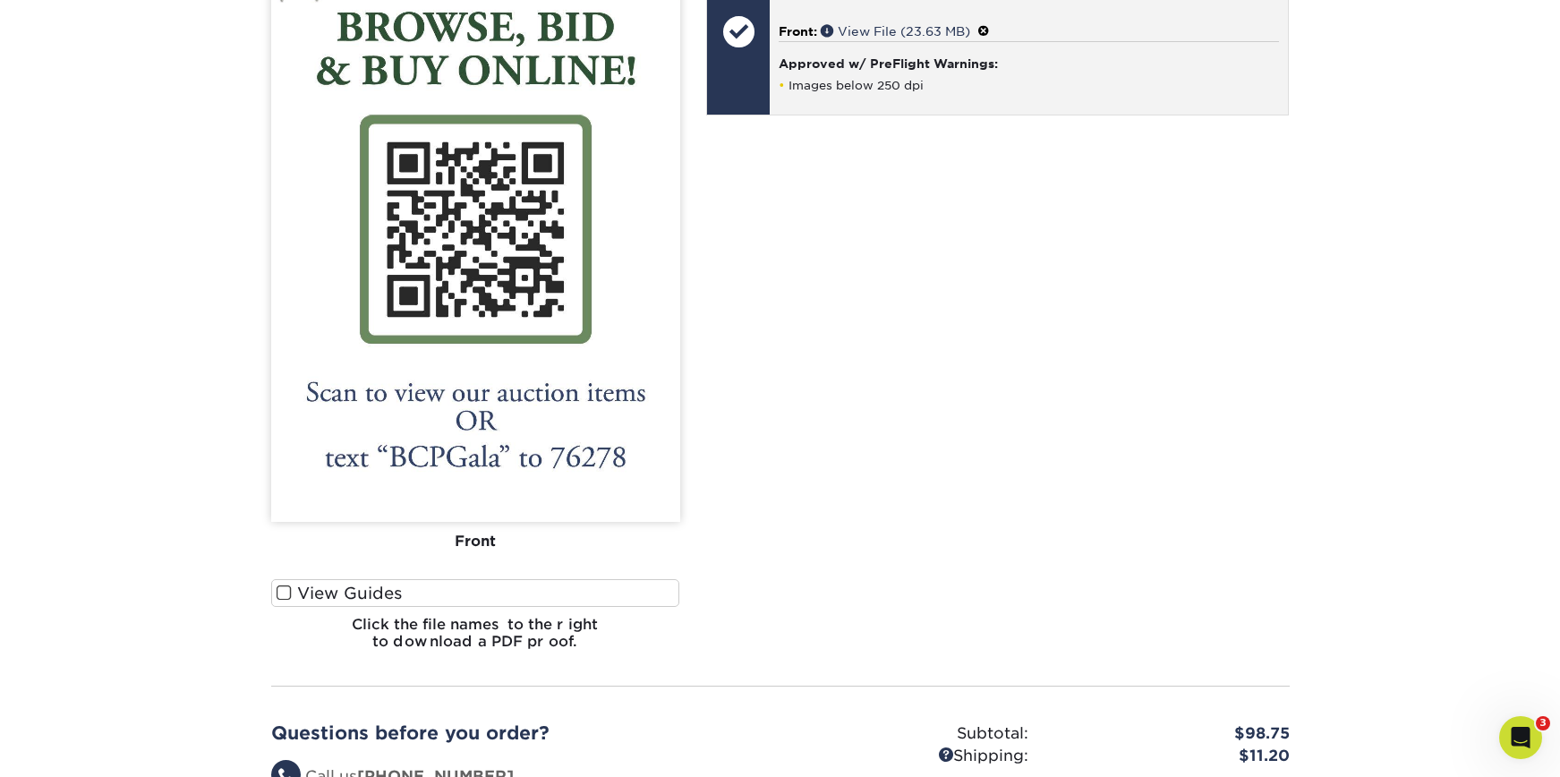
scroll to position [1441, 0]
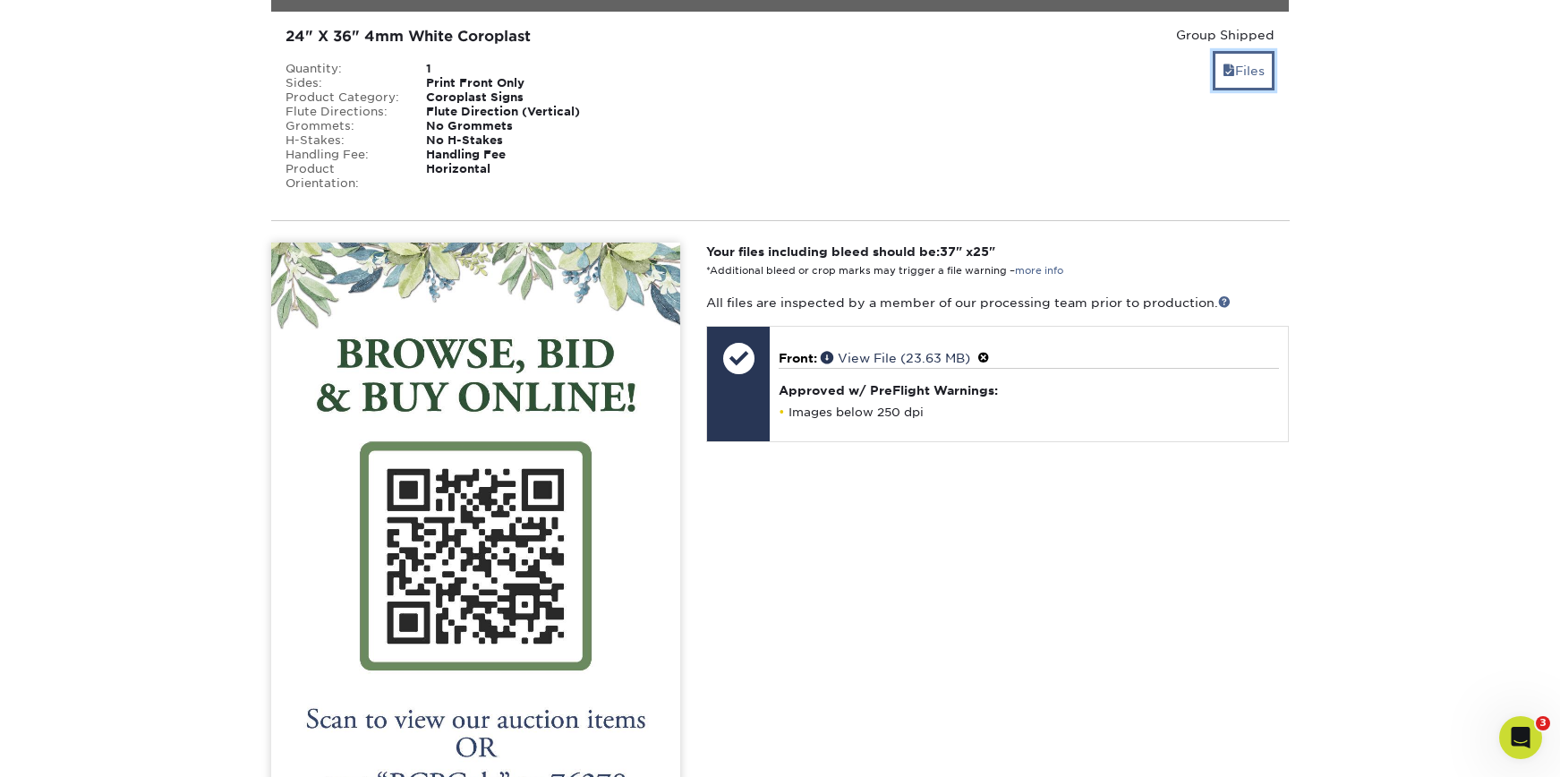
click at [1243, 51] on link "Files" at bounding box center [1244, 70] width 62 height 38
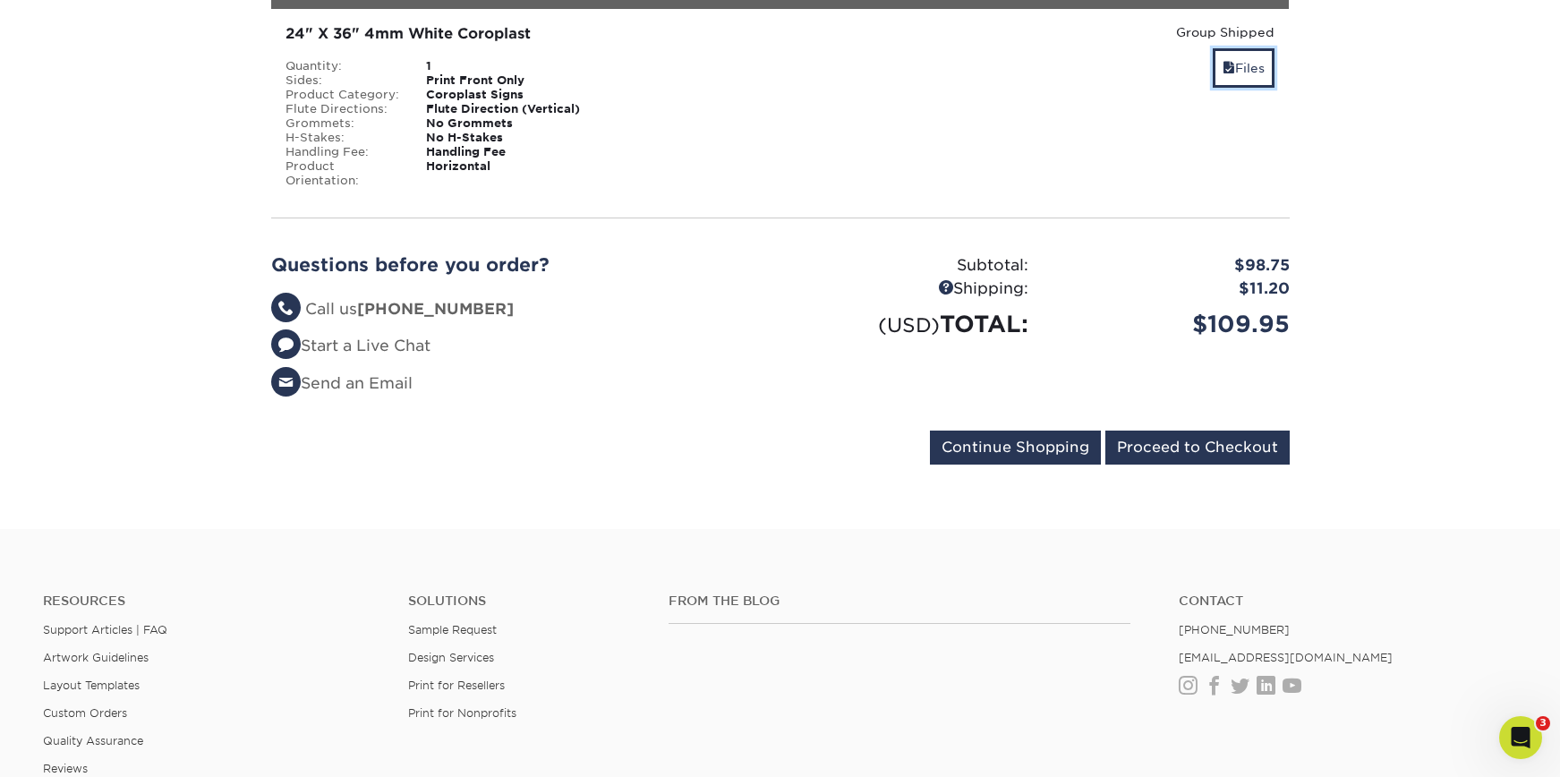
scroll to position [1445, 0]
click at [1188, 430] on input "Proceed to Checkout" at bounding box center [1197, 447] width 184 height 34
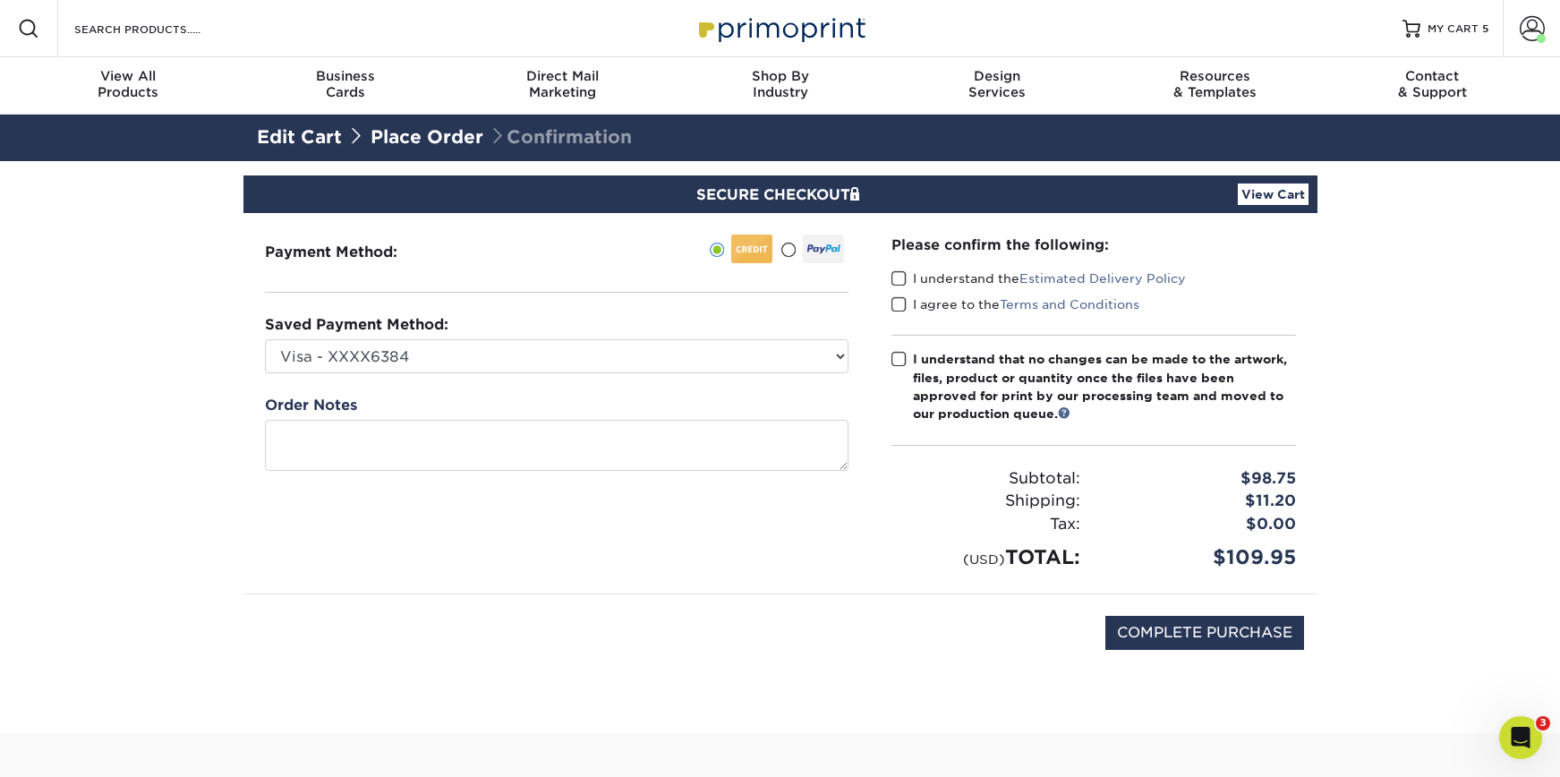
click at [899, 281] on span at bounding box center [899, 278] width 15 height 17
click at [0, 0] on input "I understand the Estimated Delivery Policy" at bounding box center [0, 0] width 0 height 0
click at [910, 311] on label "I agree to the Terms and Conditions" at bounding box center [1016, 304] width 248 height 18
click at [0, 0] on input "I agree to the Terms and Conditions" at bounding box center [0, 0] width 0 height 0
click at [900, 305] on span at bounding box center [899, 304] width 15 height 17
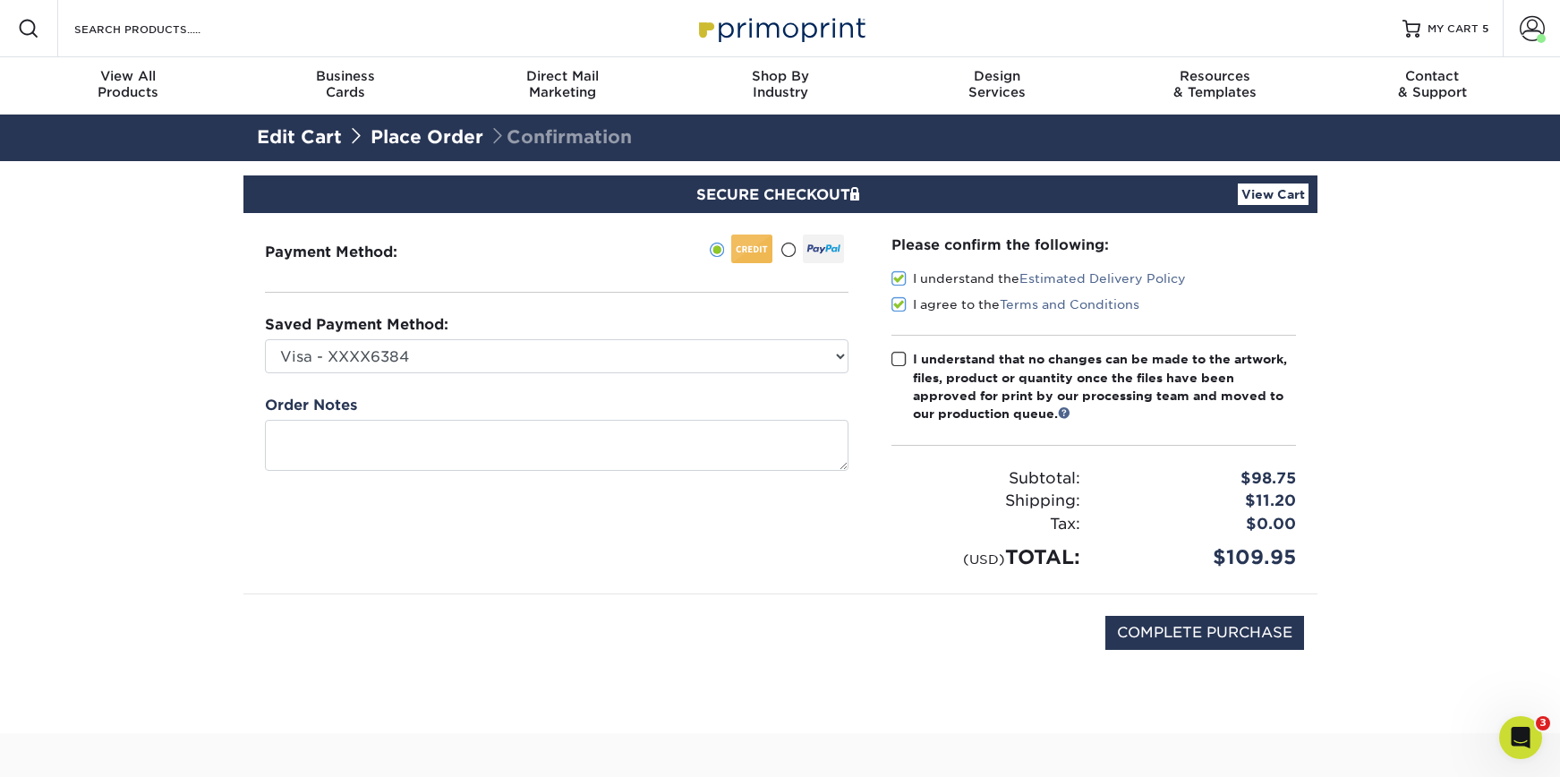
click at [0, 0] on input "I agree to the Terms and Conditions" at bounding box center [0, 0] width 0 height 0
click at [897, 343] on div "Please confirm the following: I understand the Estimated Delivery Policy I agre…" at bounding box center [1094, 403] width 405 height 337
click at [900, 352] on span at bounding box center [899, 359] width 15 height 17
click at [0, 0] on input "I understand that no changes can be made to the artwork, files, product or quan…" at bounding box center [0, 0] width 0 height 0
click at [893, 300] on span at bounding box center [899, 304] width 15 height 17
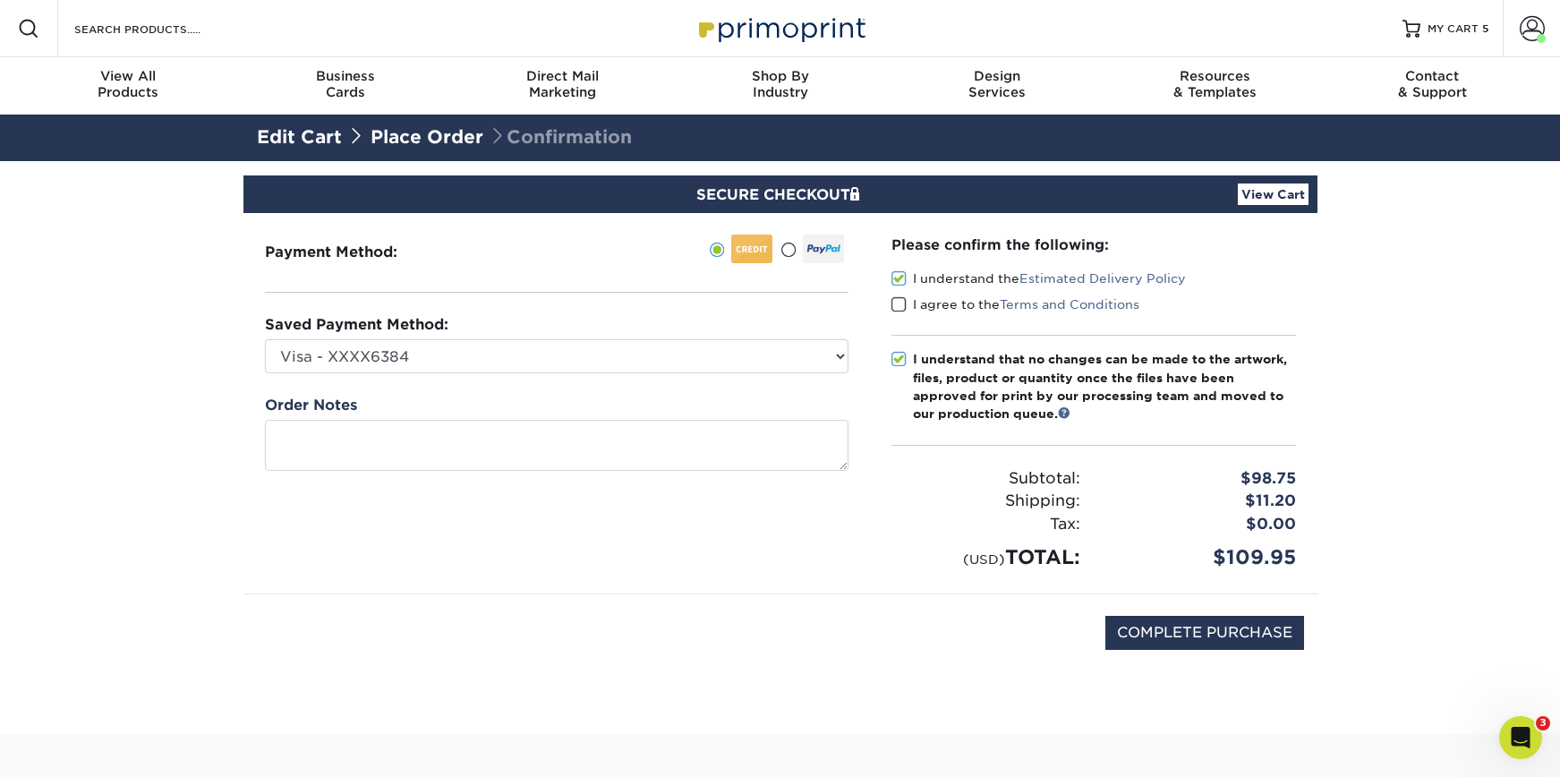
click at [0, 0] on input "I agree to the Terms and Conditions" at bounding box center [0, 0] width 0 height 0
click at [1173, 632] on input "COMPLETE PURCHASE" at bounding box center [1204, 633] width 199 height 34
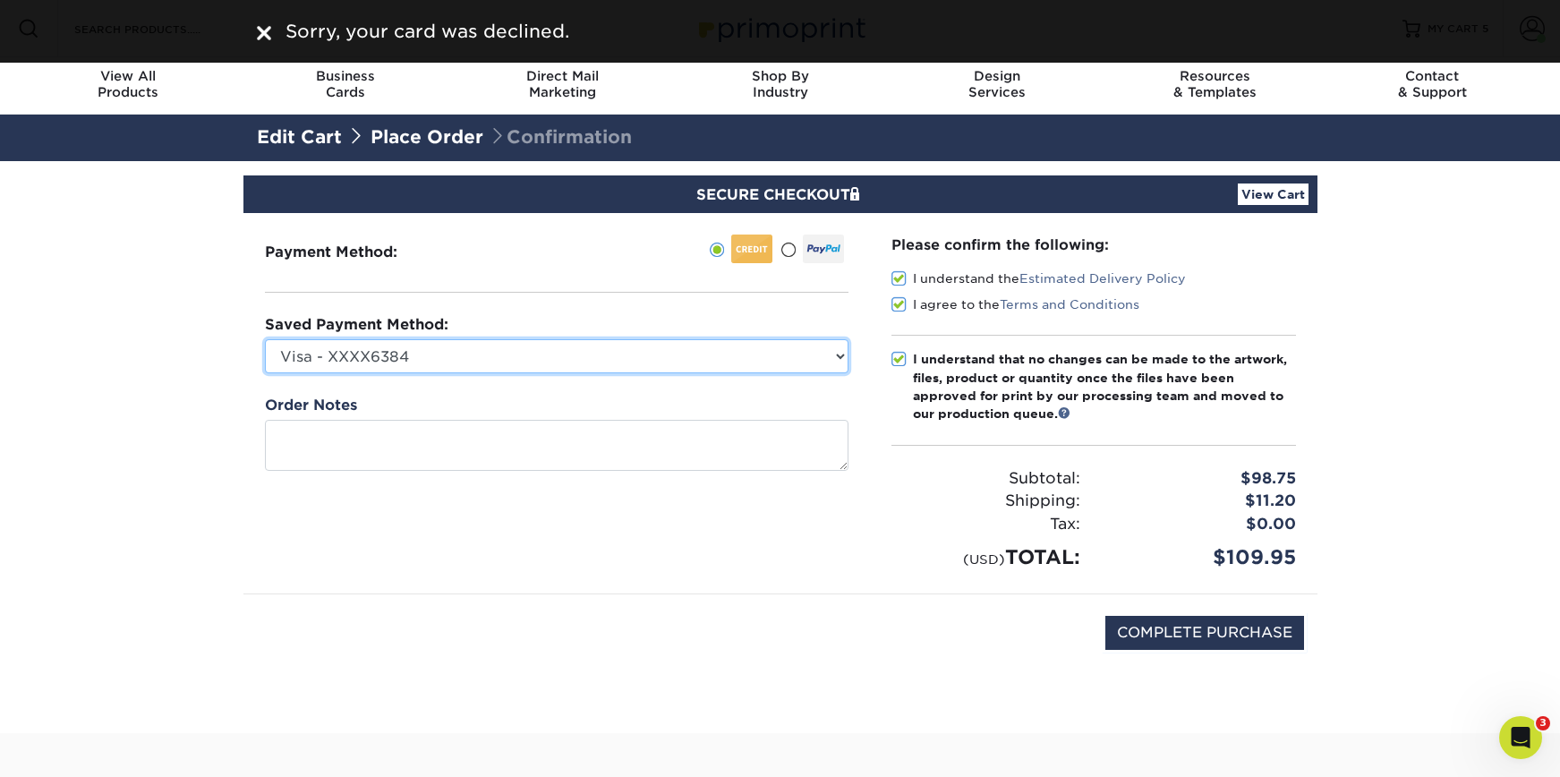
click at [504, 340] on select "Visa - XXXX6384 NHP - XXXX2094 New Credit Card" at bounding box center [557, 356] width 584 height 34
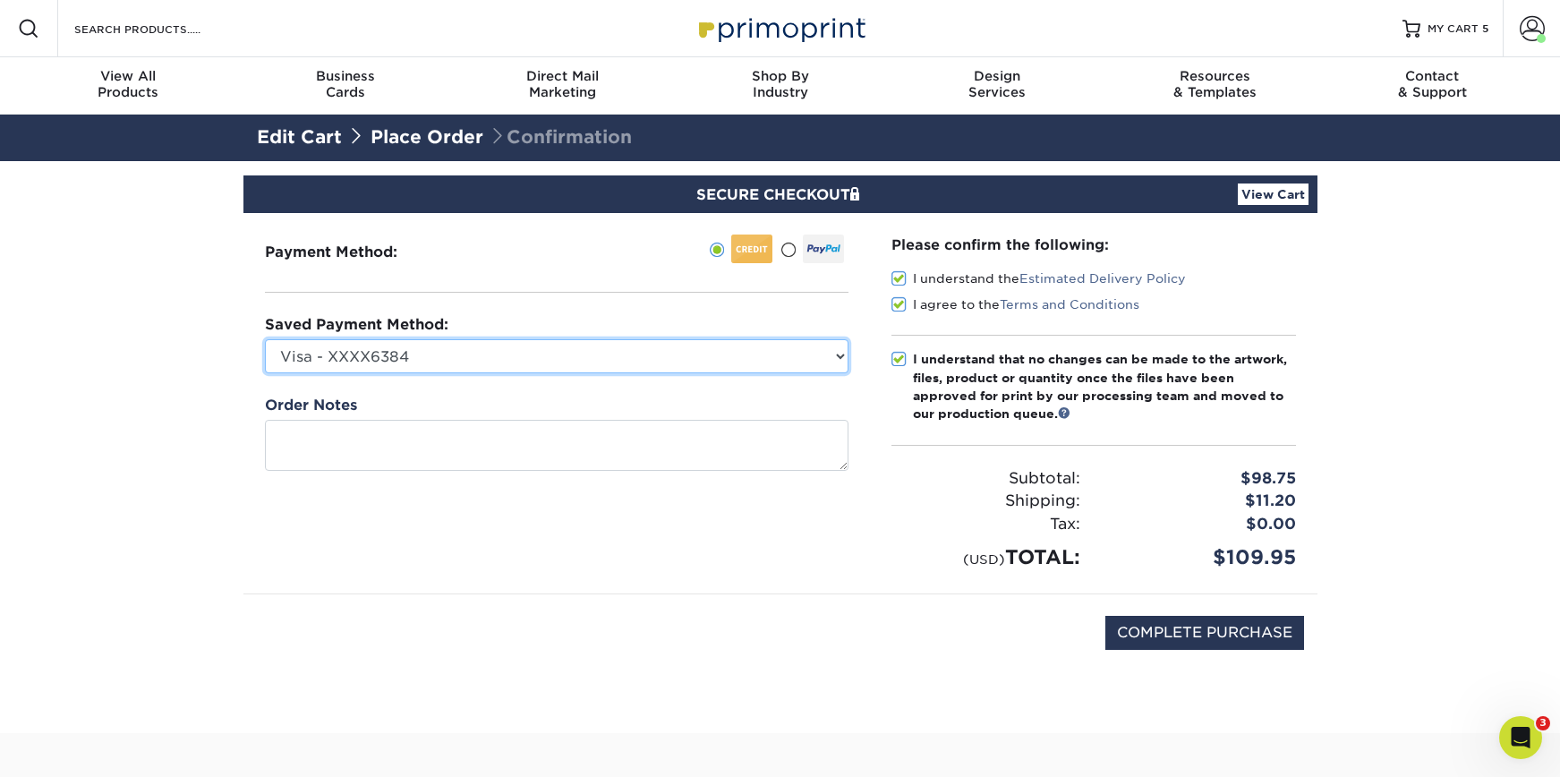
click at [265, 339] on select "Visa - XXXX6384 NHP - XXXX2094 New Credit Card" at bounding box center [557, 356] width 584 height 34
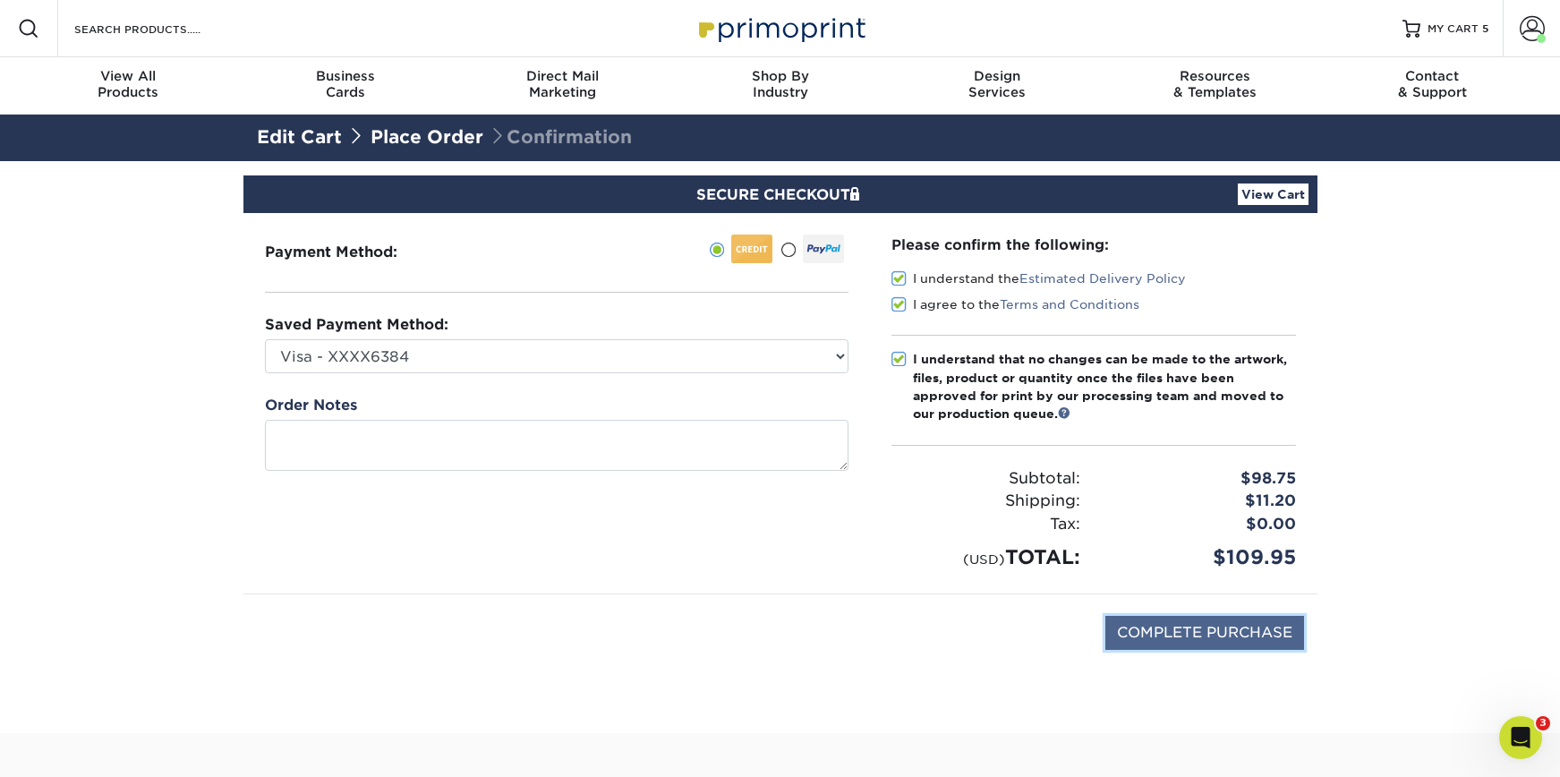
click at [1216, 631] on input "COMPLETE PURCHASE" at bounding box center [1204, 633] width 199 height 34
type input "COMPLETE PURCHASE"
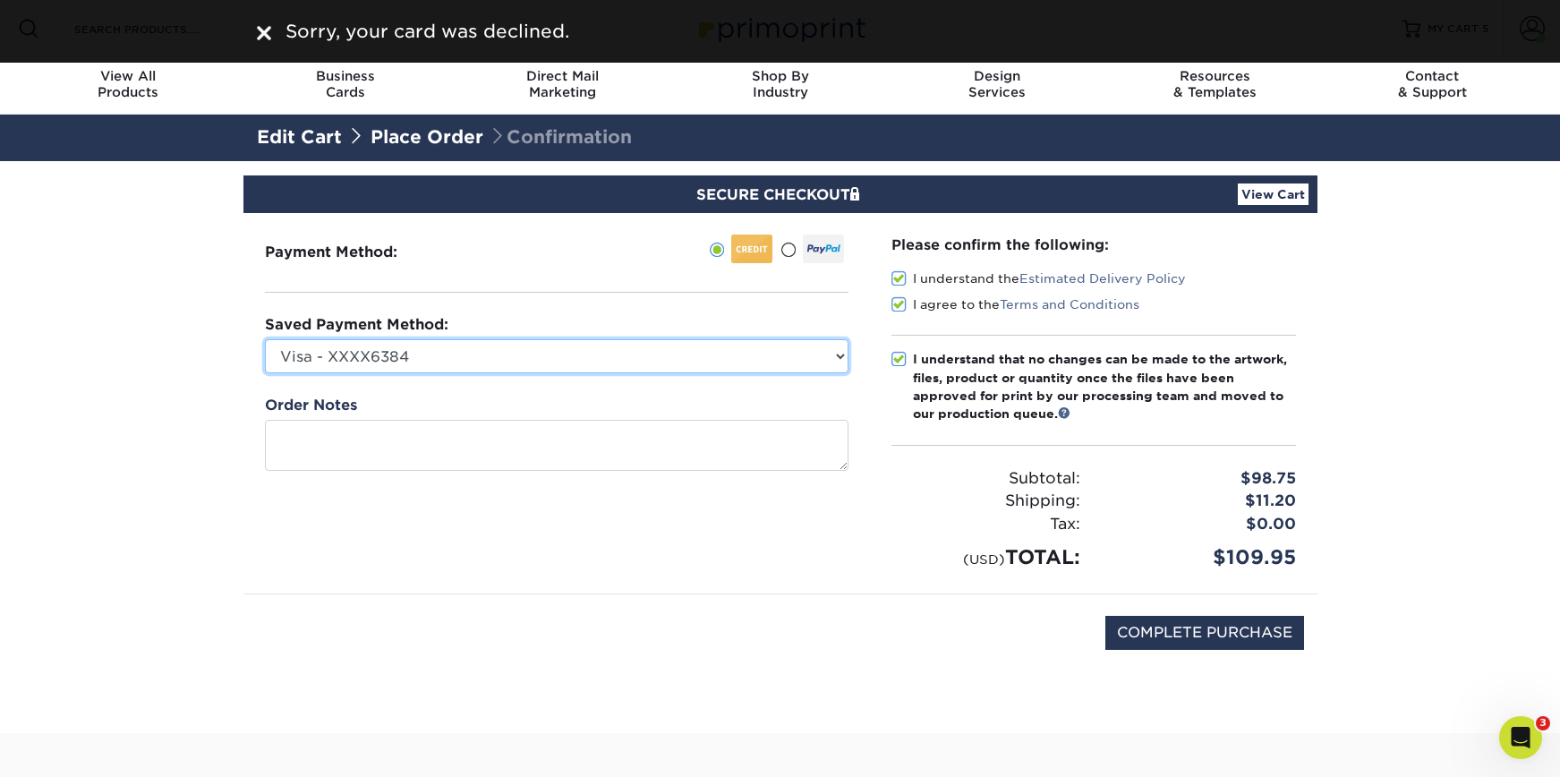
click at [559, 343] on select "Visa - XXXX6384 NHP - XXXX2094 New Credit Card" at bounding box center [557, 356] width 584 height 34
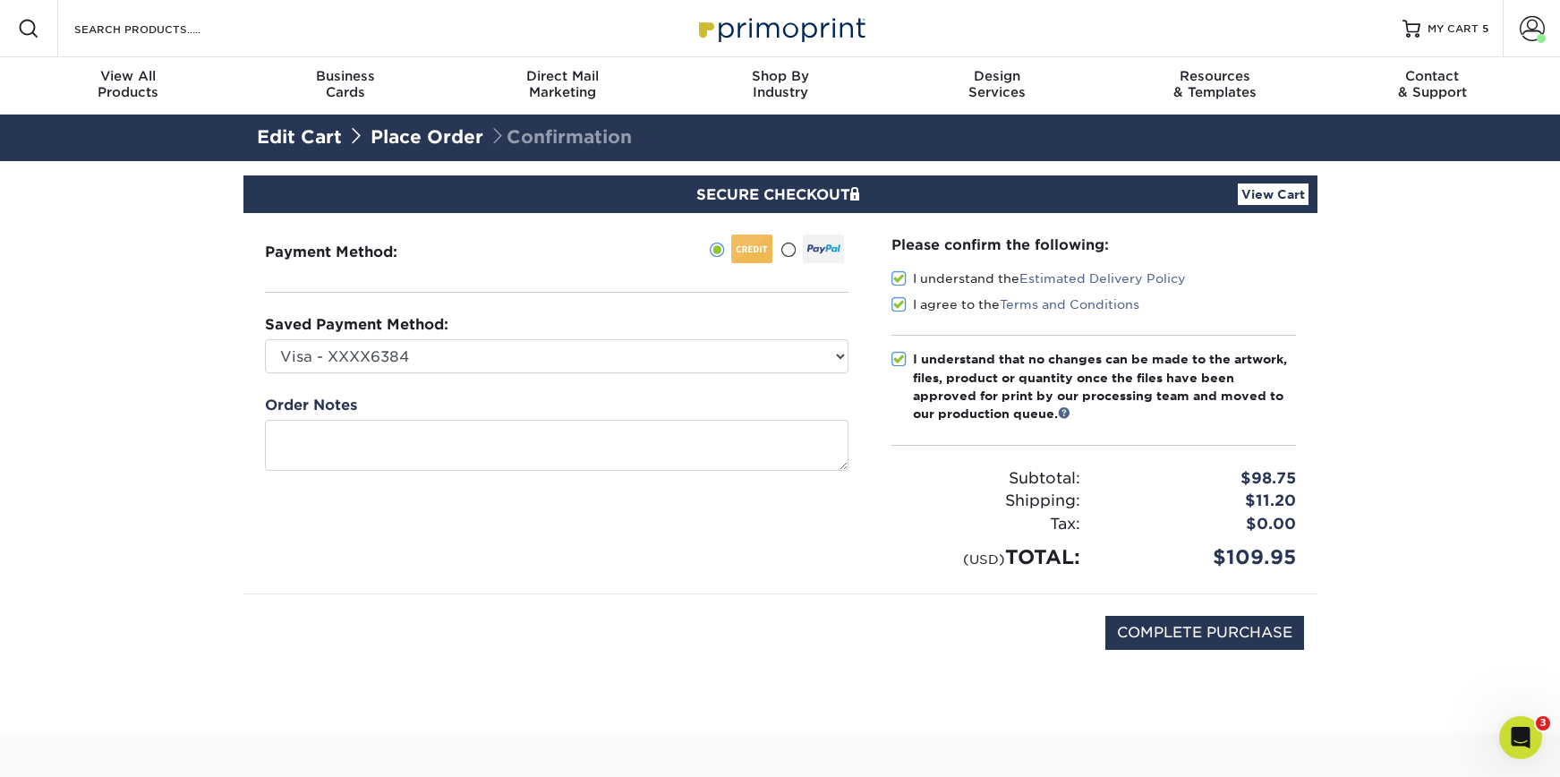
click at [425, 383] on div "Payment Method:" at bounding box center [556, 403] width 627 height 380
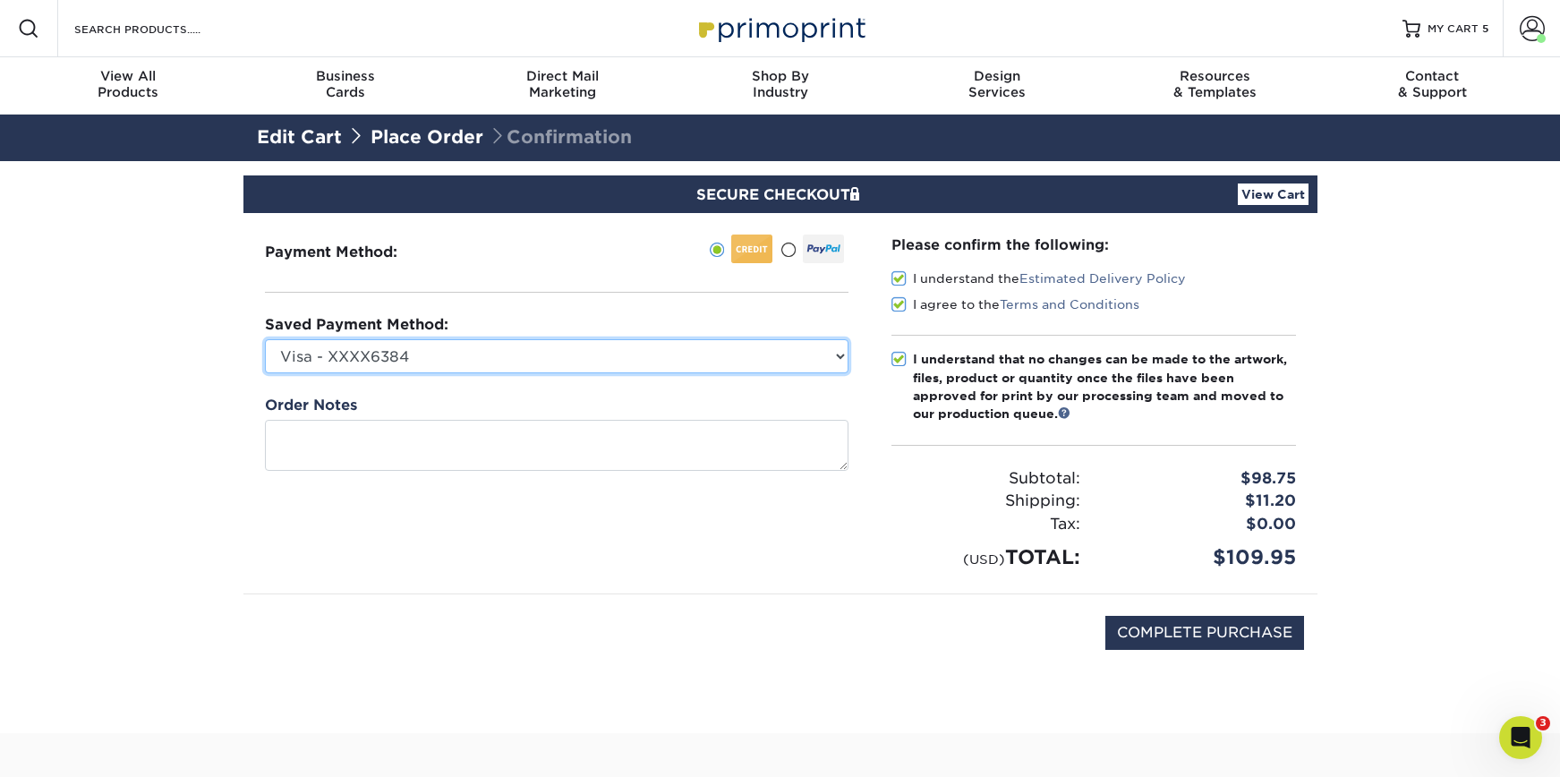
click at [466, 361] on select "Visa - XXXX6384 NHP - XXXX2094 New Credit Card" at bounding box center [557, 356] width 584 height 34
select select
click at [265, 339] on select "Visa - XXXX6384 NHP - XXXX2094 New Credit Card" at bounding box center [557, 356] width 584 height 34
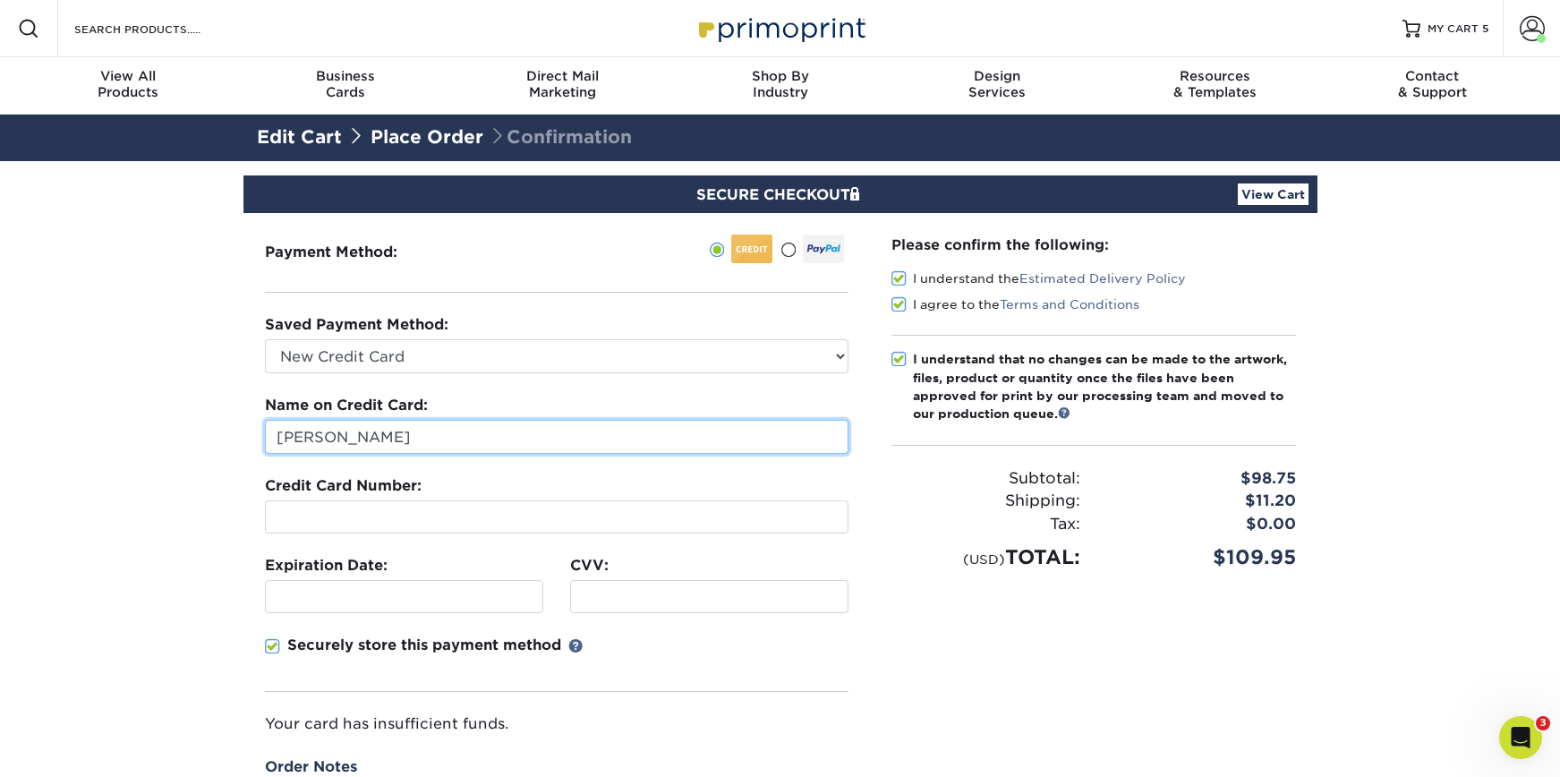
click at [440, 430] on input "[PERSON_NAME]" at bounding box center [557, 437] width 584 height 34
drag, startPoint x: 446, startPoint y: 432, endPoint x: 235, endPoint y: 429, distance: 210.4
click at [235, 429] on section "SECURE CHECKOUT View Cart Payment Method: Saved Payment Method:" at bounding box center [780, 577] width 1560 height 833
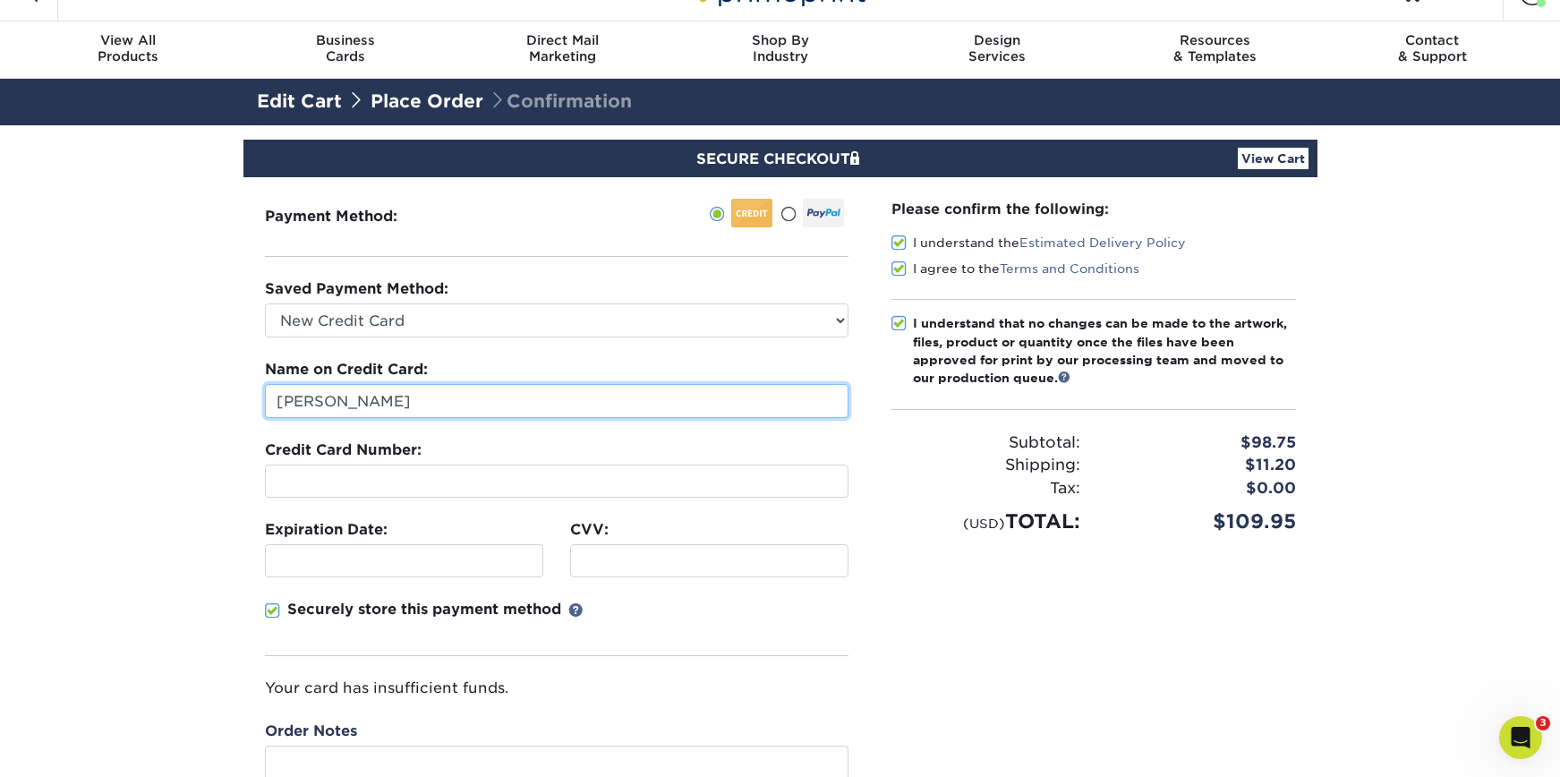
scroll to position [143, 0]
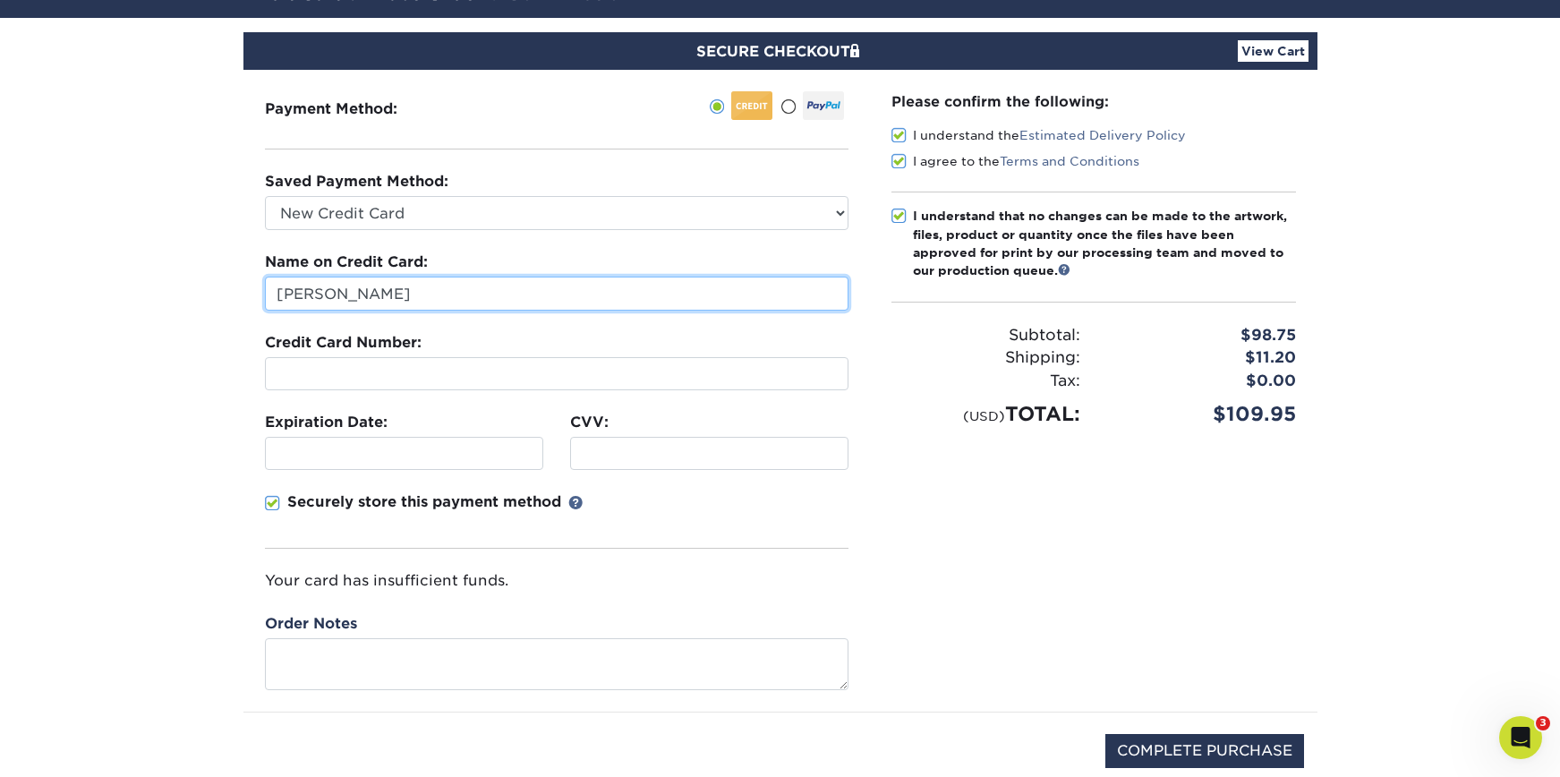
type input "Nicole Hackmann"
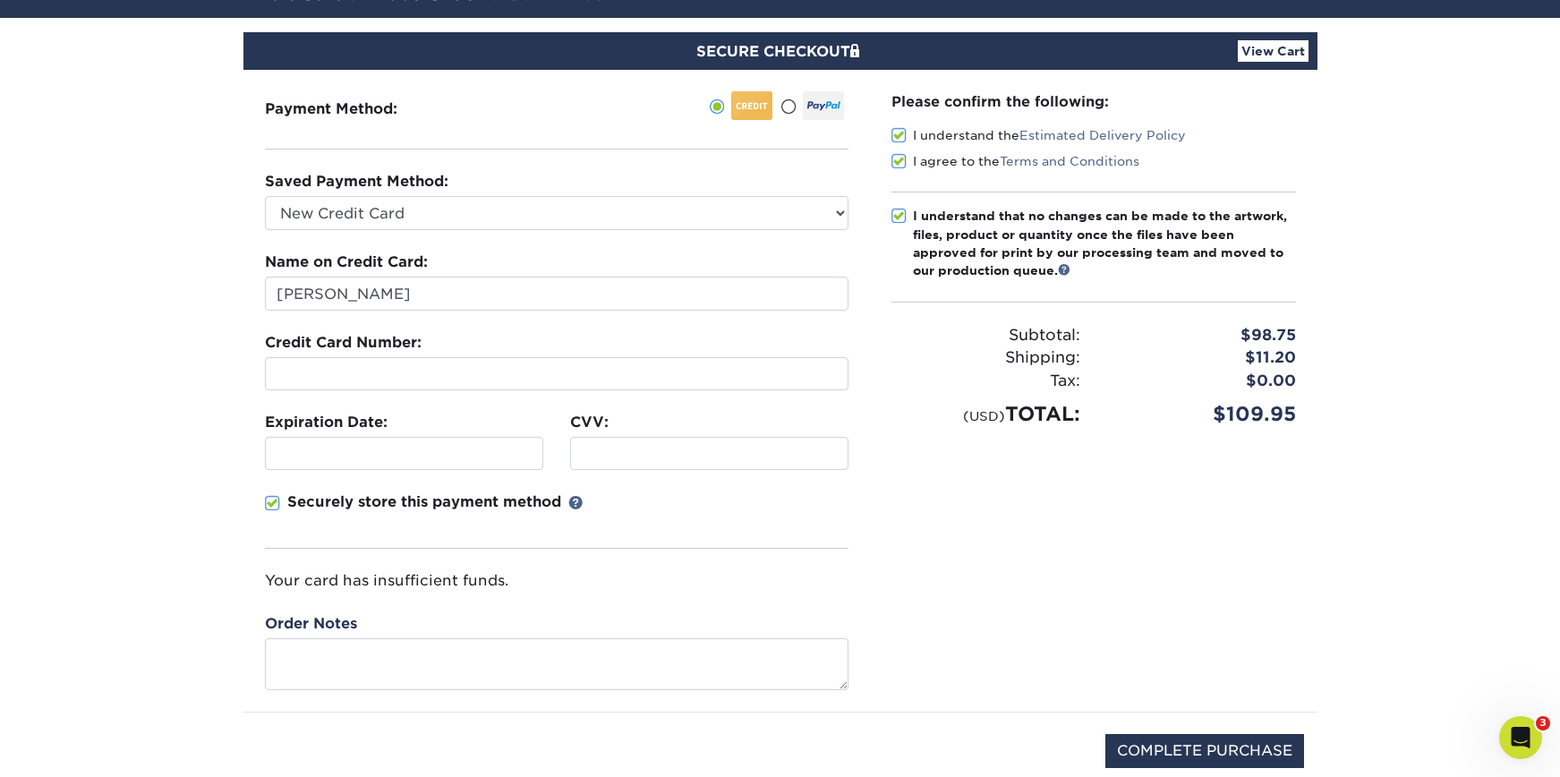
click at [272, 503] on span at bounding box center [272, 503] width 15 height 17
click at [0, 0] on input "Securely store this payment method" at bounding box center [0, 0] width 0 height 0
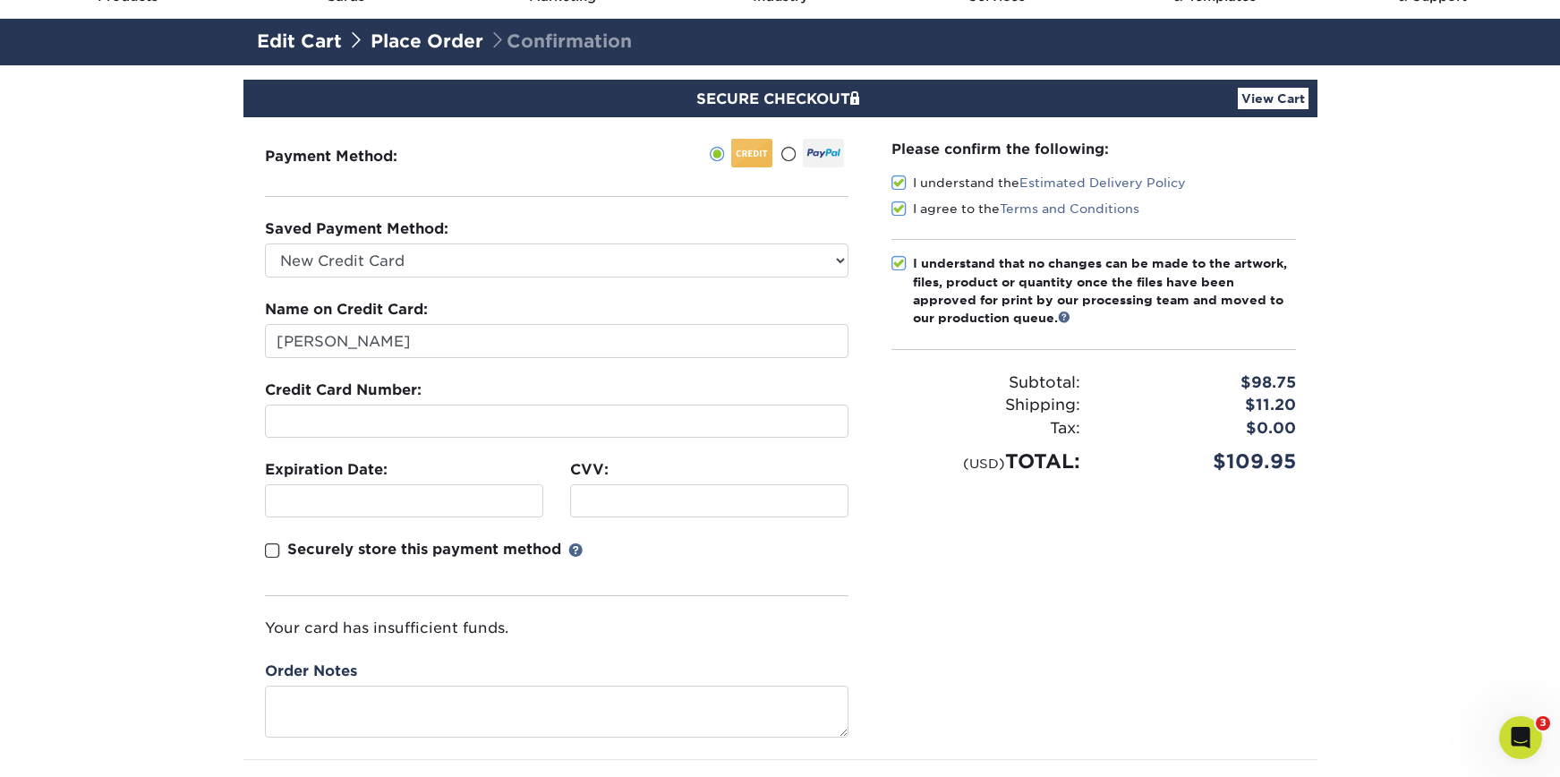
scroll to position [94, 0]
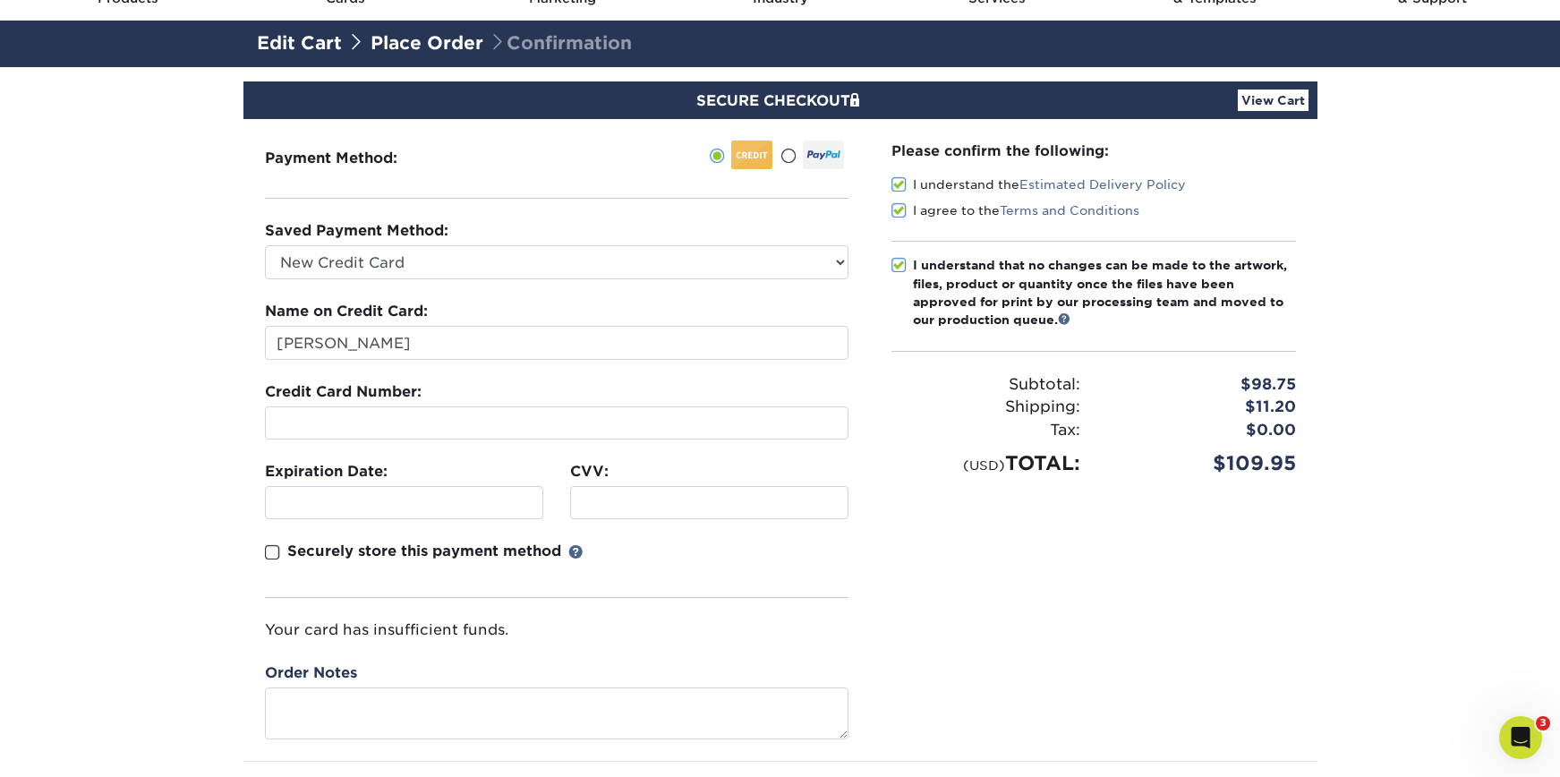
click at [164, 427] on section "SECURE CHECKOUT View Cart Payment Method: Saved Payment Method:" at bounding box center [780, 483] width 1560 height 833
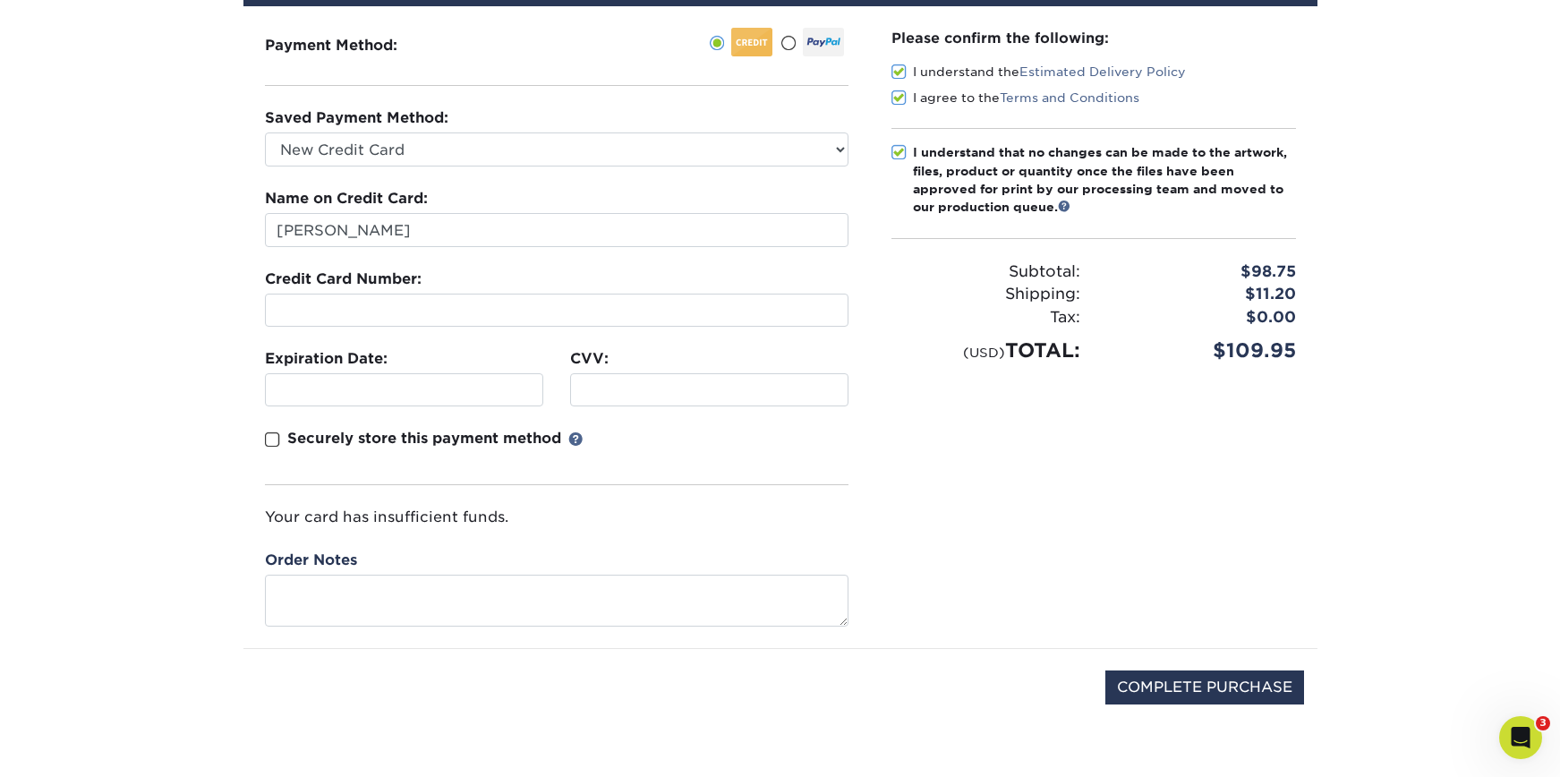
scroll to position [203, 0]
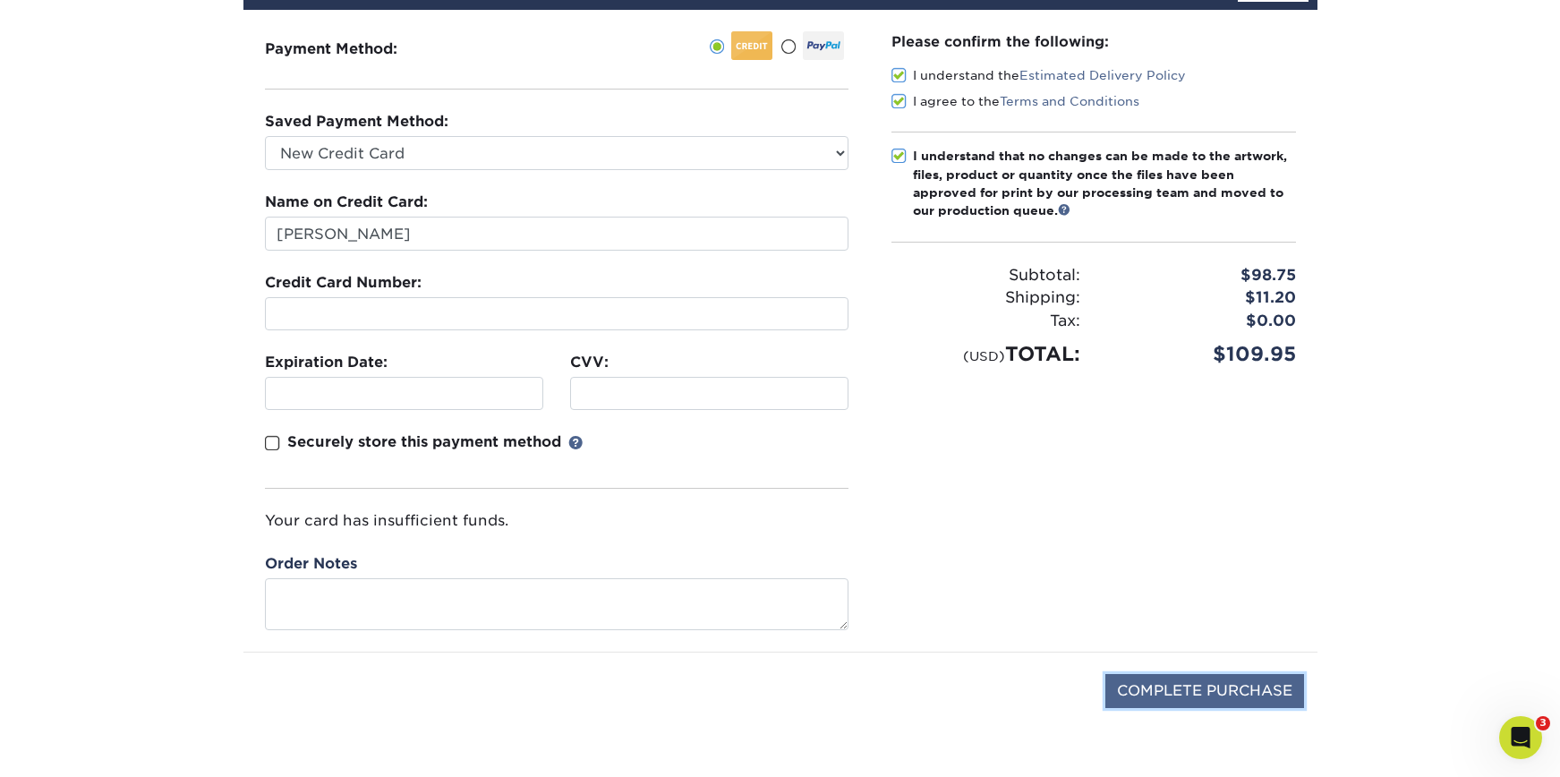
click at [1159, 683] on input "COMPLETE PURCHASE" at bounding box center [1204, 691] width 199 height 34
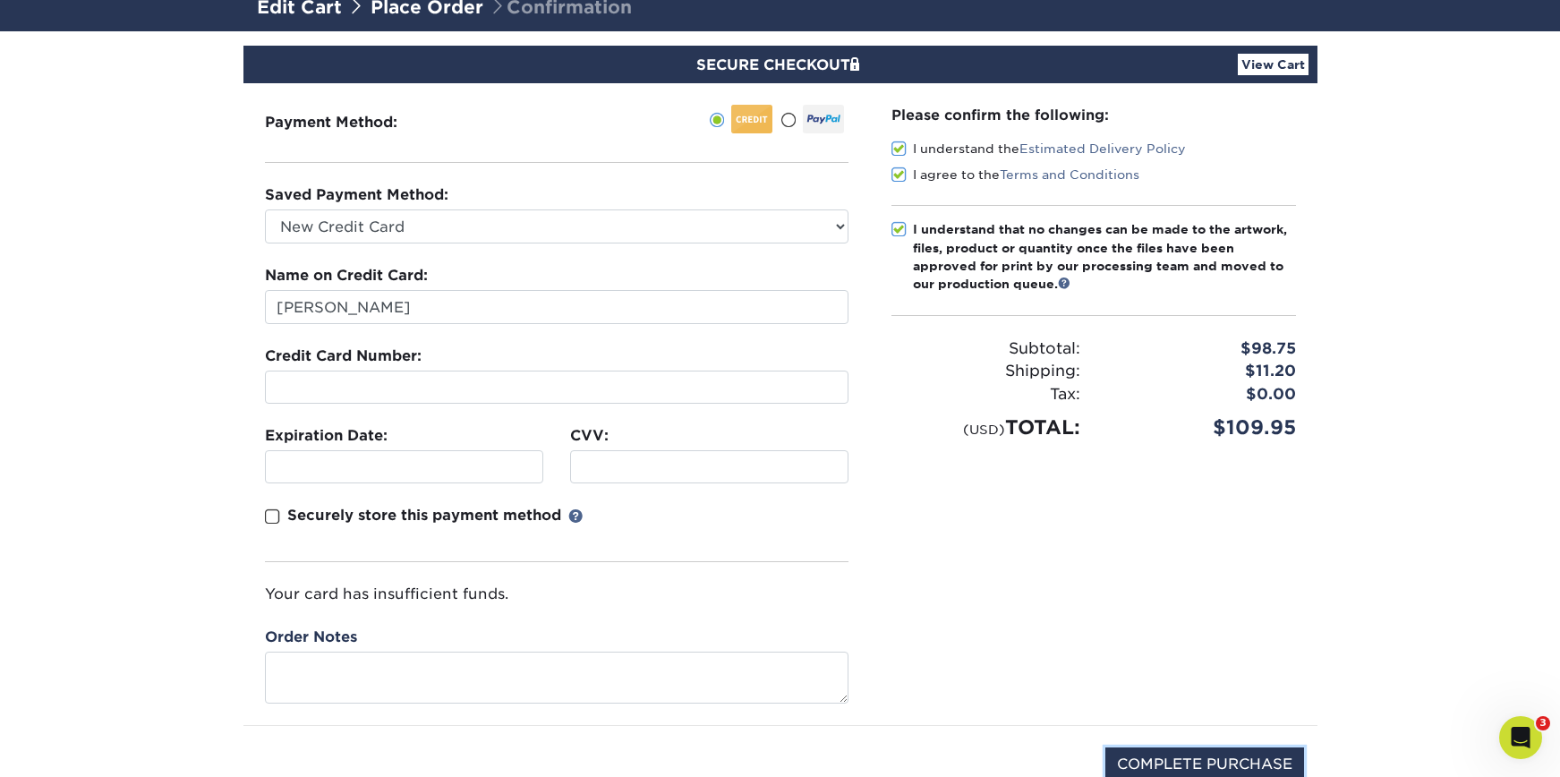
scroll to position [126, 0]
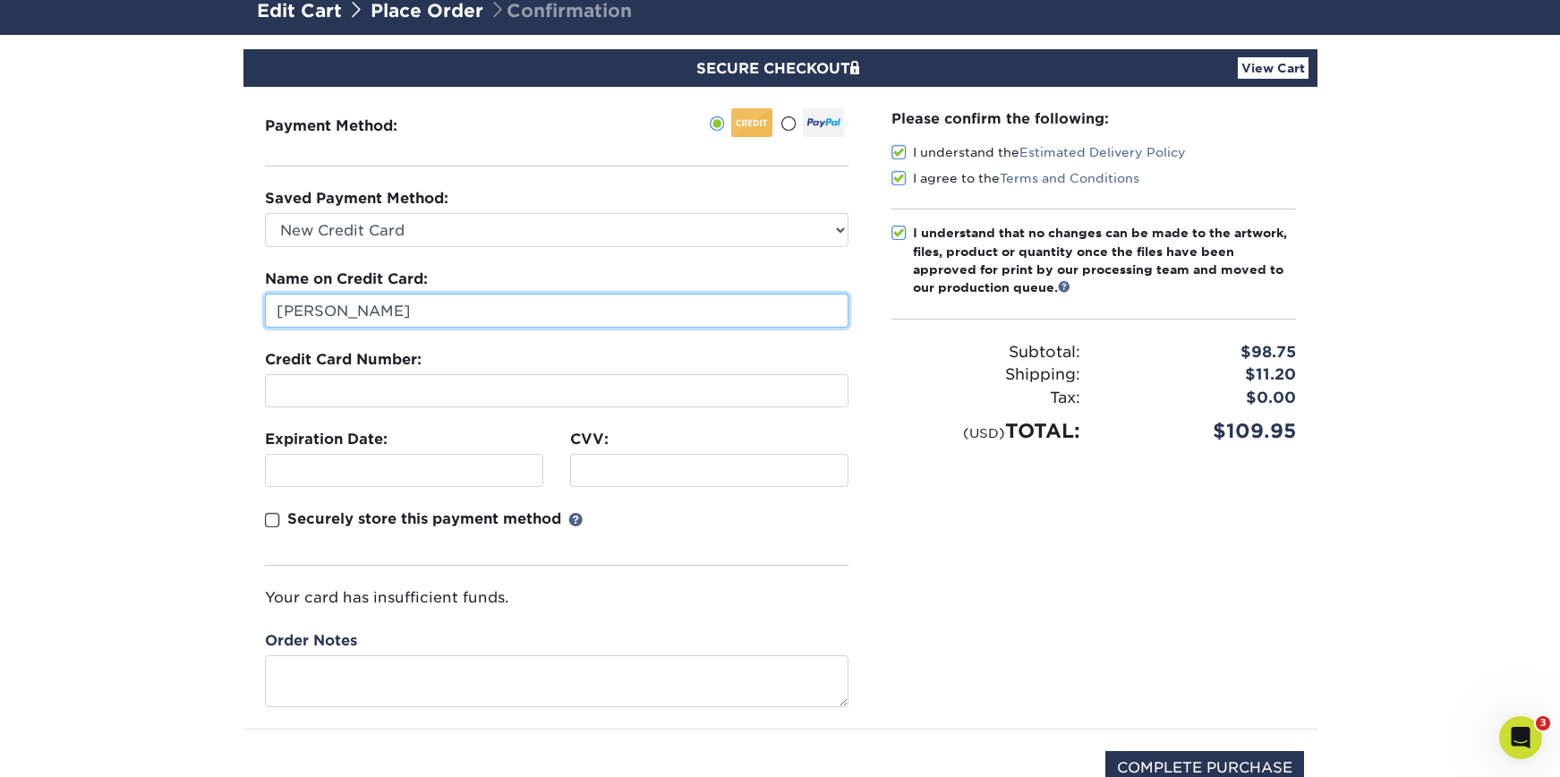
click at [572, 310] on input "Nicole Hackmann" at bounding box center [557, 311] width 584 height 34
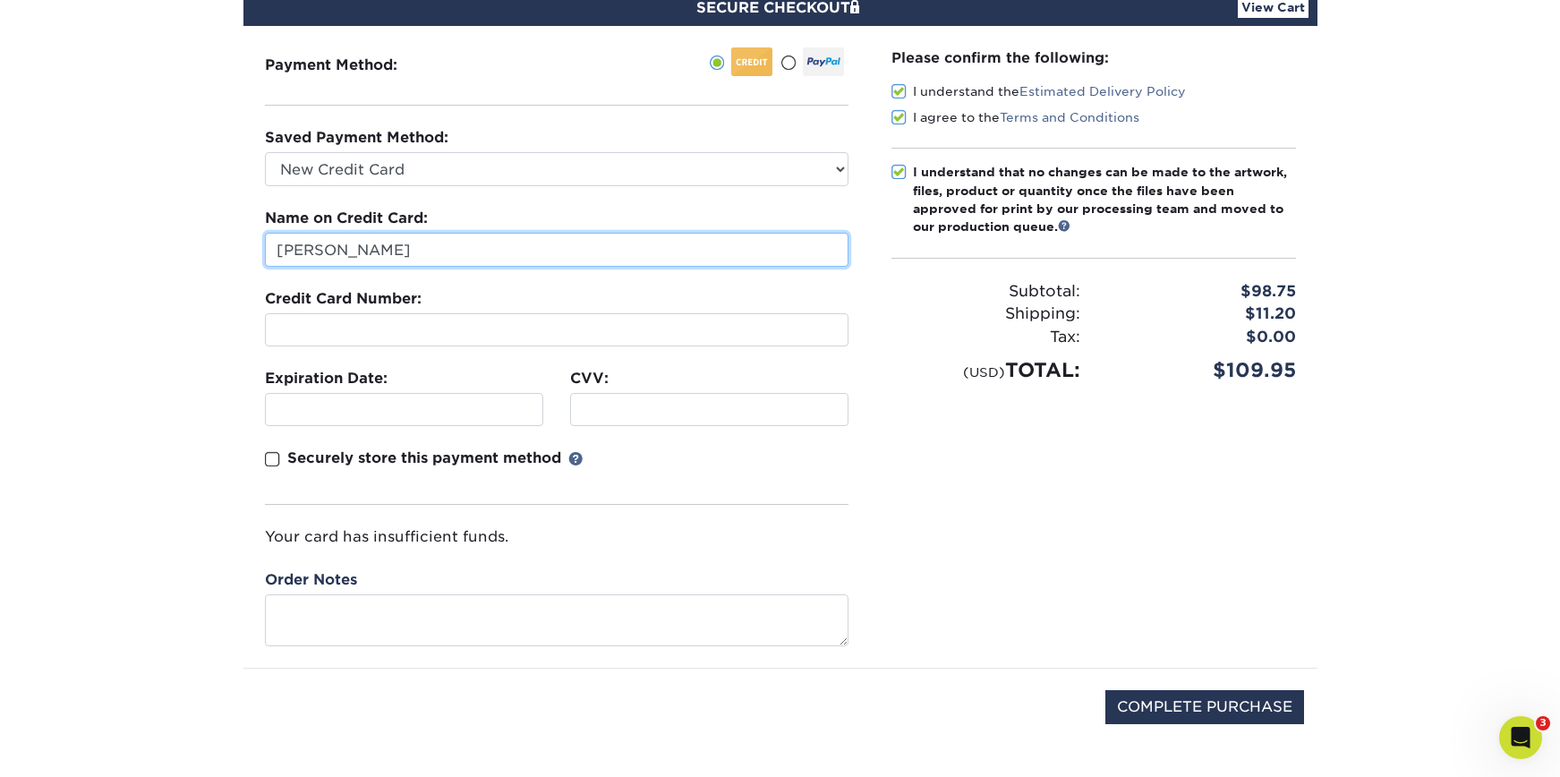
scroll to position [183, 0]
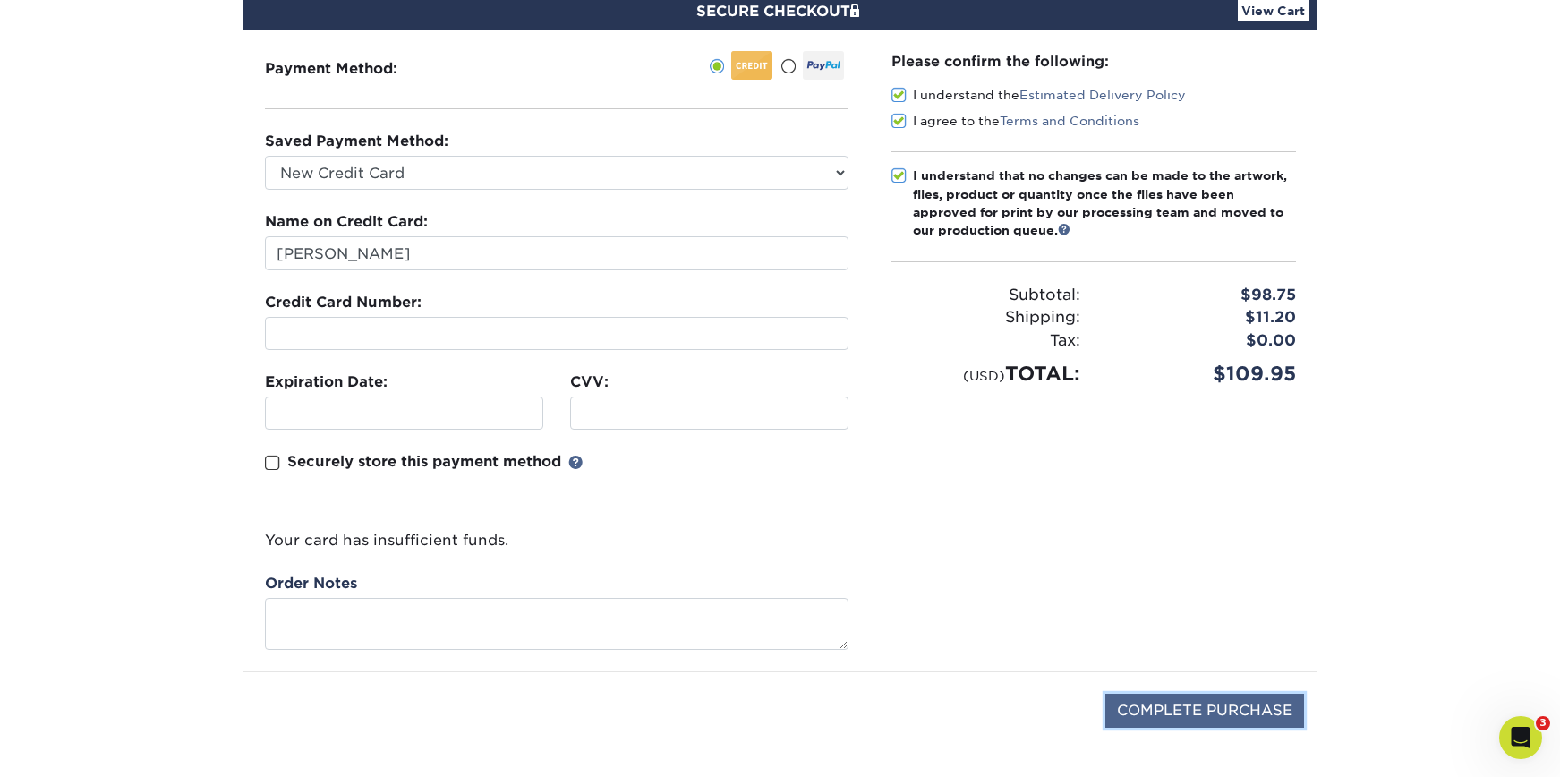
click at [1239, 720] on input "COMPLETE PURCHASE" at bounding box center [1204, 711] width 199 height 34
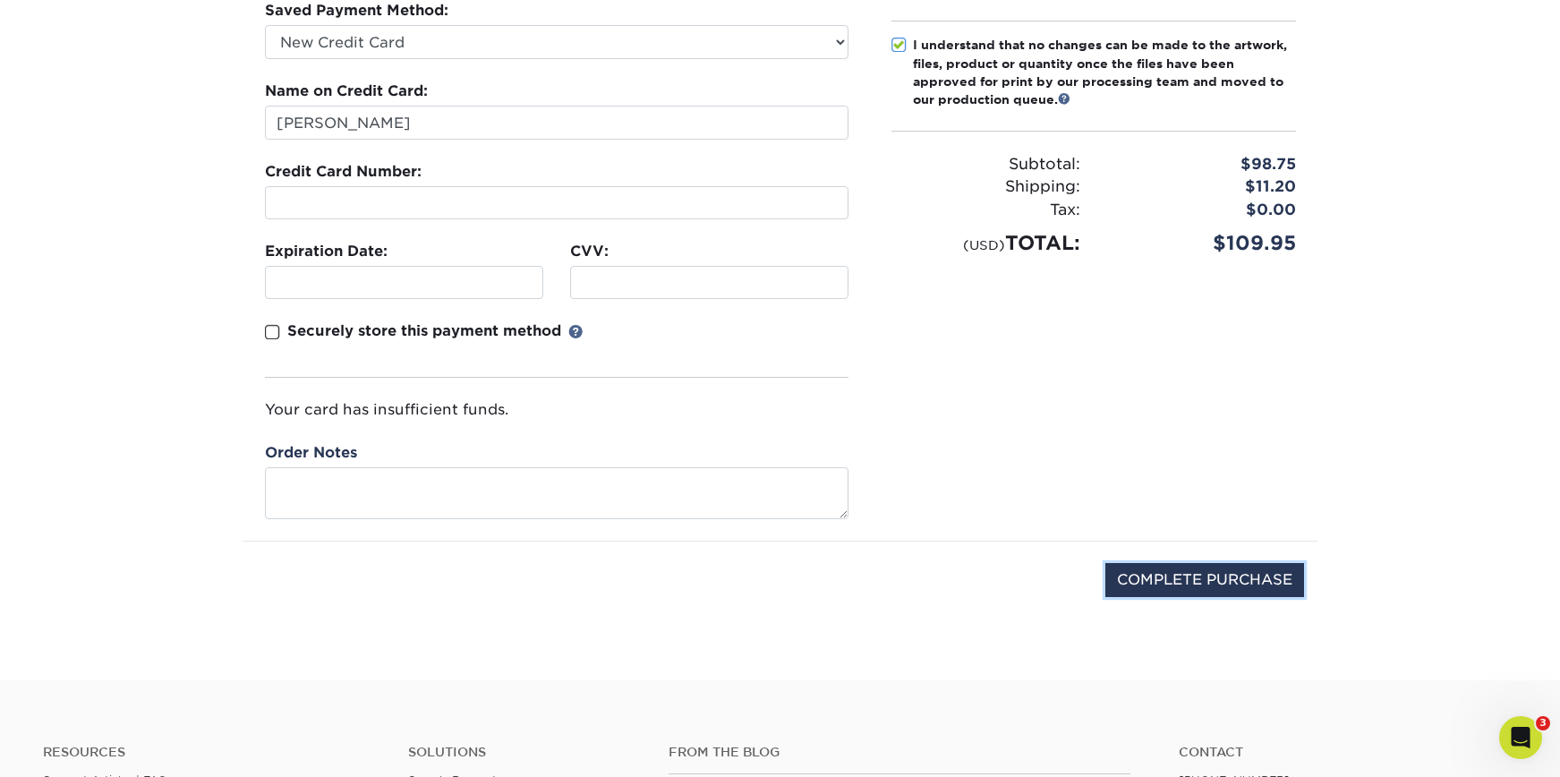
scroll to position [332, 0]
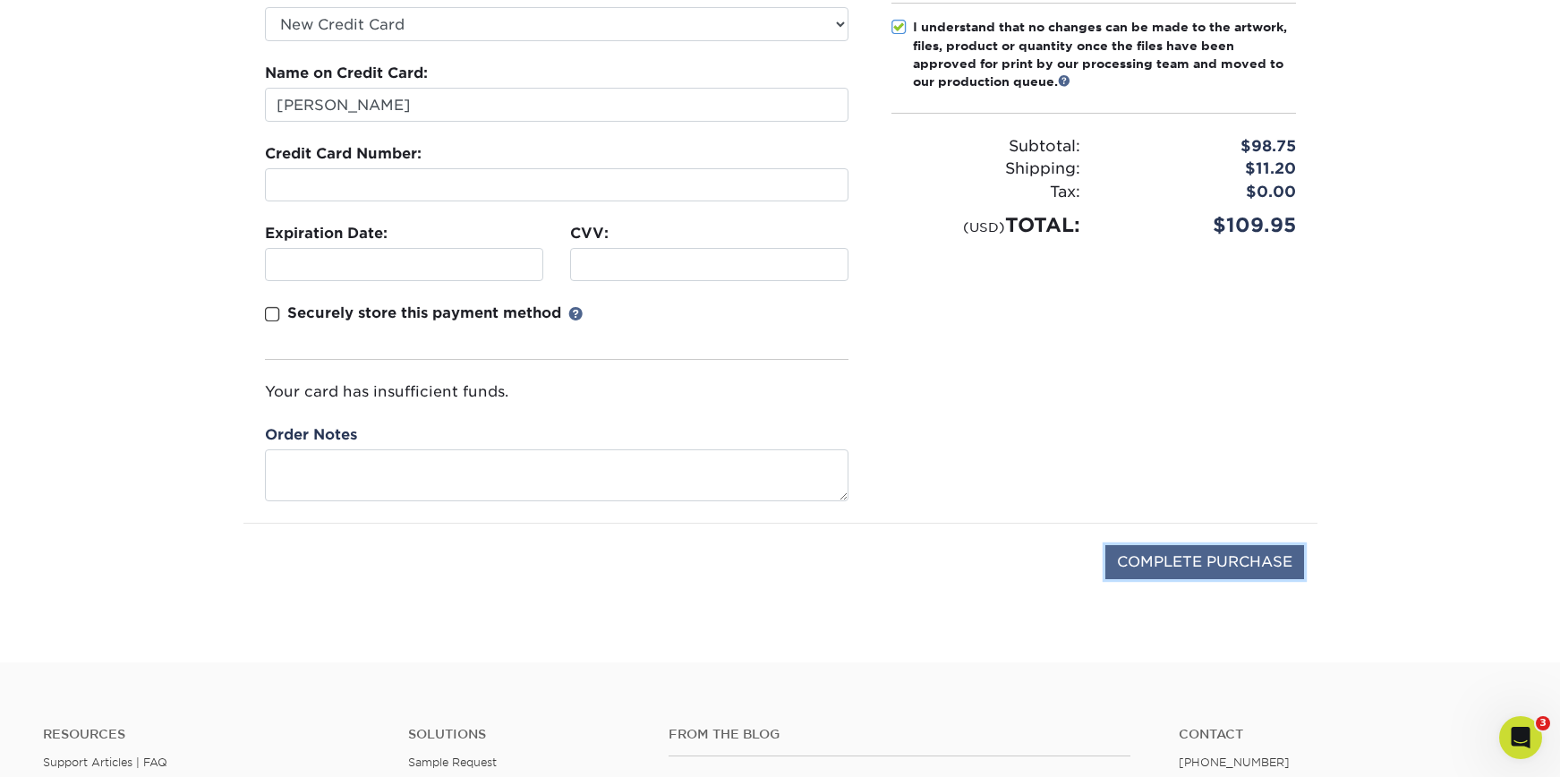
drag, startPoint x: 1240, startPoint y: 560, endPoint x: 1249, endPoint y: 559, distance: 9.0
click at [1240, 560] on input "COMPLETE PURCHASE" at bounding box center [1204, 562] width 199 height 34
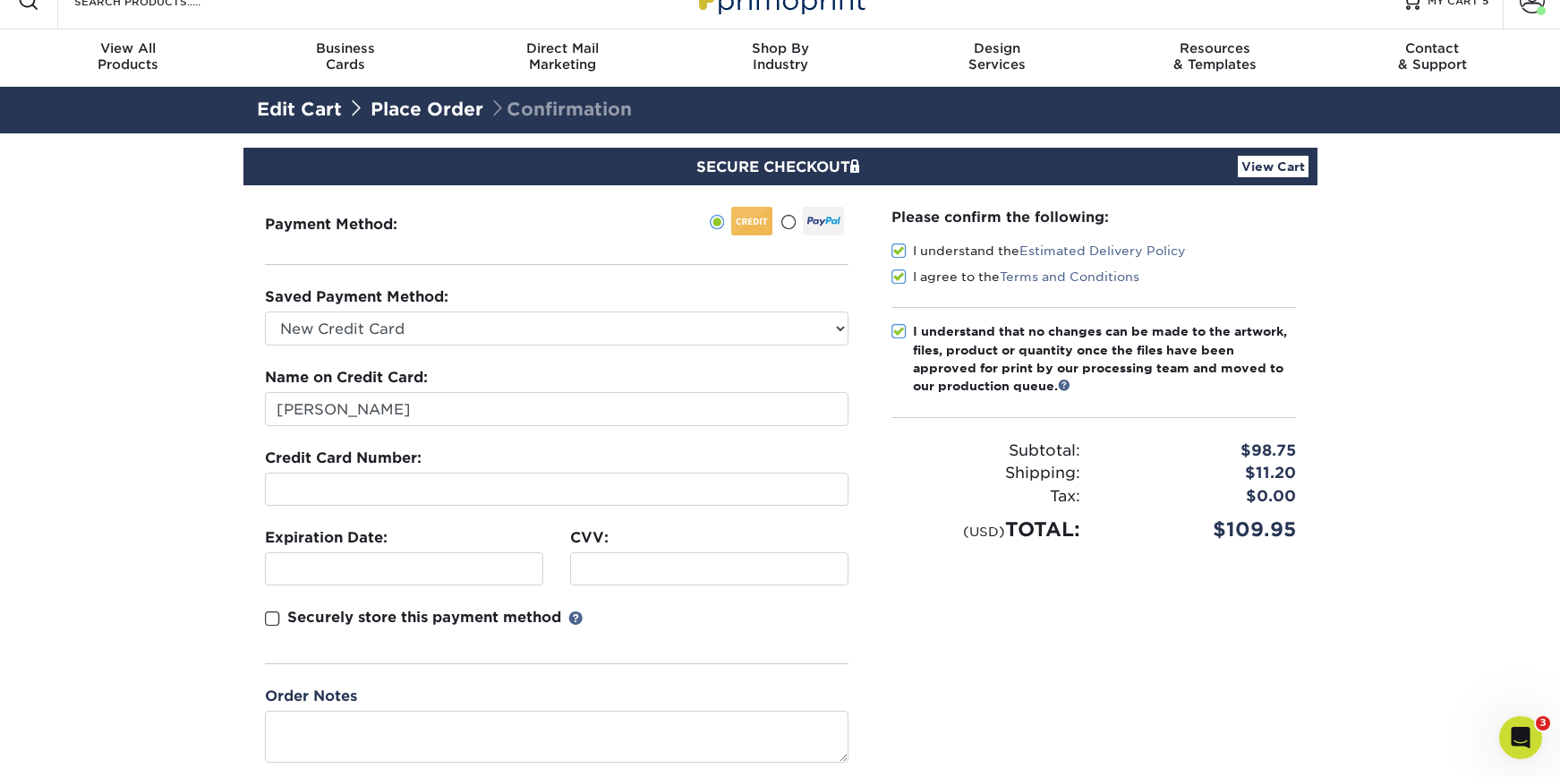
scroll to position [23, 0]
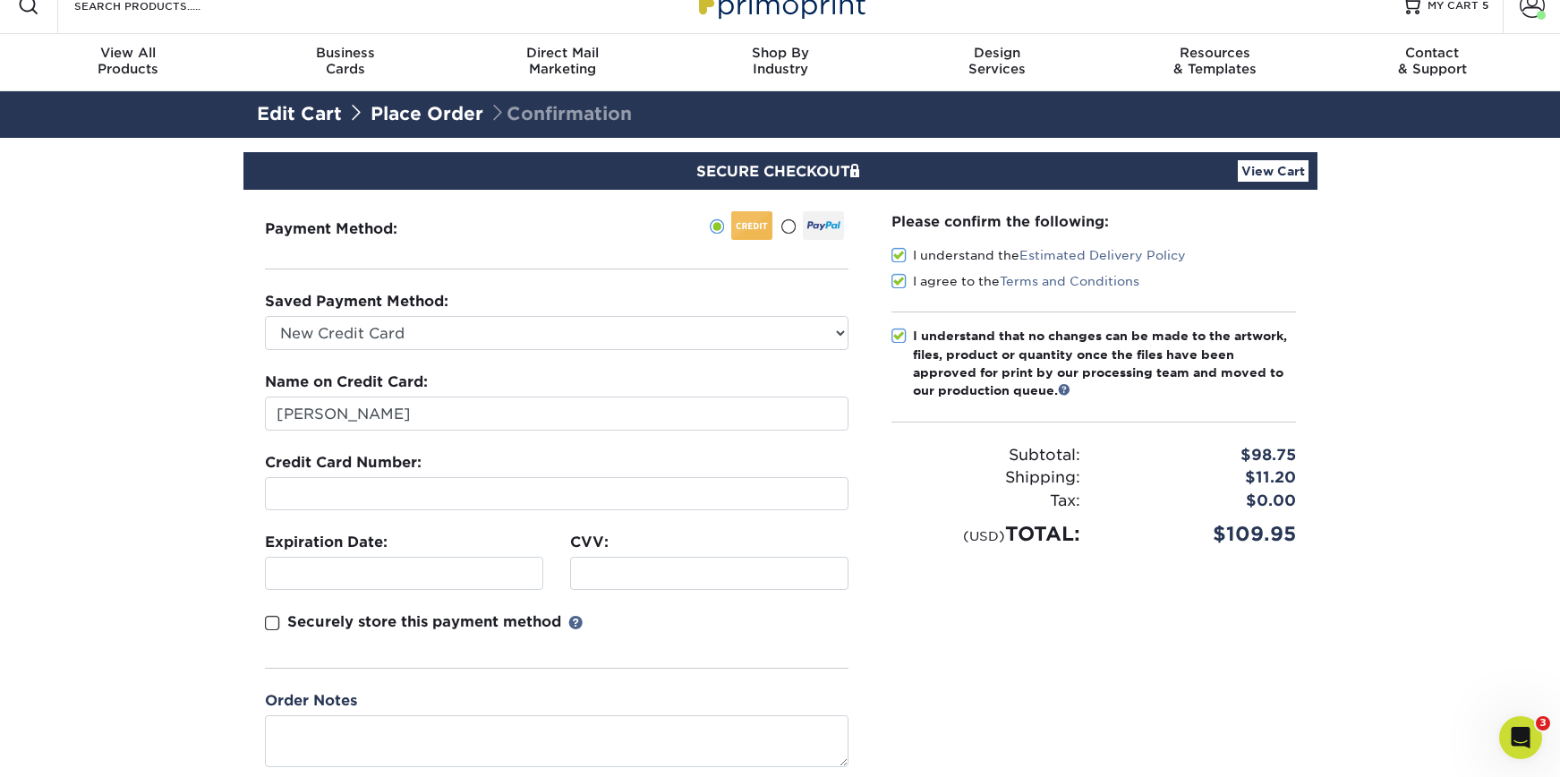
type input "COMPLETE PURCHASE"
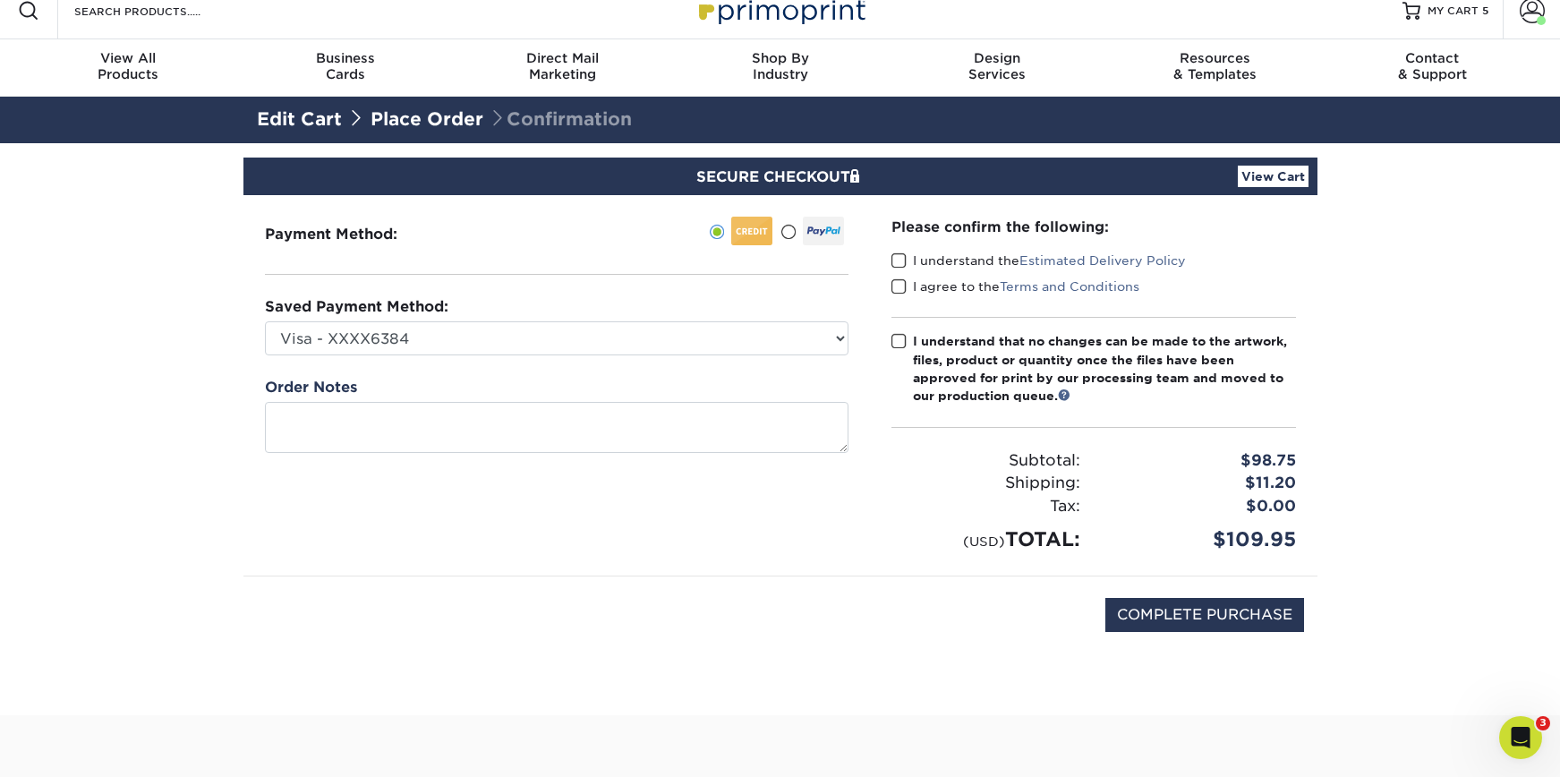
drag, startPoint x: 901, startPoint y: 261, endPoint x: 896, endPoint y: 294, distance: 32.7
click at [901, 261] on span at bounding box center [899, 260] width 15 height 17
click at [0, 0] on input "I understand the Estimated Delivery Policy" at bounding box center [0, 0] width 0 height 0
click at [895, 290] on span at bounding box center [899, 286] width 15 height 17
click at [0, 0] on input "I agree to the Terms and Conditions" at bounding box center [0, 0] width 0 height 0
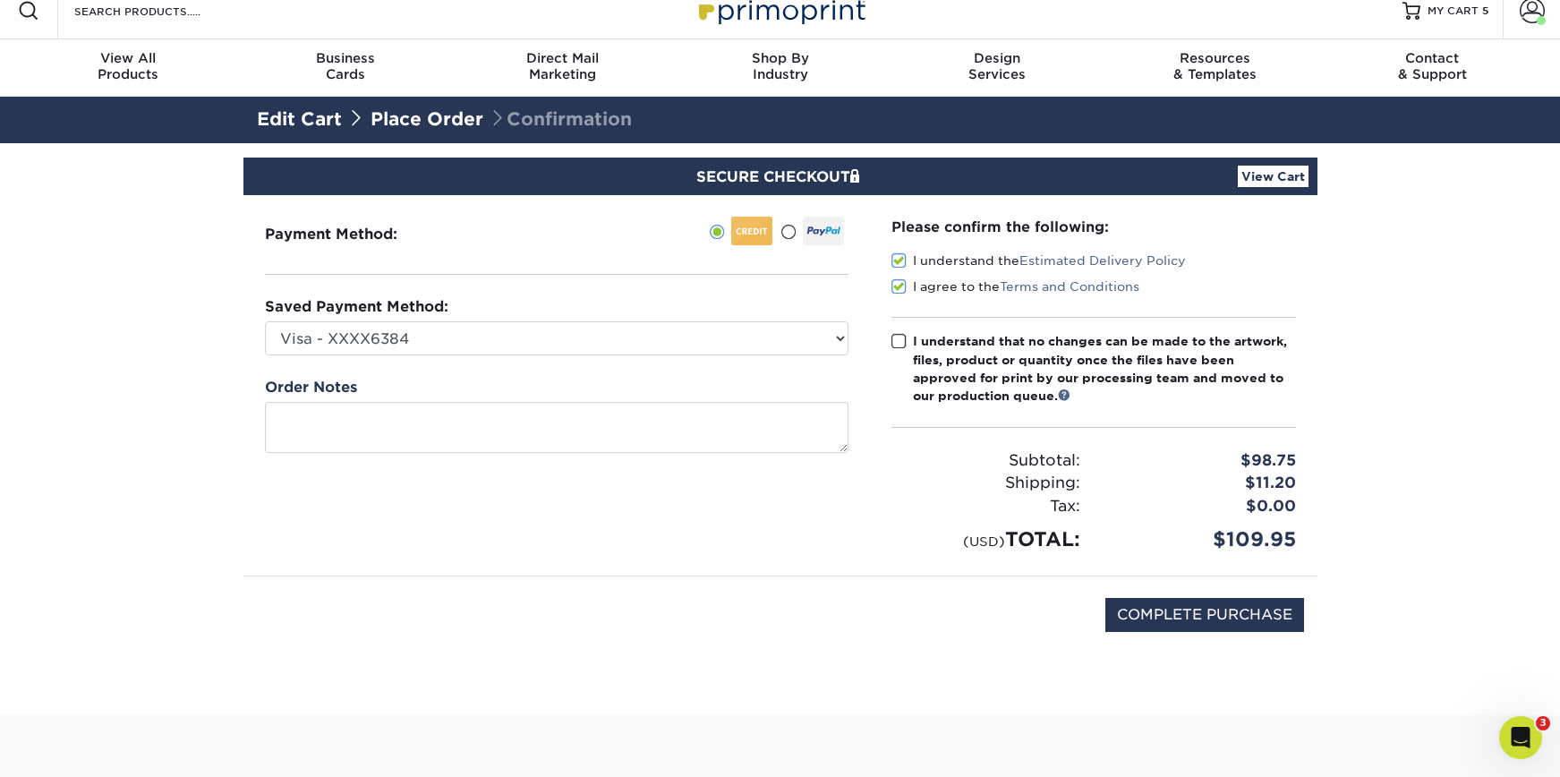
drag, startPoint x: 896, startPoint y: 346, endPoint x: 1002, endPoint y: 320, distance: 109.6
click at [896, 346] on span at bounding box center [899, 341] width 15 height 17
click at [0, 0] on input "I understand that no changes can be made to the artwork, files, product or quan…" at bounding box center [0, 0] width 0 height 0
click at [1283, 182] on link "View Cart" at bounding box center [1273, 176] width 71 height 21
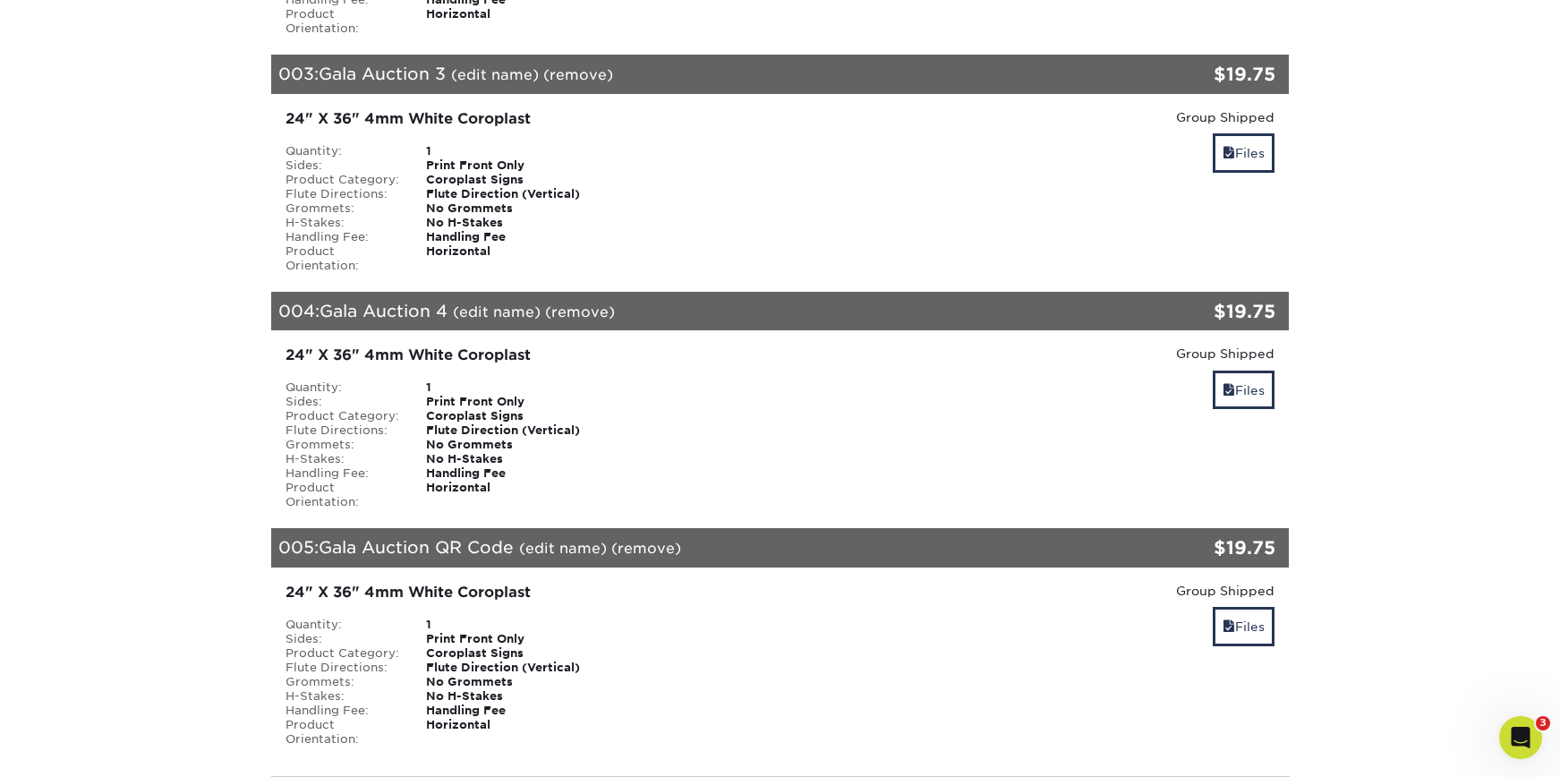
scroll to position [1141, 0]
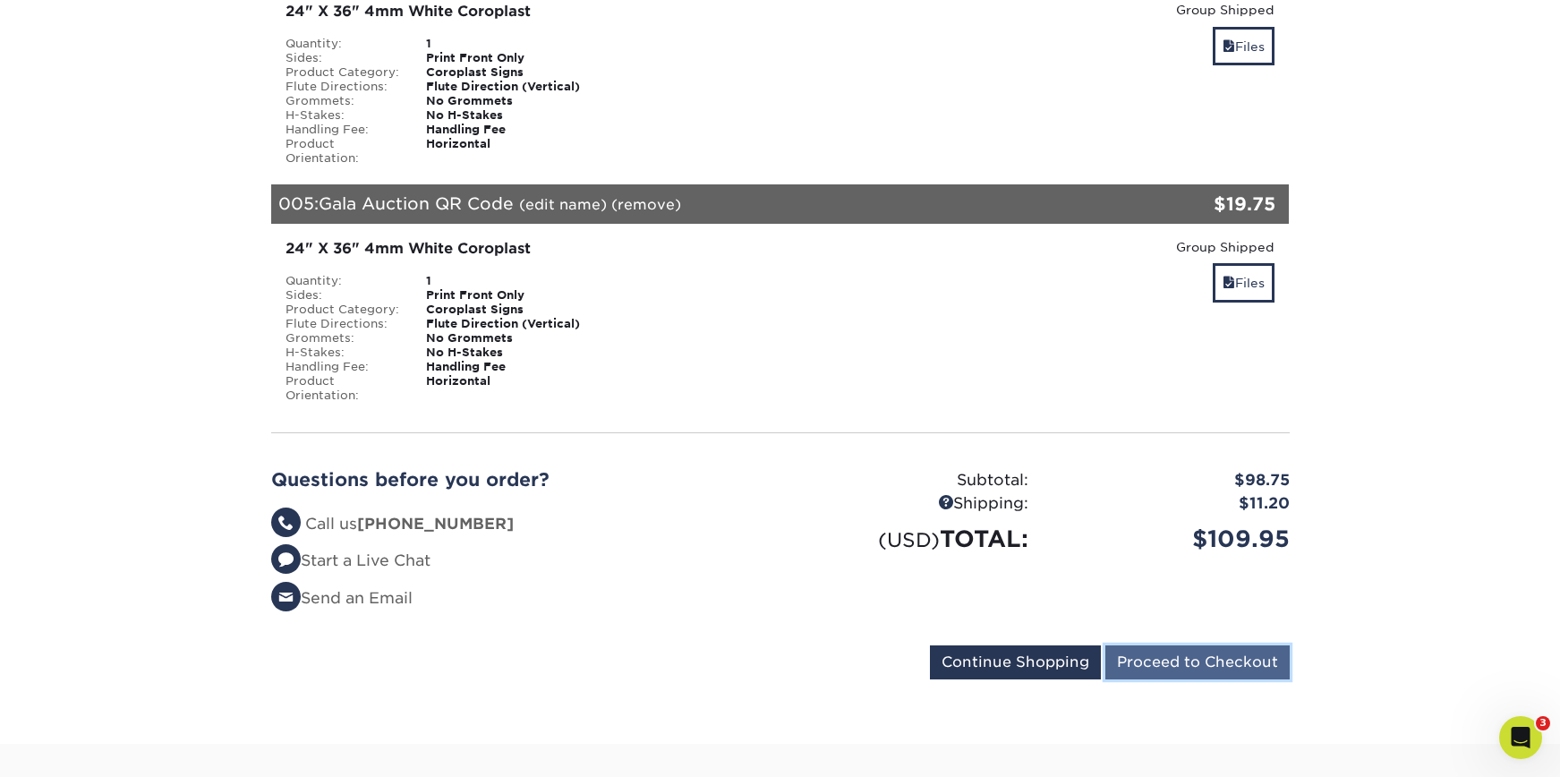
click at [1182, 645] on input "Proceed to Checkout" at bounding box center [1197, 662] width 184 height 34
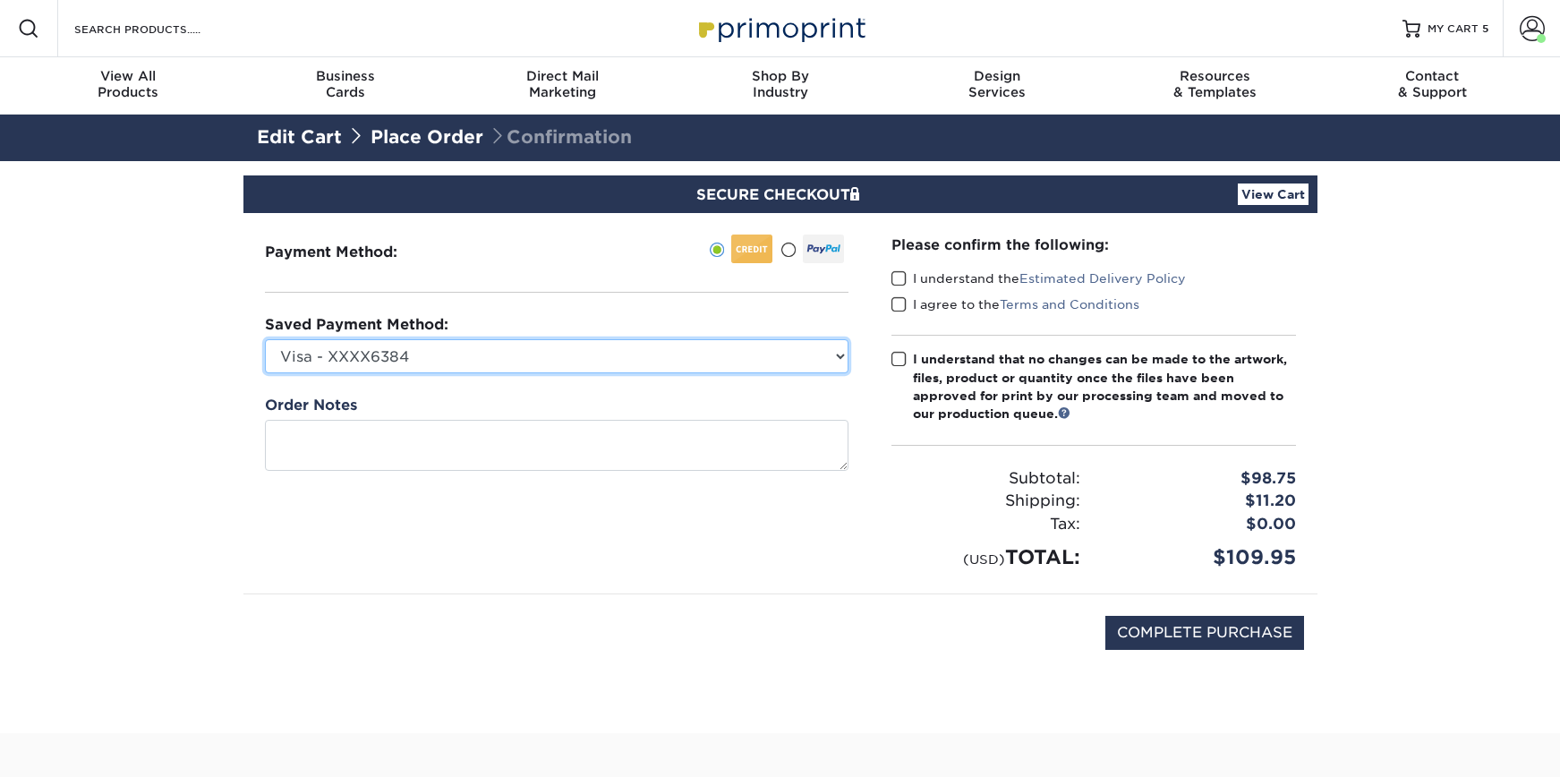
click at [558, 360] on select "Visa - XXXX6384 NHP - XXXX2094 New Credit Card" at bounding box center [557, 356] width 584 height 34
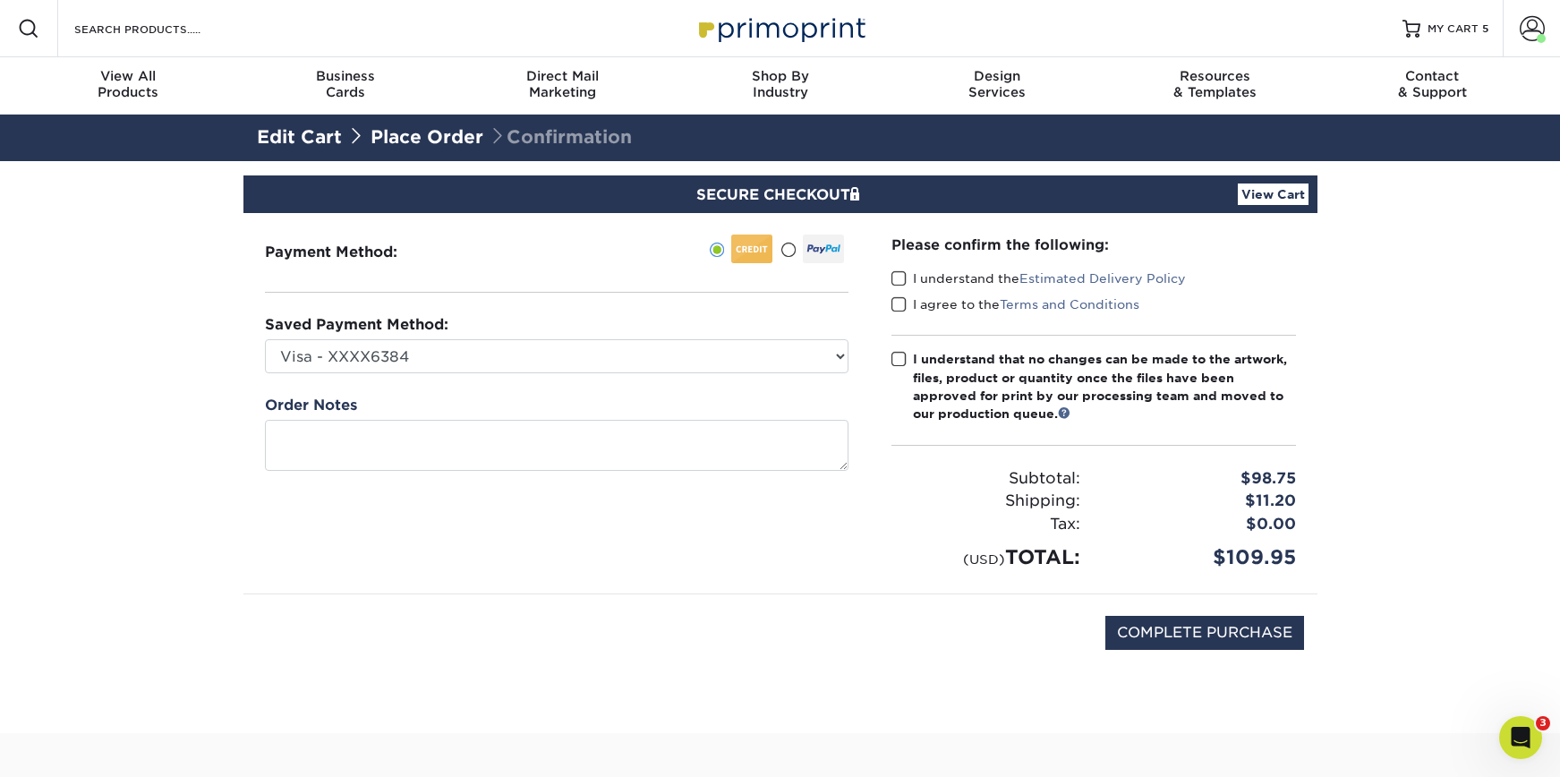
click at [905, 284] on span at bounding box center [899, 278] width 15 height 17
click at [0, 0] on input "I understand the Estimated Delivery Policy" at bounding box center [0, 0] width 0 height 0
click at [892, 309] on span at bounding box center [899, 304] width 15 height 17
click at [0, 0] on input "I agree to the Terms and Conditions" at bounding box center [0, 0] width 0 height 0
drag, startPoint x: 901, startPoint y: 350, endPoint x: 929, endPoint y: 385, distance: 44.6
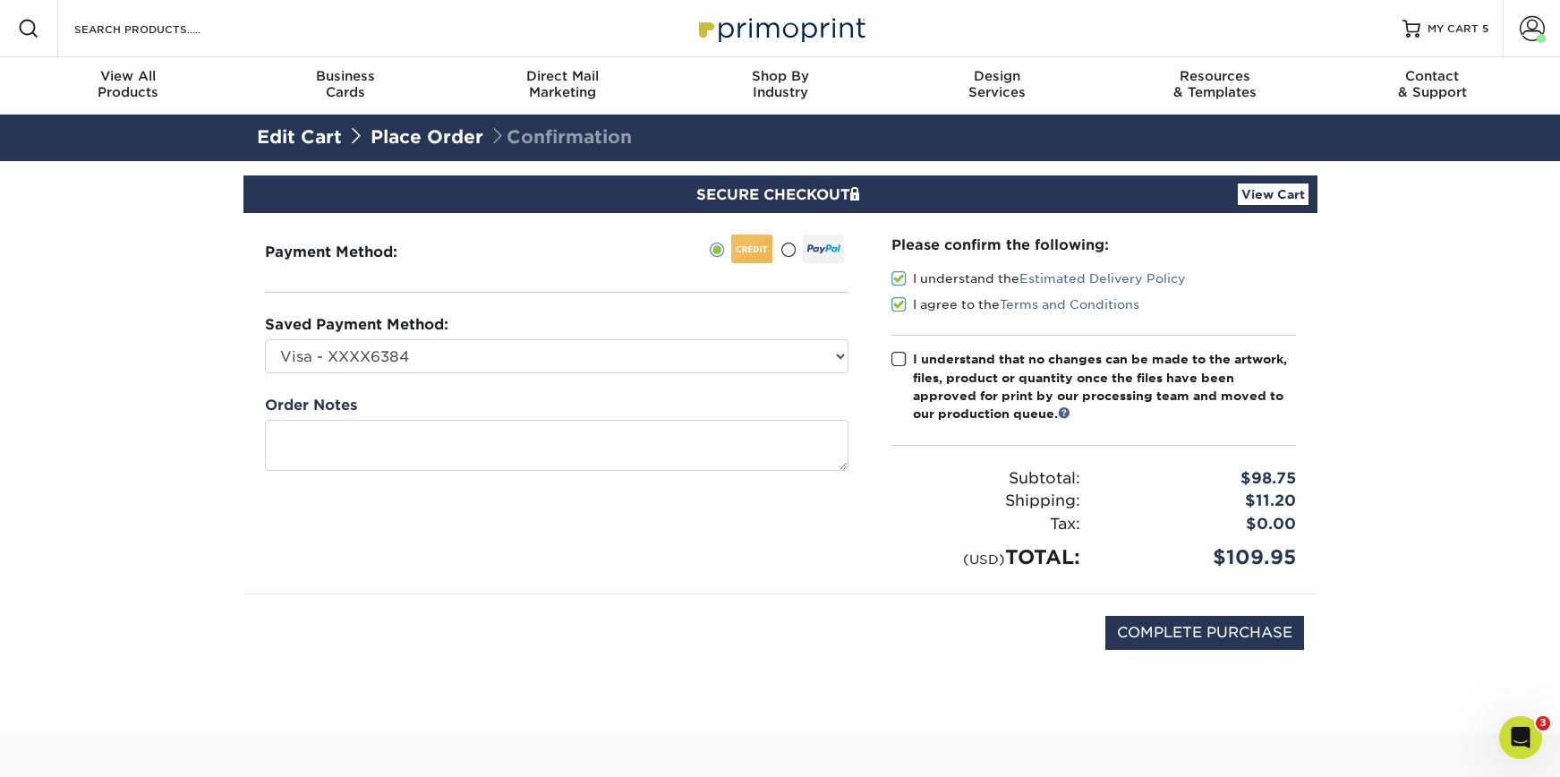
click at [901, 351] on span at bounding box center [899, 359] width 15 height 17
click at [0, 0] on input "I understand that no changes can be made to the artwork, files, product or quan…" at bounding box center [0, 0] width 0 height 0
click at [1246, 636] on input "COMPLETE PURCHASE" at bounding box center [1204, 633] width 199 height 34
type input "COMPLETE PURCHASE"
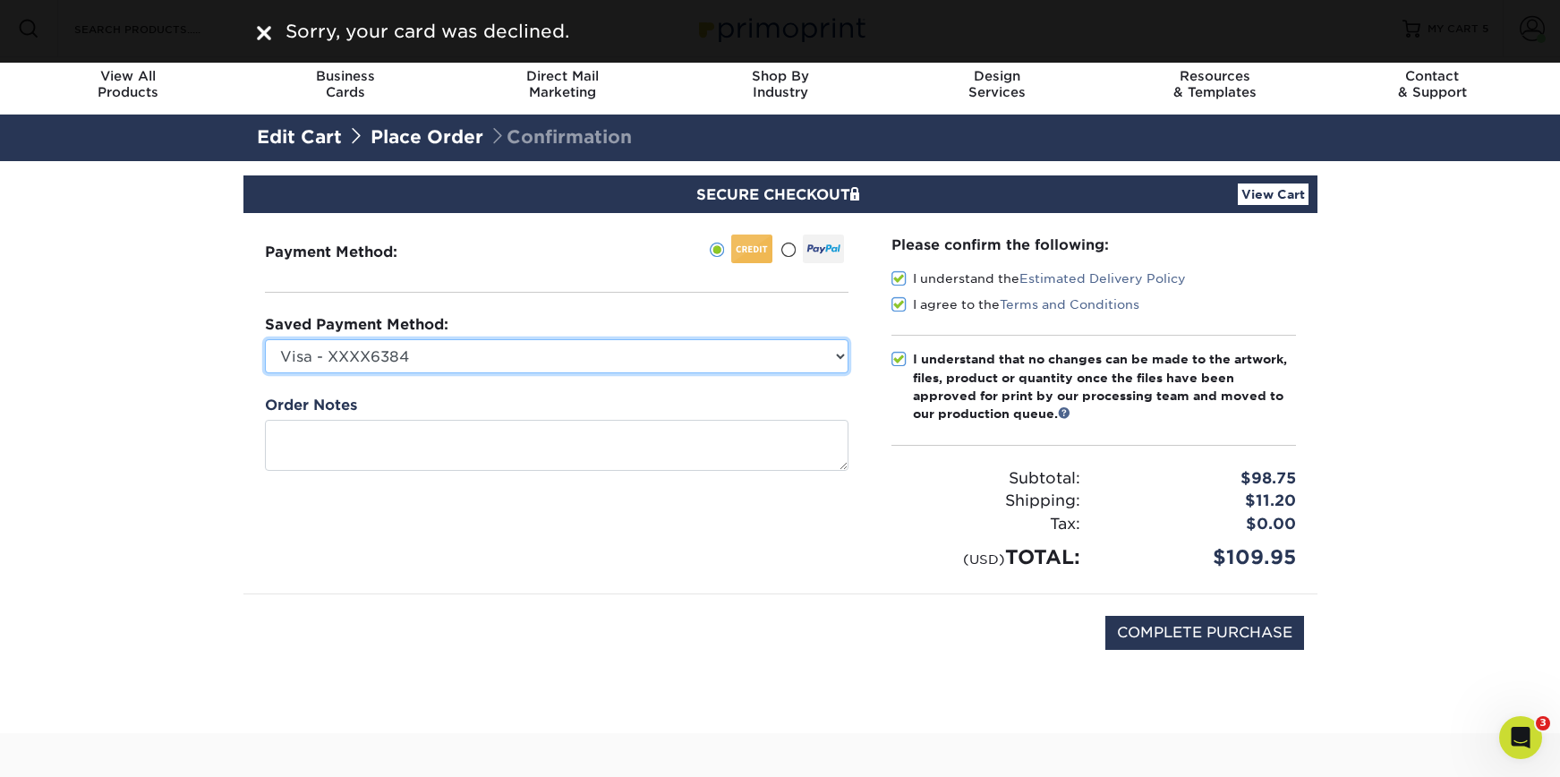
click at [427, 357] on select "Visa - XXXX6384 NHP - XXXX2094 New Credit Card" at bounding box center [557, 356] width 584 height 34
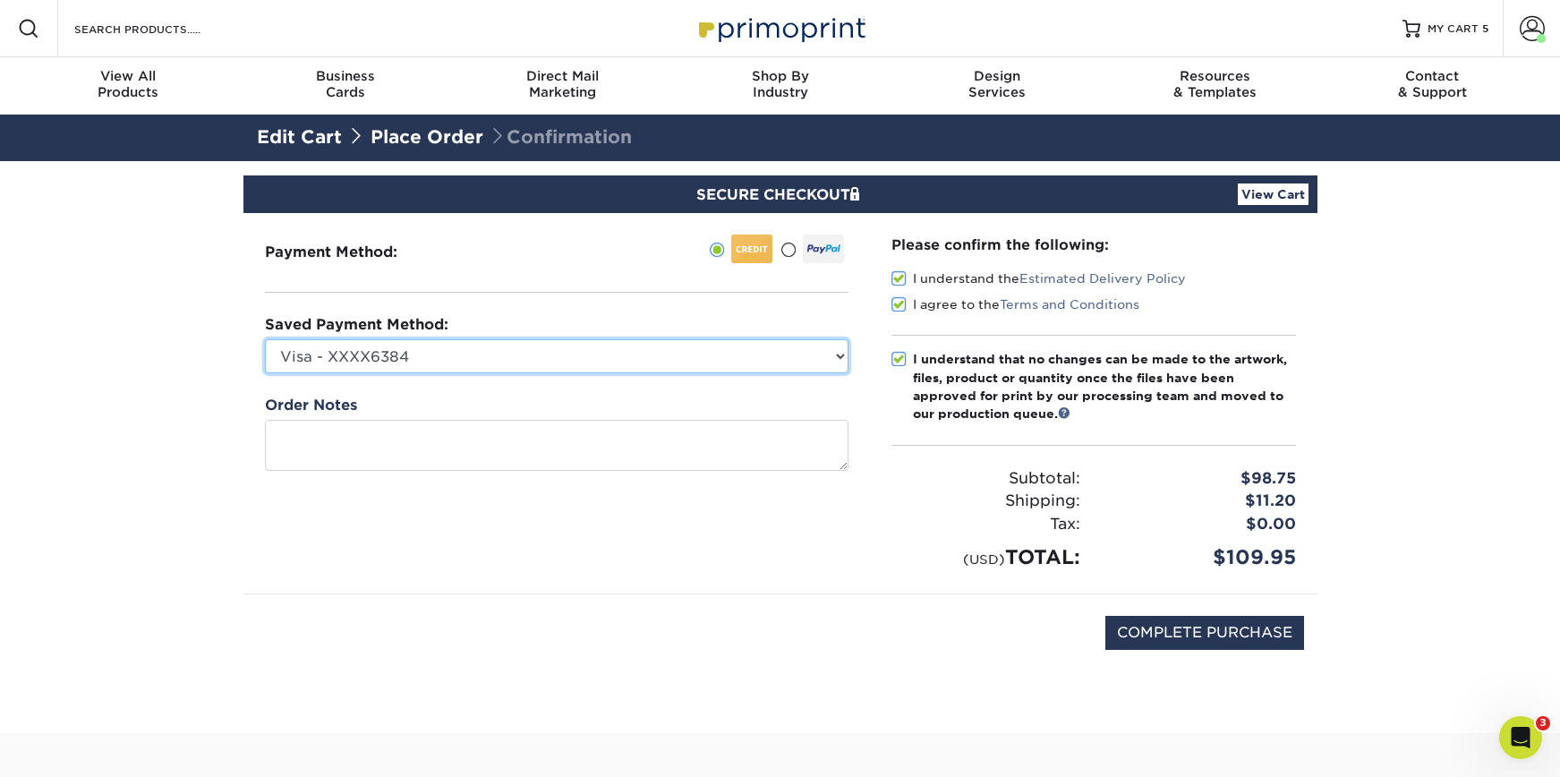
select select
click at [265, 339] on select "Visa - XXXX6384 NHP - XXXX2094 New Credit Card" at bounding box center [557, 356] width 584 height 34
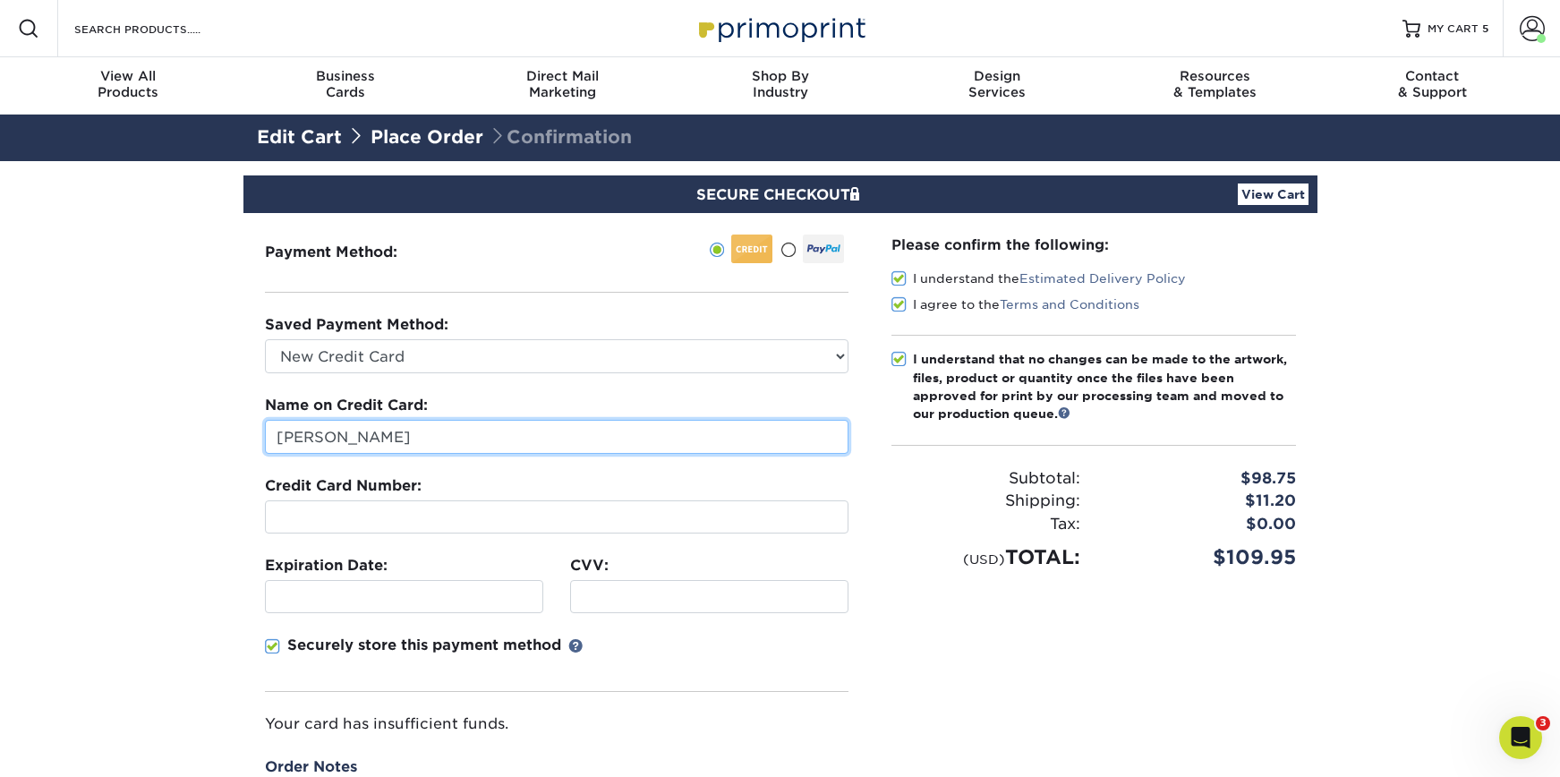
click at [431, 452] on input "[PERSON_NAME]" at bounding box center [557, 437] width 584 height 34
drag, startPoint x: 479, startPoint y: 440, endPoint x: 155, endPoint y: 432, distance: 324.1
click at [155, 432] on section "SECURE CHECKOUT View Cart Payment Method: Saved Payment Method:" at bounding box center [780, 577] width 1560 height 833
type input "Nicole Hackmann"
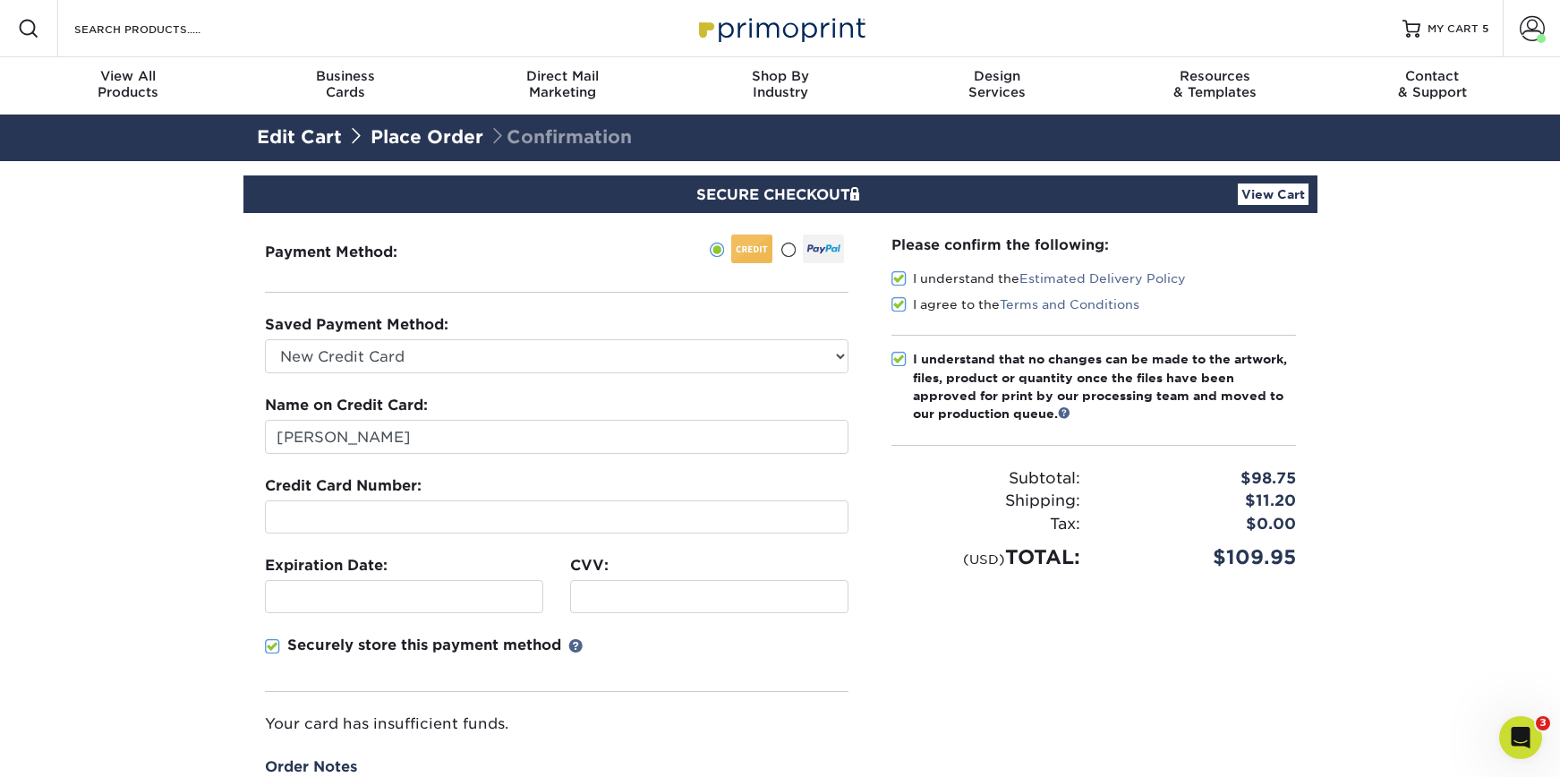
click at [299, 585] on div at bounding box center [404, 596] width 278 height 33
click at [302, 585] on div at bounding box center [404, 596] width 278 height 33
click at [769, 618] on fieldset "Name on Credit Card: Nicole Hackmann Credit Card Number: Expiration Date: CVV:" at bounding box center [557, 576] width 584 height 362
click at [780, 606] on div at bounding box center [709, 596] width 278 height 33
click at [176, 391] on section "SECURE CHECKOUT View Cart Payment Method: Saved Payment Method:" at bounding box center [780, 577] width 1560 height 833
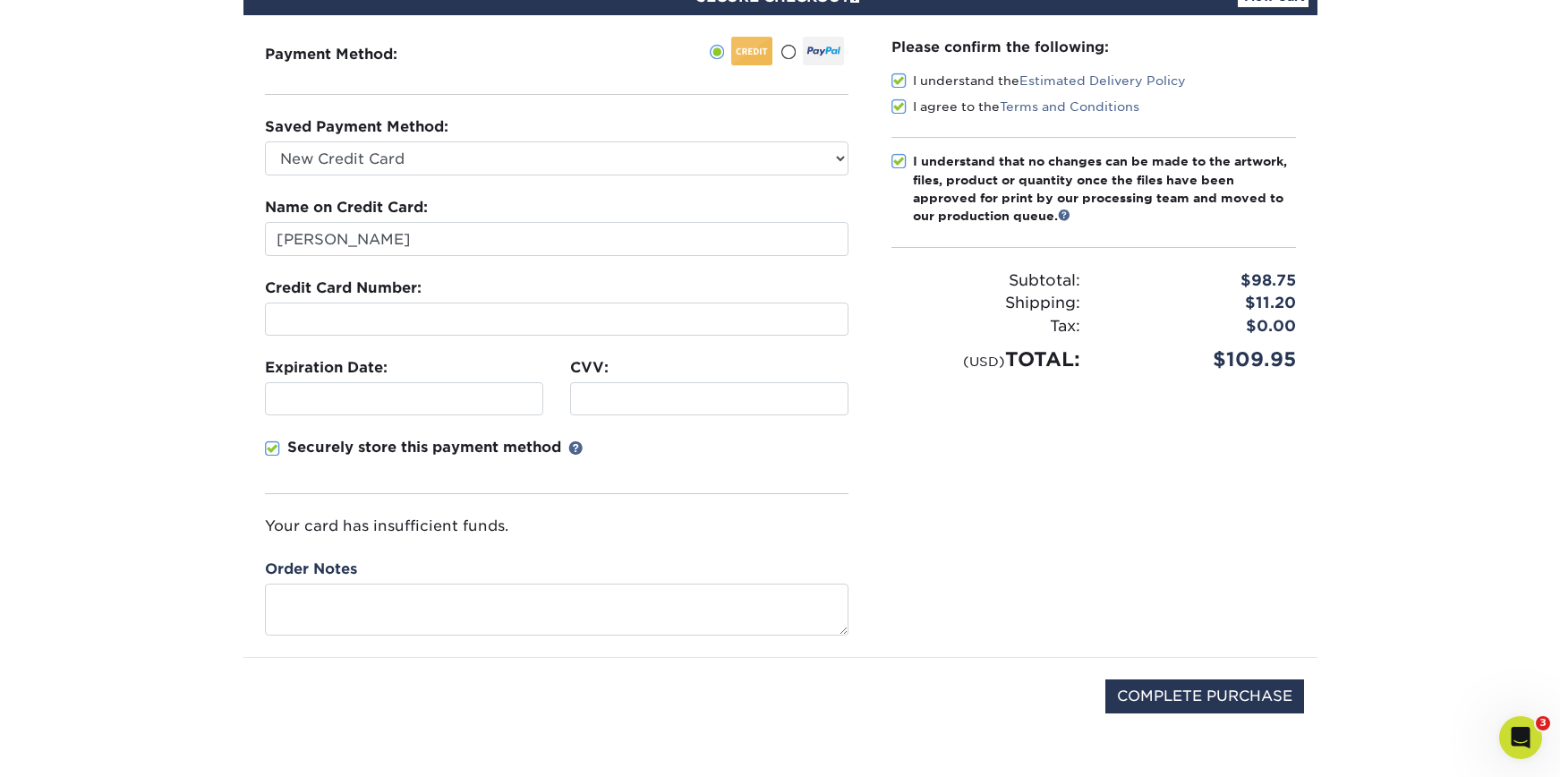
scroll to position [239, 0]
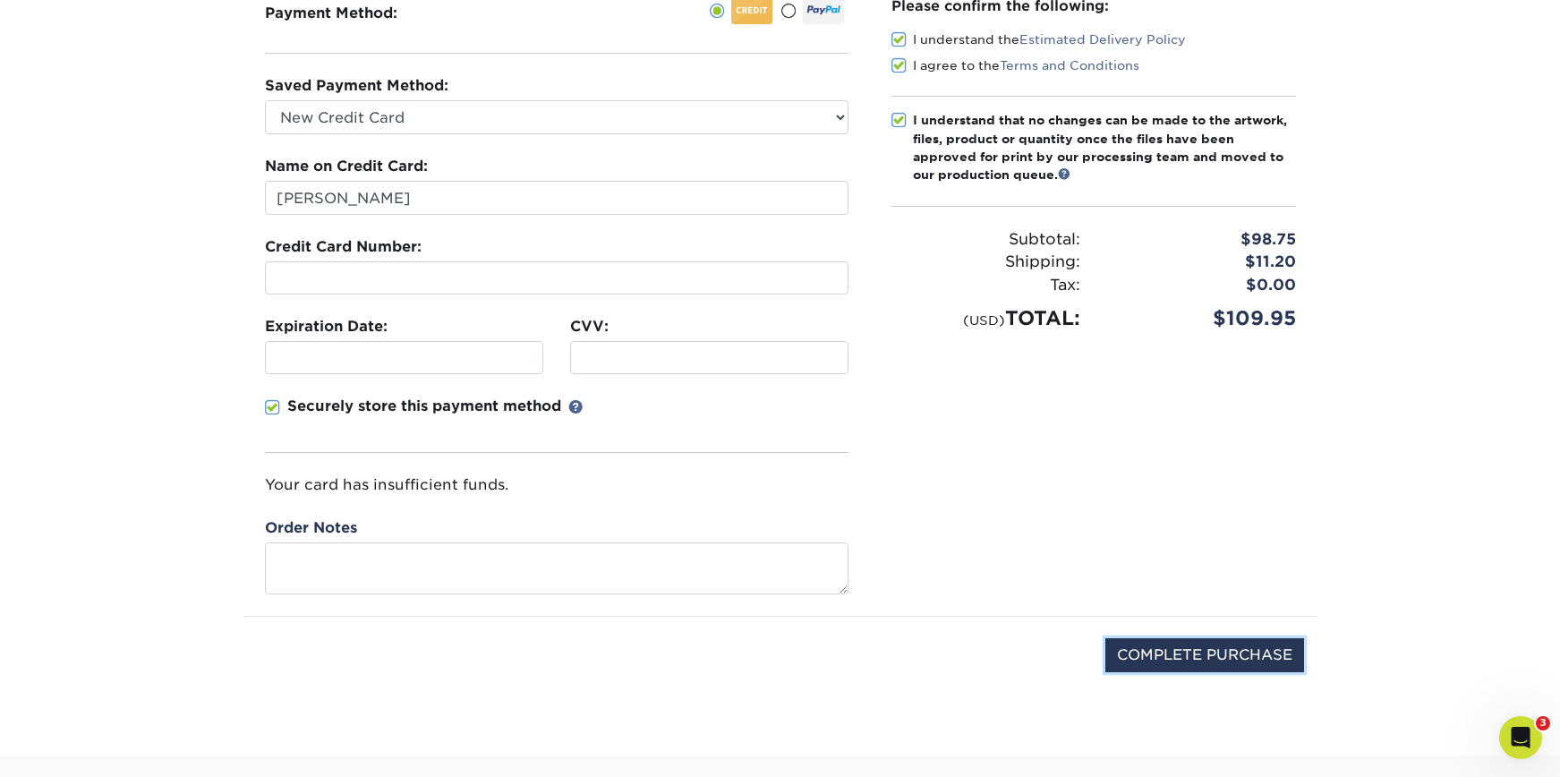
click at [1222, 661] on input "COMPLETE PURCHASE" at bounding box center [1204, 655] width 199 height 34
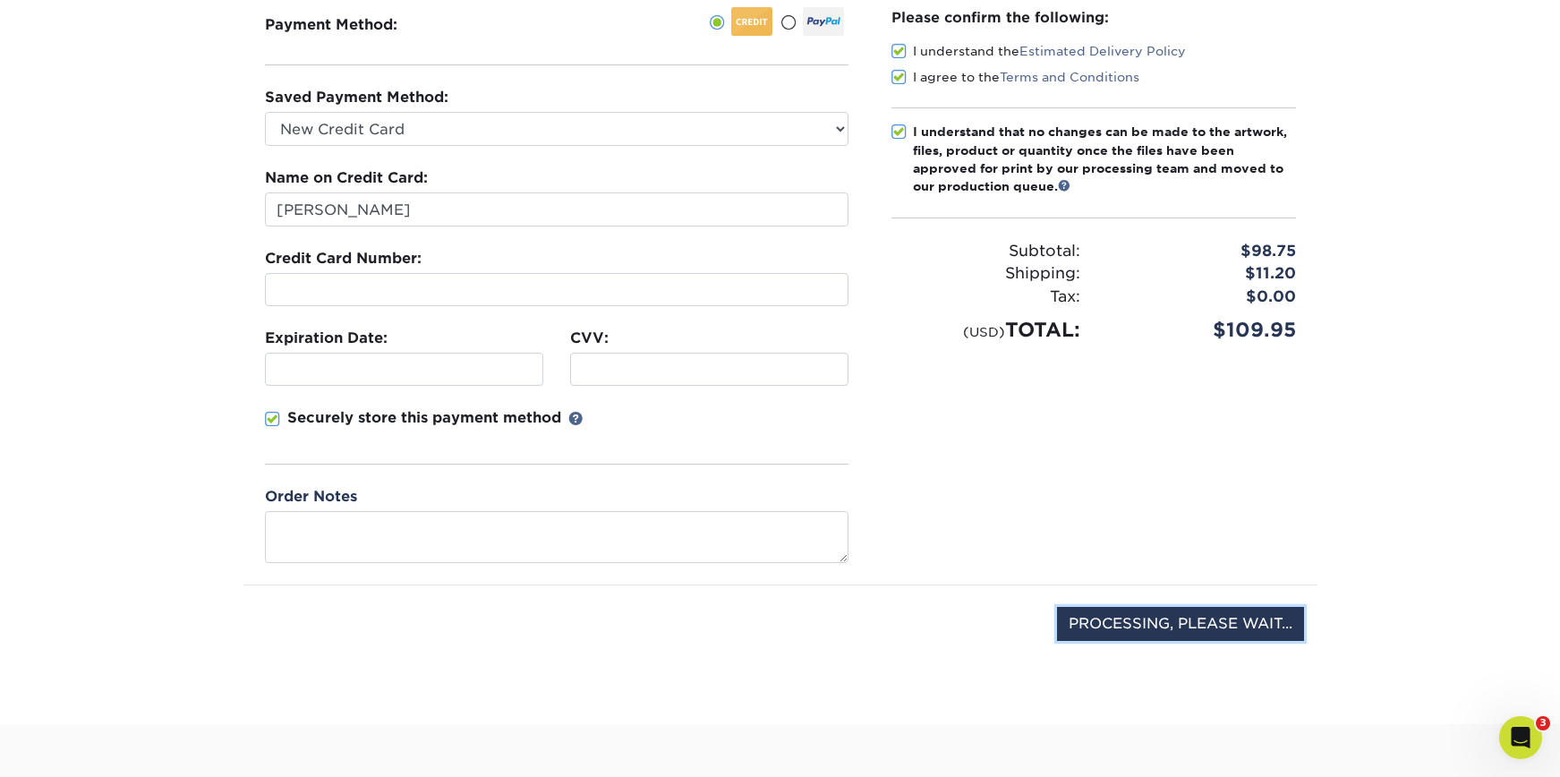
scroll to position [203, 0]
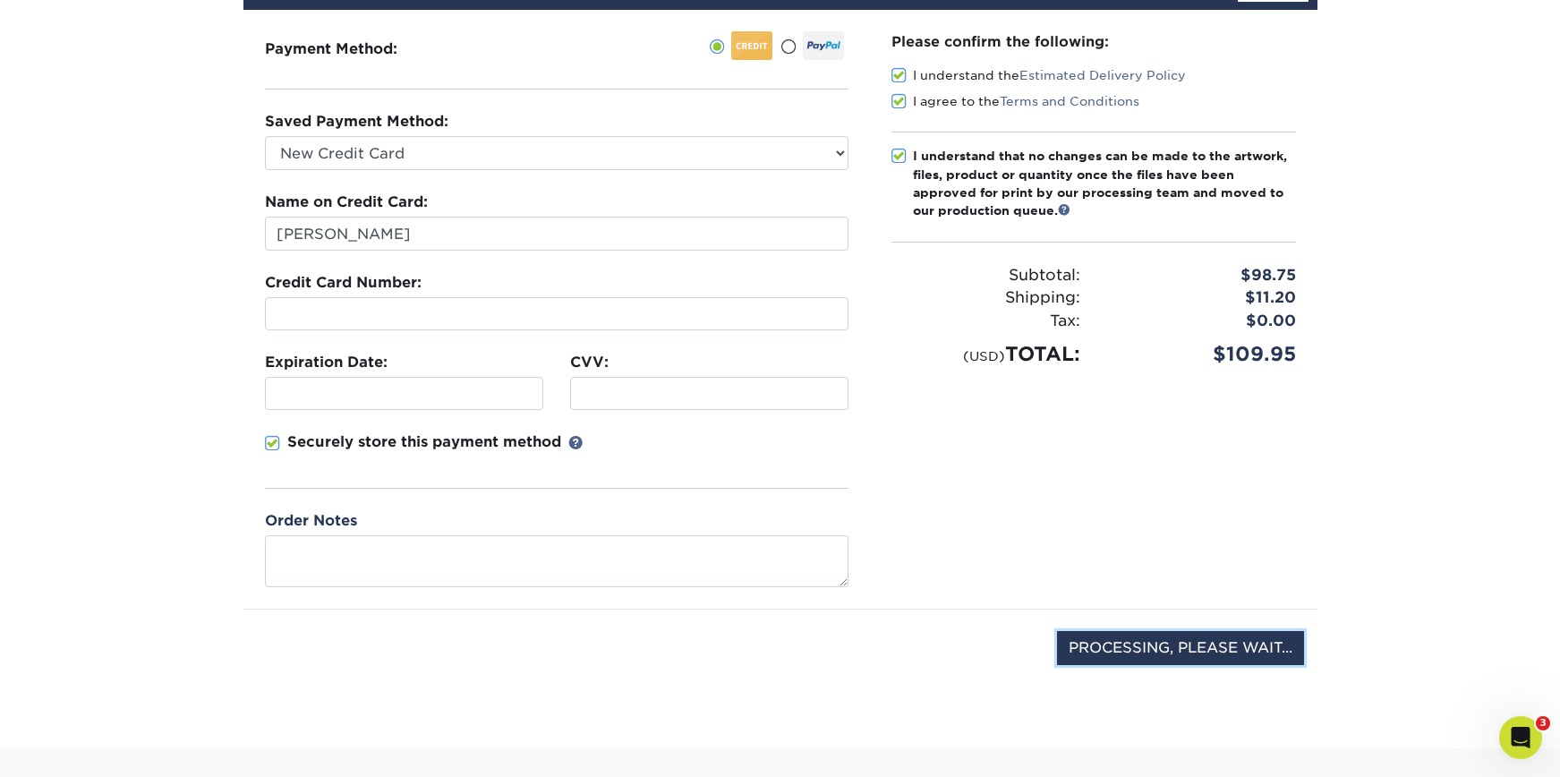
type input "COMPLETE PURCHASE"
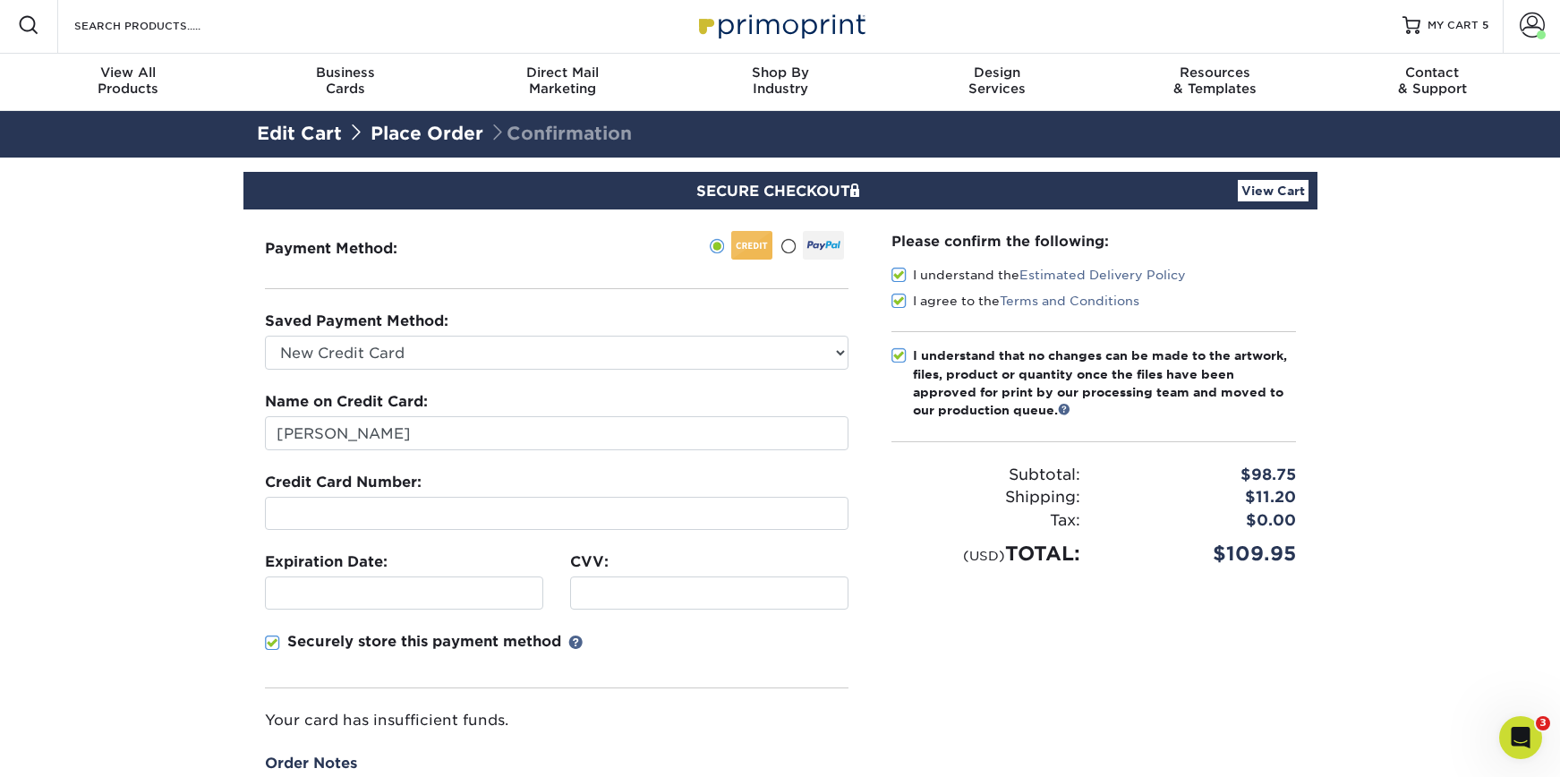
scroll to position [0, 0]
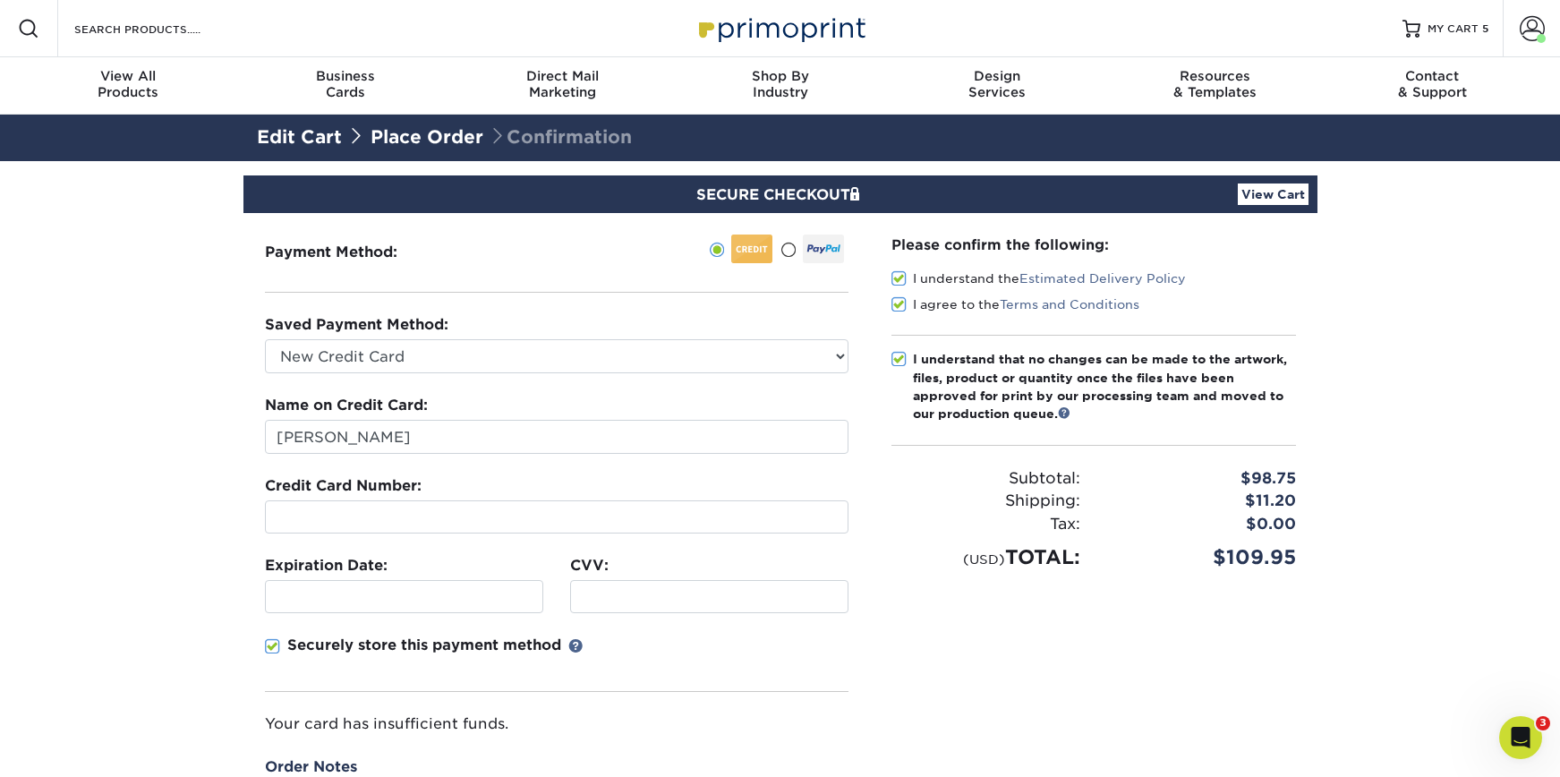
click at [1263, 191] on link "View Cart" at bounding box center [1273, 193] width 71 height 21
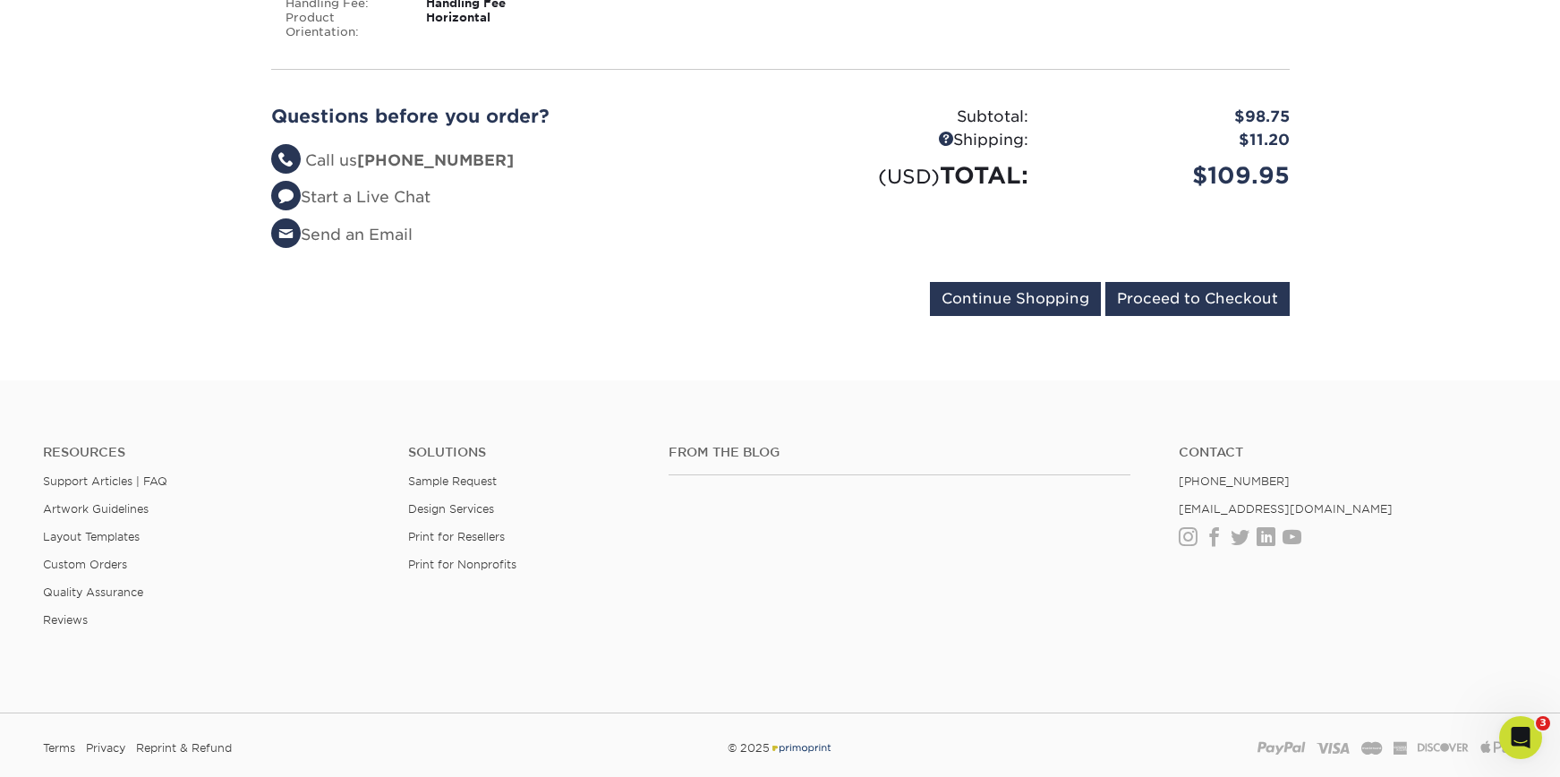
scroll to position [1248, 0]
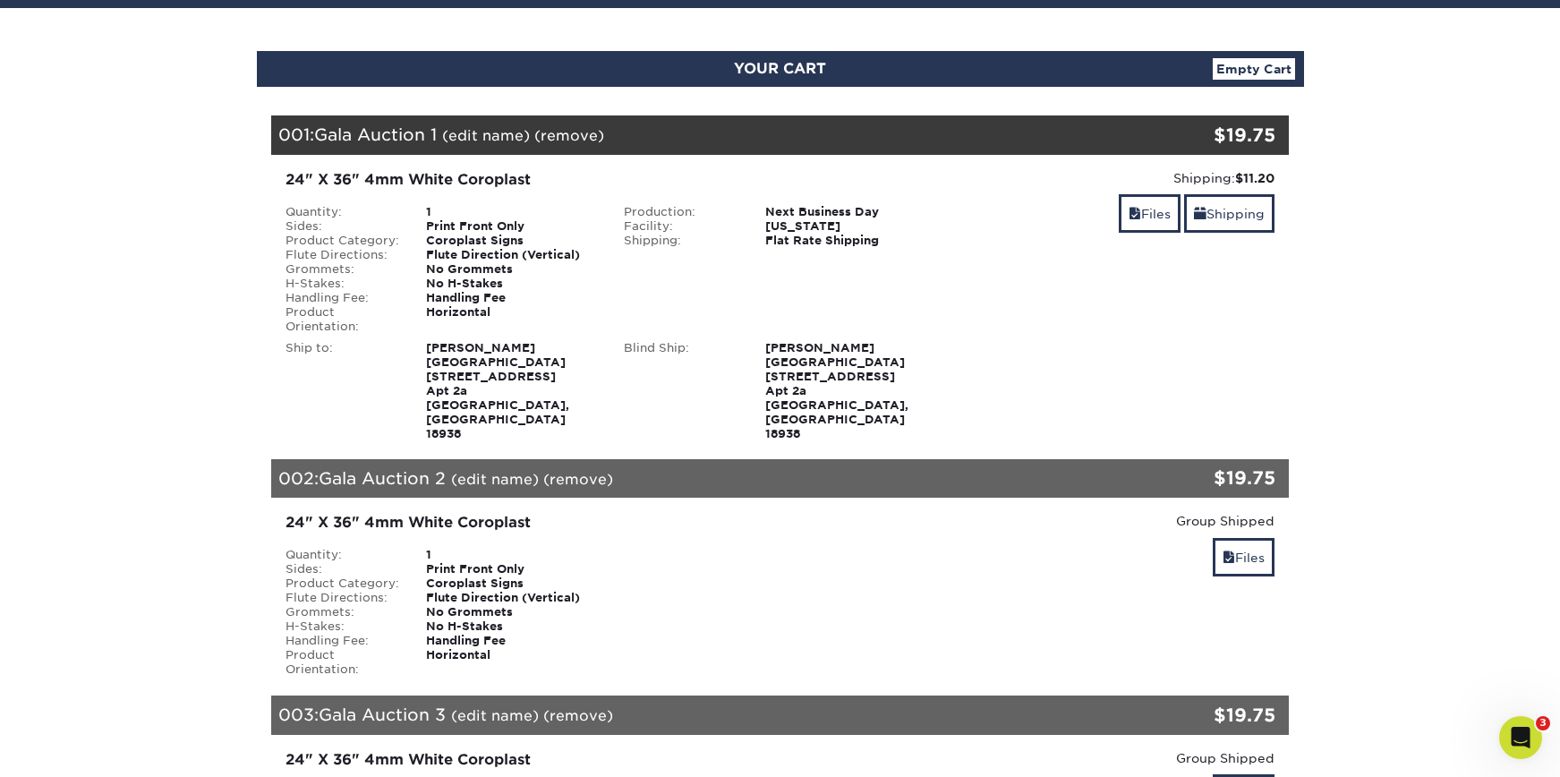
scroll to position [156, 0]
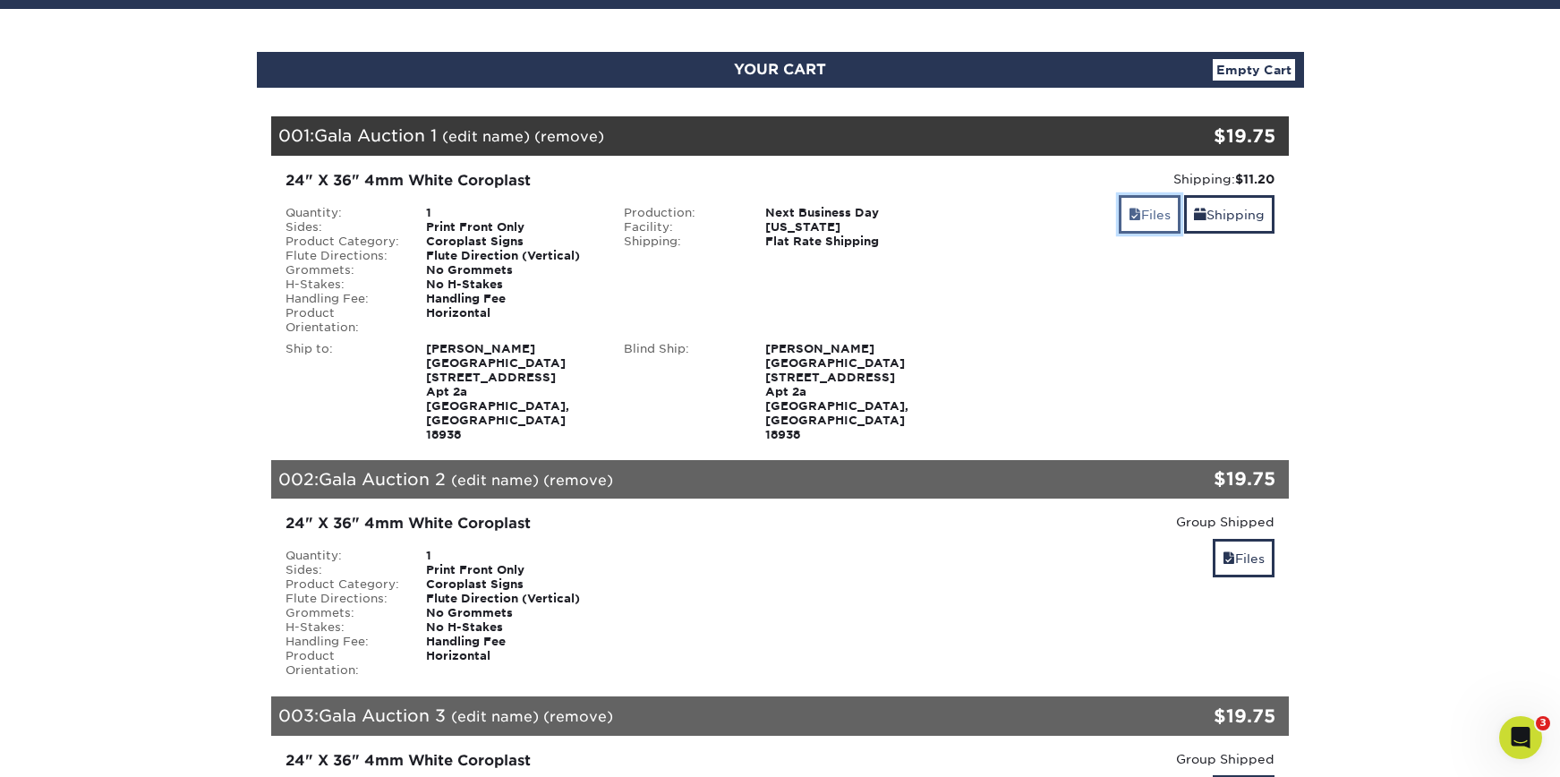
click at [1138, 203] on link "Files" at bounding box center [1150, 214] width 62 height 38
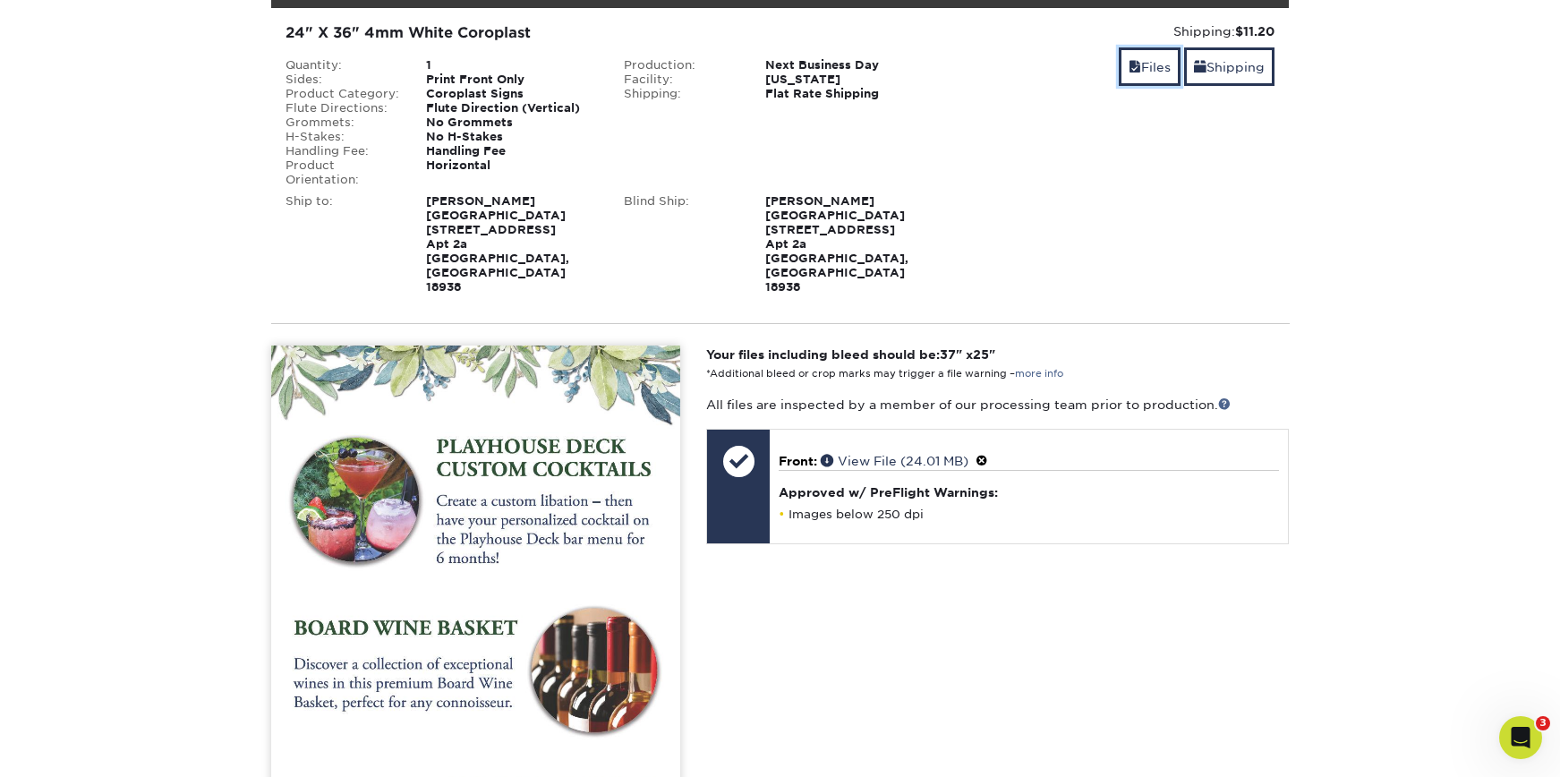
drag, startPoint x: 1131, startPoint y: 76, endPoint x: 1162, endPoint y: 115, distance: 49.8
click at [1131, 75] on link "Files" at bounding box center [1150, 66] width 62 height 38
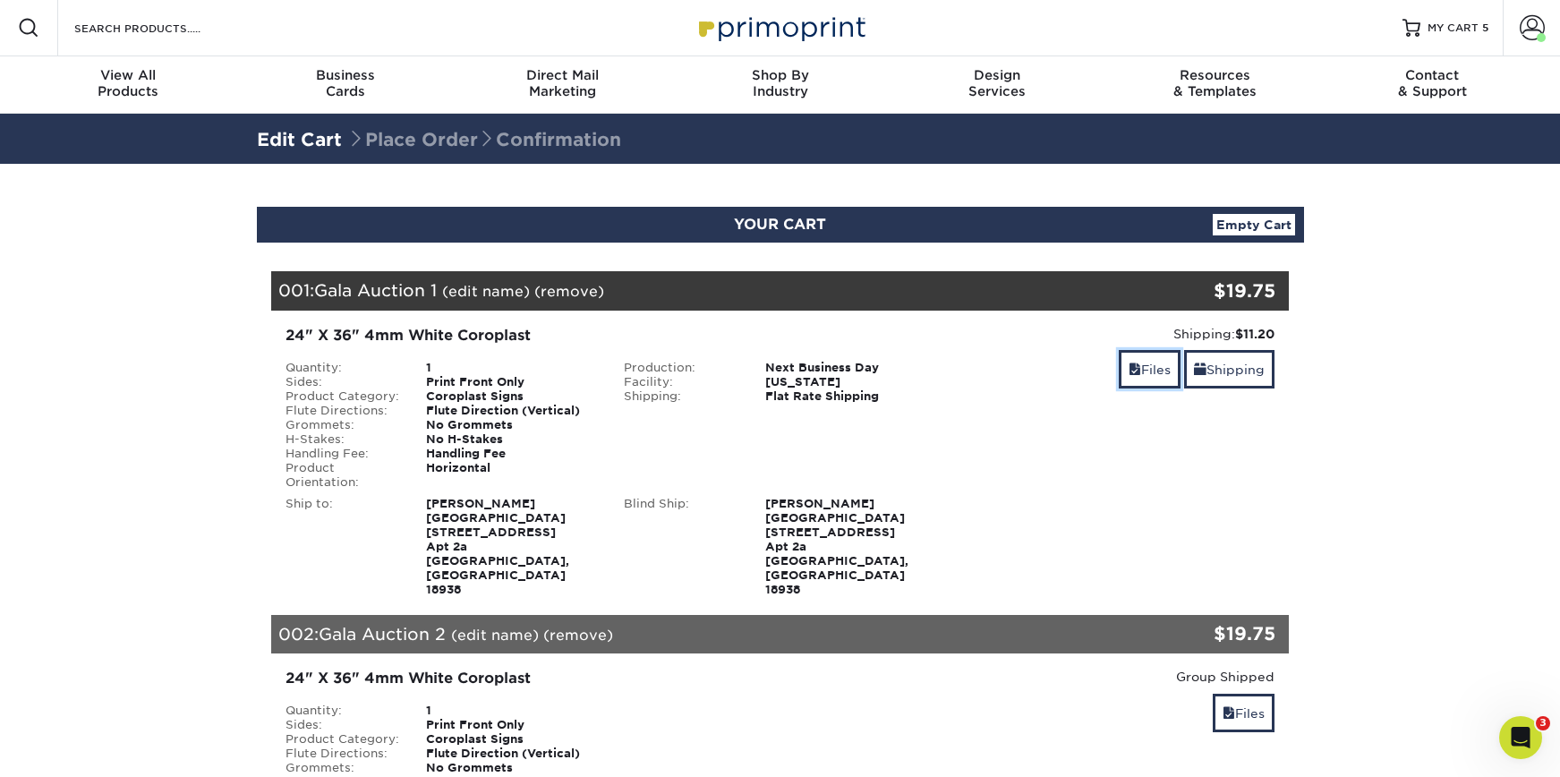
scroll to position [0, 0]
